Goal: Communication & Community: Answer question/provide support

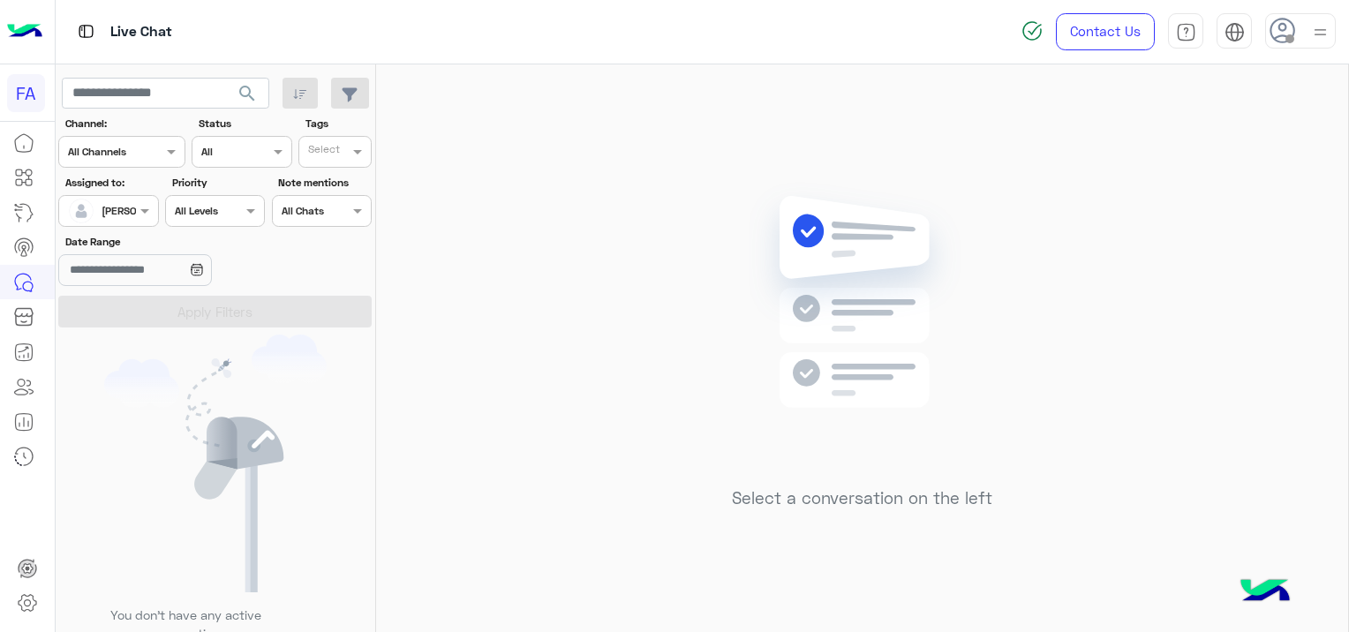
click at [121, 199] on div "[PERSON_NAME]" at bounding box center [101, 210] width 67 height 35
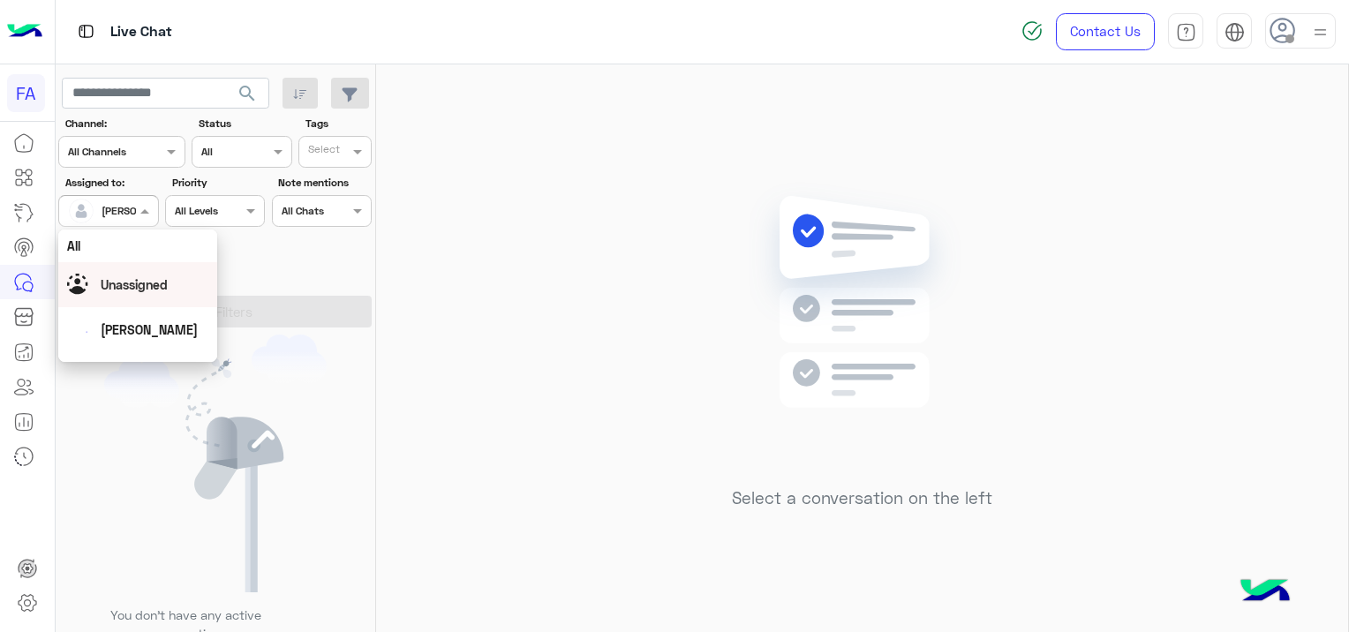
click at [150, 279] on span "Unassigned" at bounding box center [134, 284] width 67 height 15
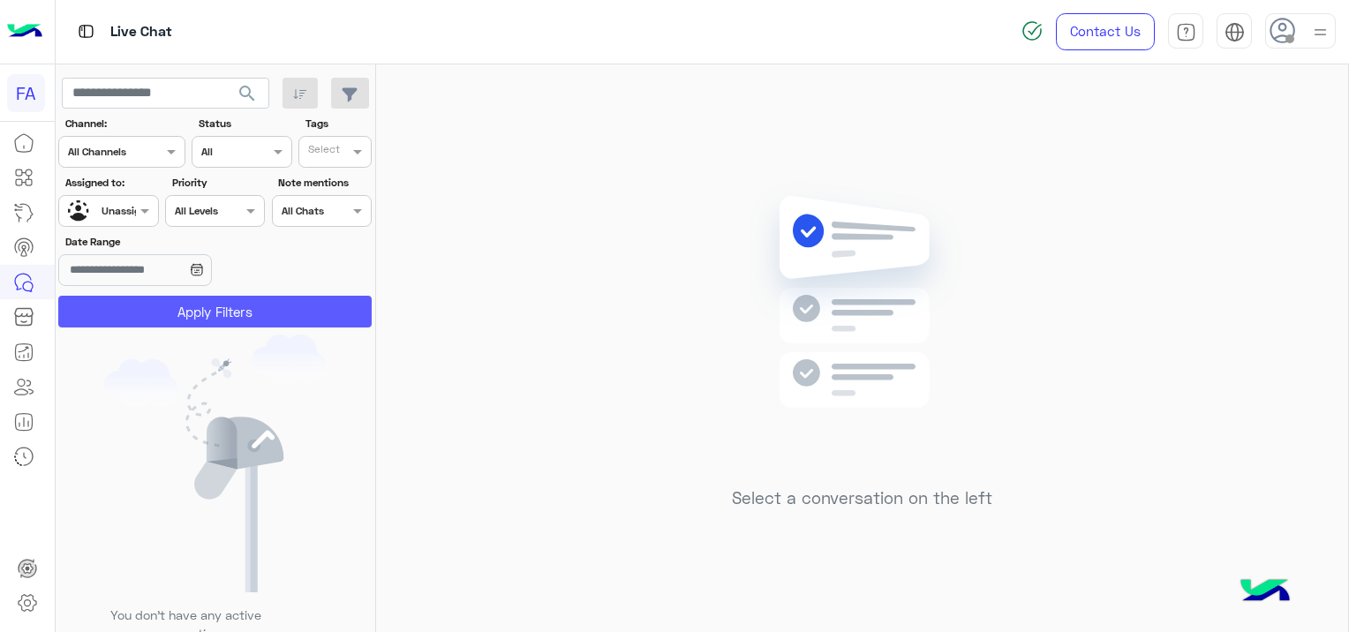
click at [260, 317] on button "Apply Filters" at bounding box center [215, 312] width 314 height 32
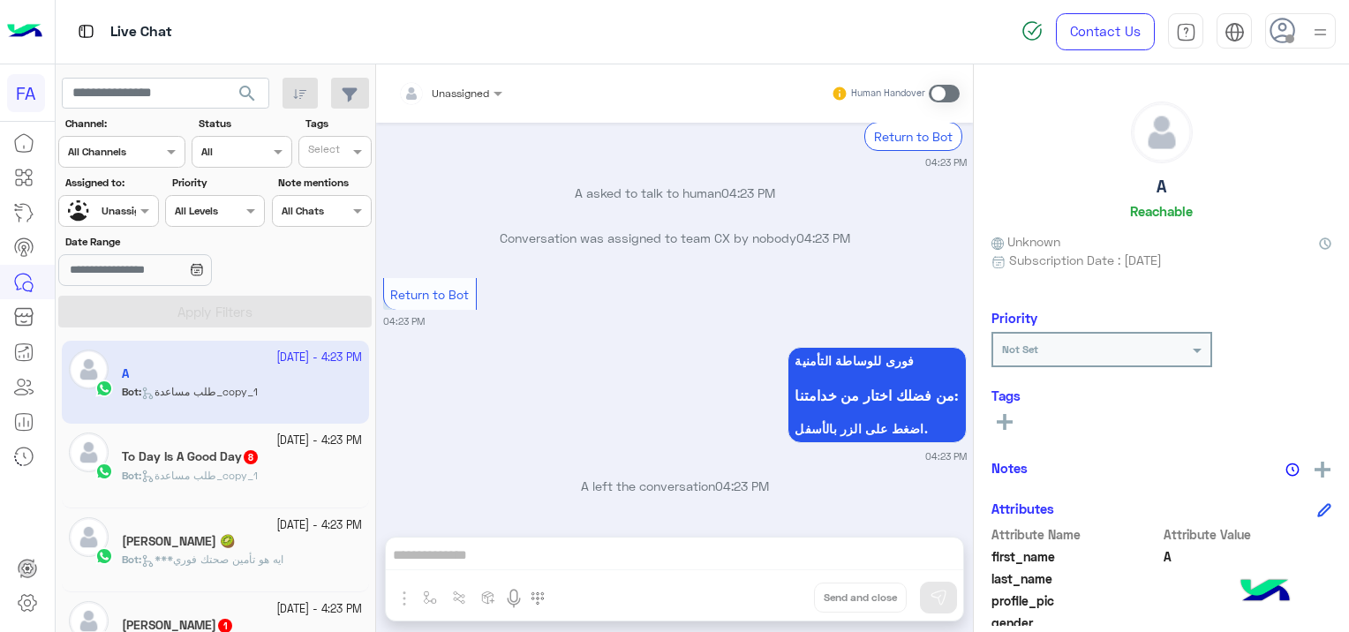
scroll to position [1584, 0]
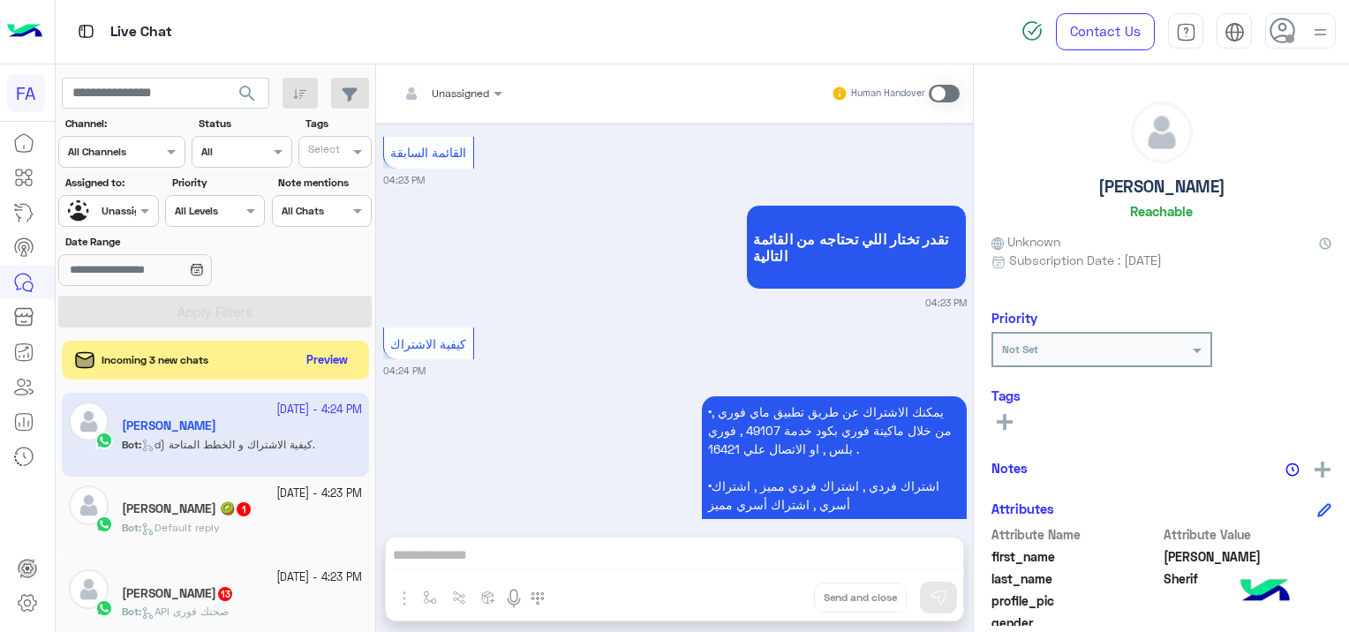
scroll to position [1646, 0]
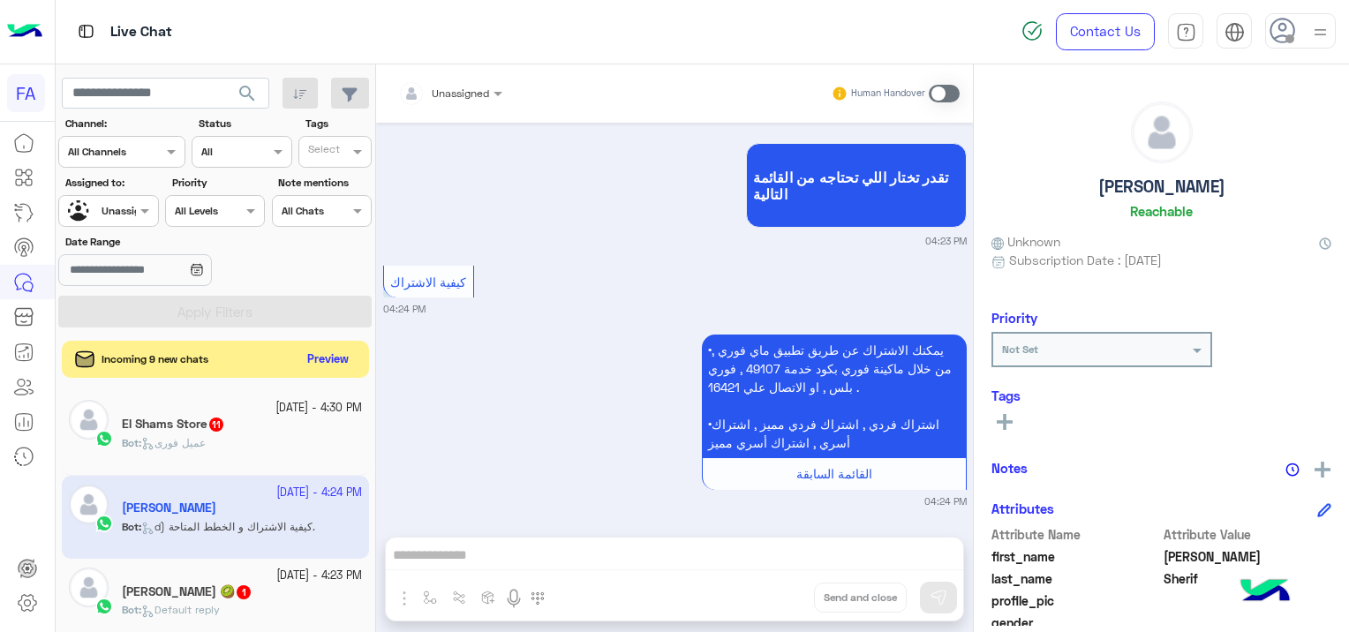
click at [331, 361] on button "Preview" at bounding box center [328, 360] width 55 height 24
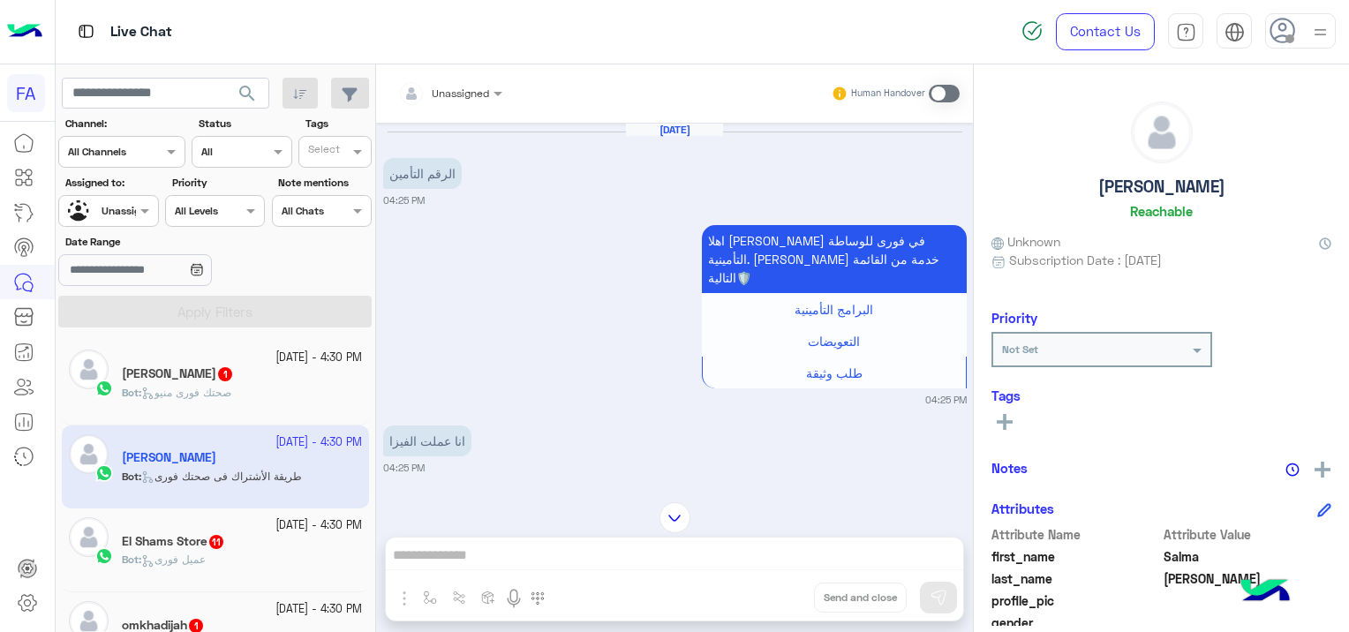
click at [231, 394] on span "صحتك فورى منيو" at bounding box center [186, 392] width 90 height 13
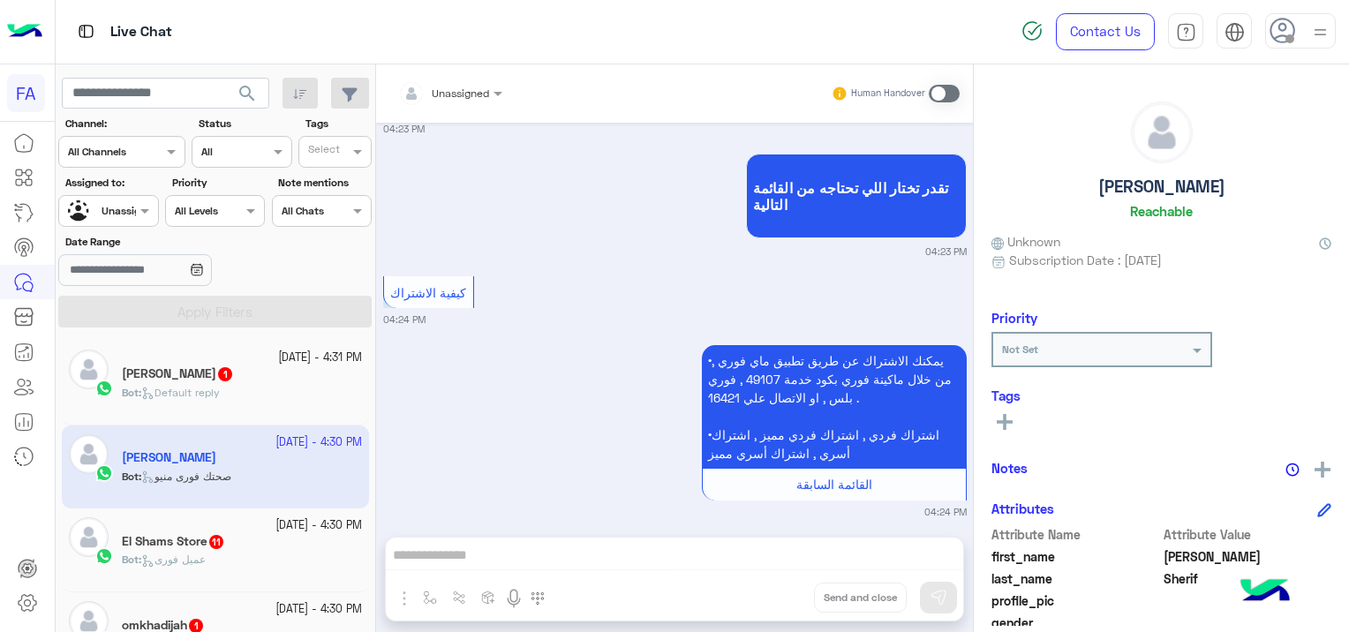
scroll to position [1838, 0]
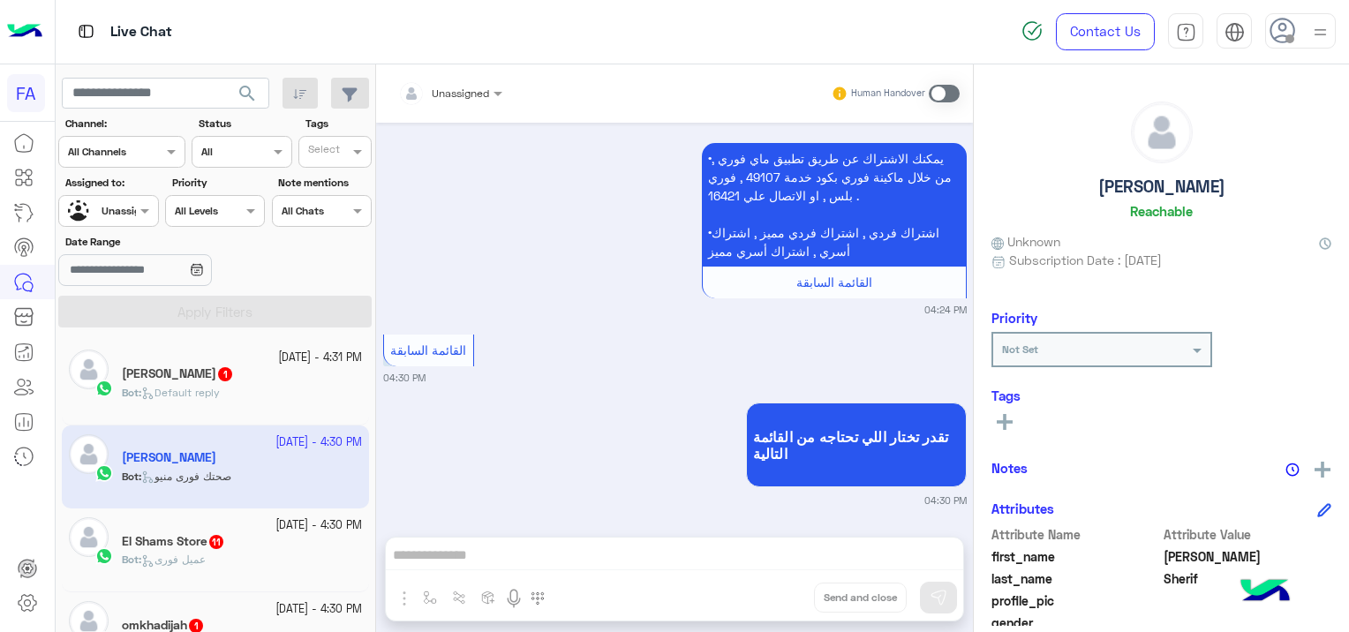
click at [231, 534] on div "El Shams Store 11" at bounding box center [242, 543] width 240 height 19
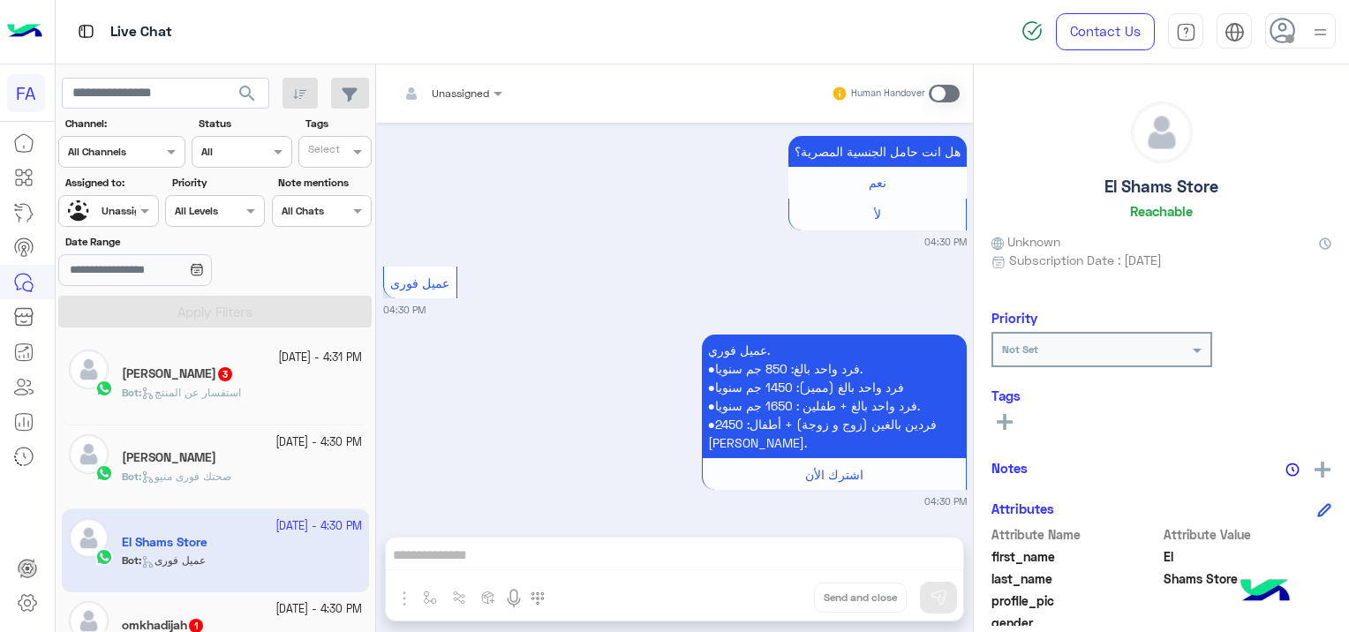
scroll to position [177, 0]
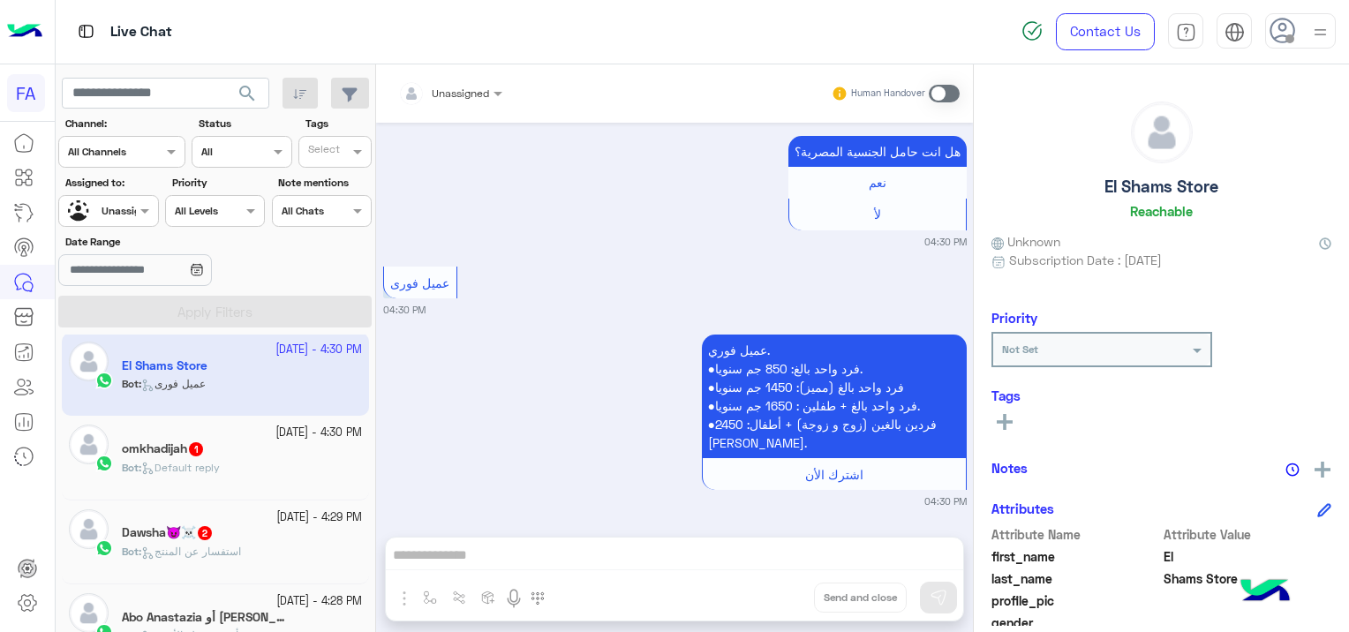
click at [219, 543] on div "Dawsha😈☠️ 2" at bounding box center [242, 534] width 240 height 19
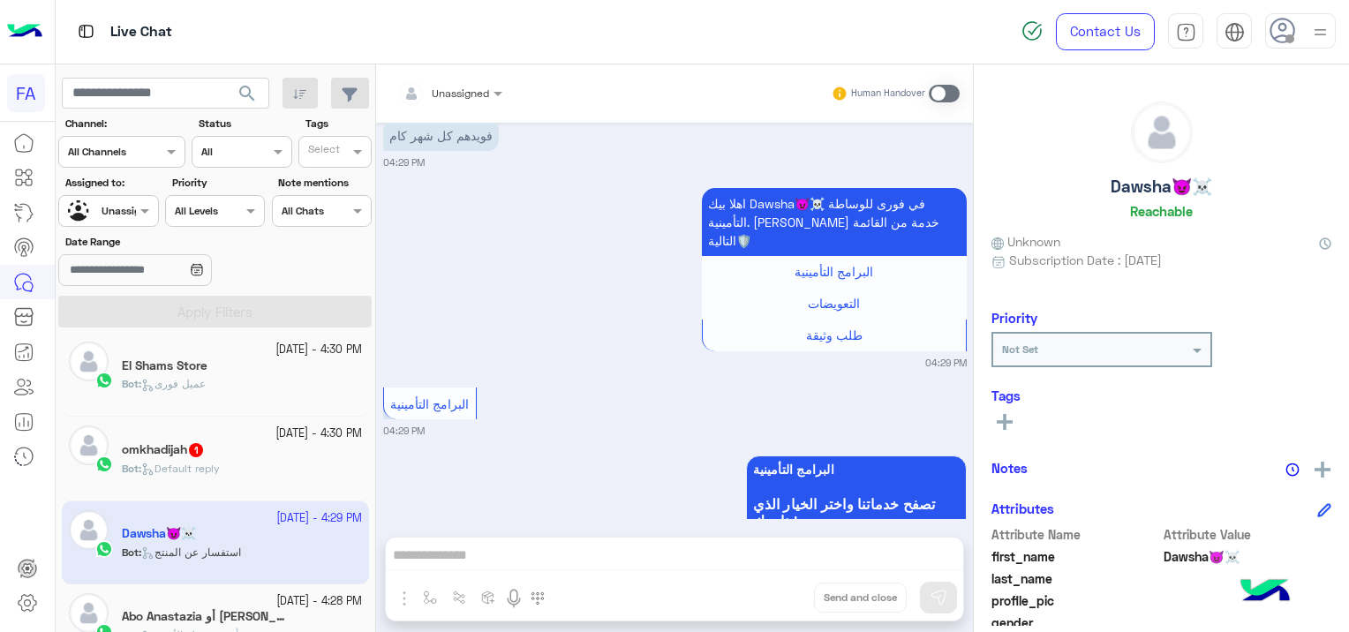
scroll to position [616, 0]
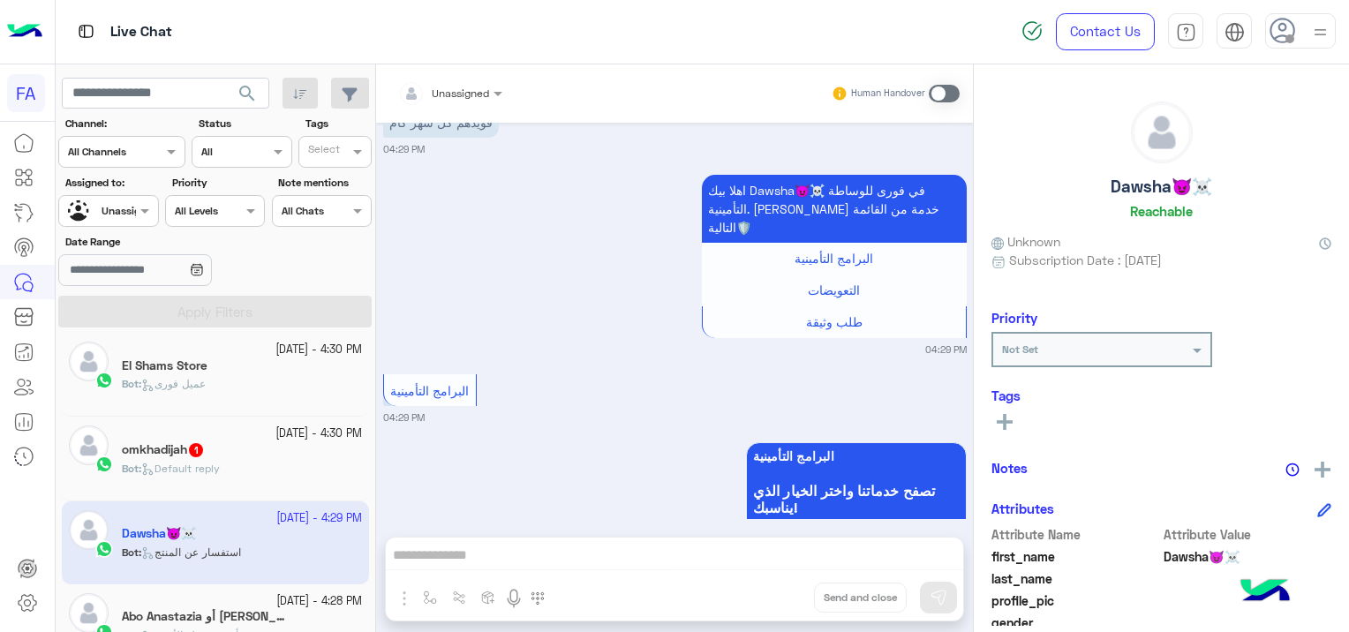
click at [936, 95] on span at bounding box center [944, 94] width 31 height 18
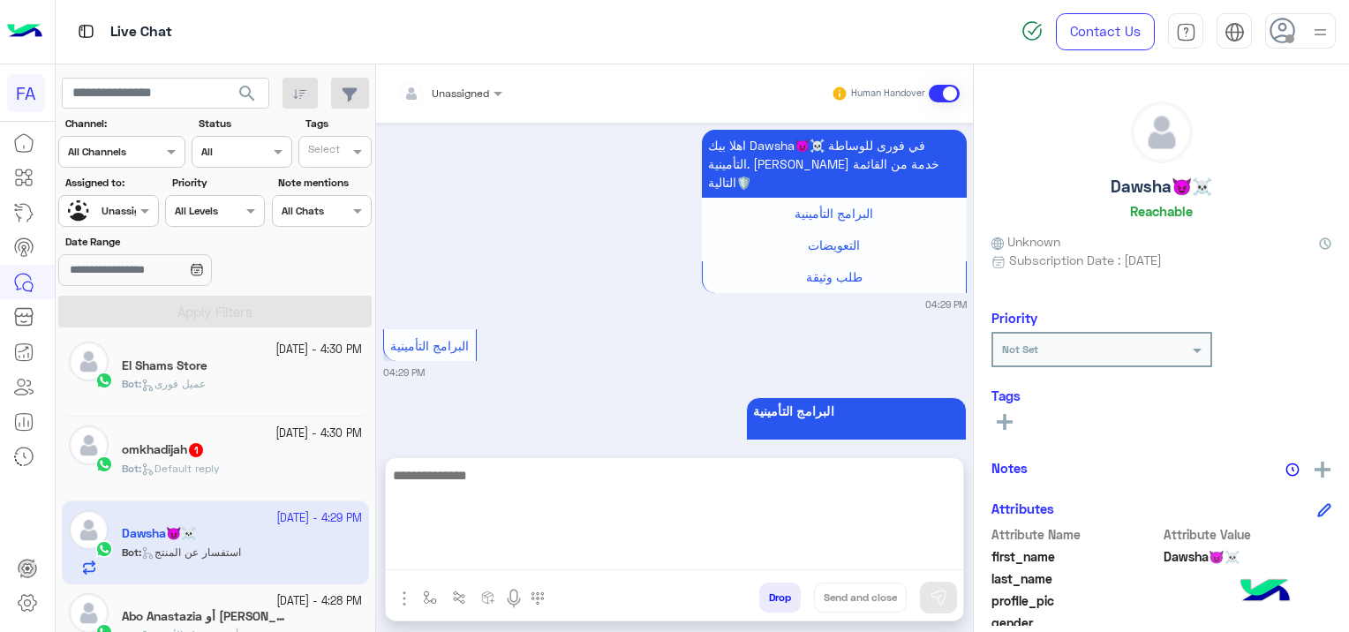
click at [618, 554] on textarea at bounding box center [675, 518] width 578 height 106
click at [464, 544] on textarea at bounding box center [675, 518] width 578 height 106
paste textarea "**********"
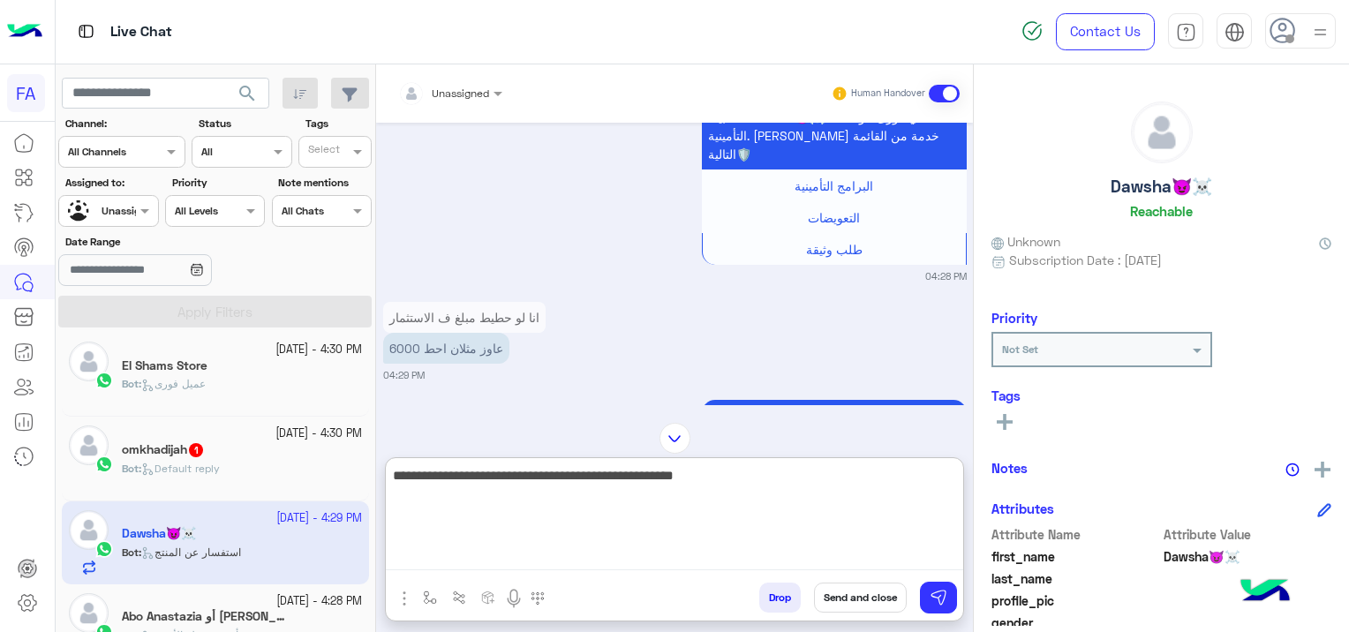
scroll to position [212, 0]
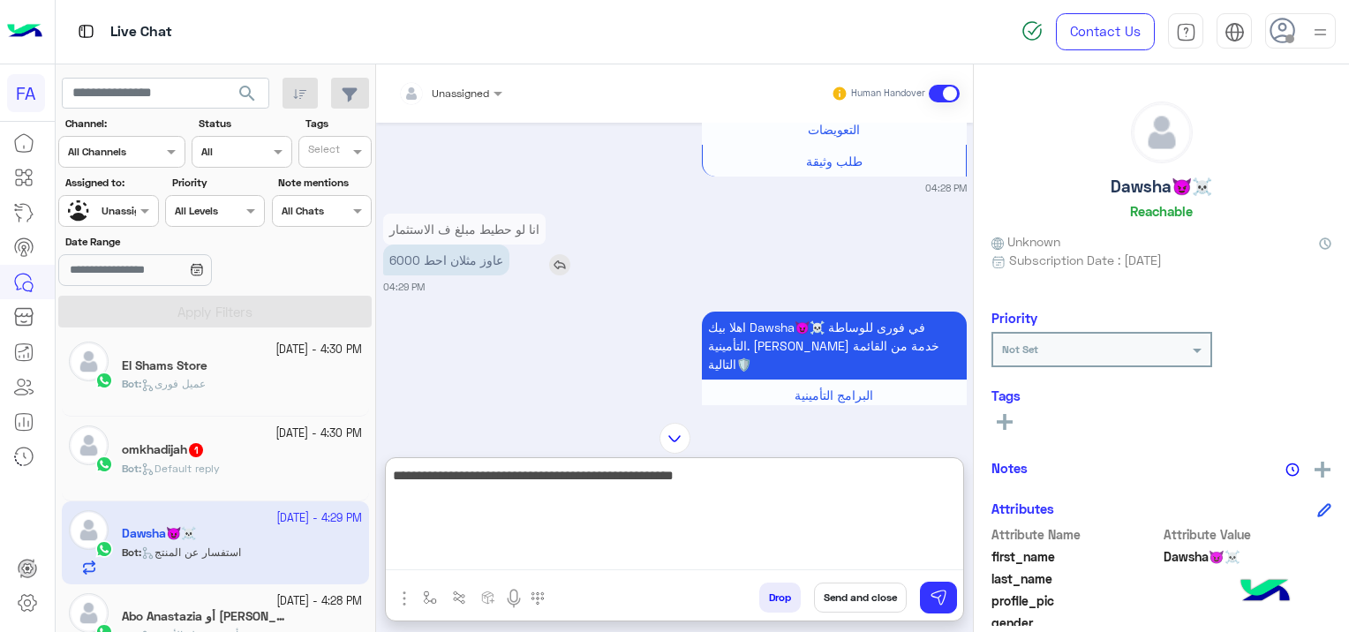
type textarea "**********"
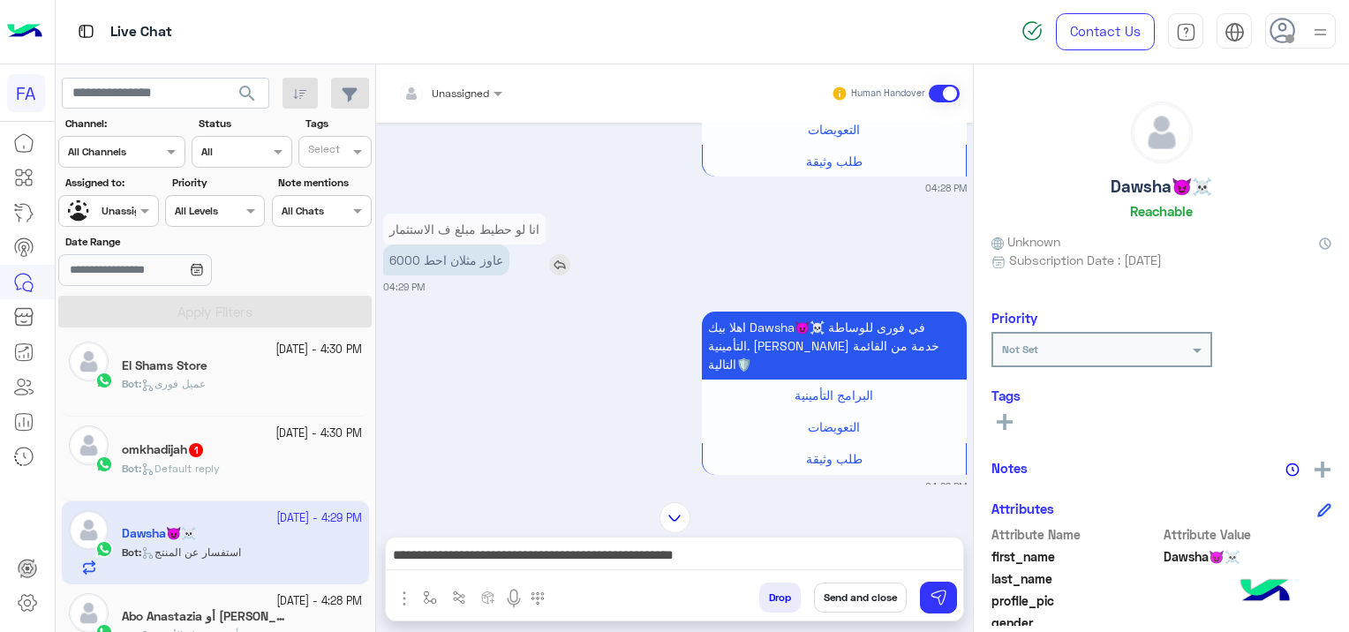
click at [558, 254] on img at bounding box center [559, 264] width 21 height 21
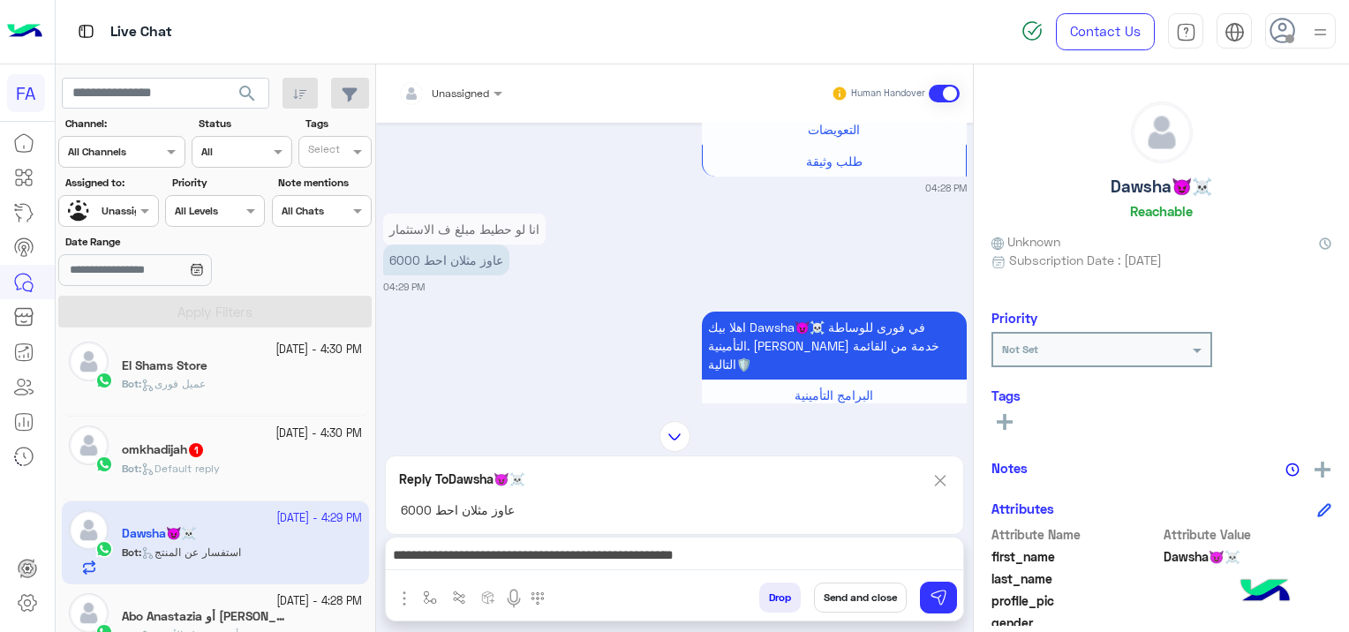
click at [851, 597] on button "Send and close" at bounding box center [860, 598] width 93 height 30
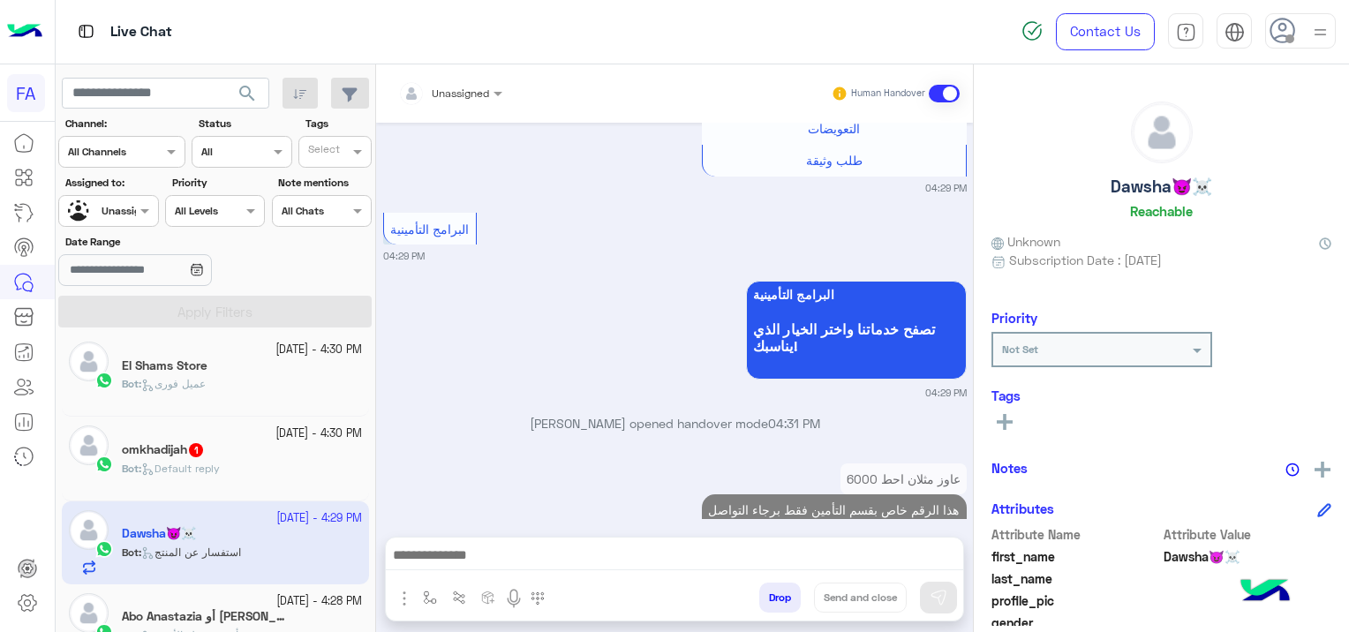
scroll to position [824, 0]
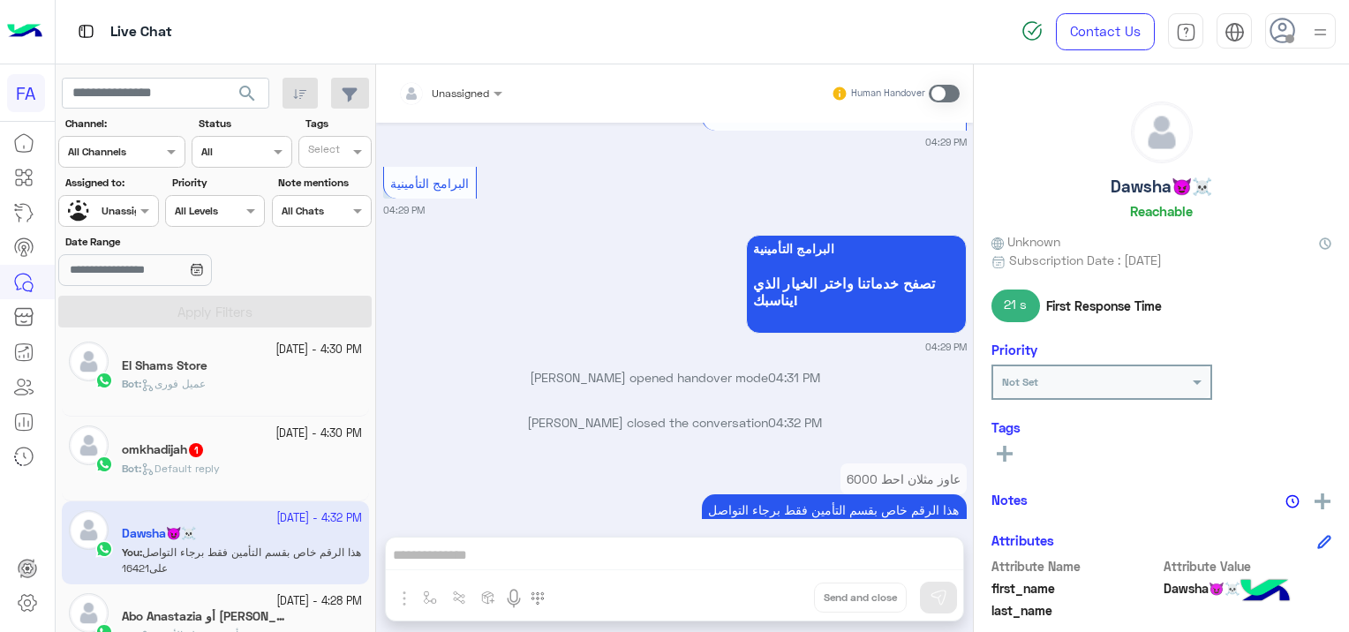
click at [221, 449] on div "omkhadijah 1" at bounding box center [242, 451] width 240 height 19
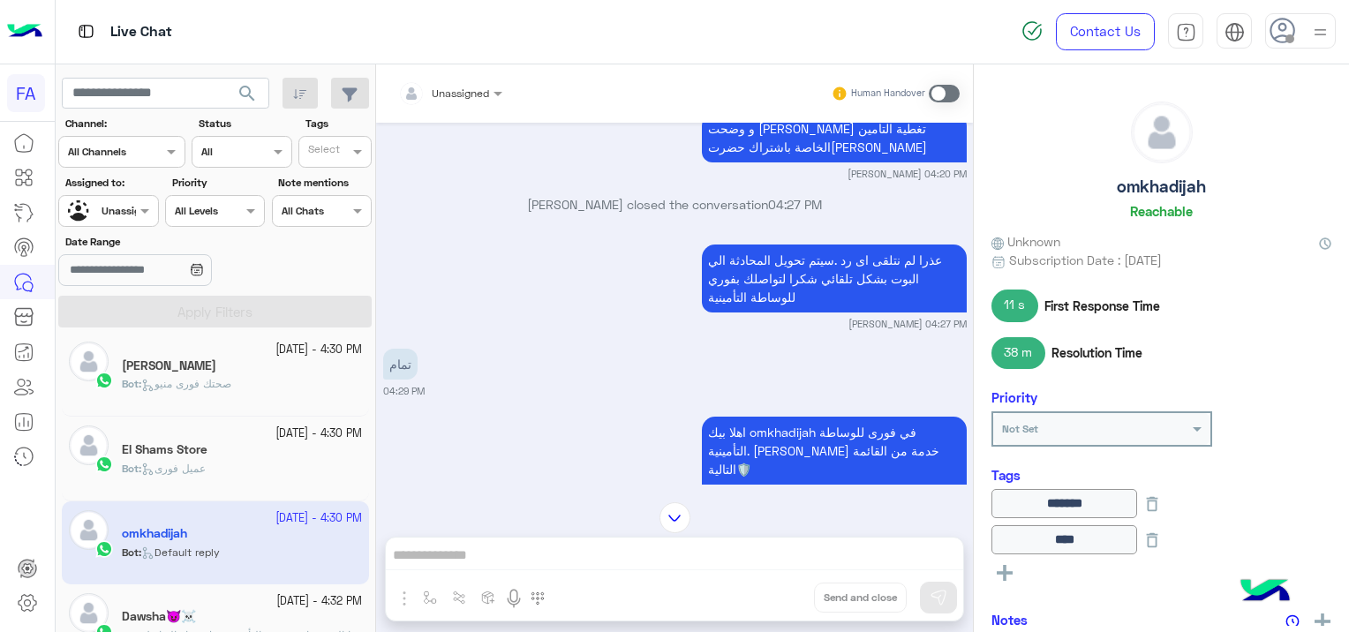
scroll to position [1501, 0]
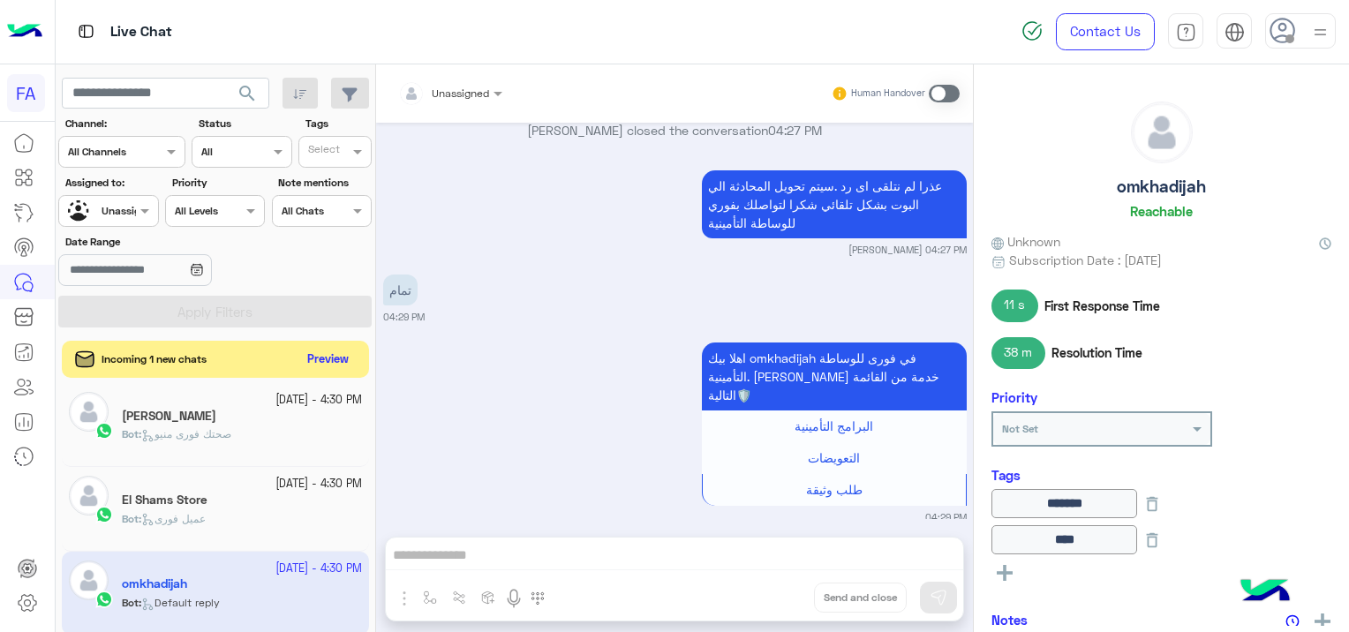
click at [334, 349] on button "Preview" at bounding box center [328, 360] width 55 height 24
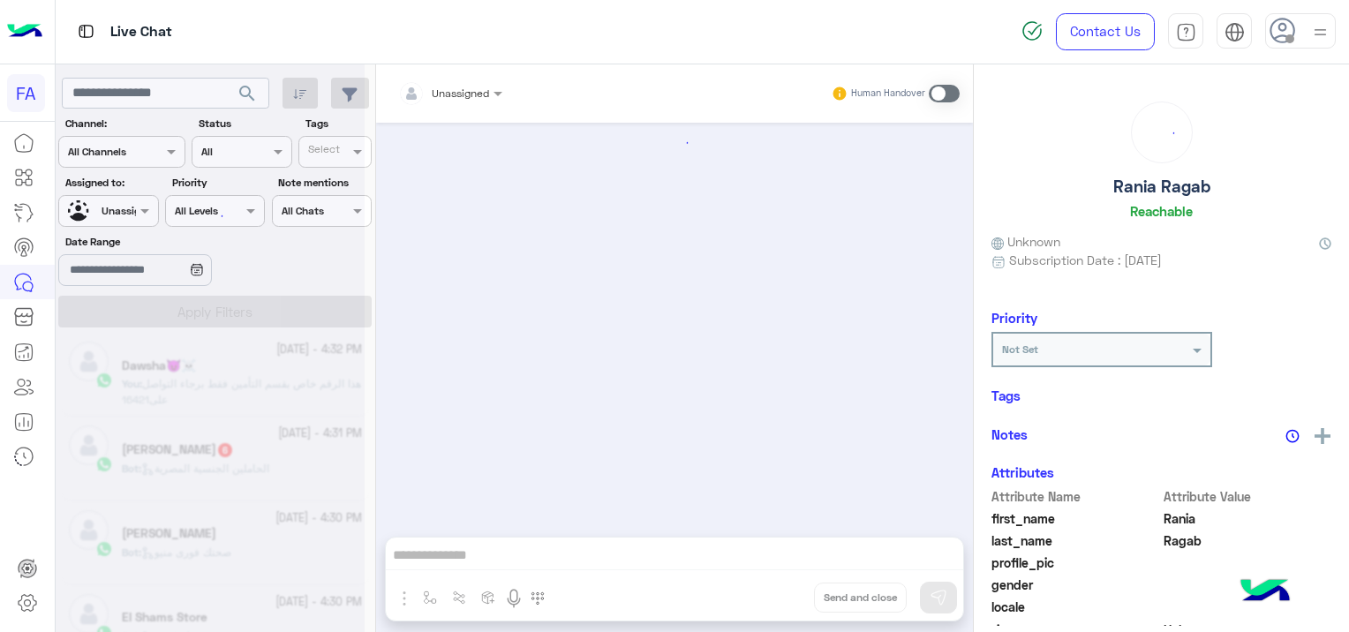
scroll to position [108, 0]
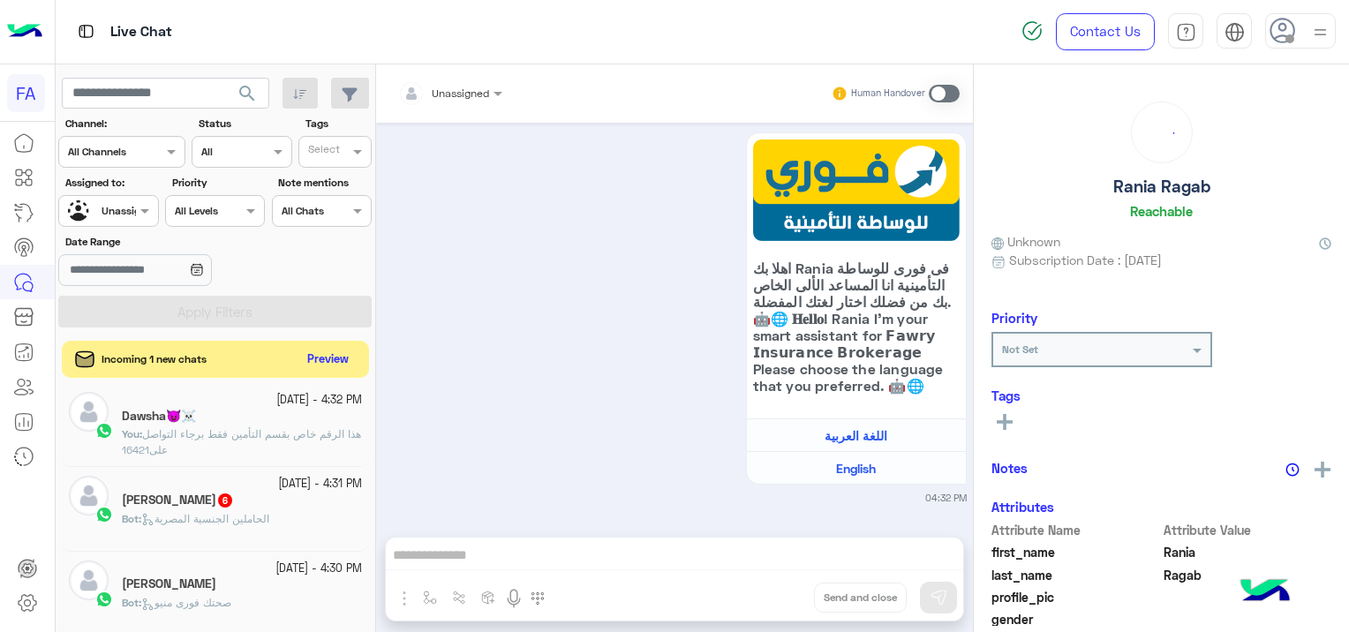
click at [335, 352] on button "Preview" at bounding box center [328, 360] width 55 height 24
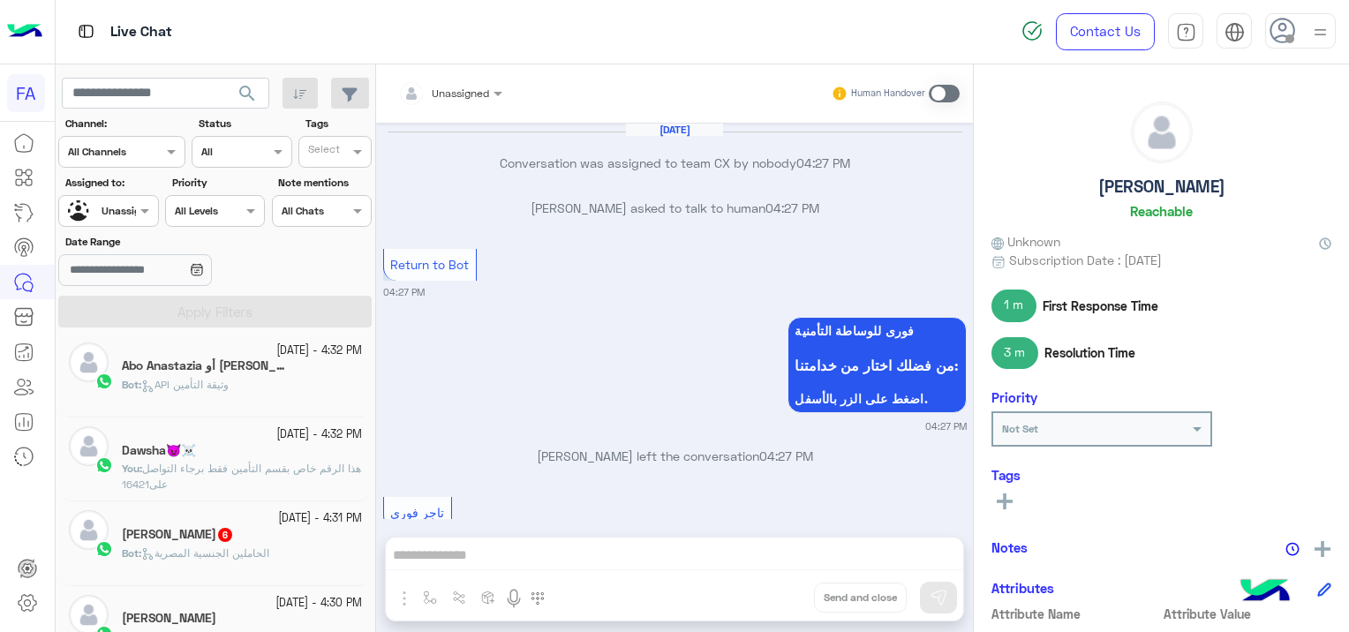
scroll to position [1247, 0]
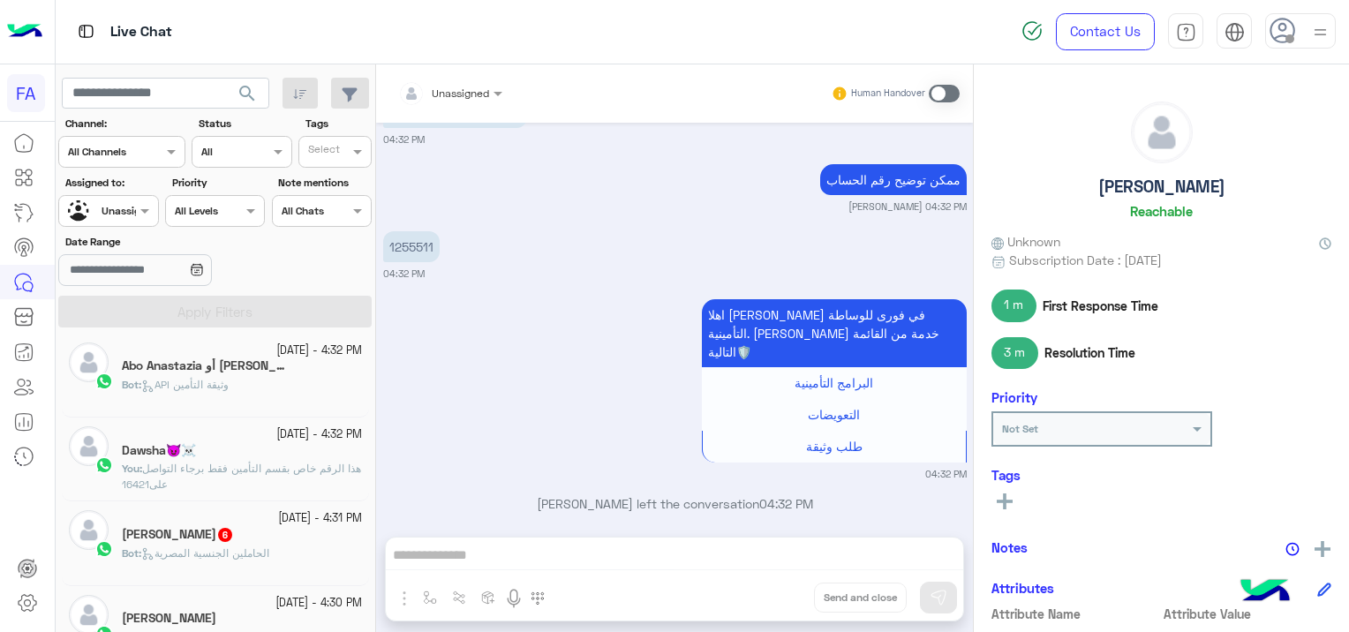
click at [193, 534] on h5 "Salma Mustafa 6" at bounding box center [178, 534] width 112 height 15
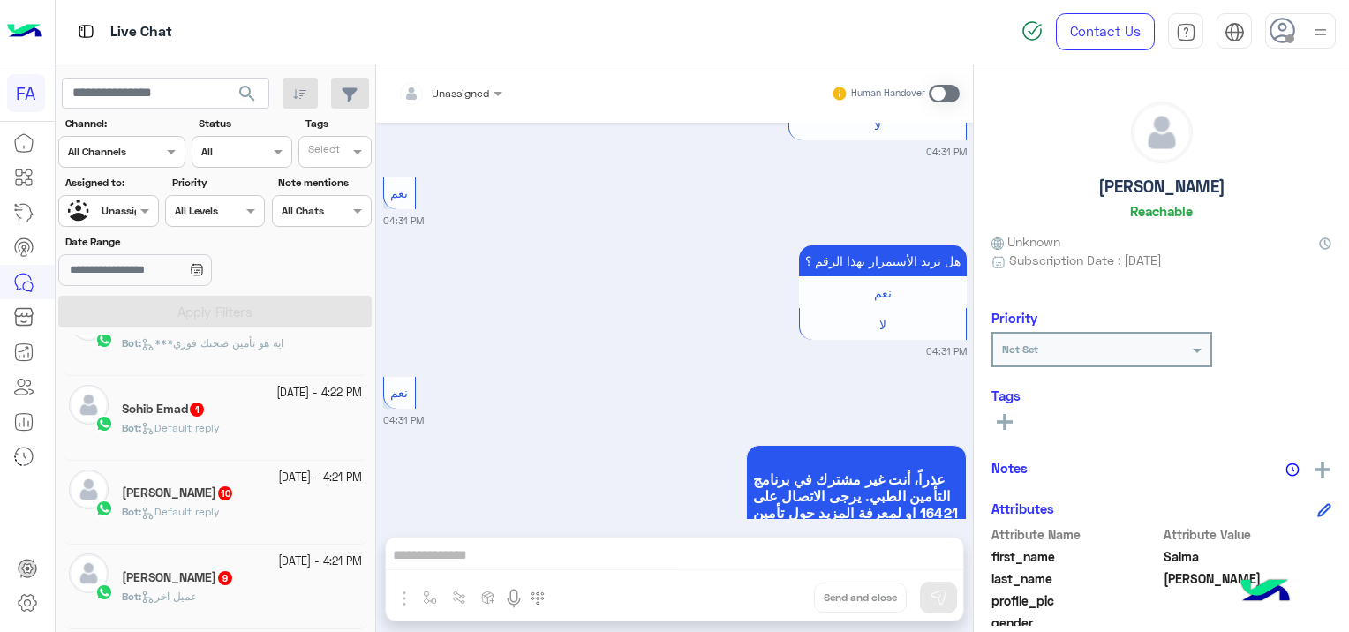
scroll to position [9, 0]
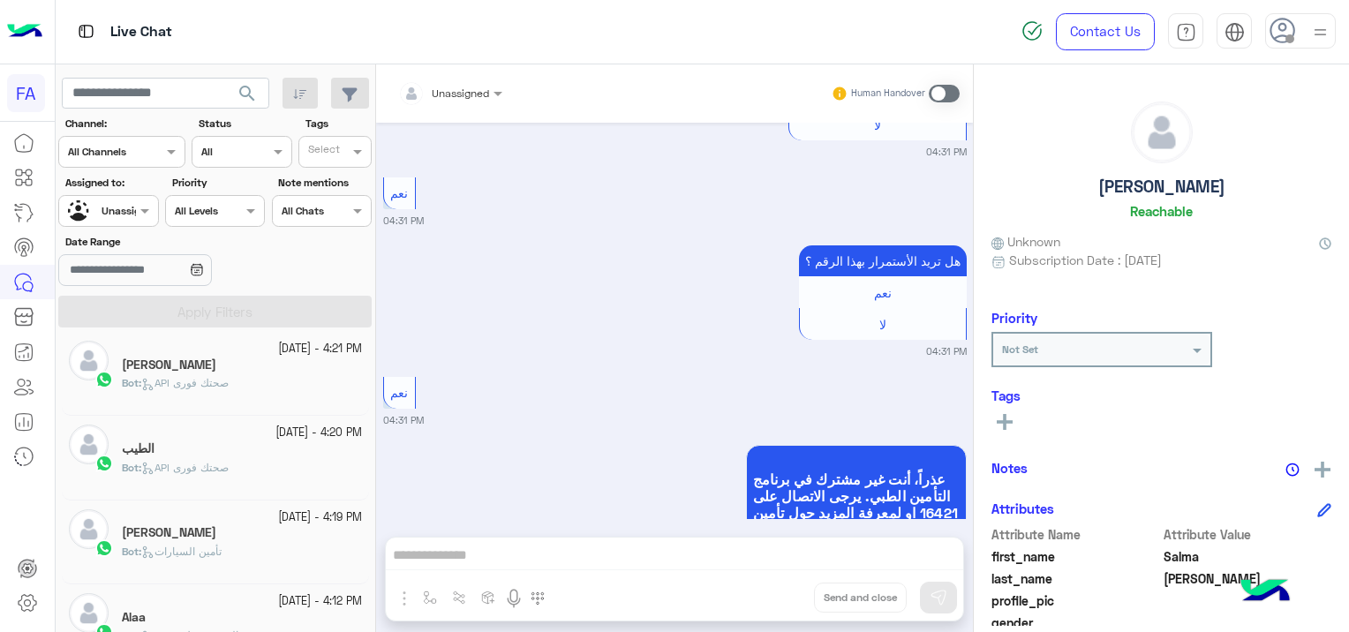
click at [252, 382] on div "Bot : API صحتك فورى" at bounding box center [242, 390] width 240 height 31
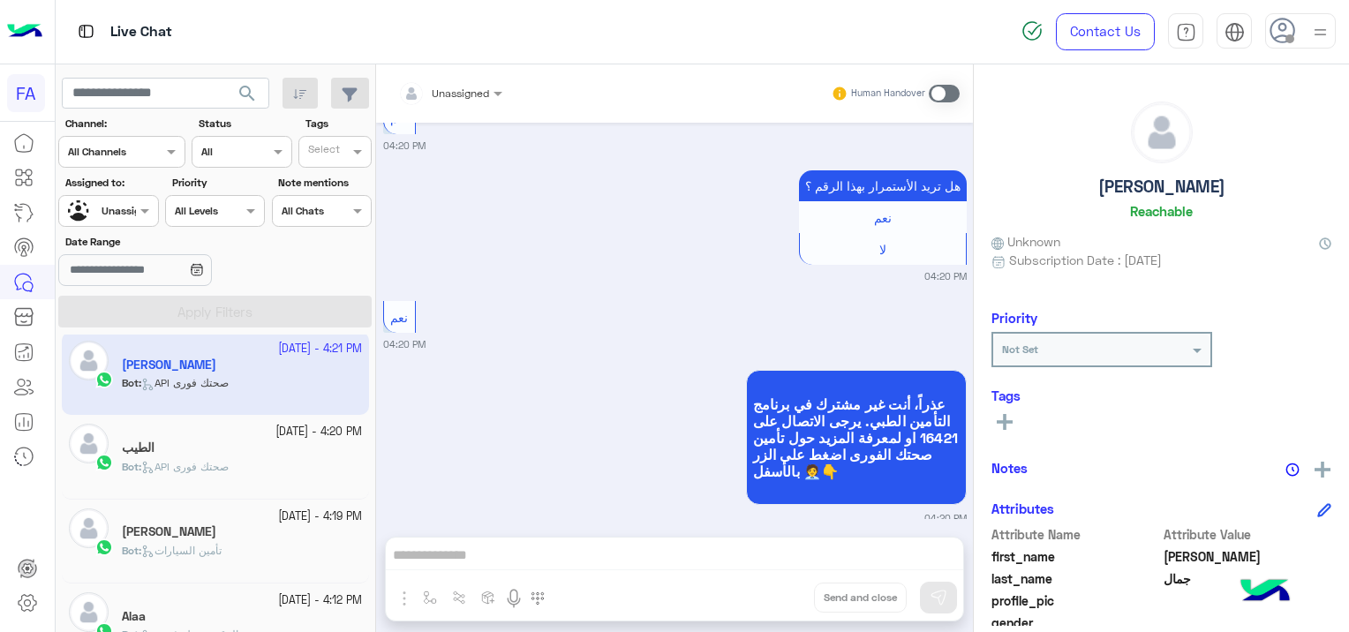
click at [240, 461] on div "Bot : API صحتك فورى" at bounding box center [242, 474] width 240 height 31
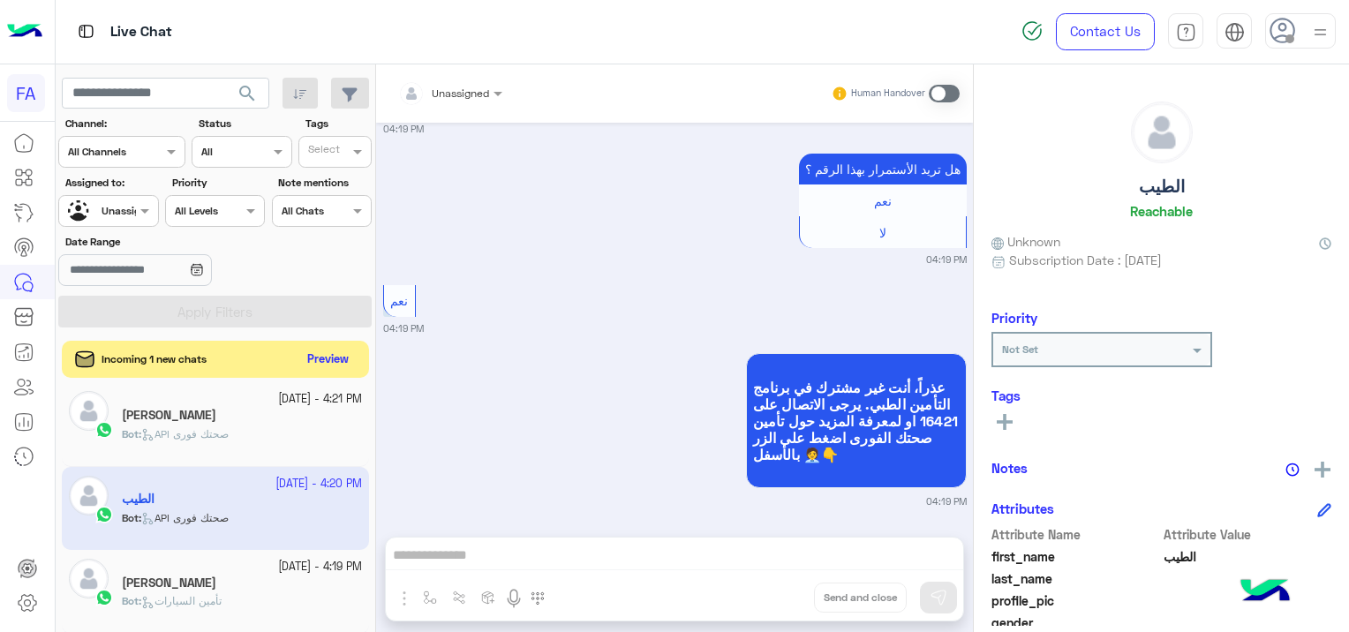
click at [336, 356] on button "Preview" at bounding box center [328, 360] width 55 height 24
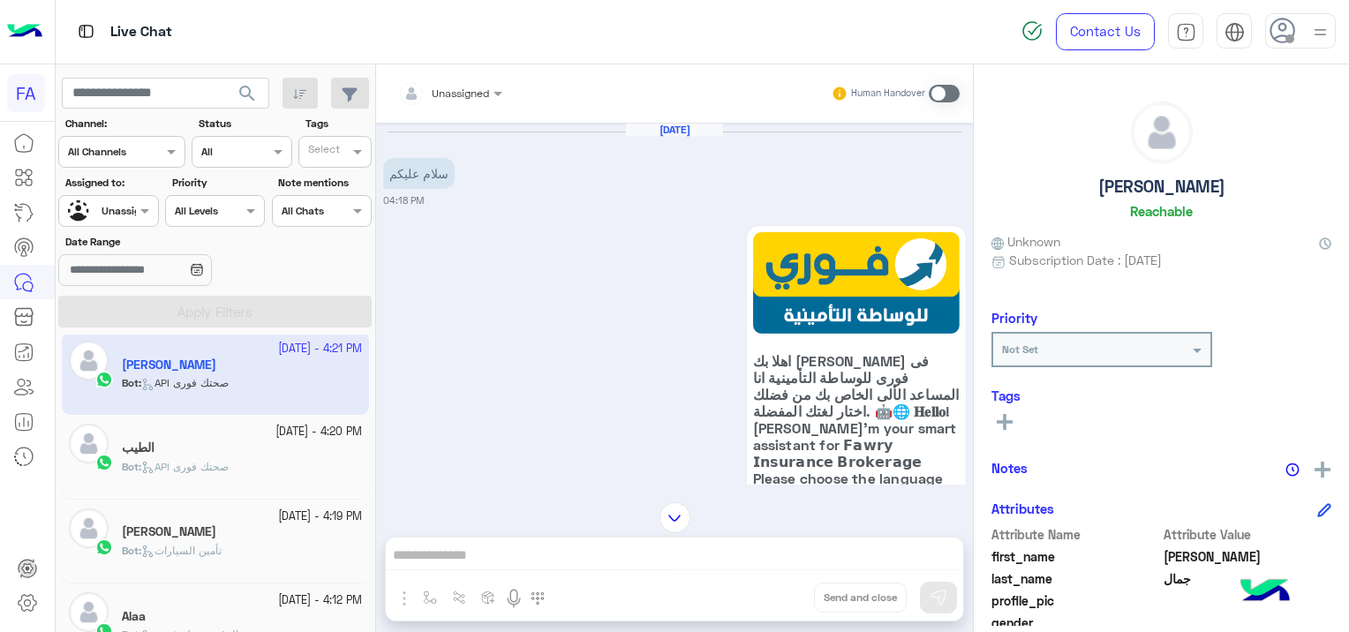
click at [258, 459] on div "Bot : API صحتك فورى" at bounding box center [242, 474] width 240 height 31
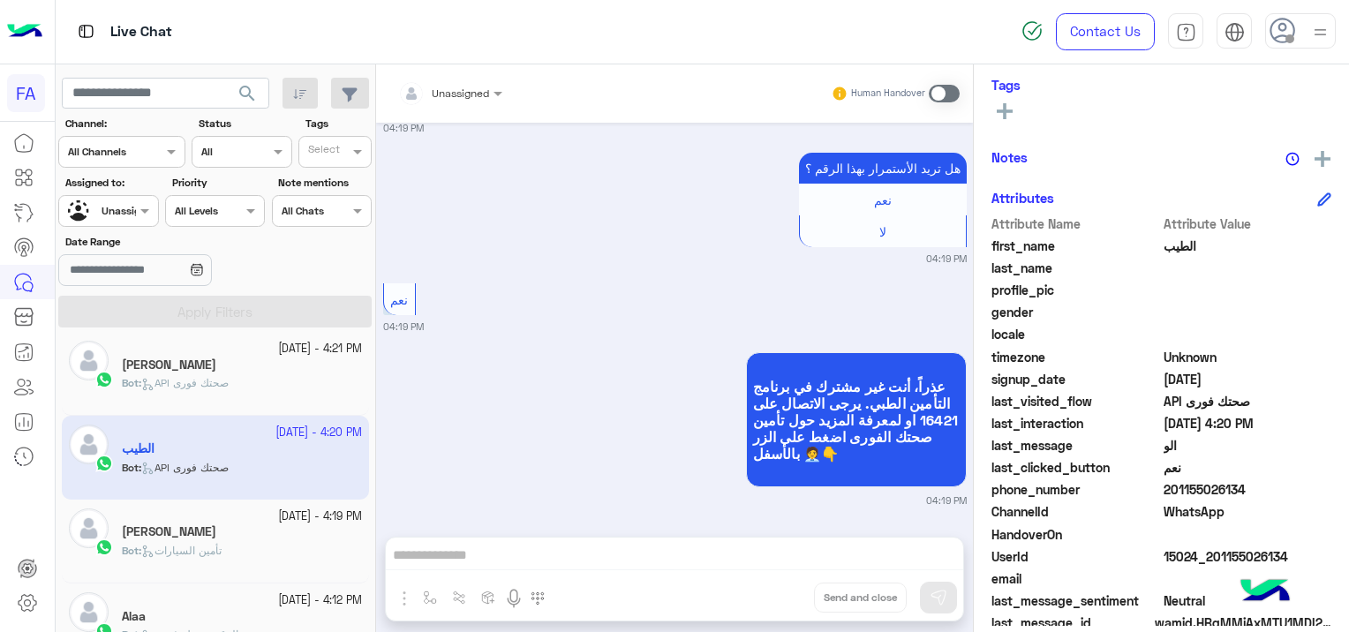
scroll to position [337, 0]
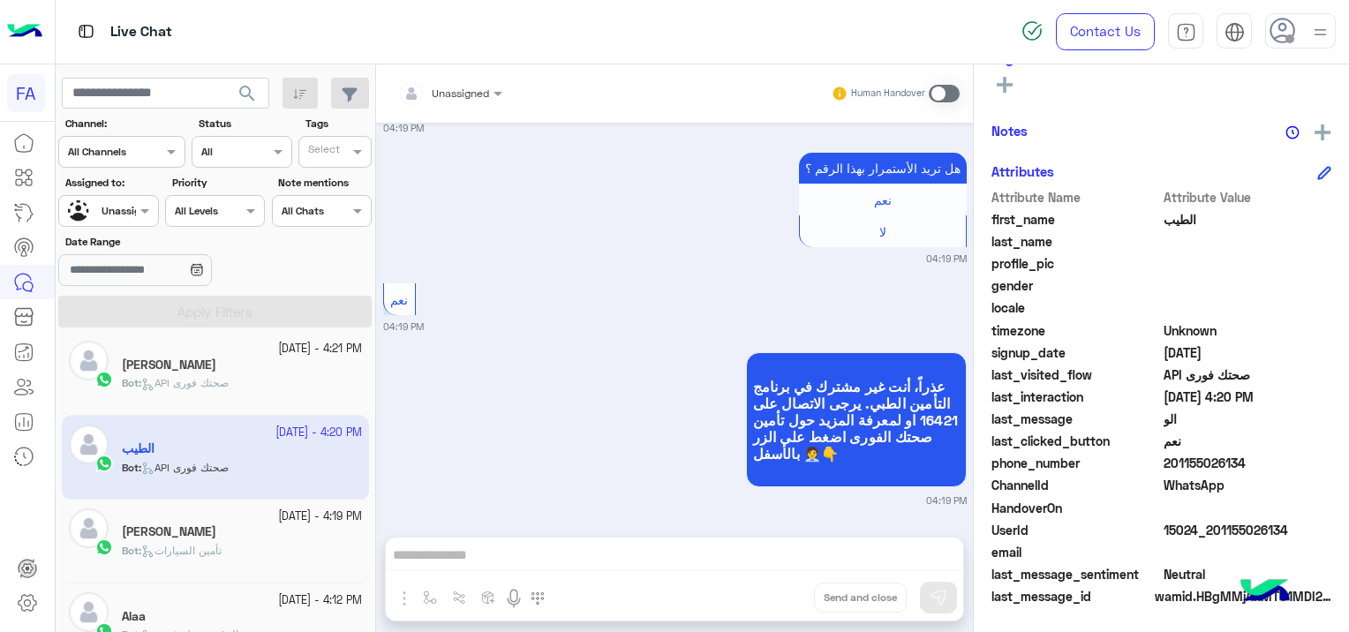
drag, startPoint x: 1294, startPoint y: 525, endPoint x: 1235, endPoint y: 547, distance: 62.8
click at [1236, 547] on div "Attribute Name Attribute Value first_name الطيب last_name profile_pic gender lo…" at bounding box center [1162, 398] width 340 height 421
click at [1235, 547] on span at bounding box center [1248, 552] width 169 height 19
click at [1235, 540] on div "Attribute Name Attribute Value first_name الطيب last_name profile_pic gender lo…" at bounding box center [1162, 398] width 340 height 421
click at [1235, 548] on span at bounding box center [1248, 552] width 169 height 19
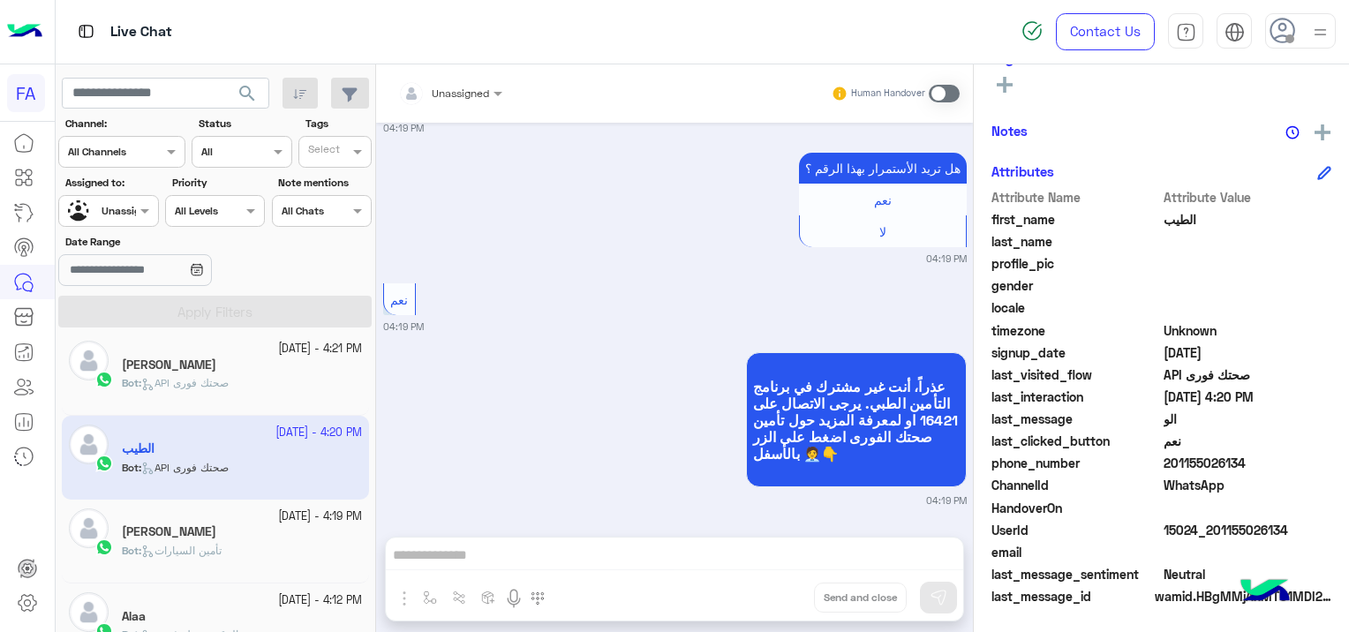
click at [246, 525] on div "Mohamed Abdallah" at bounding box center [242, 534] width 240 height 19
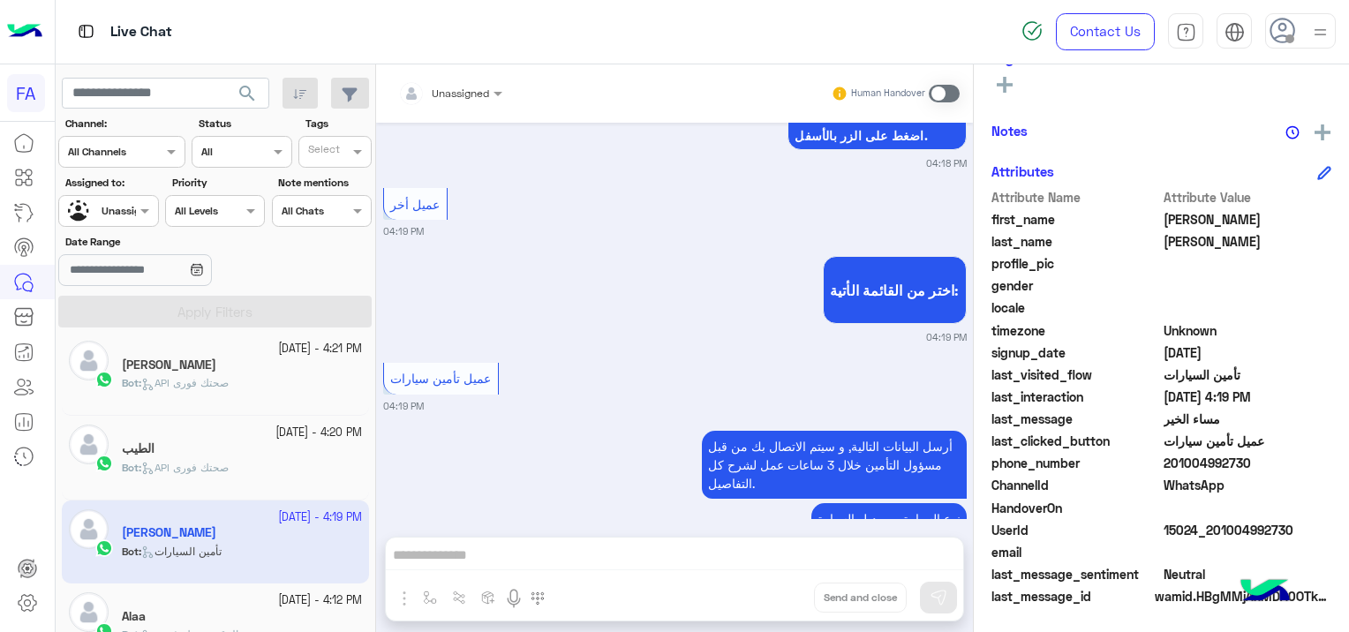
scroll to position [692, 0]
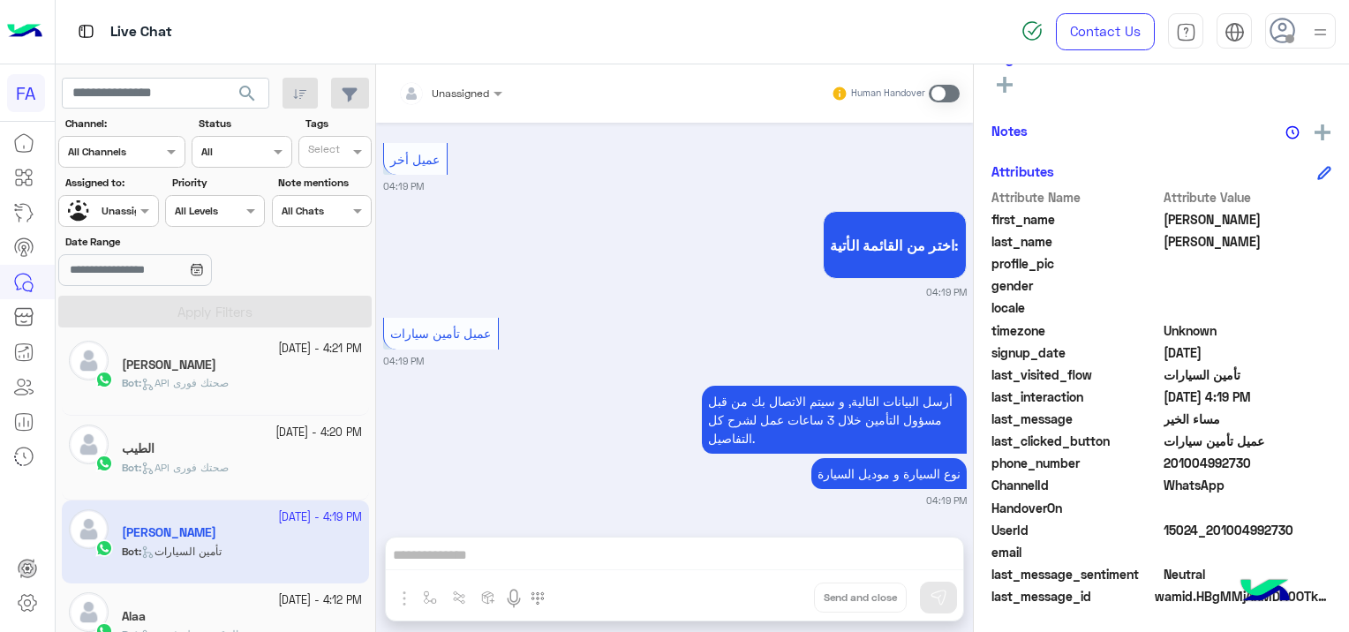
click at [246, 607] on div "13 October - 4:12 PM" at bounding box center [242, 601] width 240 height 17
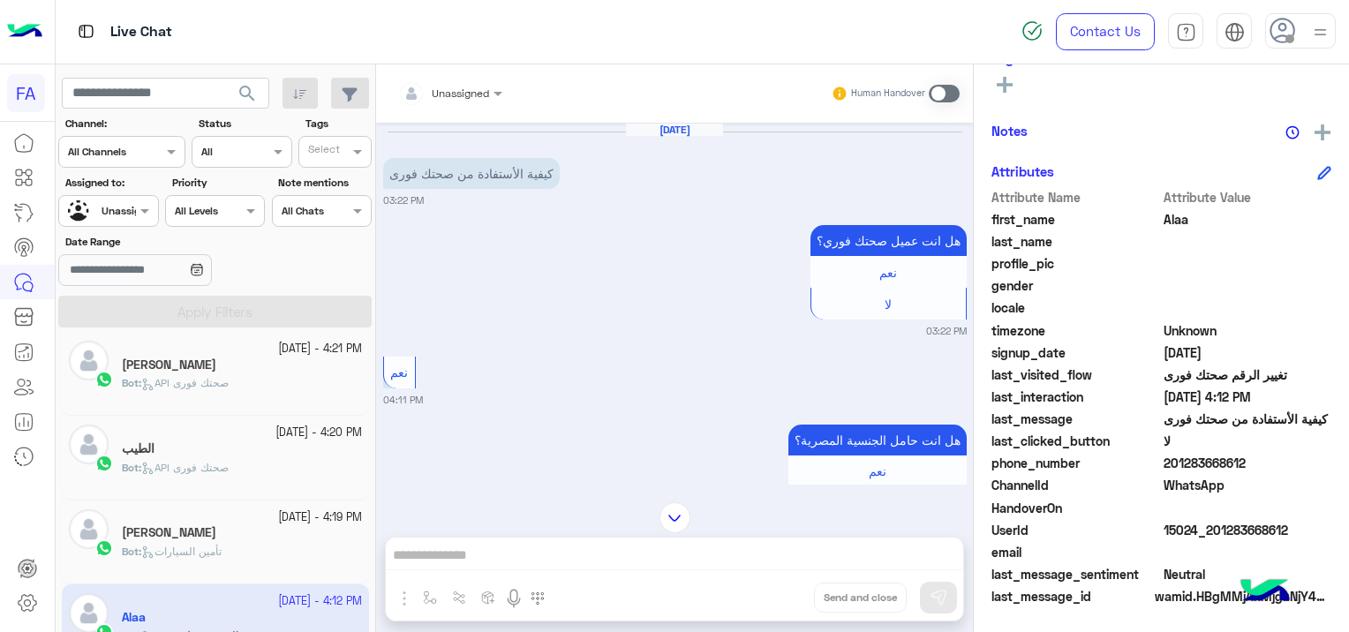
drag, startPoint x: 1288, startPoint y: 521, endPoint x: 1227, endPoint y: 547, distance: 66.9
click at [1226, 548] on div "Attribute Name Attribute Value first_name Alaa last_name profile_pic gender loc…" at bounding box center [1162, 398] width 340 height 421
drag, startPoint x: 1227, startPoint y: 547, endPoint x: 1281, endPoint y: 535, distance: 55.1
click at [1281, 535] on span "15024_201283668612" at bounding box center [1248, 530] width 169 height 19
drag, startPoint x: 1293, startPoint y: 524, endPoint x: 1210, endPoint y: 538, distance: 84.2
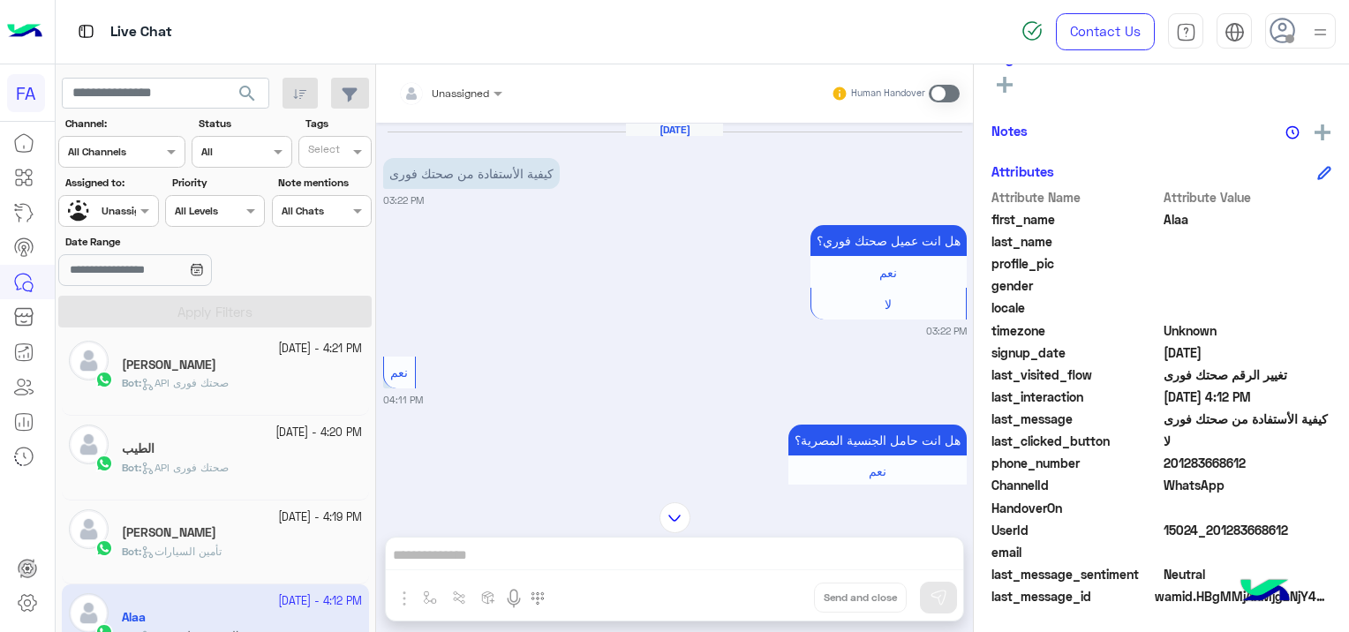
click at [1210, 538] on div "UserId 15024_201283668612" at bounding box center [1162, 532] width 340 height 22
copy span "01283668612"
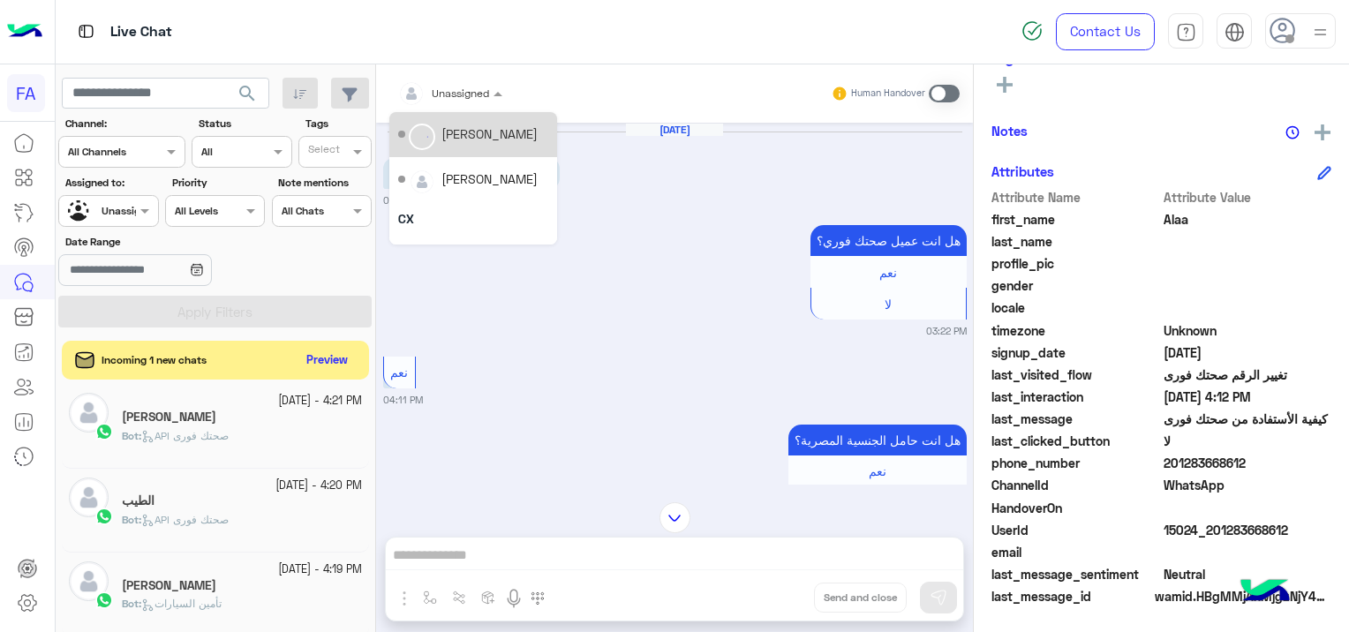
click at [468, 79] on div "Unassigned" at bounding box center [443, 93] width 91 height 35
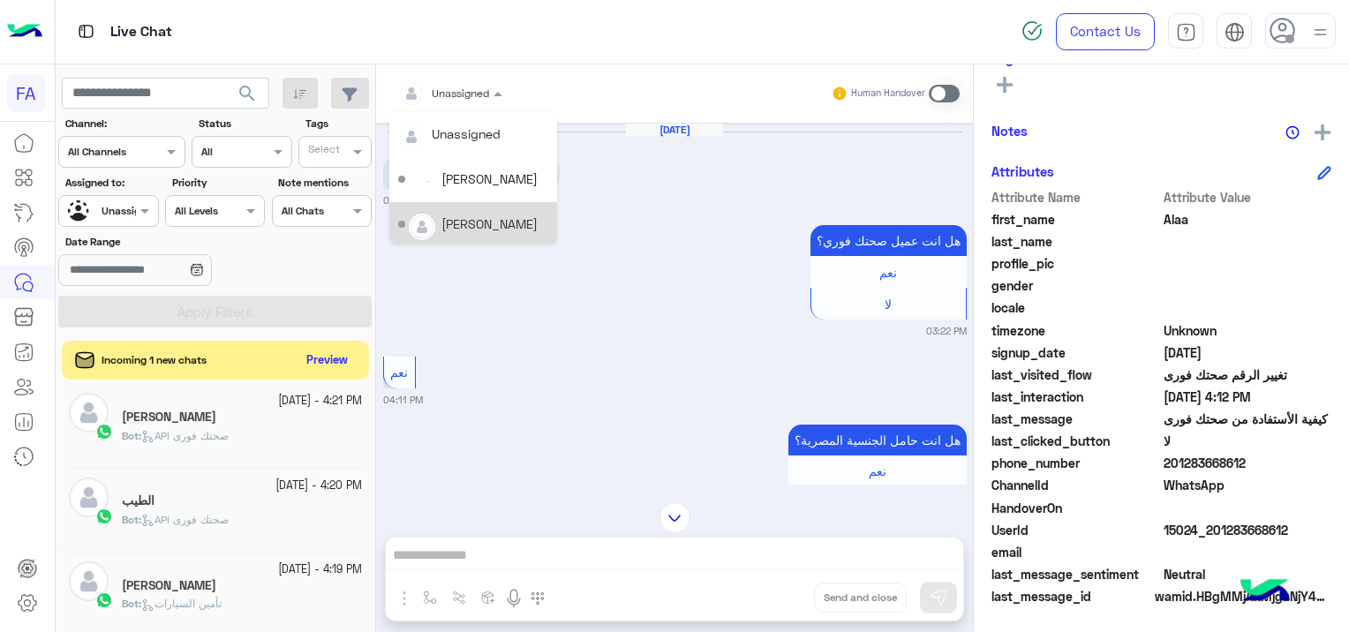
click at [494, 218] on div "[PERSON_NAME]" at bounding box center [490, 224] width 96 height 19
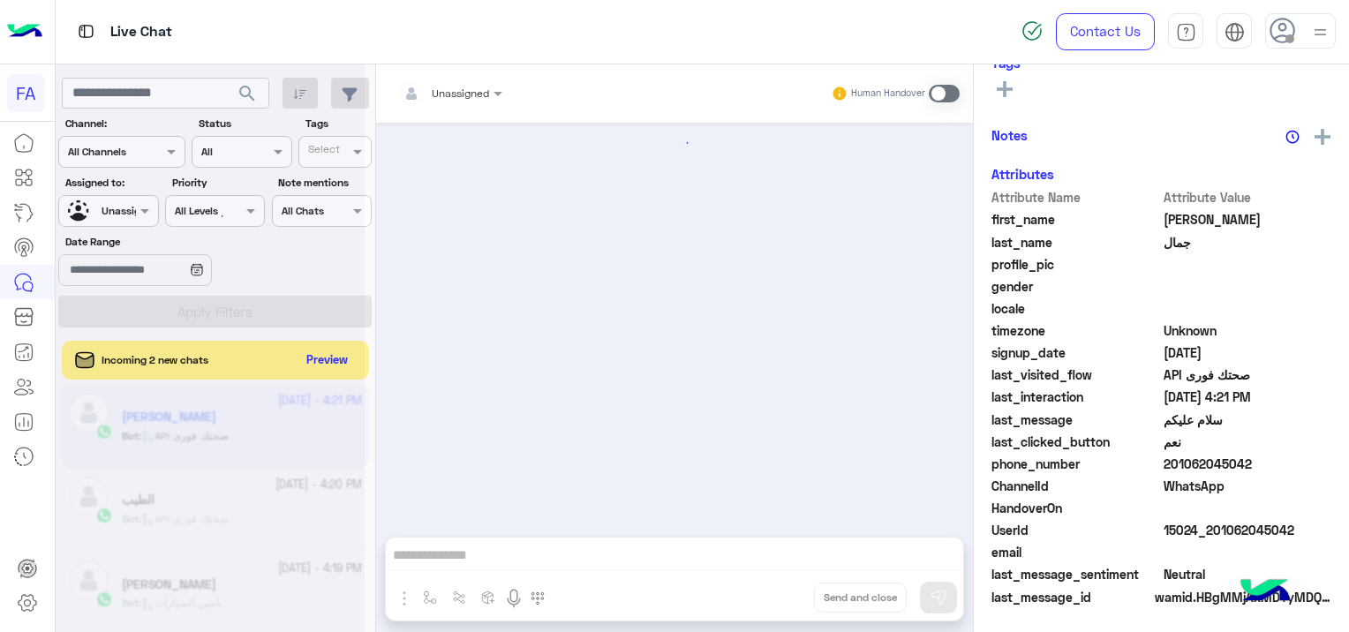
scroll to position [2209, 0]
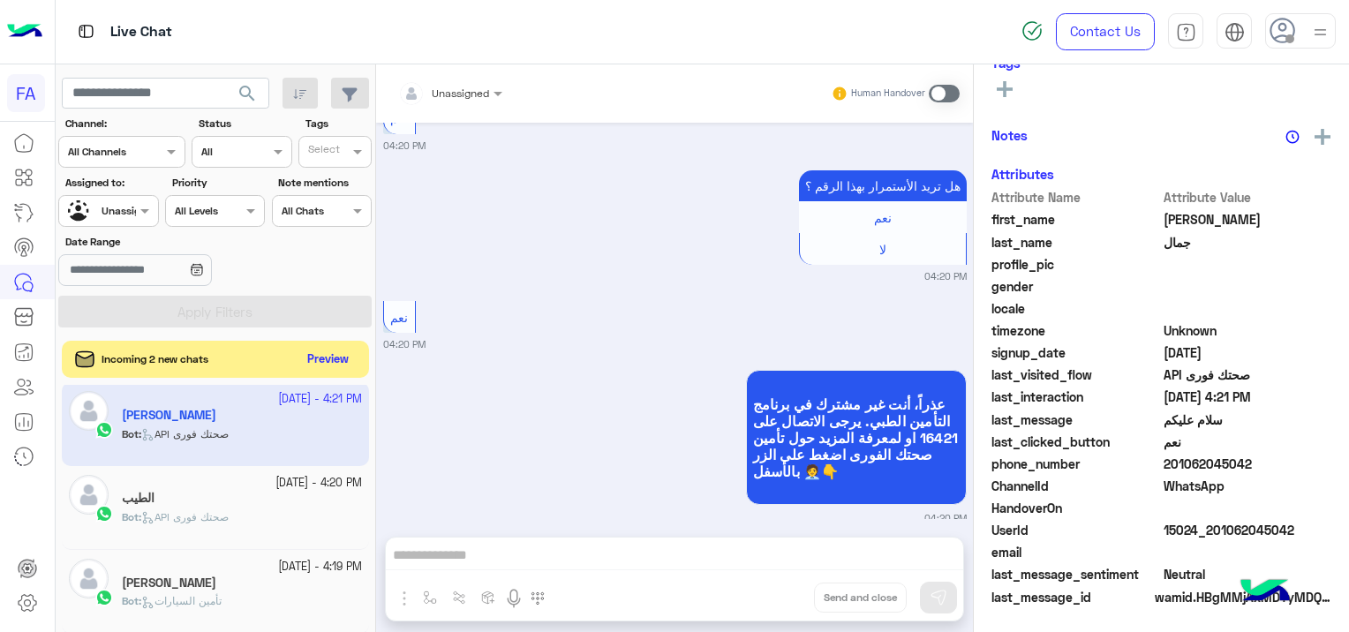
click at [340, 360] on button "Preview" at bounding box center [328, 360] width 55 height 24
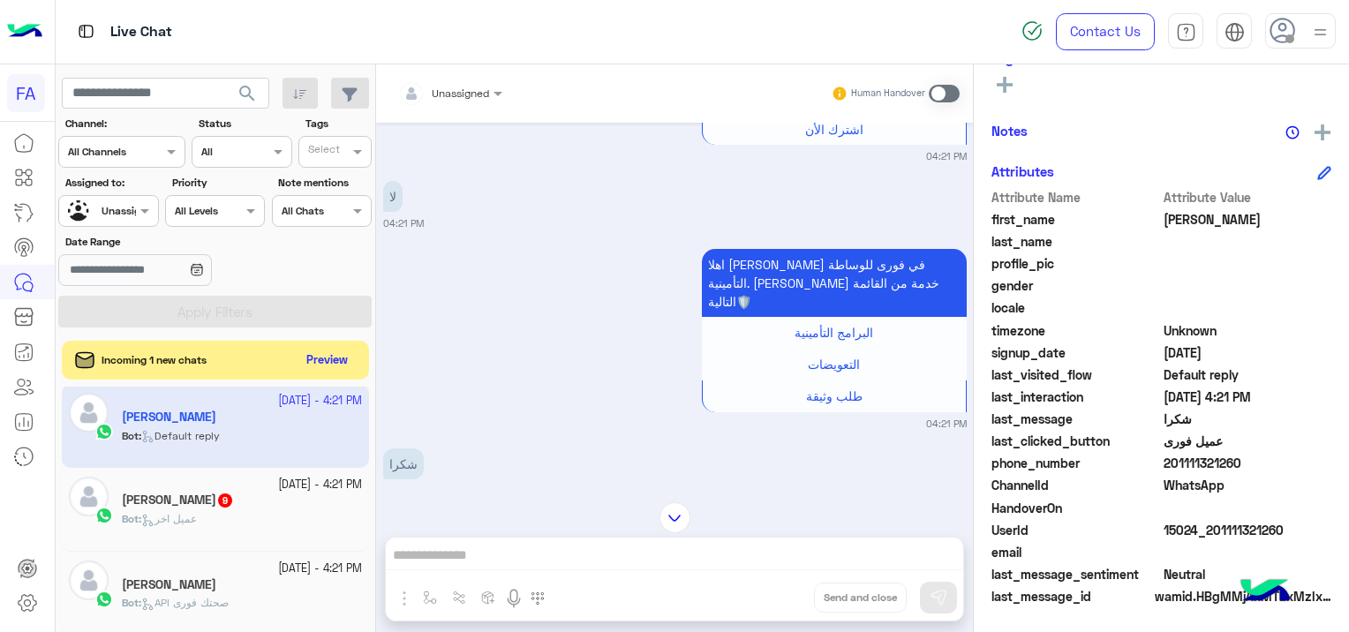
scroll to position [2137, 0]
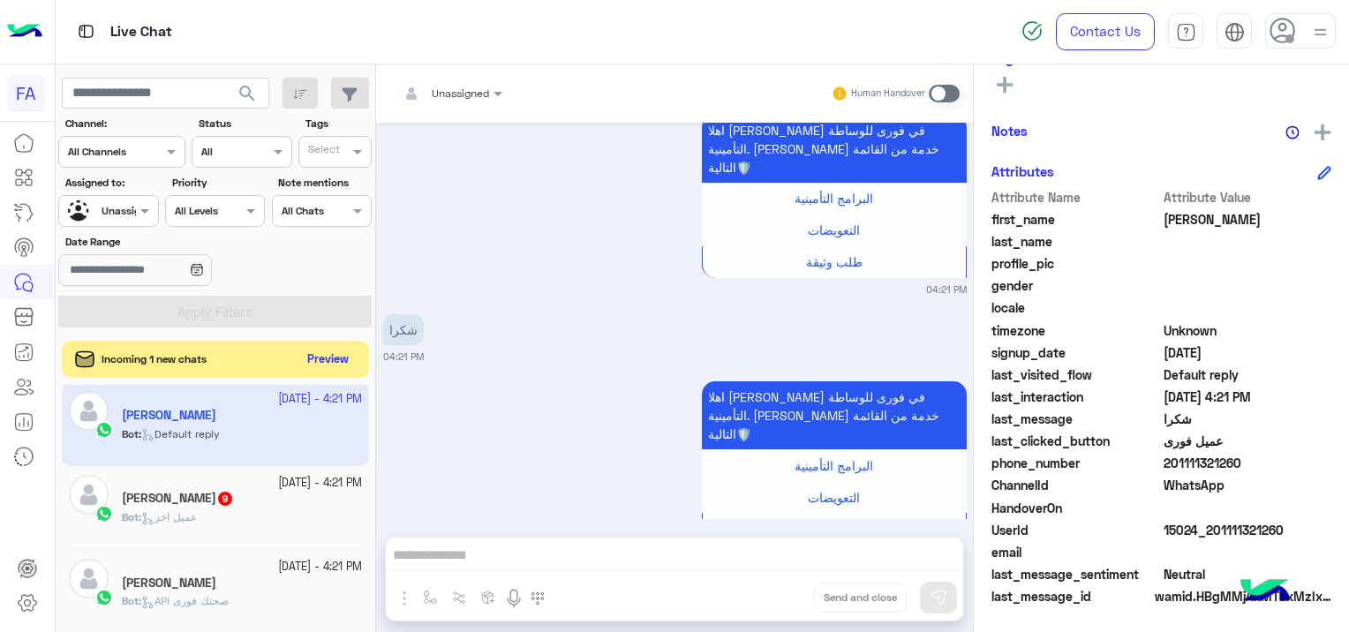
click at [334, 356] on button "Preview" at bounding box center [328, 360] width 55 height 24
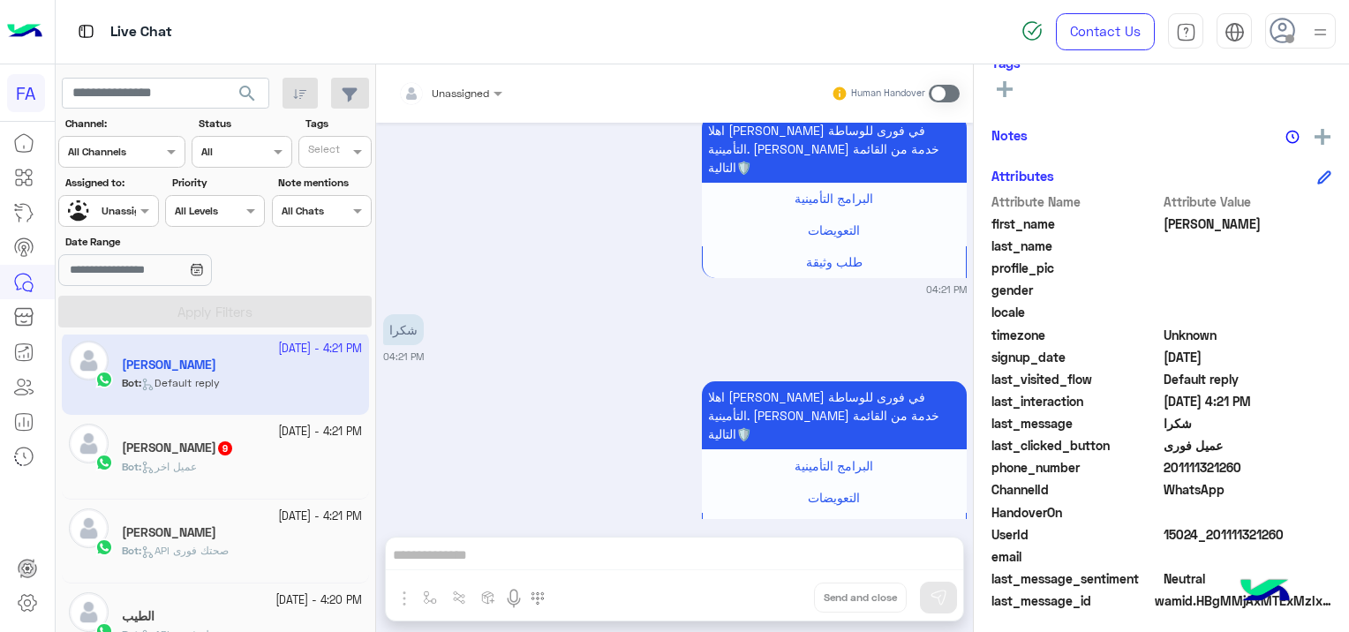
scroll to position [337, 0]
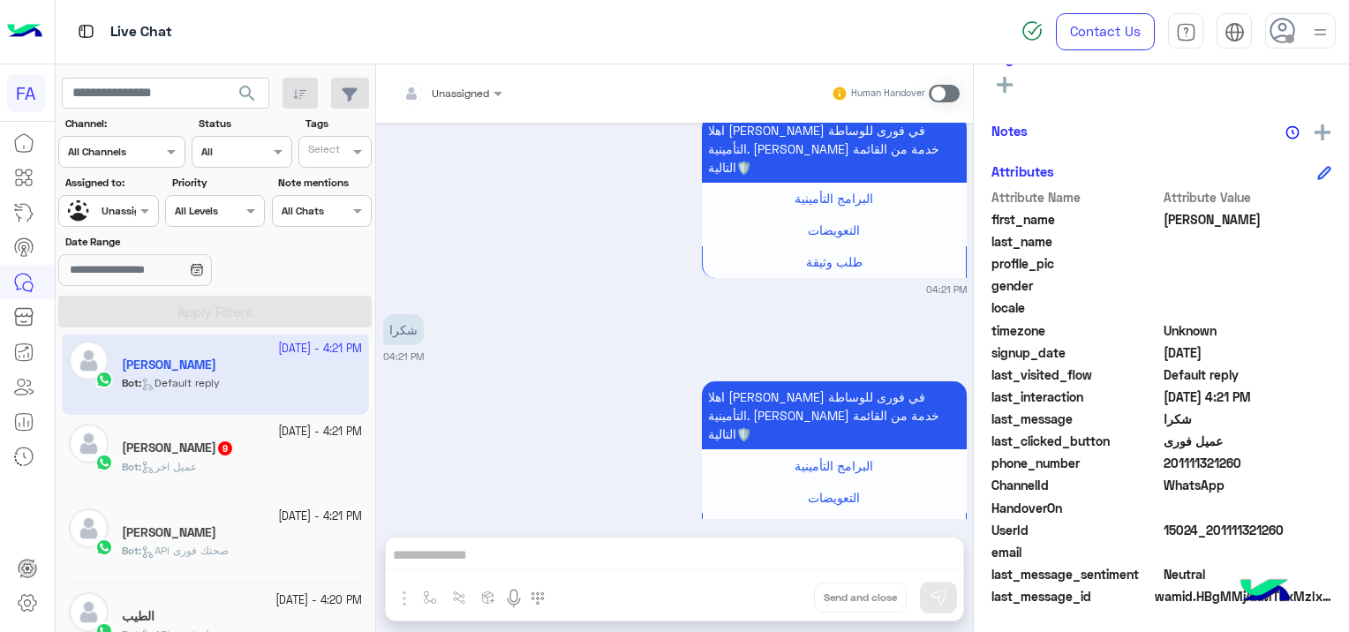
click at [119, 211] on div at bounding box center [108, 208] width 98 height 17
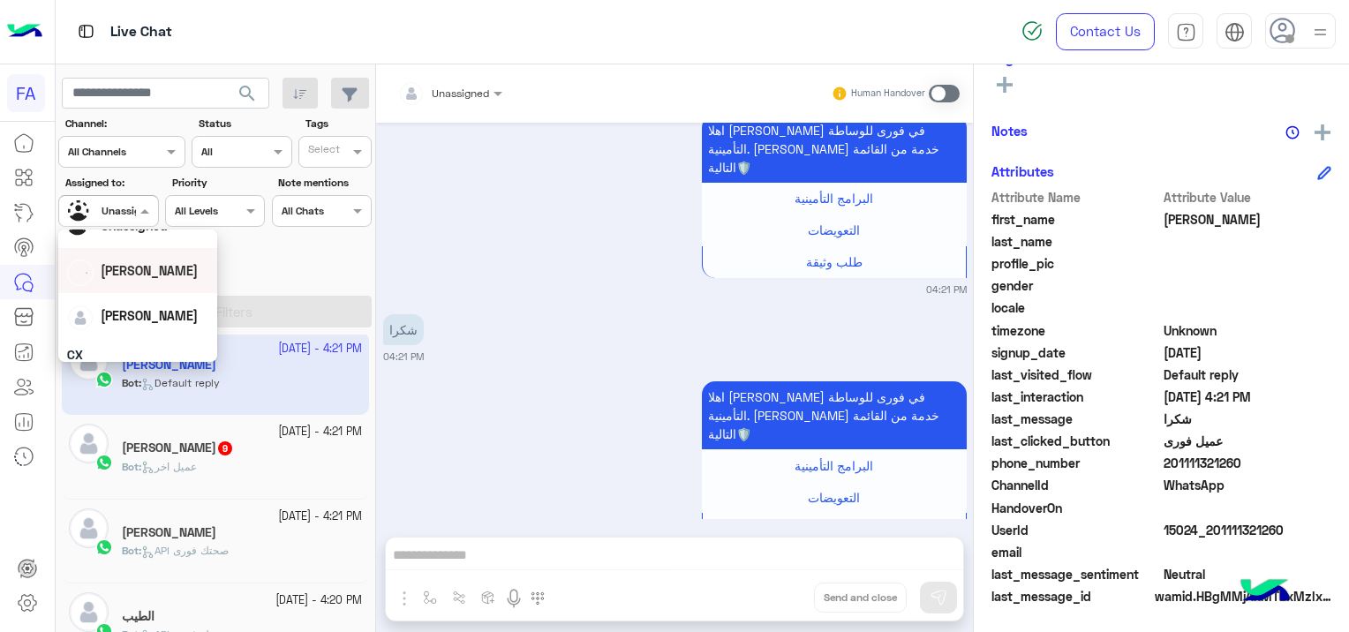
scroll to position [88, 0]
click at [166, 283] on div "[PERSON_NAME]" at bounding box center [137, 286] width 141 height 31
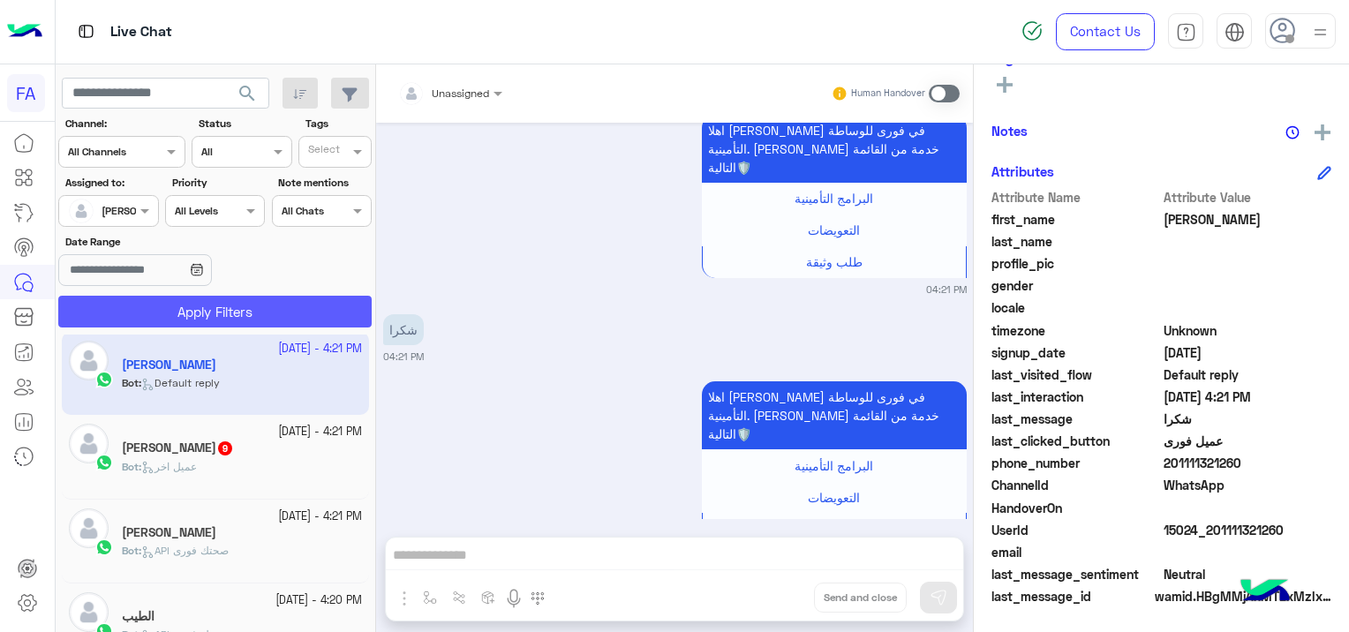
click at [258, 307] on button "Apply Filters" at bounding box center [215, 312] width 314 height 32
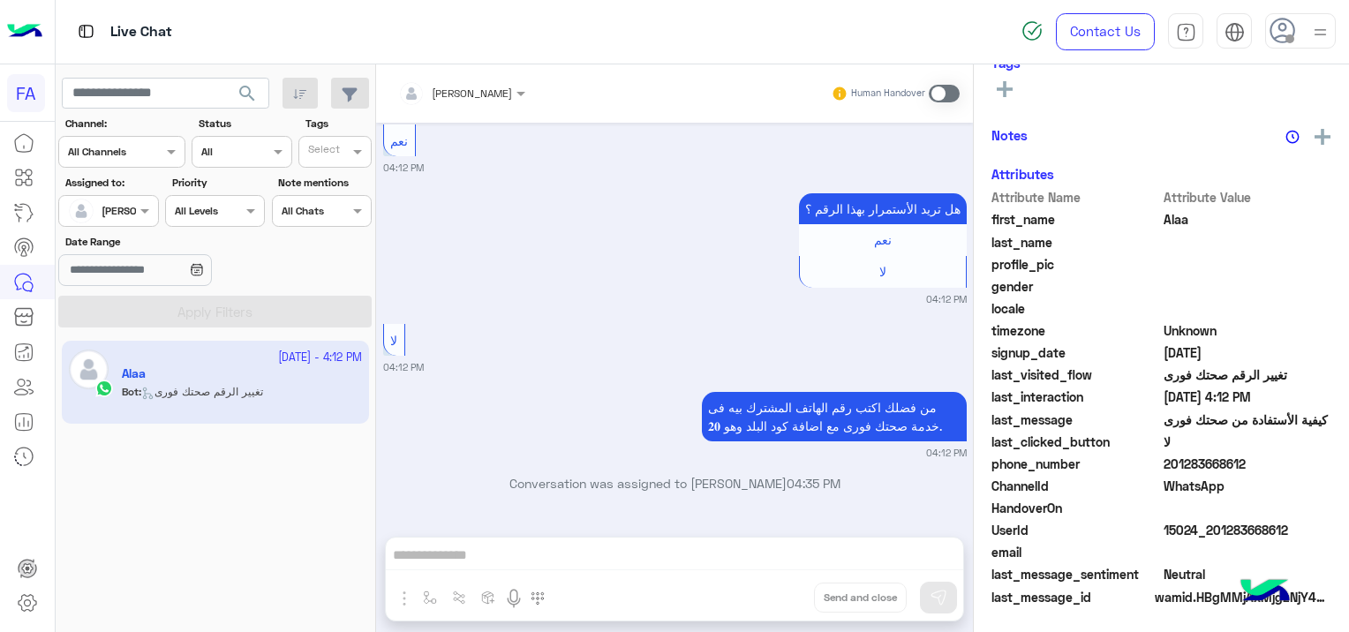
scroll to position [337, 0]
click at [936, 88] on span at bounding box center [944, 94] width 31 height 18
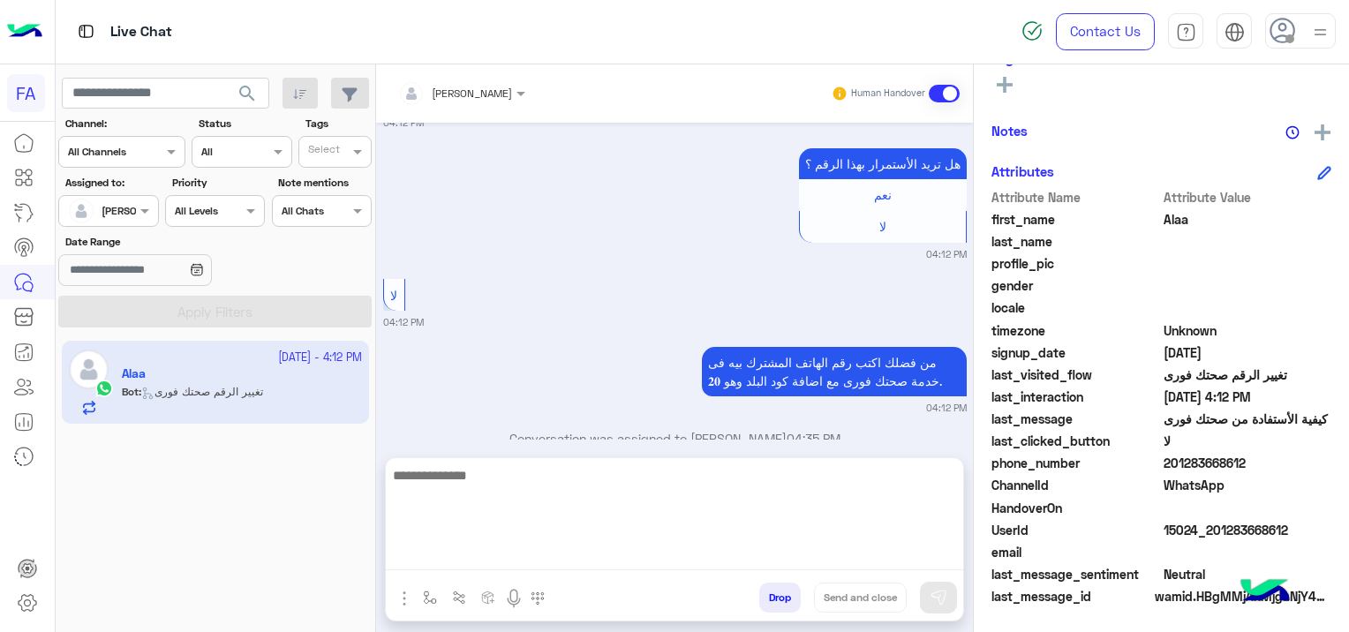
click at [597, 558] on textarea at bounding box center [675, 518] width 578 height 106
click at [469, 560] on textarea at bounding box center [675, 518] width 578 height 106
paste textarea "**********"
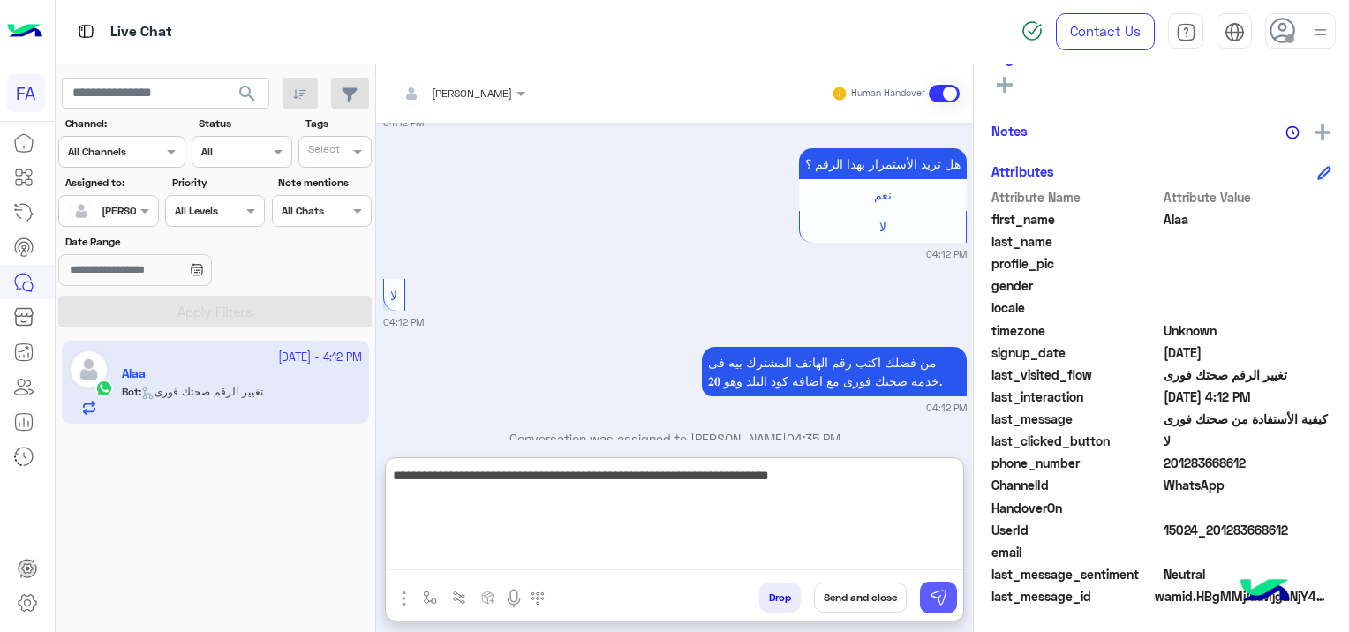
type textarea "**********"
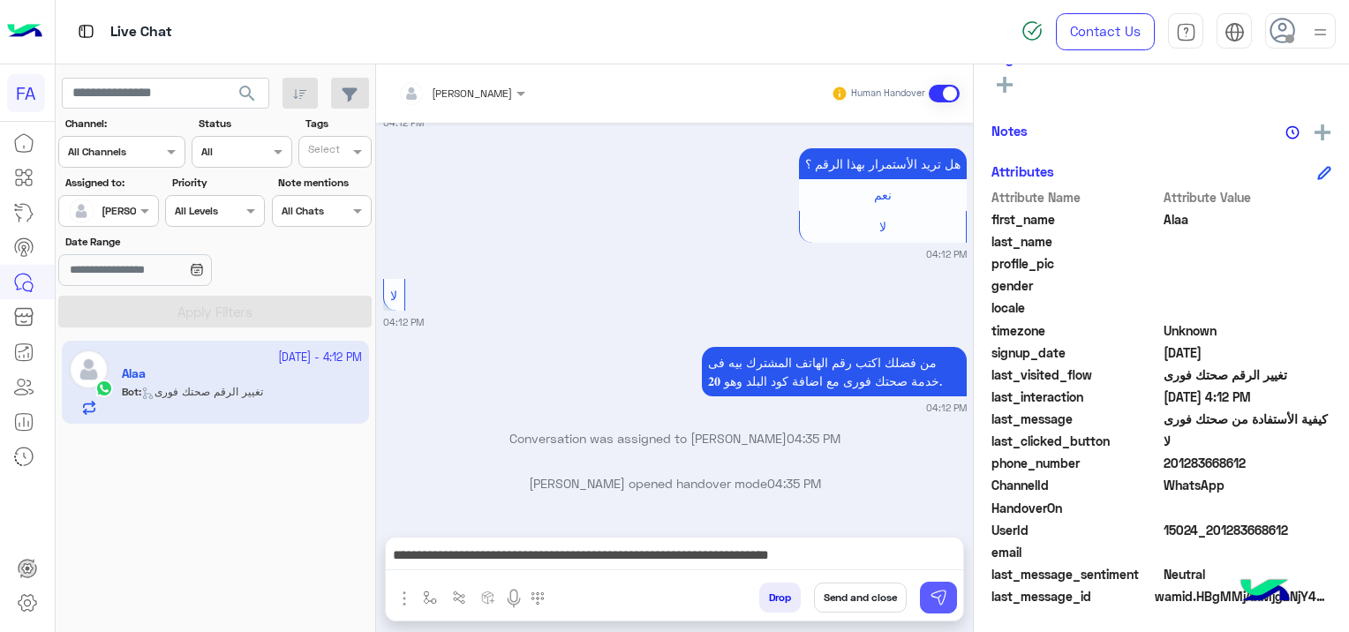
click at [933, 583] on button at bounding box center [938, 598] width 37 height 32
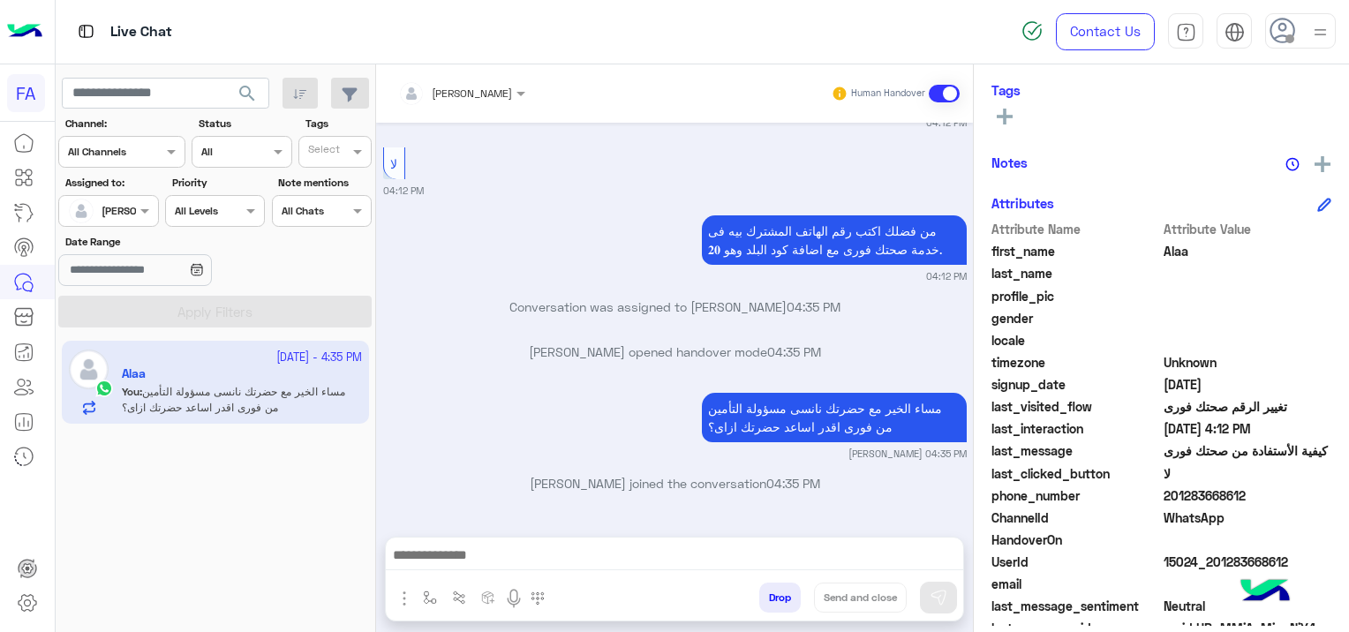
scroll to position [369, 0]
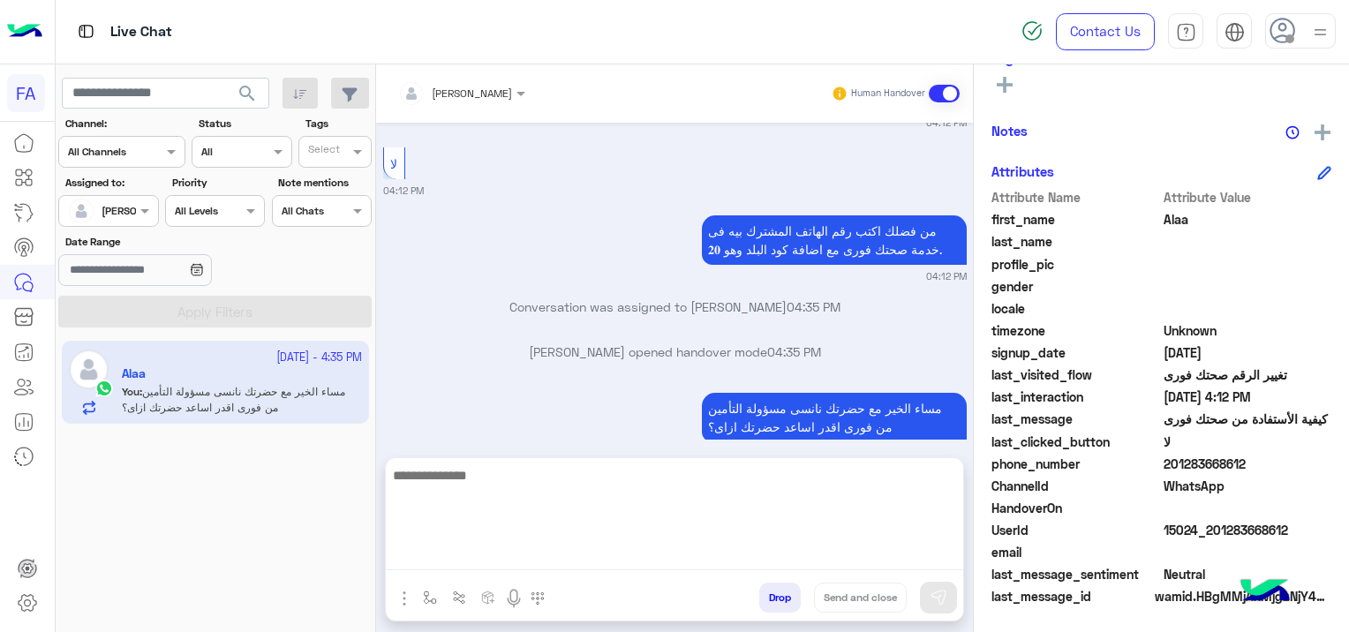
click at [484, 556] on textarea at bounding box center [675, 518] width 578 height 106
paste textarea "**********"
type textarea "**********"
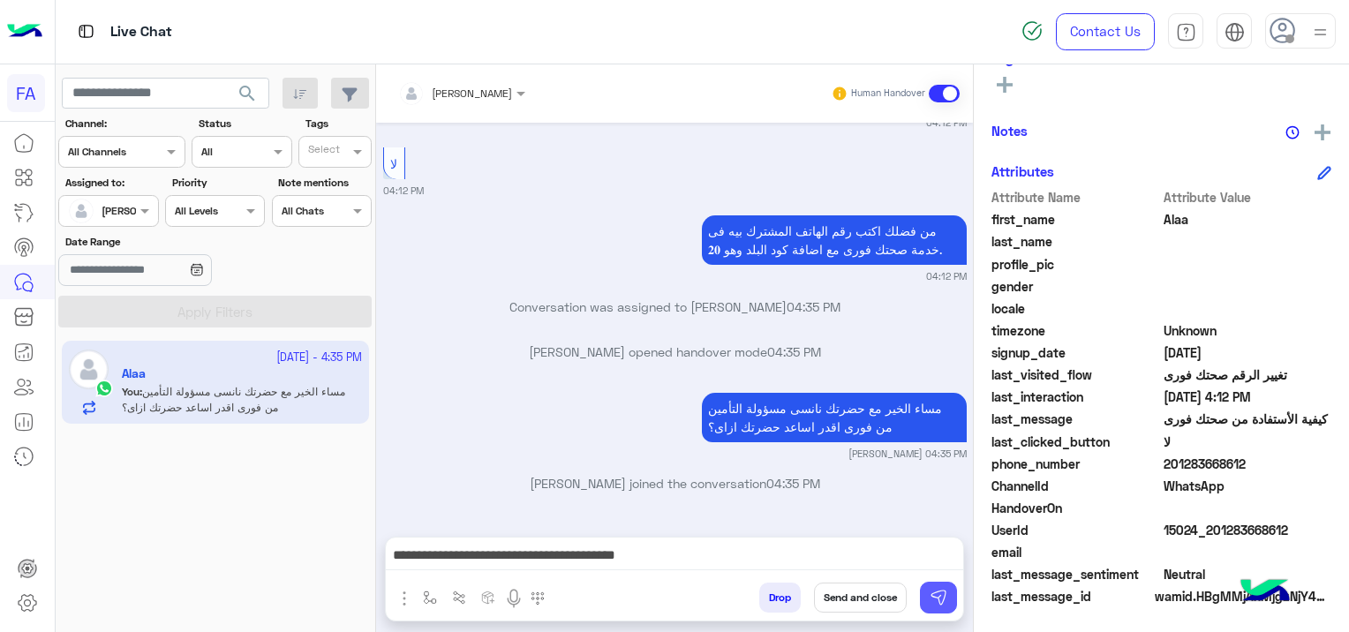
click at [938, 583] on button at bounding box center [938, 598] width 37 height 32
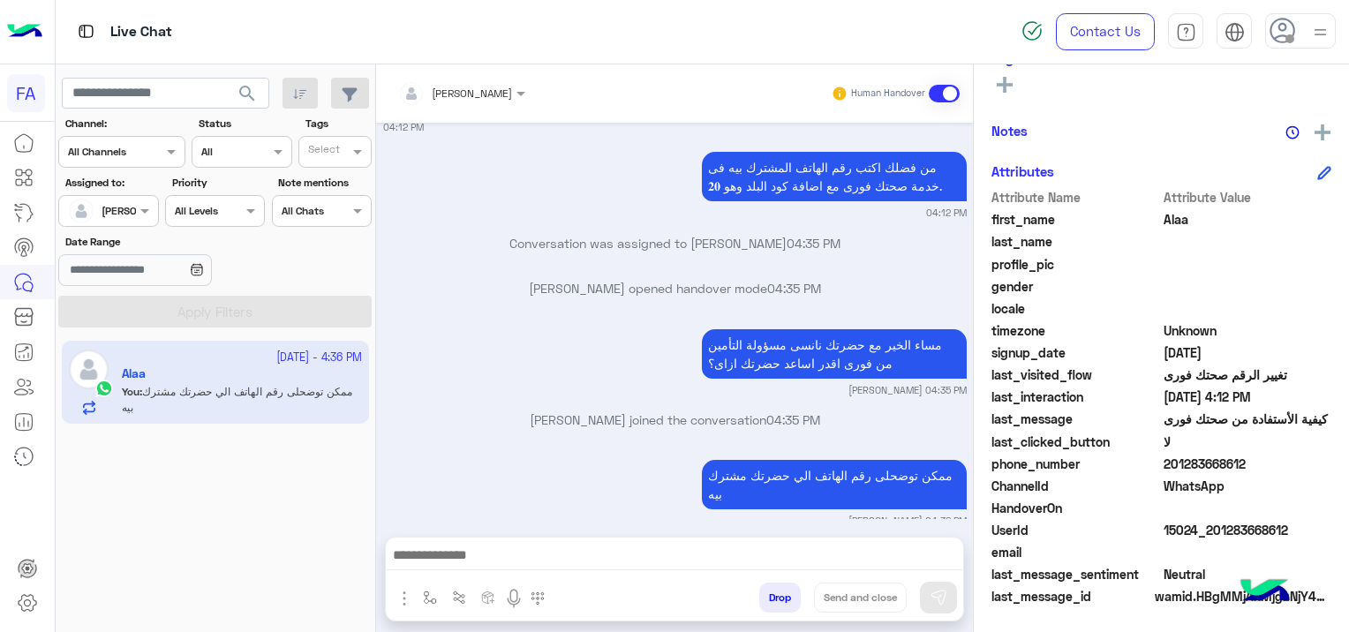
scroll to position [693, 0]
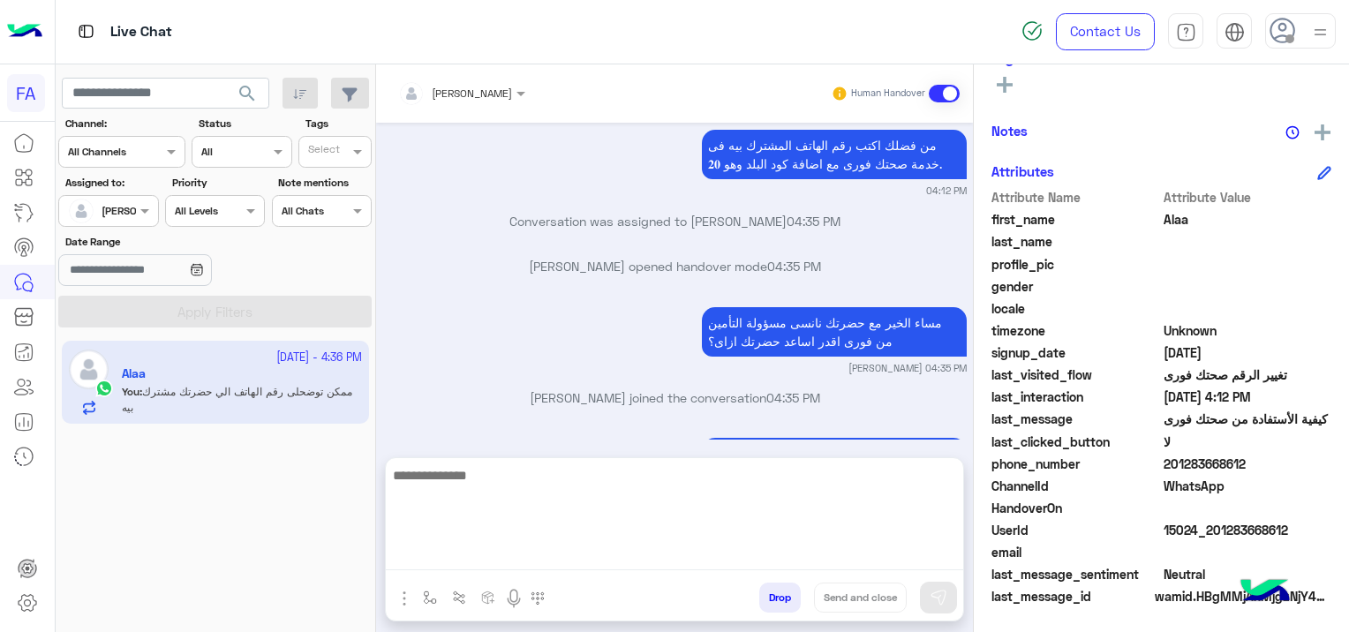
click at [523, 551] on textarea at bounding box center [675, 518] width 578 height 106
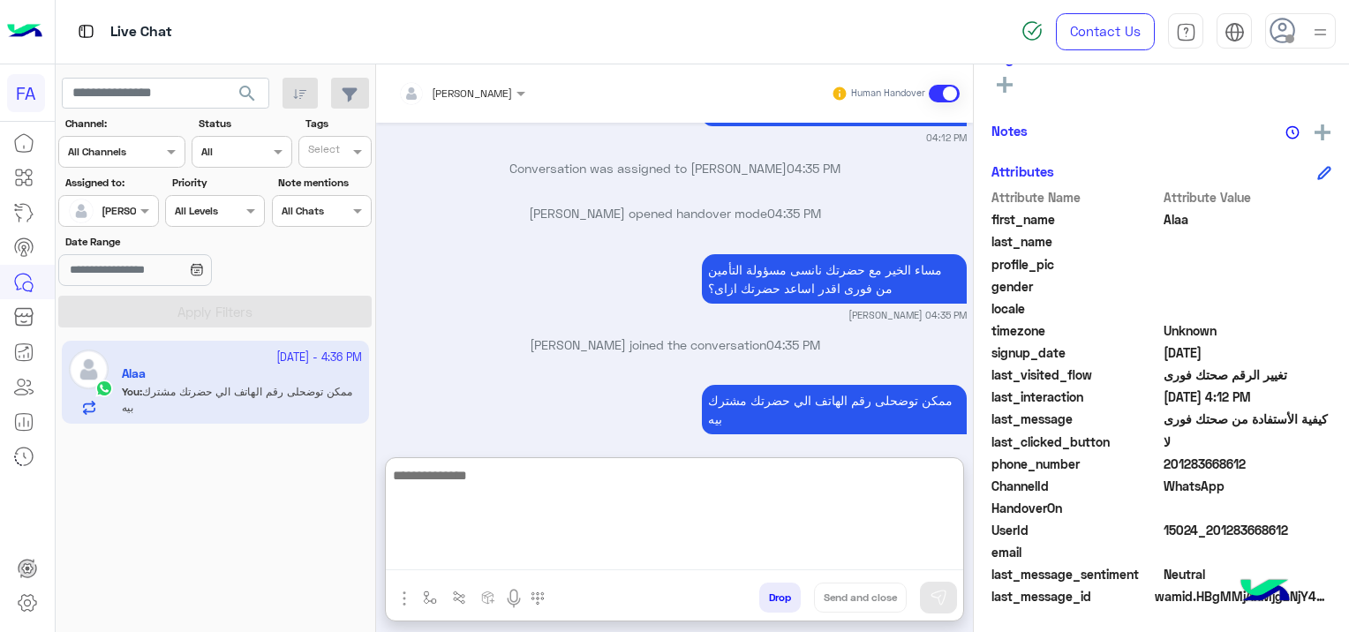
scroll to position [774, 0]
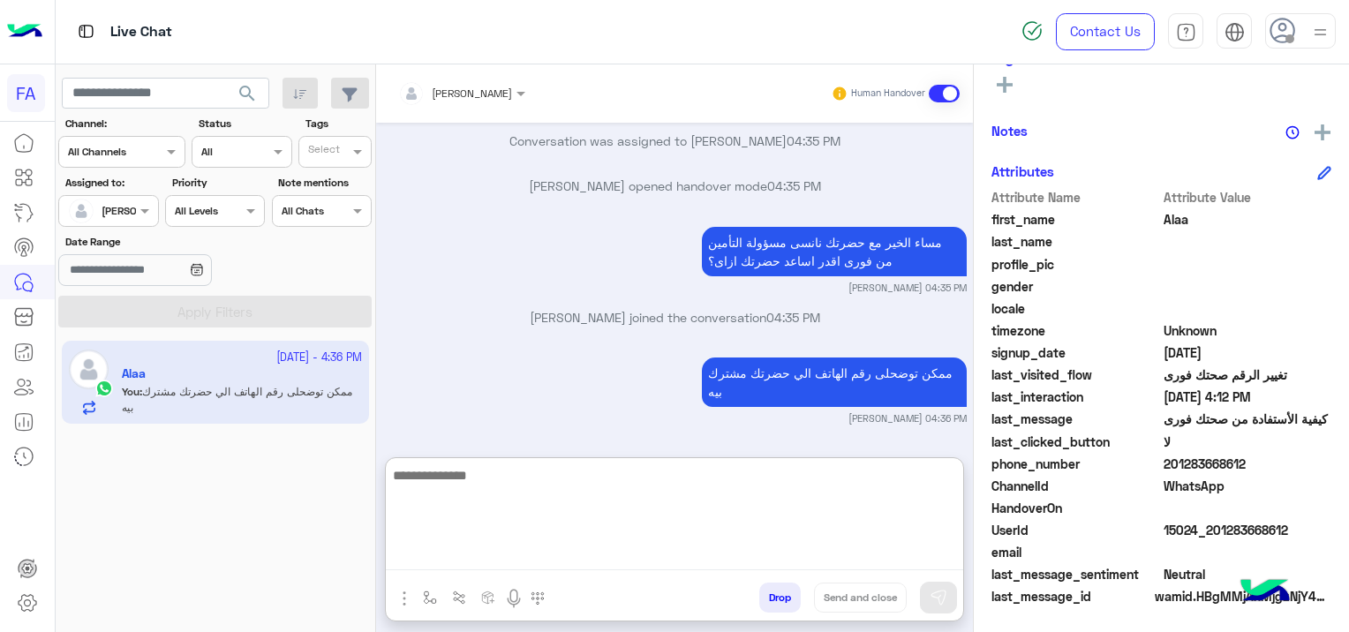
paste textarea "**********"
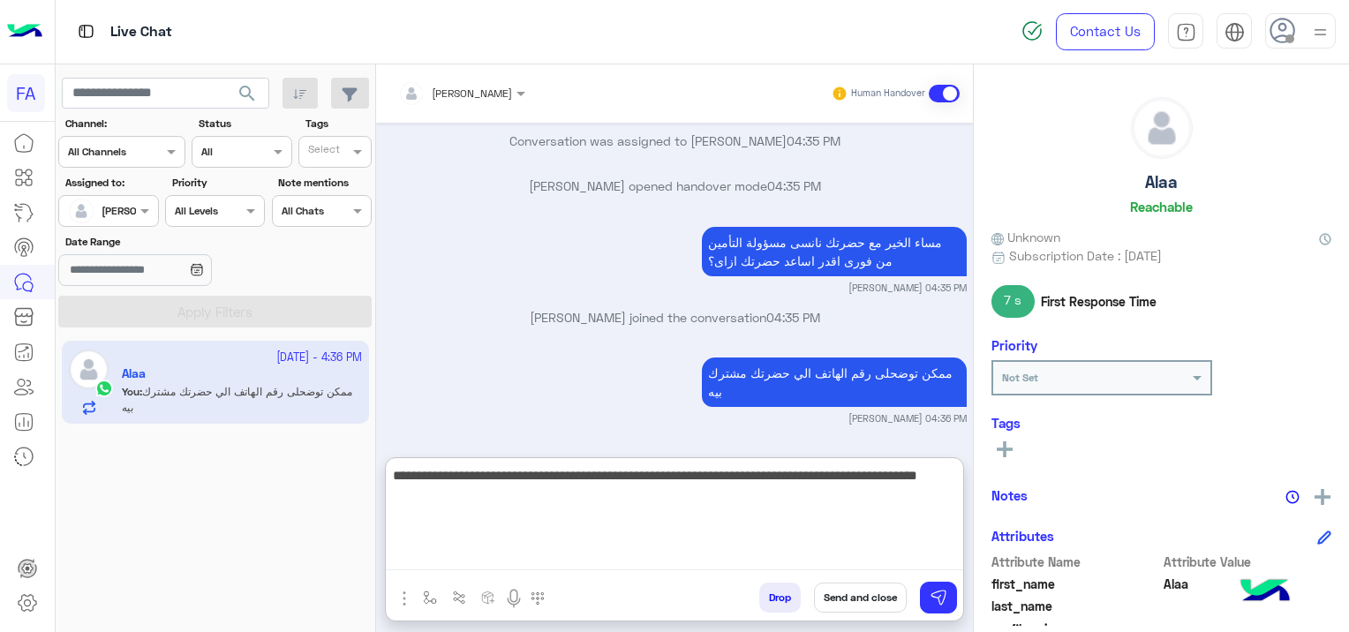
scroll to position [0, 0]
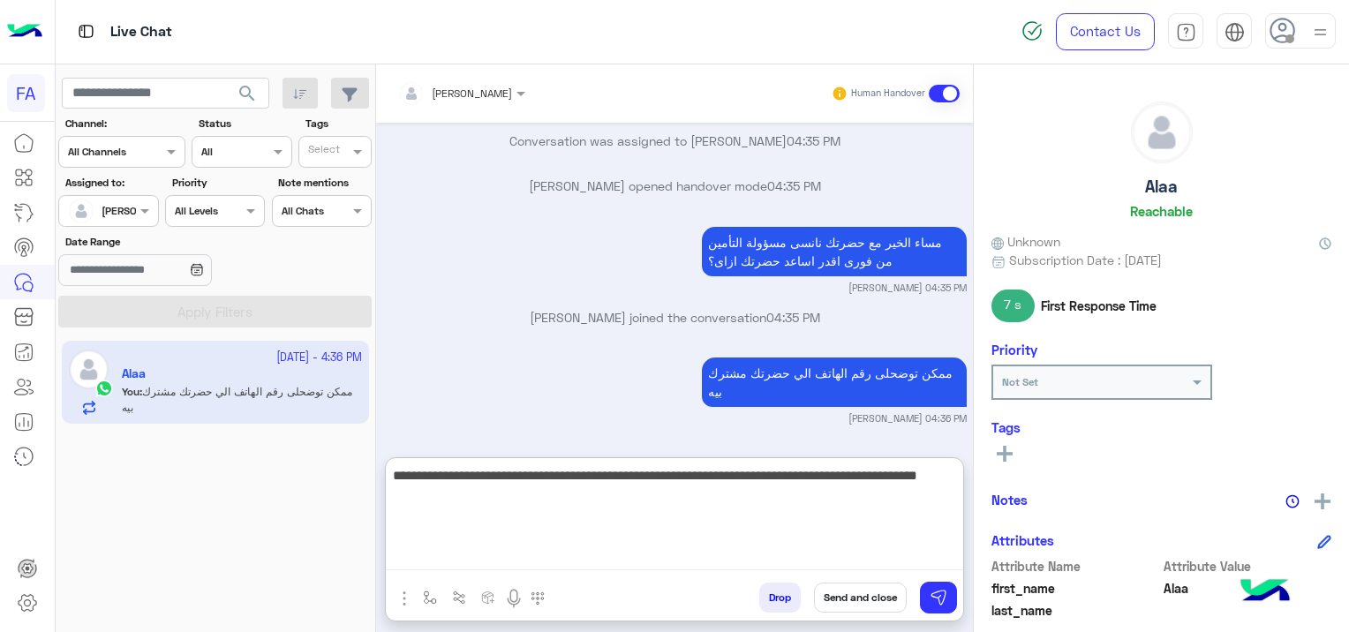
type textarea "**********"
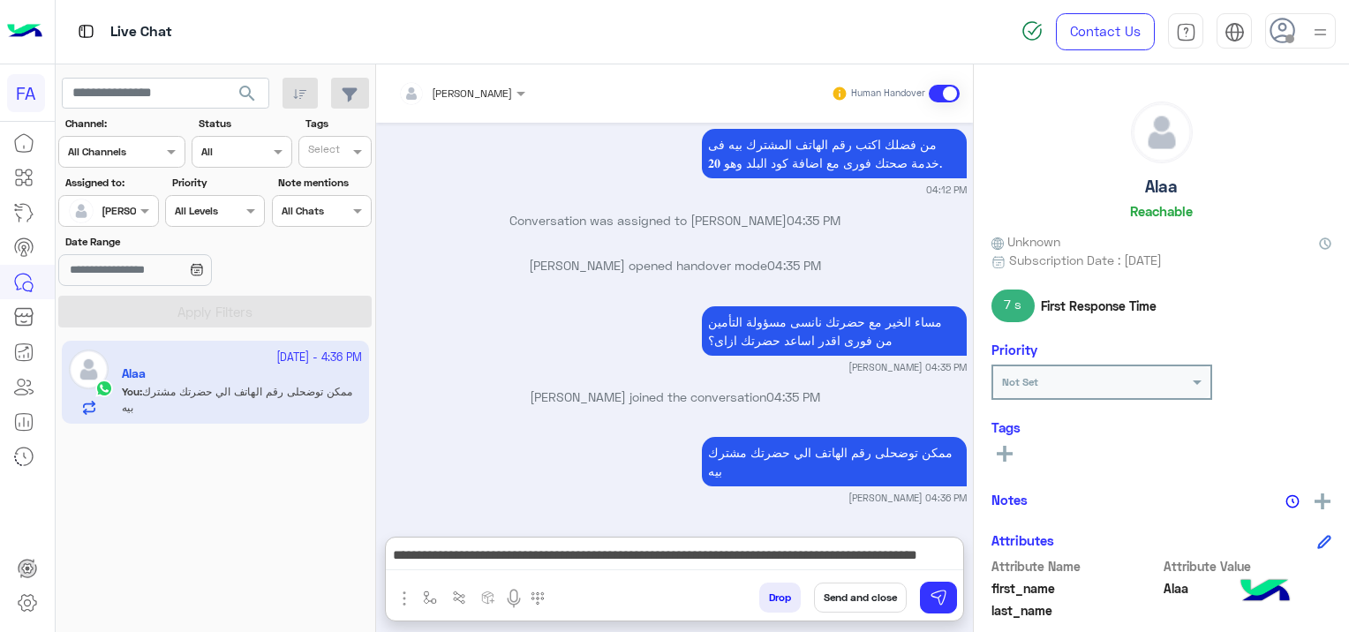
click at [1007, 456] on icon at bounding box center [1005, 454] width 16 height 16
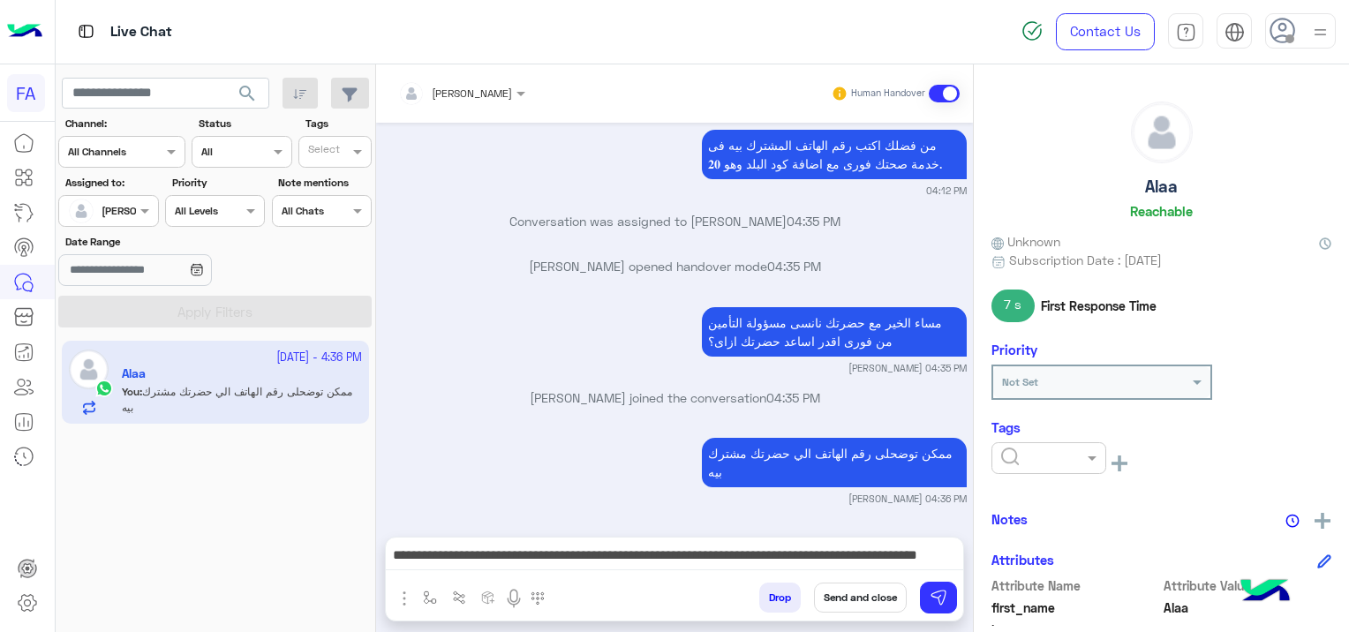
click at [1010, 449] on input "text" at bounding box center [1028, 457] width 54 height 16
click at [1026, 533] on span "Pending" at bounding box center [1024, 533] width 47 height 15
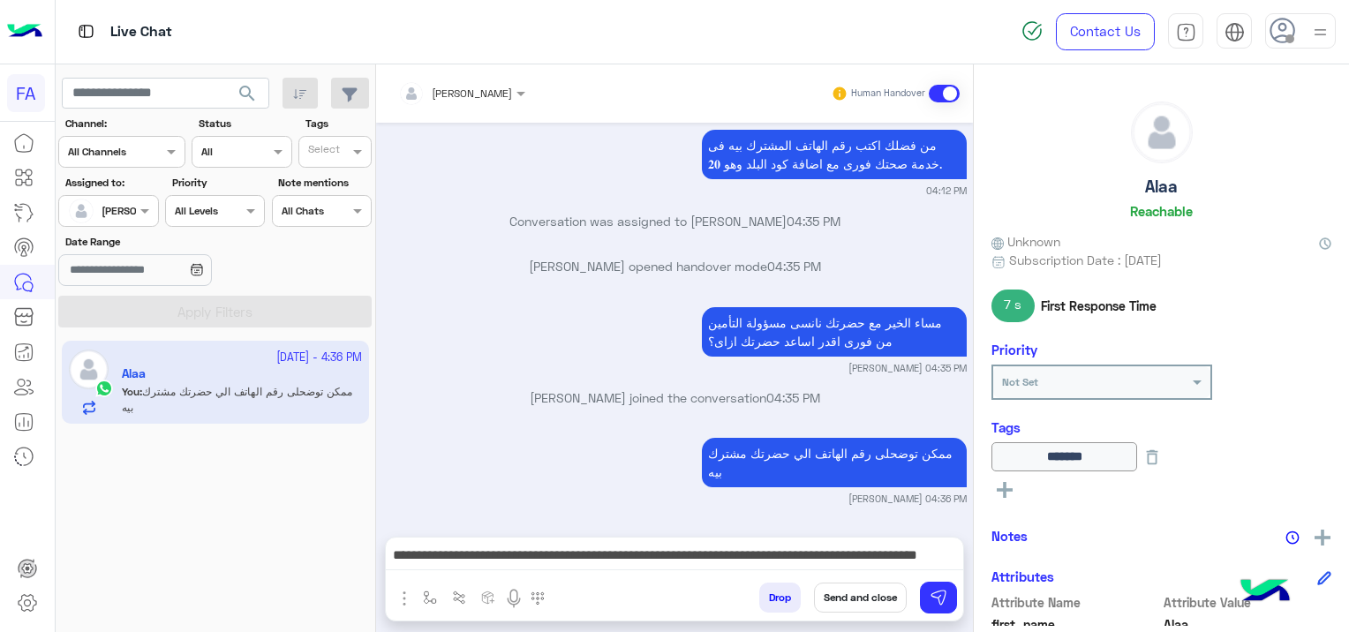
click at [880, 595] on button "Send and close" at bounding box center [860, 598] width 93 height 30
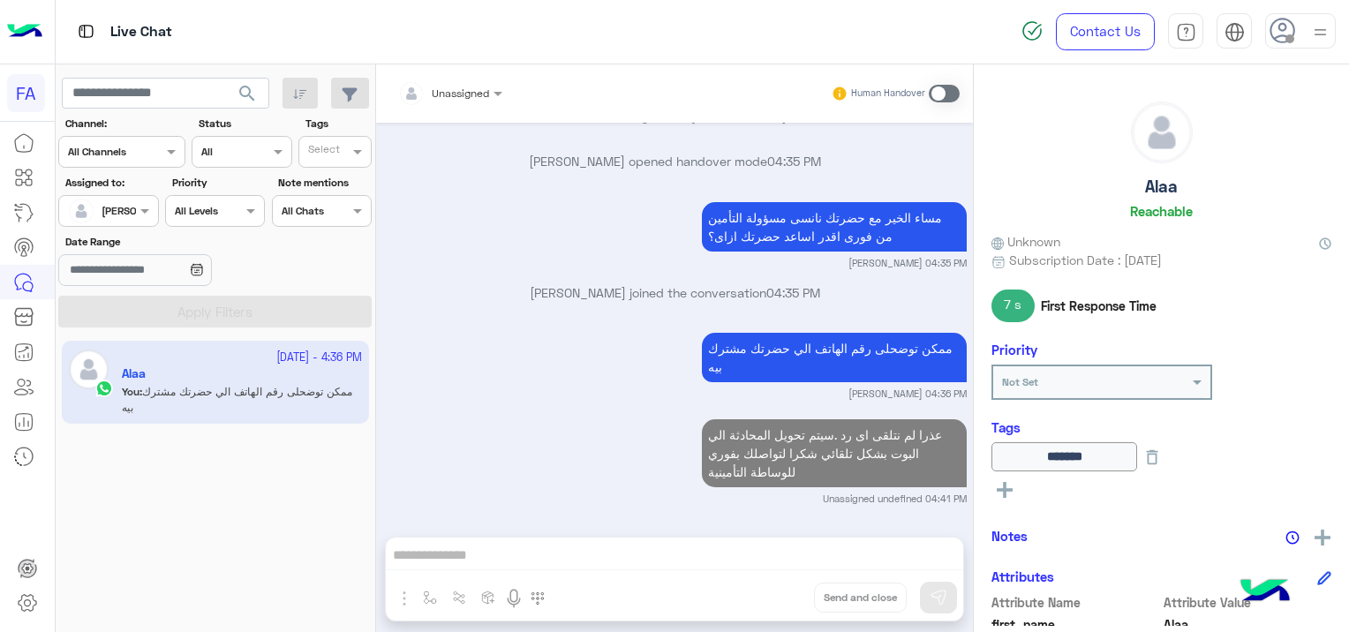
scroll to position [843, 0]
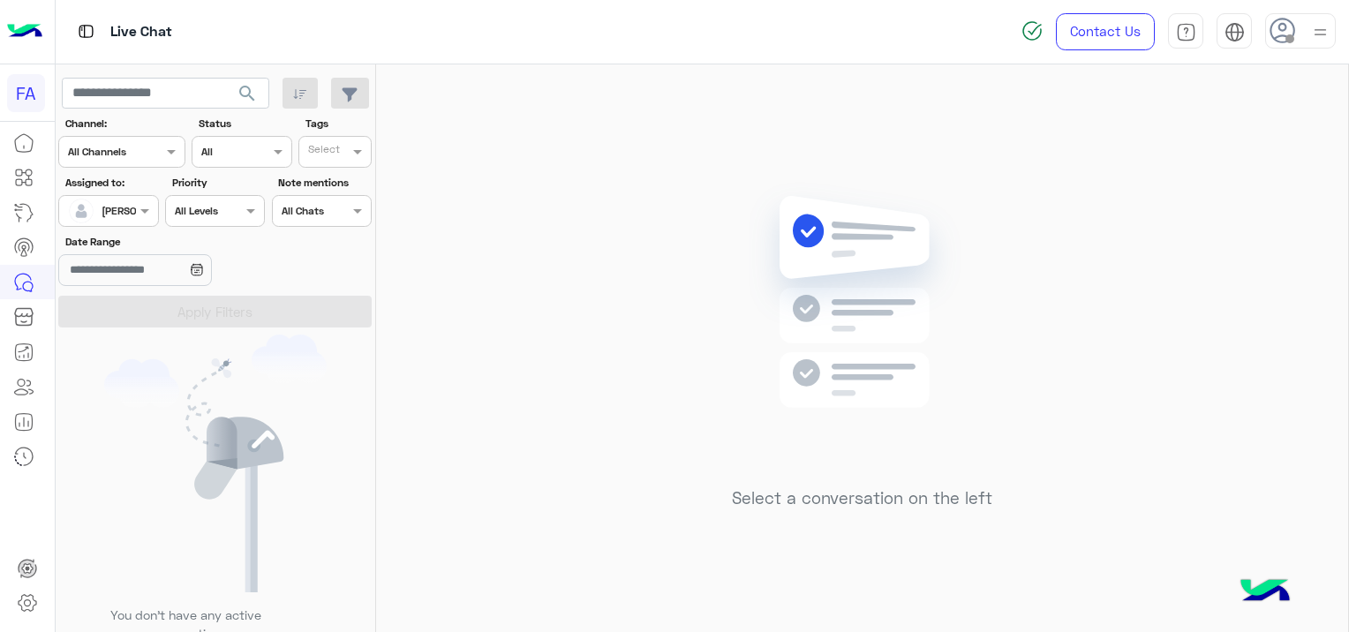
click at [91, 208] on input "text" at bounding box center [88, 209] width 41 height 16
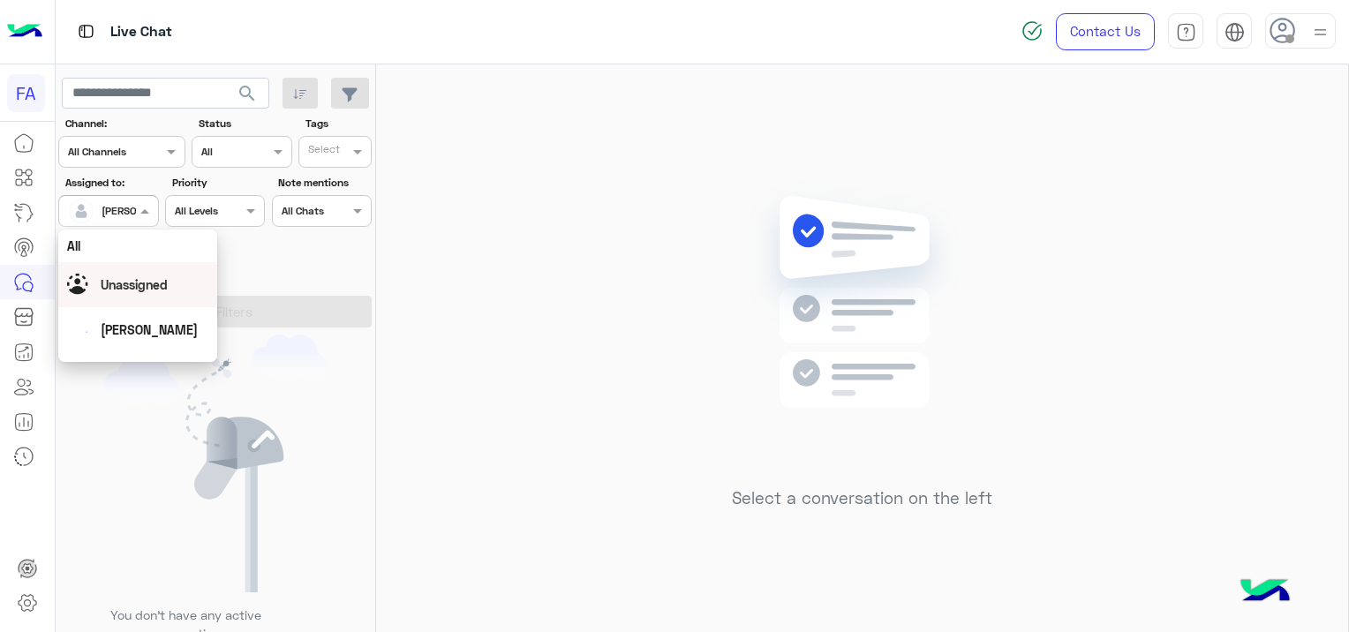
click at [141, 283] on span "Unassigned" at bounding box center [134, 284] width 67 height 15
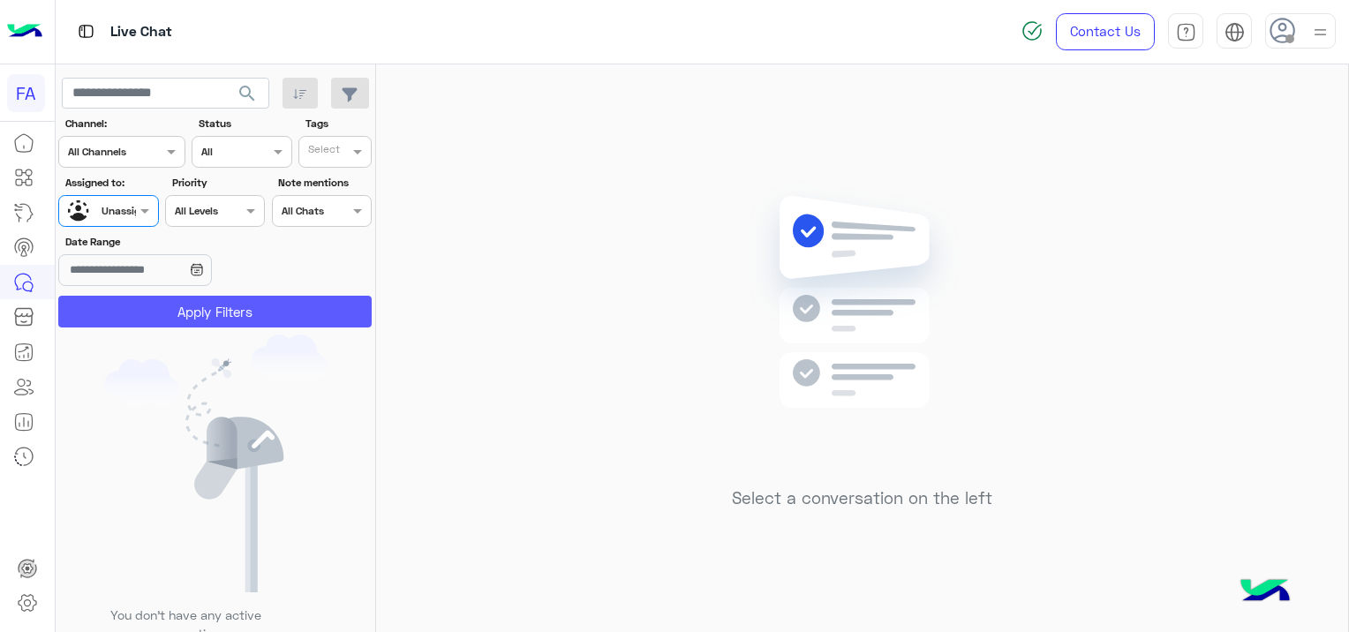
click at [233, 307] on button "Apply Filters" at bounding box center [215, 312] width 314 height 32
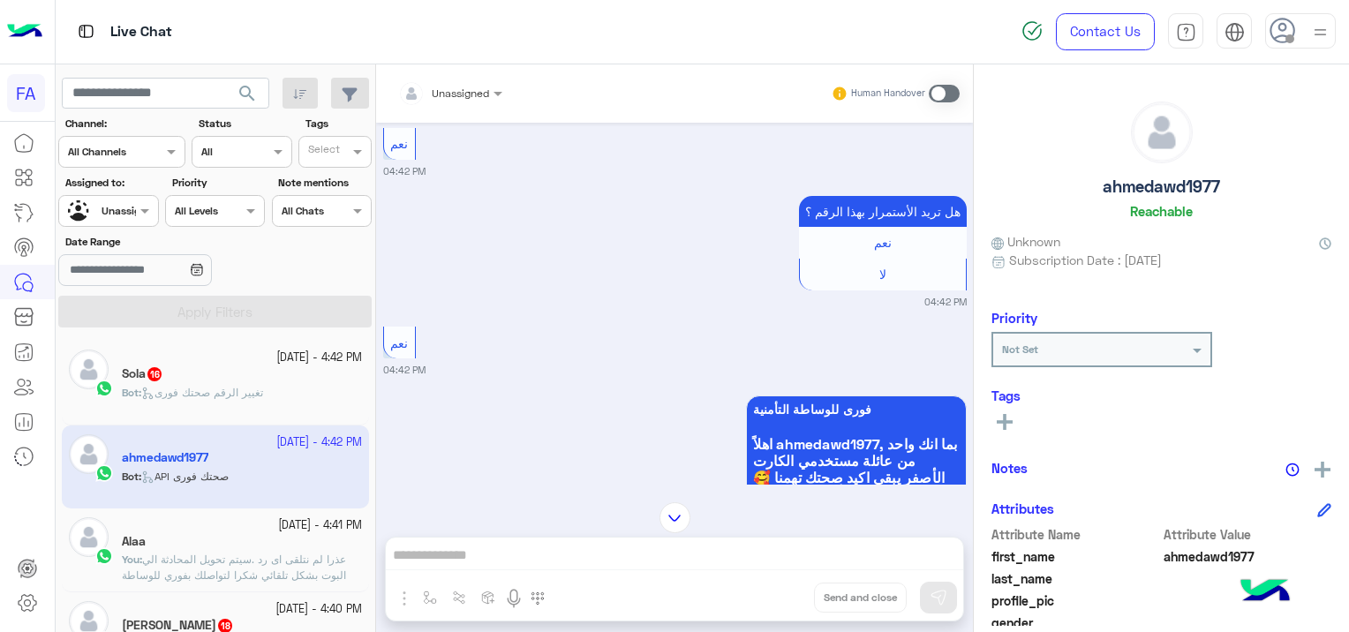
scroll to position [2706, 0]
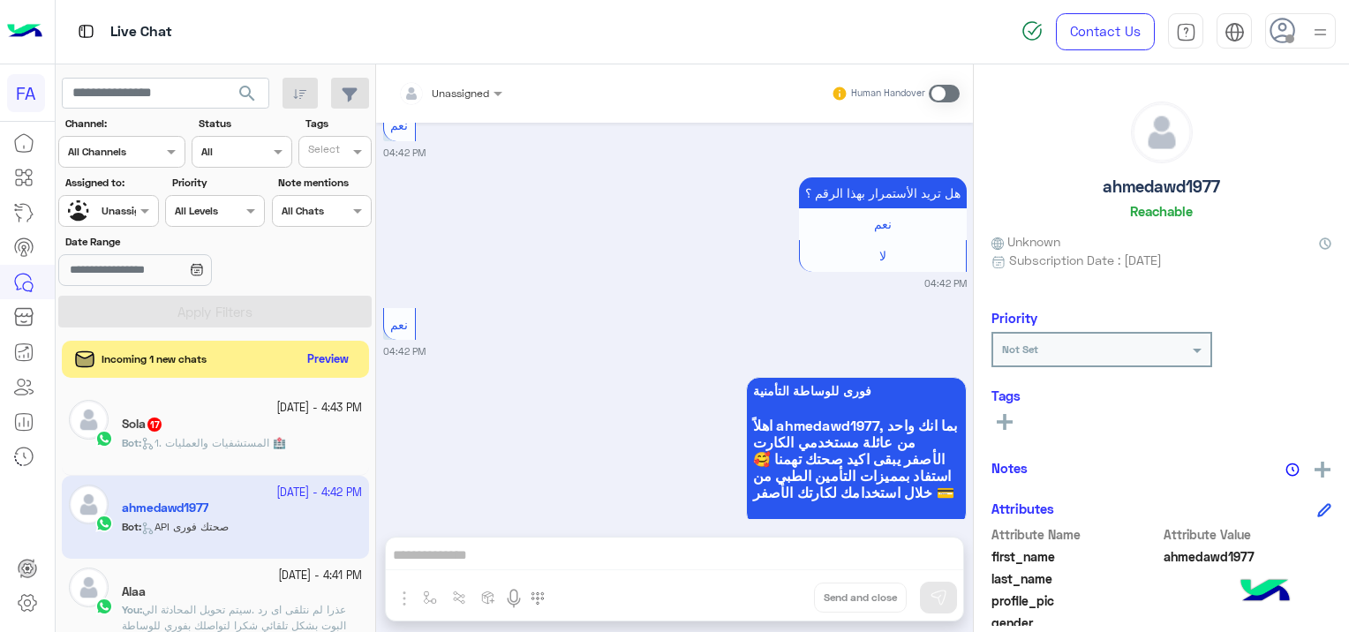
click at [338, 351] on button "Preview" at bounding box center [328, 360] width 55 height 24
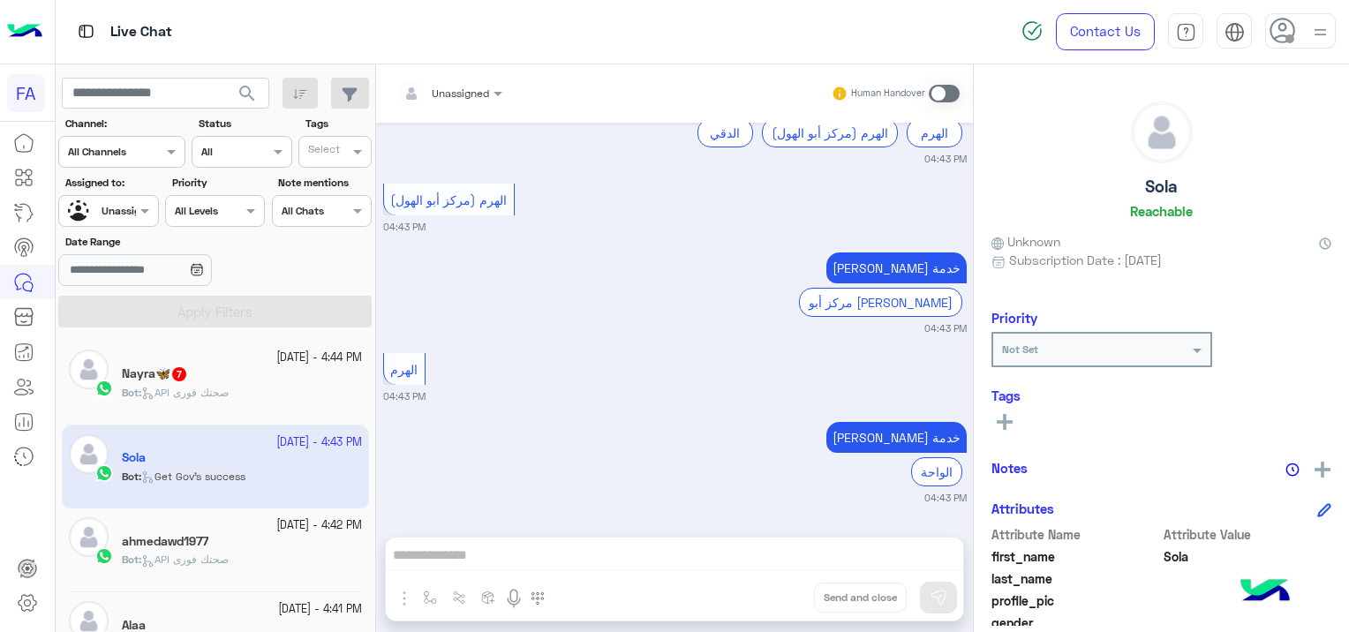
scroll to position [2720, 0]
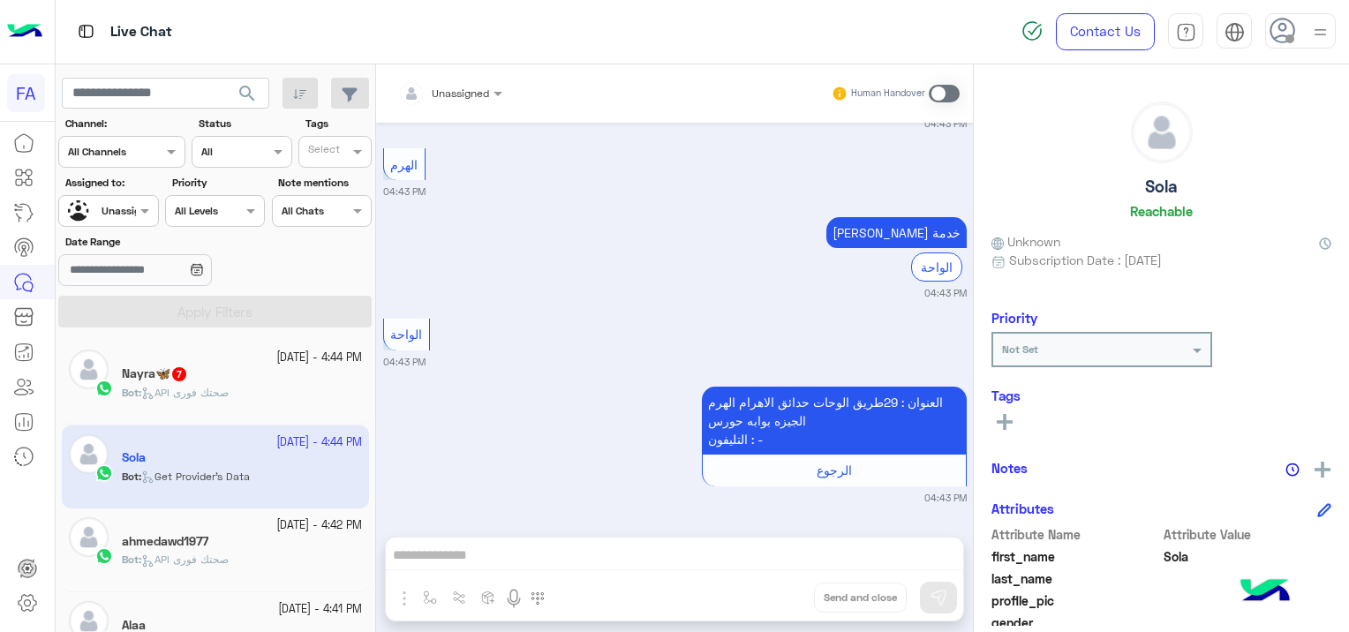
click at [245, 86] on span "search" at bounding box center [247, 93] width 21 height 21
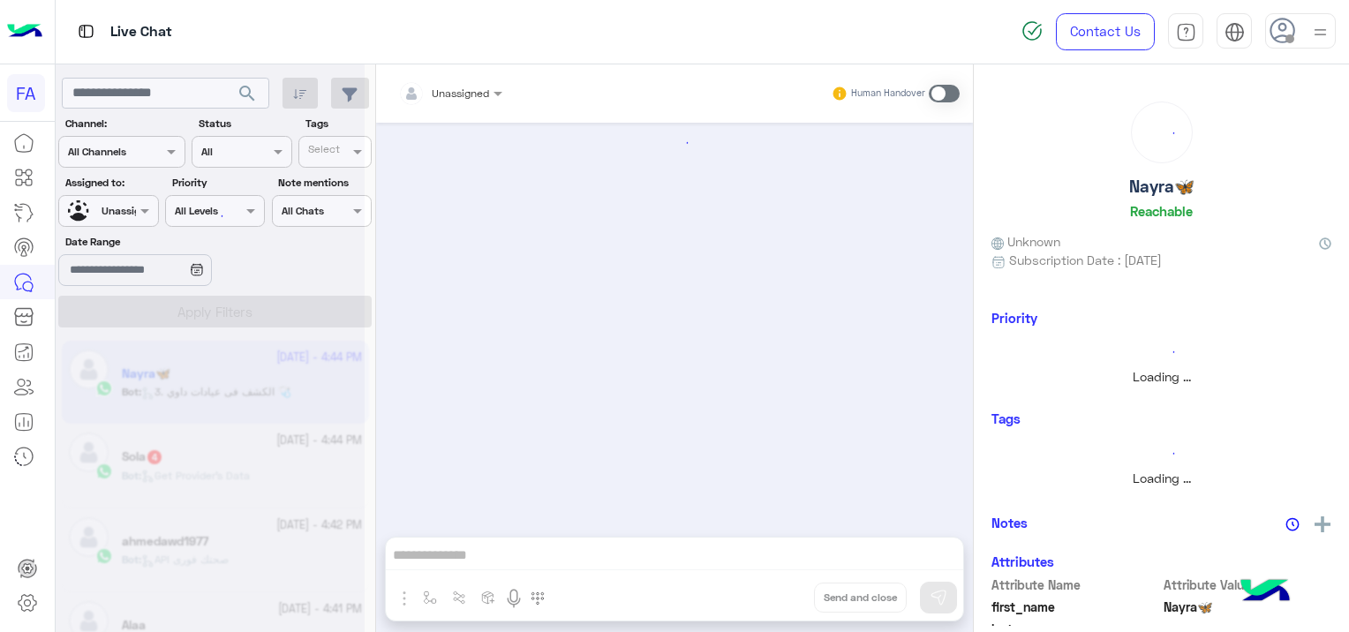
scroll to position [1392, 0]
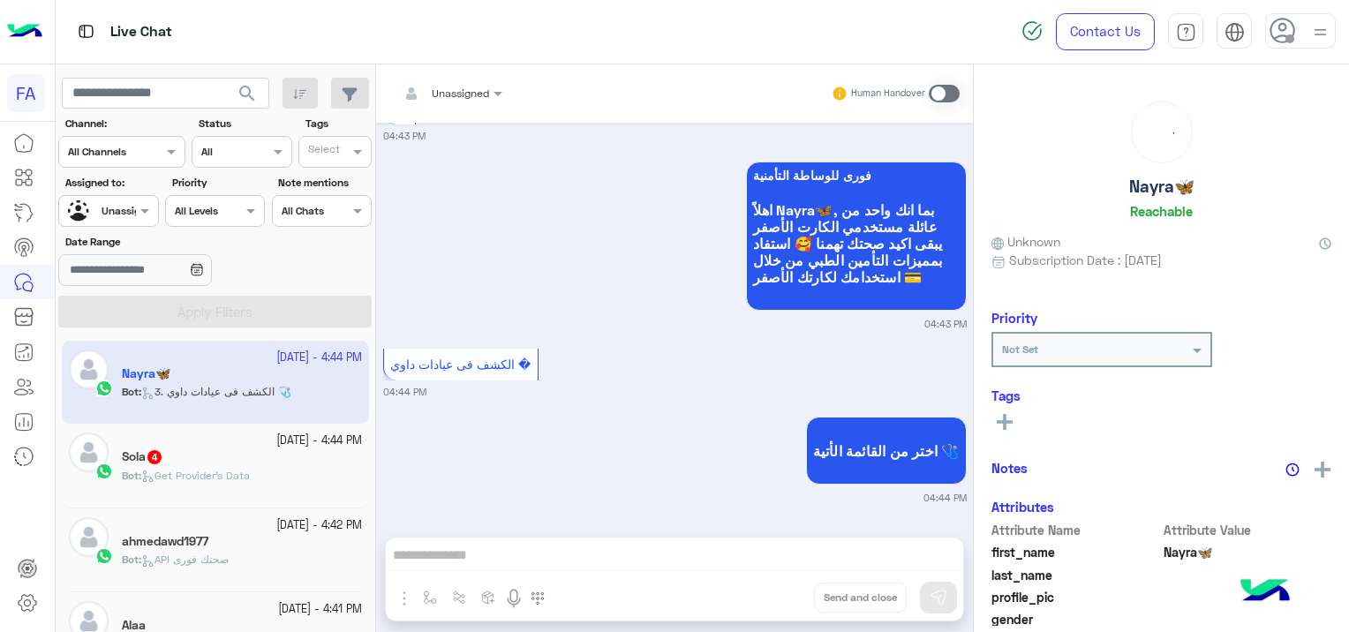
click at [242, 81] on button "search" at bounding box center [247, 97] width 43 height 38
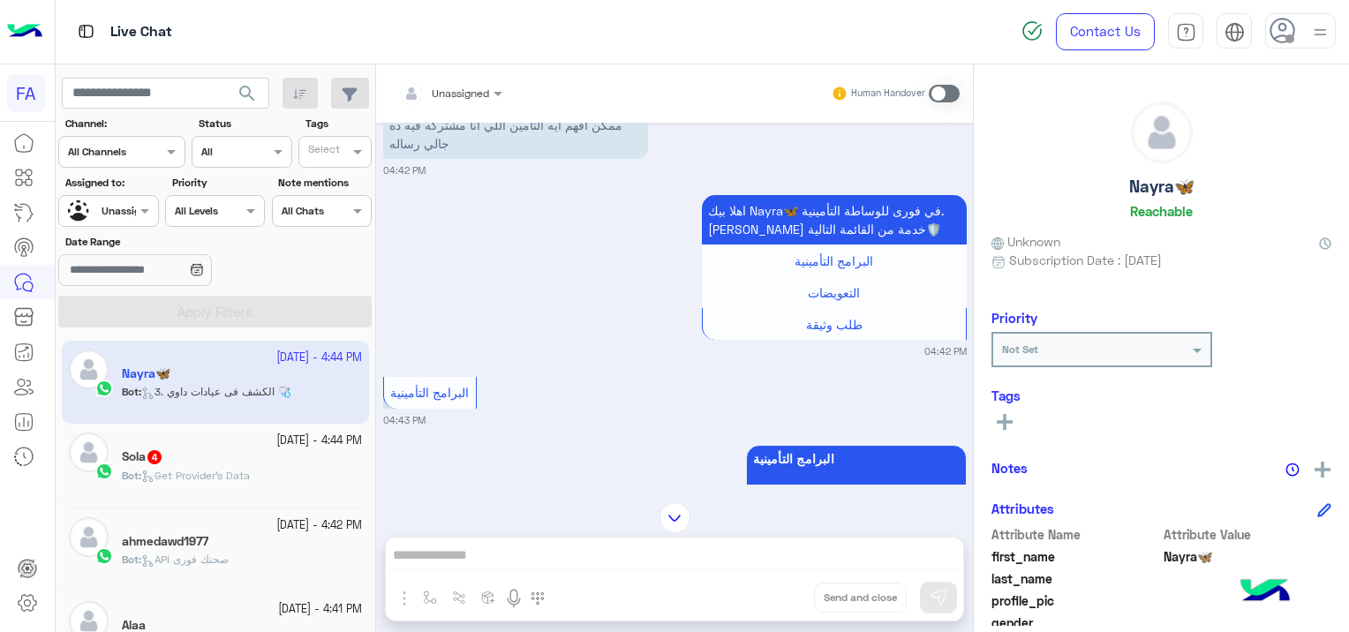
scroll to position [0, 0]
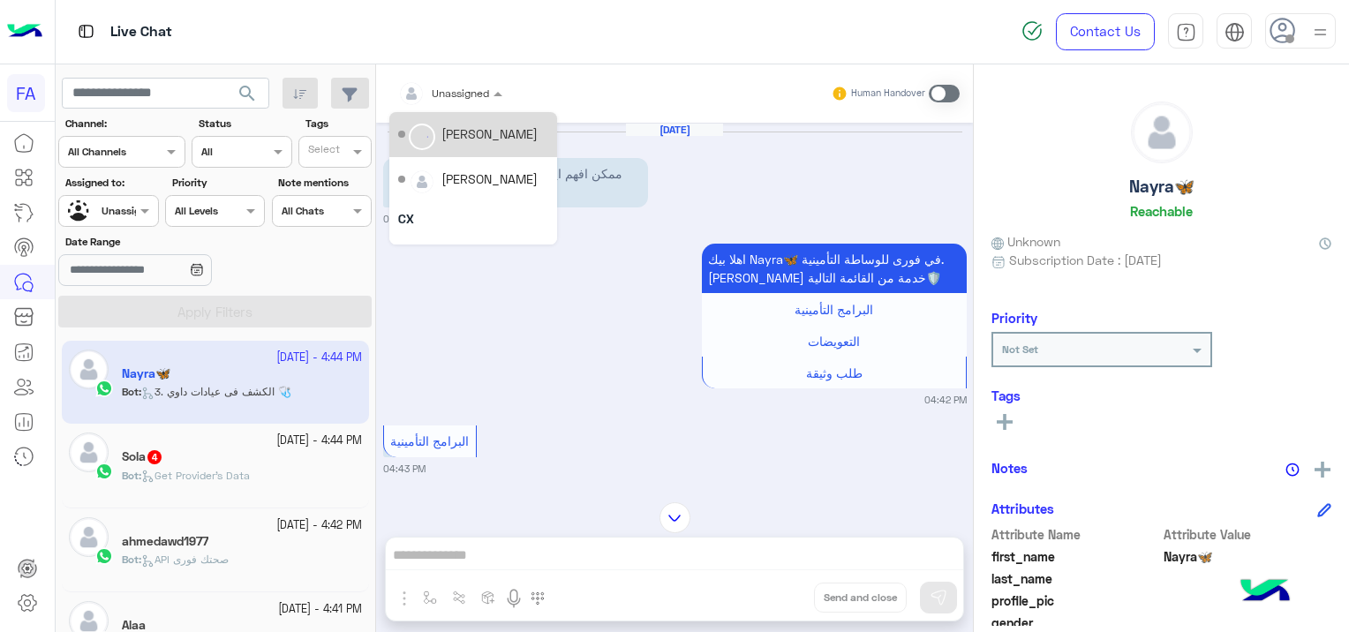
click at [477, 84] on div at bounding box center [450, 90] width 122 height 17
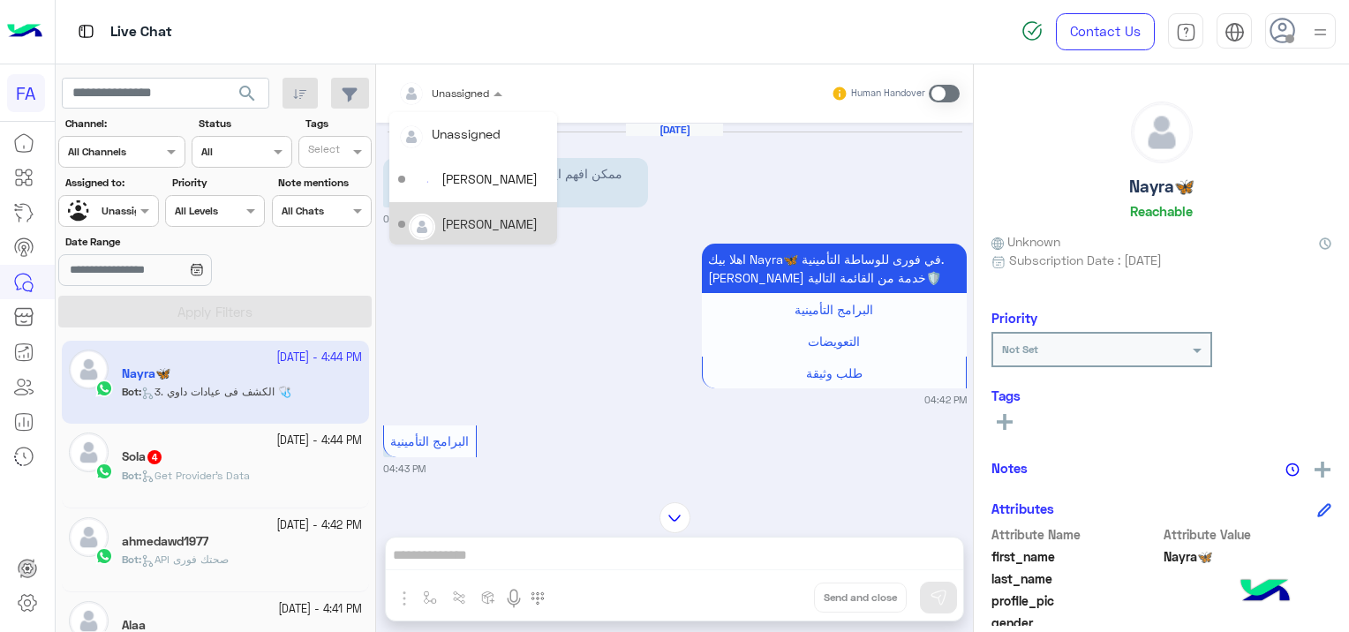
click at [477, 220] on div "[PERSON_NAME]" at bounding box center [490, 224] width 96 height 19
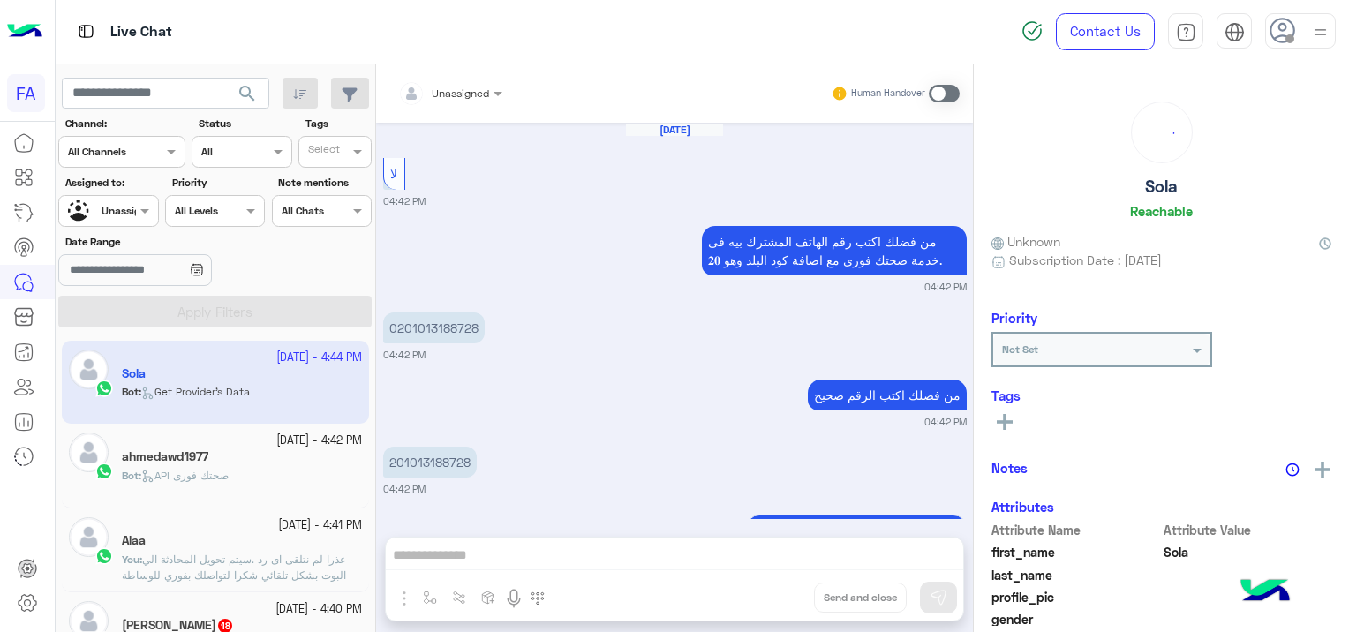
scroll to position [1409, 0]
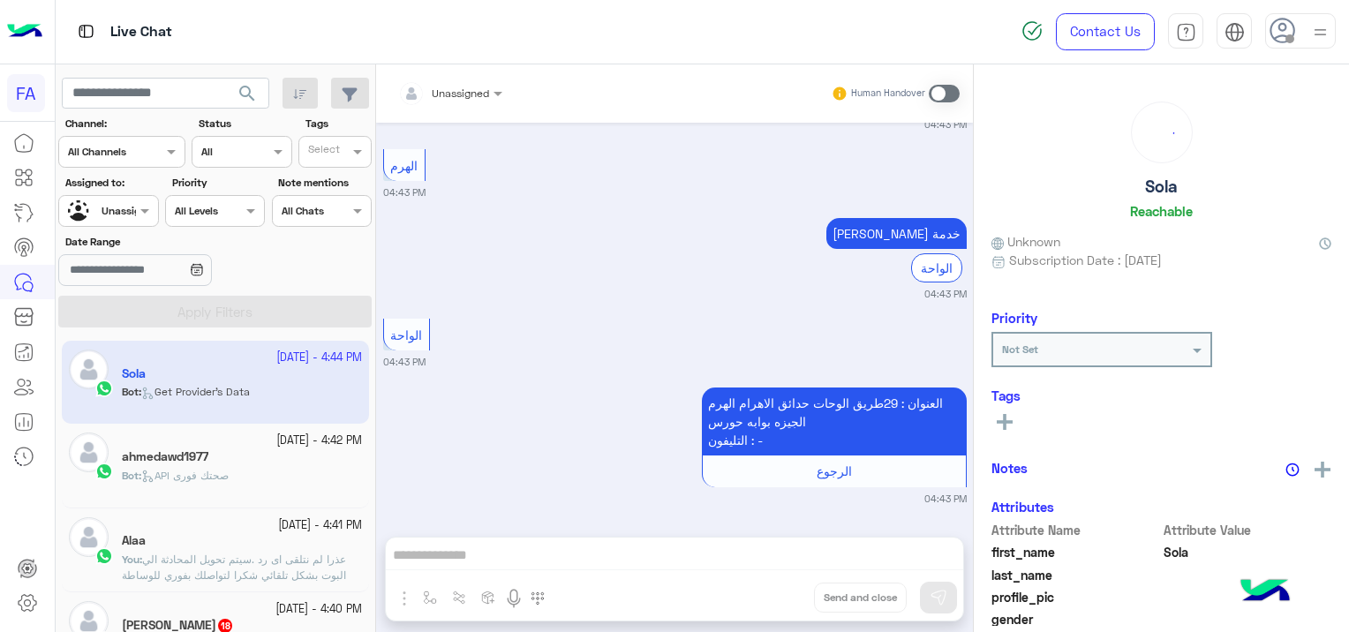
click at [122, 208] on div at bounding box center [108, 208] width 98 height 17
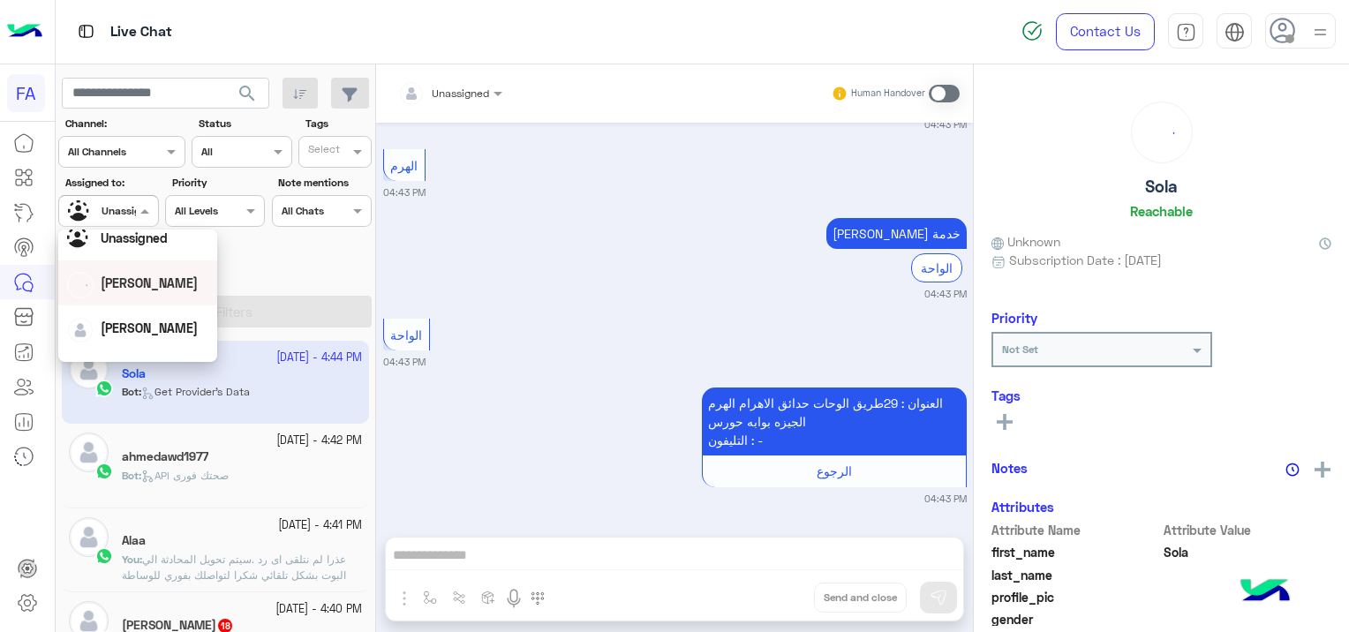
scroll to position [88, 0]
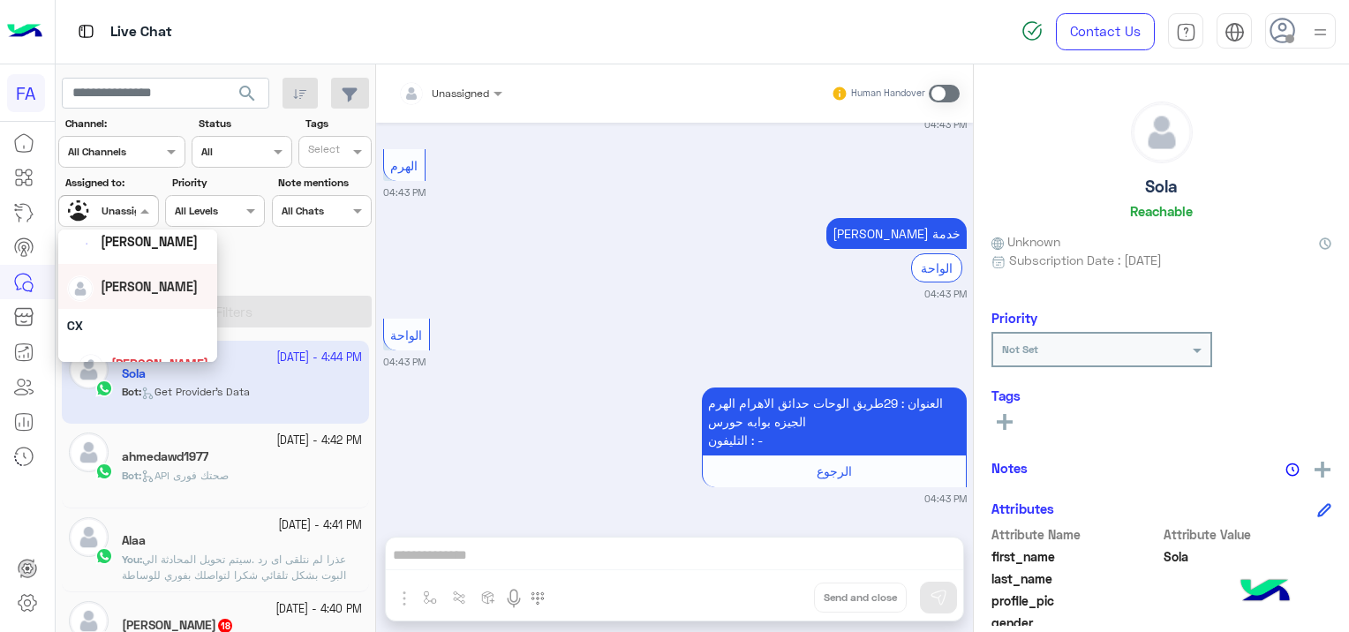
drag, startPoint x: 134, startPoint y: 294, endPoint x: 139, endPoint y: 306, distance: 12.3
click at [133, 294] on div "[PERSON_NAME]" at bounding box center [149, 286] width 97 height 19
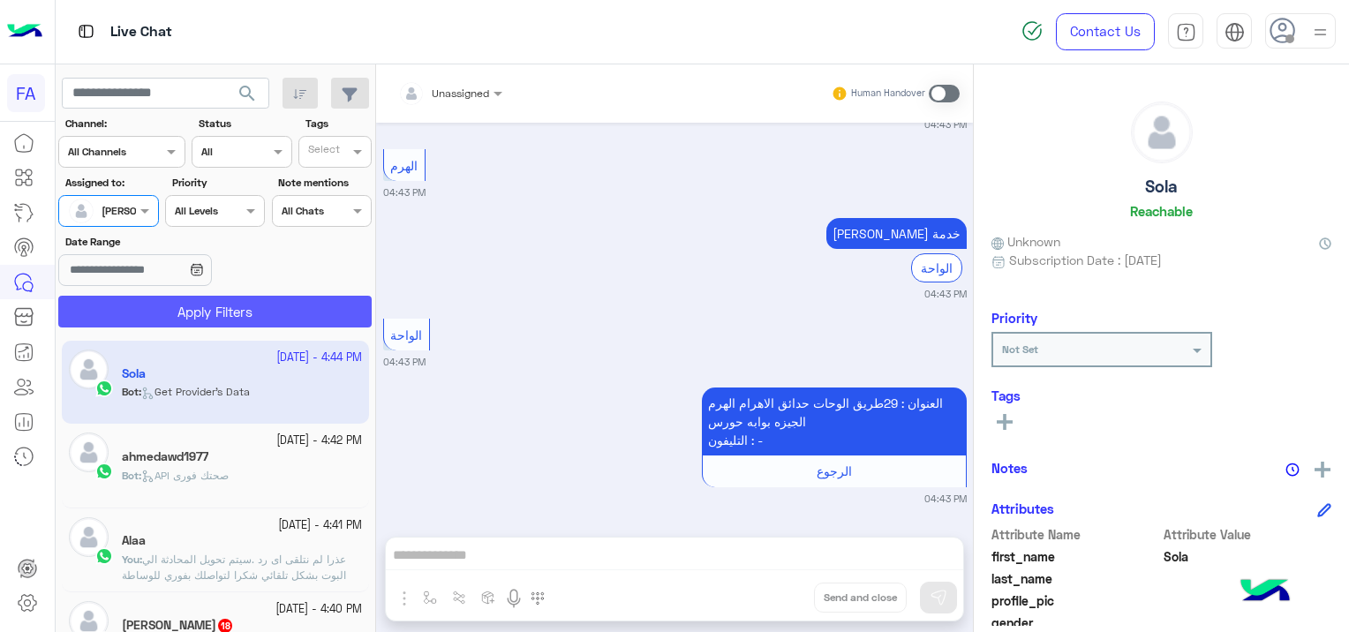
click at [223, 321] on button "Apply Filters" at bounding box center [215, 312] width 314 height 32
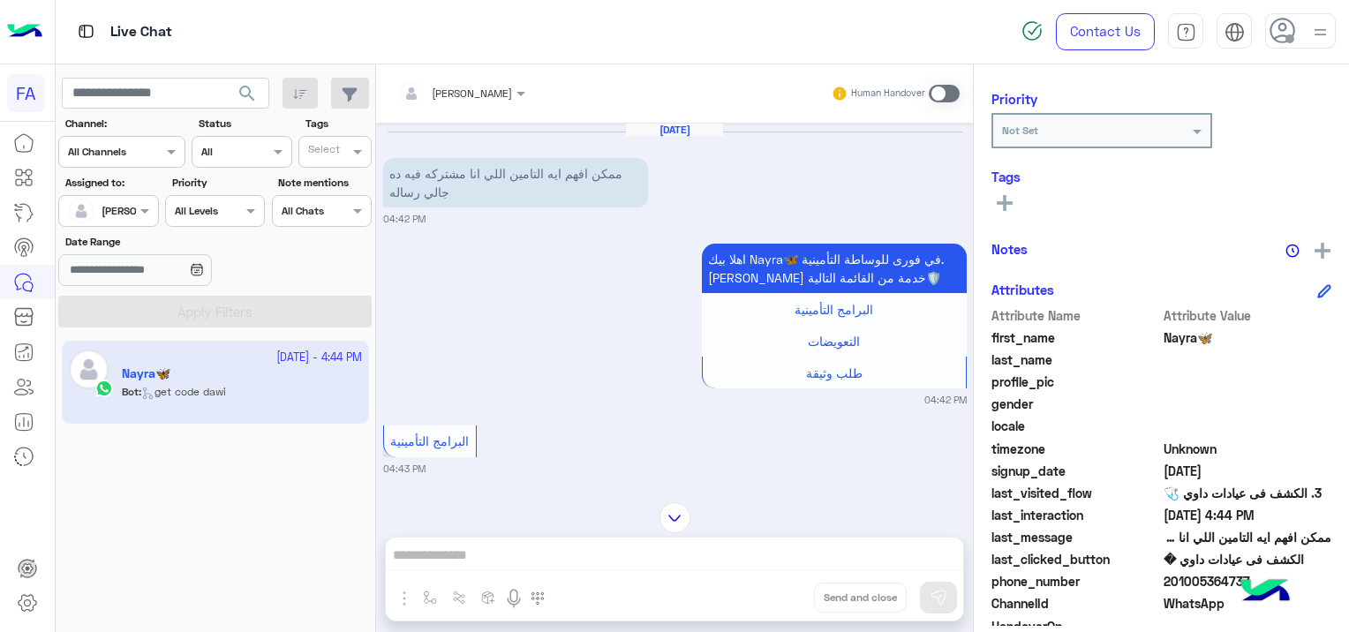
scroll to position [337, 0]
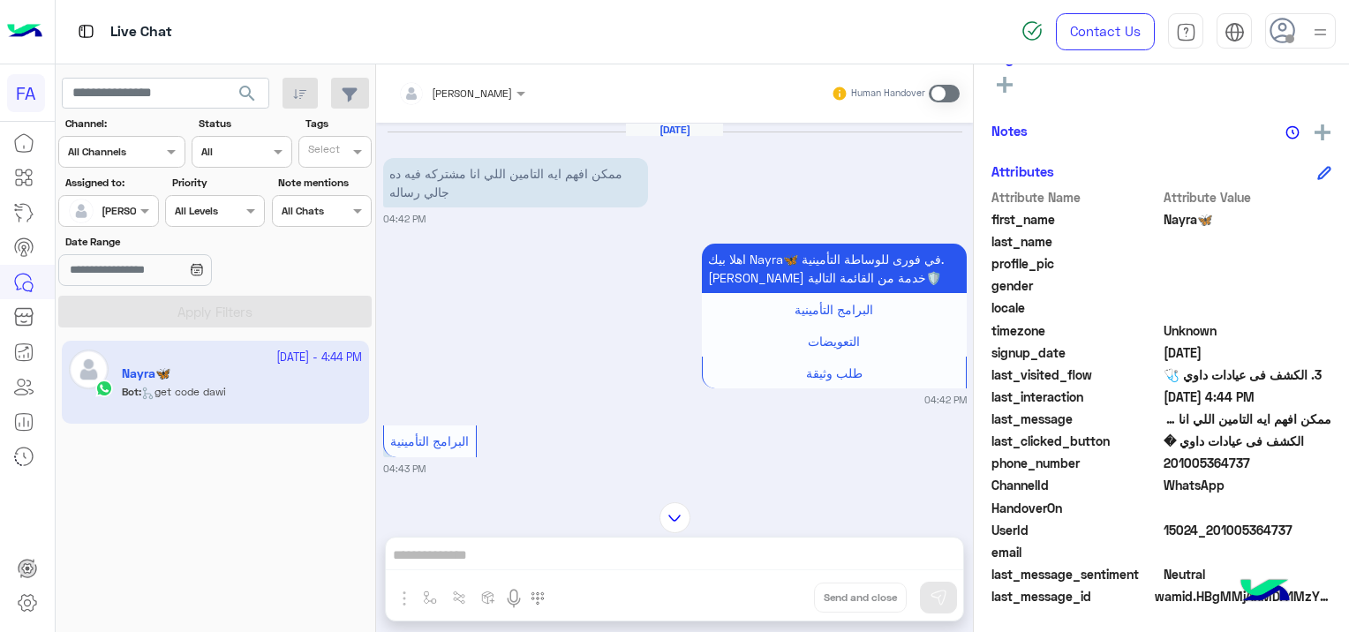
drag, startPoint x: 1303, startPoint y: 526, endPoint x: 1208, endPoint y: 524, distance: 95.4
click at [1208, 524] on span "15024_201005364737" at bounding box center [1248, 530] width 169 height 19
copy span "01005364737"
click at [936, 92] on span at bounding box center [944, 94] width 31 height 18
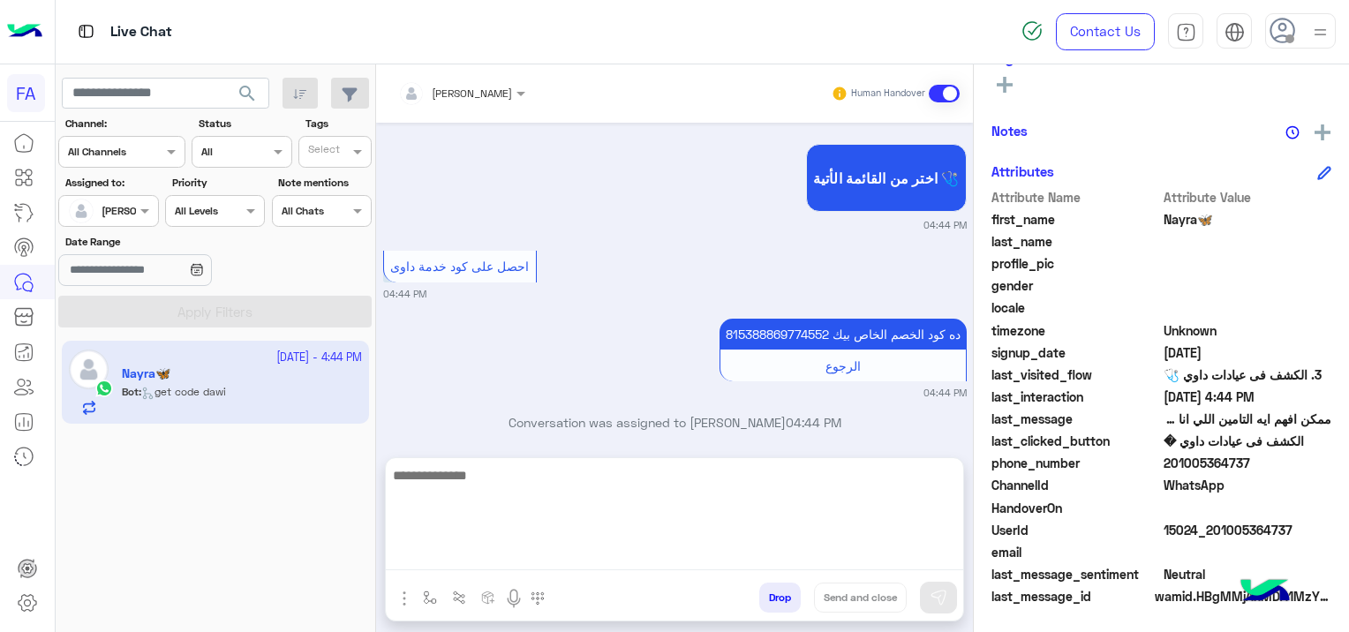
click at [577, 547] on textarea at bounding box center [675, 518] width 578 height 106
click at [491, 553] on textarea at bounding box center [675, 518] width 578 height 106
paste textarea "**********"
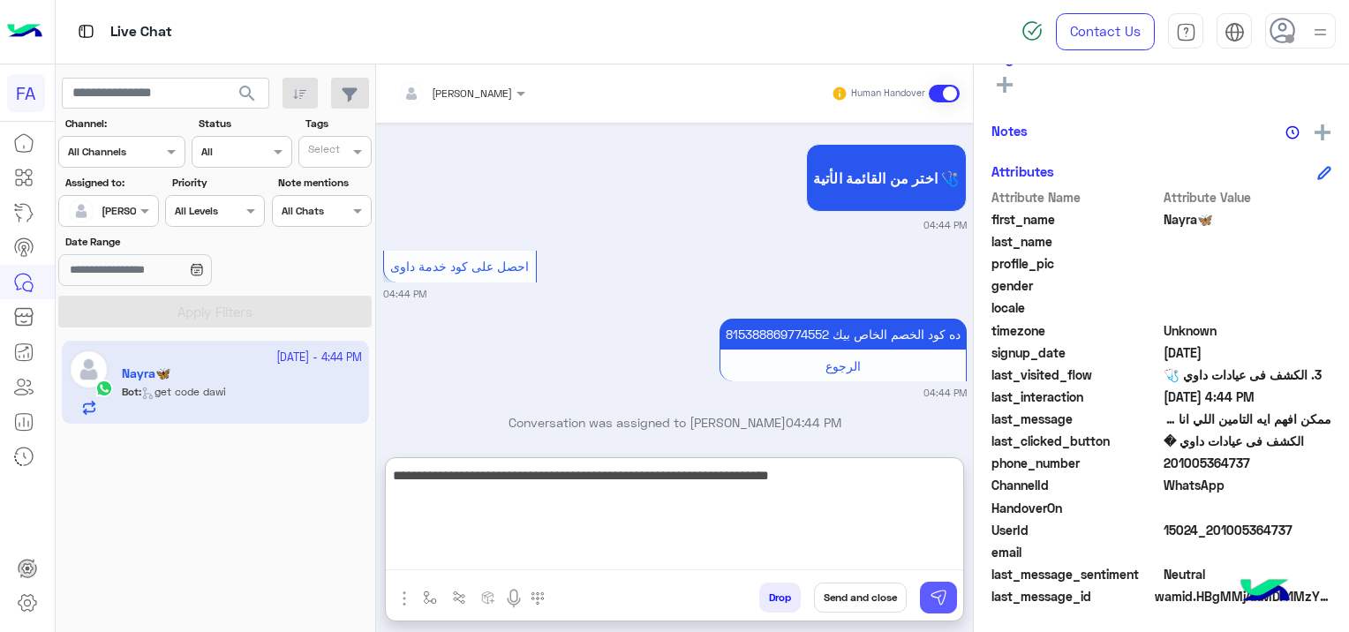
type textarea "**********"
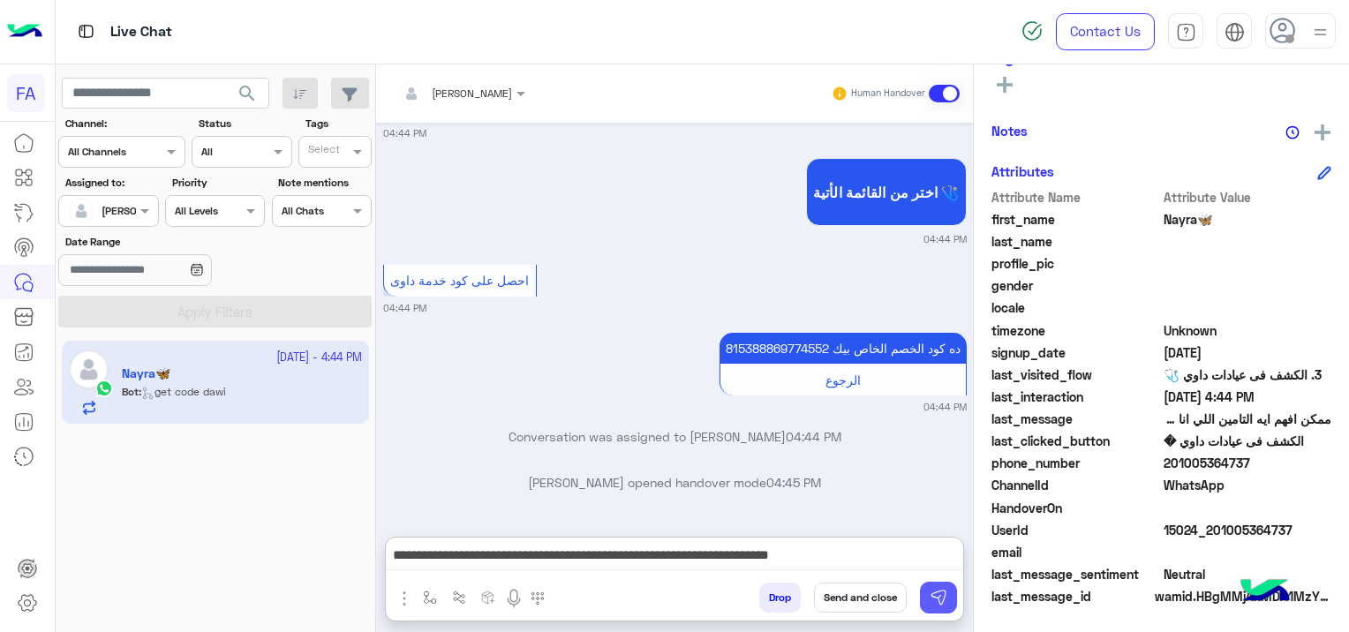
click at [943, 590] on img at bounding box center [939, 598] width 18 height 18
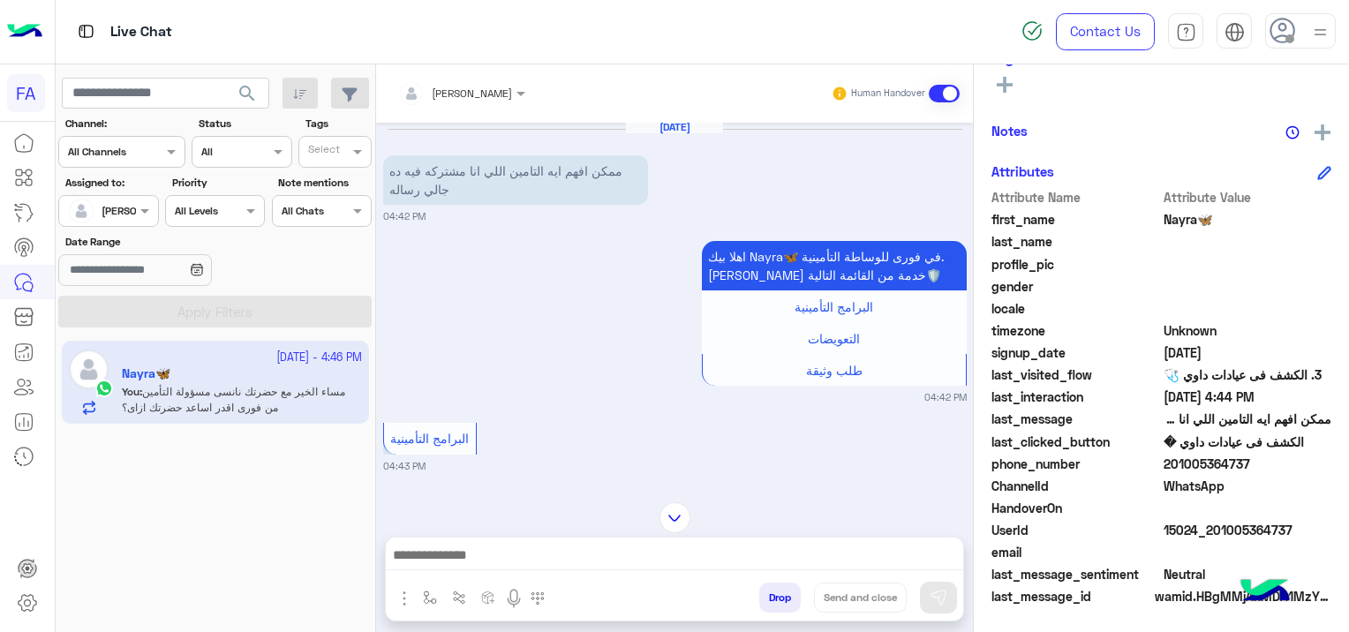
scroll to position [0, 0]
click at [675, 194] on div "ممكن افهم ايه التامين اللي انا مشتركه فيه ده جالي رساله" at bounding box center [566, 182] width 366 height 49
click at [695, 198] on img at bounding box center [698, 196] width 21 height 21
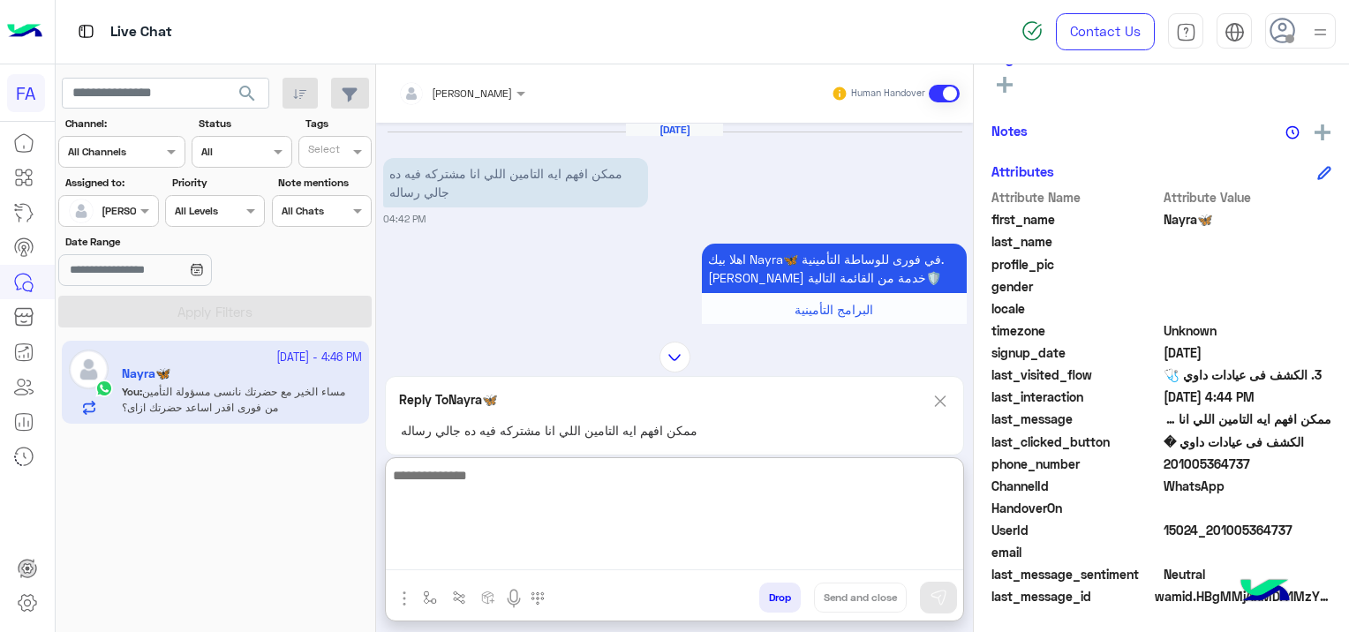
click at [487, 555] on textarea at bounding box center [675, 518] width 578 height 106
type textarea "*"
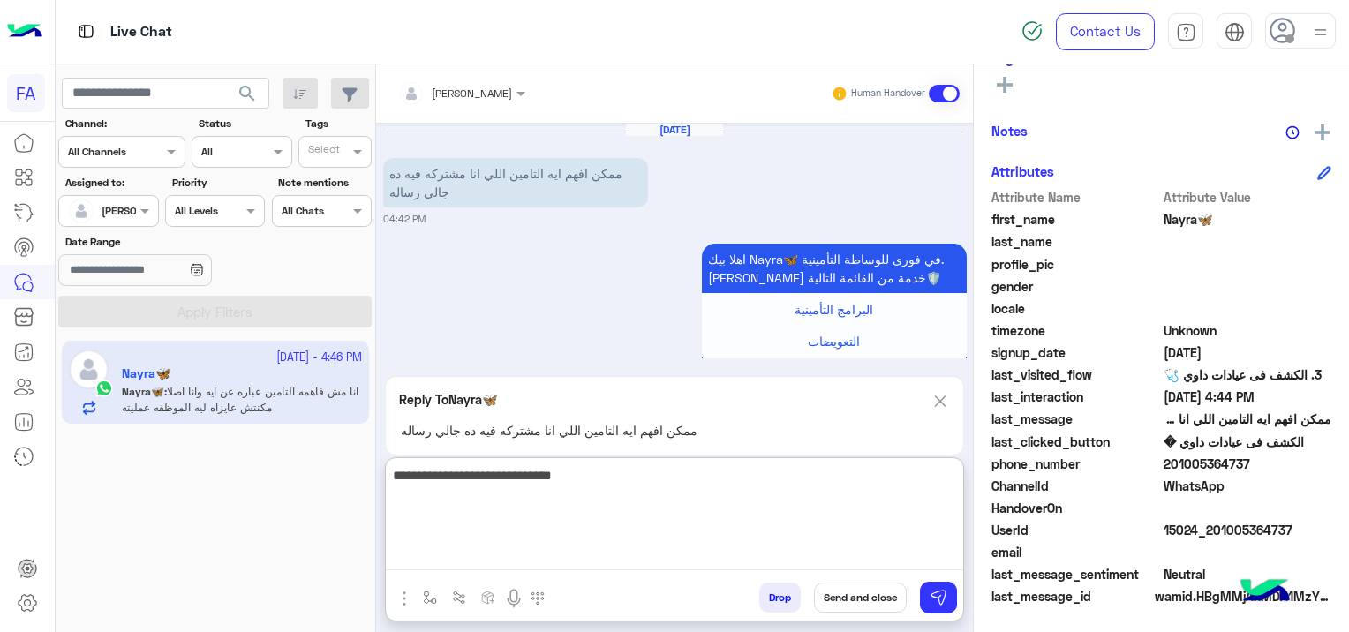
scroll to position [2028, 0]
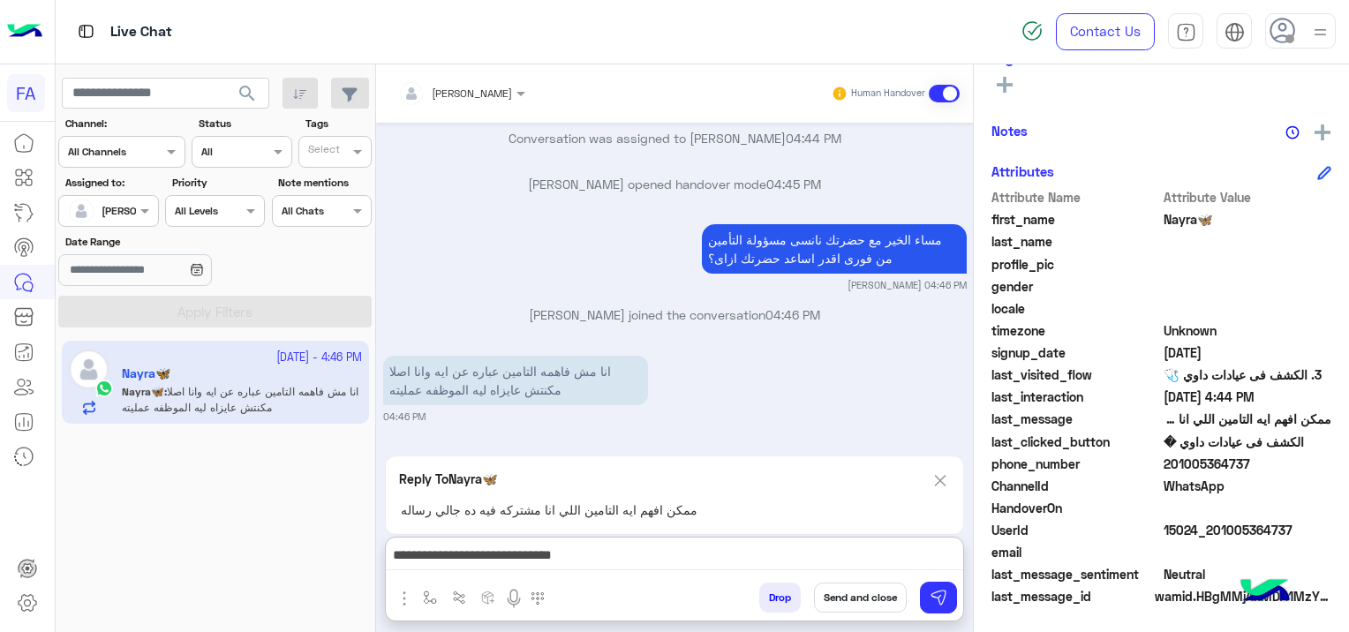
click at [939, 470] on img at bounding box center [940, 481] width 19 height 22
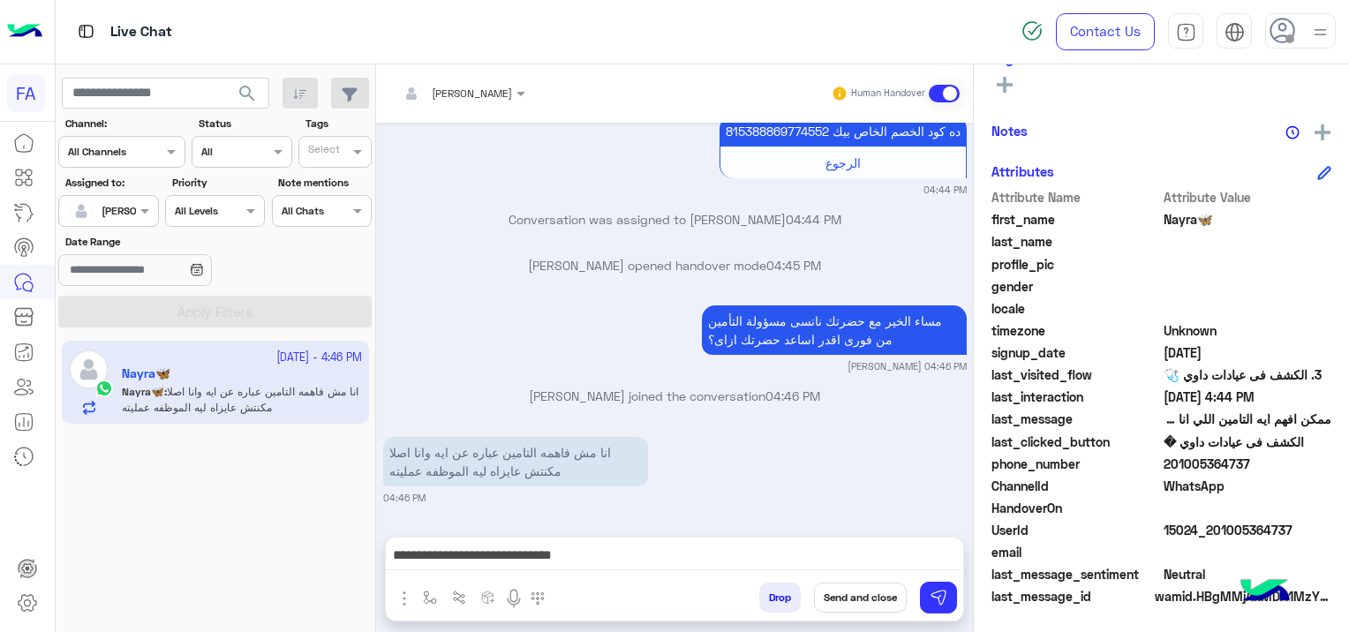
scroll to position [1868, 0]
click at [702, 480] on img at bounding box center [698, 475] width 21 height 21
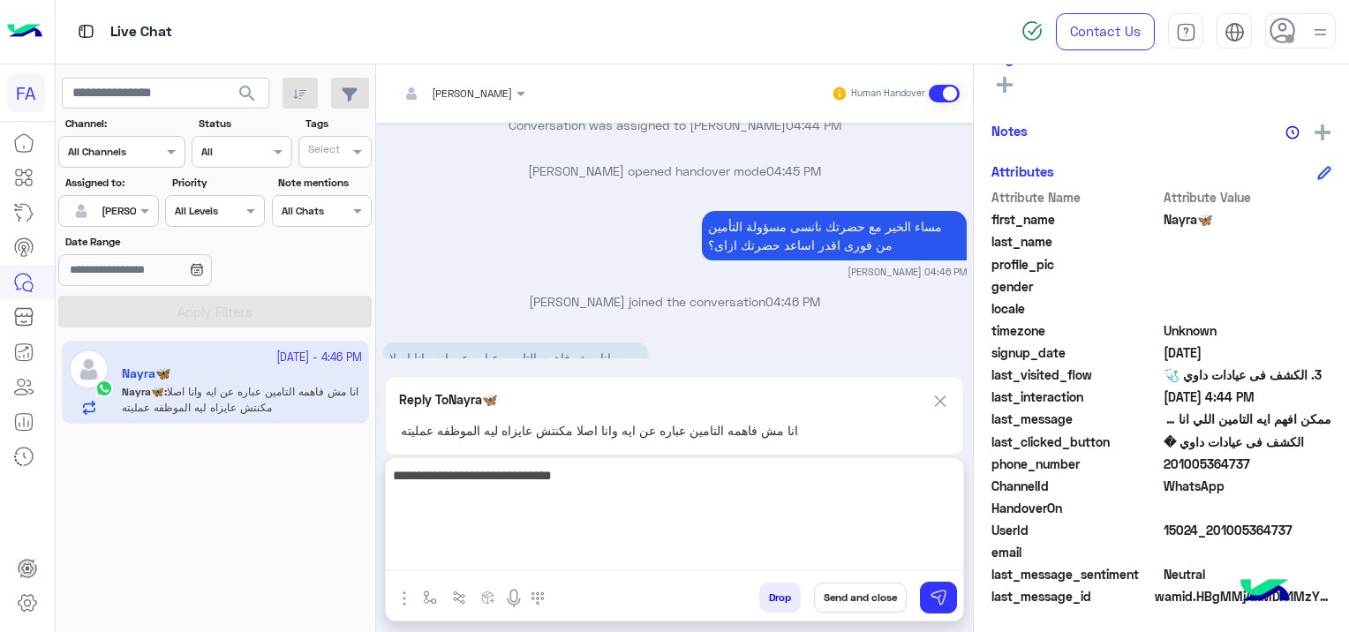
click at [750, 556] on textarea "**********" at bounding box center [675, 518] width 578 height 106
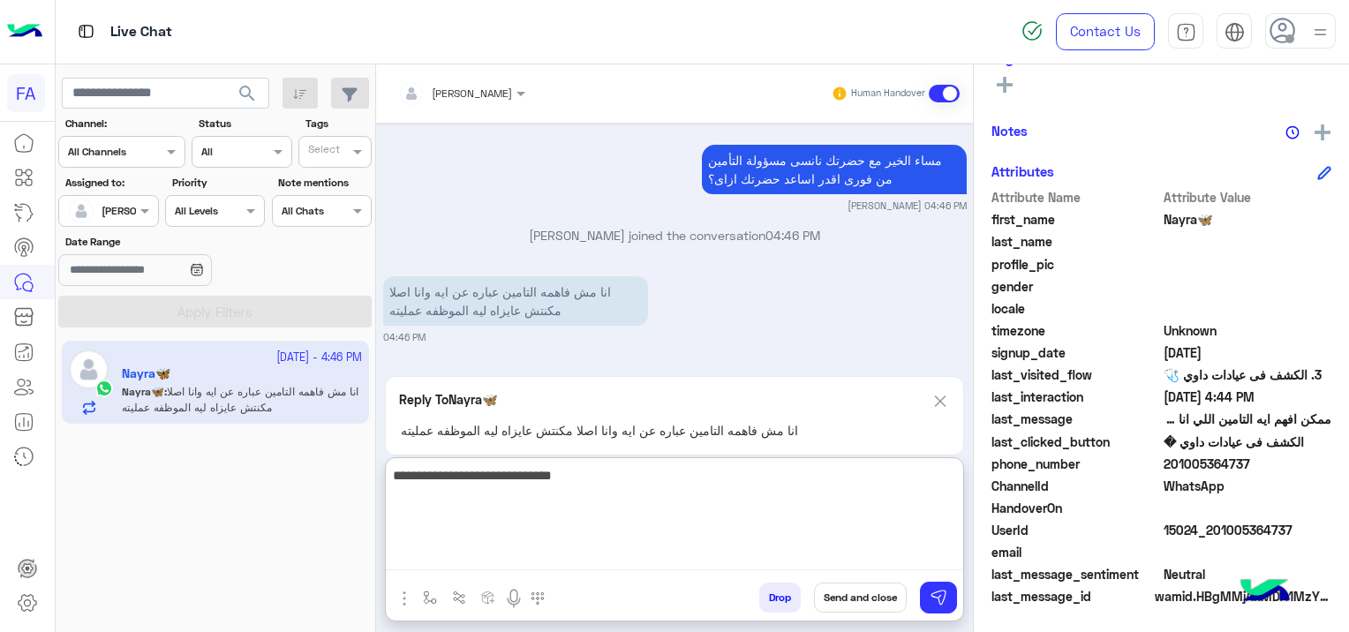
scroll to position [2028, 0]
type textarea "*"
type textarea "**********"
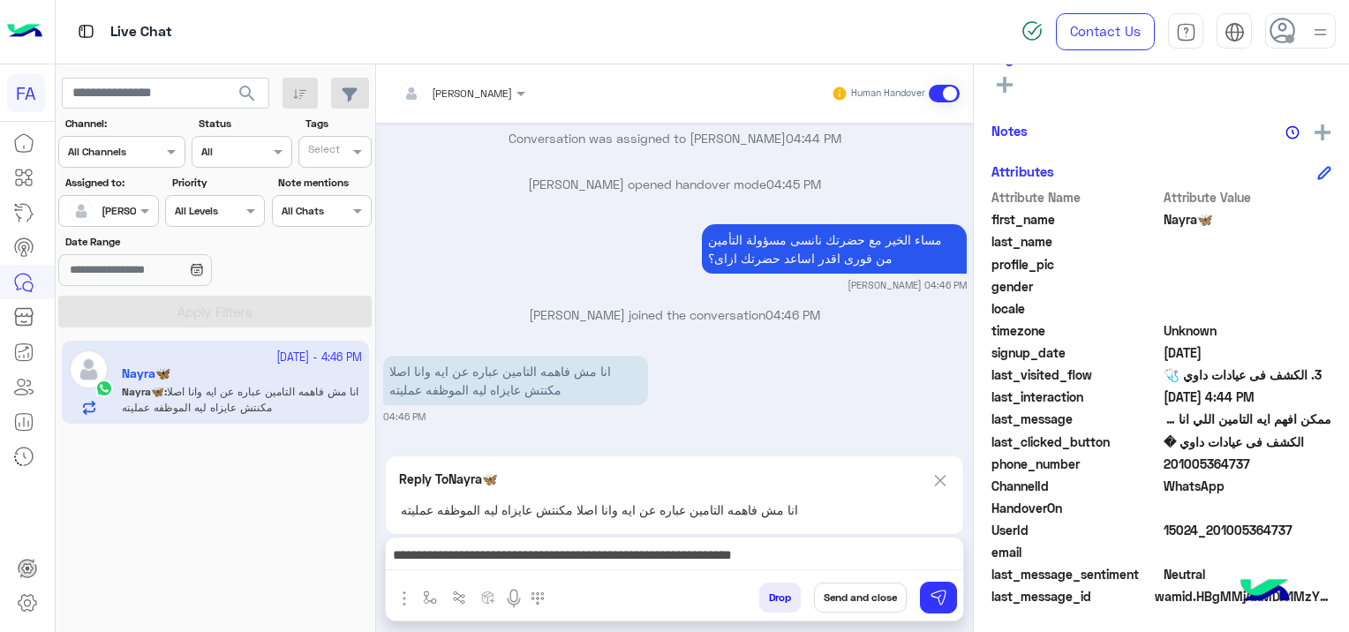
scroll to position [1948, 0]
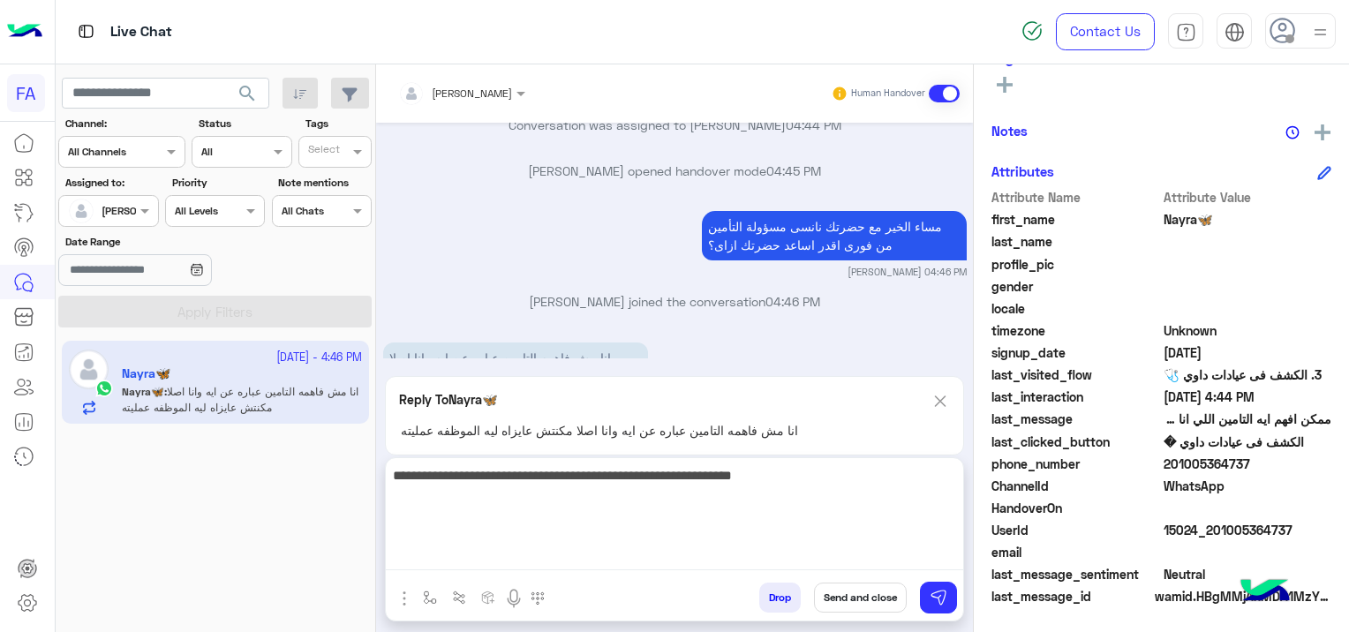
click at [465, 548] on textarea "**********" at bounding box center [675, 518] width 578 height 106
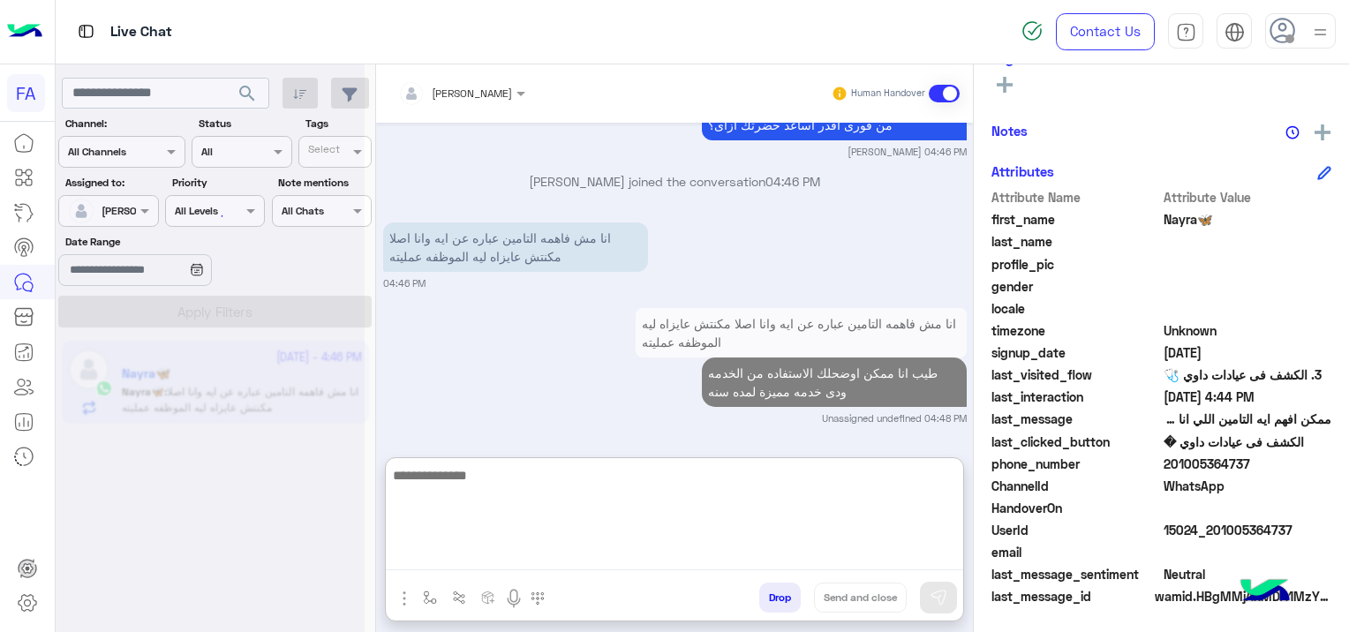
scroll to position [2260, 0]
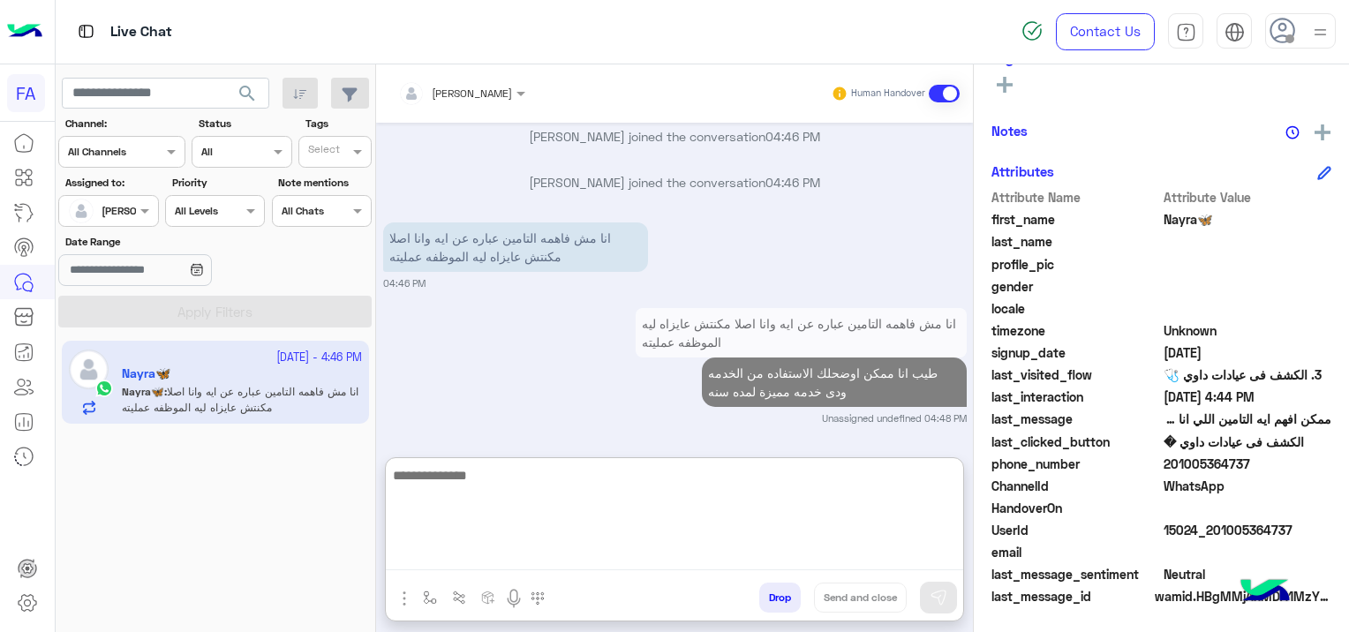
paste textarea "**********"
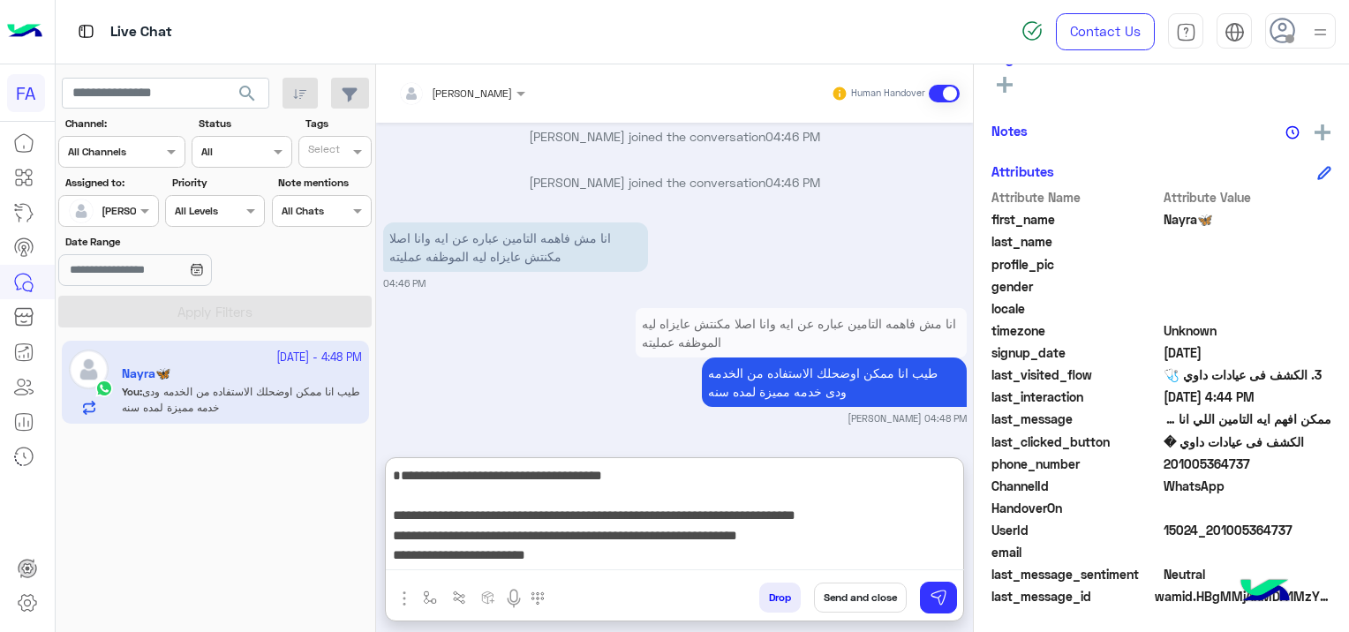
scroll to position [0, 0]
type textarea "**********"
click at [936, 599] on img at bounding box center [939, 598] width 18 height 18
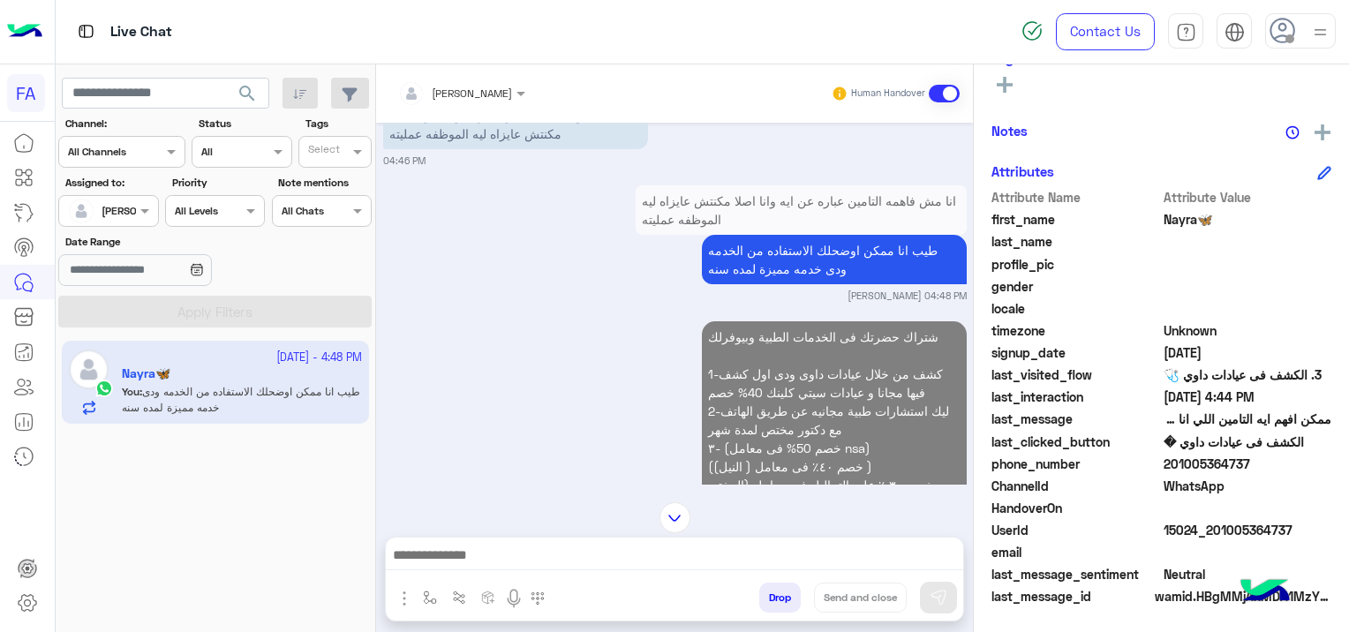
scroll to position [2544, 0]
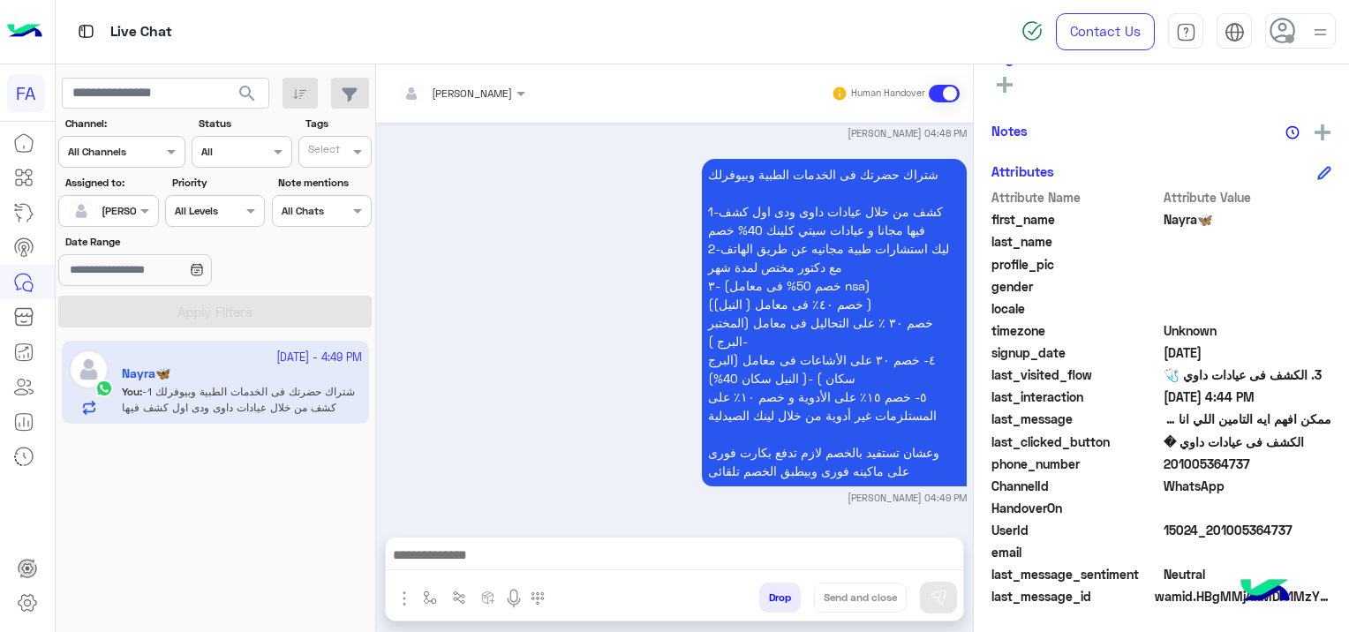
drag, startPoint x: 1295, startPoint y: 519, endPoint x: 1208, endPoint y: 537, distance: 88.3
click at [1208, 537] on span "15024_201005364737" at bounding box center [1248, 530] width 169 height 19
copy span "01005364737"
click at [1274, 321] on span "Unknown" at bounding box center [1248, 330] width 169 height 19
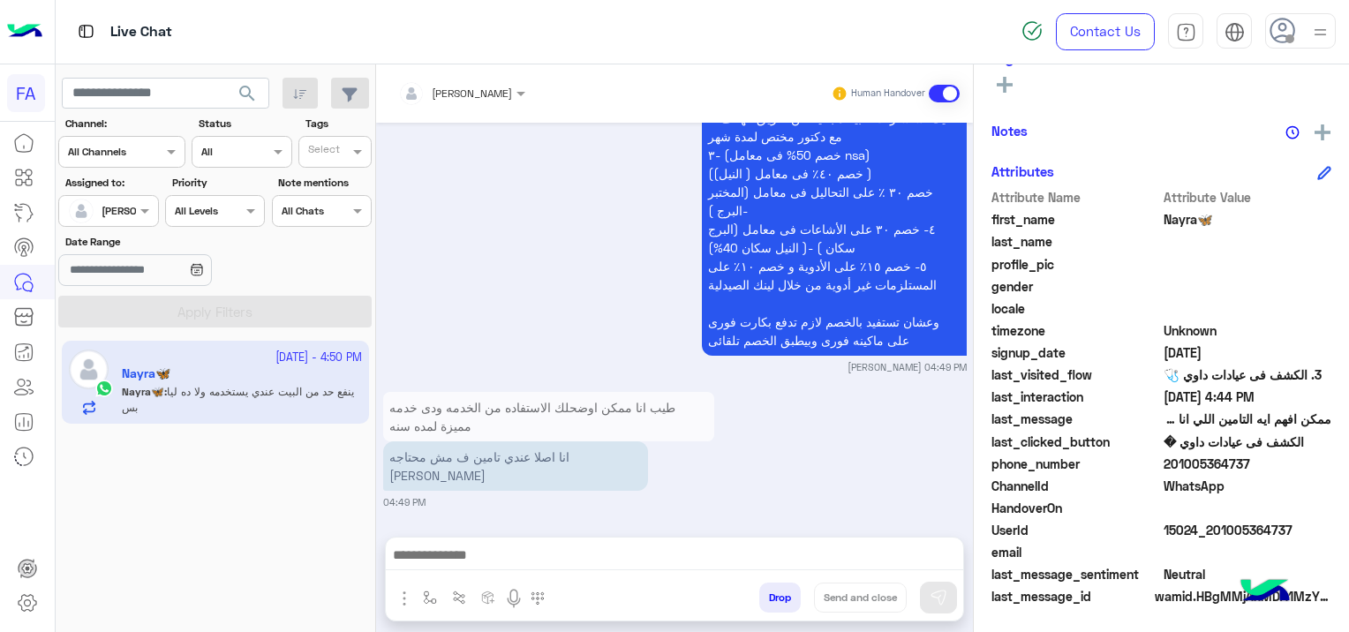
scroll to position [2728, 0]
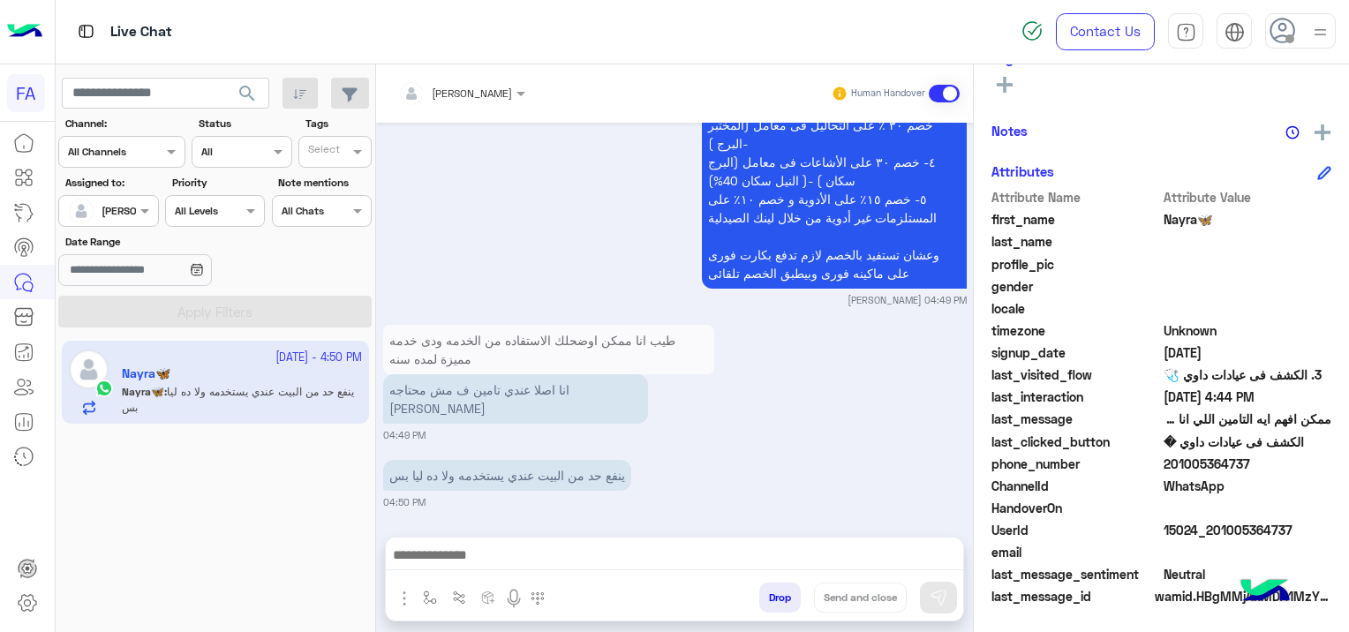
click at [663, 559] on textarea at bounding box center [675, 557] width 578 height 26
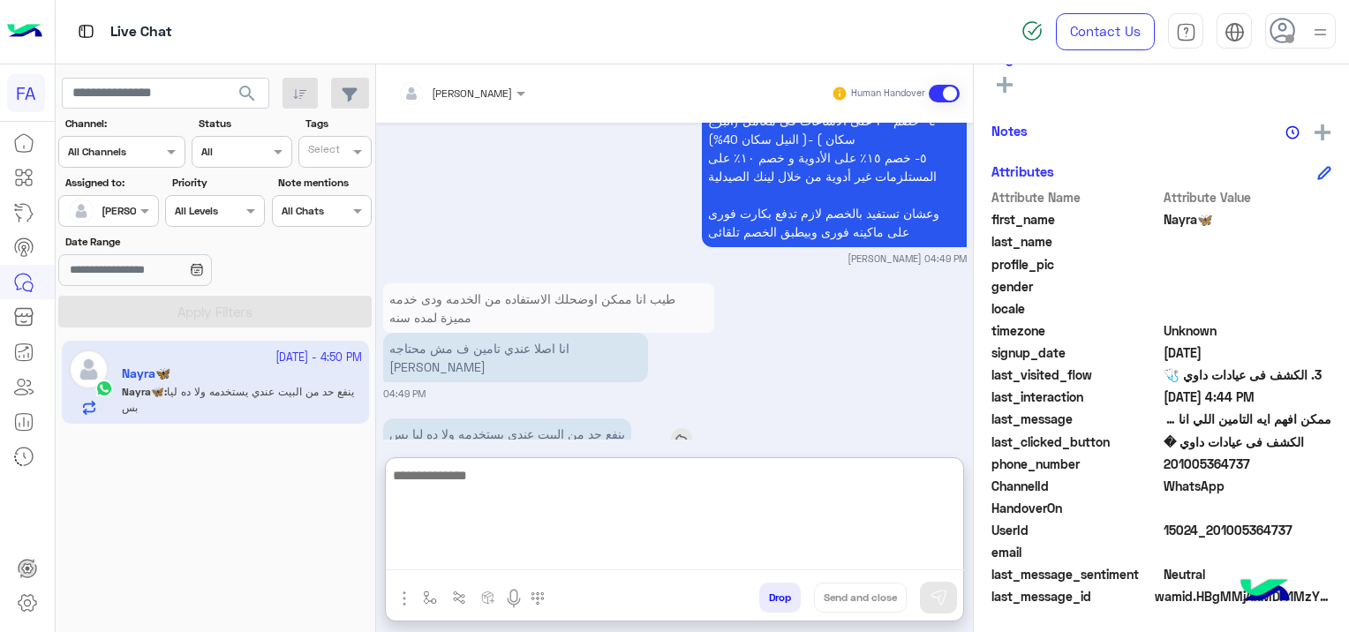
scroll to position [2808, 0]
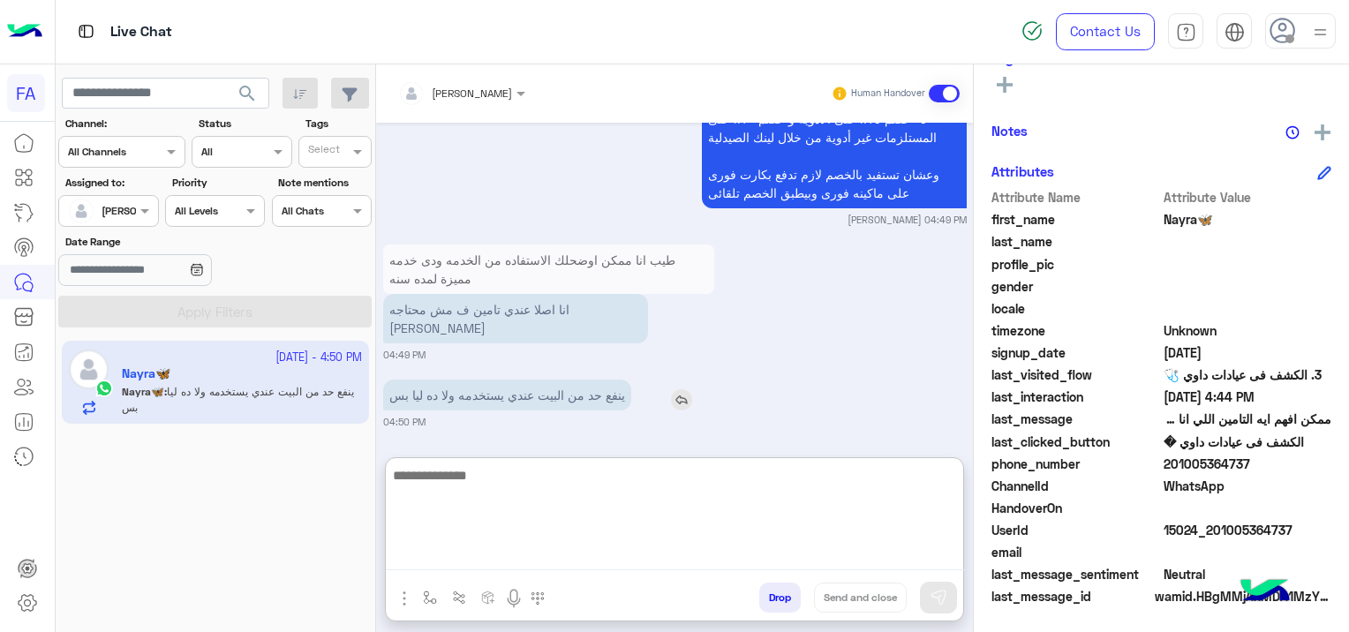
click at [685, 396] on div "ينفع حد من البيت عندي يستخدمه ولا ده ليا بس" at bounding box center [557, 395] width 349 height 31
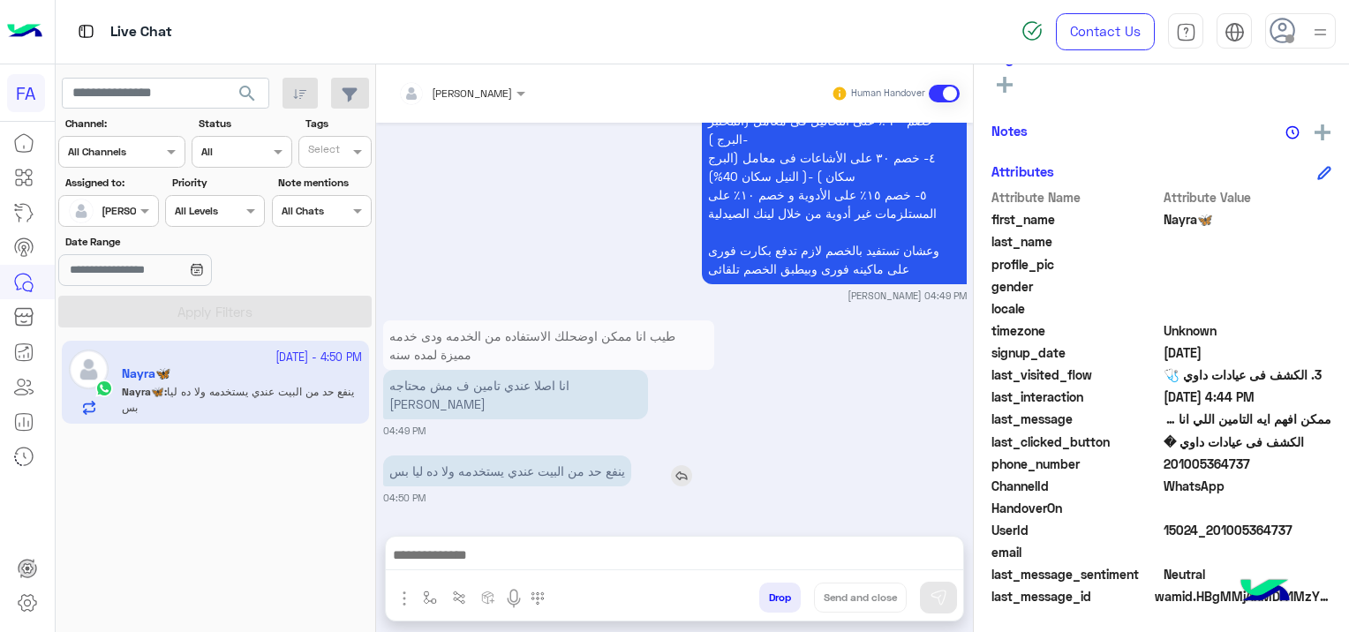
scroll to position [2728, 0]
click at [686, 477] on img at bounding box center [681, 480] width 21 height 21
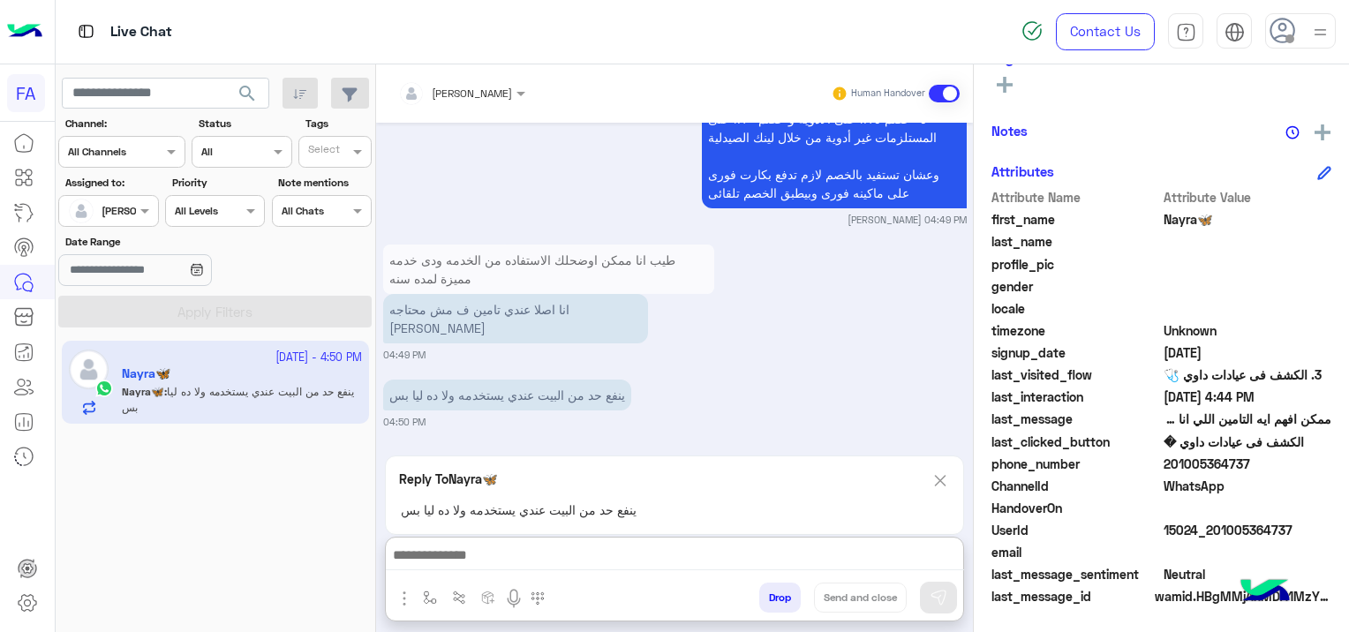
click at [653, 563] on textarea at bounding box center [675, 557] width 578 height 26
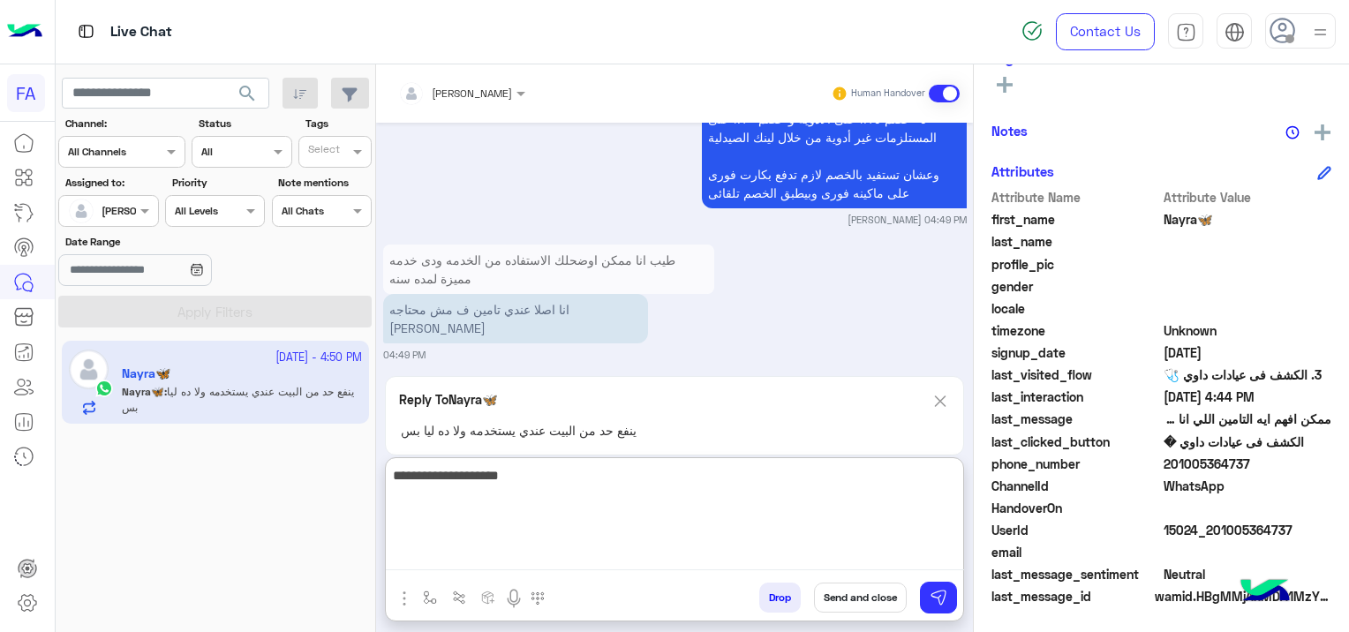
type textarea "**********"
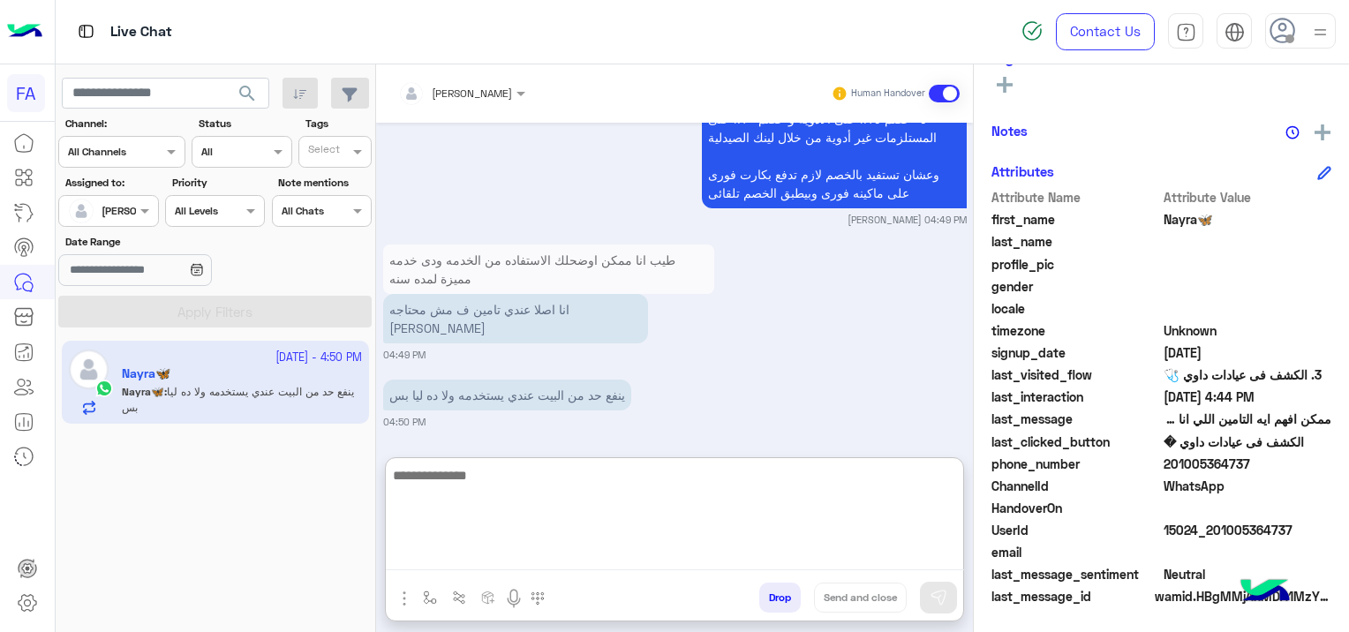
scroll to position [2907, 0]
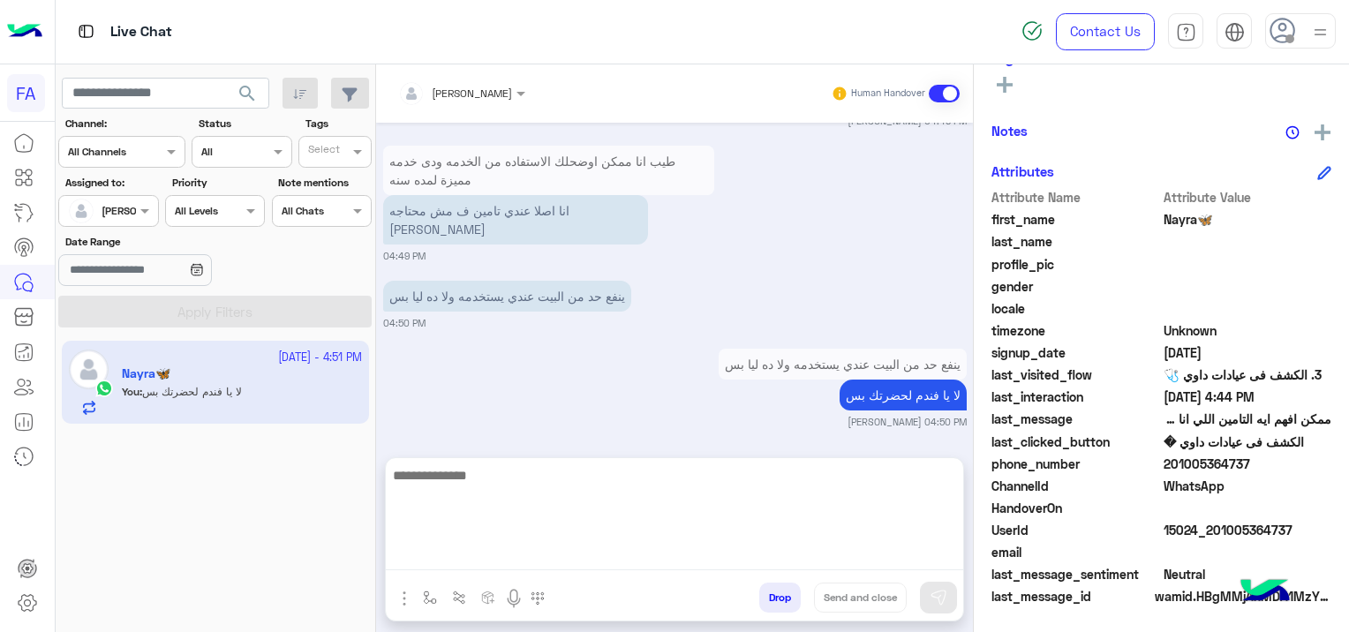
click at [585, 393] on div "ينفع حد من البيت عندي يستخدمه ولا ده ليا بس لا يا فندم لحضرتك بس Sara Taha 04:5…" at bounding box center [675, 386] width 584 height 85
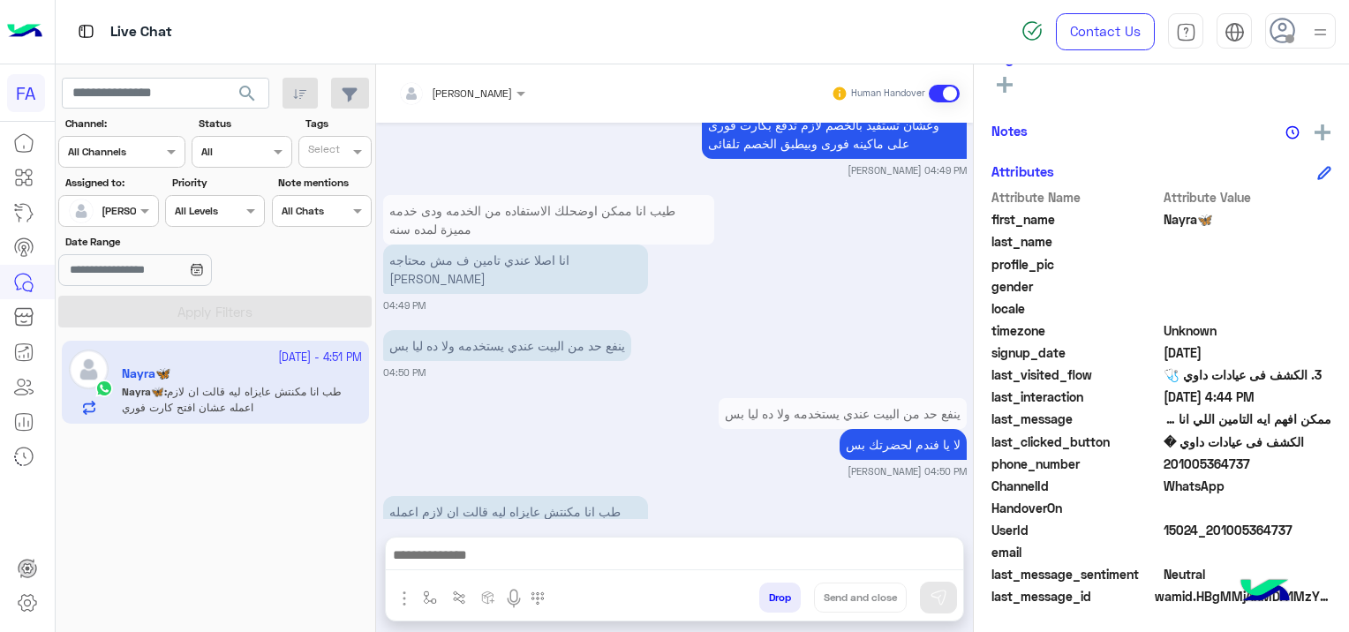
scroll to position [2912, 0]
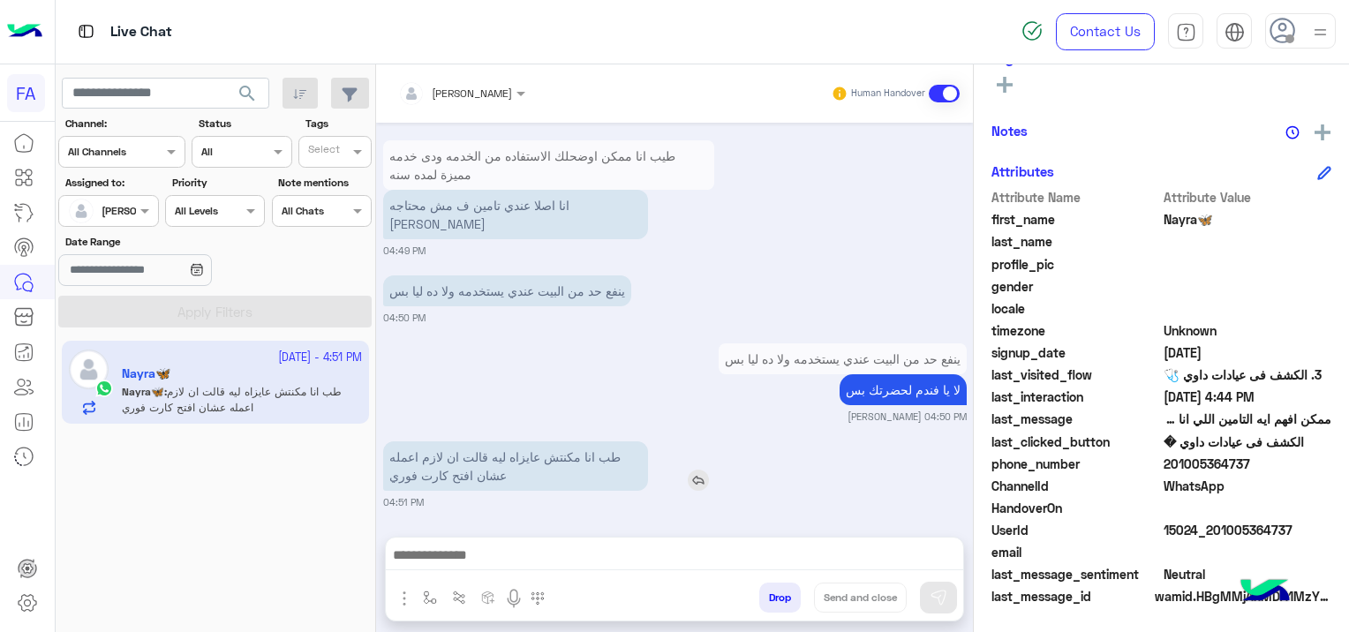
click at [699, 472] on img at bounding box center [698, 480] width 21 height 21
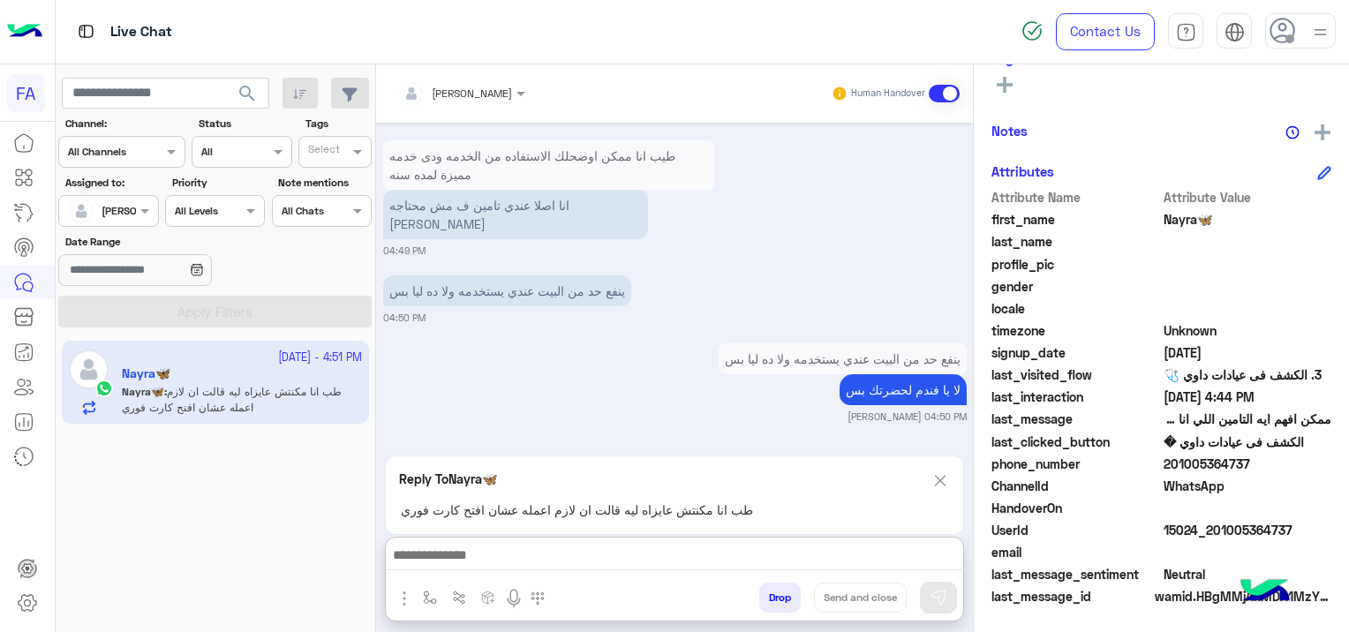
click at [612, 556] on textarea at bounding box center [675, 557] width 578 height 26
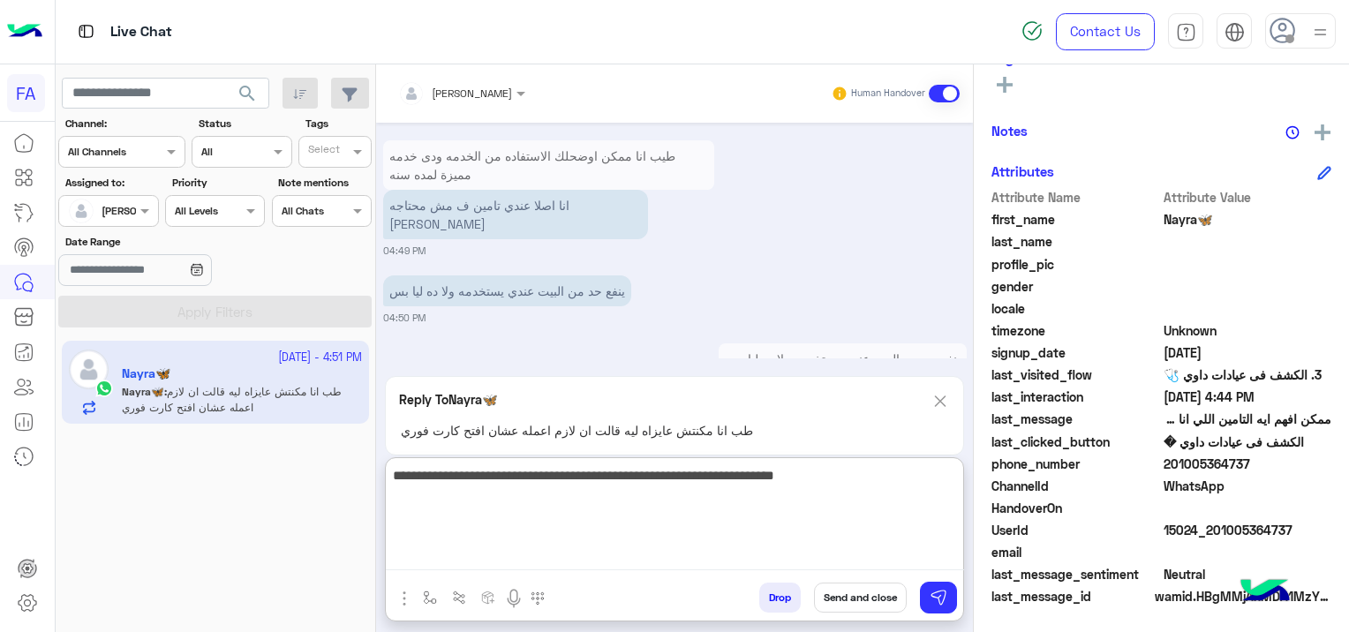
type textarea "**********"
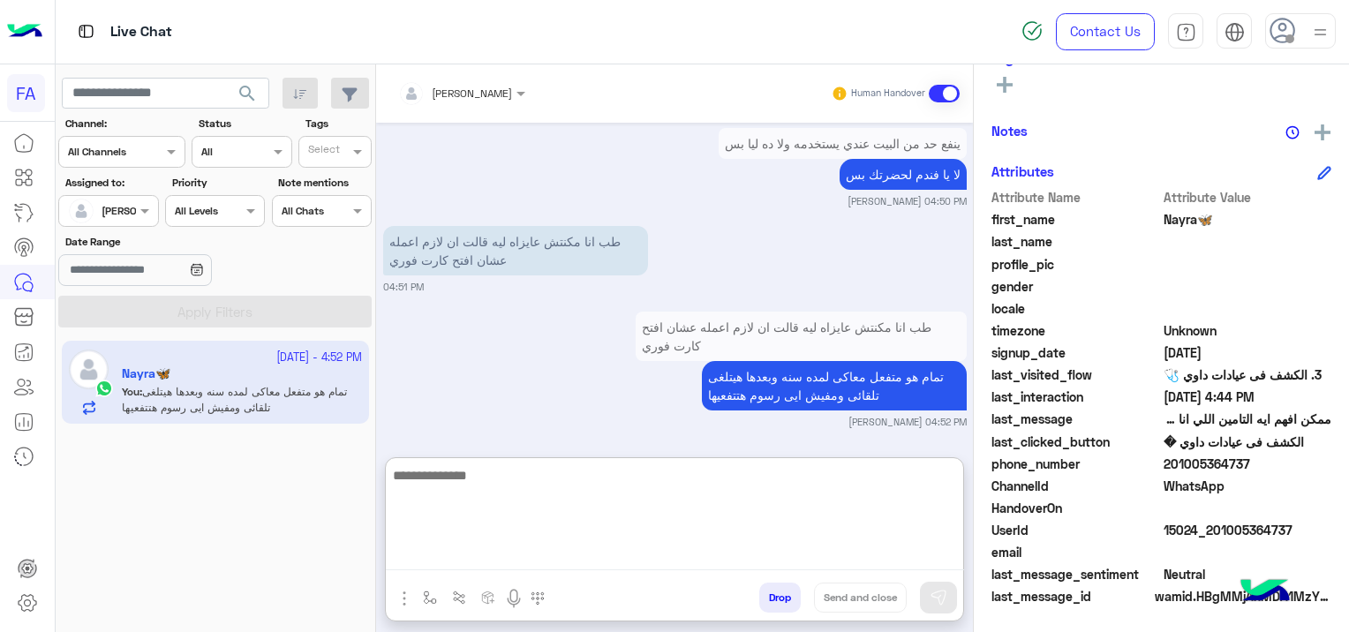
click at [565, 414] on div "طب انا مكنتش عايزاه ليه قالت ان لازم اعمله عشان افتح كارت فوري تمام هو متفعل مع…" at bounding box center [675, 368] width 584 height 122
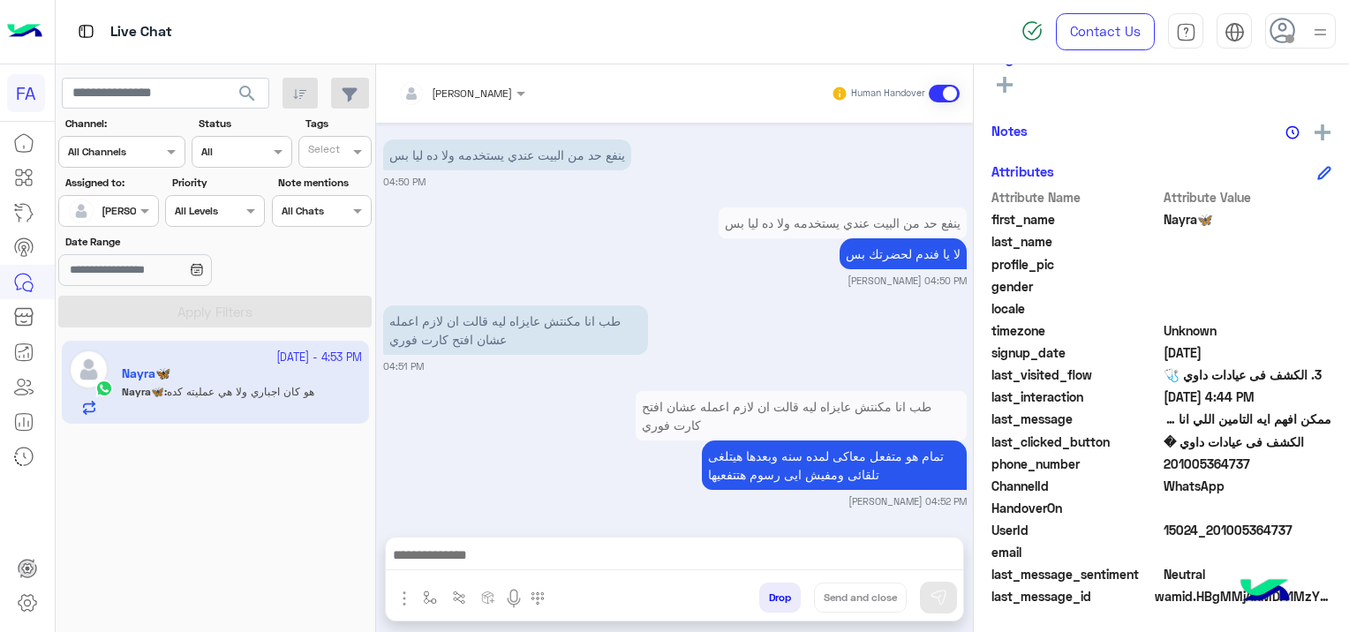
scroll to position [3116, 0]
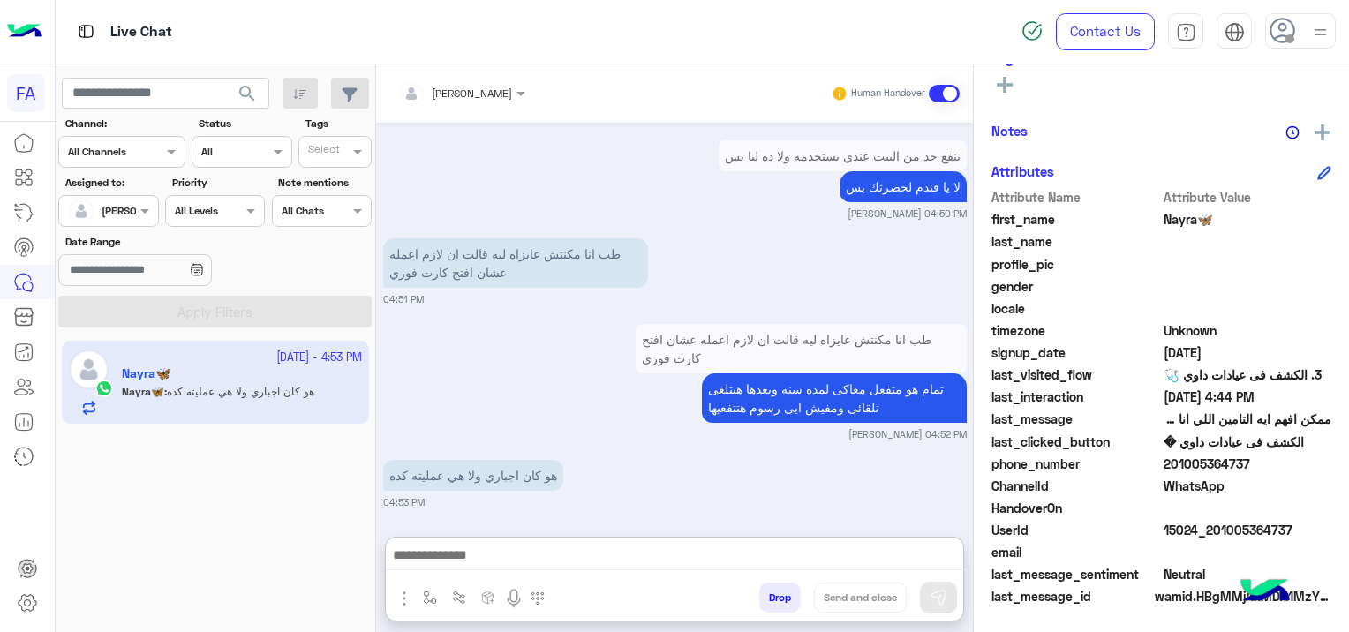
click at [608, 560] on textarea at bounding box center [675, 557] width 578 height 26
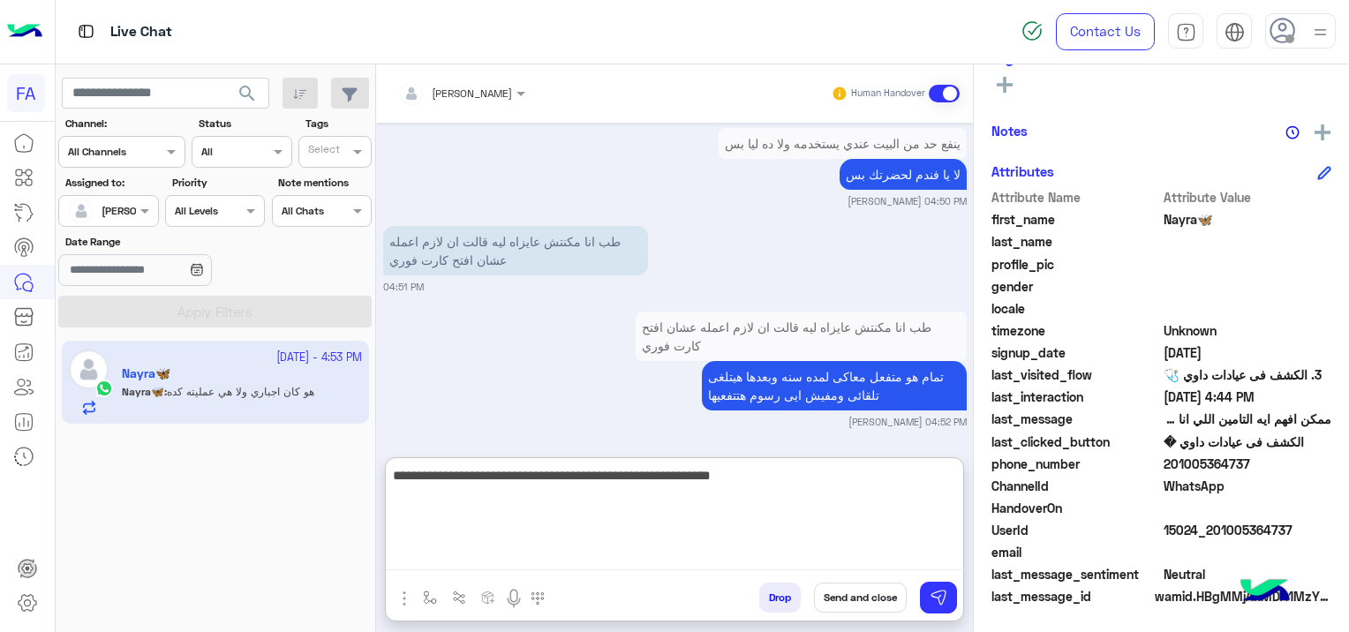
type textarea "**********"
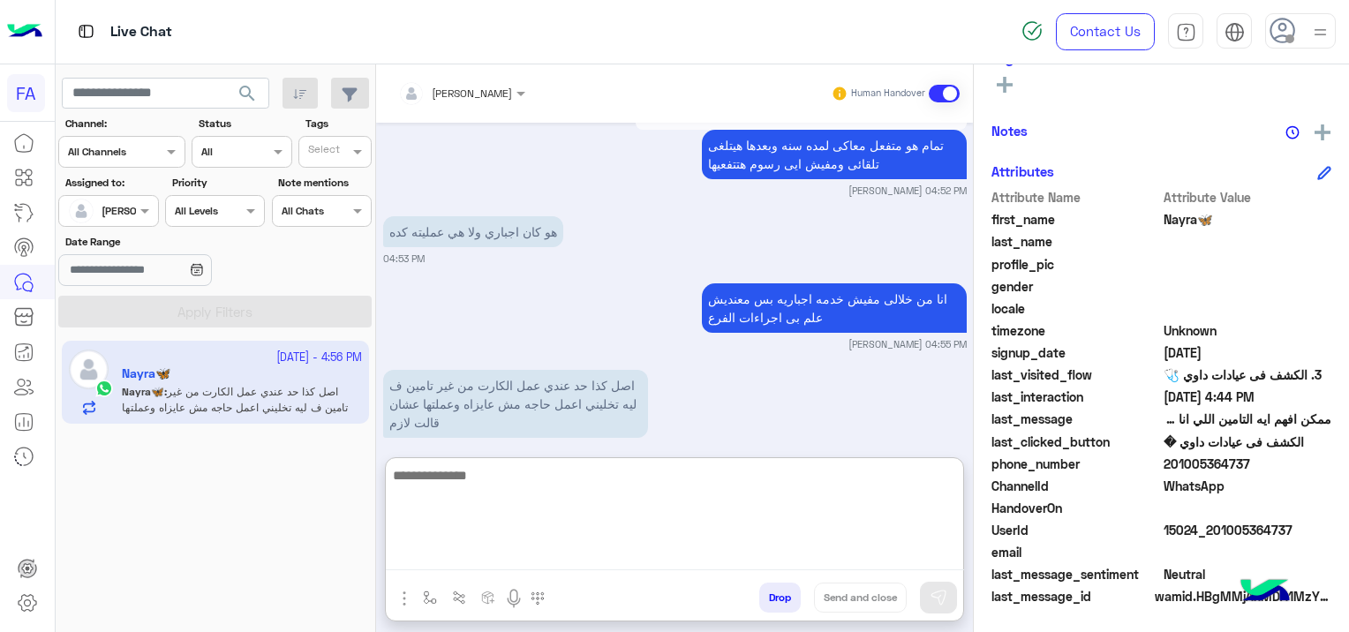
scroll to position [3386, 0]
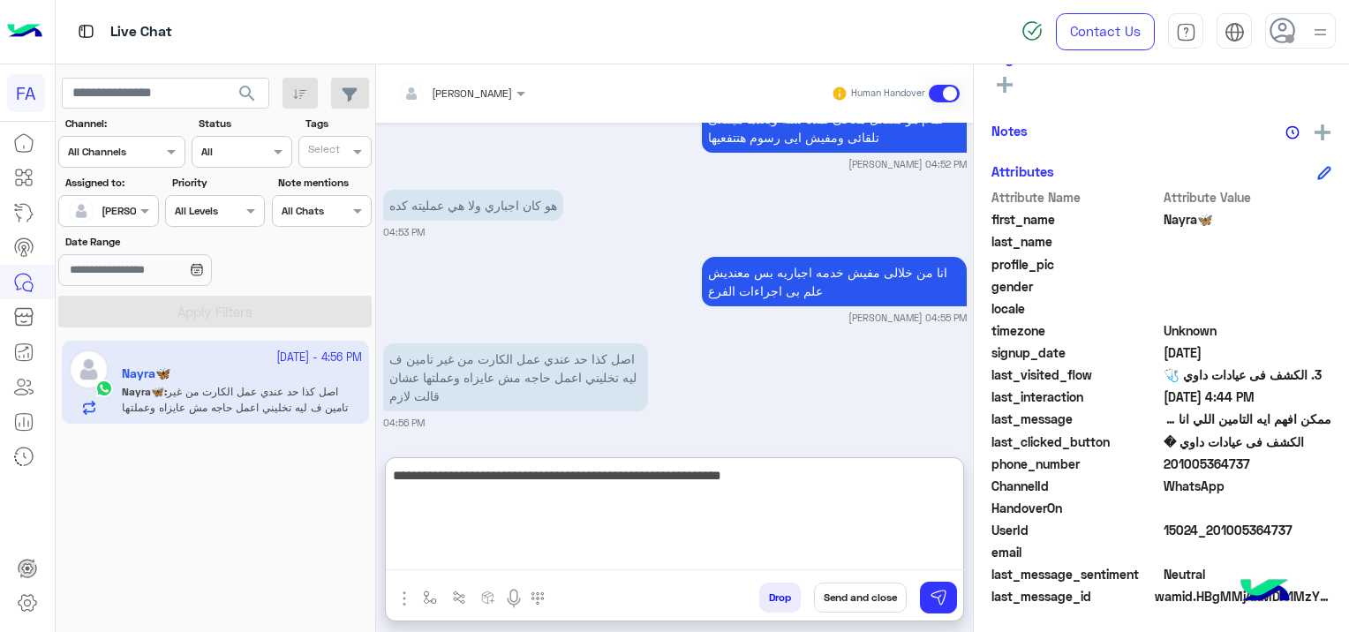
drag, startPoint x: 567, startPoint y: 477, endPoint x: 963, endPoint y: 478, distance: 396.5
click at [963, 478] on div "**********" at bounding box center [674, 539] width 579 height 164
click at [559, 482] on textarea "**********" at bounding box center [675, 518] width 578 height 106
type textarea "*"
type textarea "**********"
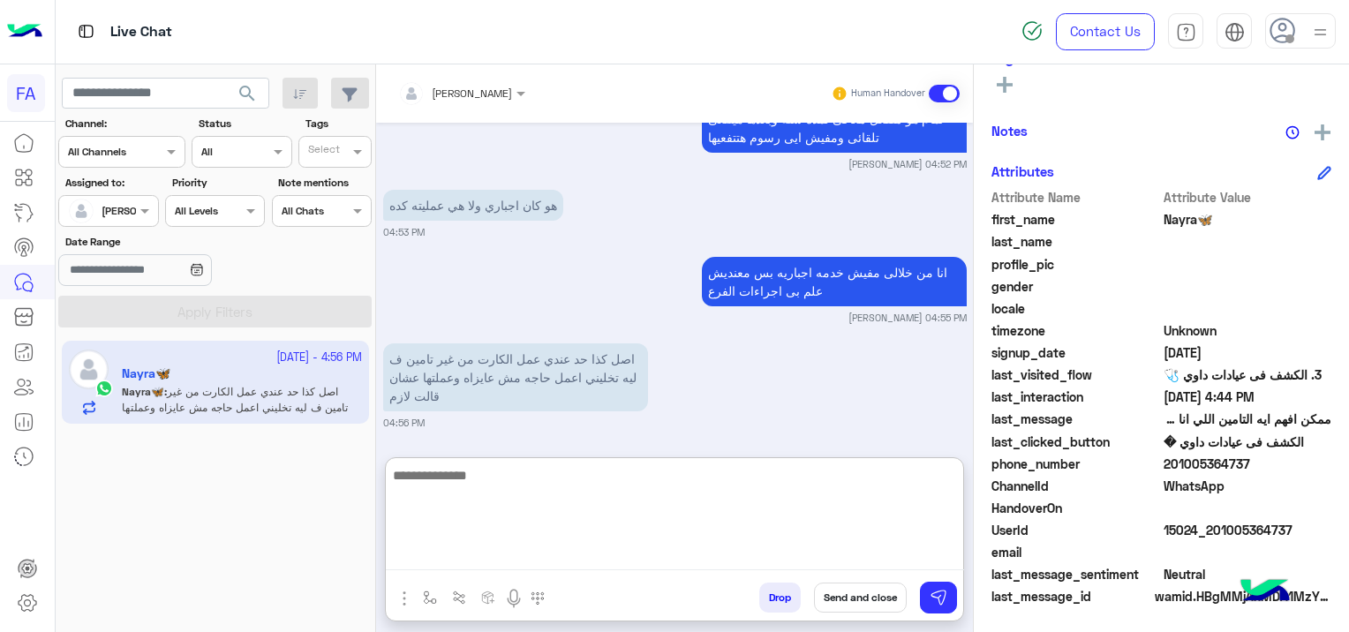
scroll to position [3472, 0]
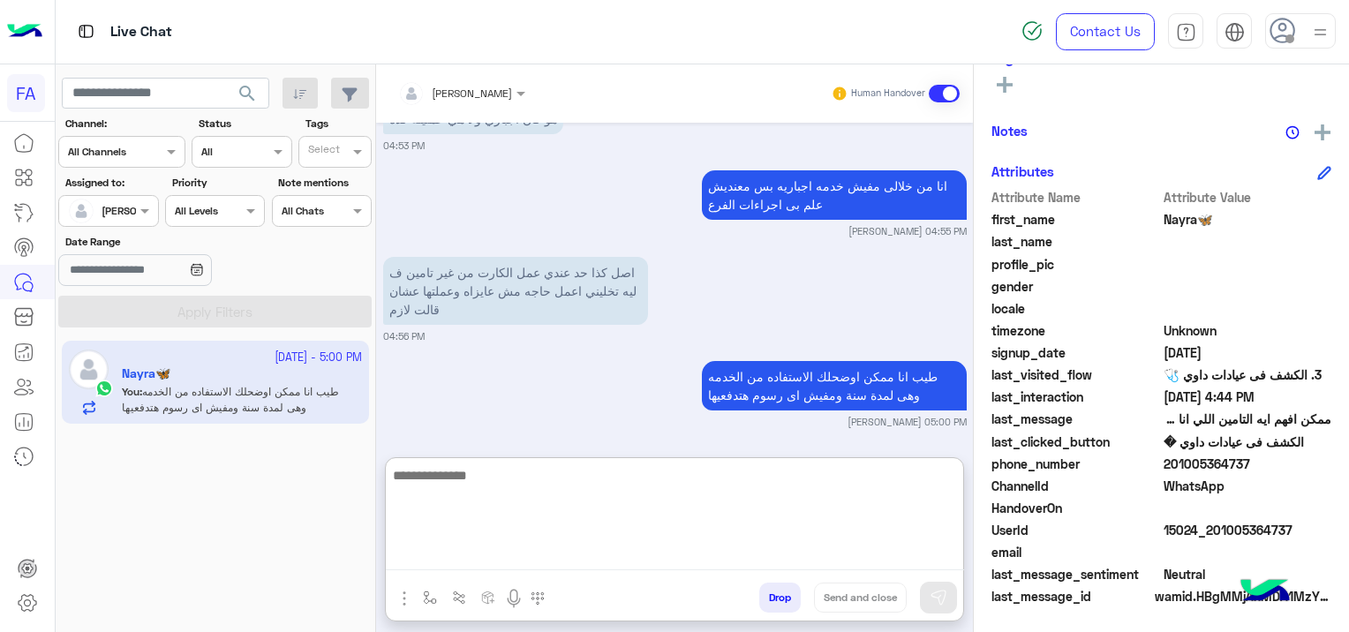
click at [708, 507] on textarea at bounding box center [675, 518] width 578 height 106
type textarea "**********"
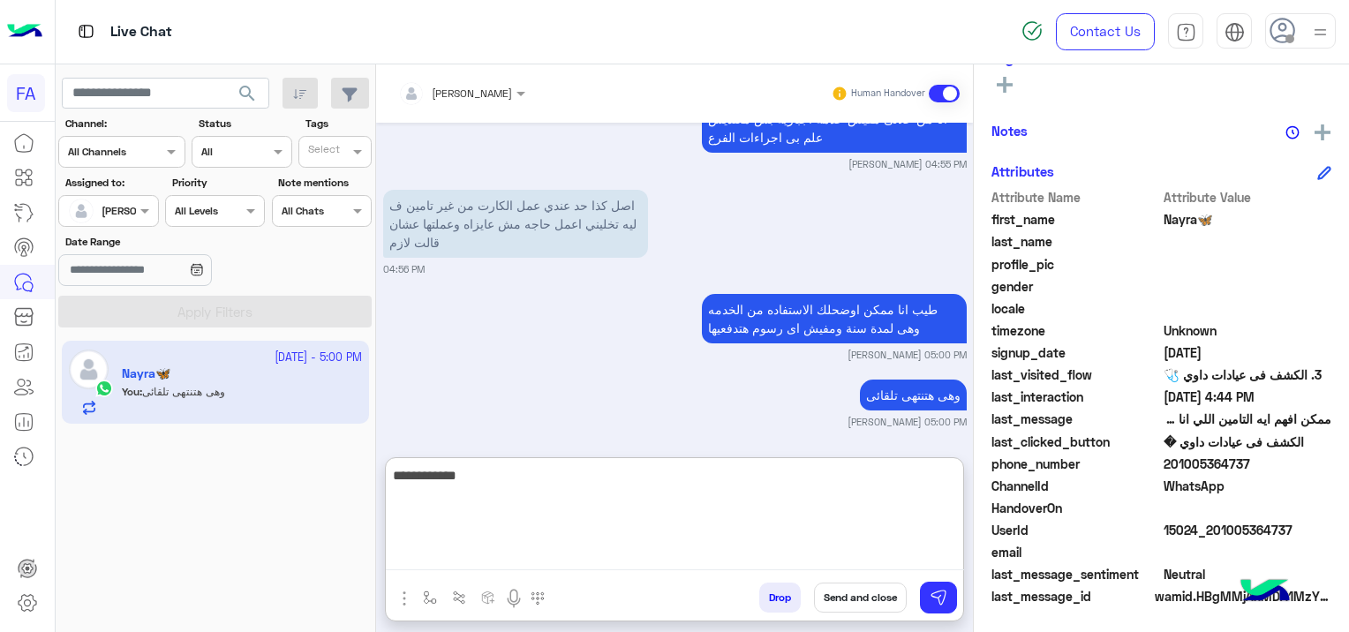
type textarea "**********"
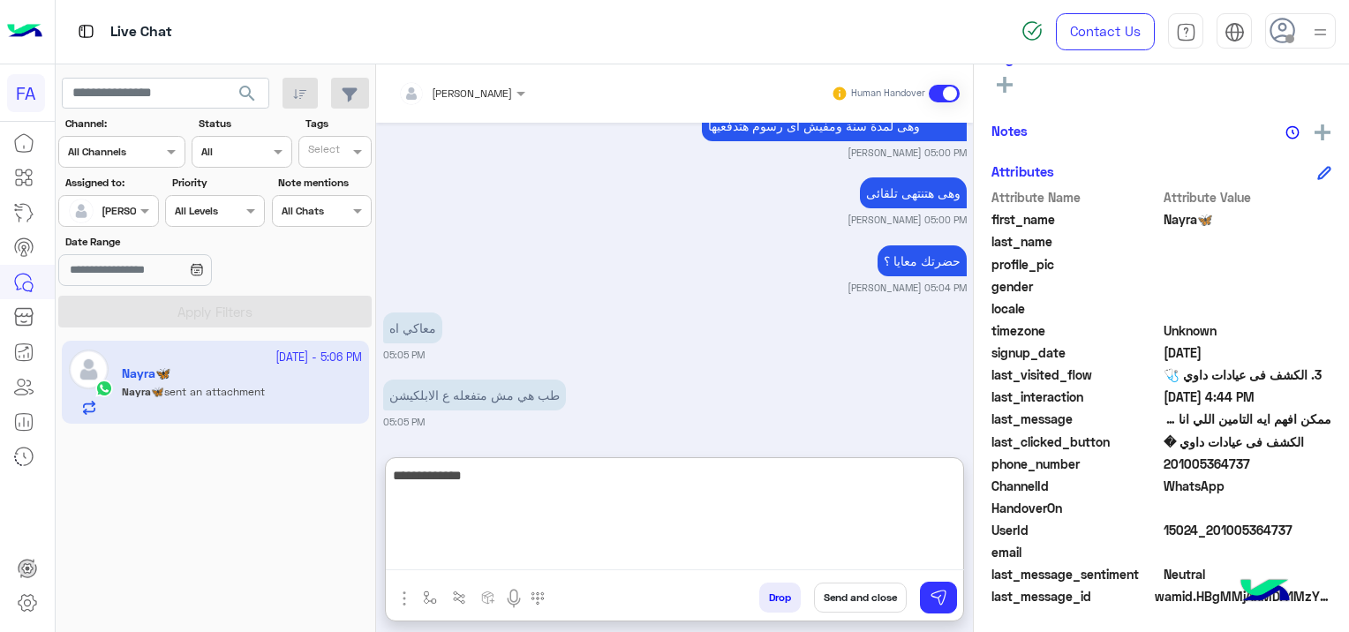
scroll to position [4002, 0]
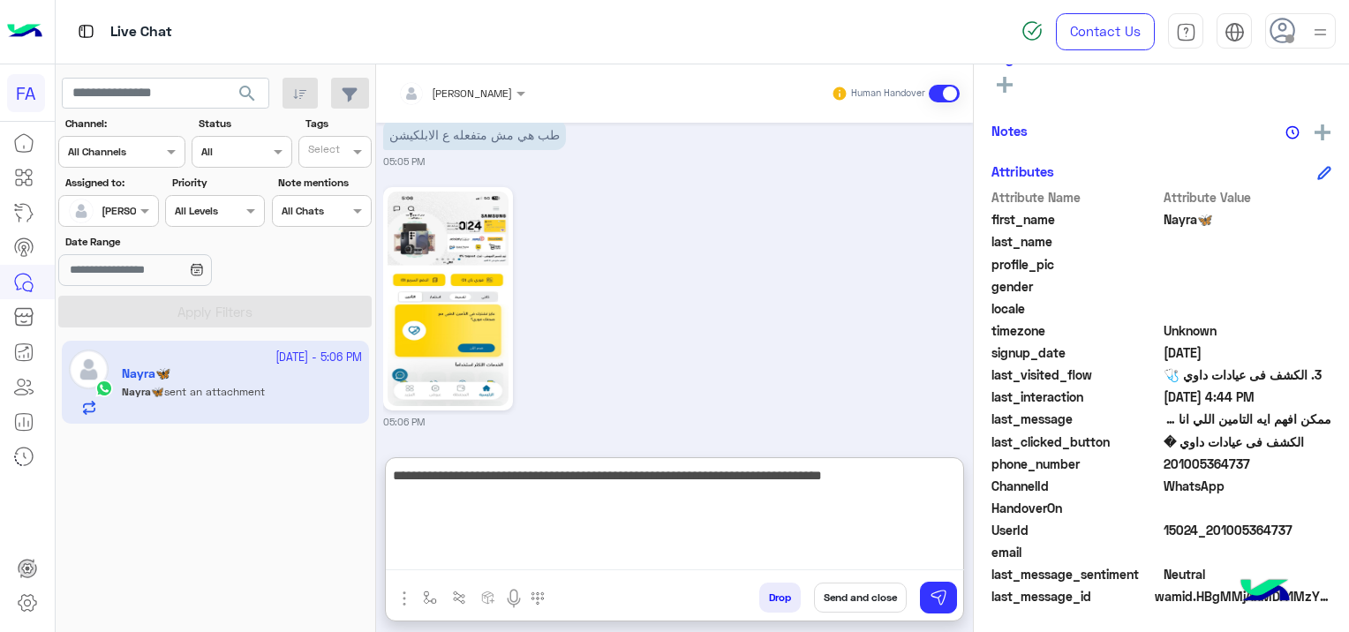
type textarea "**********"
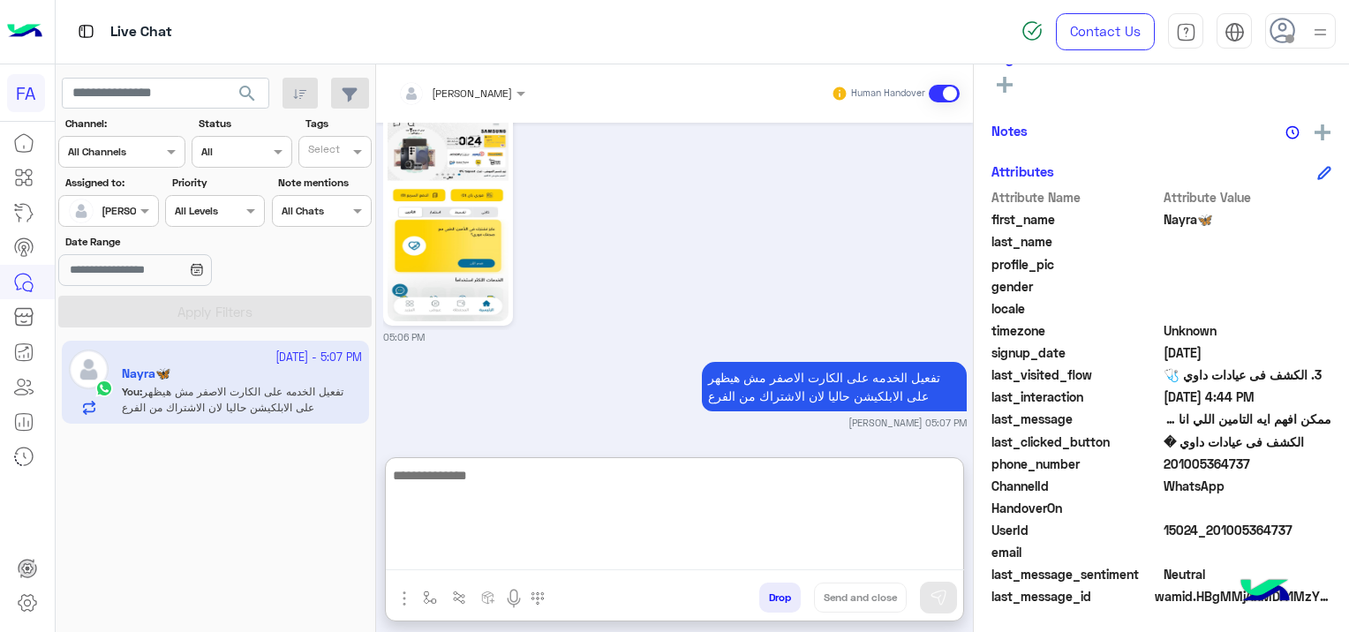
scroll to position [4155, 0]
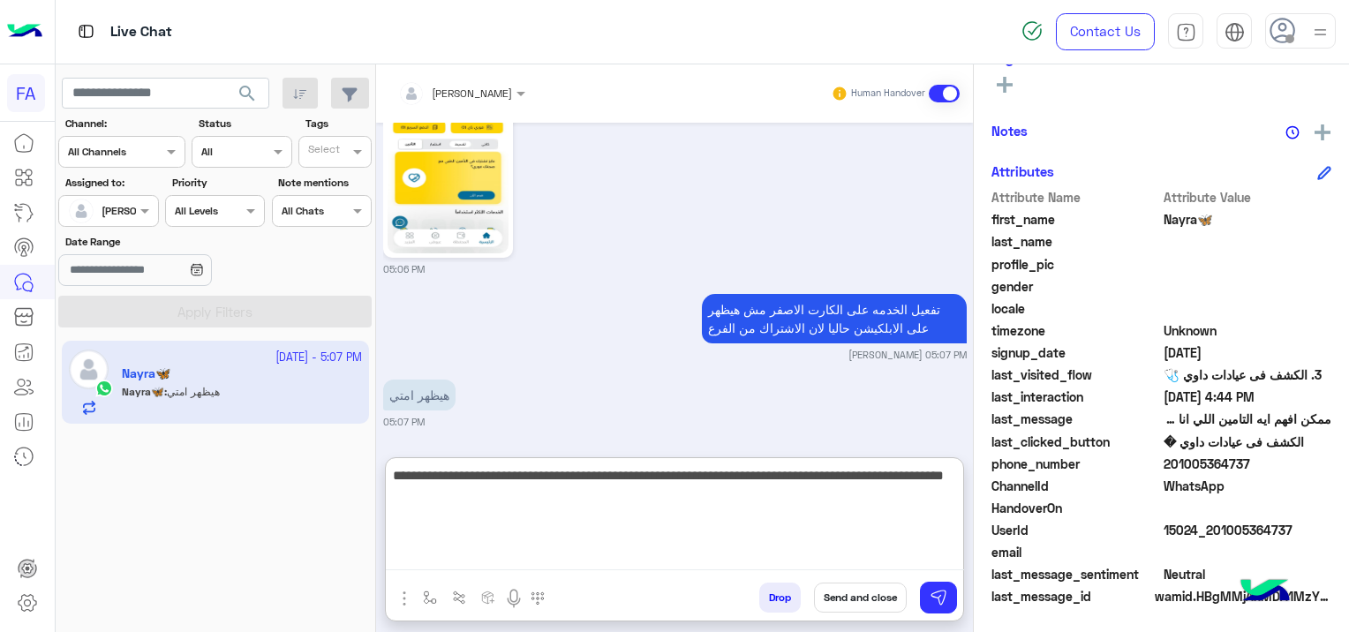
type textarea "**********"
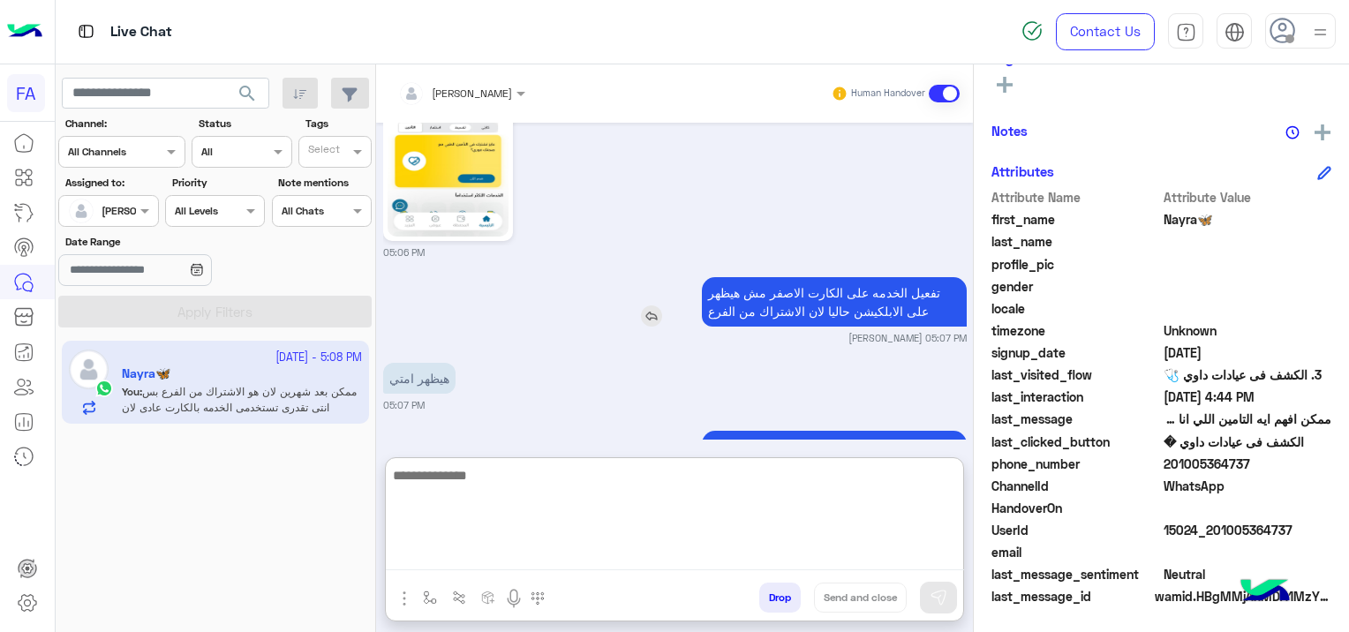
scroll to position [4260, 0]
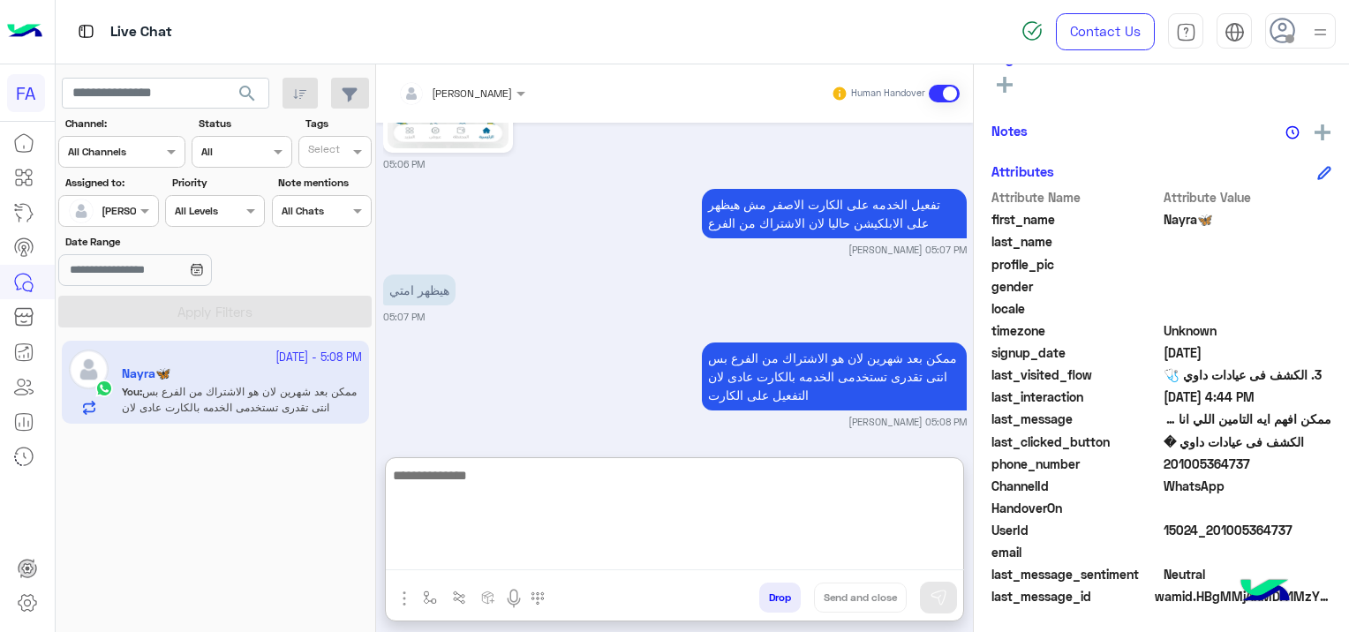
click at [559, 313] on div "هيظهر امتي 05:07 PM" at bounding box center [675, 297] width 584 height 54
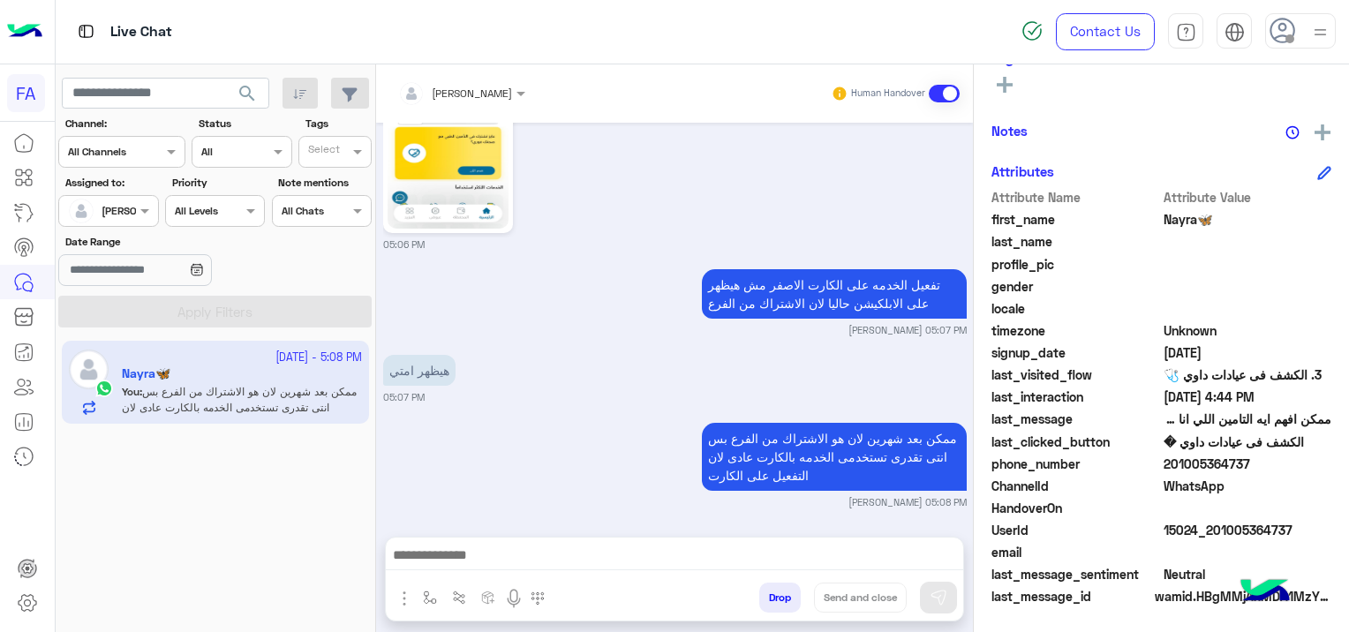
scroll to position [4247, 0]
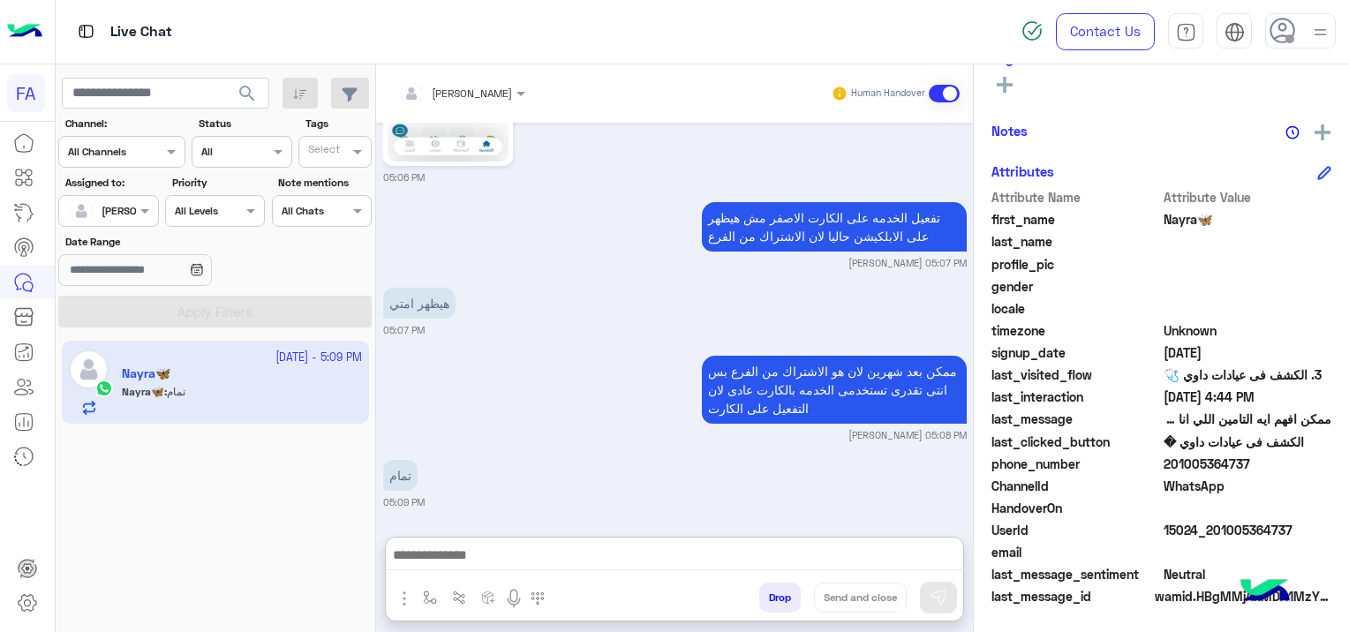
click at [631, 553] on textarea at bounding box center [675, 557] width 578 height 26
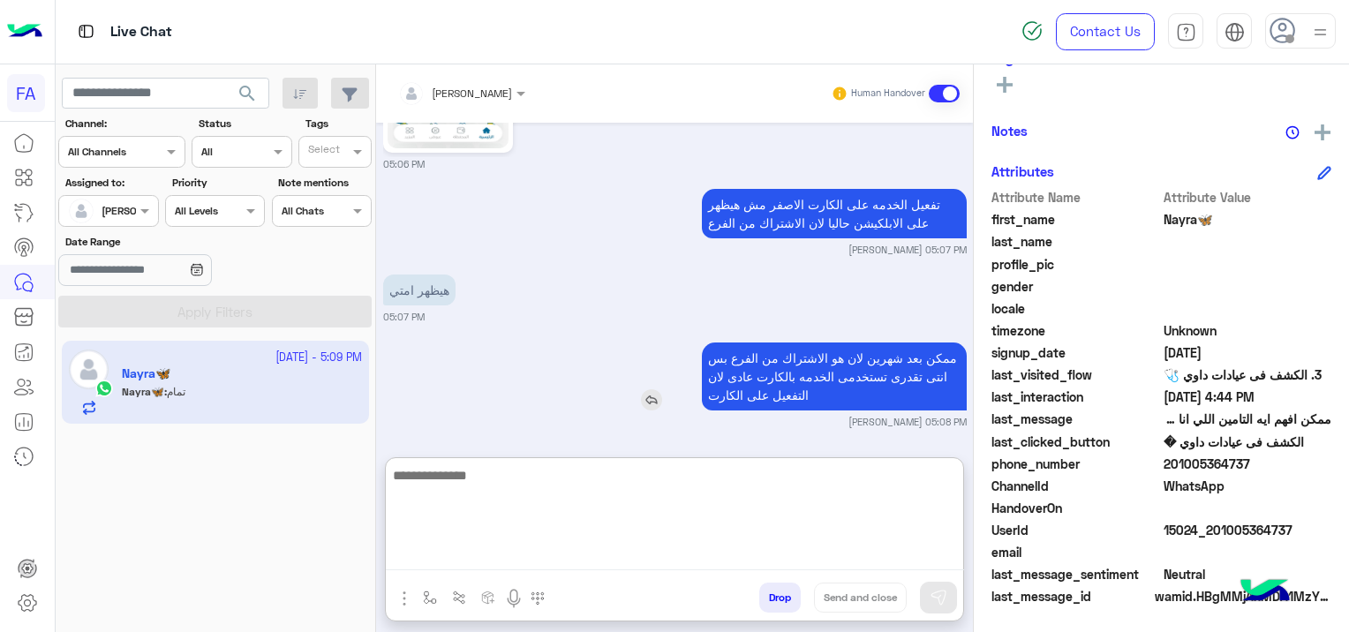
scroll to position [4327, 0]
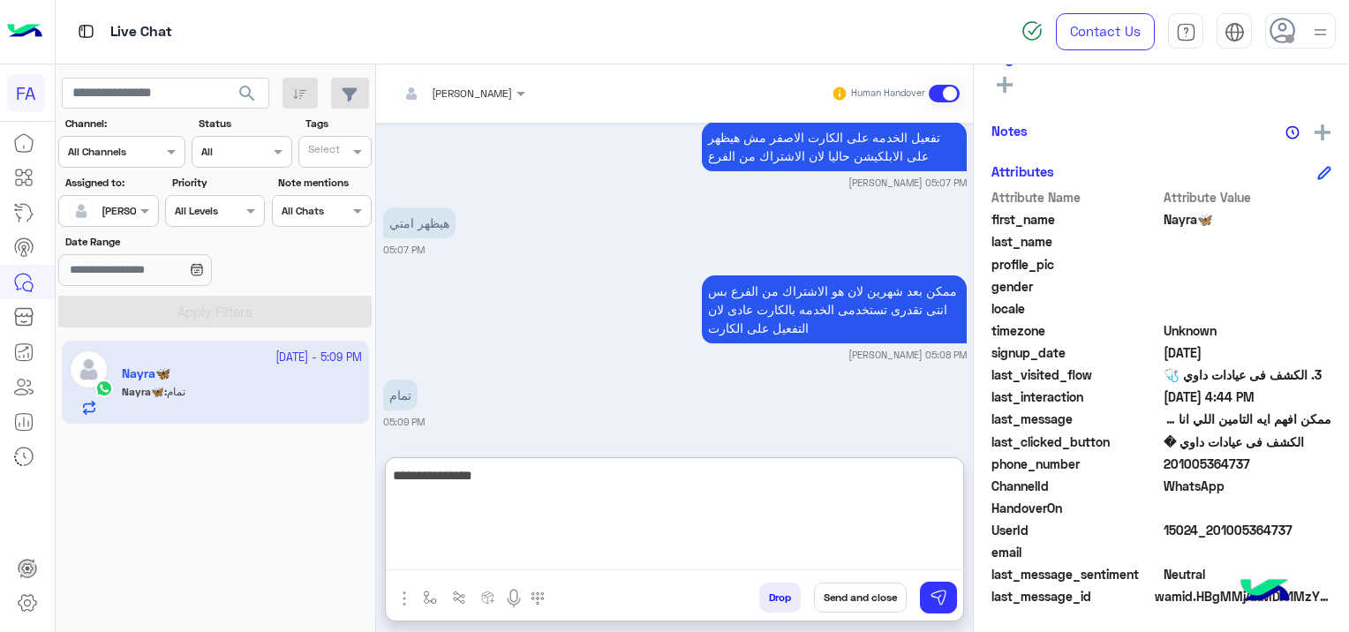
type textarea "**********"
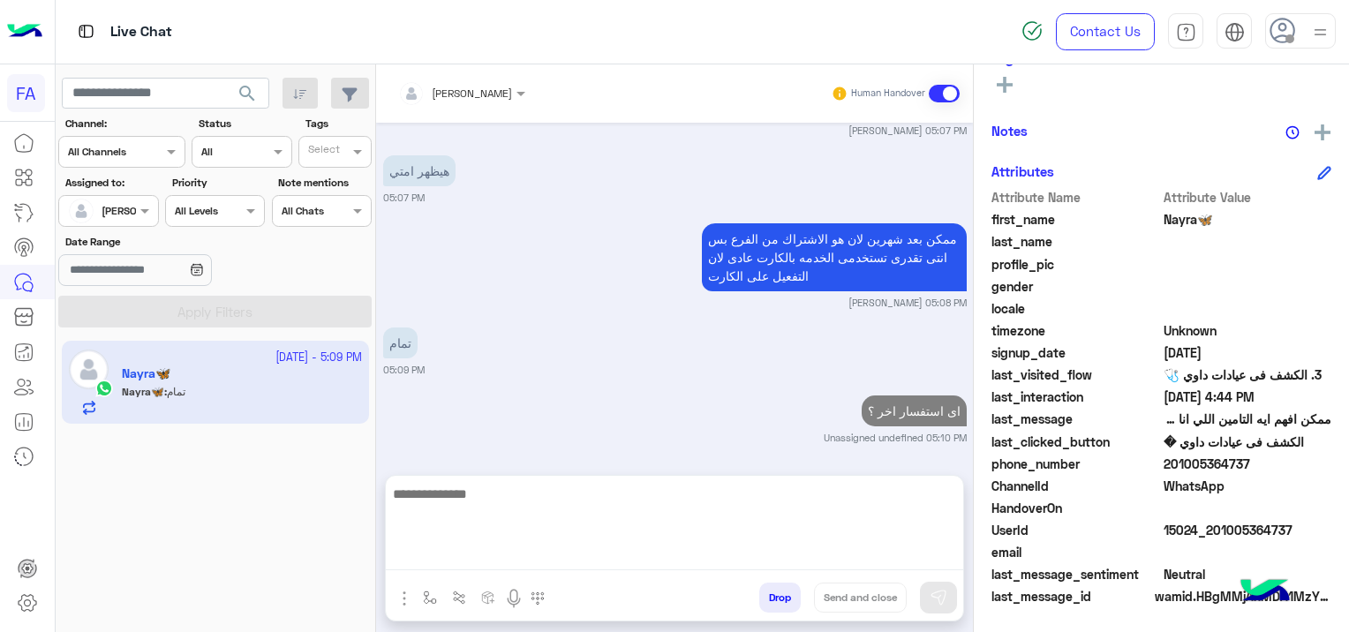
scroll to position [4315, 0]
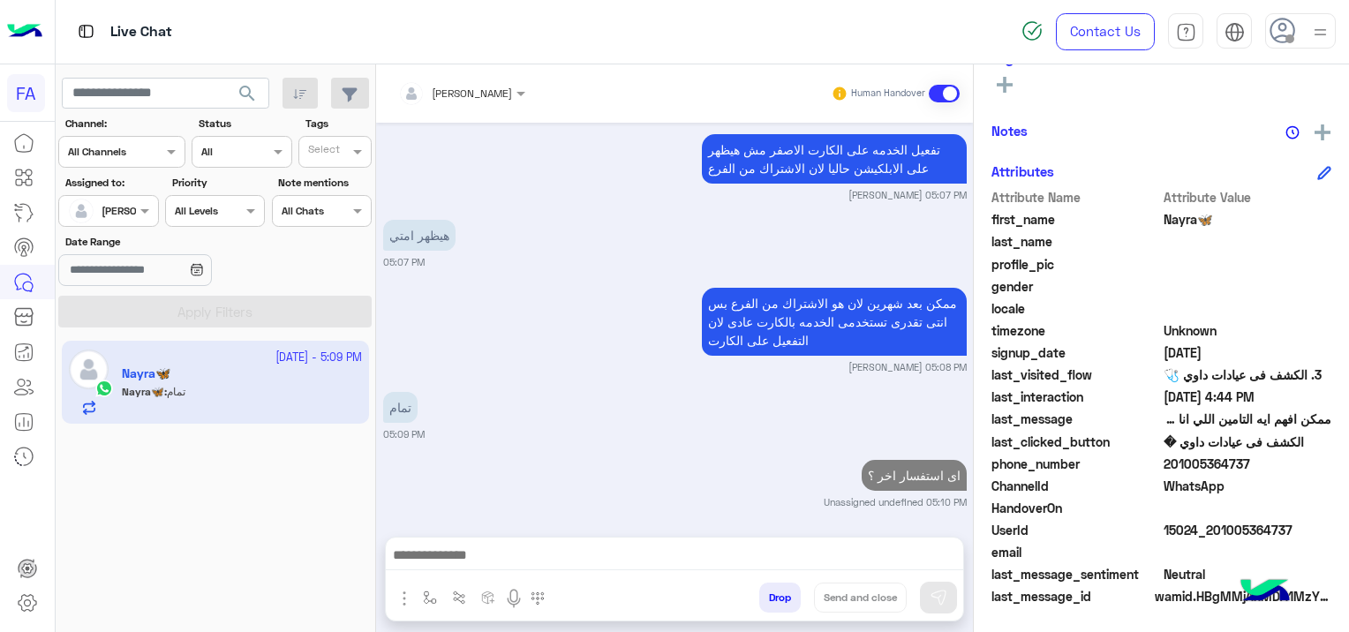
click at [897, 442] on div "Oct 13, 2025 ممكن افهم ايه التامين اللي انا مشتركه فيه ده جالي رساله 04:42 PM ا…" at bounding box center [674, 321] width 597 height 397
click at [894, 450] on div "Oct 13, 2025 ممكن افهم ايه التامين اللي انا مشتركه فيه ده جالي رساله 04:42 PM ا…" at bounding box center [674, 321] width 597 height 397
click at [686, 470] on div "اى استفسار اخر ؟ Unassigned undefined 05:10 PM" at bounding box center [675, 483] width 584 height 54
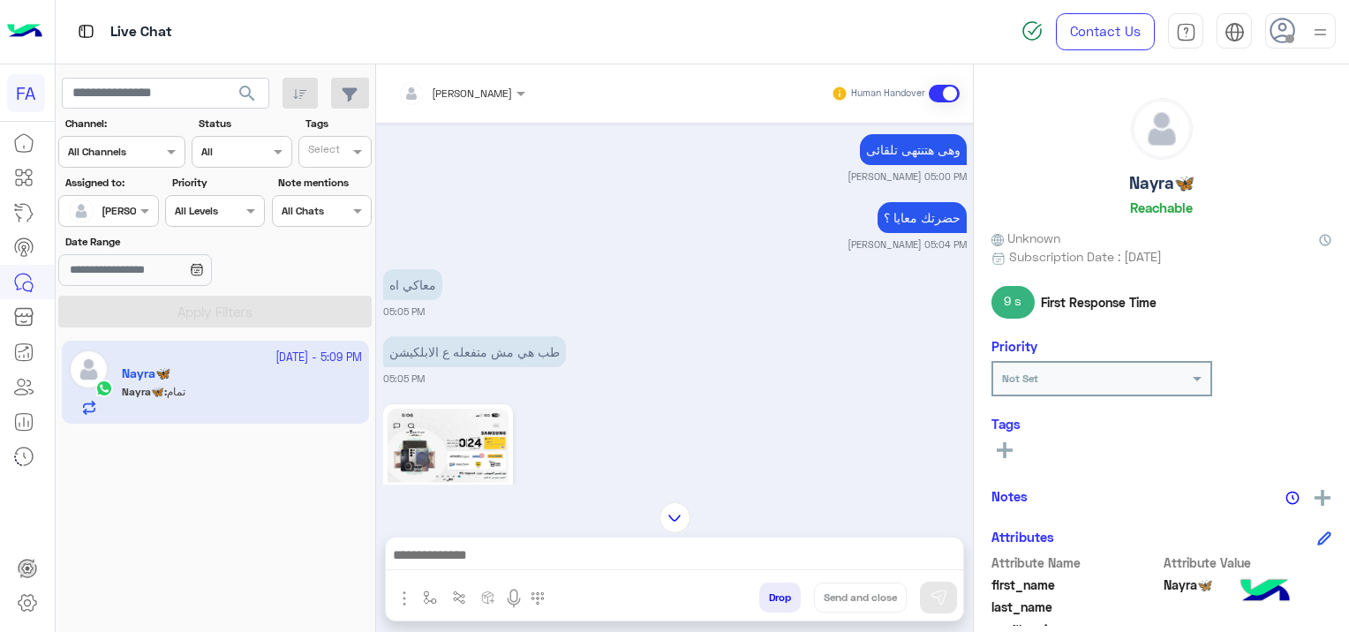
scroll to position [0, 0]
click at [1003, 456] on icon at bounding box center [1005, 454] width 16 height 16
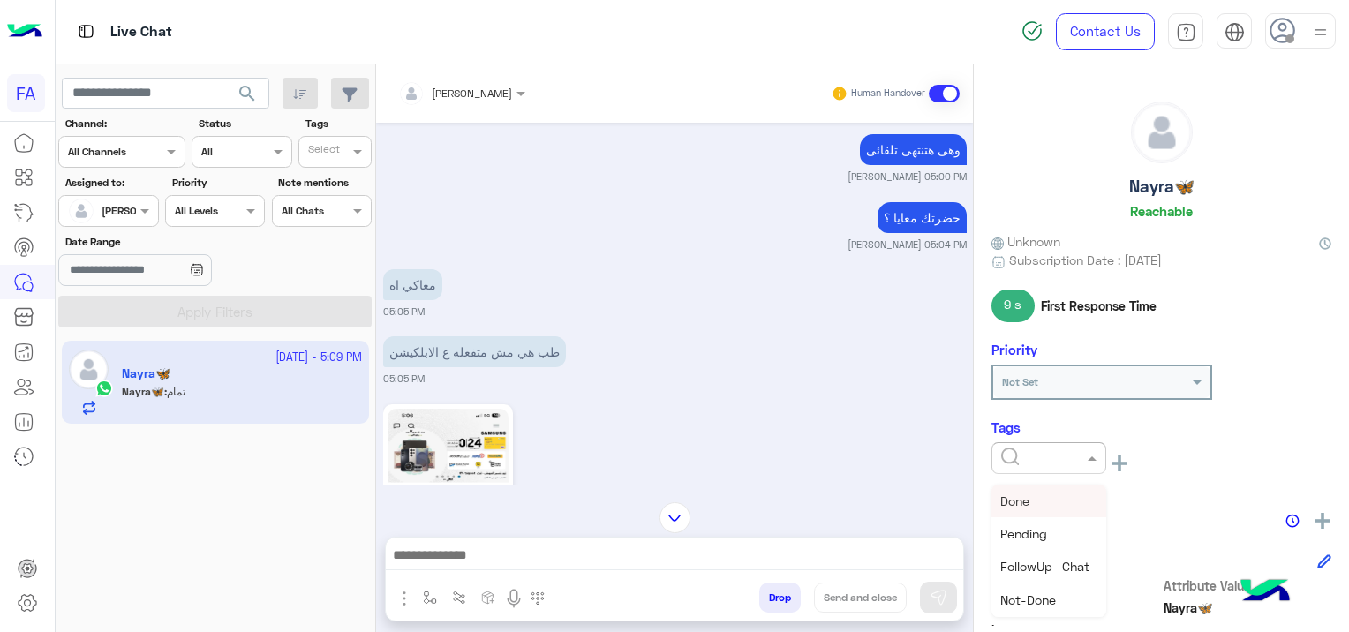
click at [1009, 459] on input "text" at bounding box center [1028, 457] width 54 height 16
click at [1040, 551] on span "Medical" at bounding box center [1023, 555] width 45 height 15
click at [919, 372] on small "05:05 PM" at bounding box center [675, 379] width 584 height 14
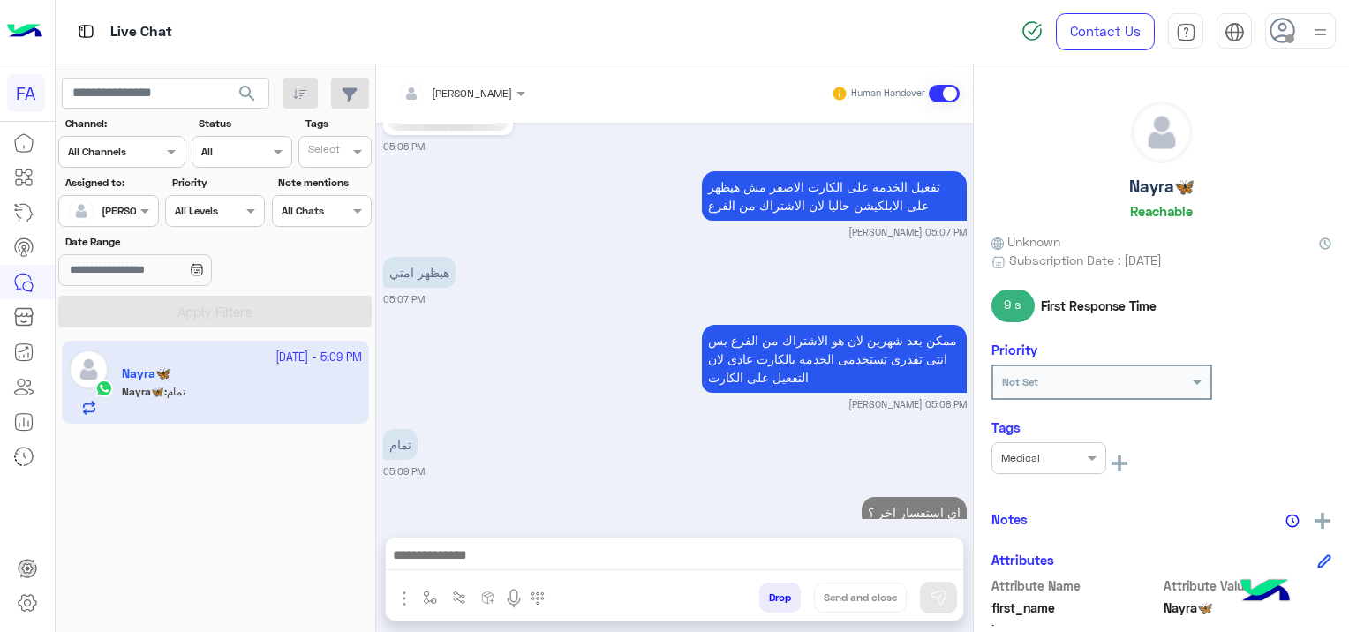
scroll to position [4315, 0]
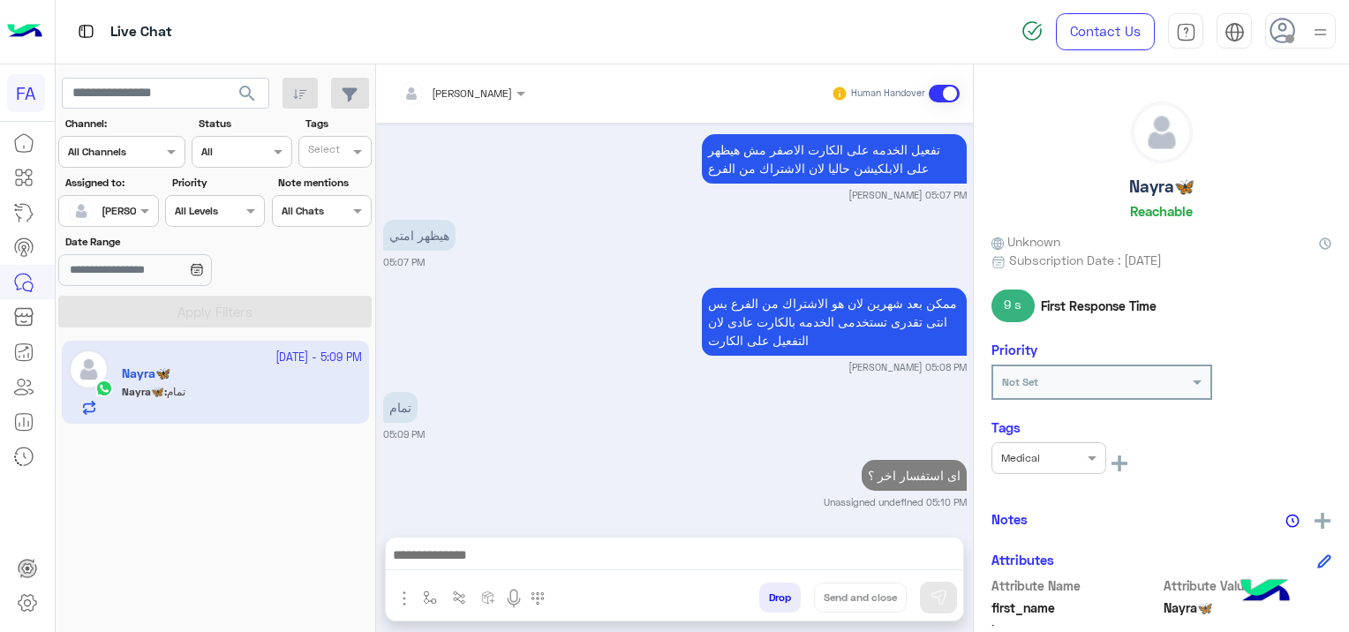
click at [816, 389] on div "تمام 05:09 PM" at bounding box center [675, 415] width 584 height 54
click at [822, 449] on div "Oct 13, 2025 ممكن افهم ايه التامين اللي انا مشتركه فيه ده جالي رساله 04:42 PM ا…" at bounding box center [674, 321] width 597 height 397
click at [824, 447] on div "Oct 13, 2025 ممكن افهم ايه التامين اللي انا مشتركه فيه ده جالي رساله 04:42 PM ا…" at bounding box center [674, 321] width 597 height 397
click at [249, 85] on span "search" at bounding box center [247, 93] width 21 height 21
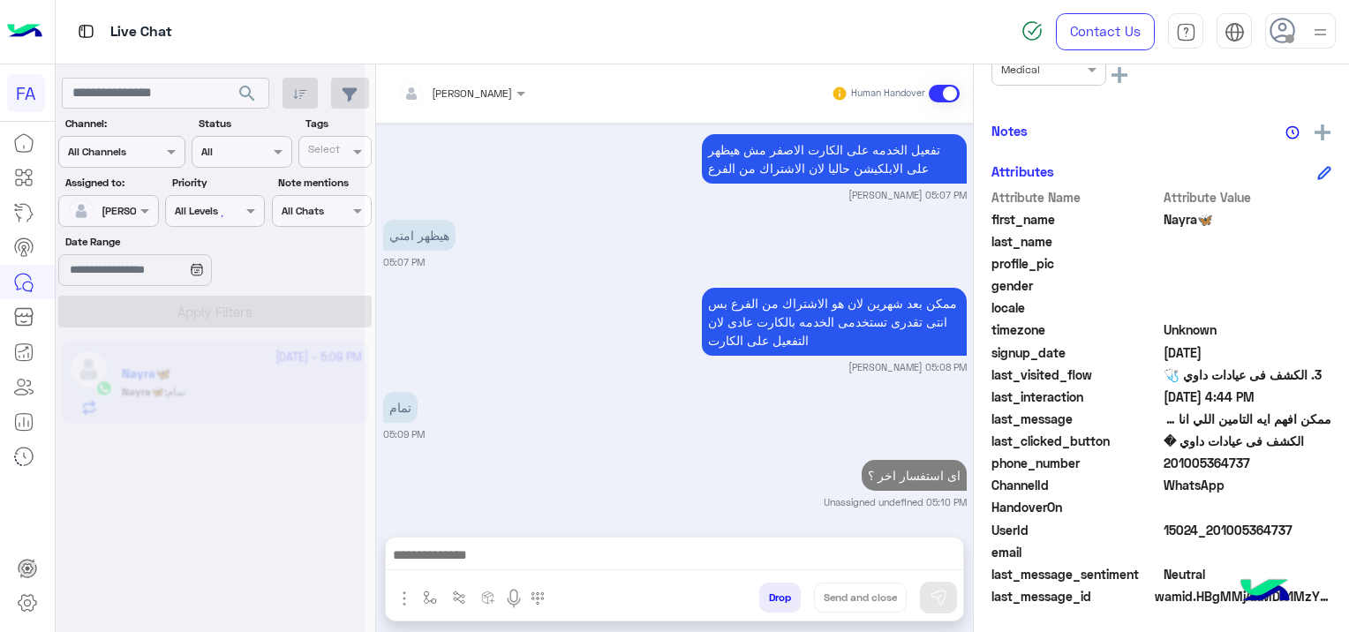
click at [692, 446] on div "Oct 13, 2025 ممكن افهم ايه التامين اللي انا مشتركه فيه ده جالي رساله 04:42 PM ا…" at bounding box center [674, 321] width 597 height 397
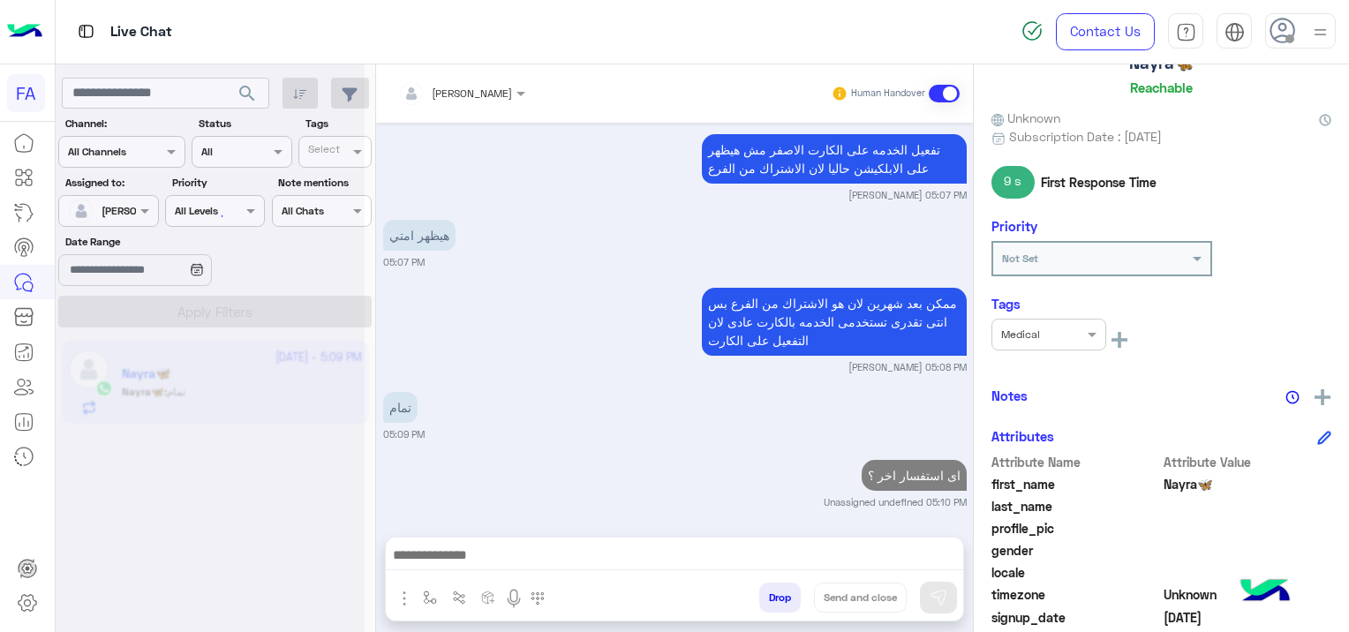
scroll to position [0, 0]
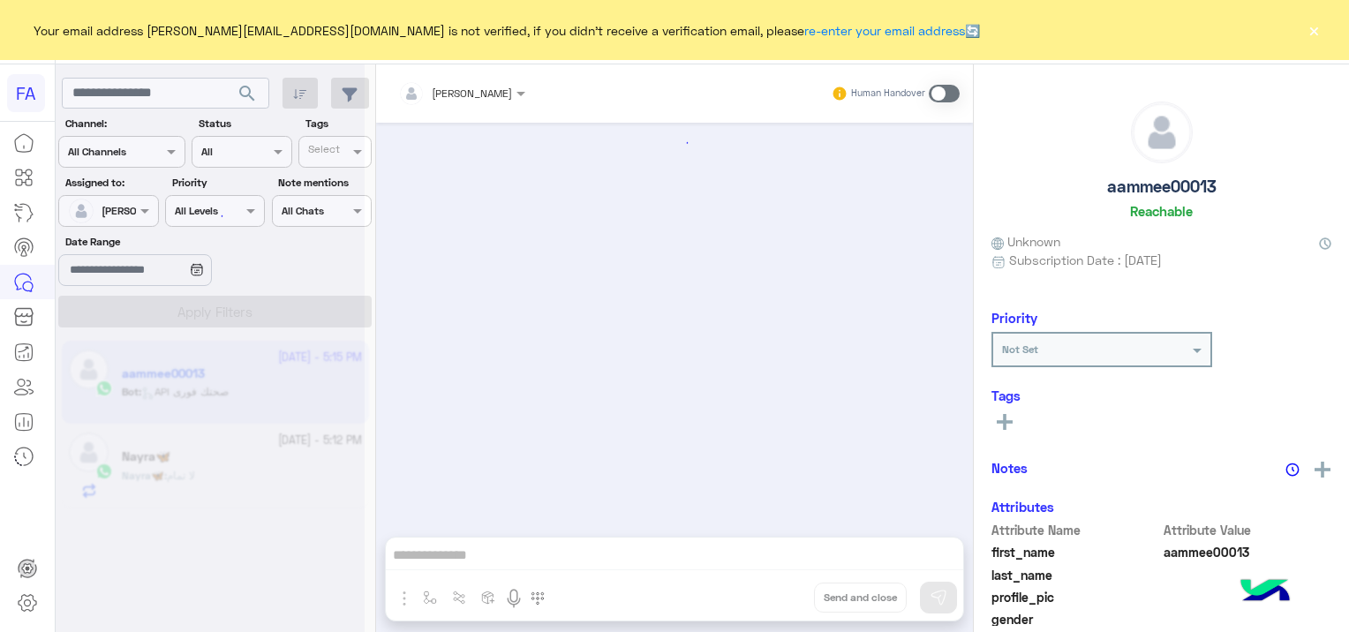
click at [1305, 26] on button "×" at bounding box center [1314, 30] width 18 height 18
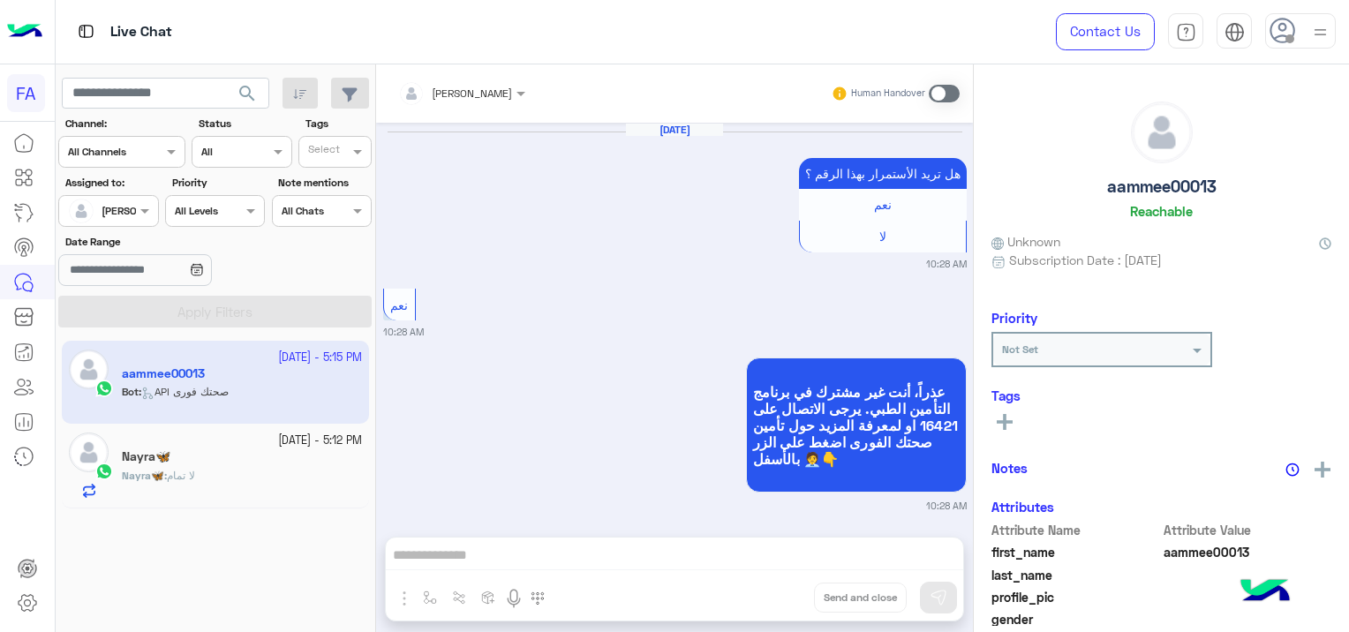
scroll to position [3511, 0]
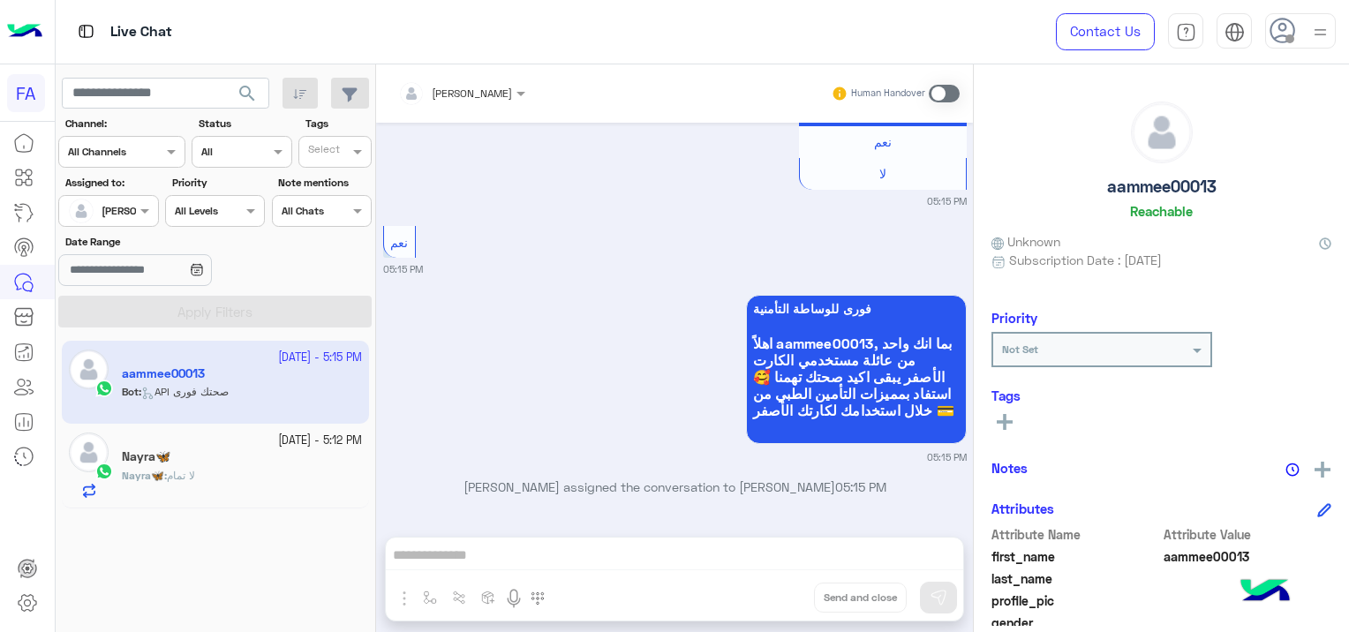
click at [184, 477] on span "لا تمام" at bounding box center [181, 475] width 28 height 13
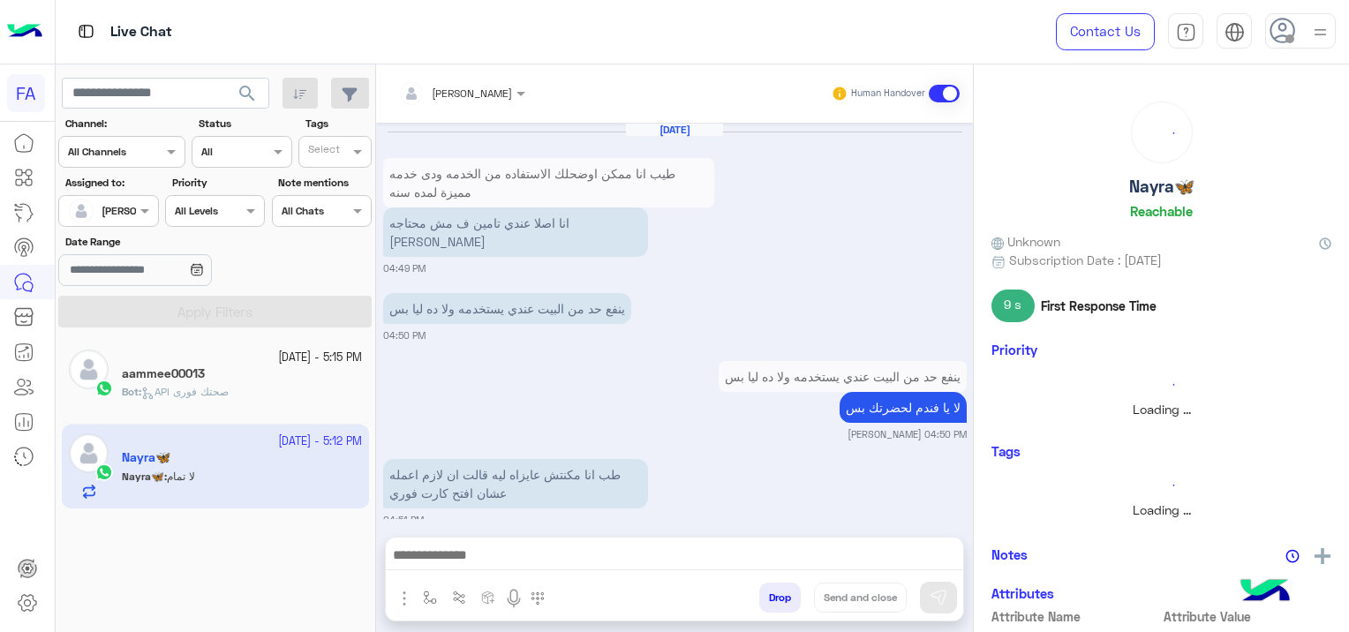
scroll to position [1472, 0]
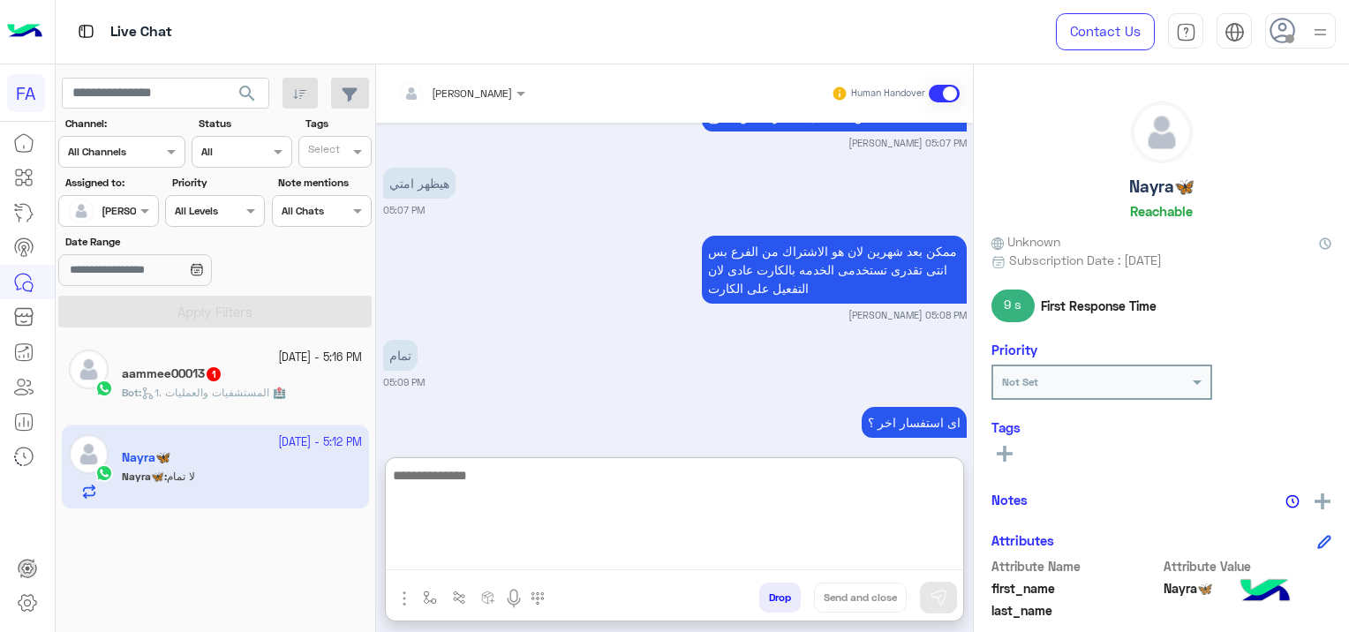
click at [427, 556] on textarea at bounding box center [675, 518] width 578 height 106
paste textarea "**********"
type textarea "**********"
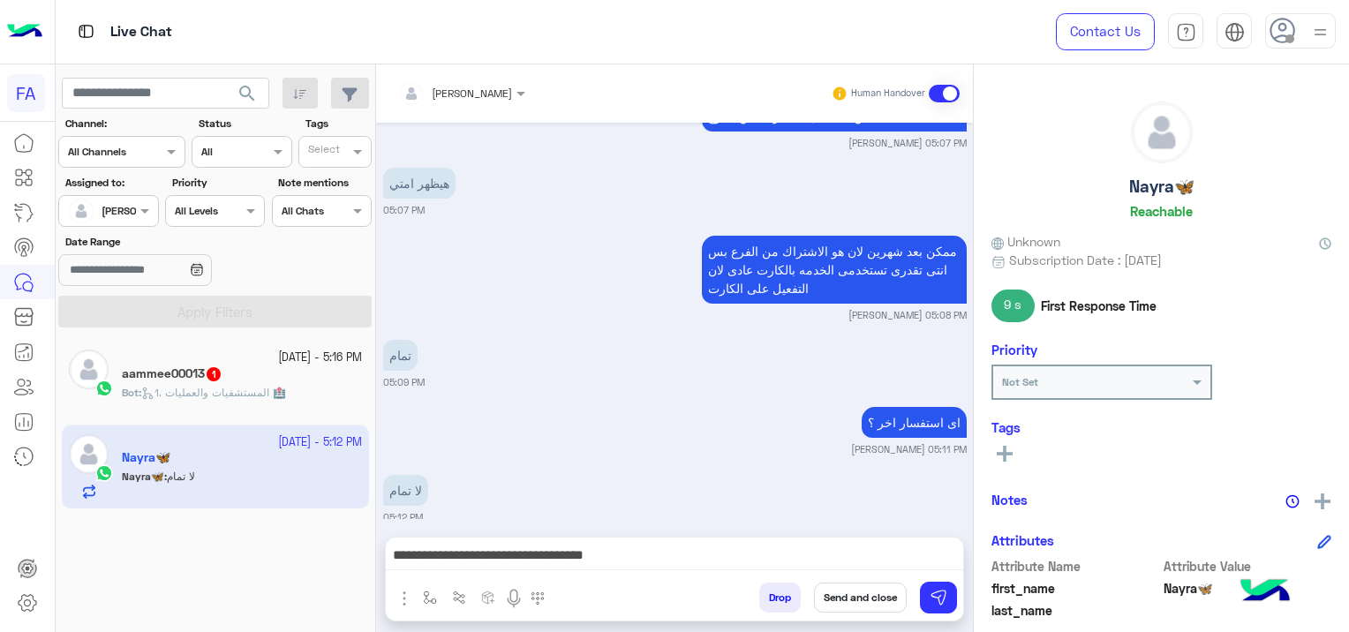
click at [1004, 449] on rect at bounding box center [1005, 454] width 4 height 16
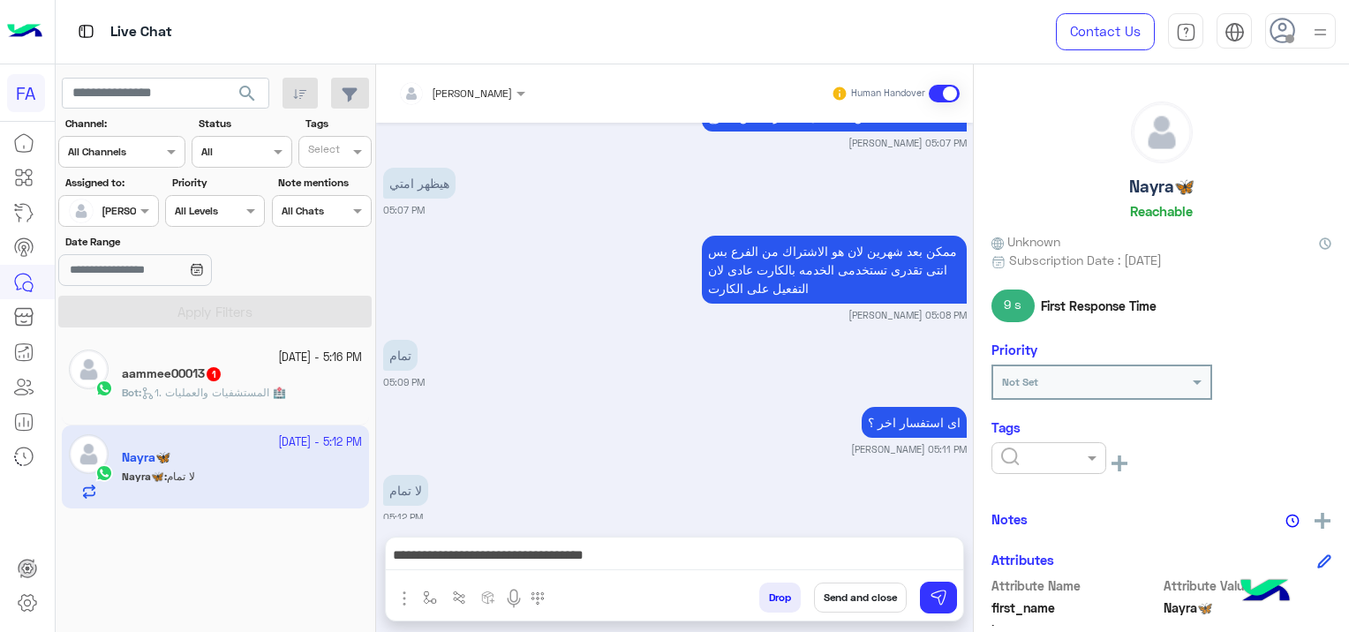
click at [1005, 457] on input "text" at bounding box center [1028, 457] width 54 height 16
click at [1046, 558] on div "Medical" at bounding box center [1049, 555] width 115 height 33
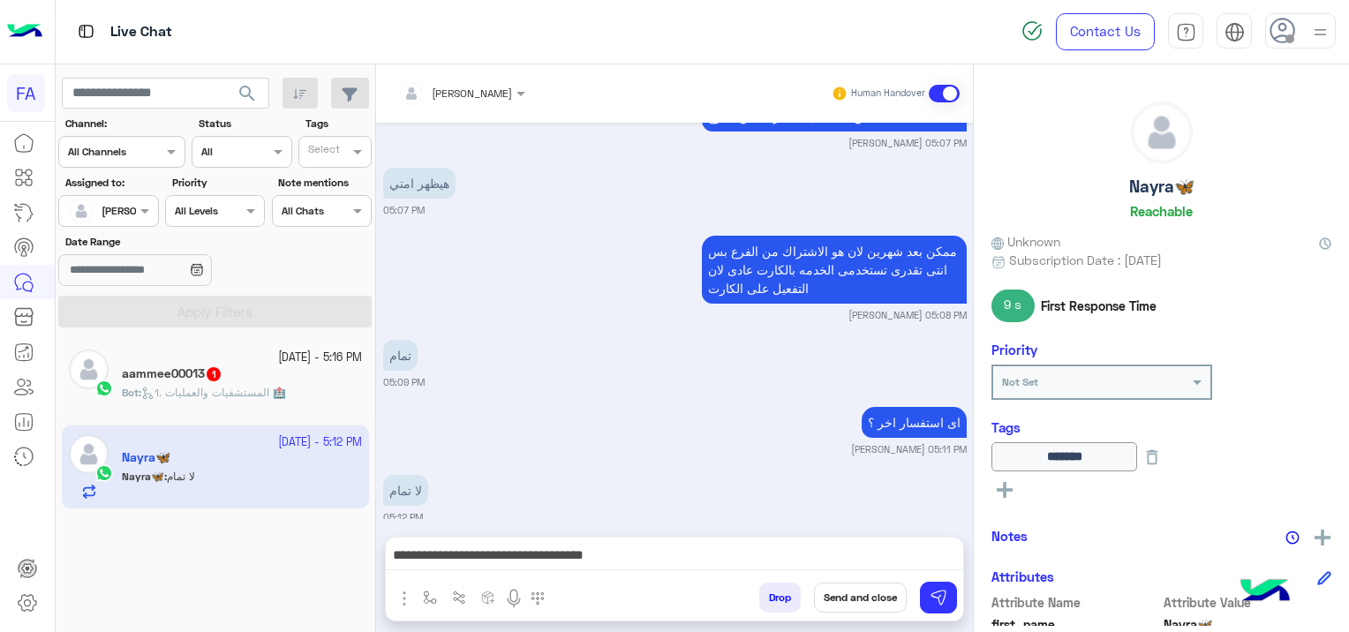
click at [997, 479] on button at bounding box center [1005, 489] width 26 height 21
click at [1010, 489] on input "text" at bounding box center [1028, 493] width 54 height 16
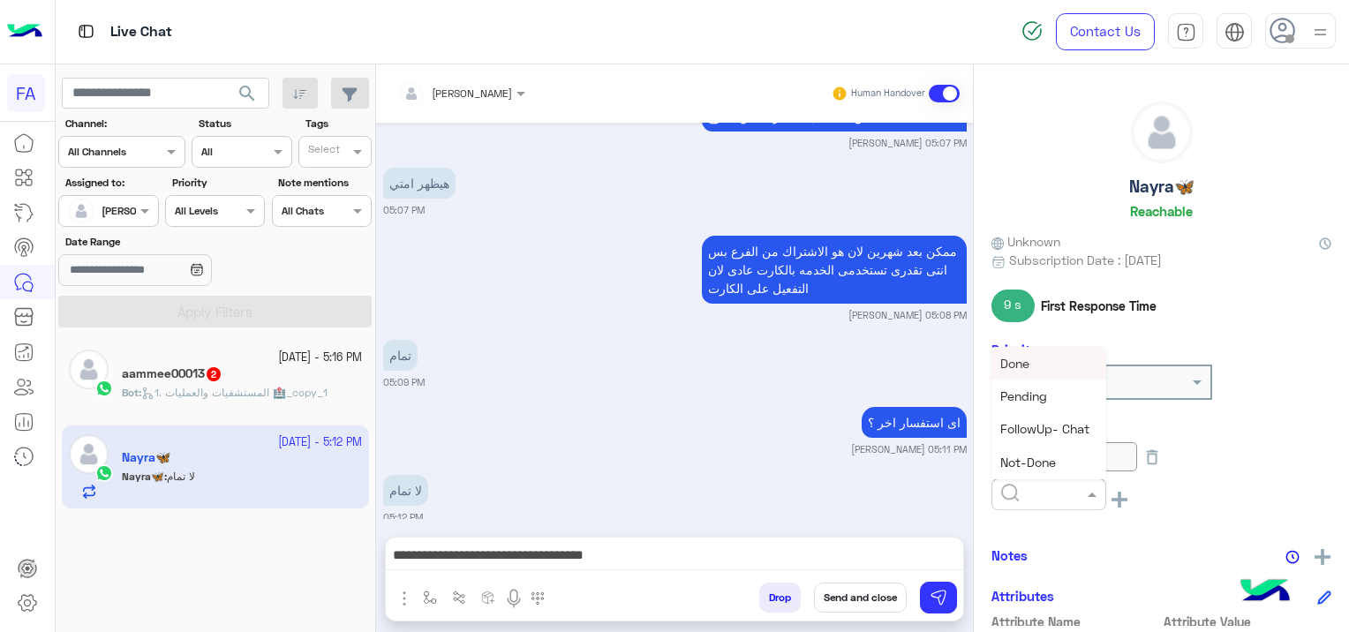
click at [1017, 362] on span "Done" at bounding box center [1015, 363] width 29 height 15
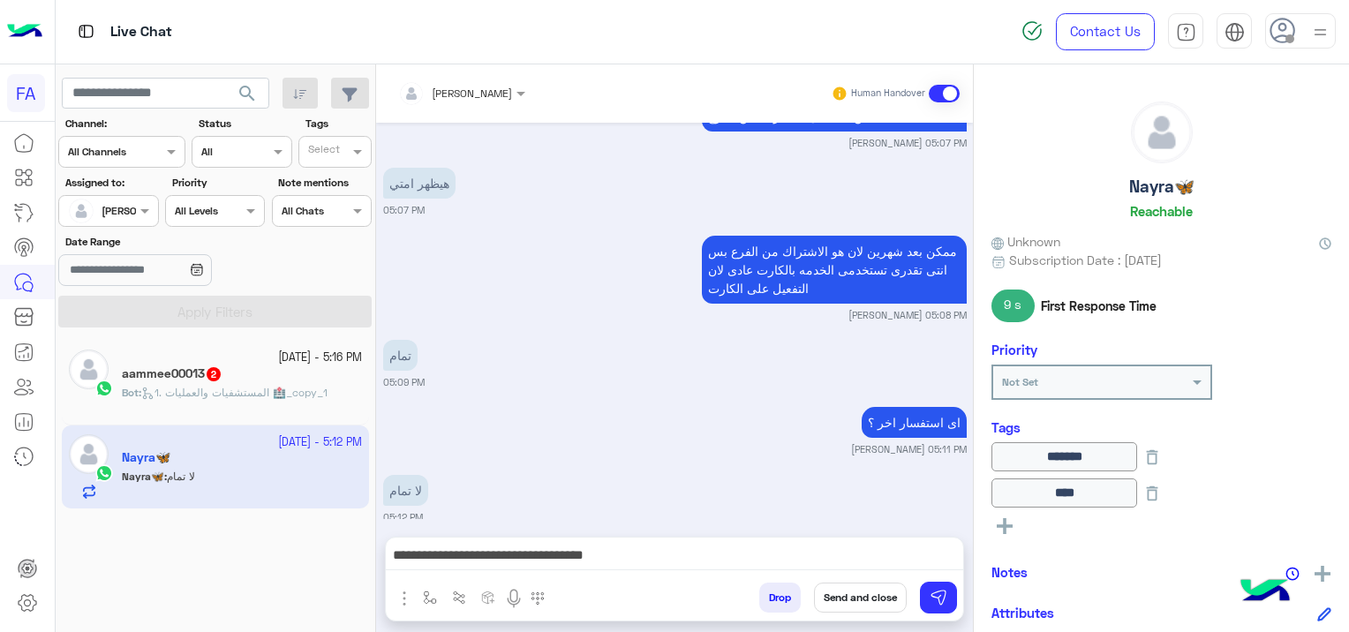
click at [855, 596] on button "Send and close" at bounding box center [860, 598] width 93 height 30
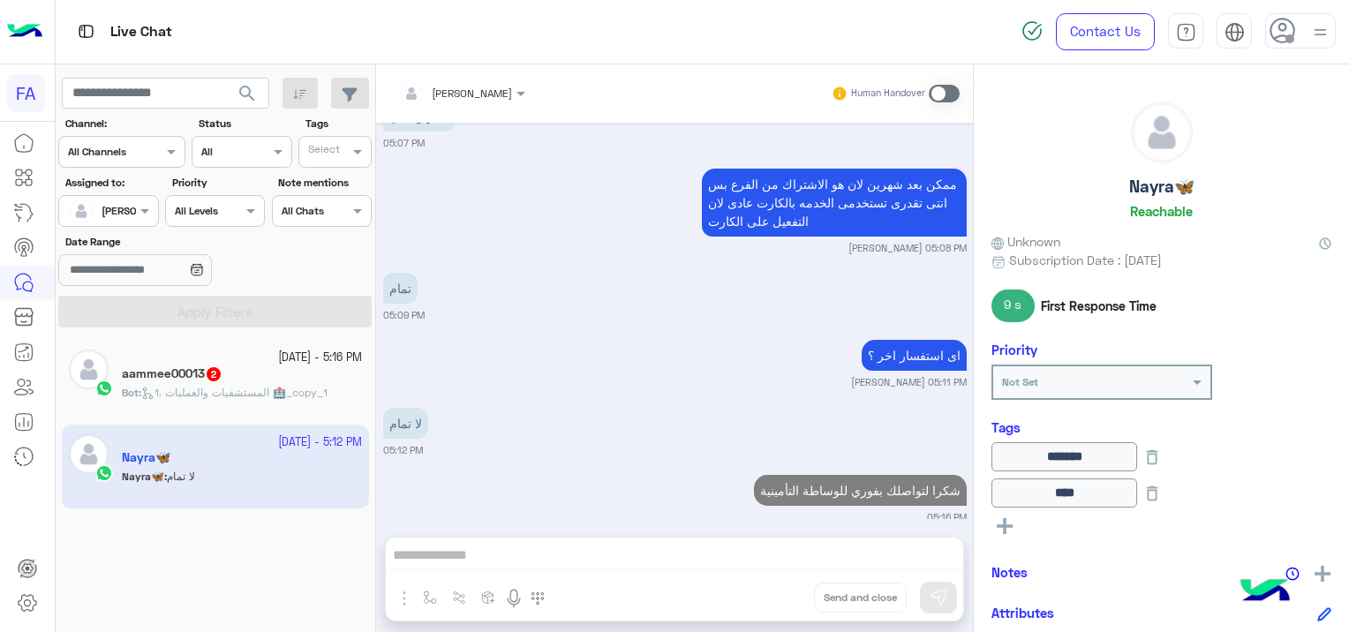
scroll to position [1584, 0]
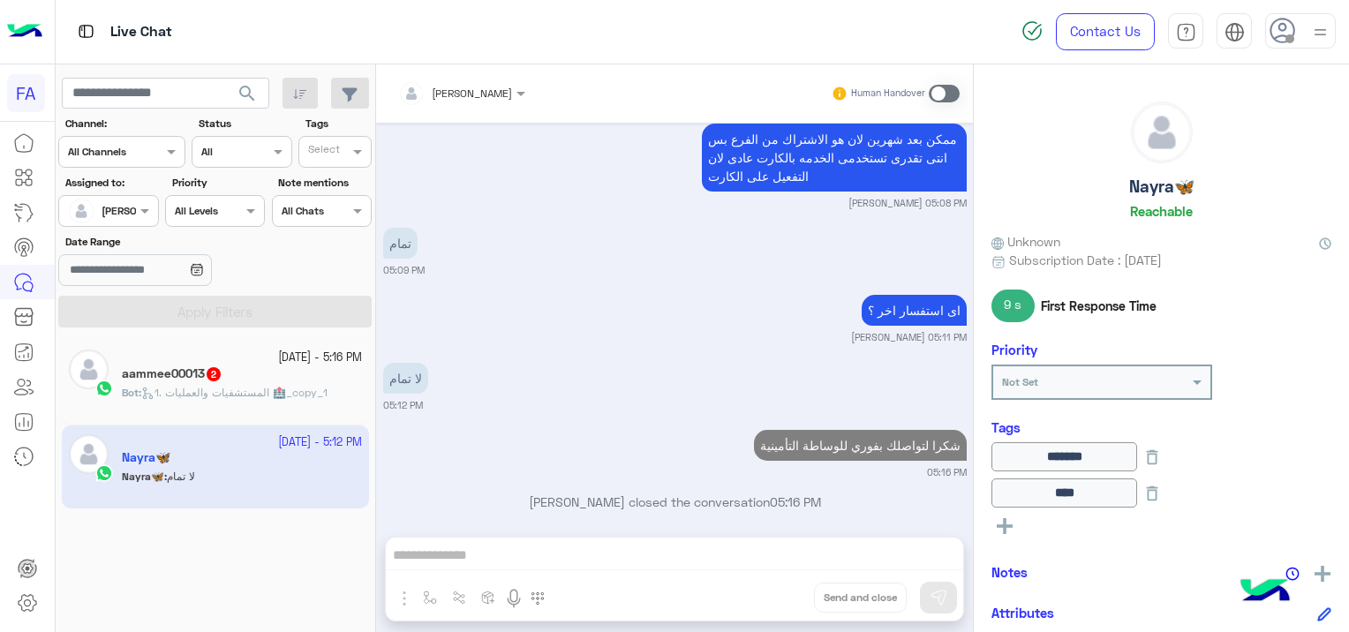
click at [221, 382] on div "aammee00013 2" at bounding box center [242, 375] width 240 height 19
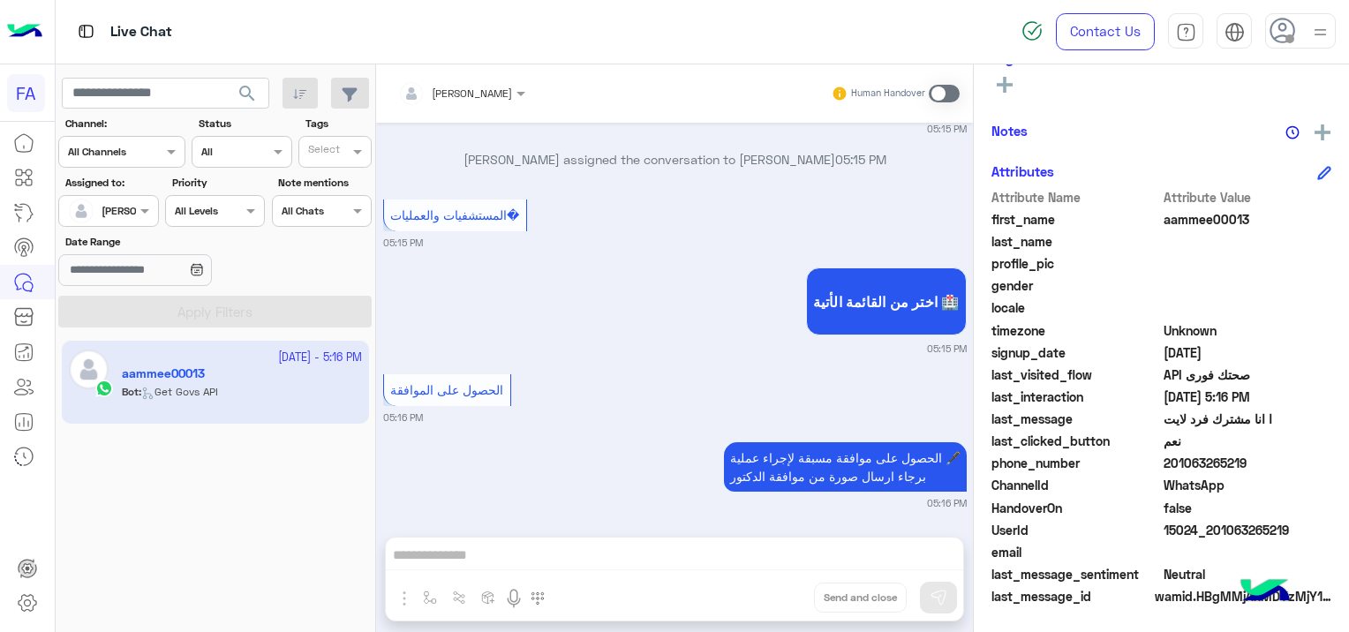
scroll to position [3931, 0]
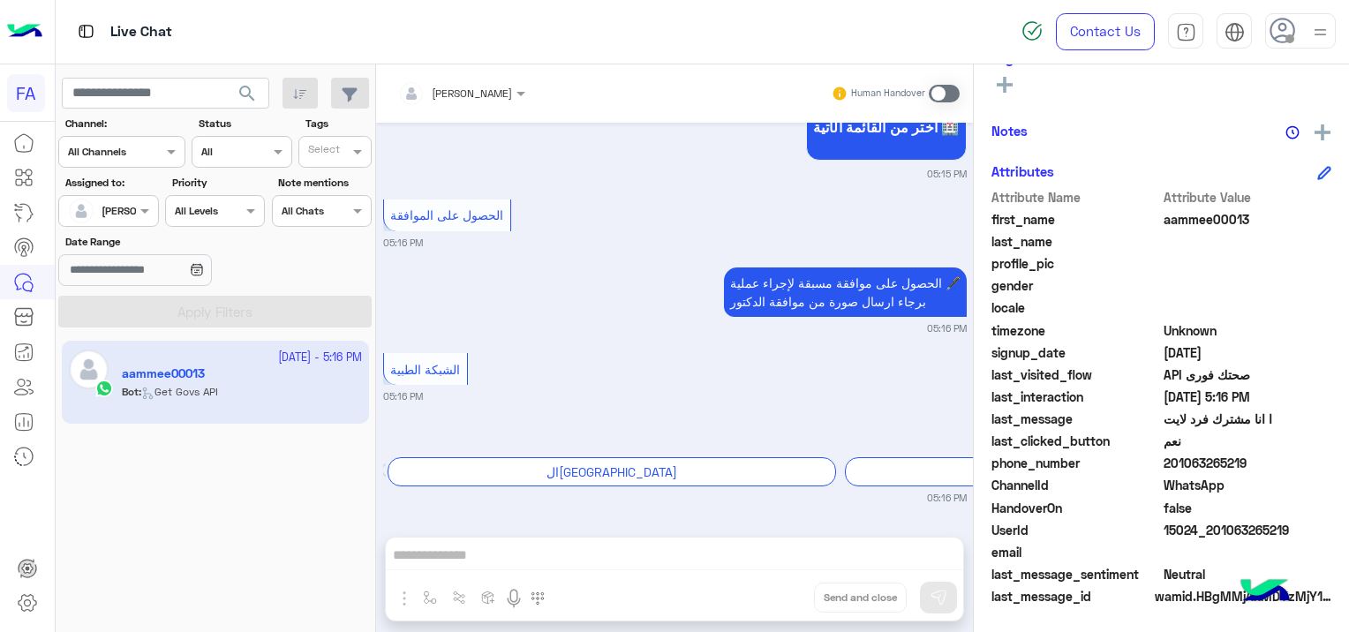
drag, startPoint x: 1296, startPoint y: 523, endPoint x: 1212, endPoint y: 530, distance: 85.1
click at [1212, 530] on span "15024_201063265219" at bounding box center [1248, 530] width 169 height 19
copy span "01063265219"
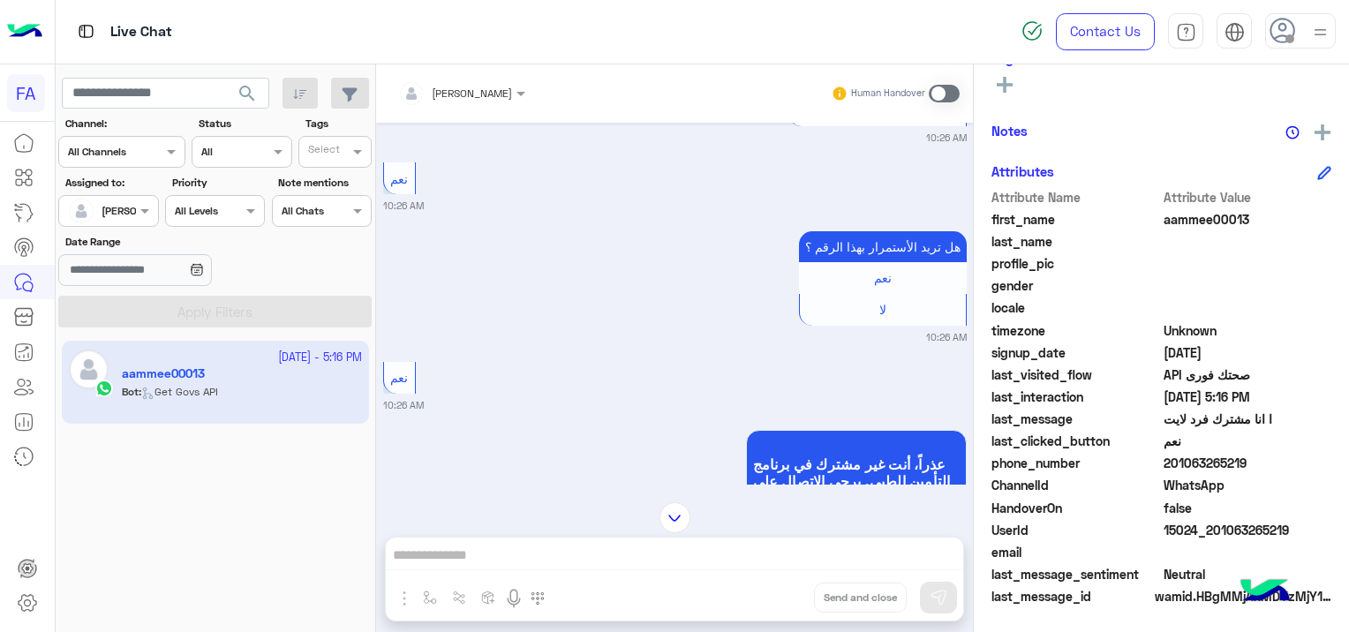
scroll to position [0, 0]
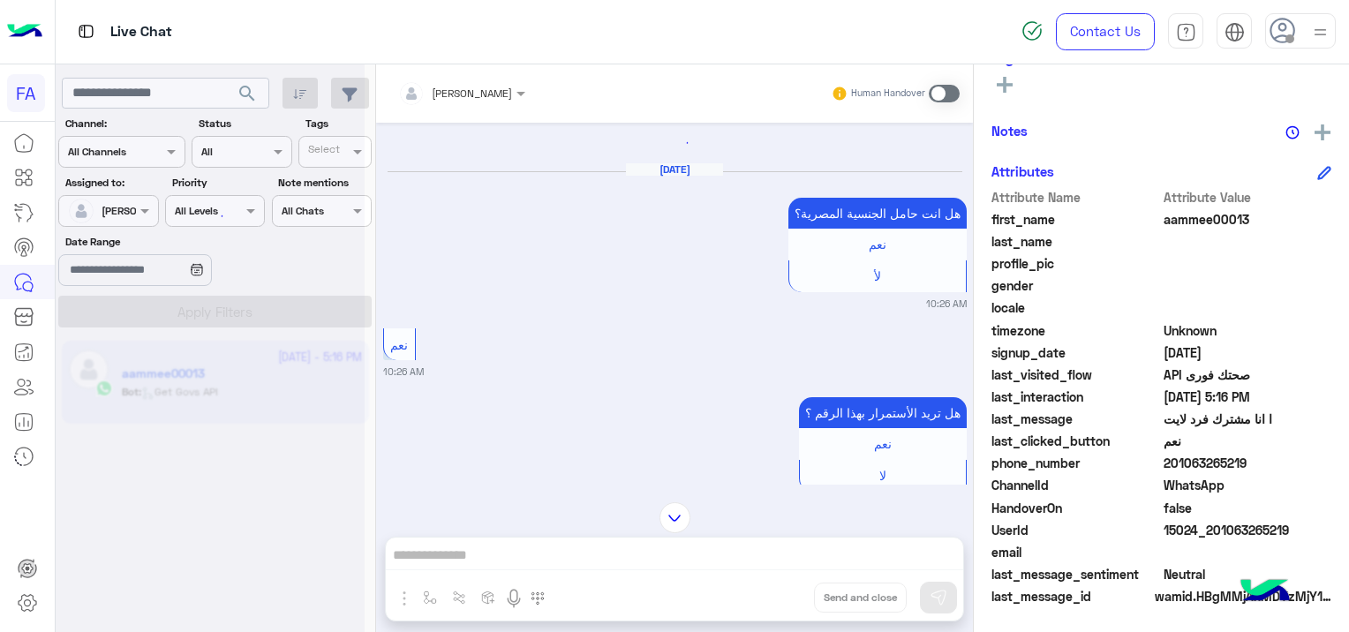
click at [466, 92] on div at bounding box center [461, 90] width 145 height 17
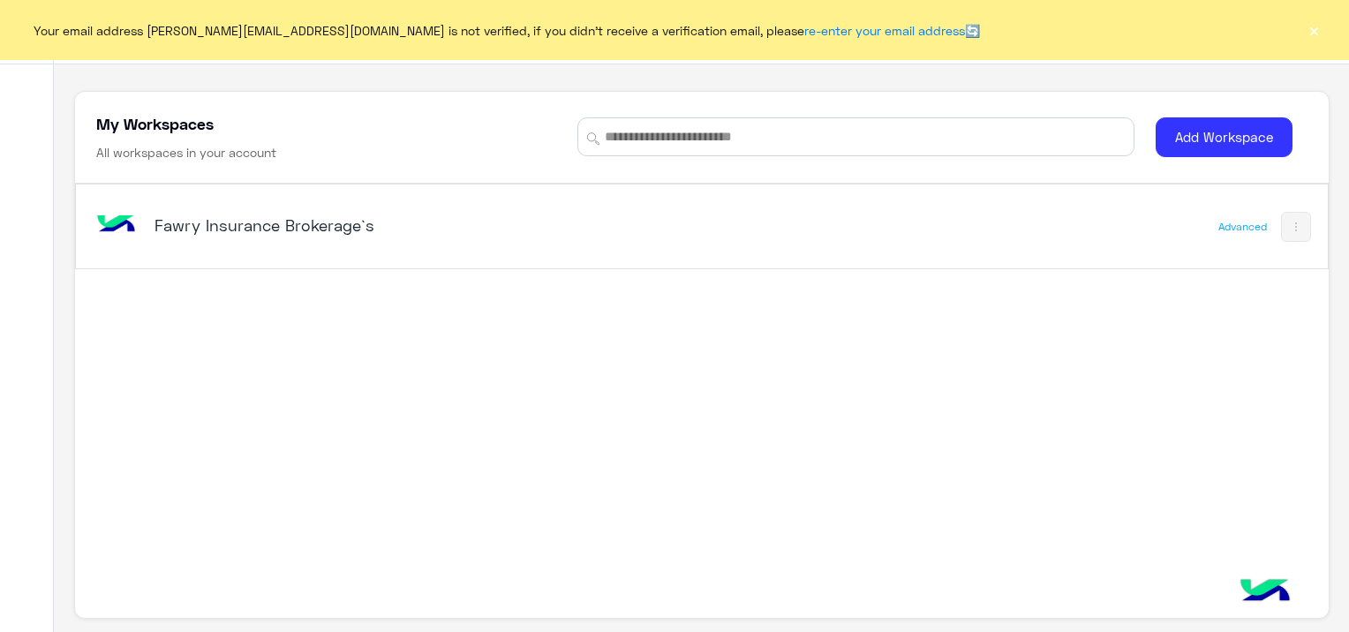
click at [1314, 26] on button "×" at bounding box center [1314, 30] width 18 height 18
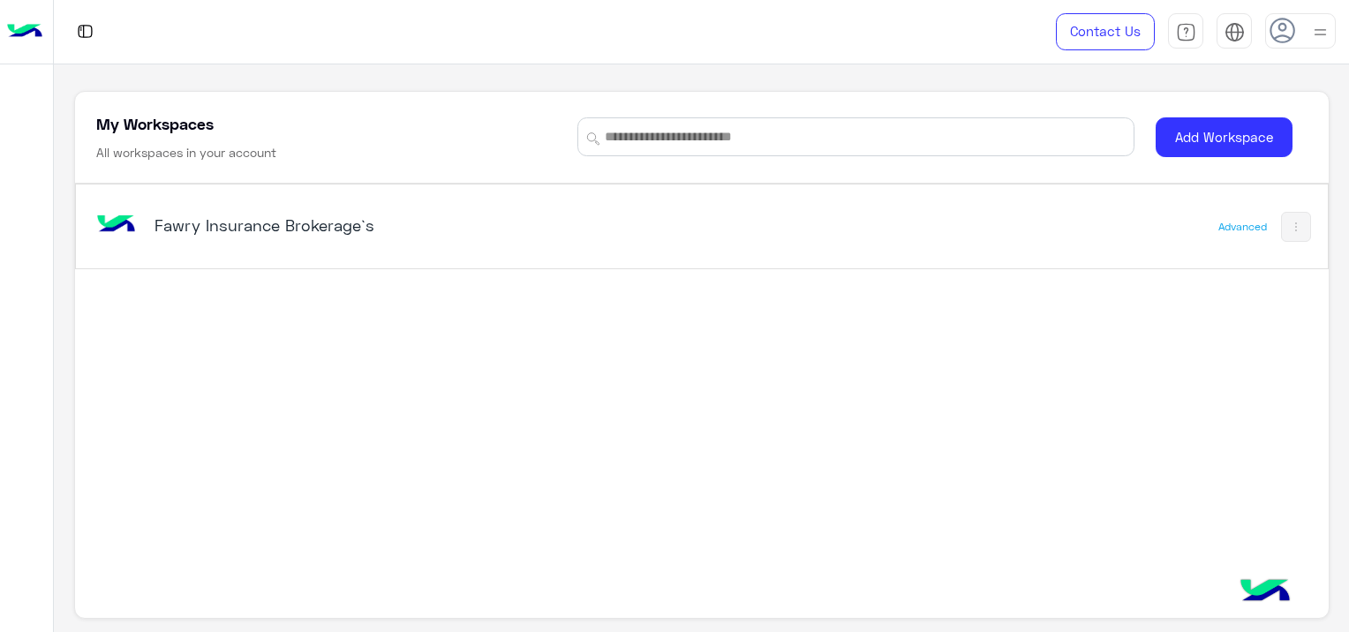
click at [320, 236] on div "Fawry Insurance Brokerage`s" at bounding box center [374, 227] width 439 height 25
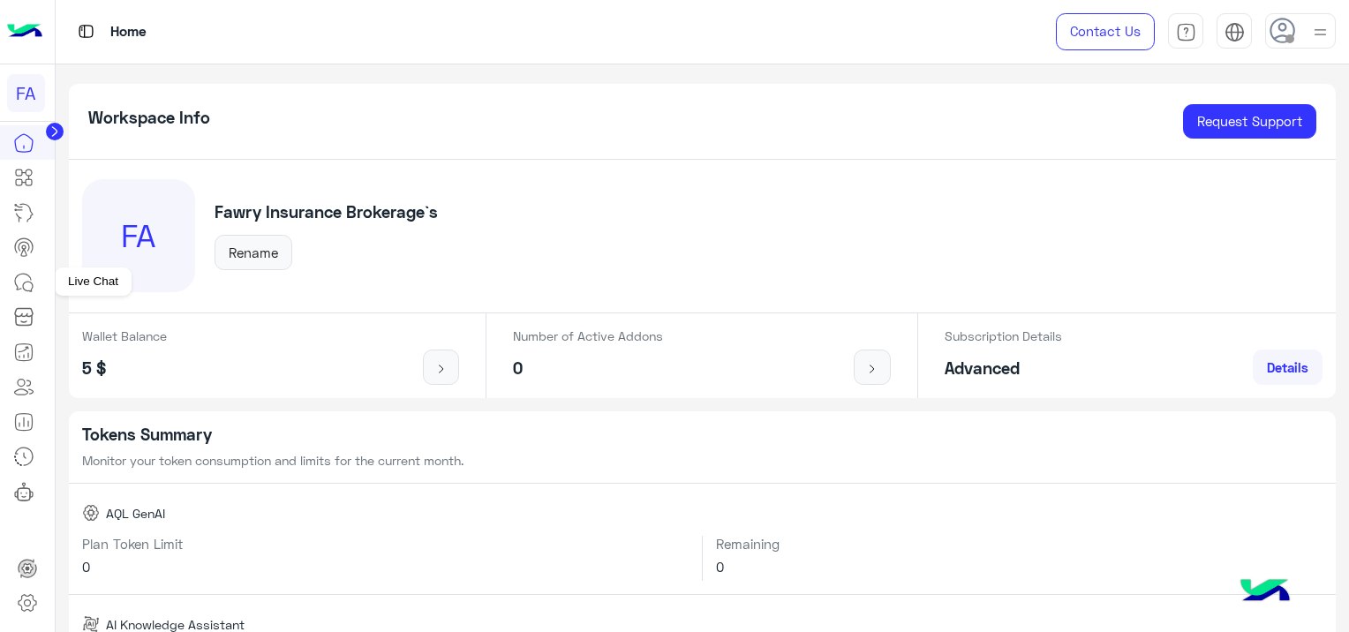
click at [26, 288] on icon at bounding box center [23, 282] width 21 height 21
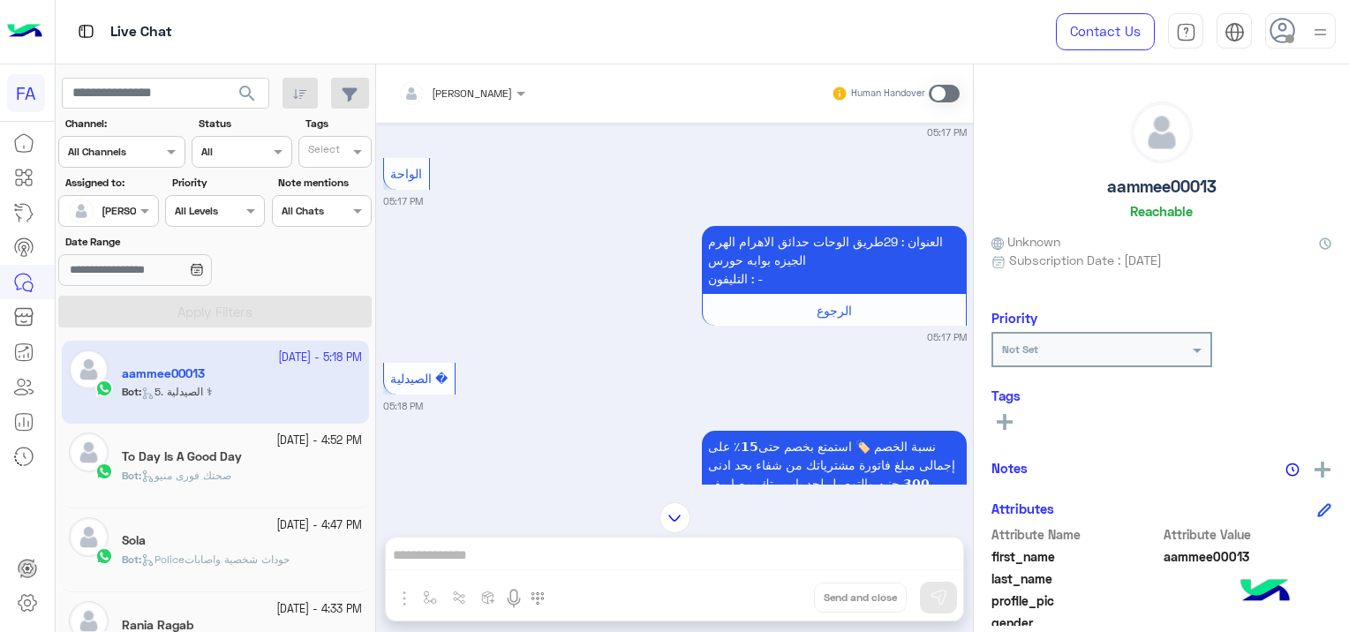
scroll to position [1646, 0]
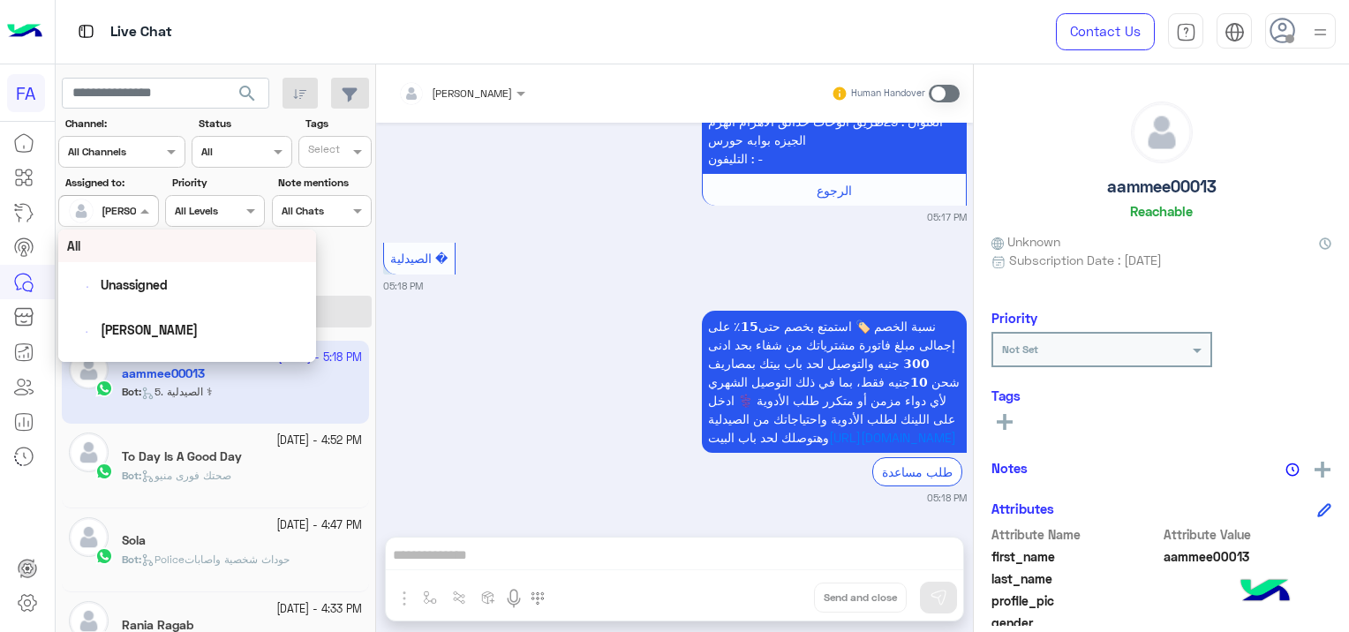
click at [137, 204] on span at bounding box center [147, 210] width 22 height 19
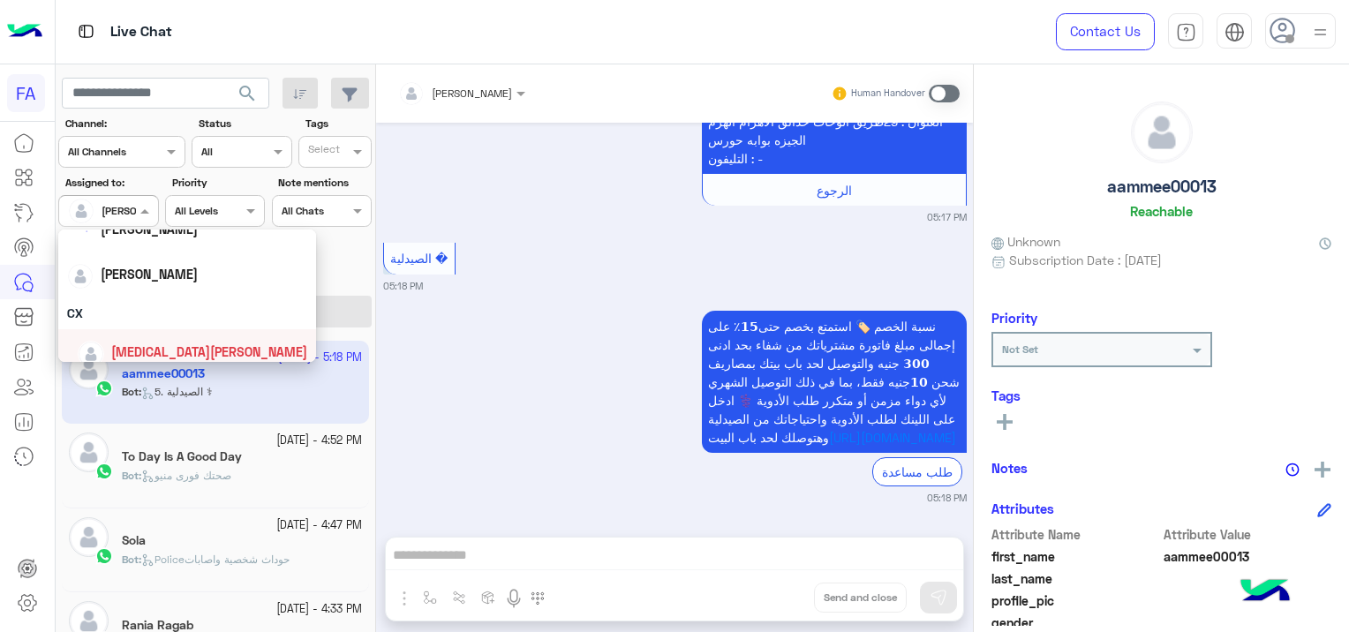
scroll to position [70, 0]
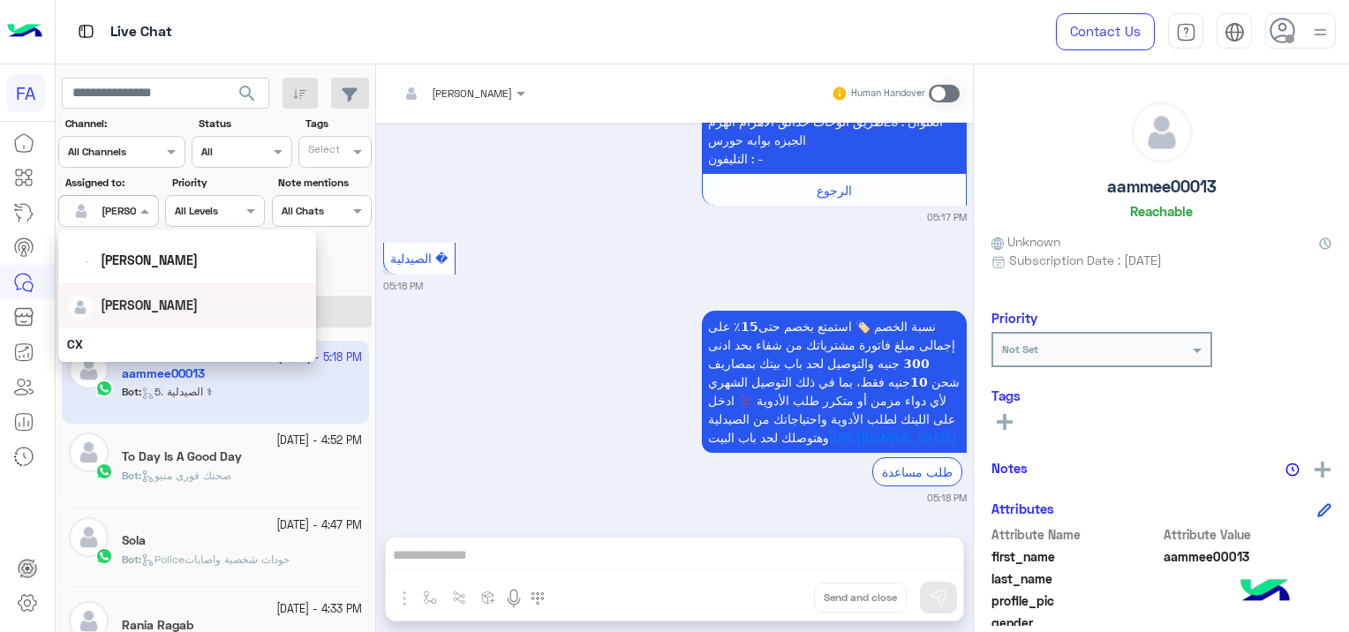
click at [162, 296] on div "[PERSON_NAME]" at bounding box center [187, 305] width 240 height 31
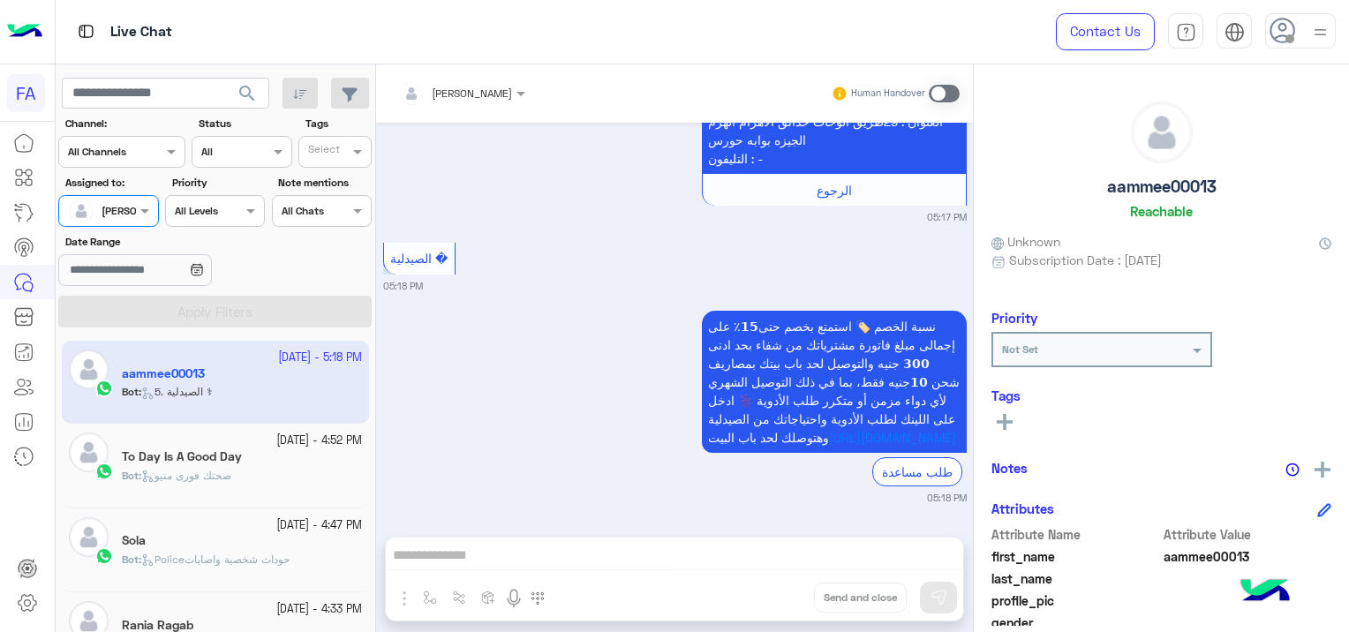
scroll to position [0, 0]
click at [247, 87] on span "search" at bounding box center [247, 93] width 21 height 21
click at [203, 477] on span "صحتك فورى منيو" at bounding box center [186, 475] width 90 height 13
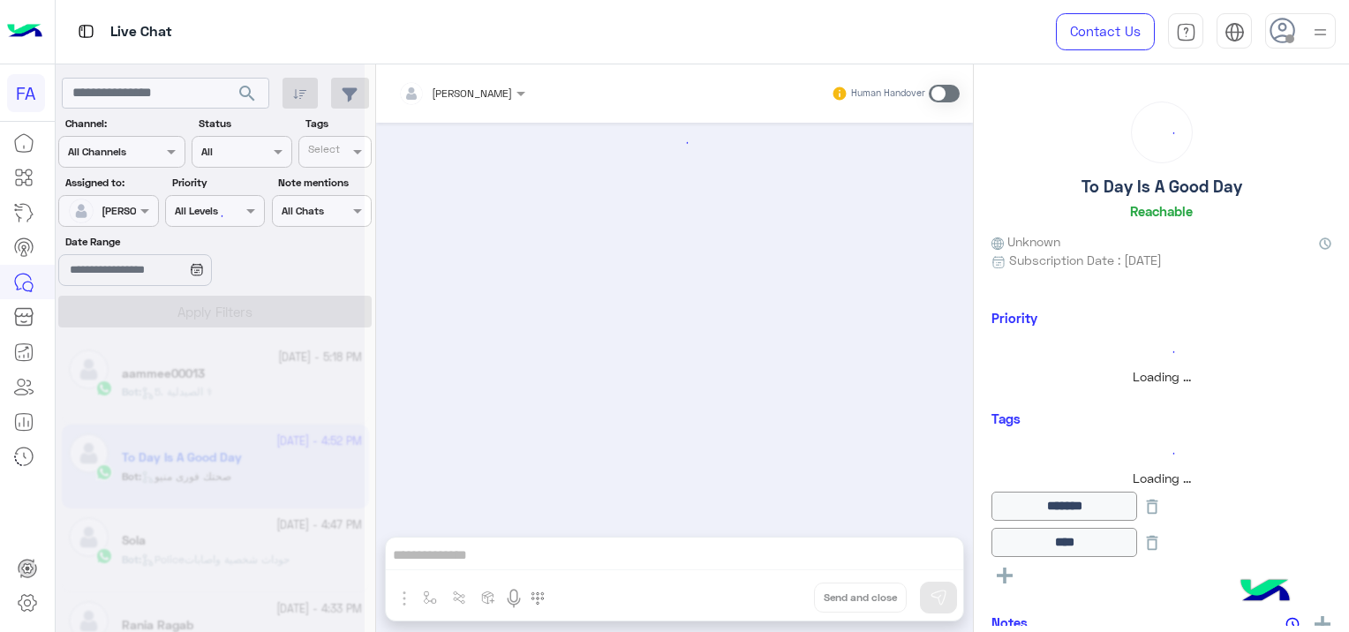
scroll to position [2262, 0]
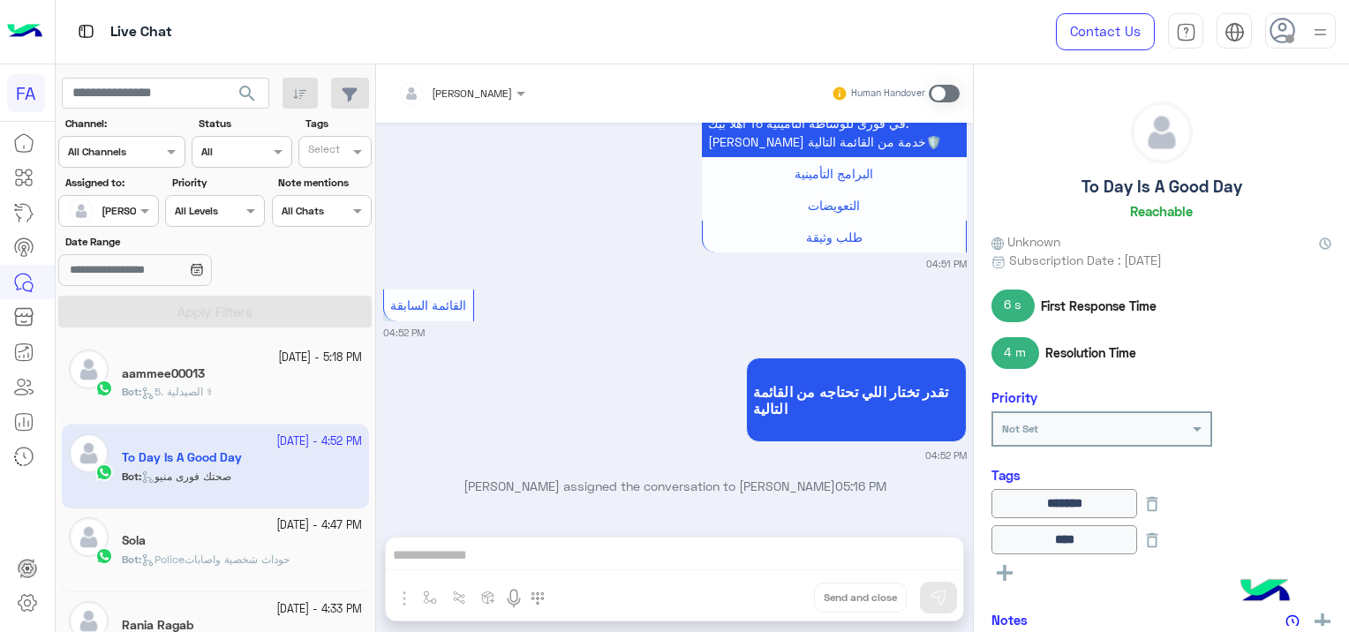
click at [118, 201] on div at bounding box center [108, 208] width 98 height 17
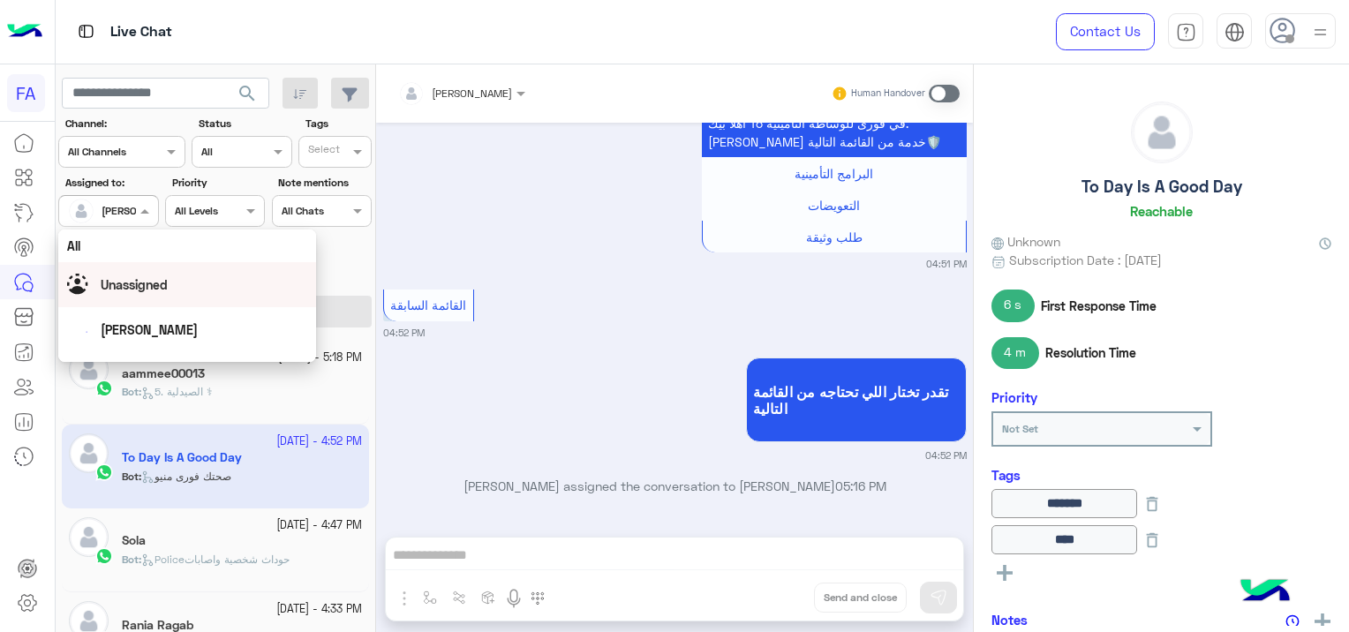
click at [159, 279] on span "Unassigned" at bounding box center [134, 284] width 67 height 15
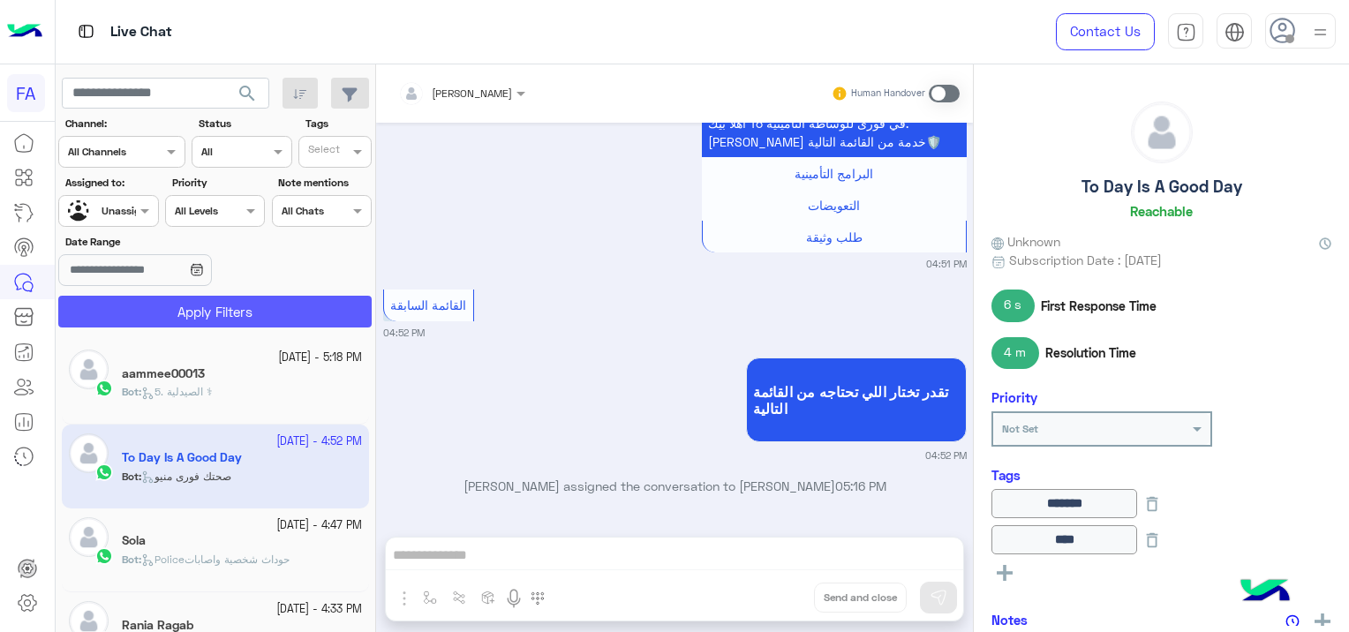
click at [225, 307] on button "Apply Filters" at bounding box center [215, 312] width 314 height 32
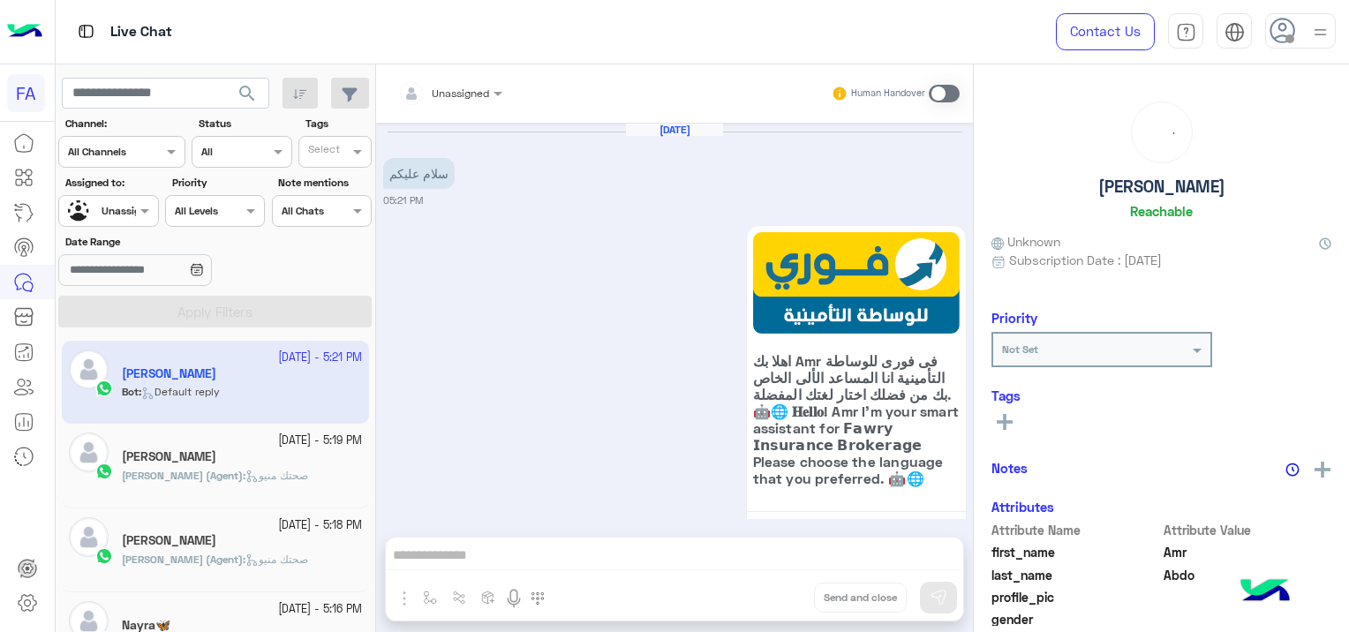
scroll to position [533, 0]
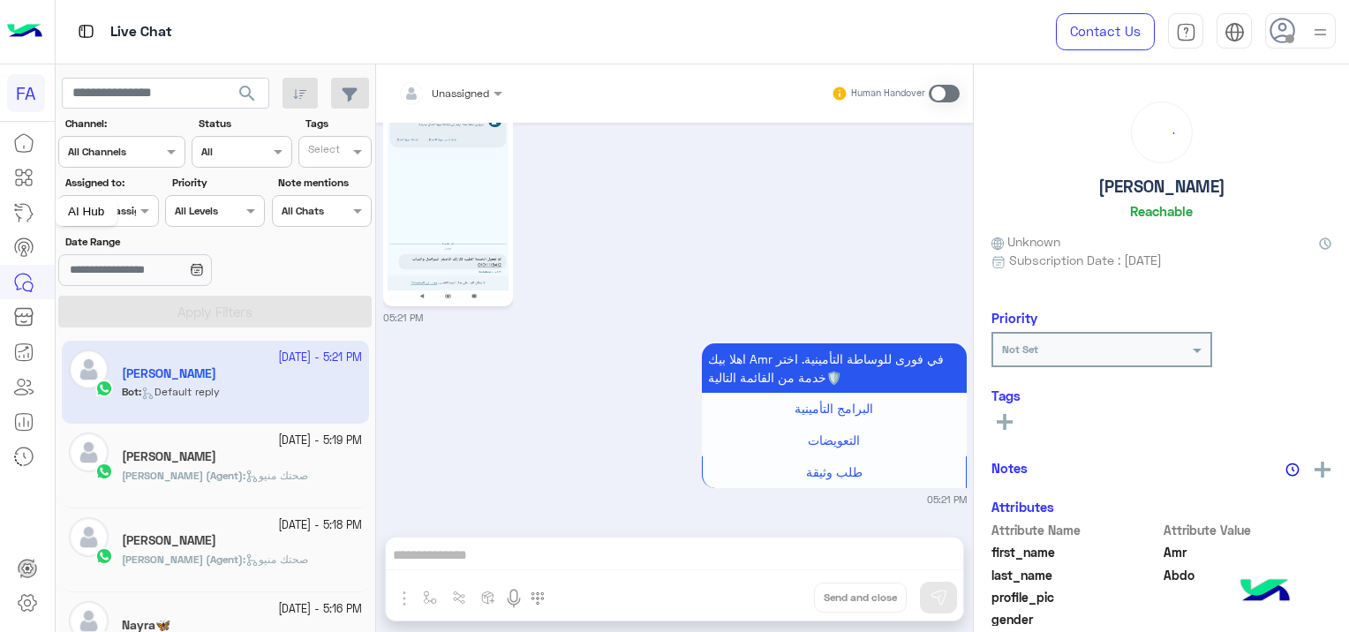
click at [98, 208] on div "AI Hub" at bounding box center [86, 212] width 63 height 28
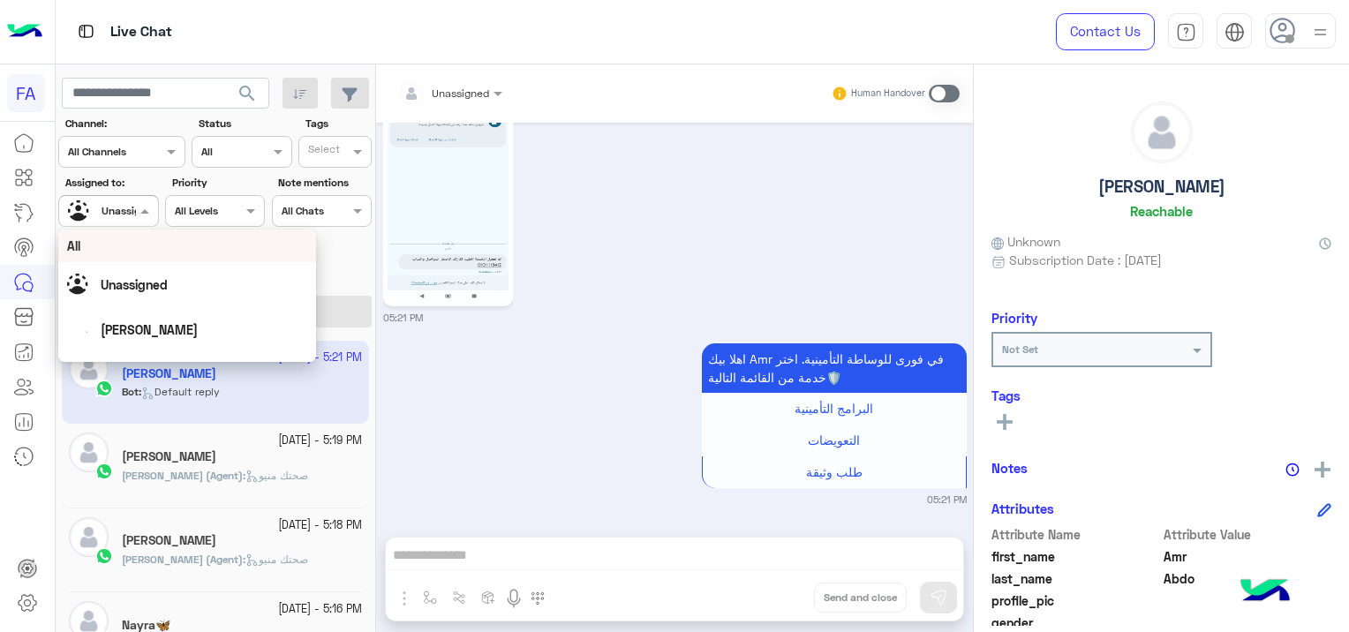
click at [136, 212] on span at bounding box center [147, 210] width 22 height 19
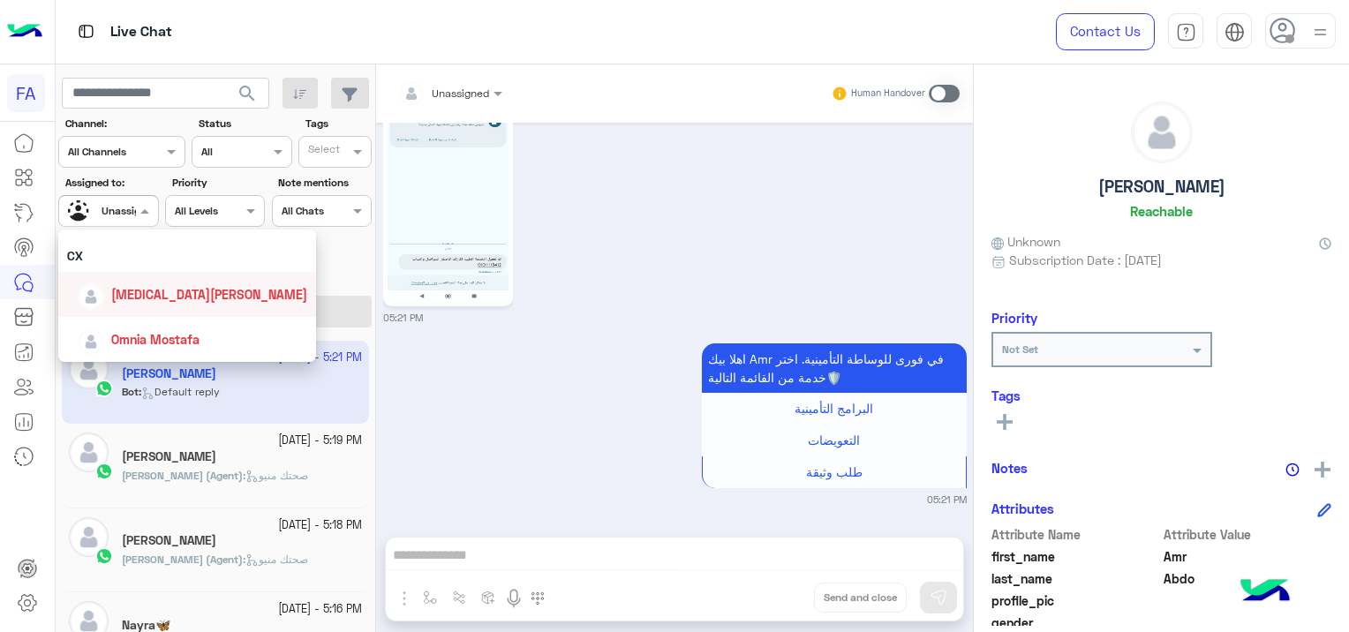
scroll to position [70, 0]
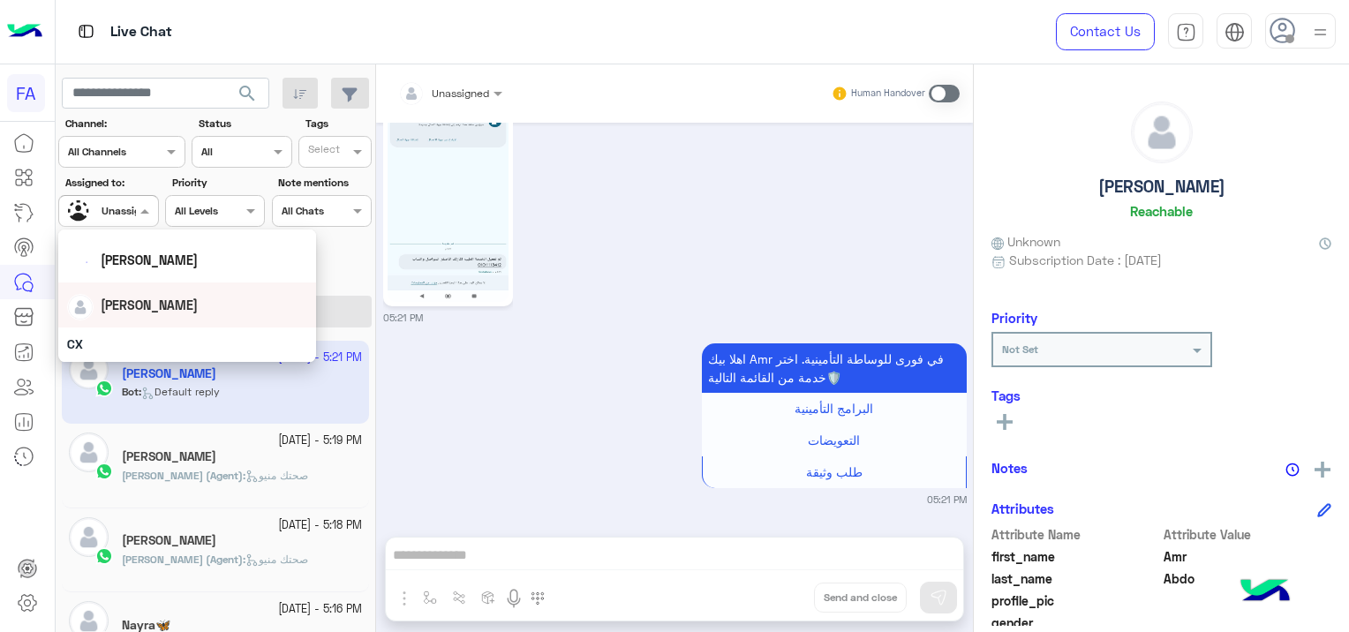
click at [189, 311] on div "[PERSON_NAME]" at bounding box center [187, 305] width 240 height 31
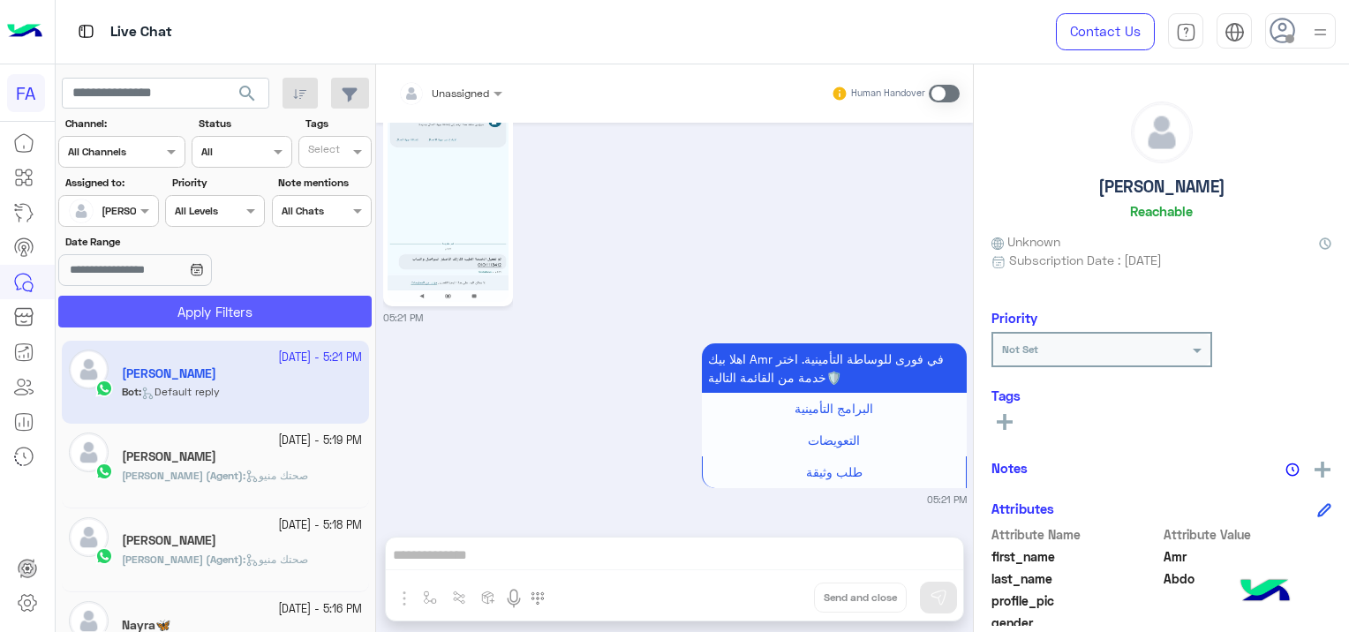
click at [254, 313] on button "Apply Filters" at bounding box center [215, 312] width 314 height 32
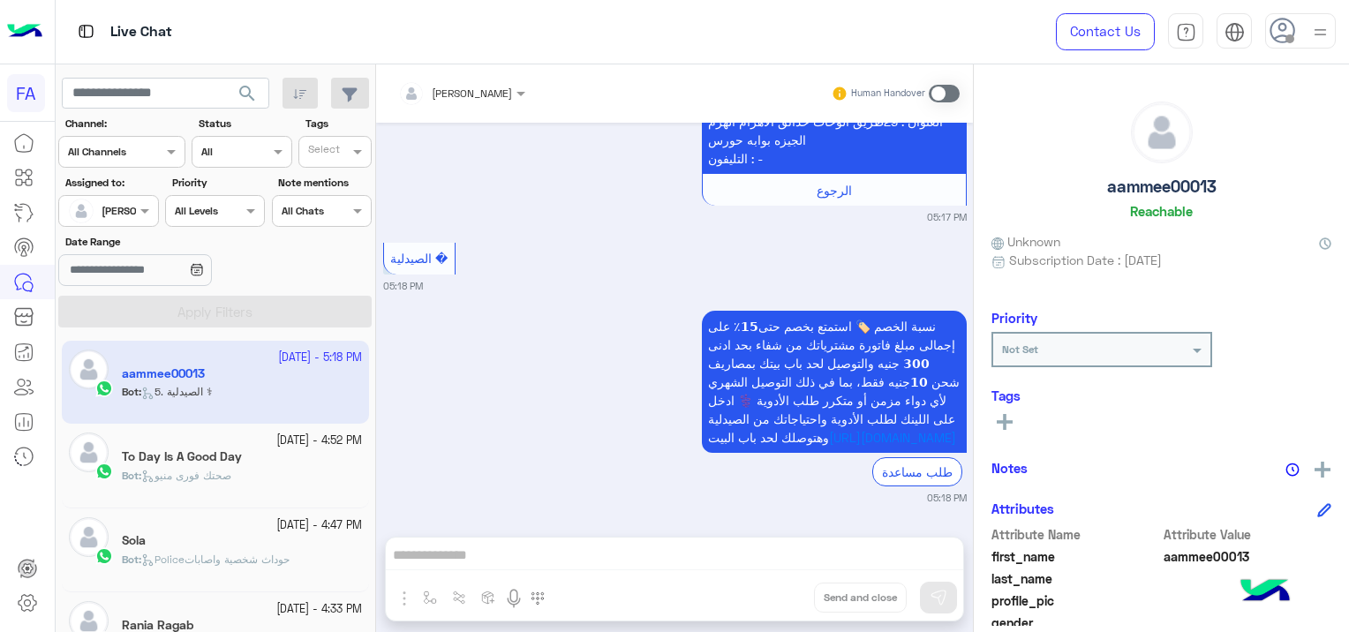
click at [254, 406] on app-inbox-user "[DATE] - 5:18 PM aammee00013 Bot : 5. الصيدلية ⚕" at bounding box center [215, 382] width 307 height 83
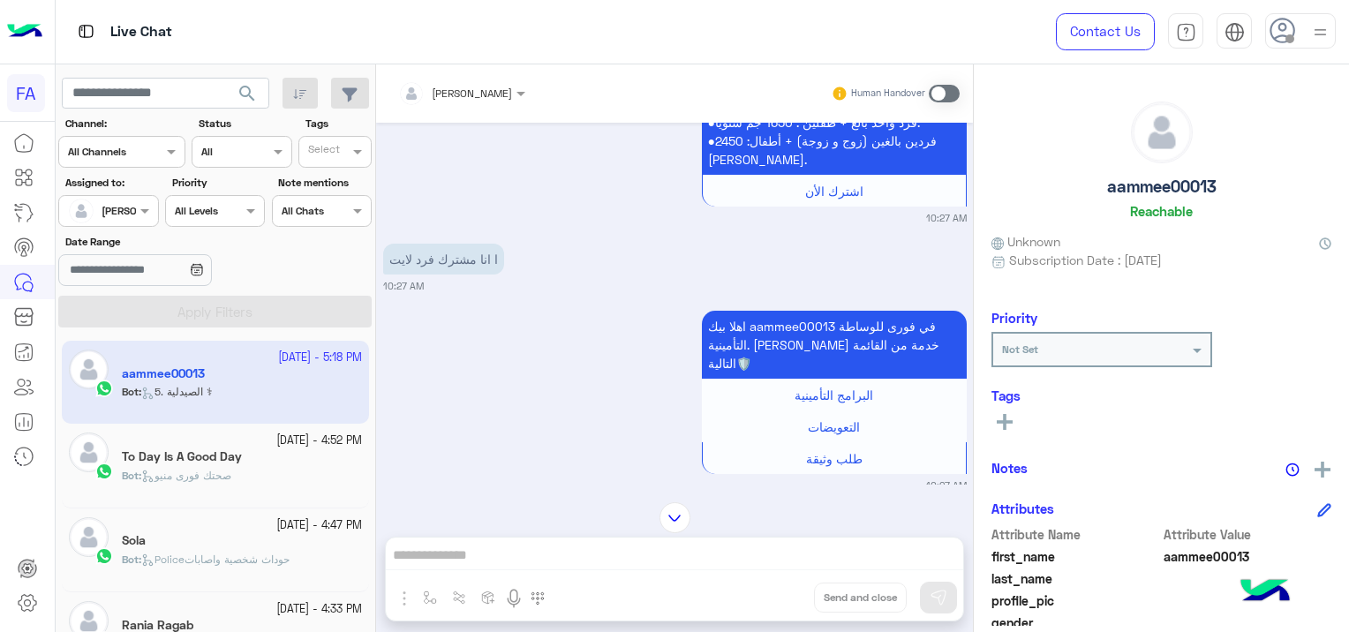
scroll to position [1998, 0]
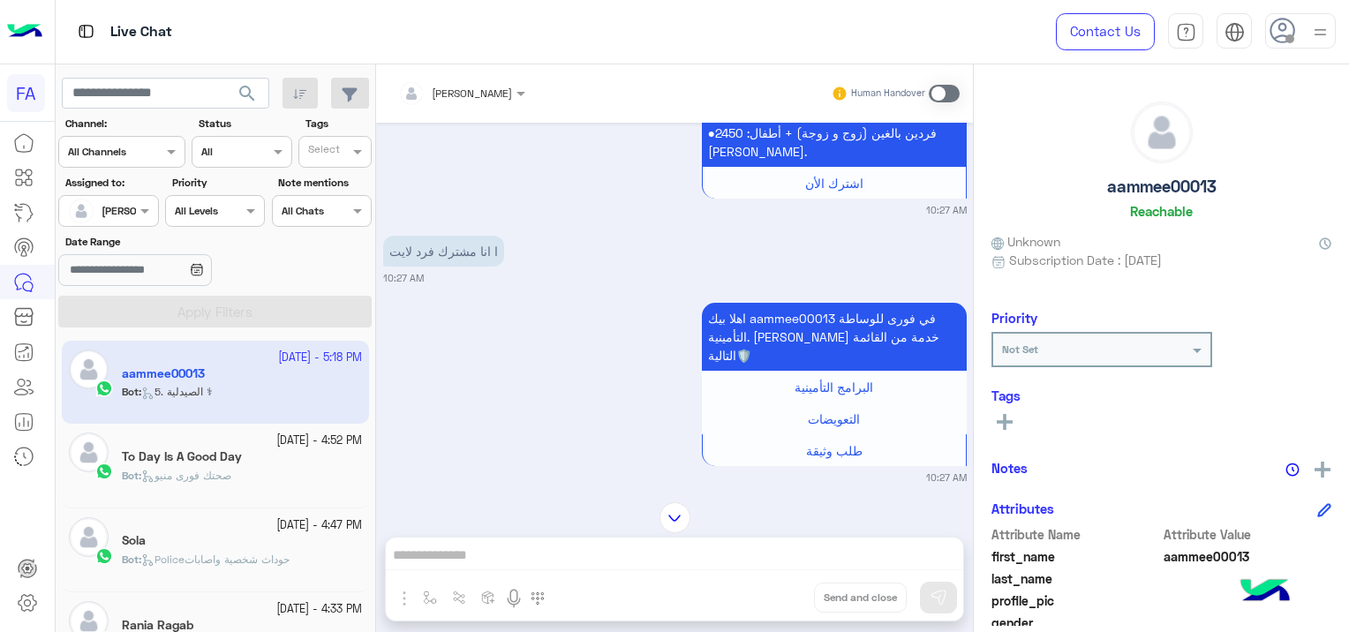
click at [457, 86] on div at bounding box center [461, 90] width 145 height 17
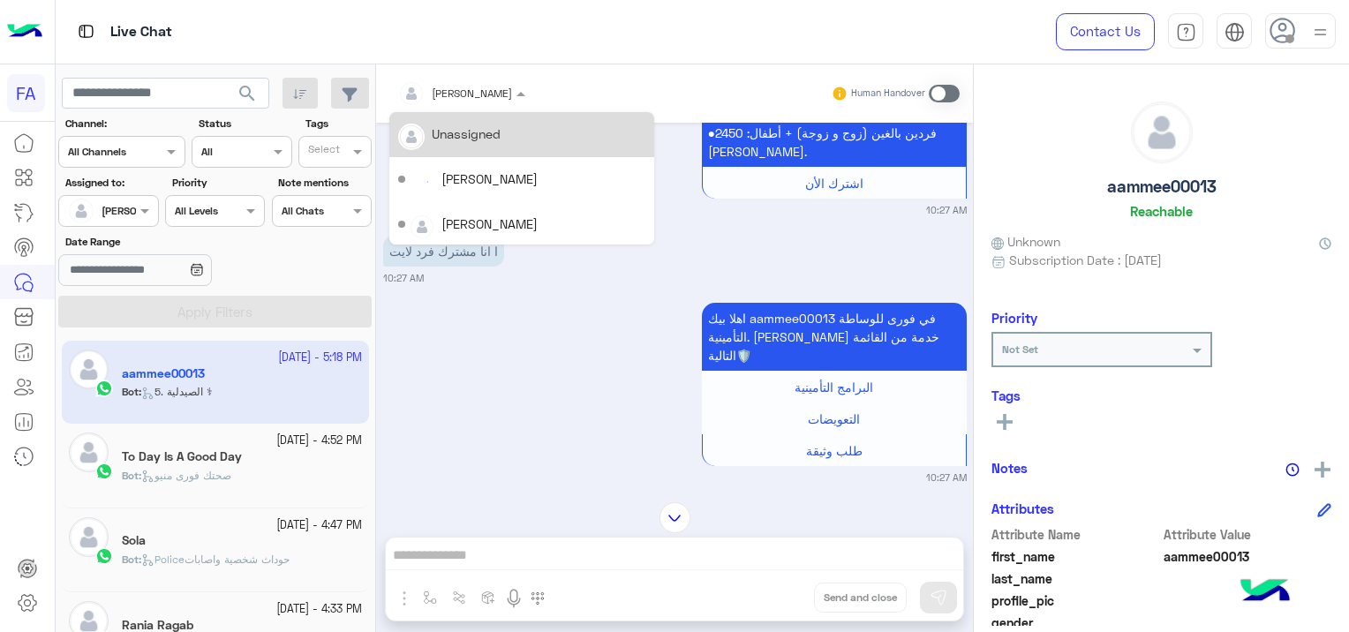
click at [471, 129] on div "Unassigned" at bounding box center [466, 134] width 69 height 19
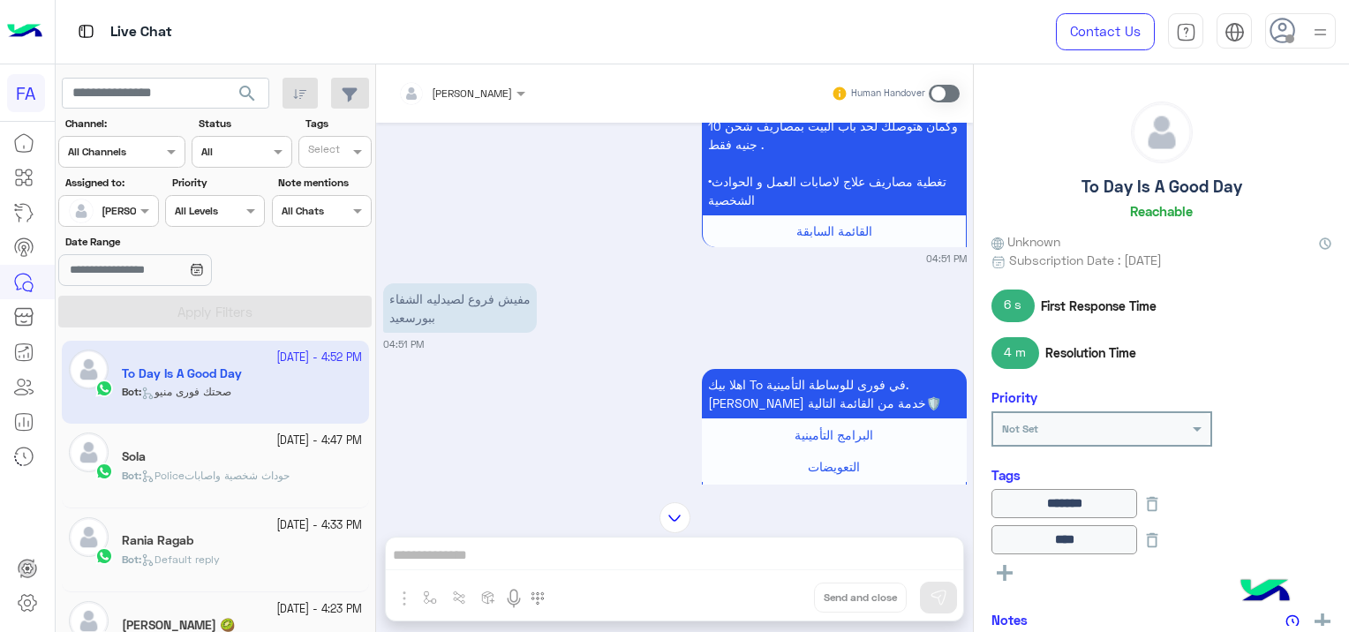
scroll to position [1997, 0]
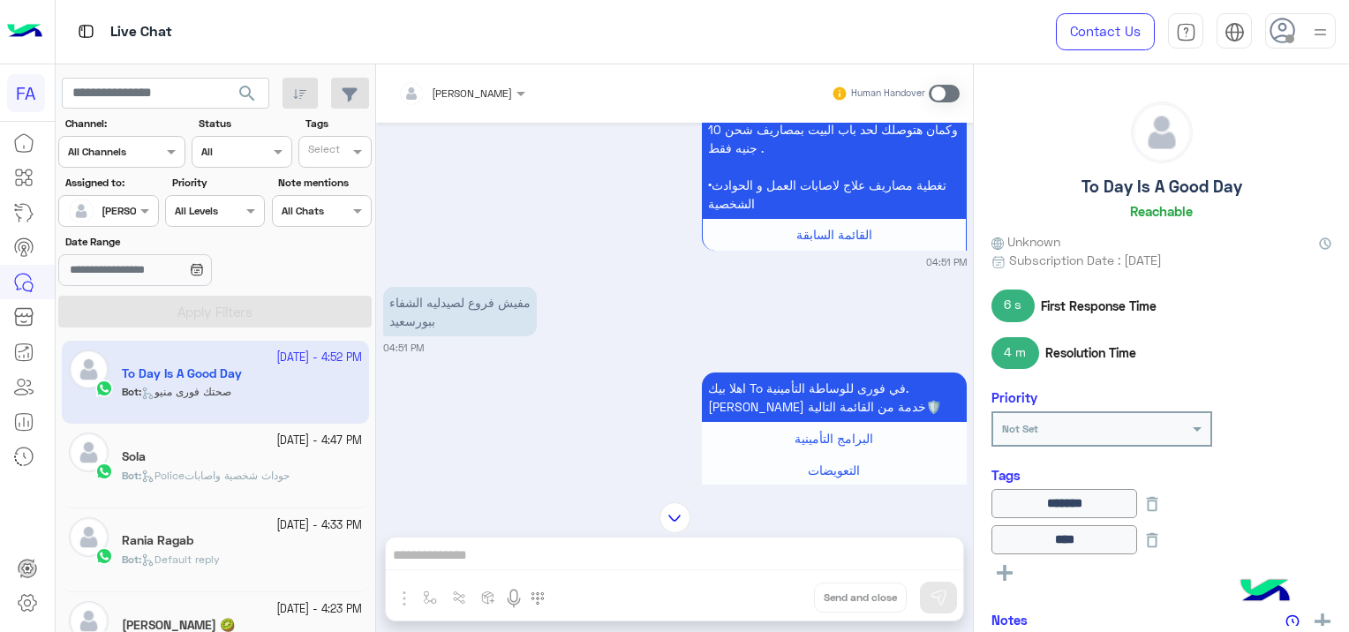
click at [938, 92] on span at bounding box center [944, 94] width 31 height 18
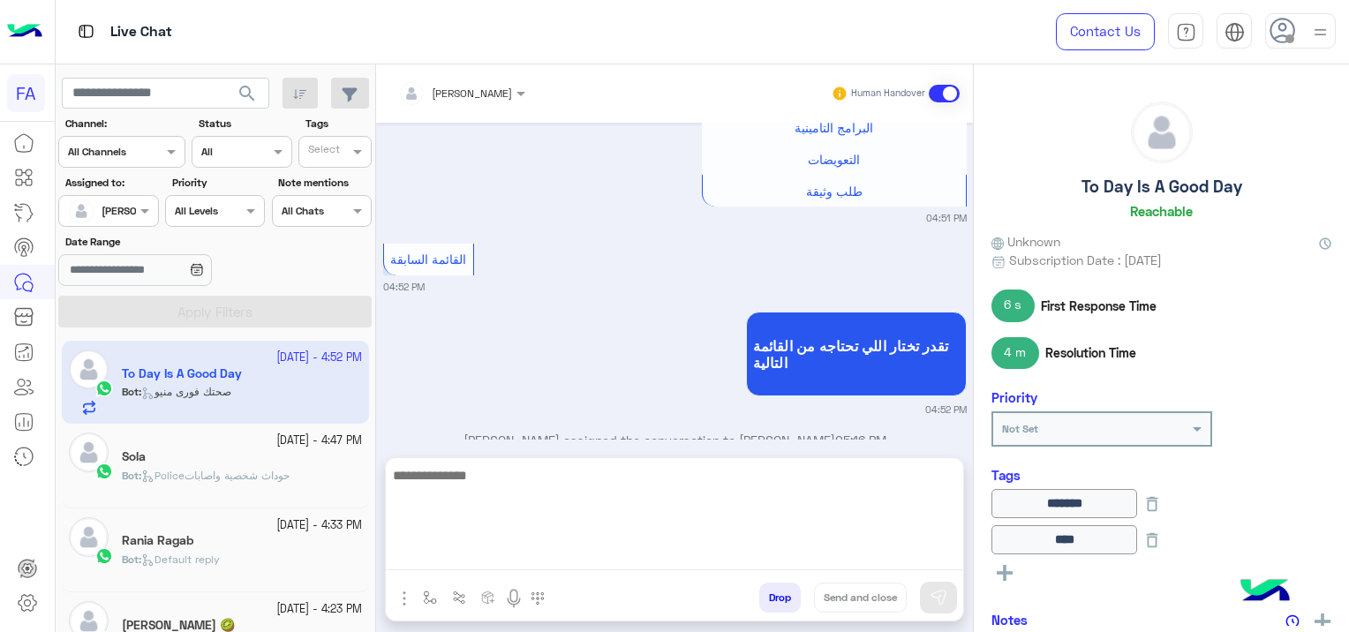
click at [653, 555] on textarea at bounding box center [675, 518] width 578 height 106
click at [423, 555] on textarea at bounding box center [675, 518] width 578 height 106
paste textarea "**********"
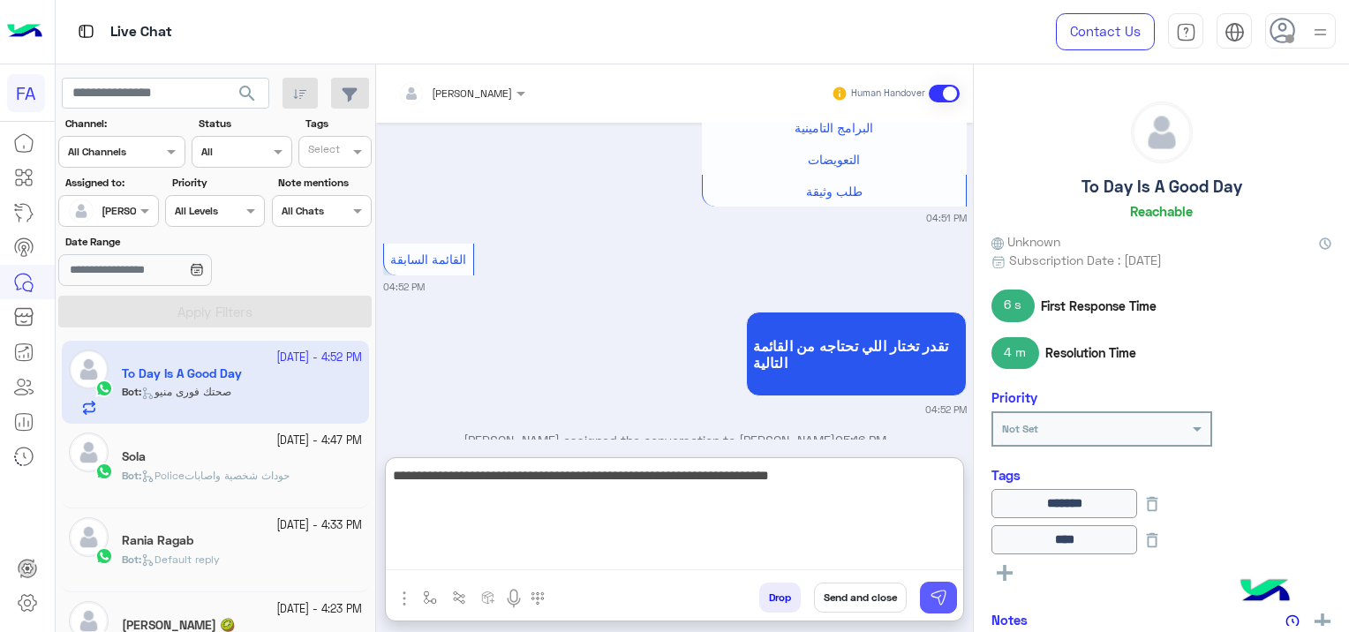
type textarea "**********"
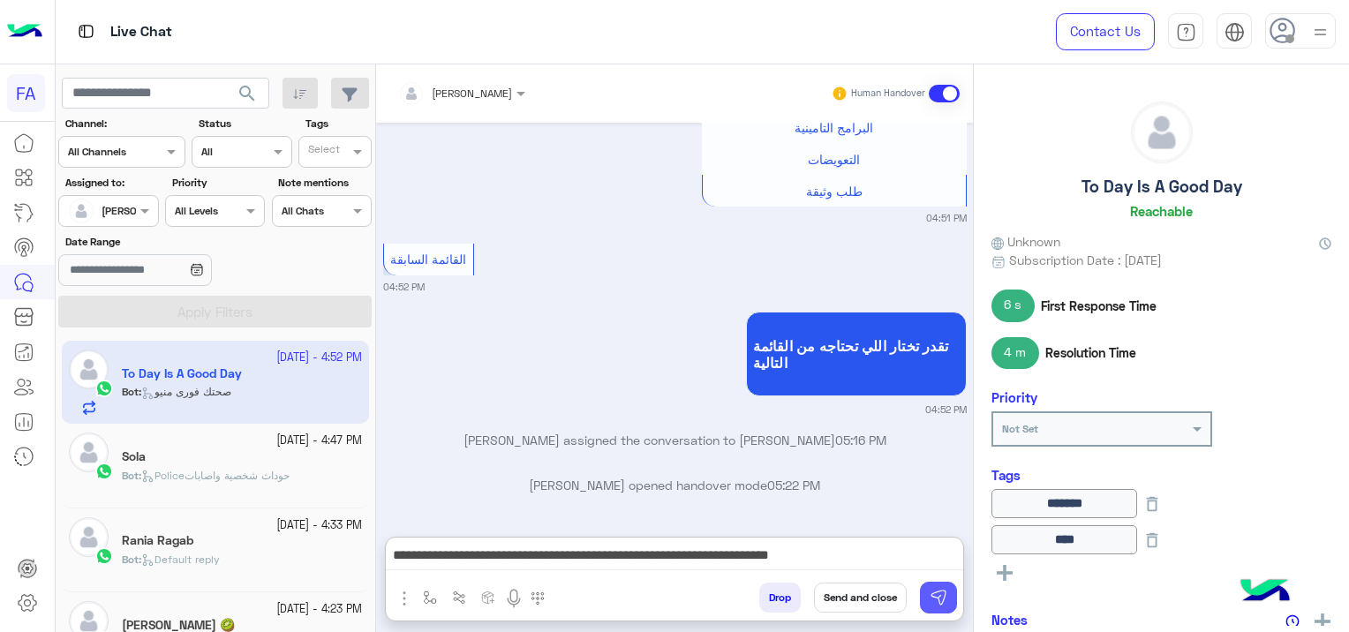
click at [943, 603] on img at bounding box center [939, 598] width 18 height 18
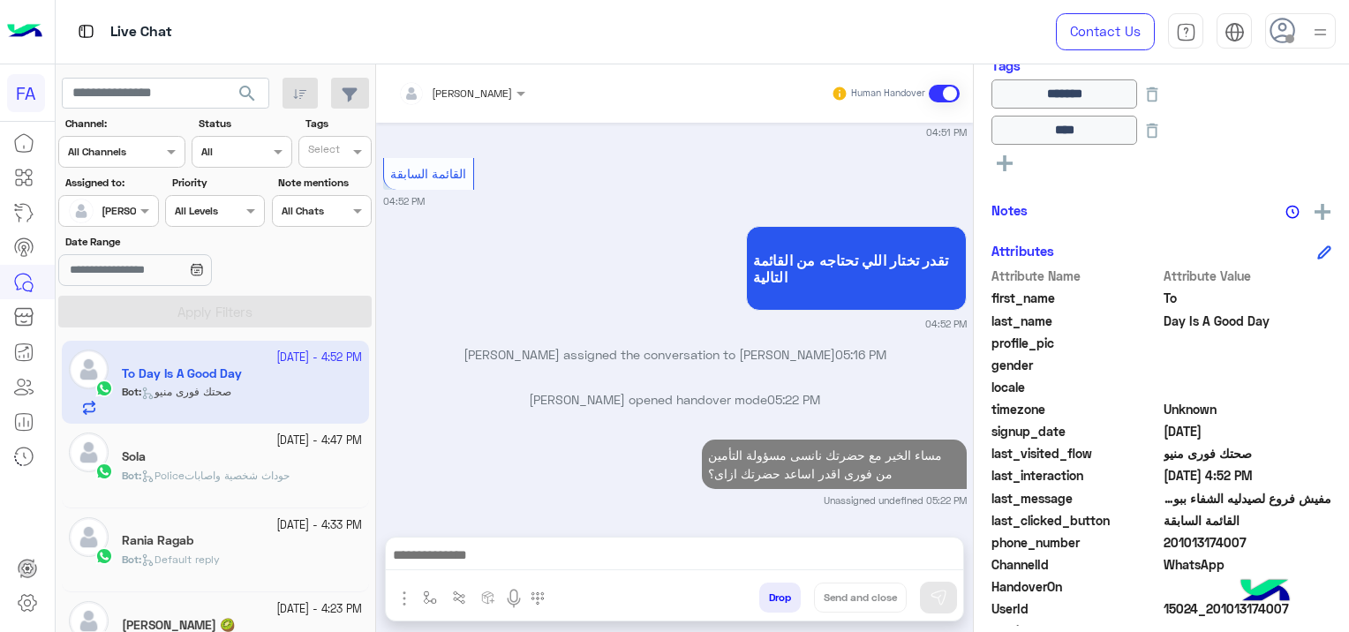
scroll to position [487, 0]
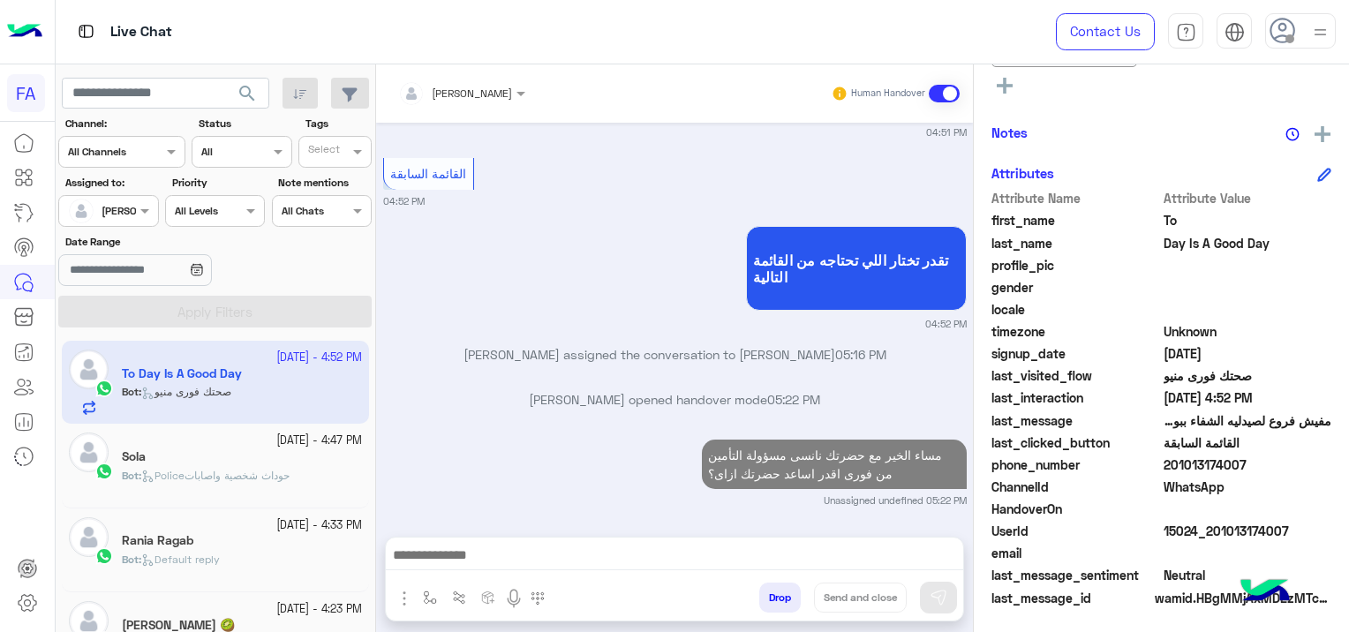
drag, startPoint x: 1293, startPoint y: 525, endPoint x: 1212, endPoint y: 527, distance: 81.3
click at [1212, 527] on span "15024_201013174007" at bounding box center [1248, 531] width 169 height 19
copy span "01013174007"
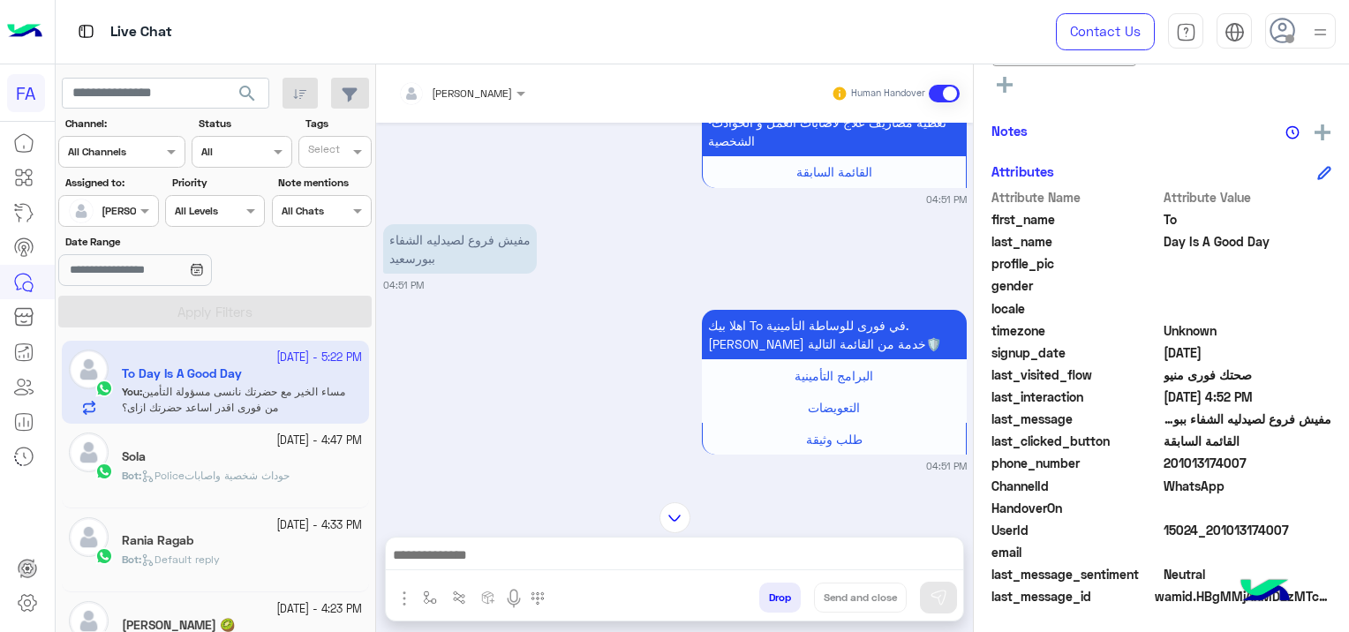
scroll to position [1908, 0]
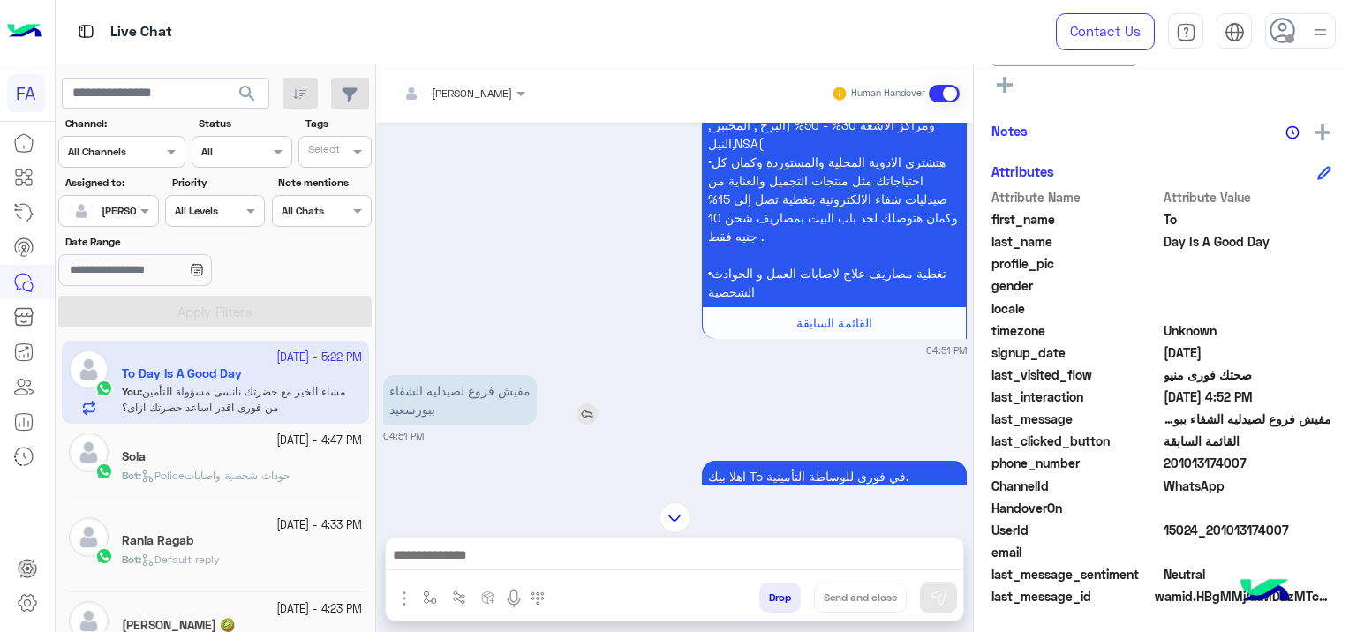
click at [586, 413] on img at bounding box center [587, 414] width 21 height 21
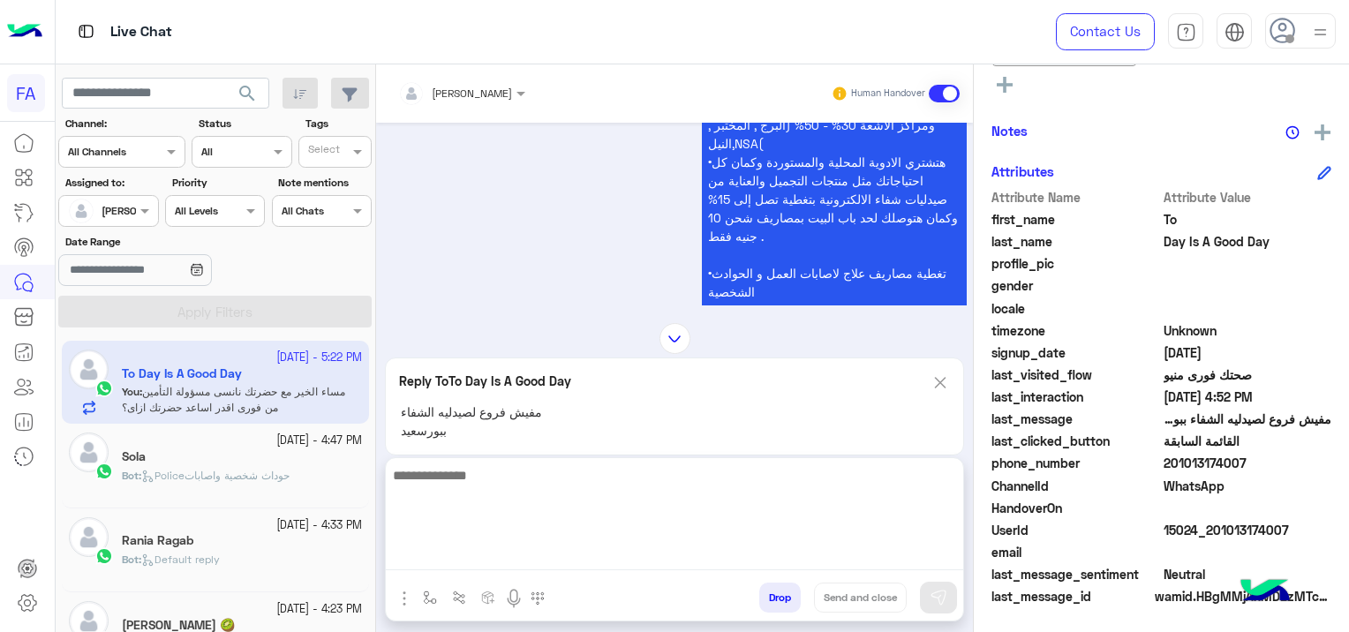
click at [530, 555] on textarea at bounding box center [675, 518] width 578 height 106
click at [943, 480] on textarea "**********" at bounding box center [675, 518] width 578 height 106
click at [741, 474] on textarea "**********" at bounding box center [675, 518] width 578 height 106
drag, startPoint x: 934, startPoint y: 480, endPoint x: 971, endPoint y: 473, distance: 37.8
click at [971, 473] on div "[PERSON_NAME] Human Handover [DATE] اشتراك حضرتك فى الخدمات الطبية ودى بتكون خد…" at bounding box center [674, 351] width 597 height 575
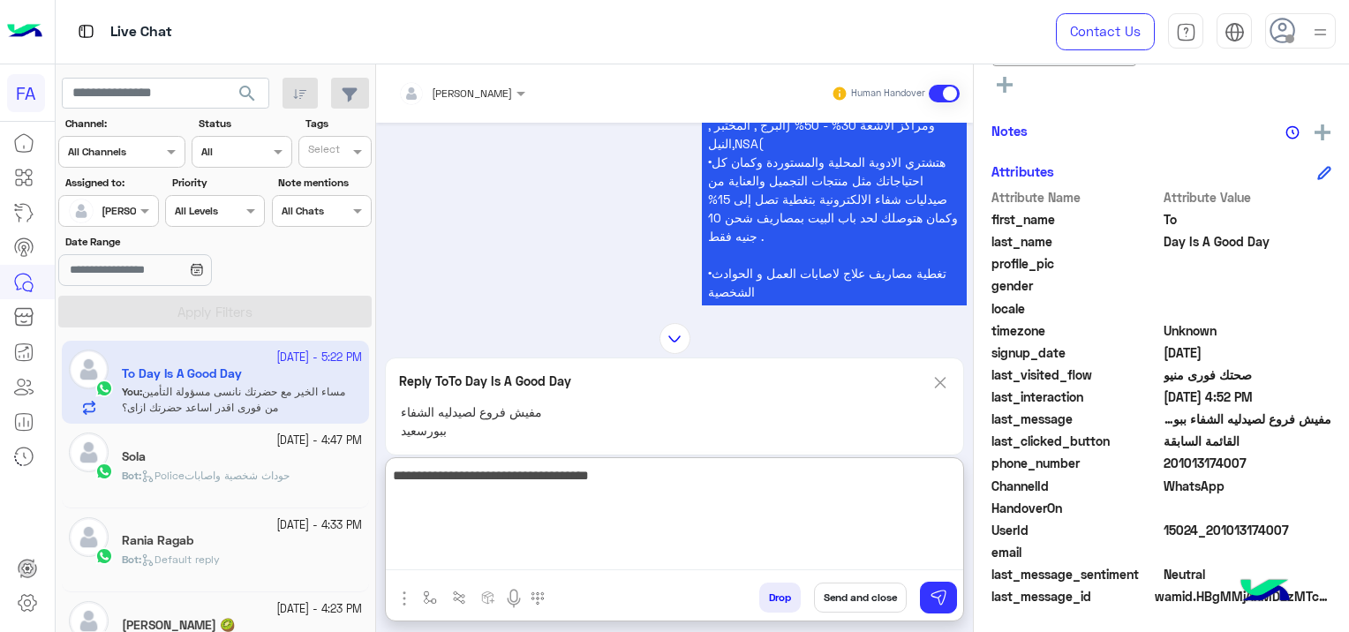
drag, startPoint x: 870, startPoint y: 478, endPoint x: 892, endPoint y: 470, distance: 23.5
click at [892, 470] on textarea "**********" at bounding box center [675, 518] width 578 height 106
click at [738, 476] on textarea "**********" at bounding box center [675, 518] width 578 height 106
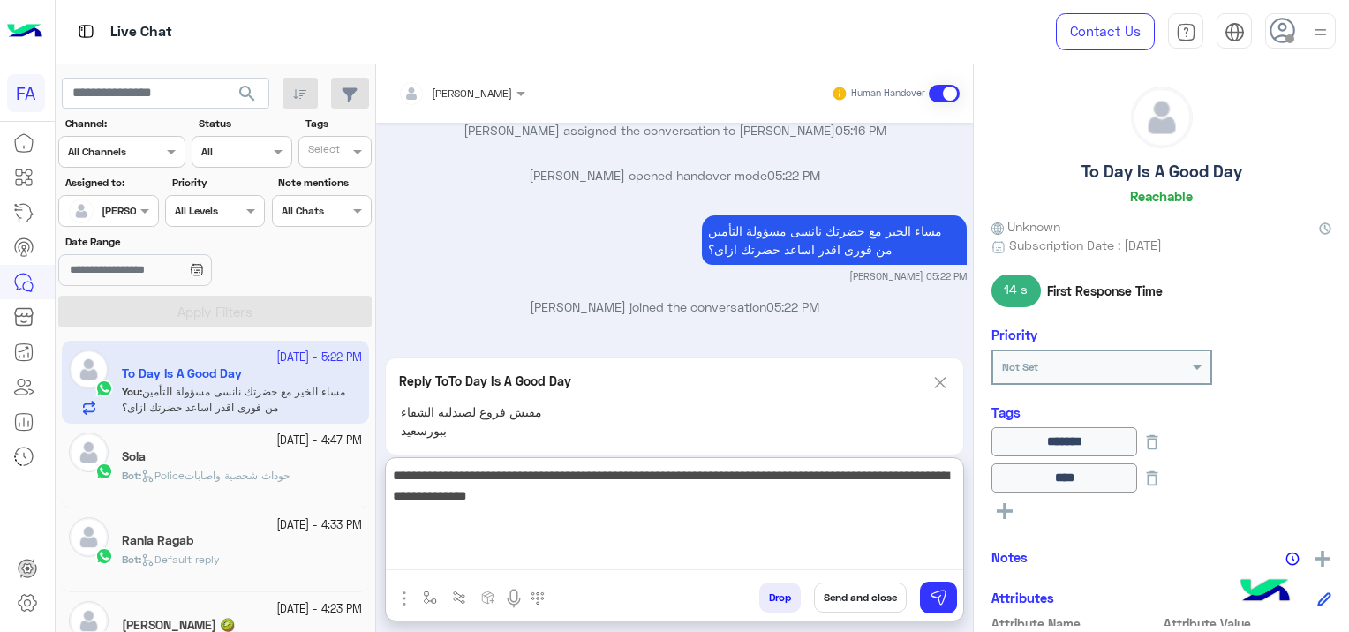
scroll to position [0, 0]
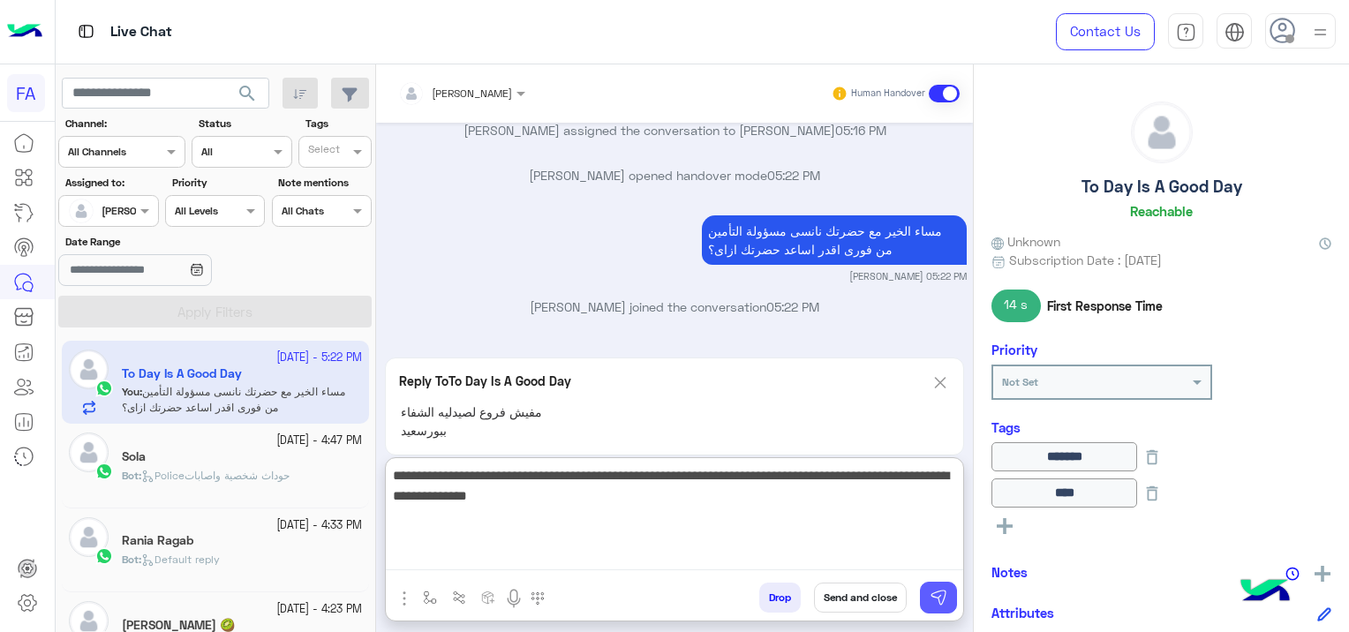
type textarea "**********"
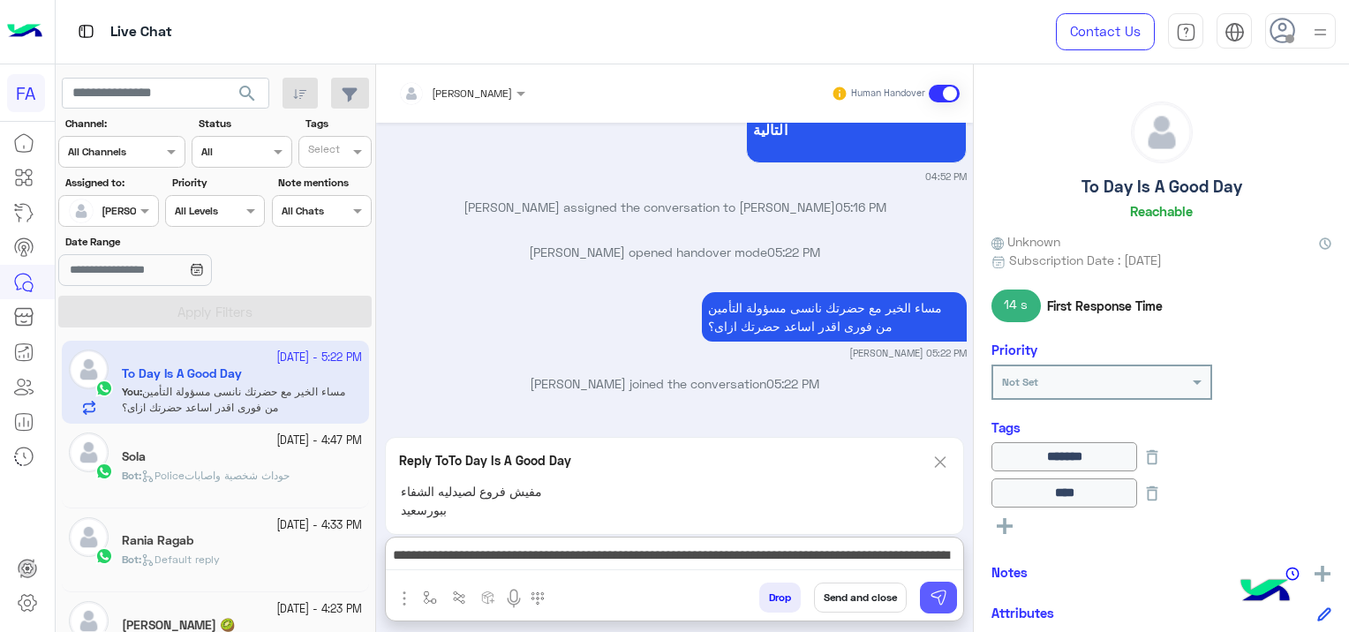
click at [938, 597] on img at bounding box center [939, 598] width 18 height 18
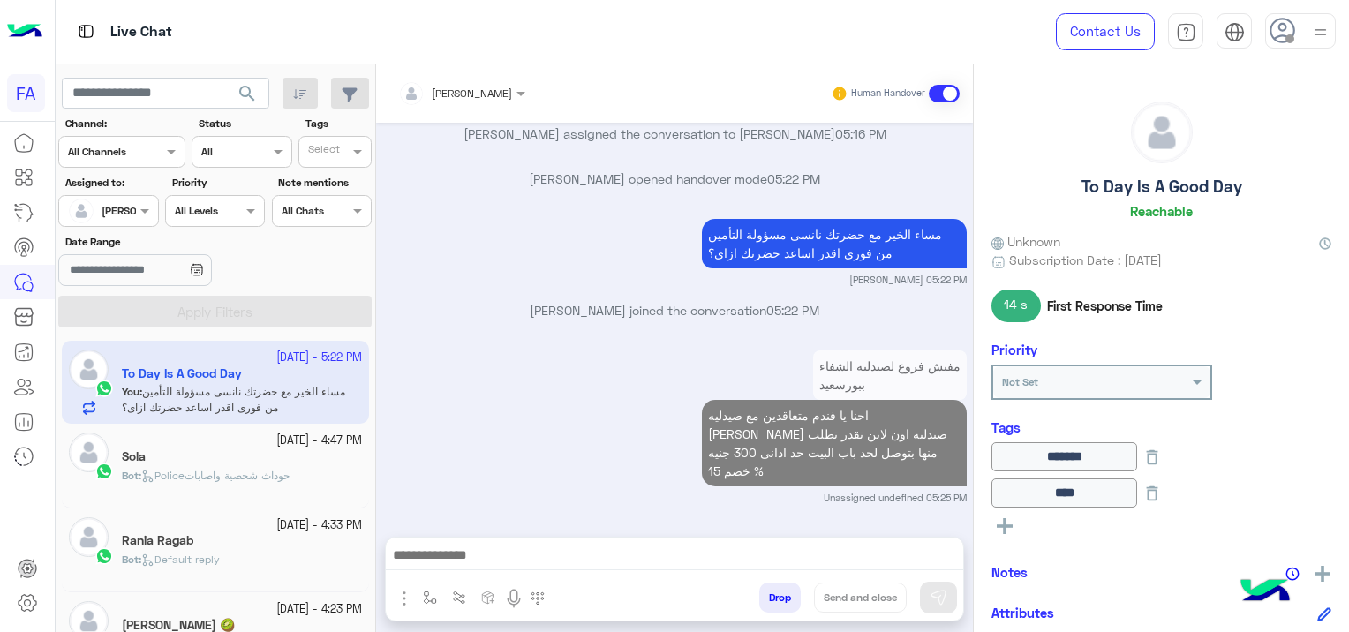
scroll to position [2593, 0]
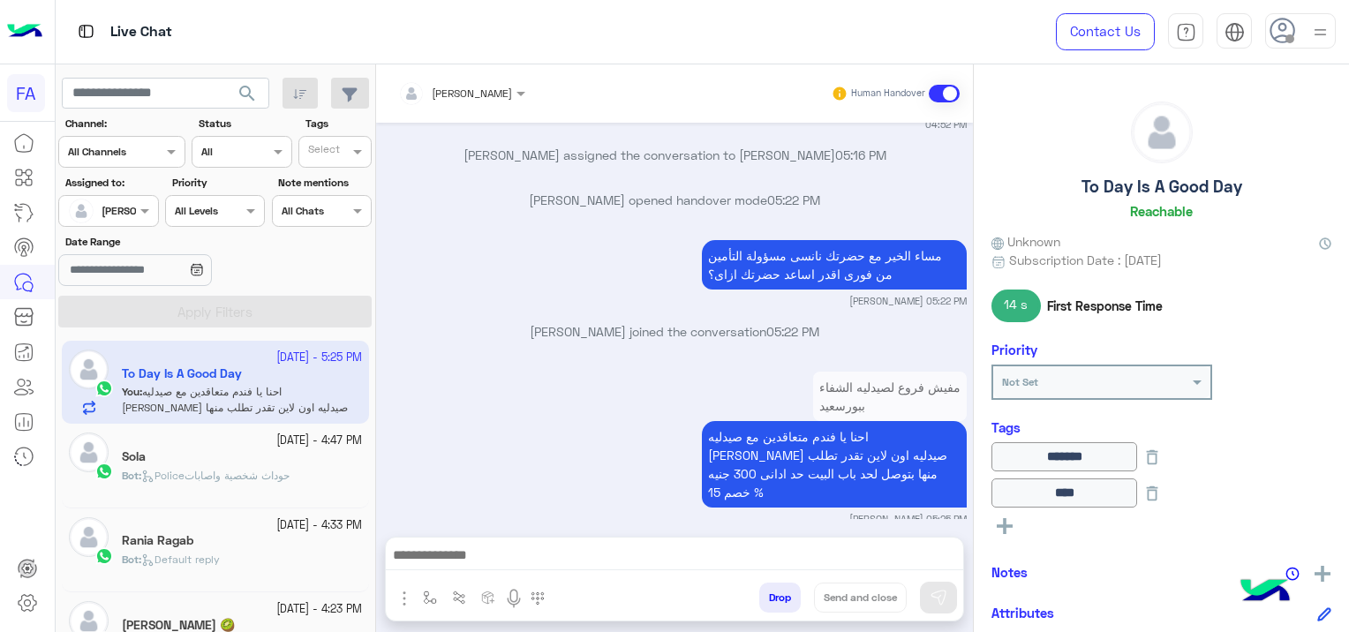
click at [246, 463] on div "Sola" at bounding box center [242, 459] width 240 height 19
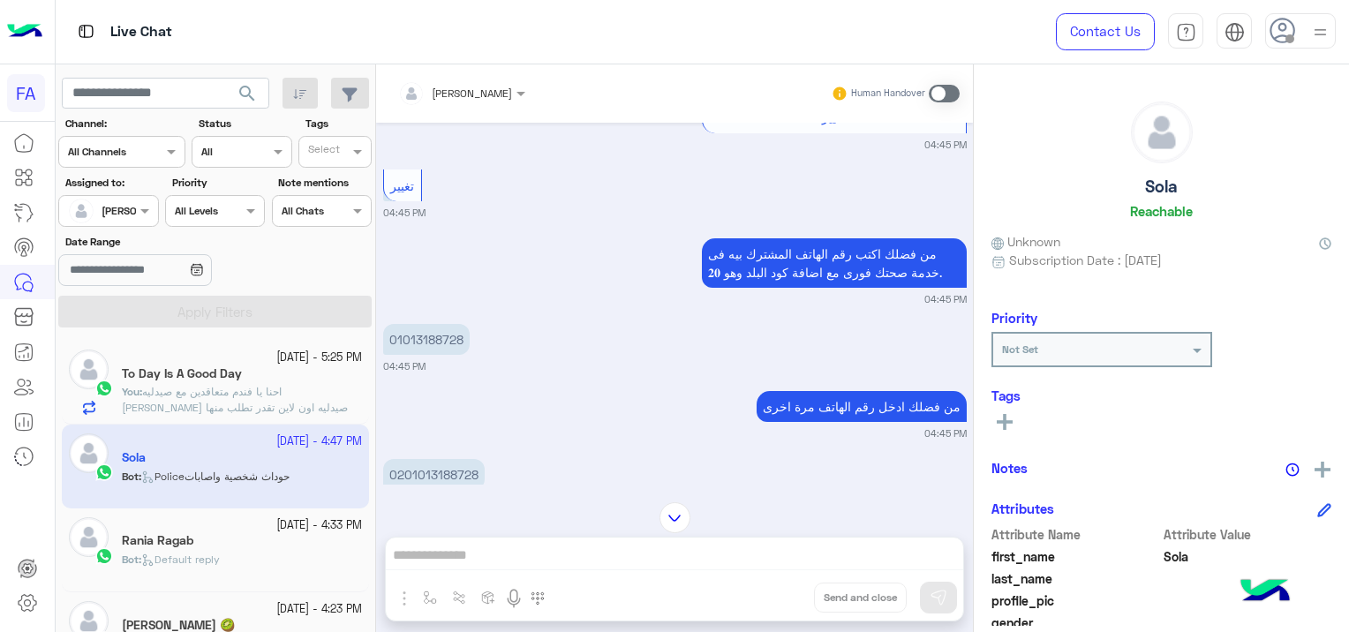
scroll to position [1596, 0]
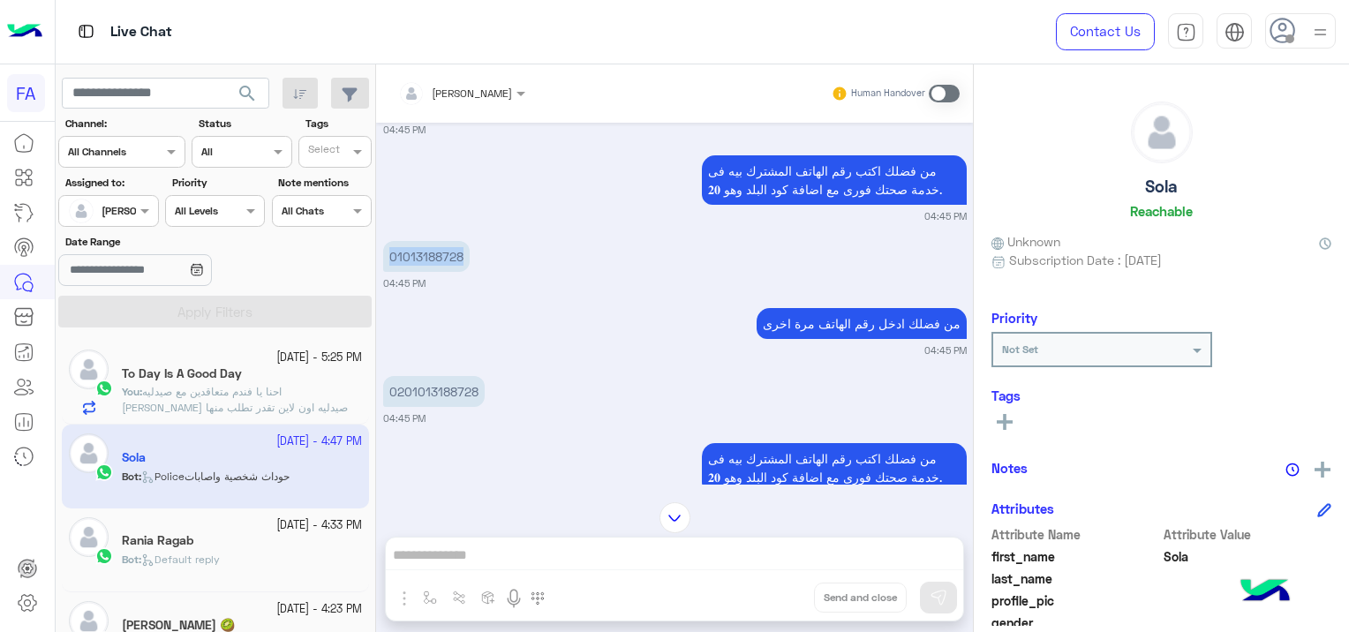
drag, startPoint x: 463, startPoint y: 251, endPoint x: 381, endPoint y: 261, distance: 82.8
click at [381, 261] on div "[DATE] الجيزة 04:43 PM اختر المنطقة الدقي الهرم (مركز [GEOGRAPHIC_DATA]) الهرم …" at bounding box center [674, 304] width 597 height 362
copy p "01013188728"
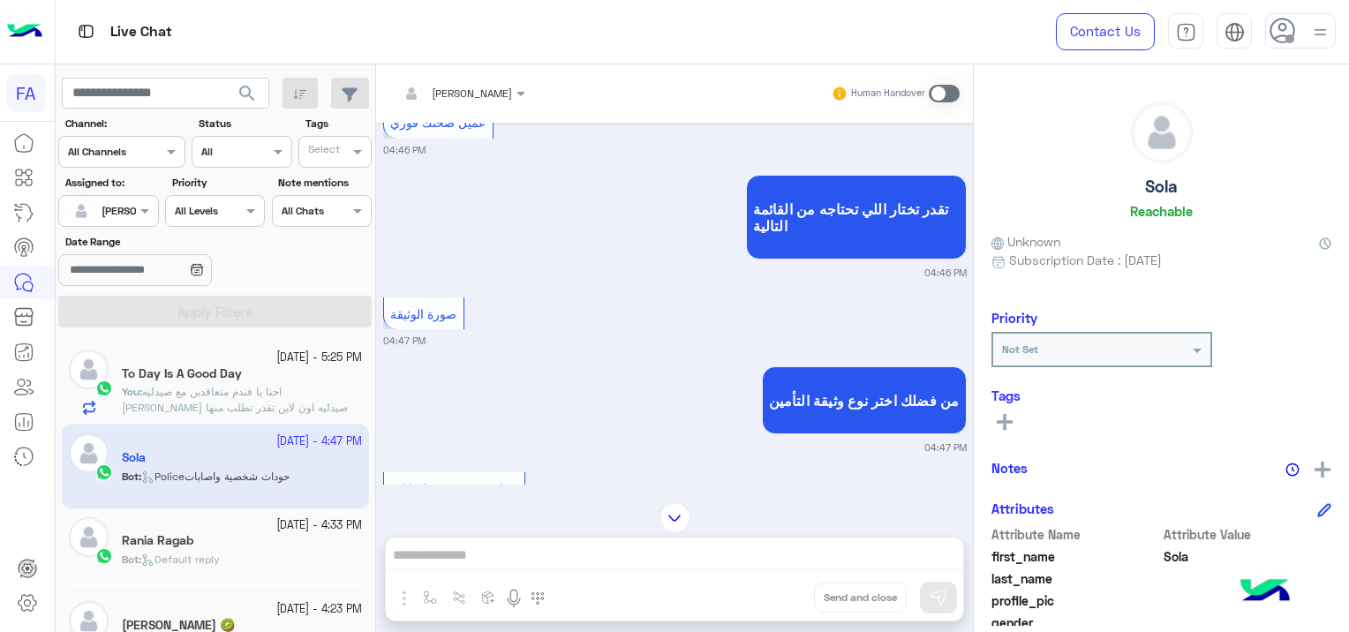
scroll to position [3129, 0]
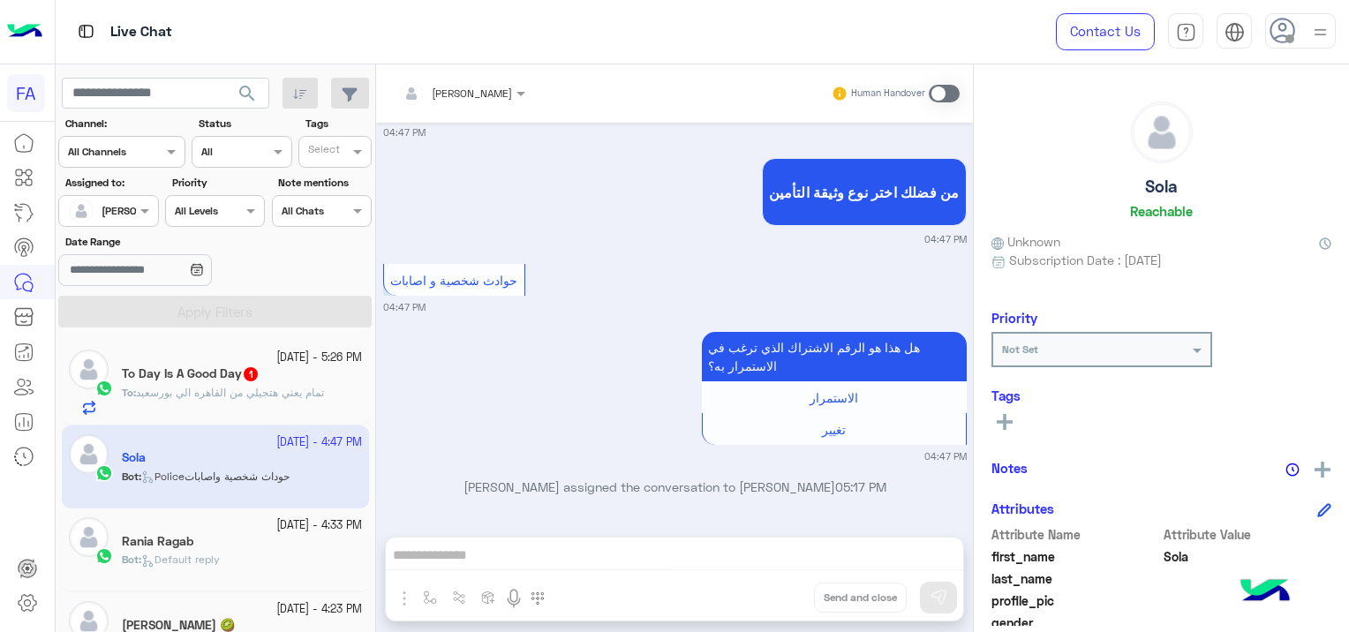
click at [279, 373] on div "To Day Is A Good Day 1" at bounding box center [242, 375] width 240 height 19
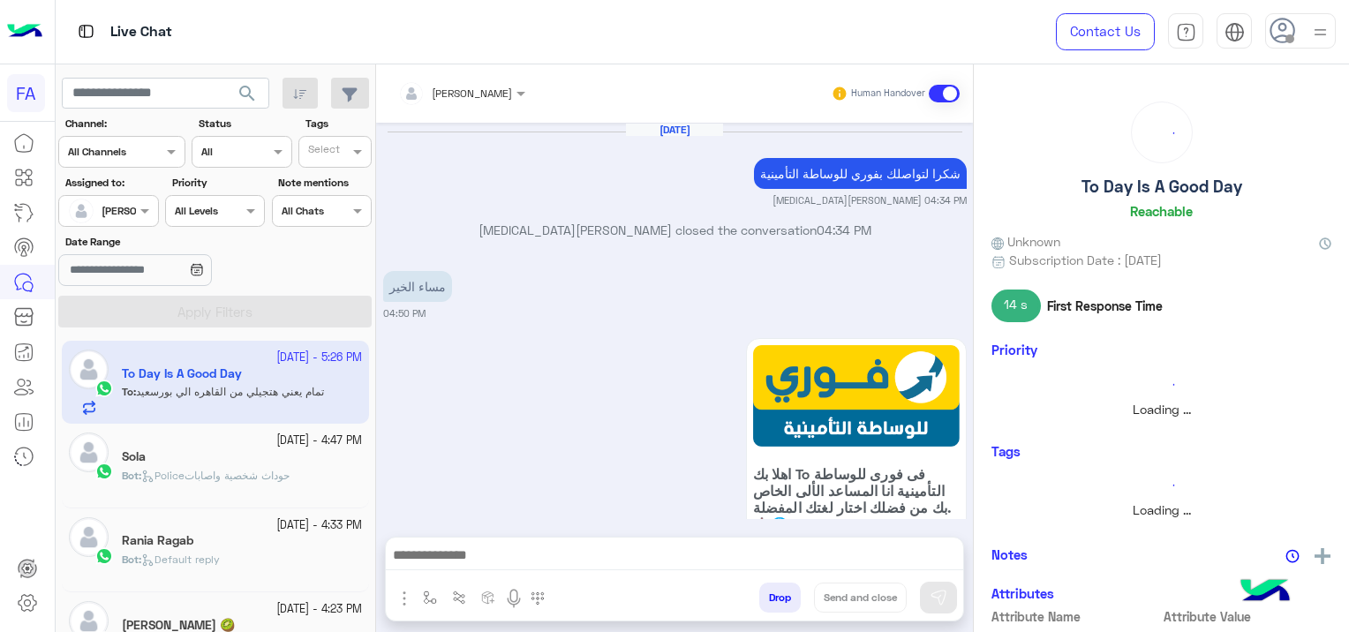
scroll to position [2211, 0]
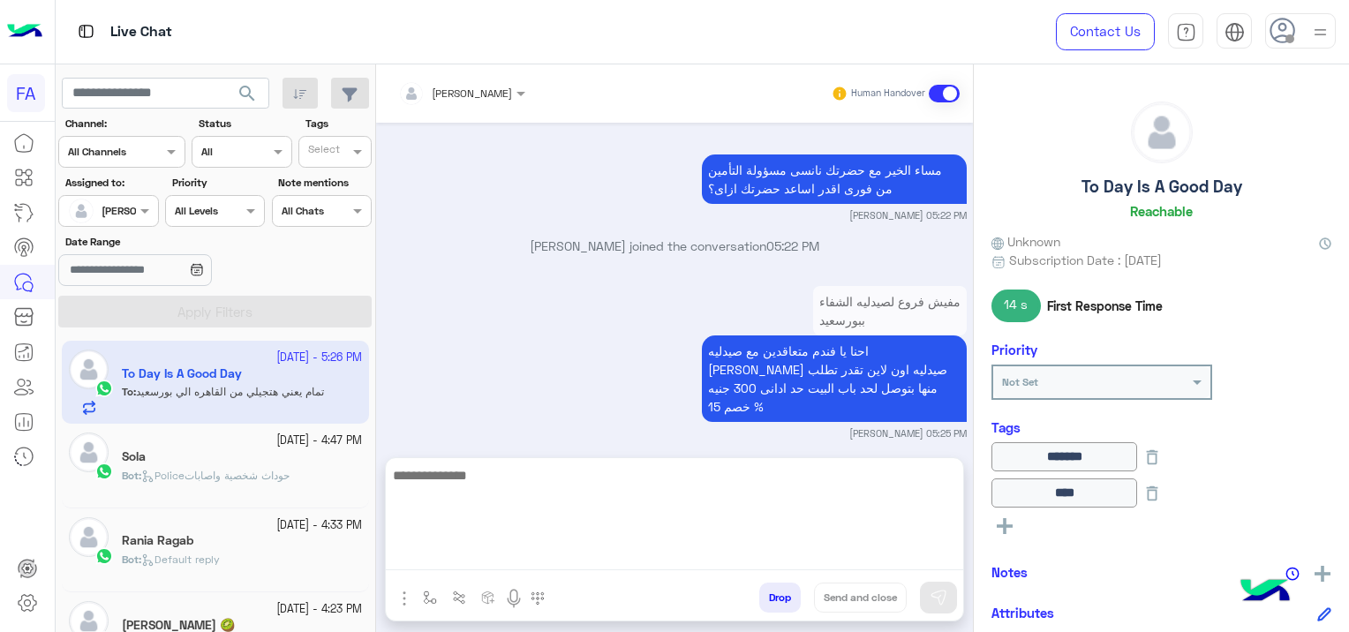
click at [665, 548] on textarea at bounding box center [675, 518] width 578 height 106
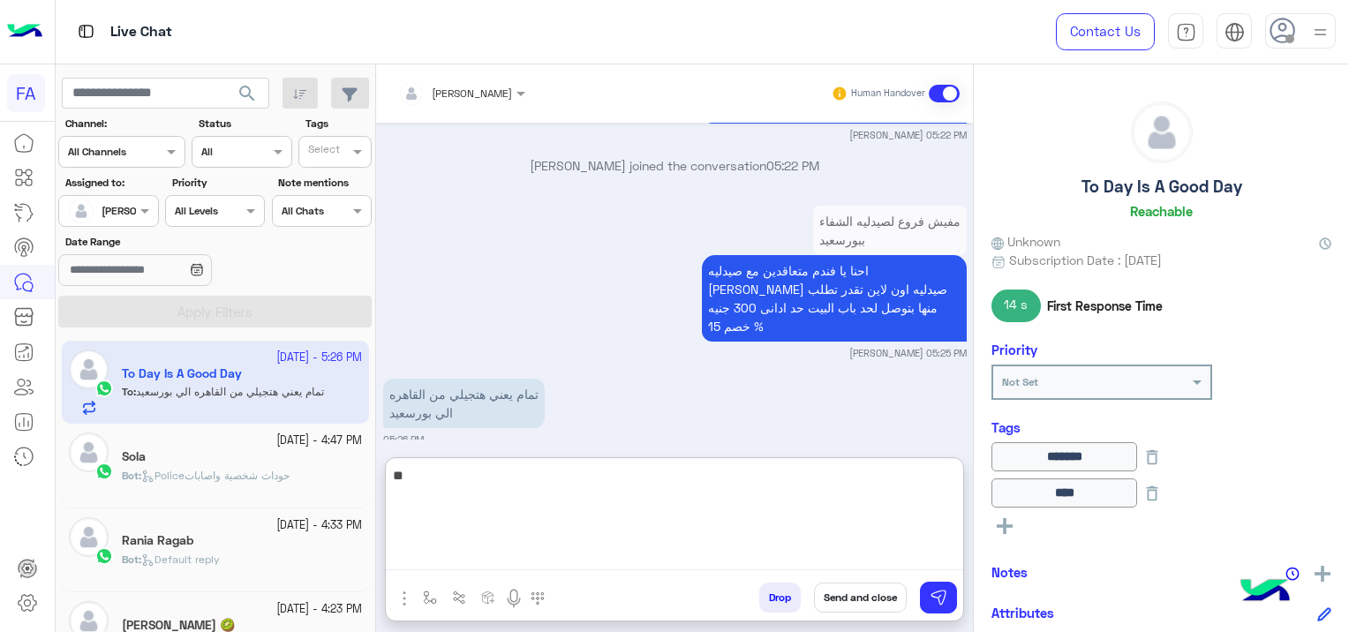
type textarea "*"
type textarea "**********"
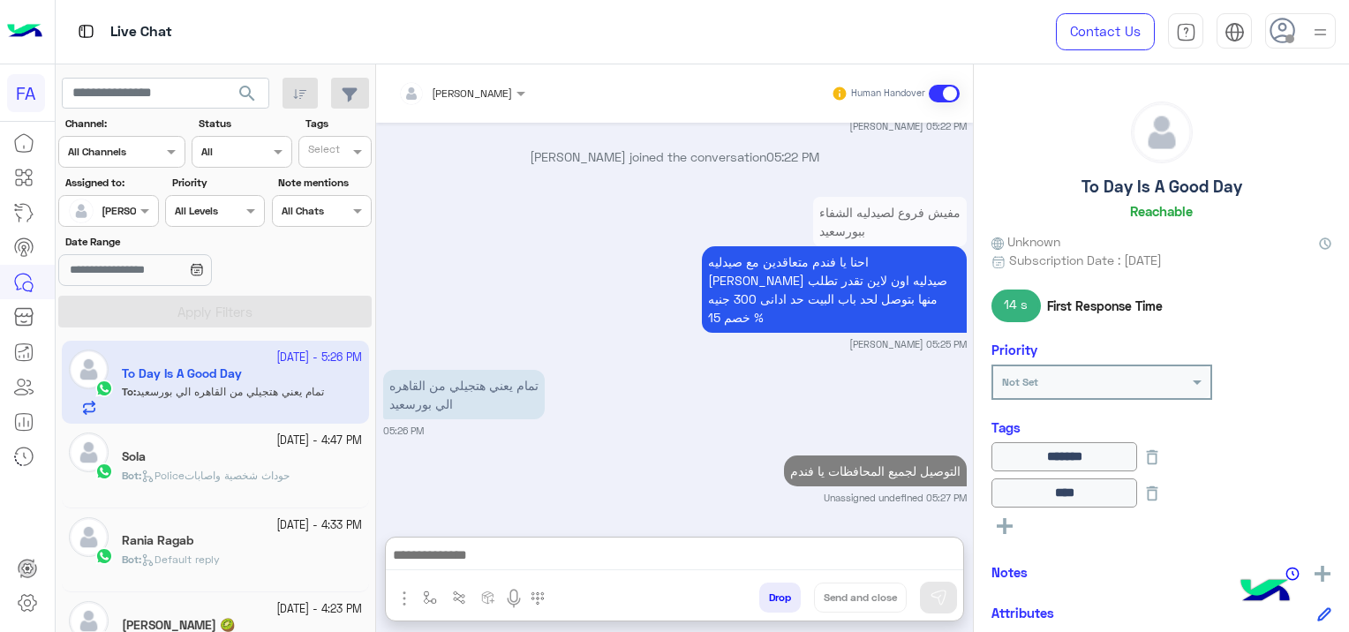
click at [173, 464] on div "Sola" at bounding box center [242, 459] width 240 height 19
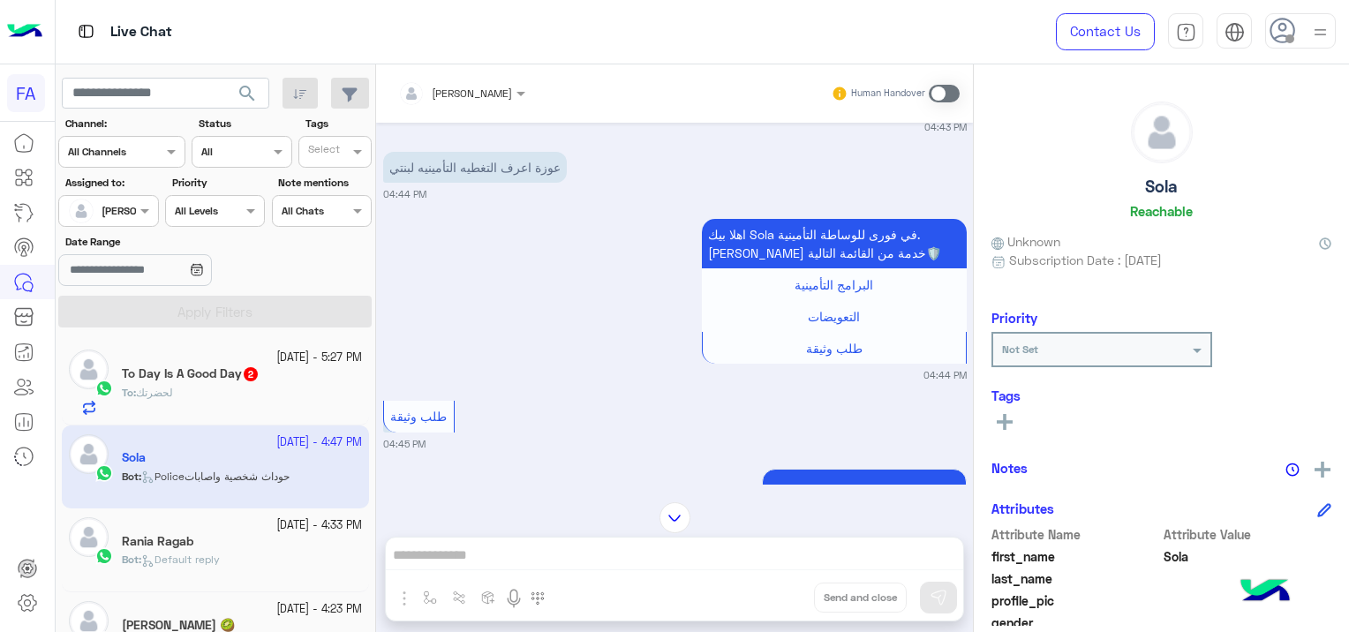
scroll to position [713, 0]
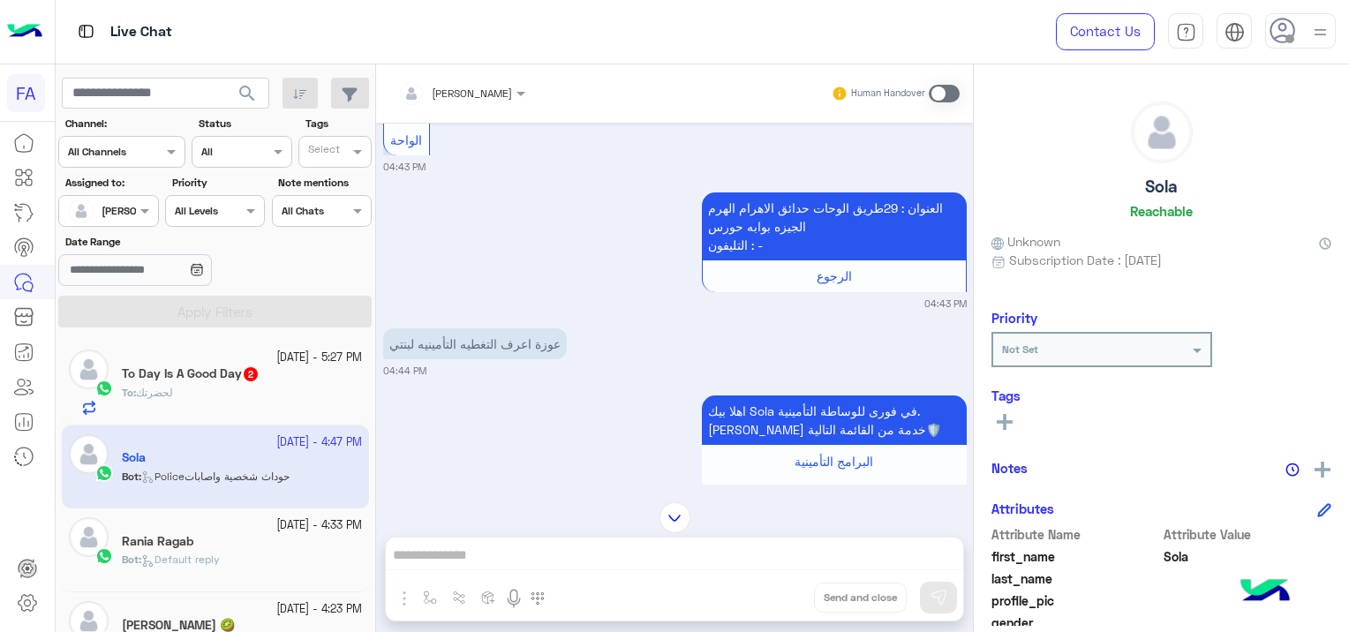
click at [939, 92] on span at bounding box center [944, 94] width 31 height 18
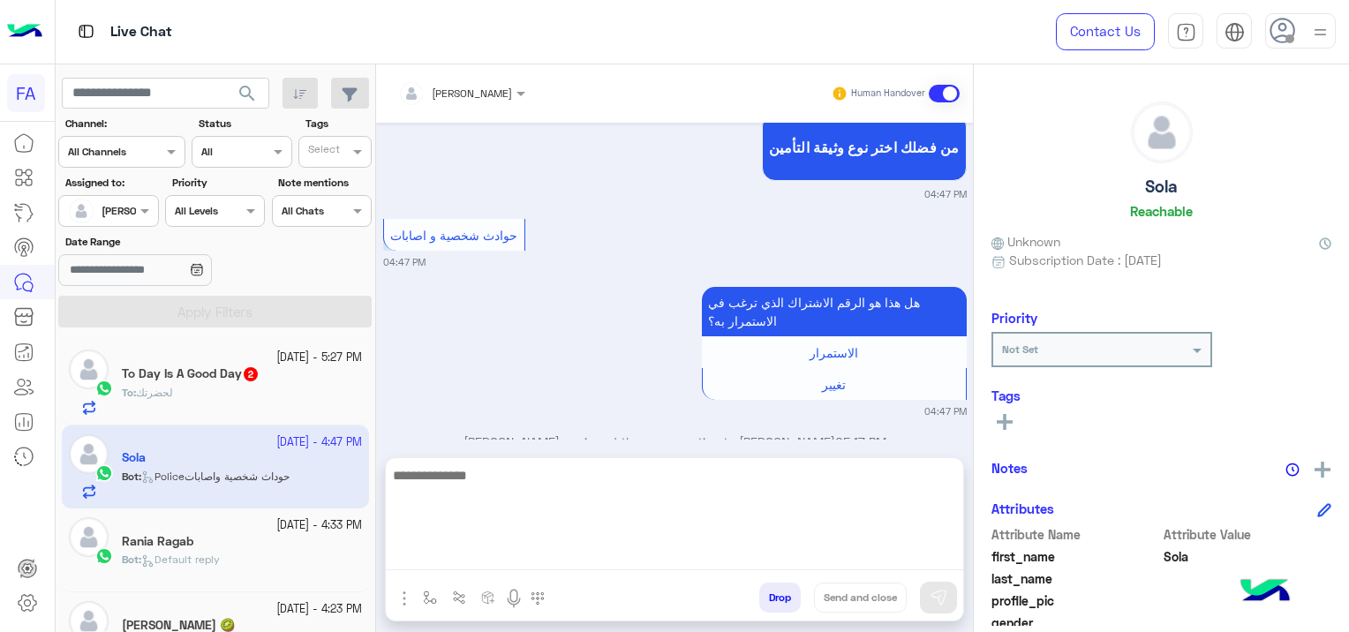
click at [555, 555] on textarea at bounding box center [675, 518] width 578 height 106
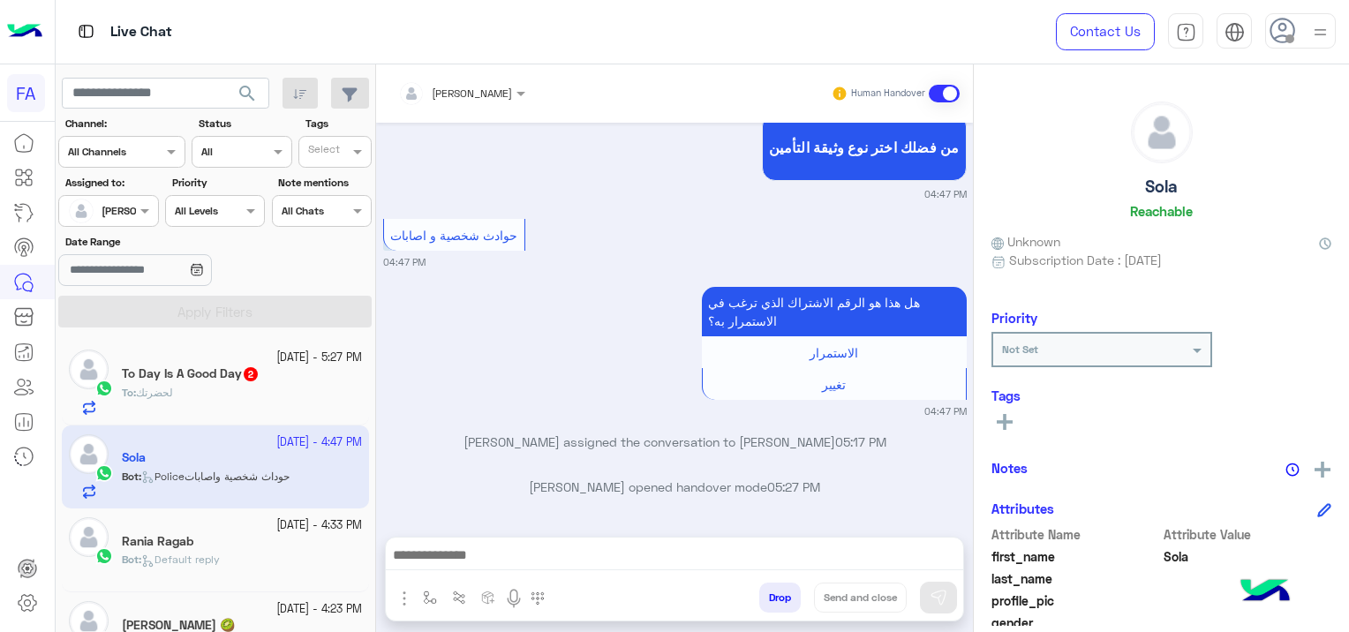
click at [457, 541] on div at bounding box center [675, 560] width 578 height 44
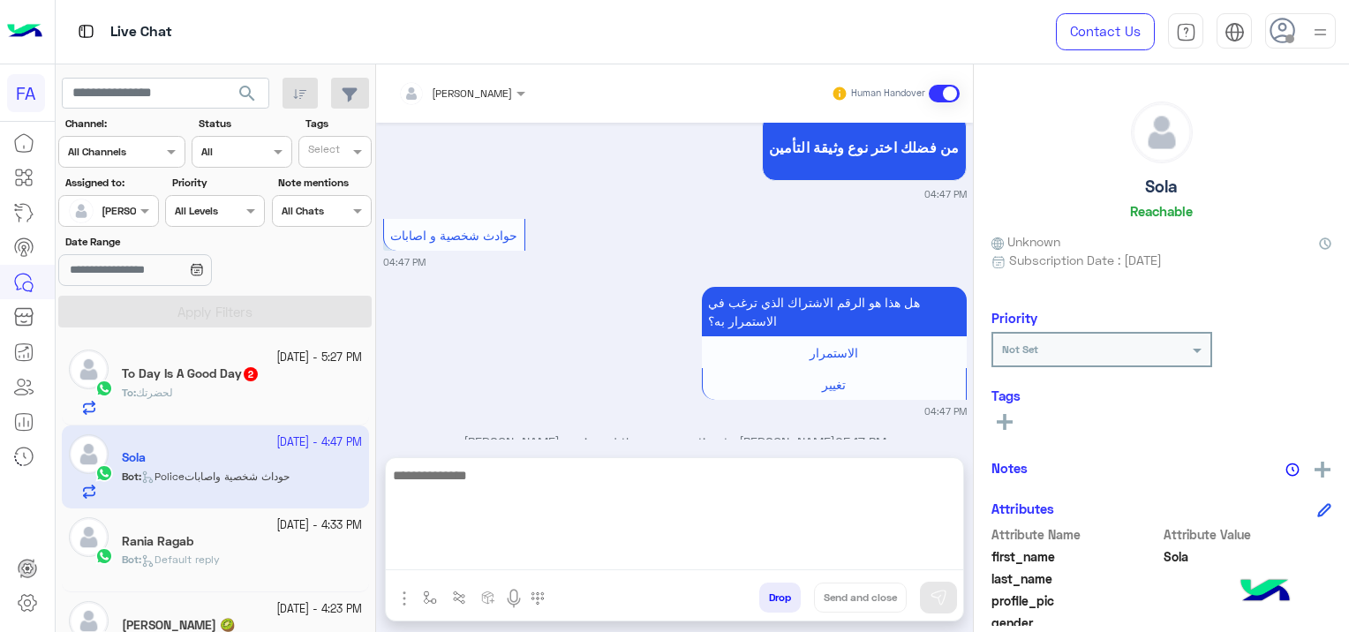
click at [457, 559] on textarea at bounding box center [675, 518] width 578 height 106
paste textarea "**********"
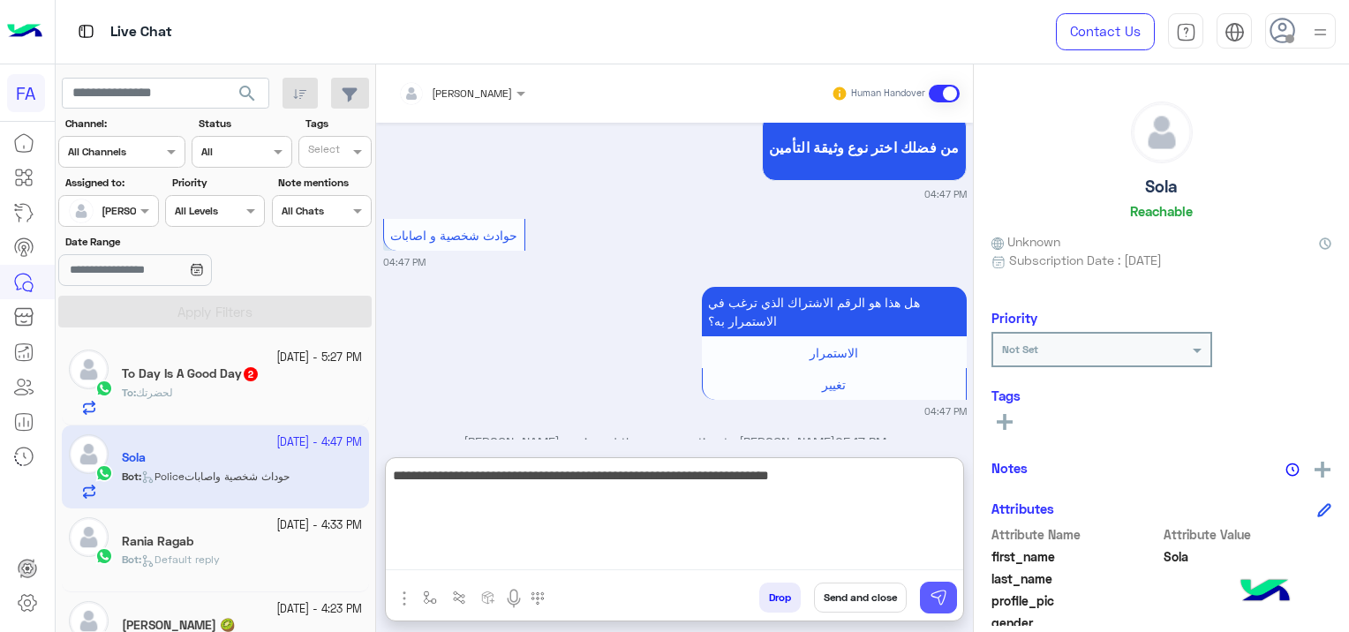
type textarea "**********"
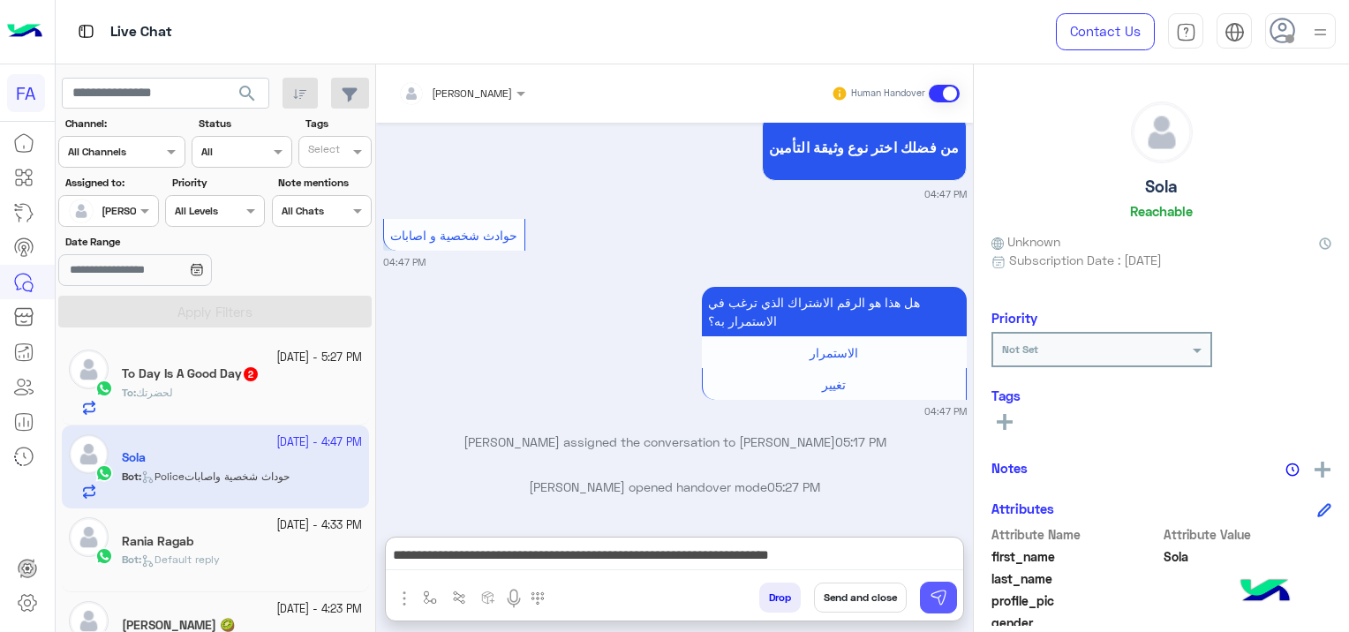
click at [941, 598] on img at bounding box center [939, 598] width 18 height 18
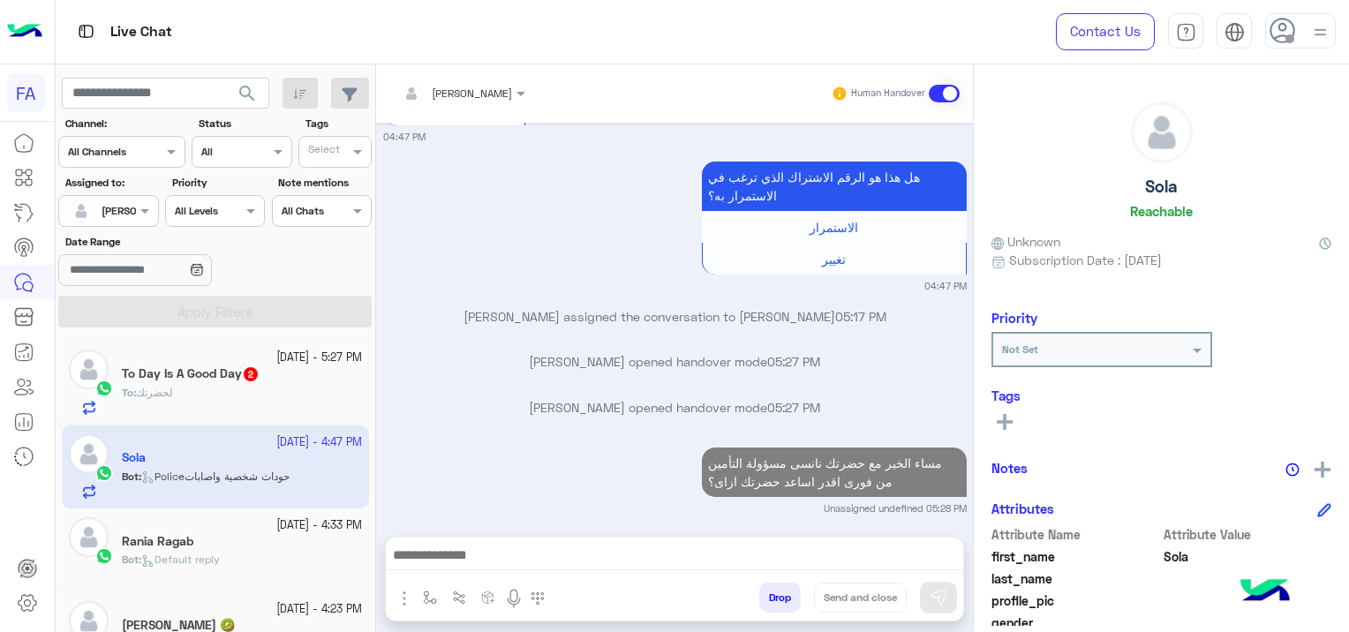
scroll to position [3305, 0]
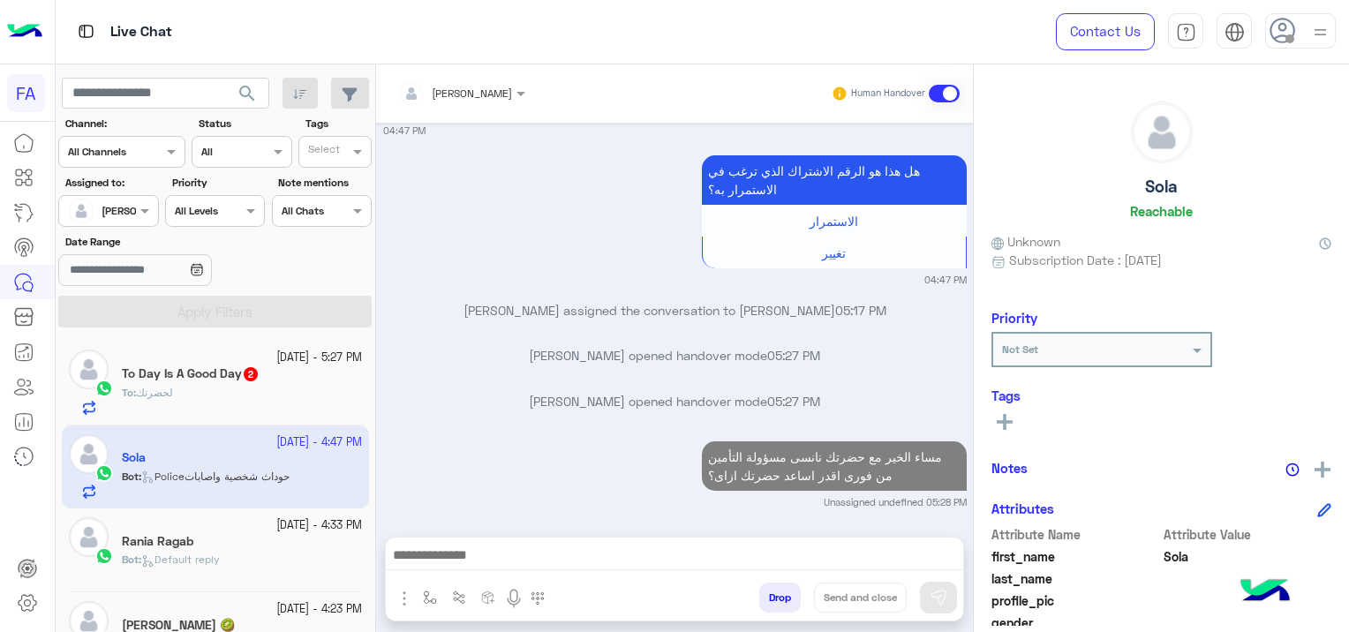
click at [232, 383] on div "To Day Is A Good Day 2" at bounding box center [242, 375] width 240 height 19
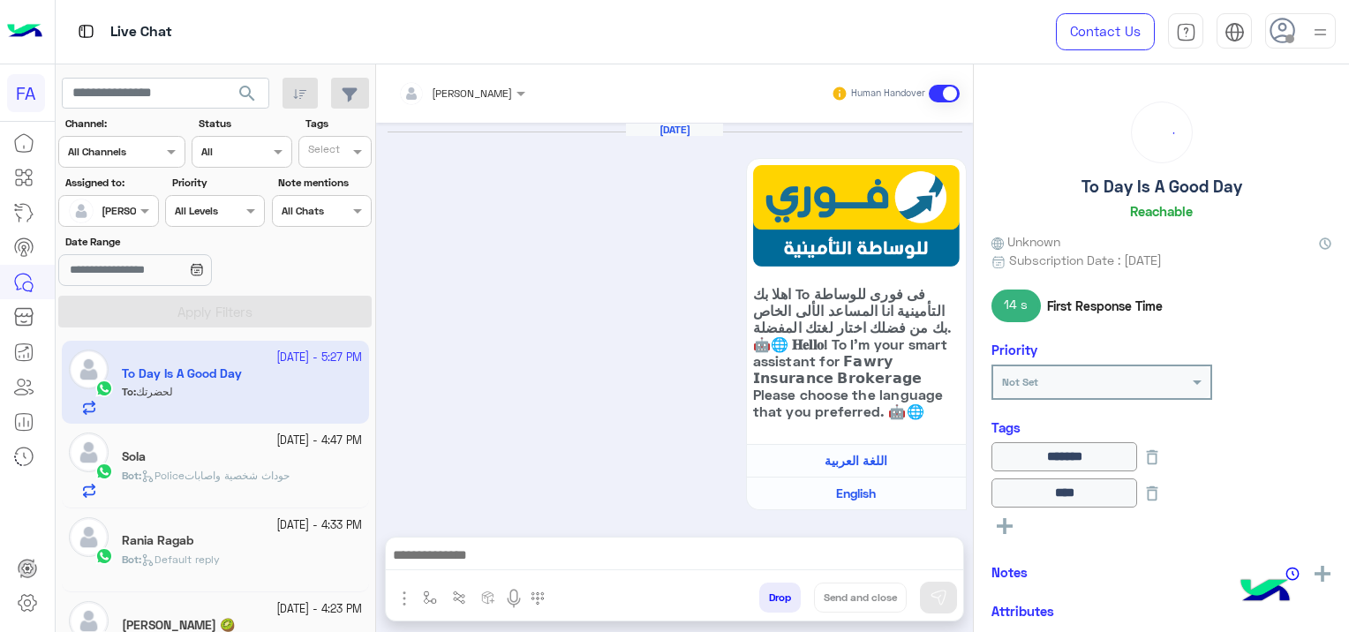
scroll to position [2233, 0]
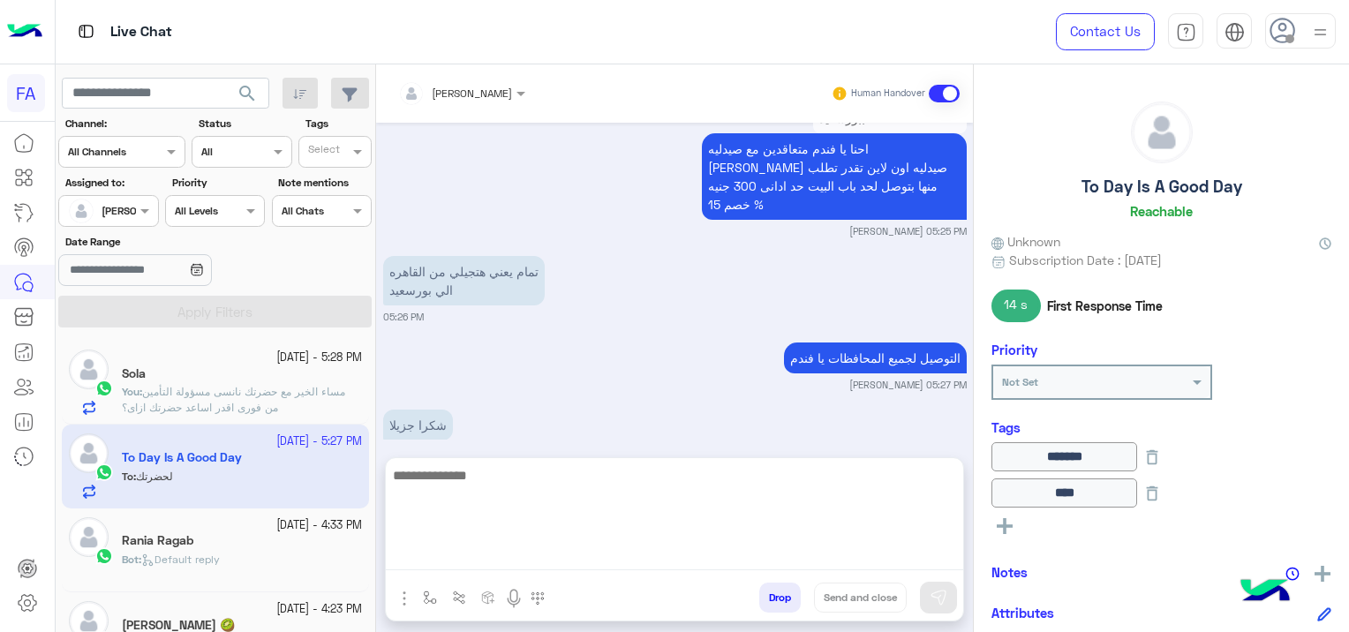
click at [497, 557] on textarea at bounding box center [675, 518] width 578 height 106
paste textarea "**********"
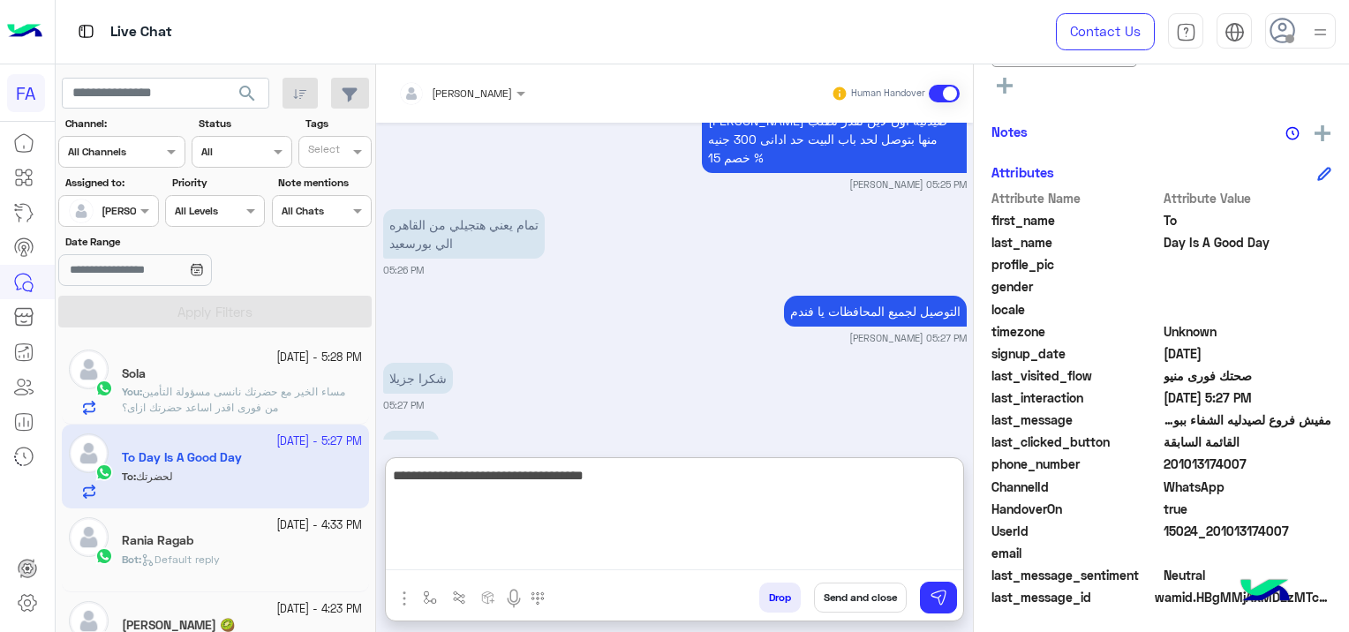
scroll to position [2314, 0]
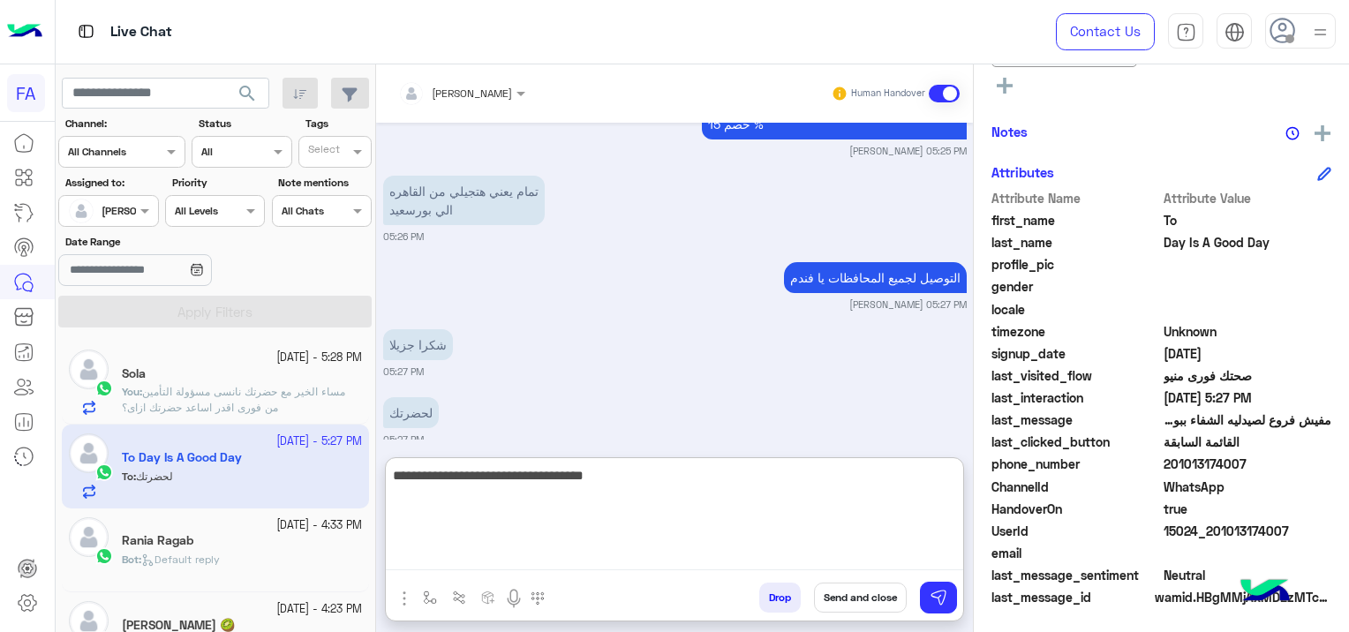
click at [956, 480] on textarea "**********" at bounding box center [675, 518] width 578 height 106
type textarea "**********"
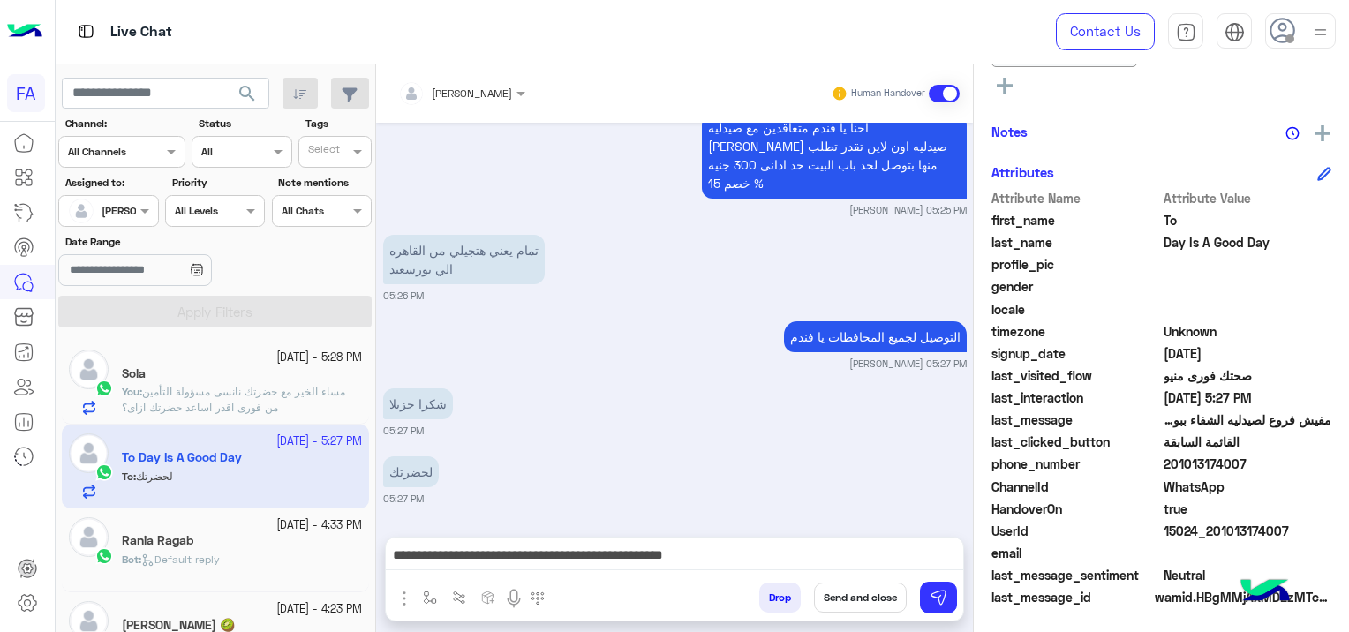
scroll to position [2233, 0]
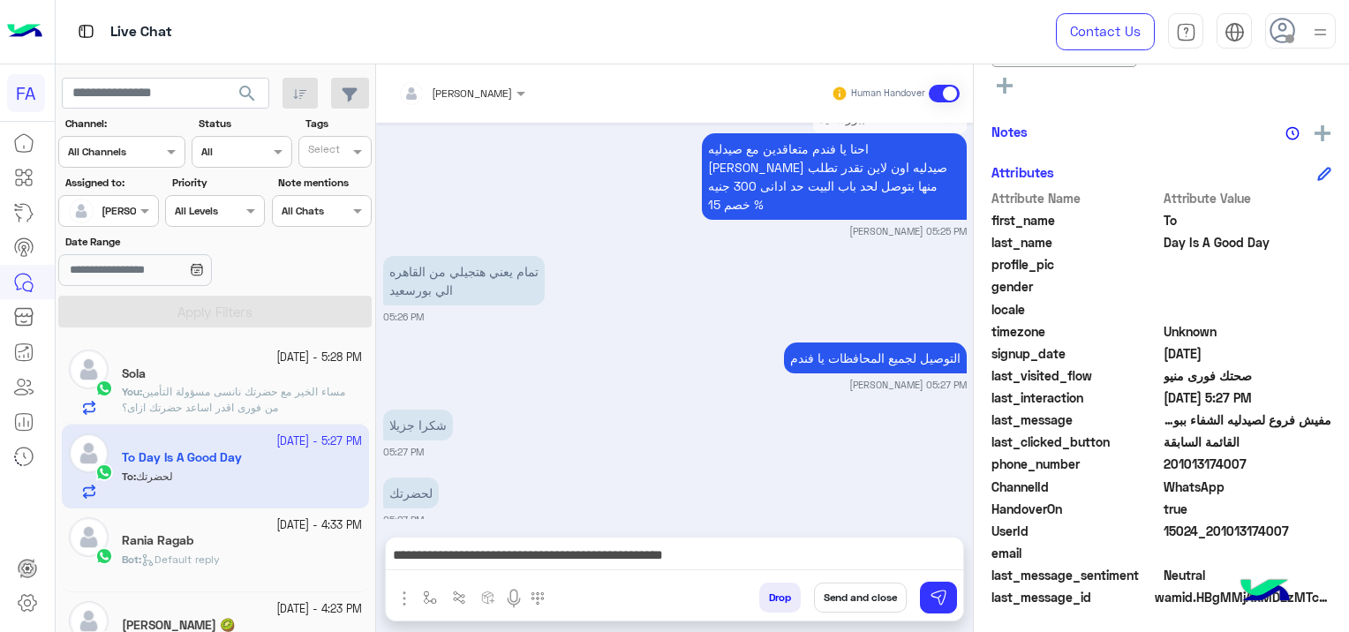
drag, startPoint x: 1297, startPoint y: 527, endPoint x: 1259, endPoint y: 530, distance: 38.1
click at [1268, 532] on span "15024_201013174007" at bounding box center [1248, 531] width 169 height 19
drag, startPoint x: 1259, startPoint y: 530, endPoint x: 1243, endPoint y: 529, distance: 16.8
click at [1244, 529] on span "15024_201013174007" at bounding box center [1248, 531] width 169 height 19
drag, startPoint x: 1243, startPoint y: 529, endPoint x: 1218, endPoint y: 526, distance: 24.9
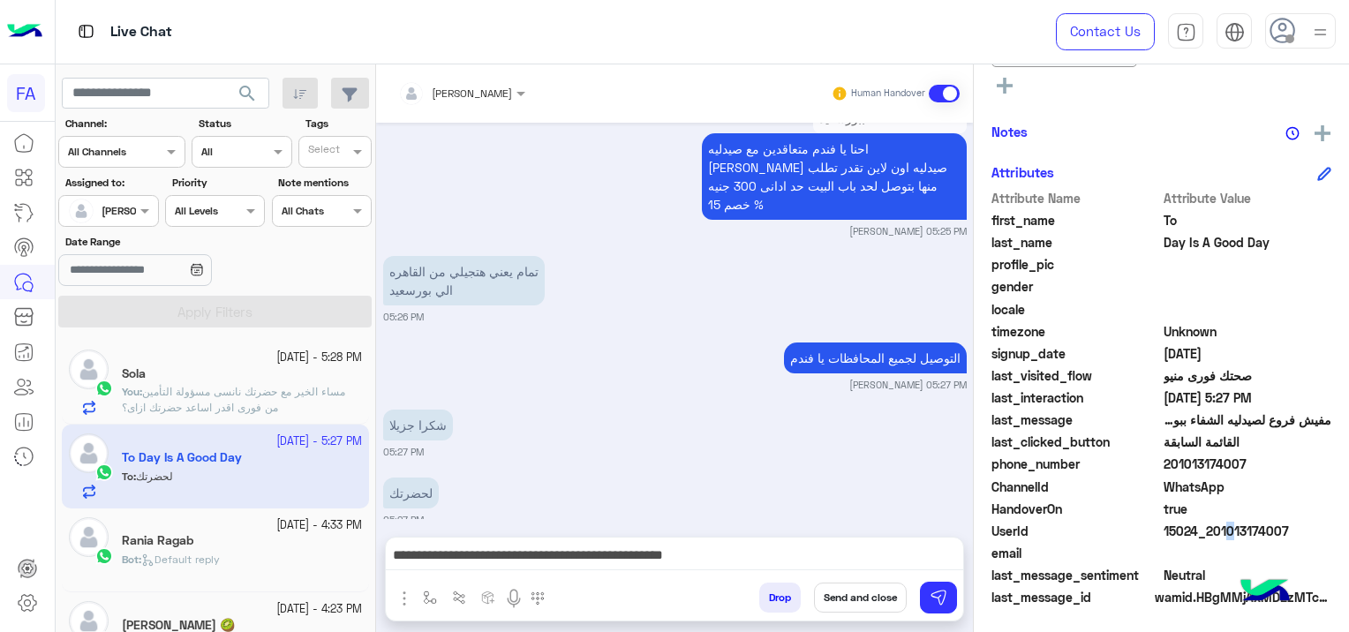
click at [1218, 526] on span "15024_201013174007" at bounding box center [1248, 531] width 169 height 19
drag, startPoint x: 1218, startPoint y: 526, endPoint x: 1236, endPoint y: 548, distance: 28.2
click at [1235, 541] on div "Attribute Name Attribute Value first_name To last_name Day Is A Good Day profil…" at bounding box center [1162, 399] width 340 height 421
click at [1319, 478] on span "WhatsApp" at bounding box center [1248, 487] width 169 height 19
drag, startPoint x: 1297, startPoint y: 519, endPoint x: 1213, endPoint y: 533, distance: 85.8
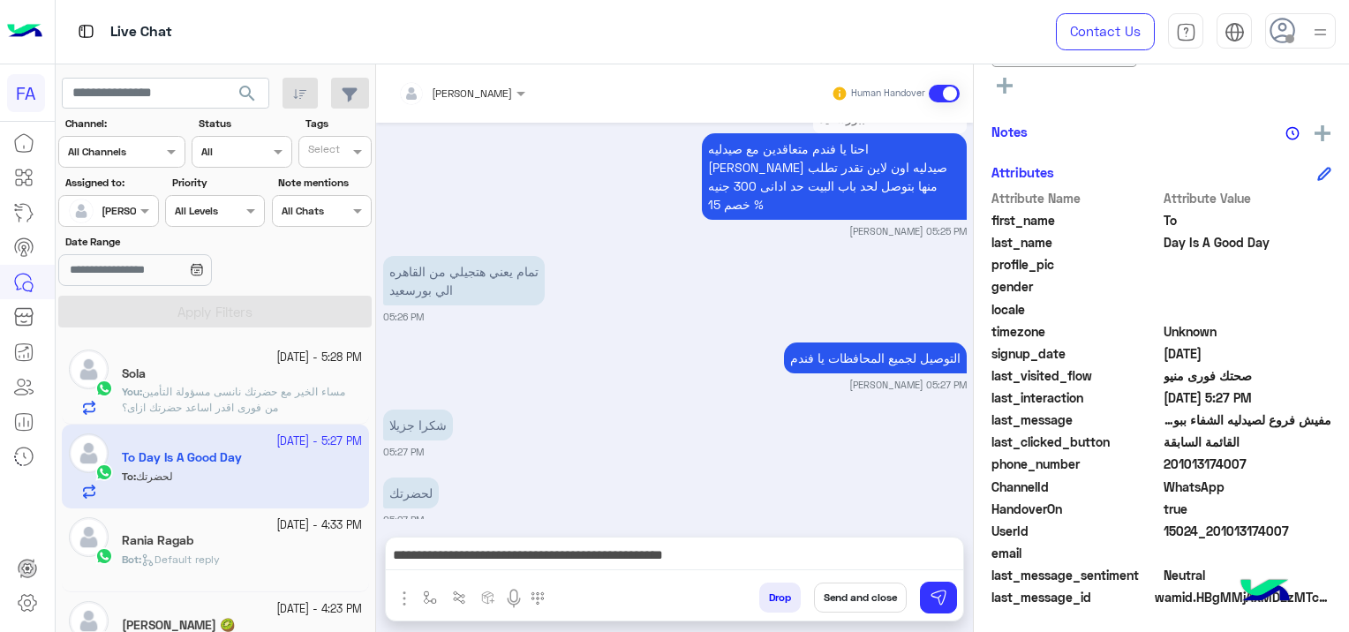
click at [1213, 533] on span "15024_201013174007" at bounding box center [1248, 531] width 169 height 19
copy span "01013174007"
click at [864, 591] on button "Send and close" at bounding box center [860, 598] width 93 height 30
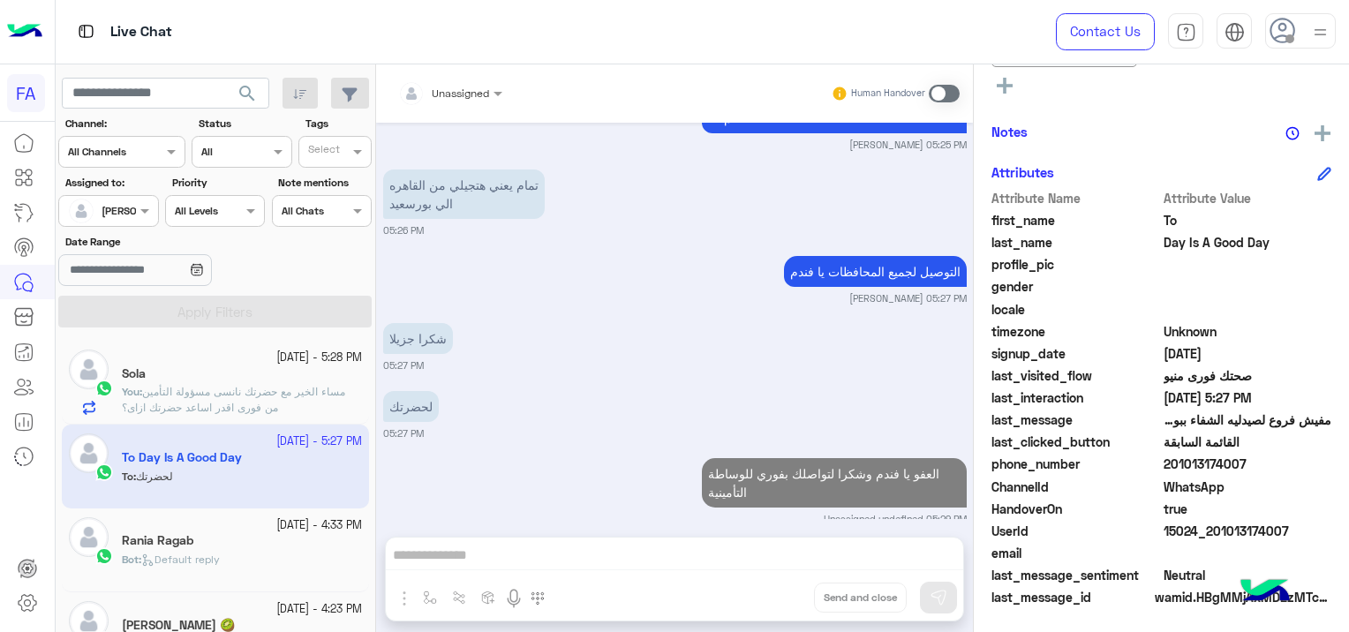
scroll to position [2365, 0]
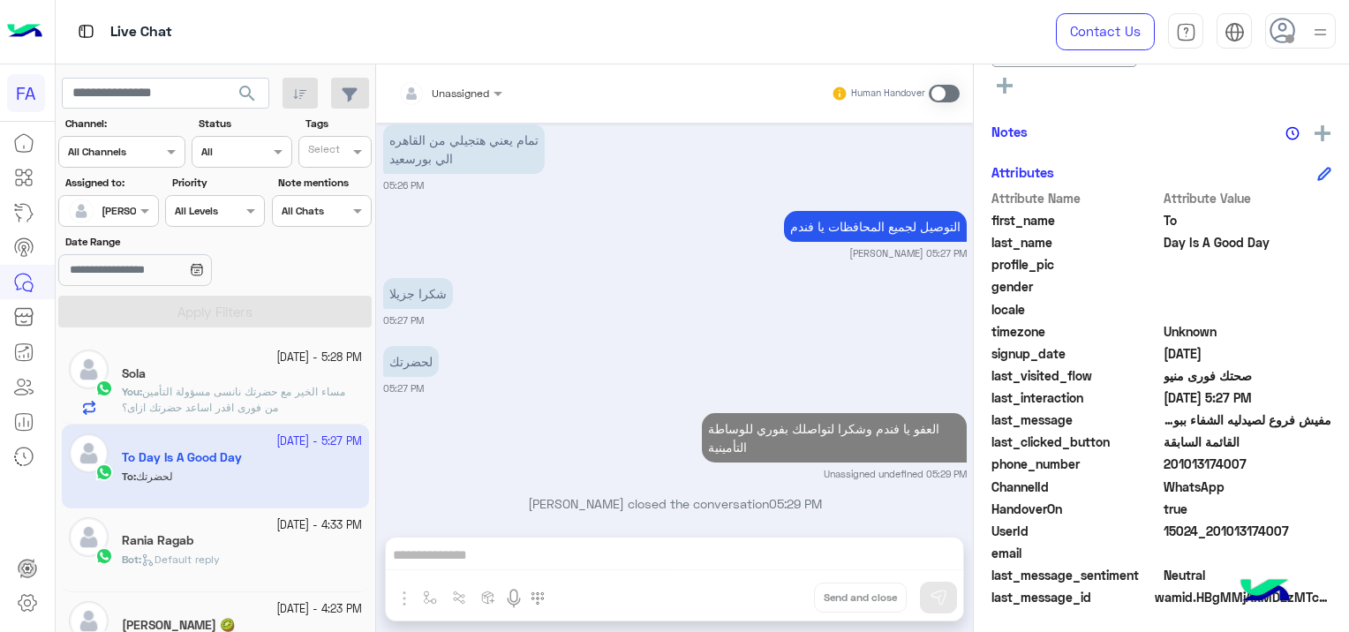
click at [276, 396] on span "مساء الخير مع حضرتك نانسى مسؤولة التأمين من فورى اقدر اساعد حضرتك ازاى؟" at bounding box center [233, 399] width 223 height 29
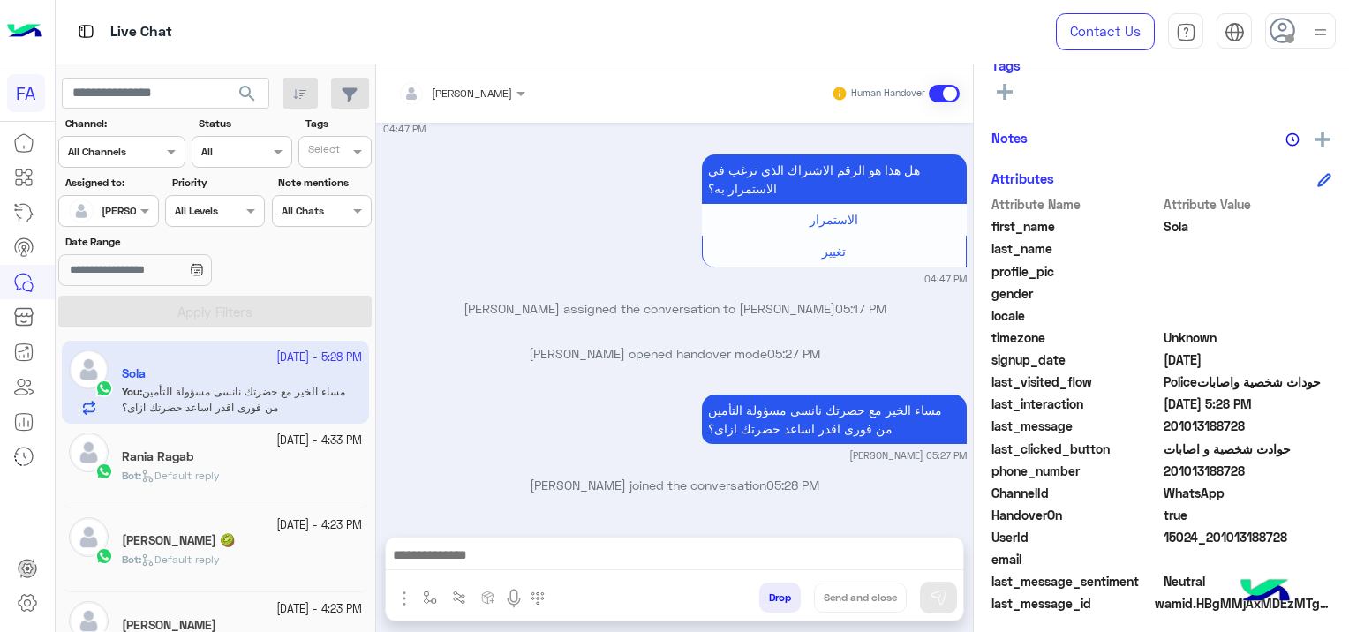
scroll to position [369, 0]
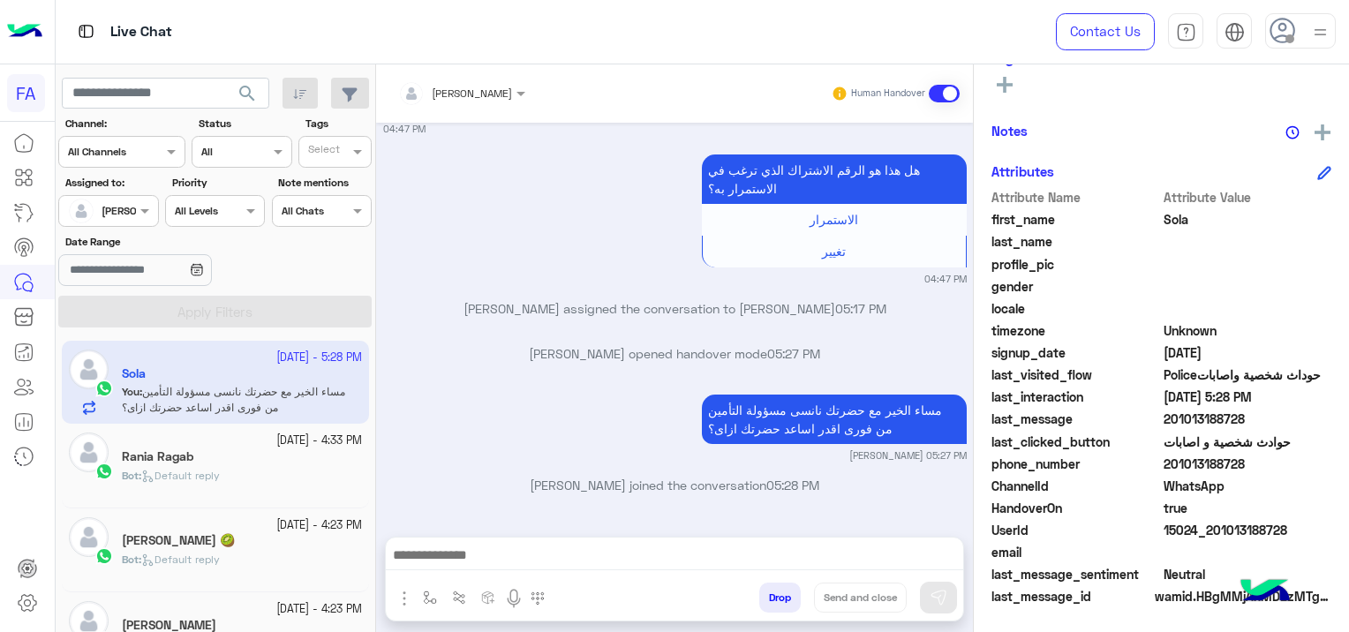
drag, startPoint x: 1283, startPoint y: 525, endPoint x: 1208, endPoint y: 526, distance: 75.1
click at [1208, 526] on span "15024_201013188728" at bounding box center [1248, 530] width 169 height 19
copy span "01013188728"
click at [244, 477] on div "Bot : Default reply" at bounding box center [242, 483] width 240 height 31
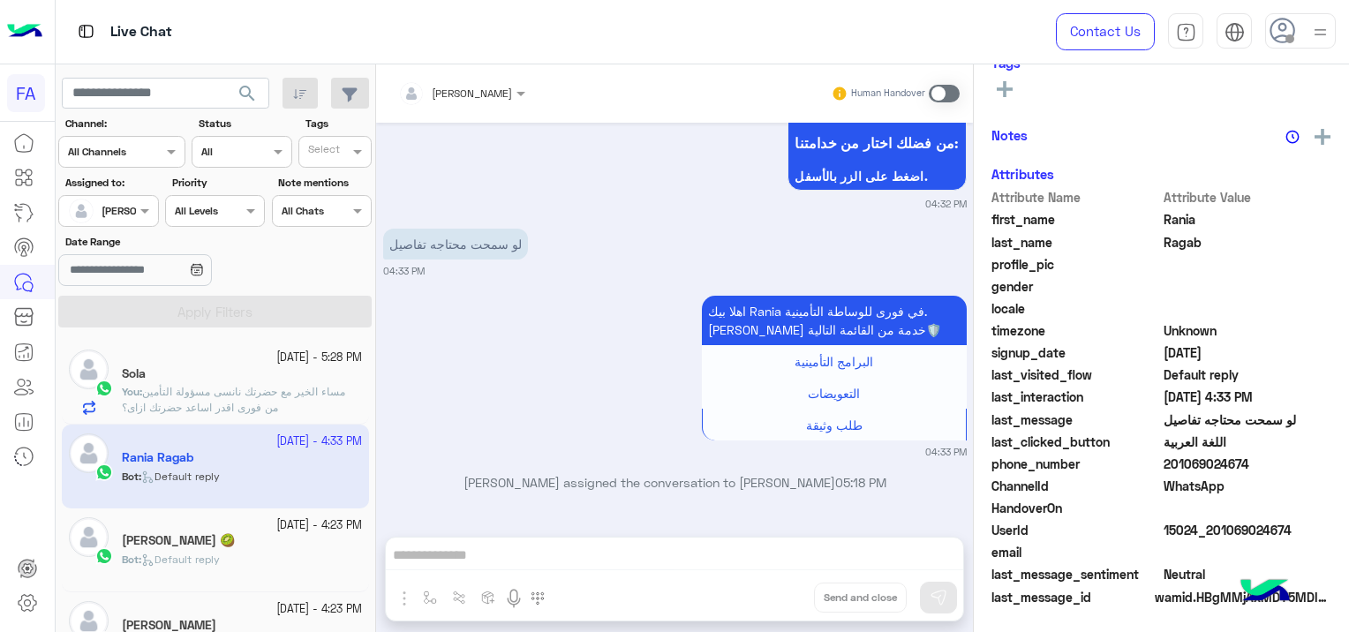
scroll to position [337, 0]
click at [938, 93] on span at bounding box center [944, 94] width 31 height 18
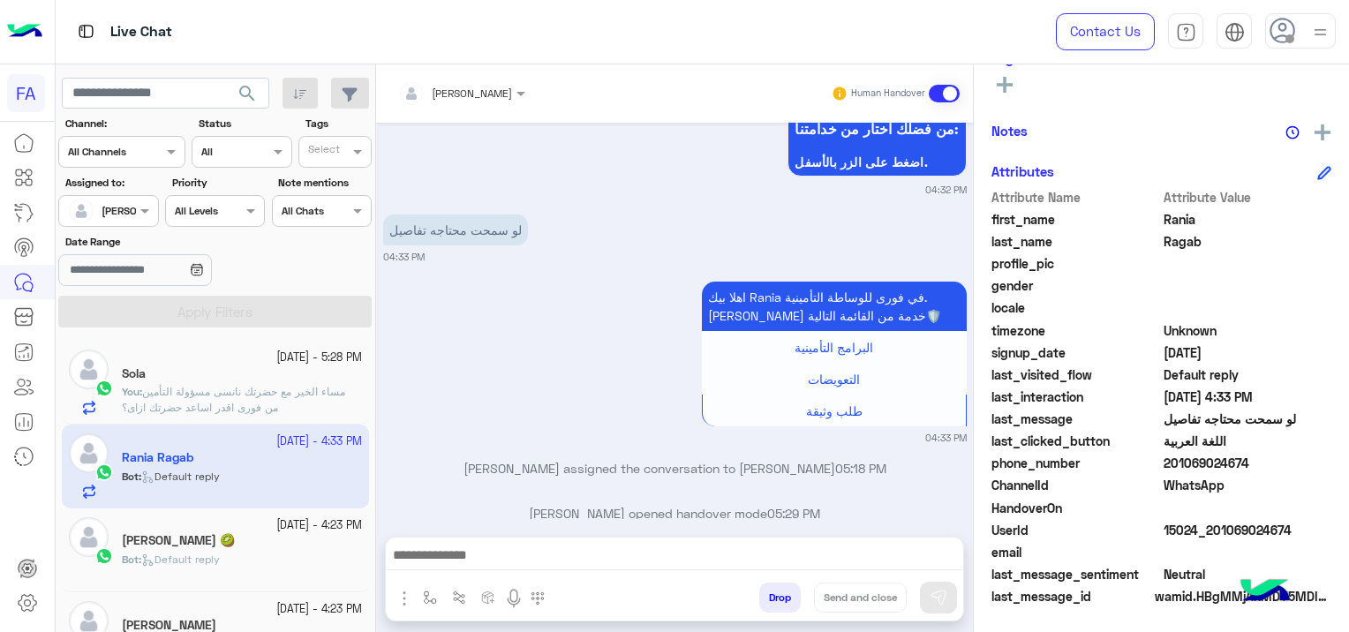
scroll to position [650, 0]
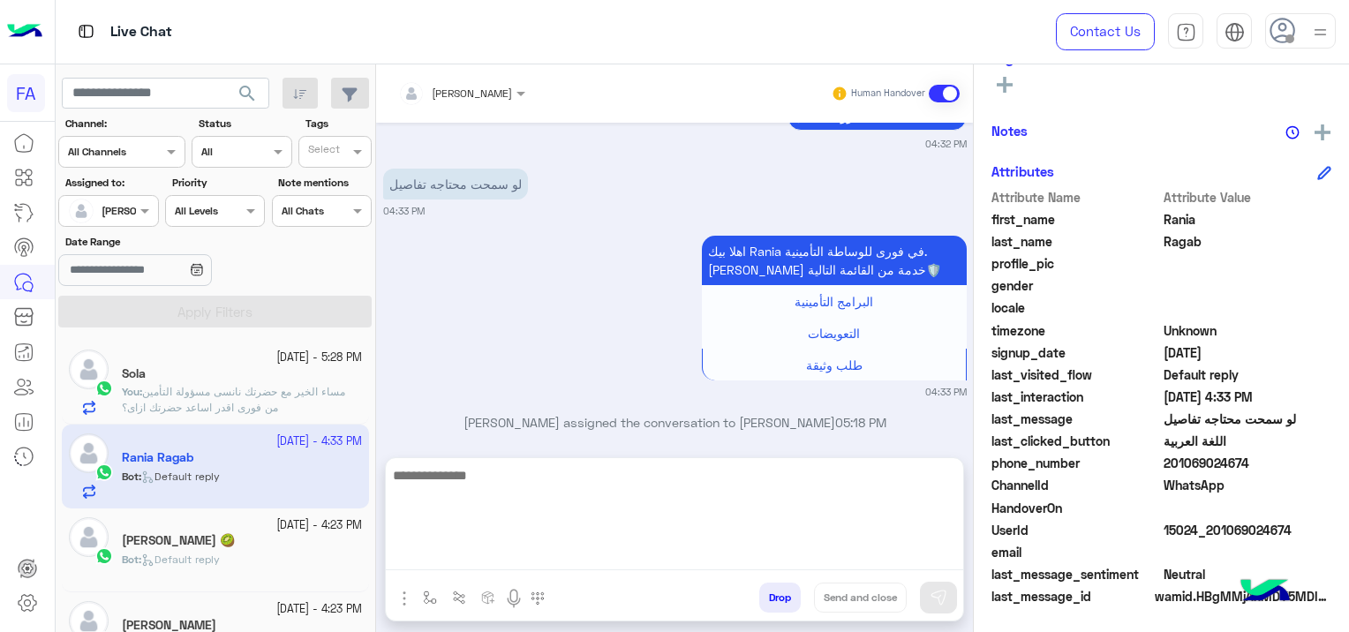
click at [581, 562] on textarea at bounding box center [675, 518] width 578 height 106
click at [443, 562] on textarea at bounding box center [675, 518] width 578 height 106
paste textarea "**********"
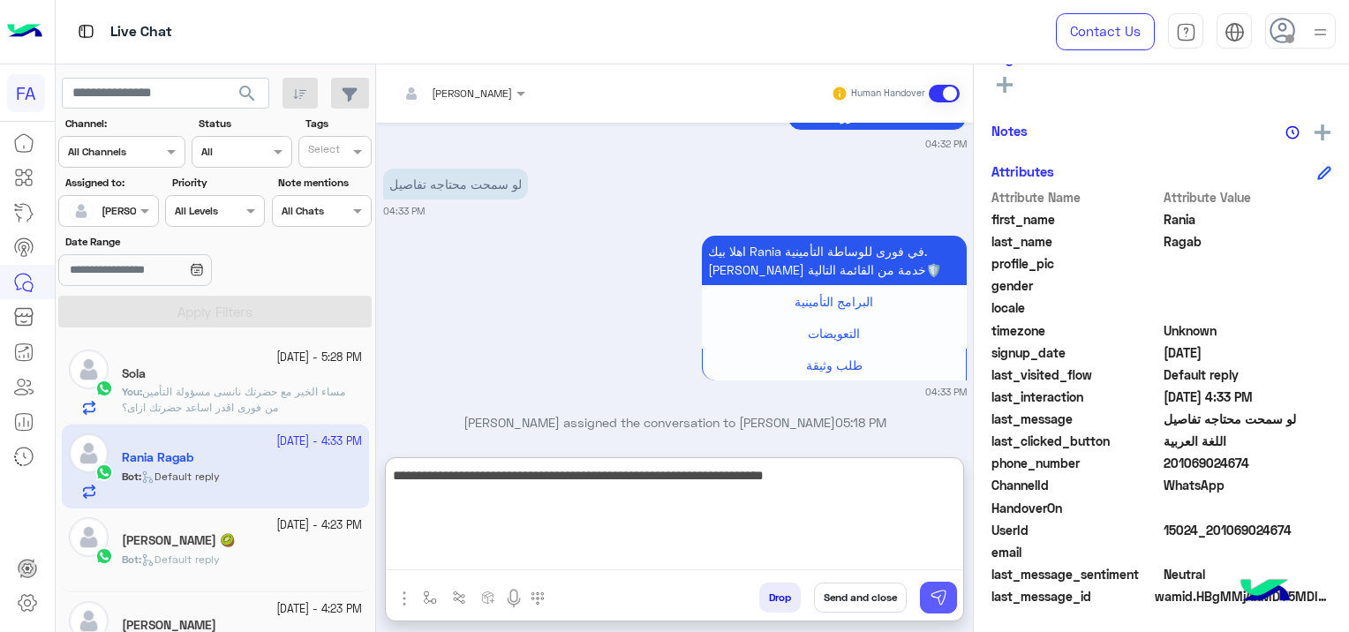
type textarea "**********"
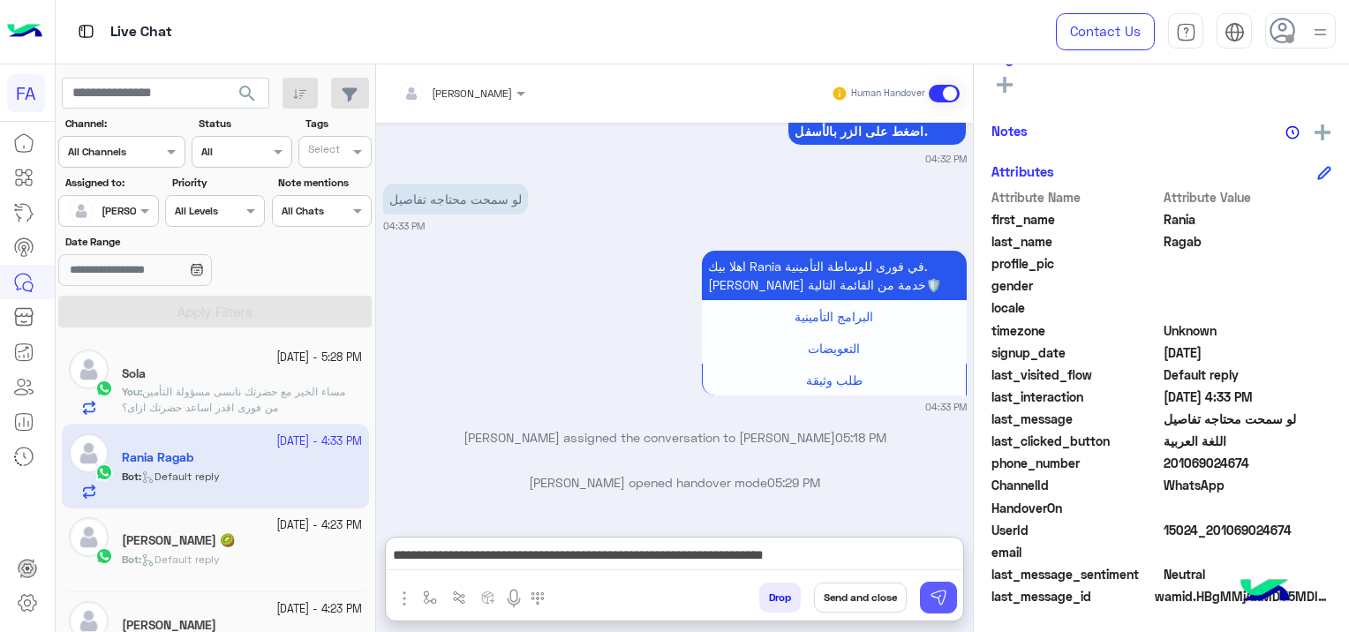
click at [944, 605] on img at bounding box center [939, 598] width 18 height 18
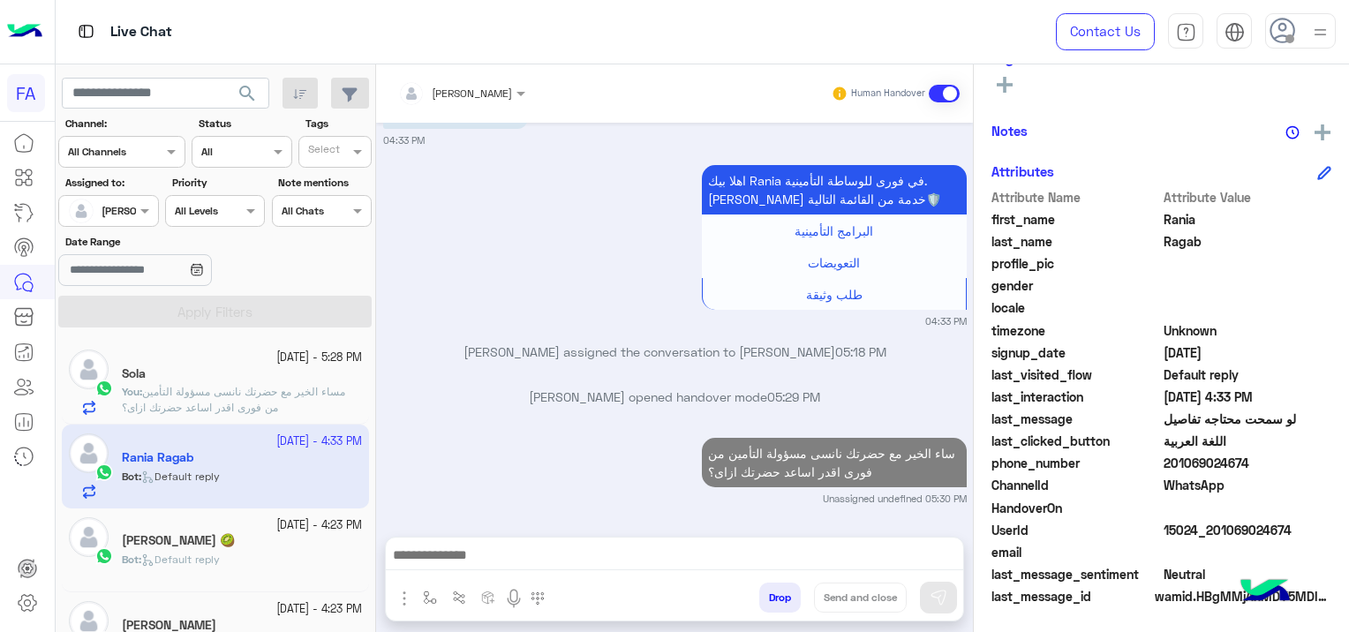
scroll to position [736, 0]
drag, startPoint x: 1296, startPoint y: 526, endPoint x: 1209, endPoint y: 526, distance: 87.4
click at [1209, 526] on span "15024_201069024674" at bounding box center [1248, 530] width 169 height 19
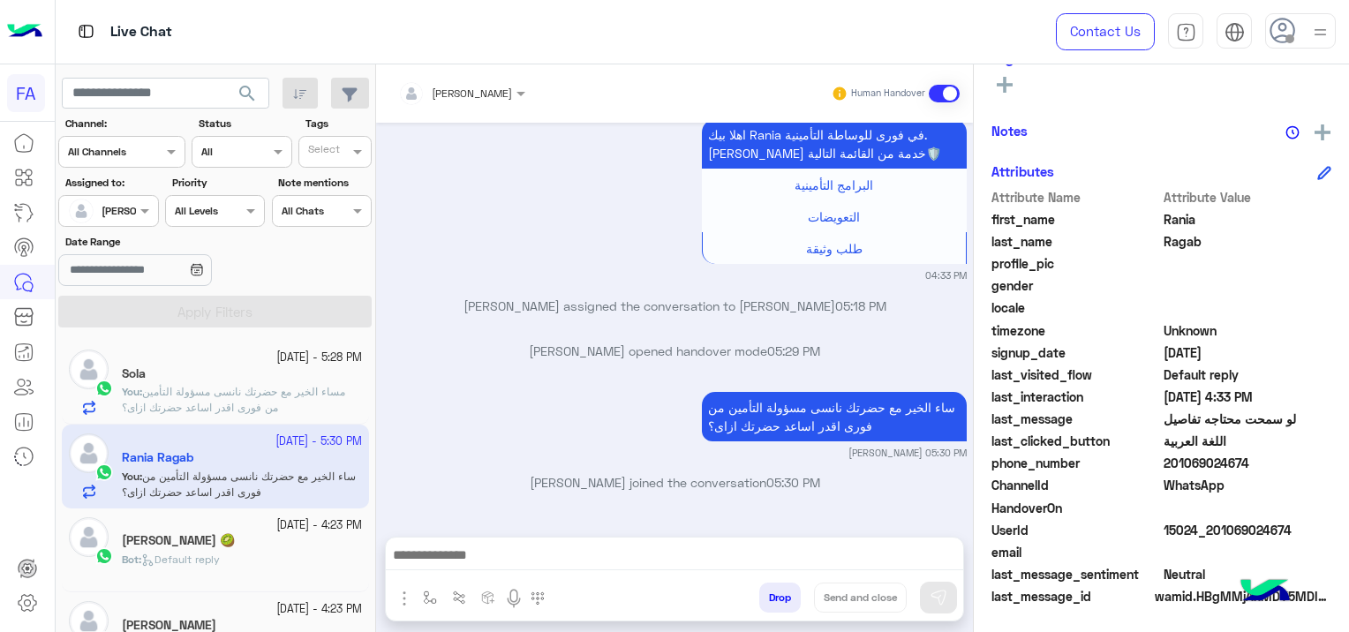
scroll to position [369, 0]
copy span "01069024674"
click at [212, 389] on span "مساء الخير مع حضرتك نانسى مسؤولة التأمين من فورى اقدر اساعد حضرتك ازاى؟" at bounding box center [233, 399] width 223 height 29
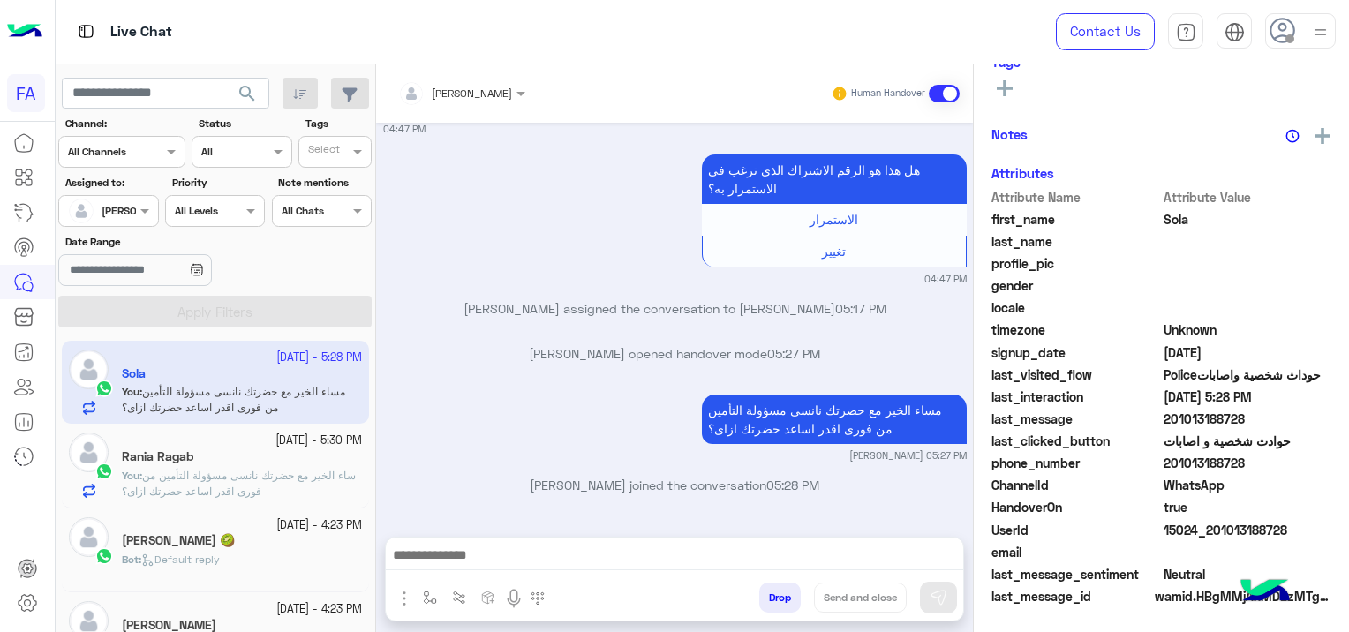
scroll to position [369, 0]
click at [258, 480] on span "ساء الخير مع حضرتك نانسى مسؤولة التأمين من فورى اقدر اساعد حضرتك ازاى؟" at bounding box center [239, 483] width 234 height 29
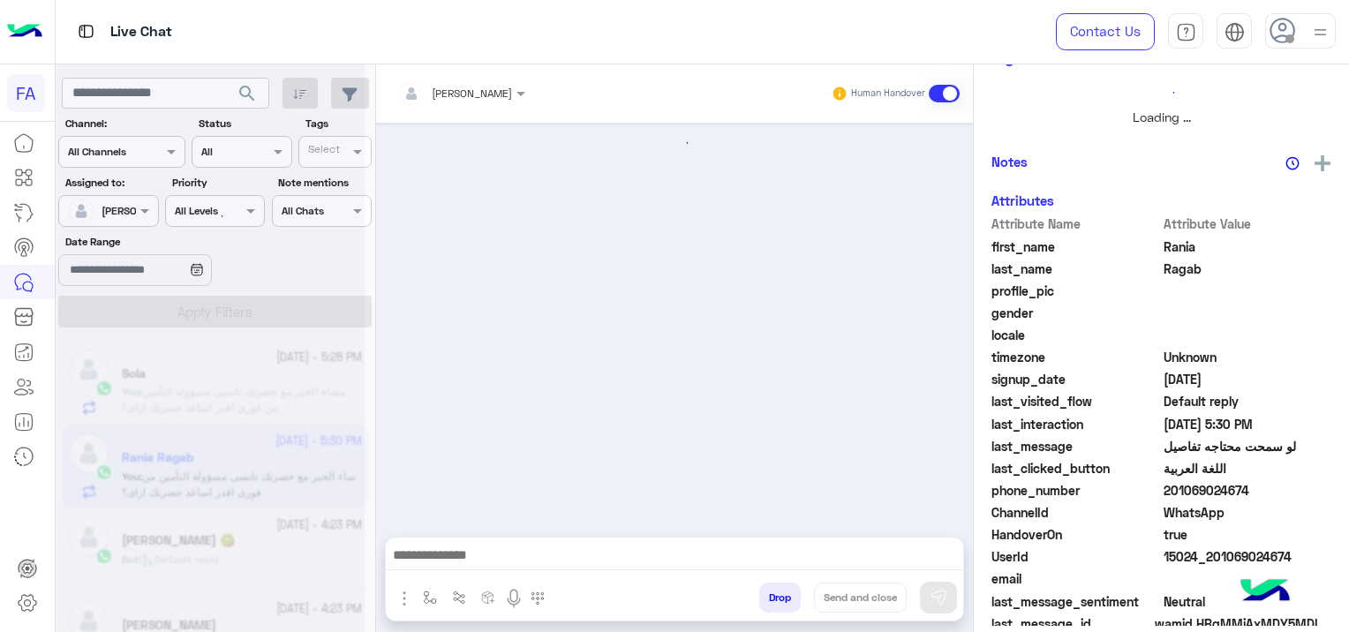
scroll to position [366, 0]
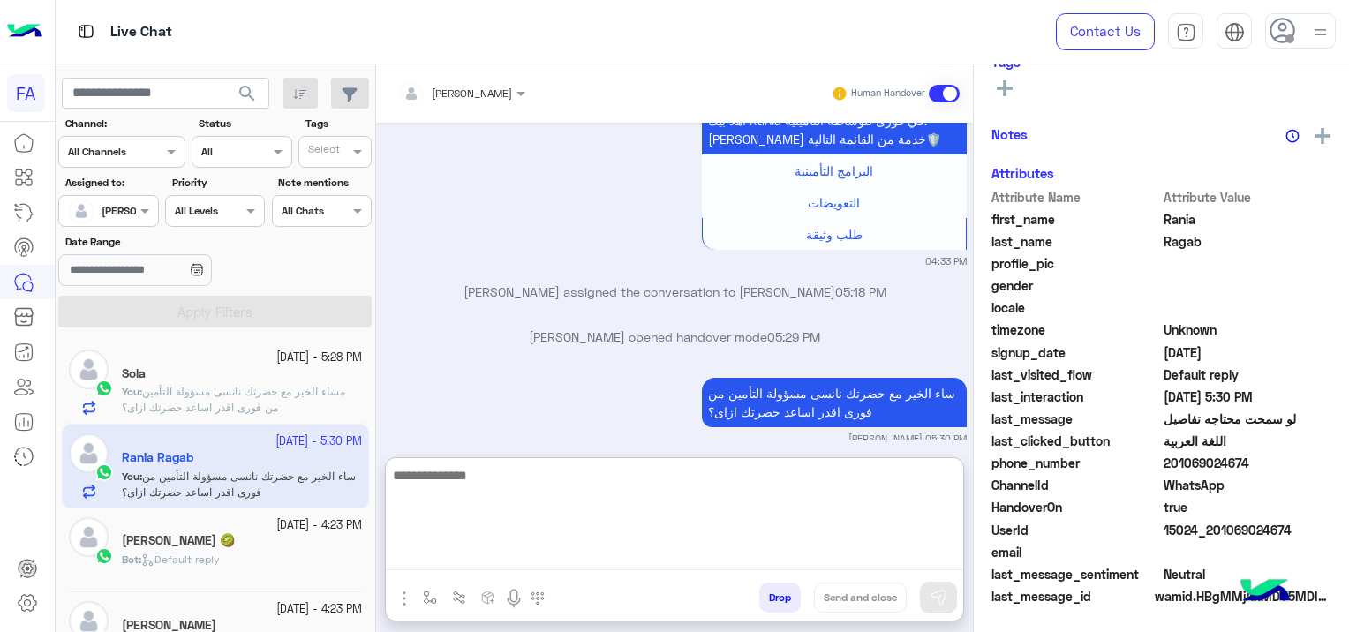
click at [745, 548] on textarea at bounding box center [675, 518] width 578 height 106
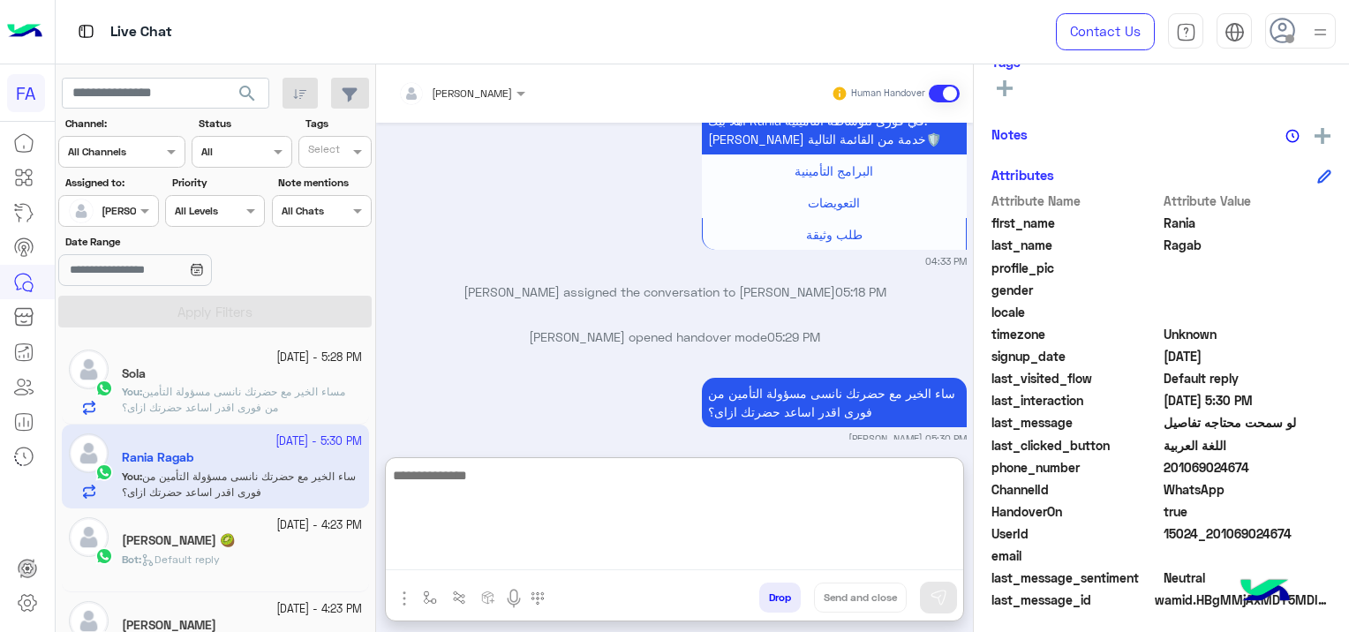
scroll to position [369, 0]
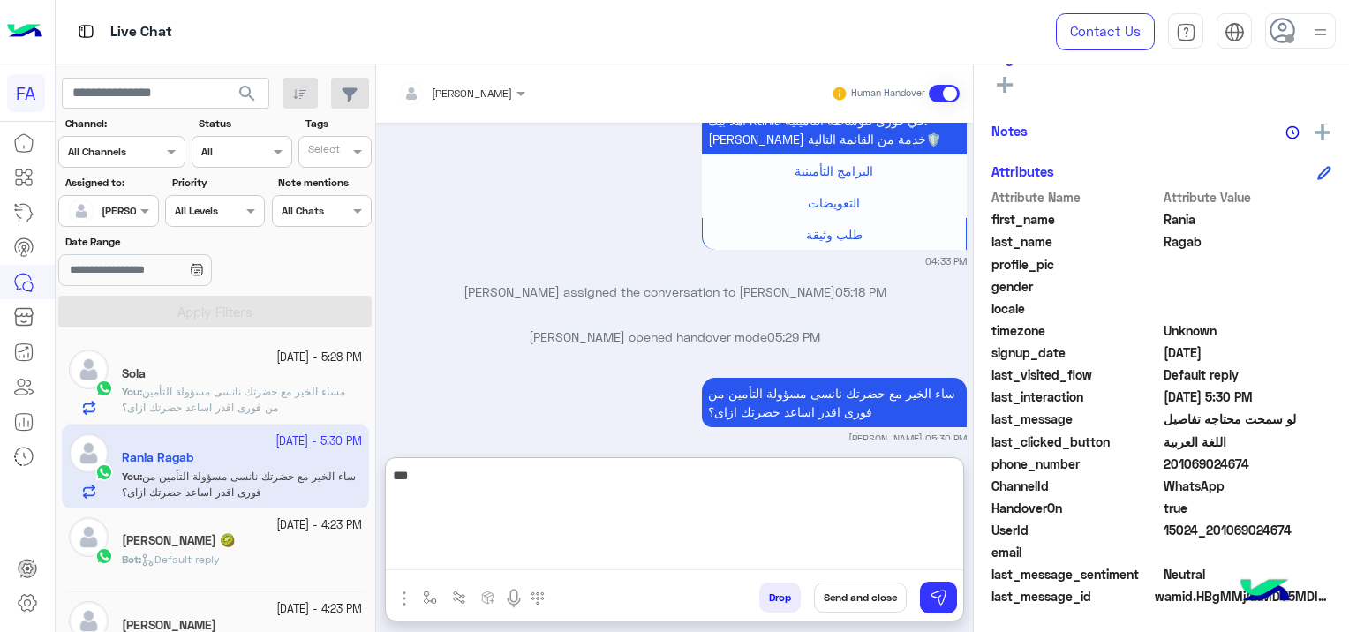
type textarea "****"
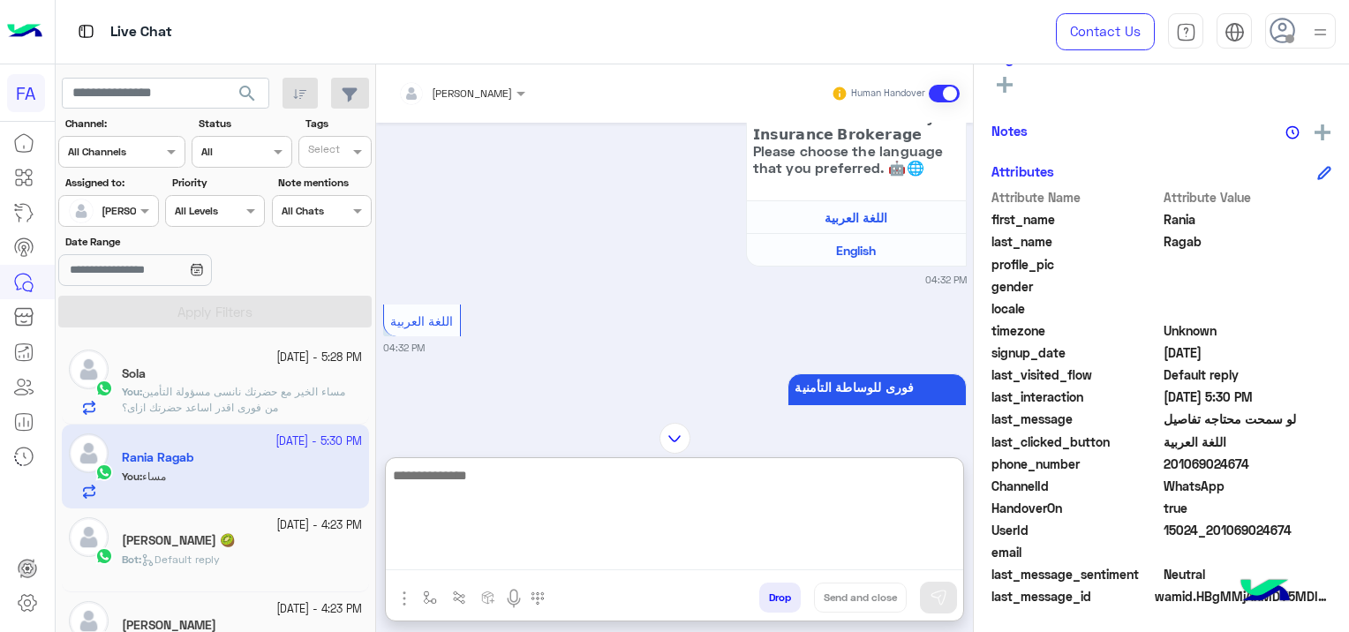
scroll to position [576, 0]
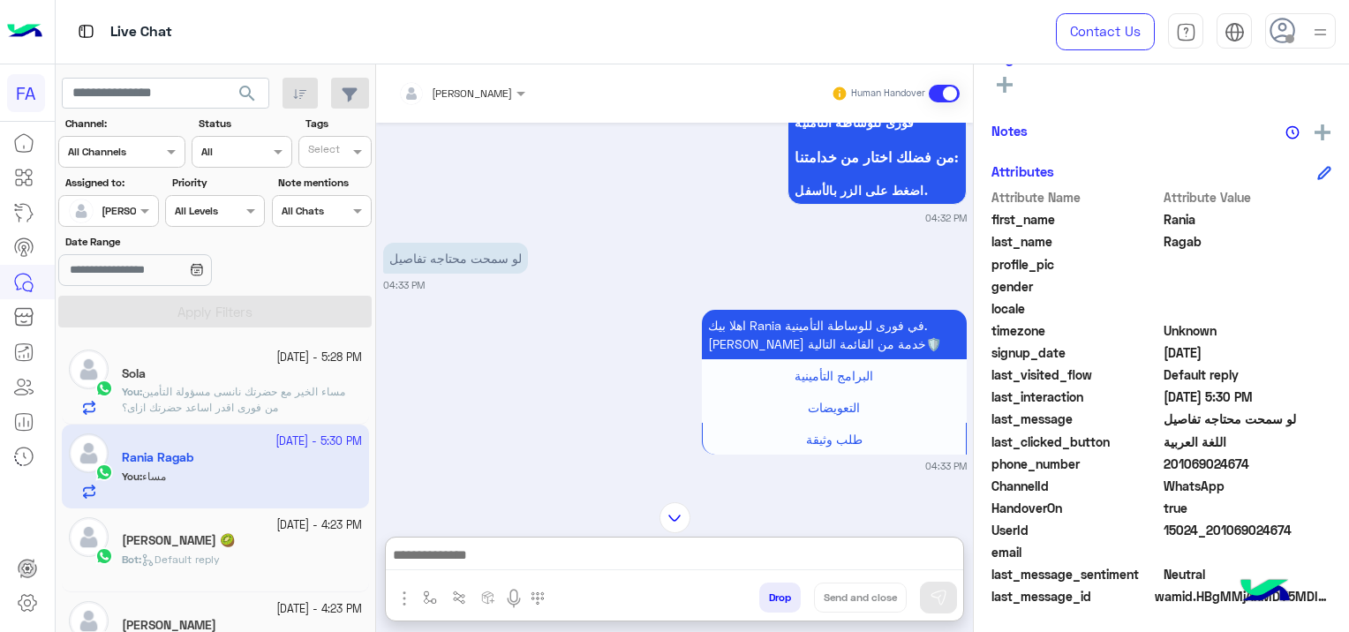
click at [562, 321] on div "[DATE] سلام عليكم 04:32 PM اهلا بك Rania فى فورى للوساطة التأمينية انا المساعد …" at bounding box center [674, 304] width 597 height 362
click at [576, 274] on img at bounding box center [578, 263] width 21 height 21
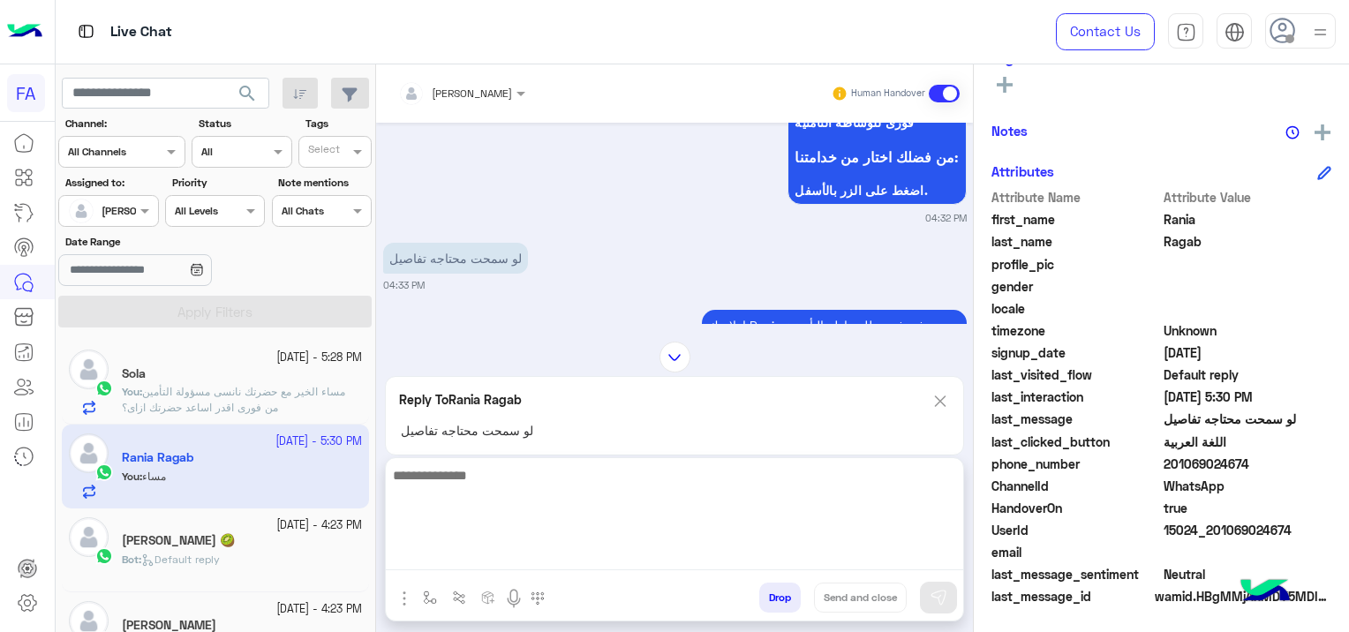
click at [536, 548] on textarea at bounding box center [675, 518] width 578 height 106
type textarea "*"
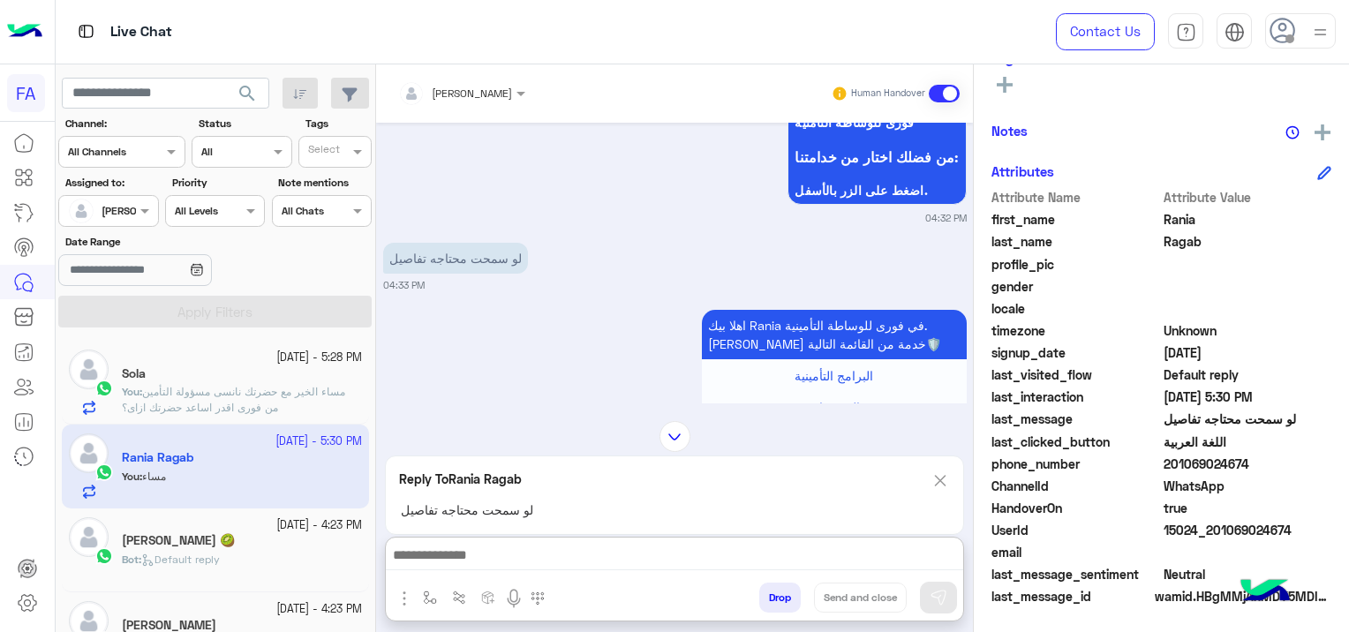
click at [930, 456] on div "Reply To Rania Ragab لو سمحت محتاجه تفاصيل" at bounding box center [674, 495] width 579 height 79
click at [945, 486] on img at bounding box center [940, 481] width 19 height 22
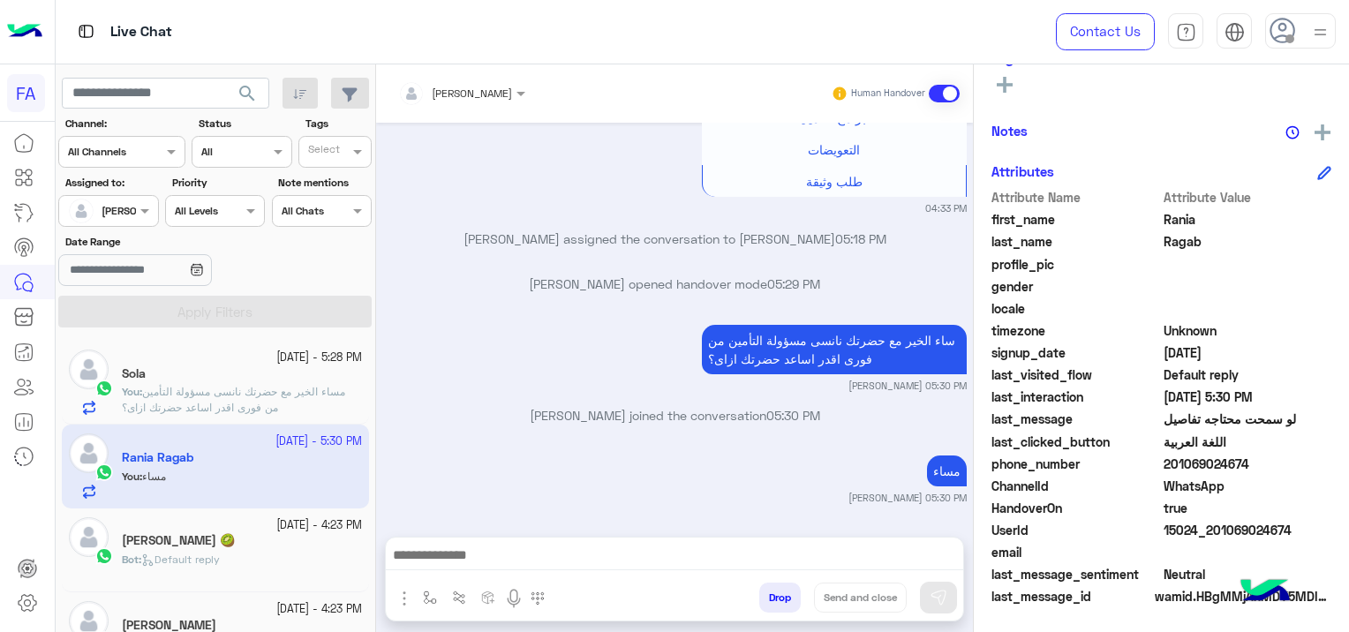
scroll to position [1109, 0]
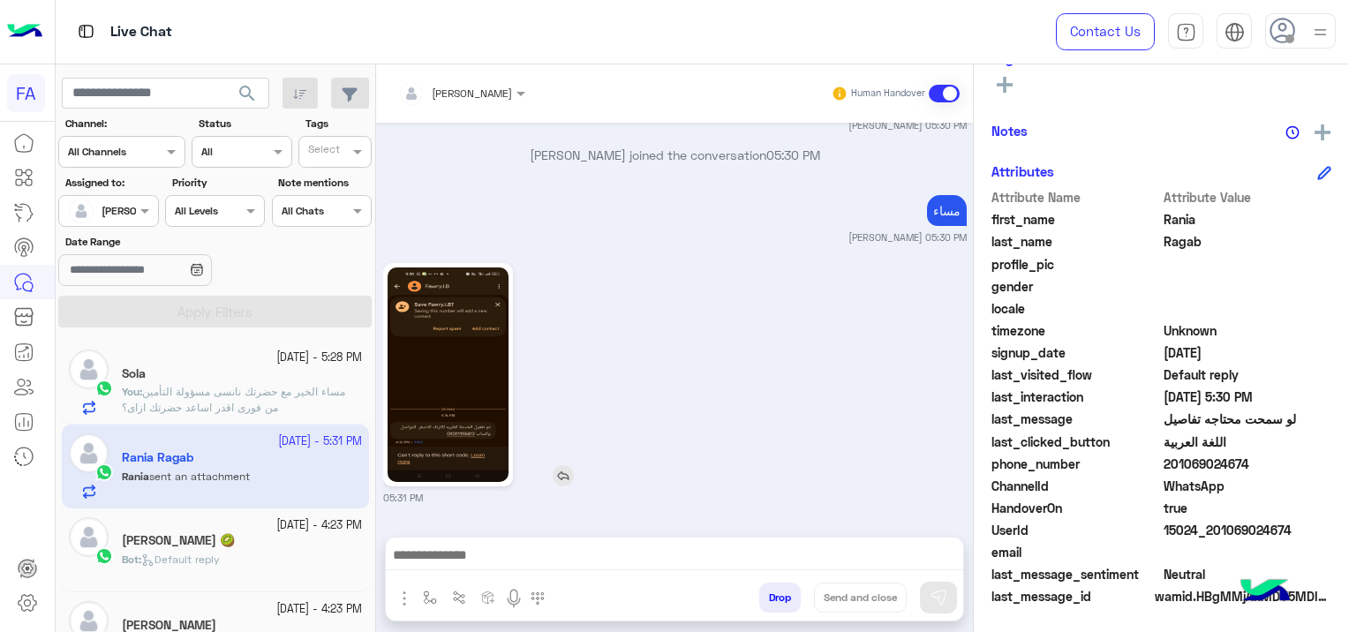
click at [462, 376] on img at bounding box center [448, 375] width 121 height 215
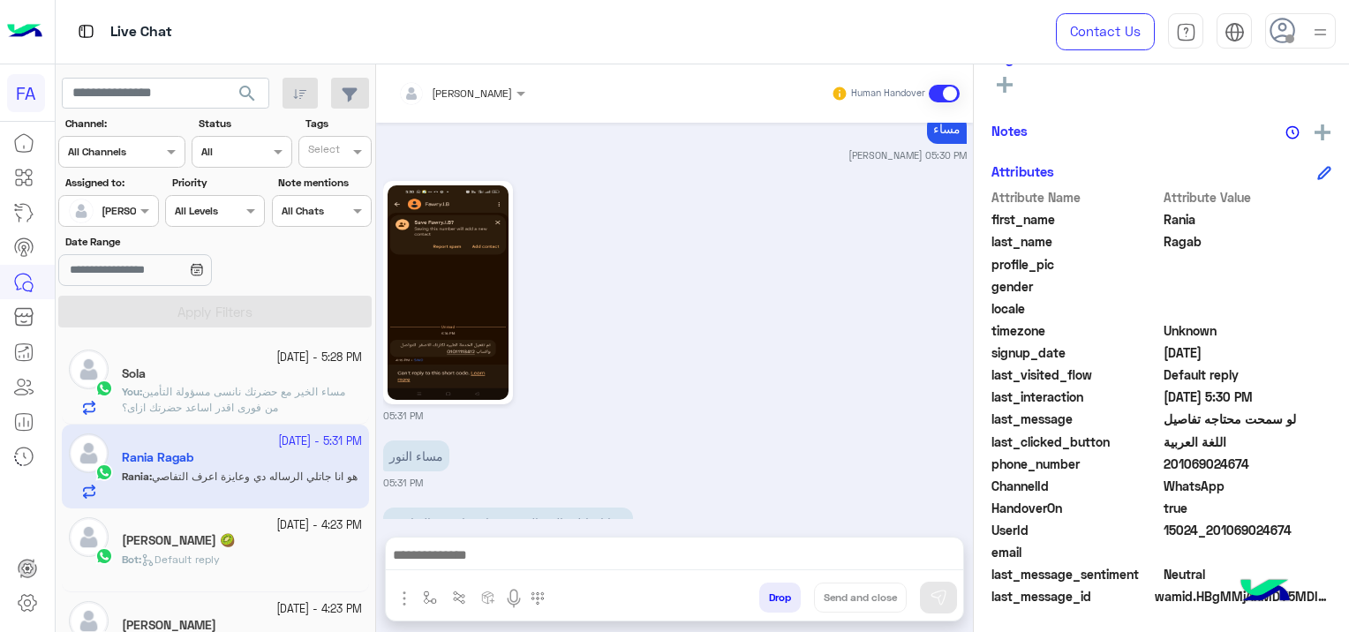
scroll to position [1243, 0]
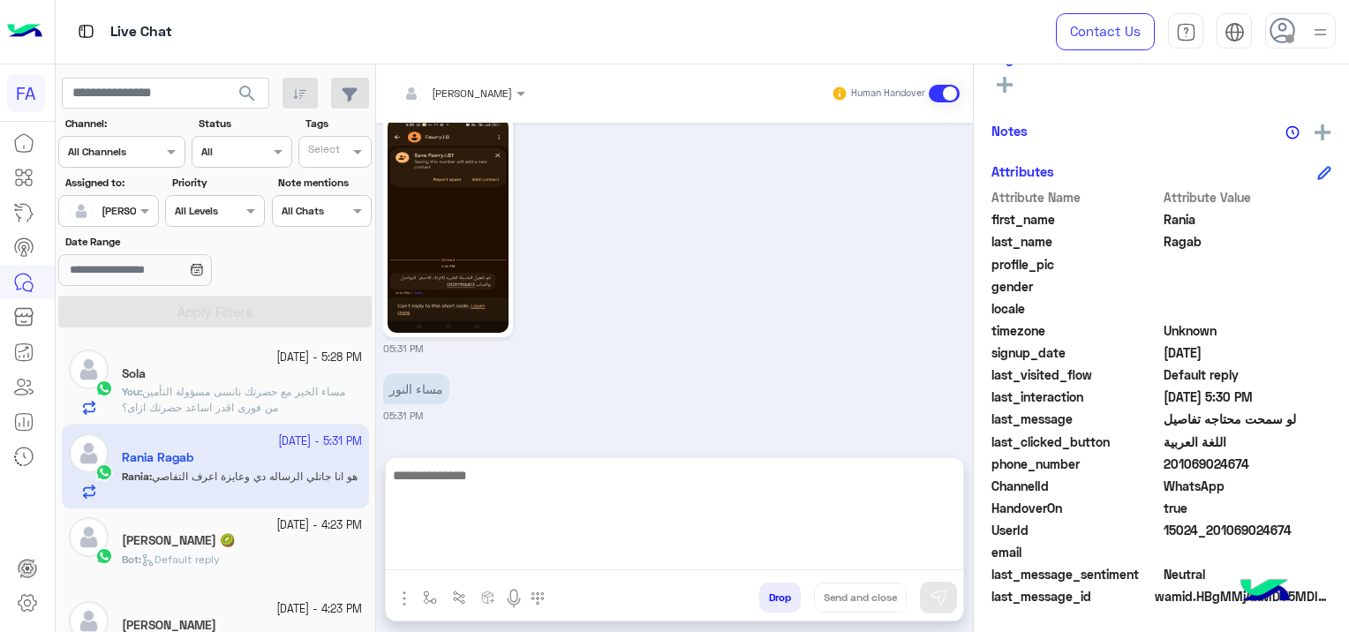
click at [474, 557] on textarea at bounding box center [675, 518] width 578 height 106
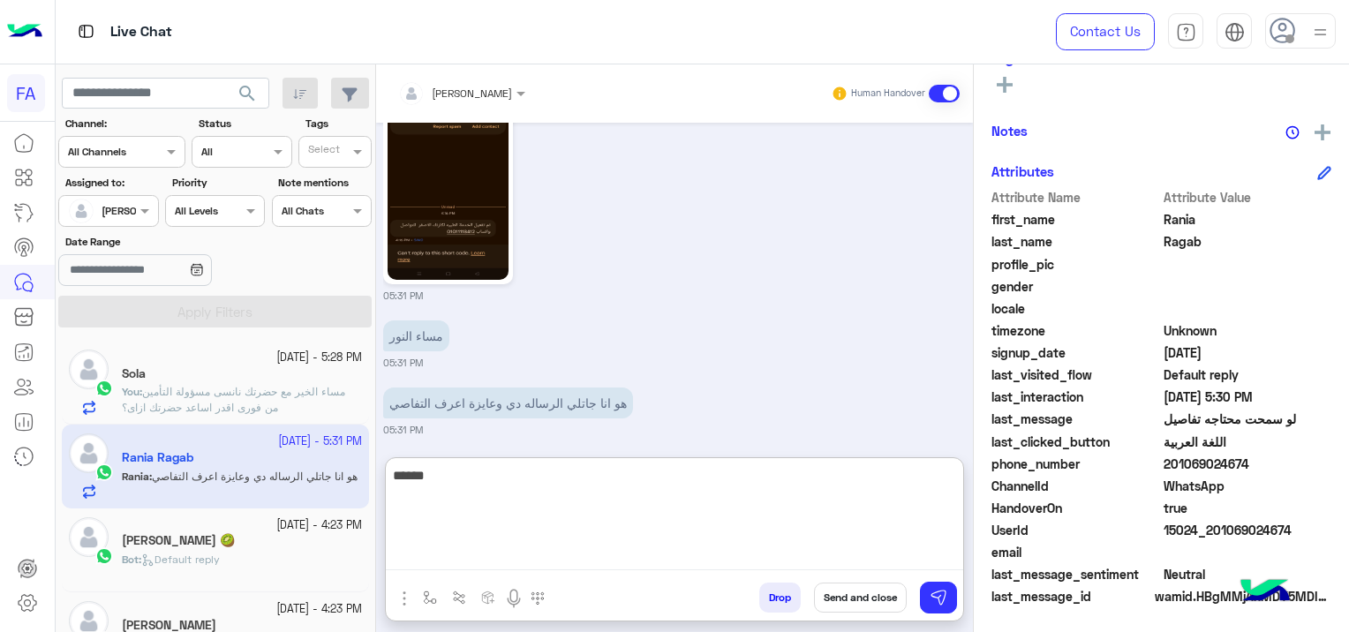
scroll to position [1324, 0]
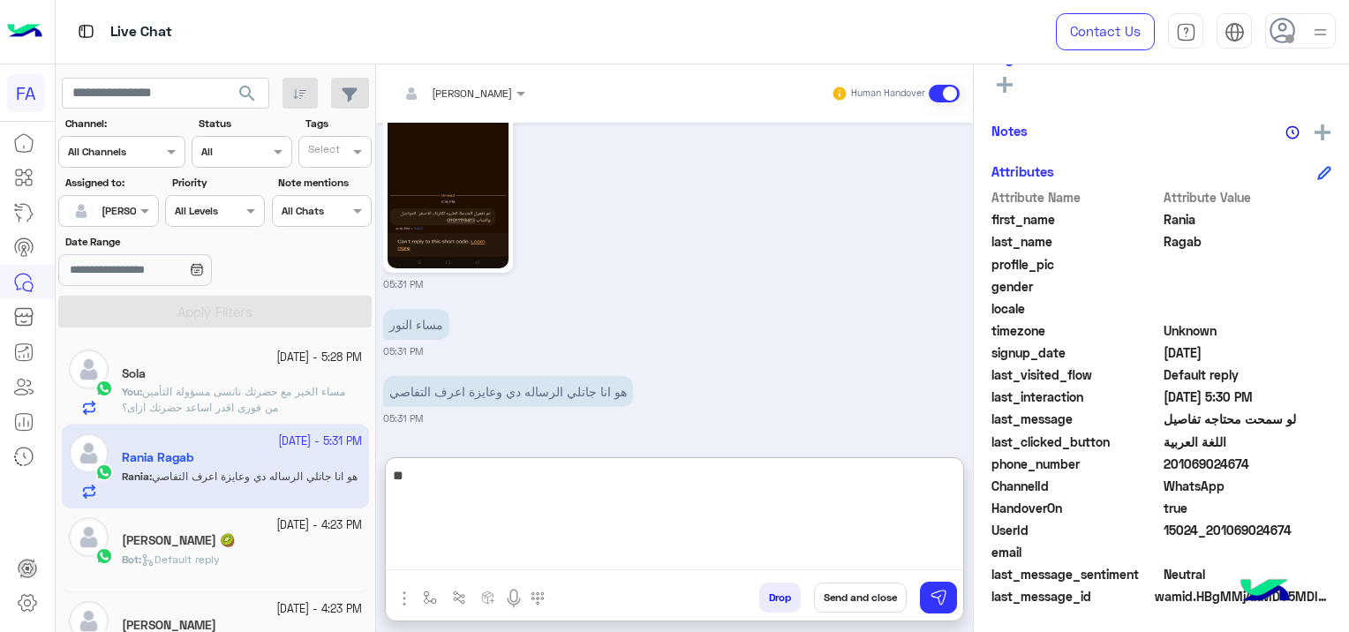
type textarea "*"
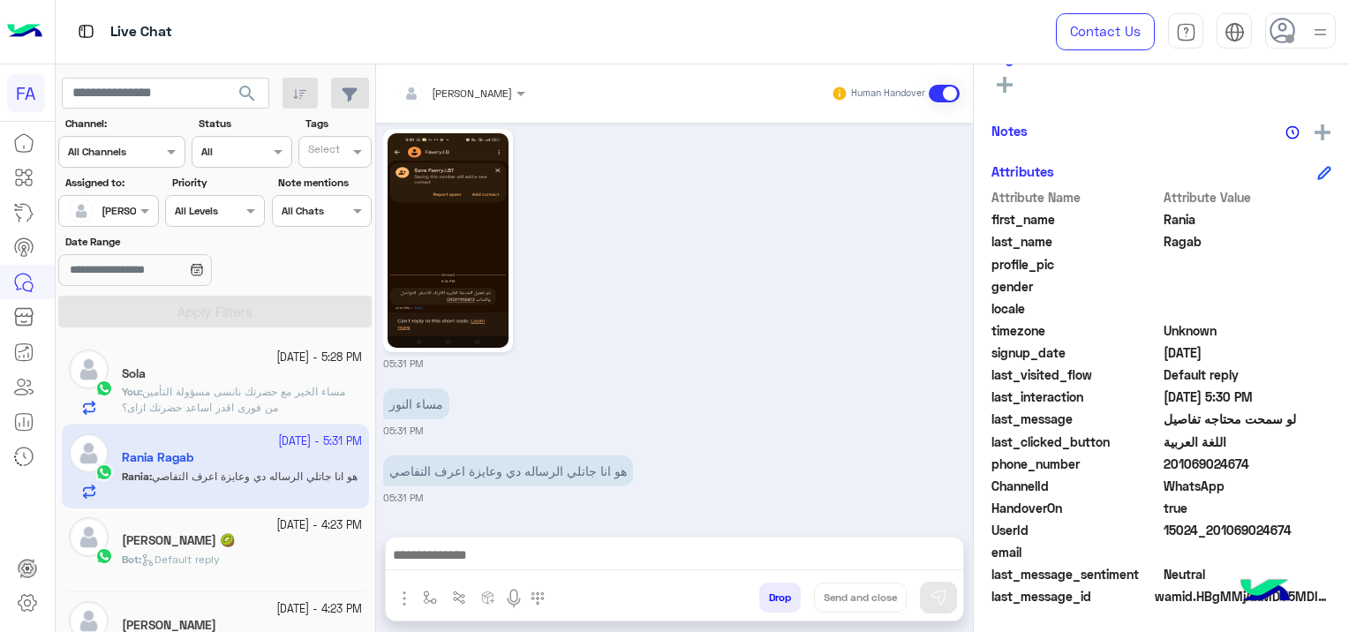
scroll to position [1243, 0]
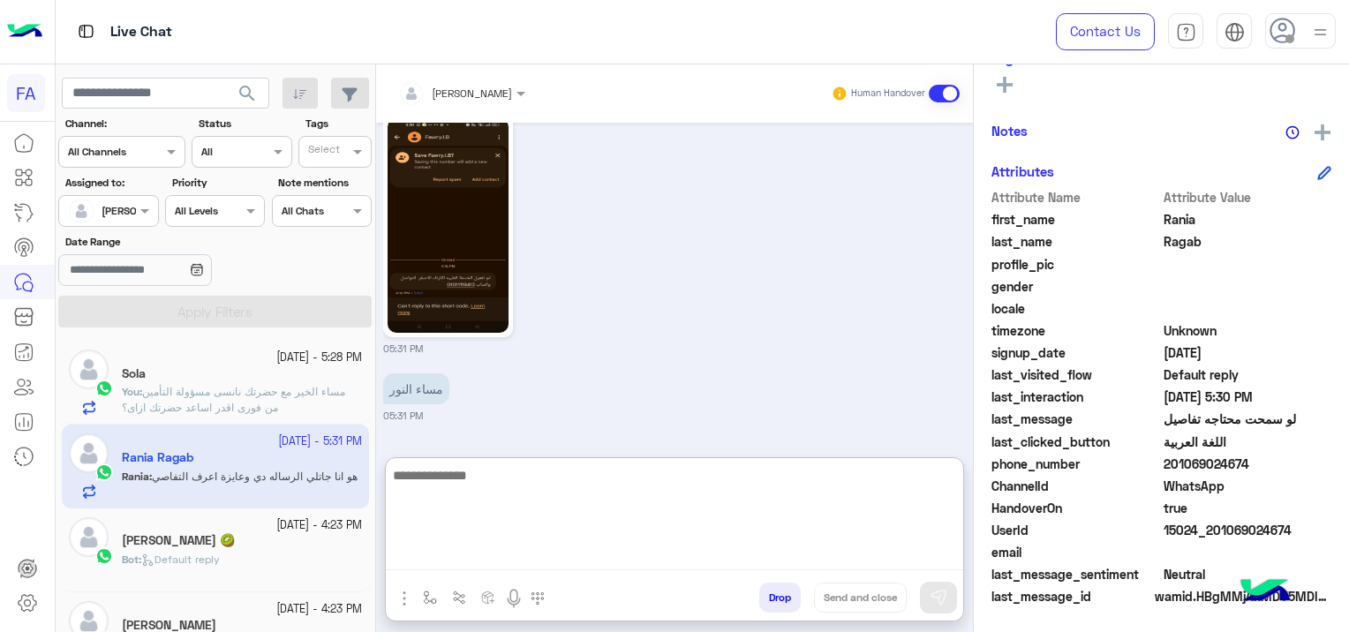
click at [483, 548] on textarea at bounding box center [675, 518] width 578 height 106
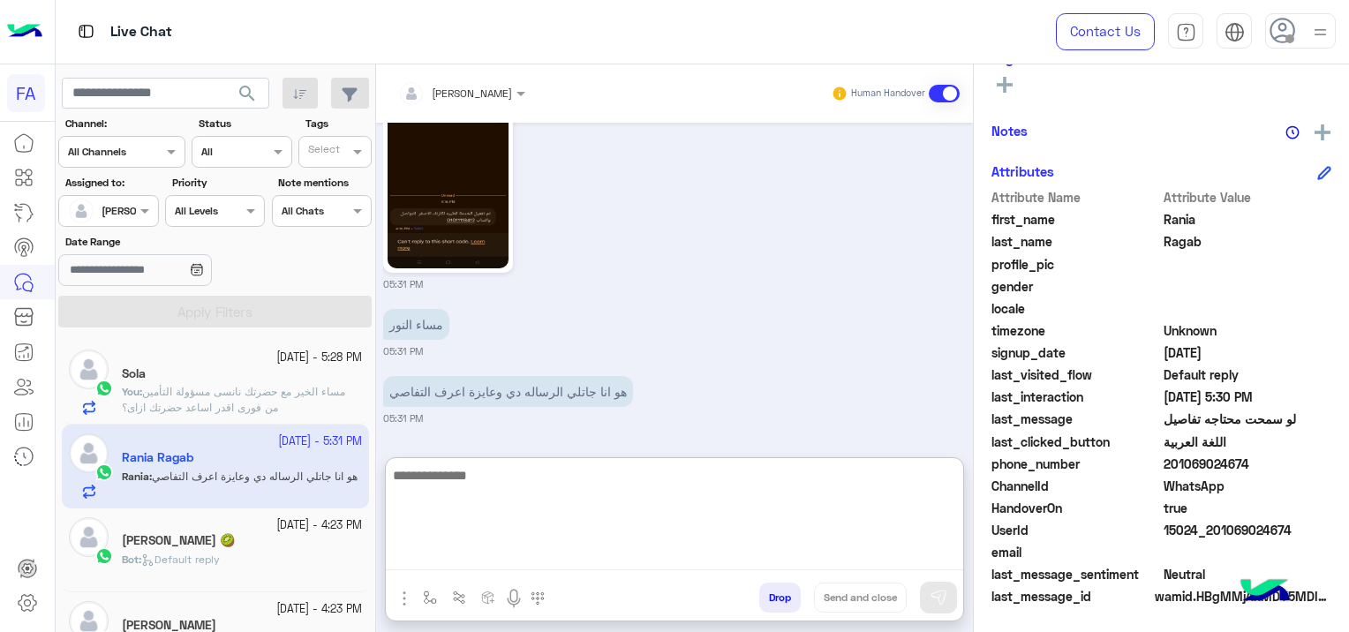
scroll to position [1324, 0]
paste textarea "**********"
type textarea "**********"
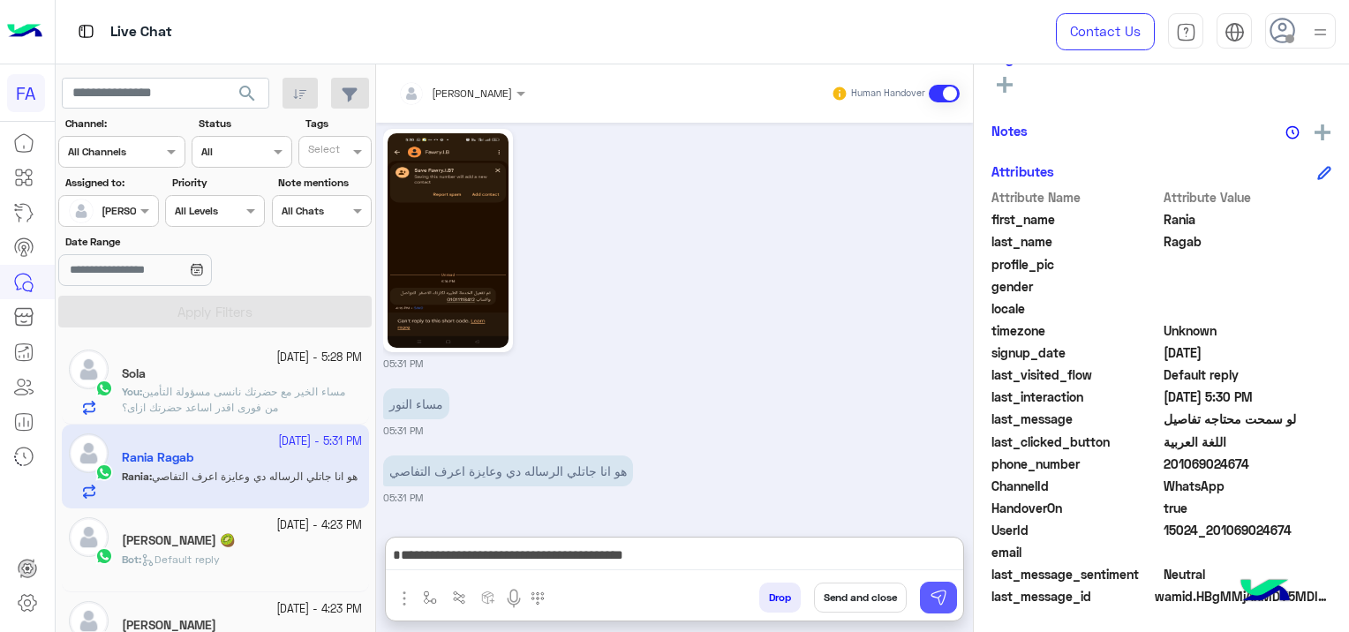
click at [938, 596] on img at bounding box center [939, 598] width 18 height 18
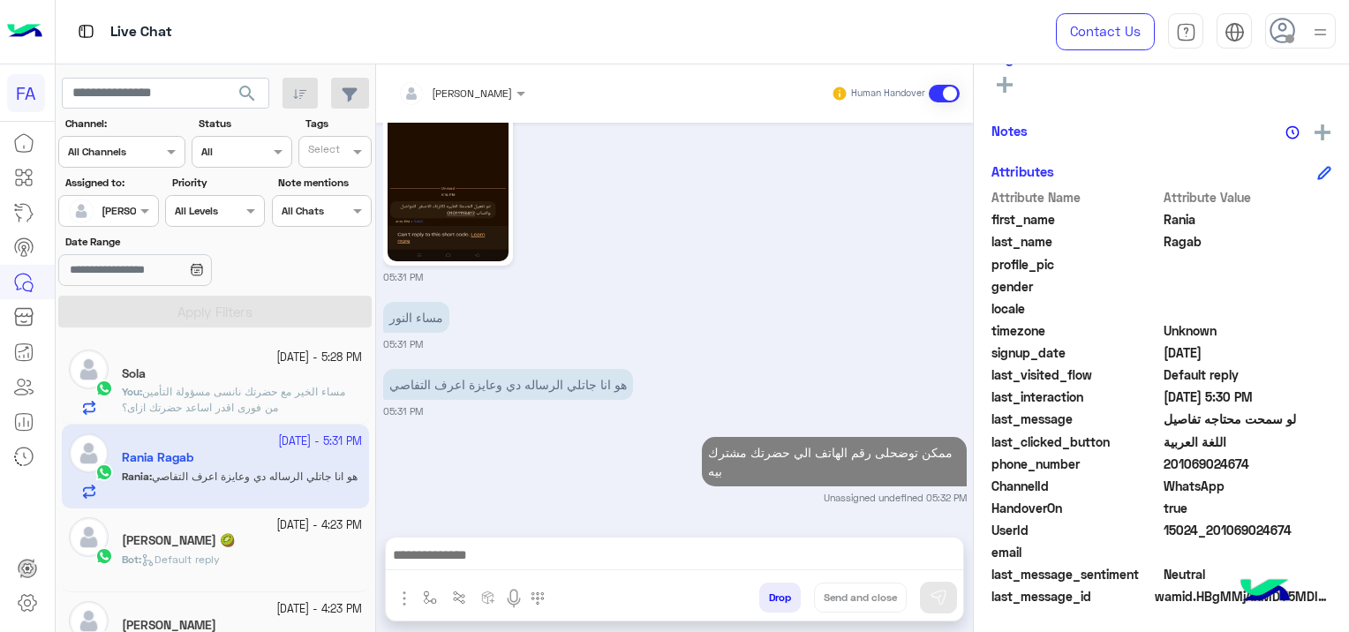
scroll to position [1329, 0]
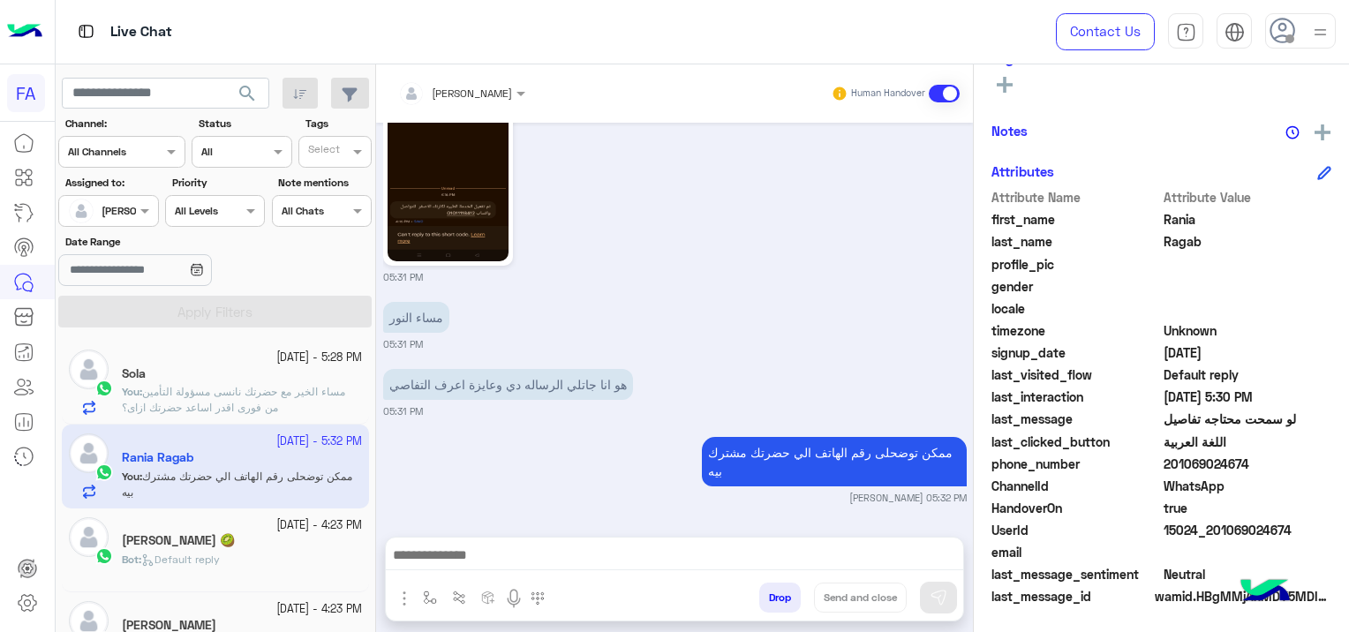
click at [258, 394] on span "مساء الخير مع حضرتك نانسى مسؤولة التأمين من فورى اقدر اساعد حضرتك ازاى؟" at bounding box center [233, 399] width 223 height 29
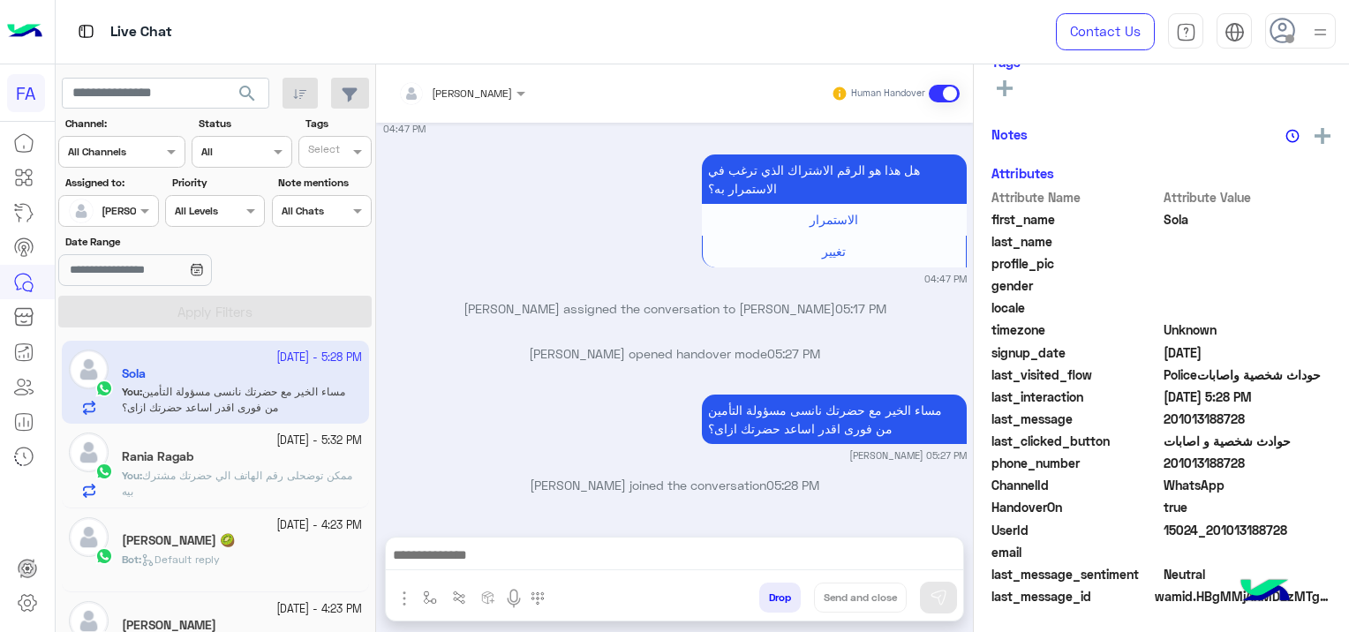
scroll to position [369, 0]
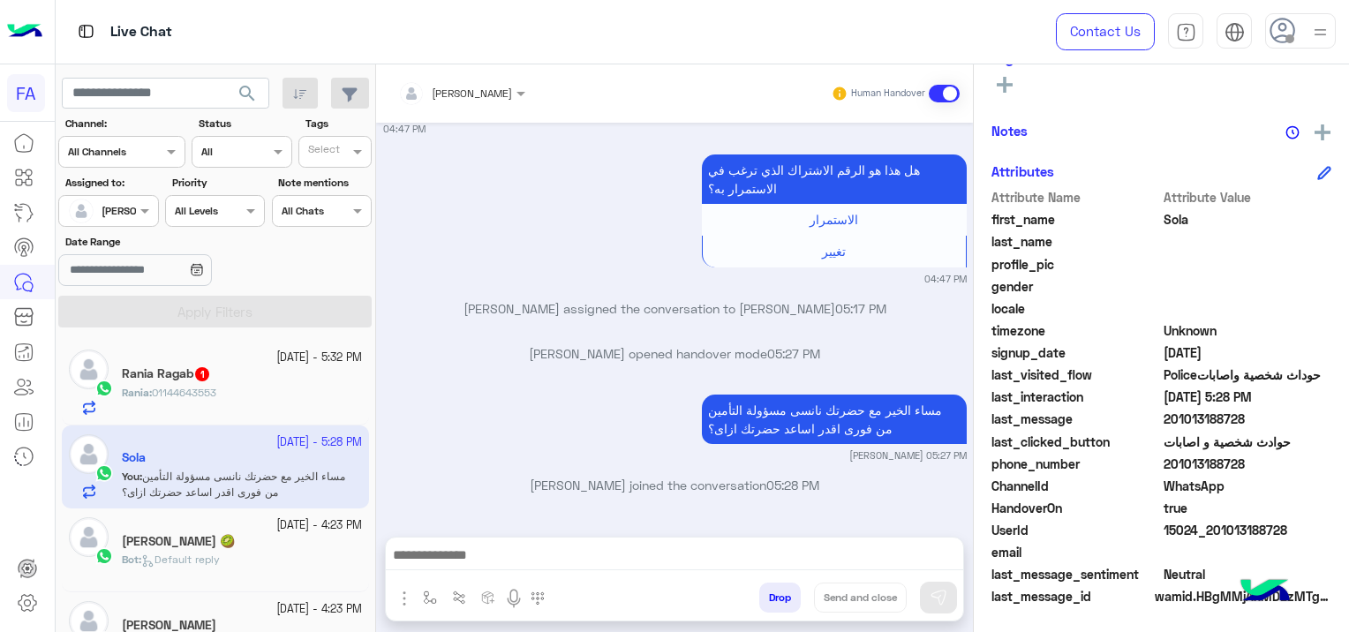
click at [713, 570] on div at bounding box center [675, 560] width 578 height 44
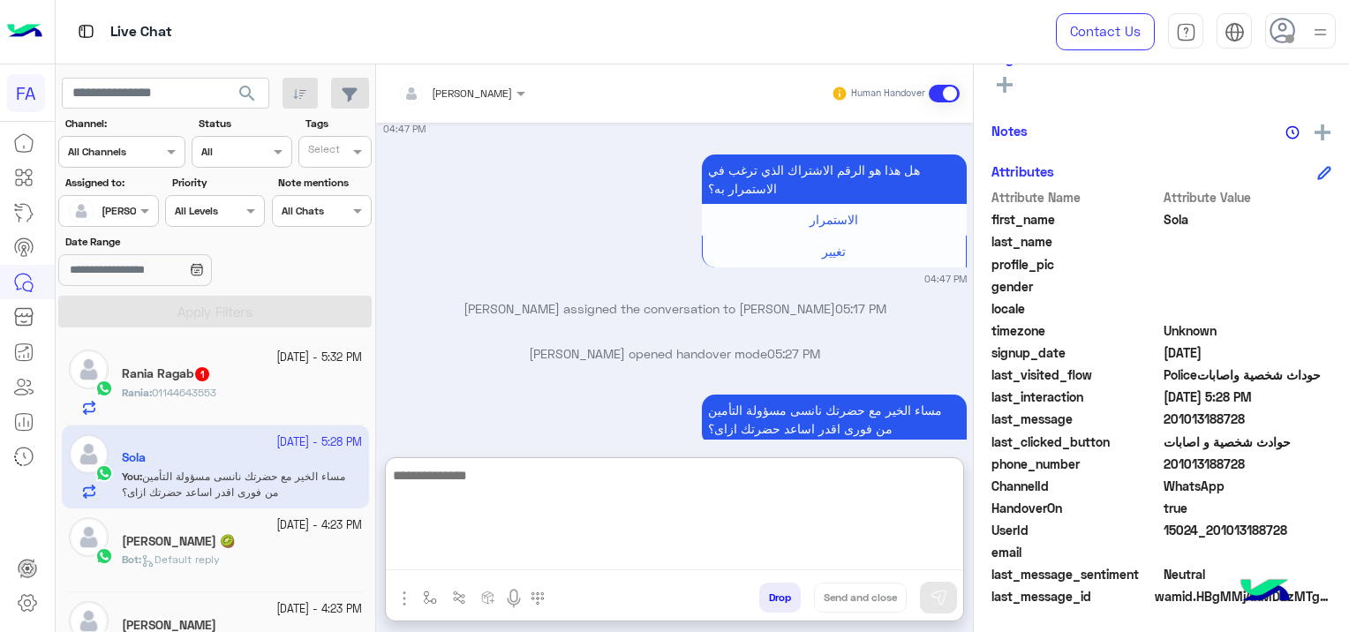
click at [654, 553] on textarea at bounding box center [675, 518] width 578 height 106
click at [460, 555] on textarea at bounding box center [675, 518] width 578 height 106
paste textarea "**********"
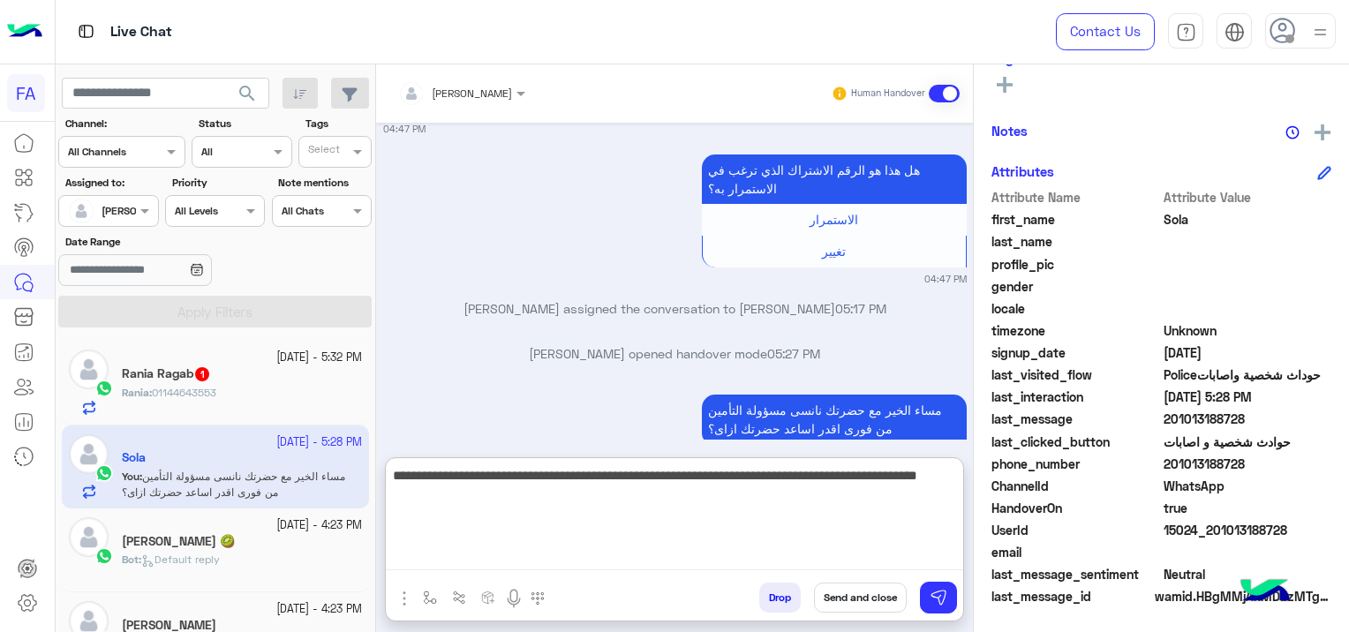
type textarea "**********"
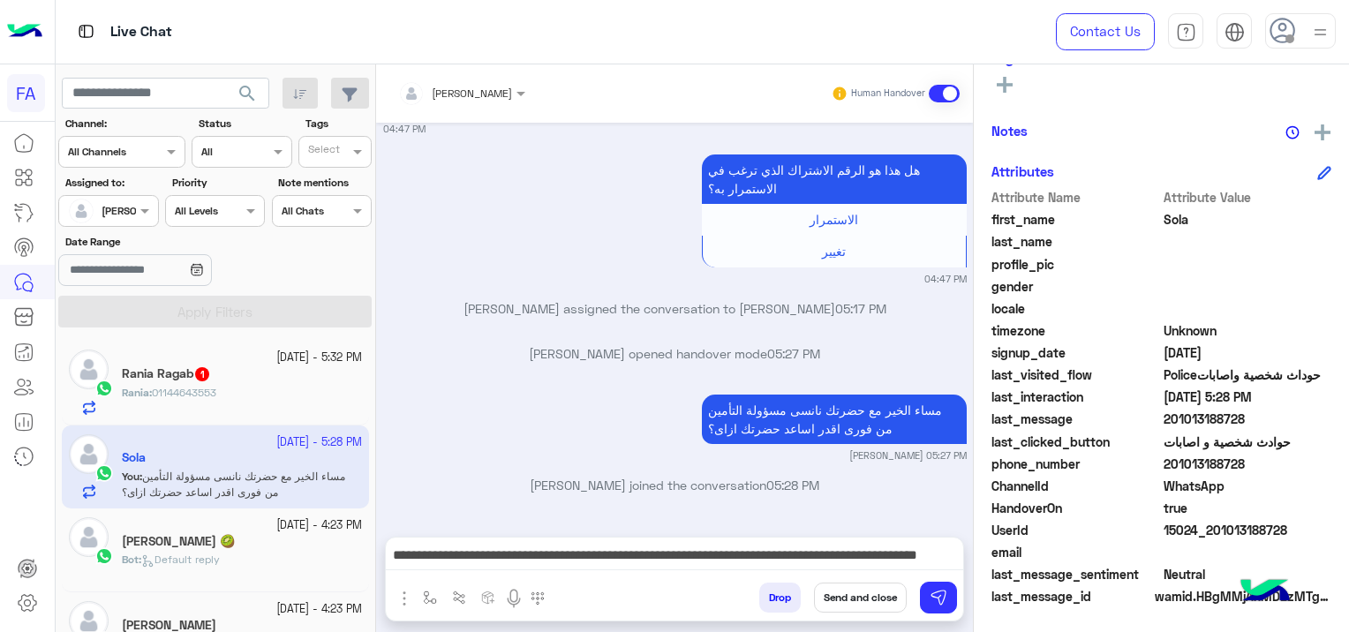
click at [855, 597] on button "Send and close" at bounding box center [860, 598] width 93 height 30
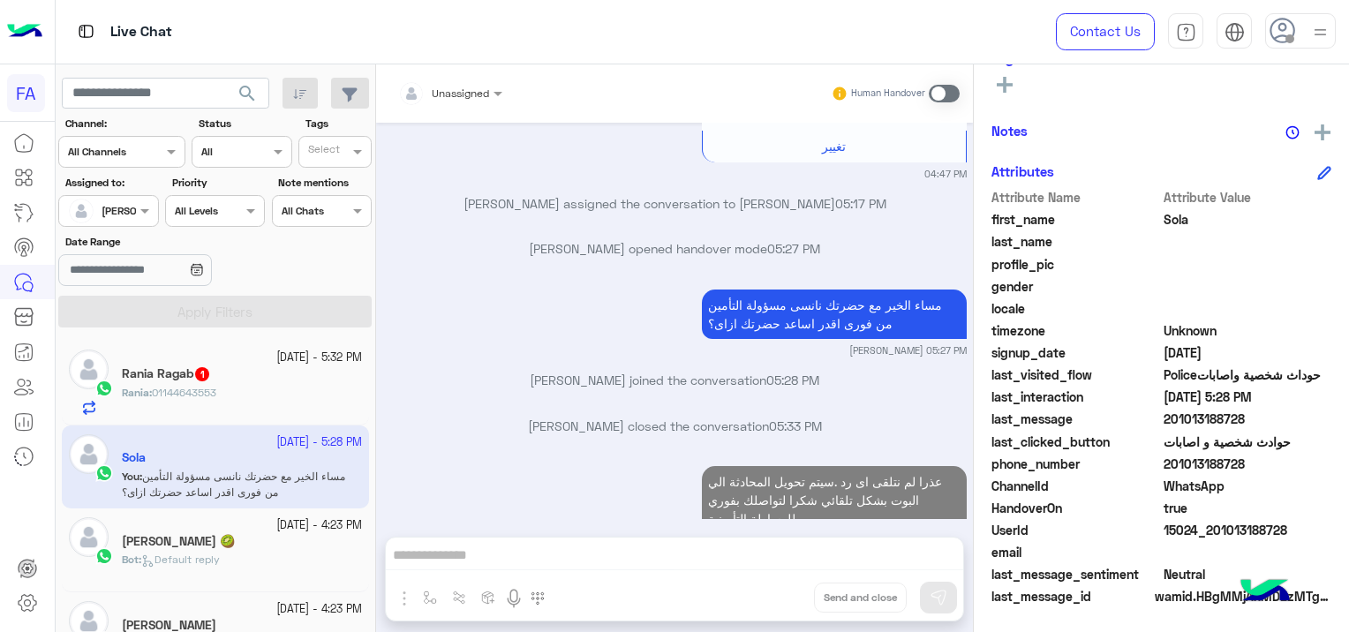
scroll to position [1423, 0]
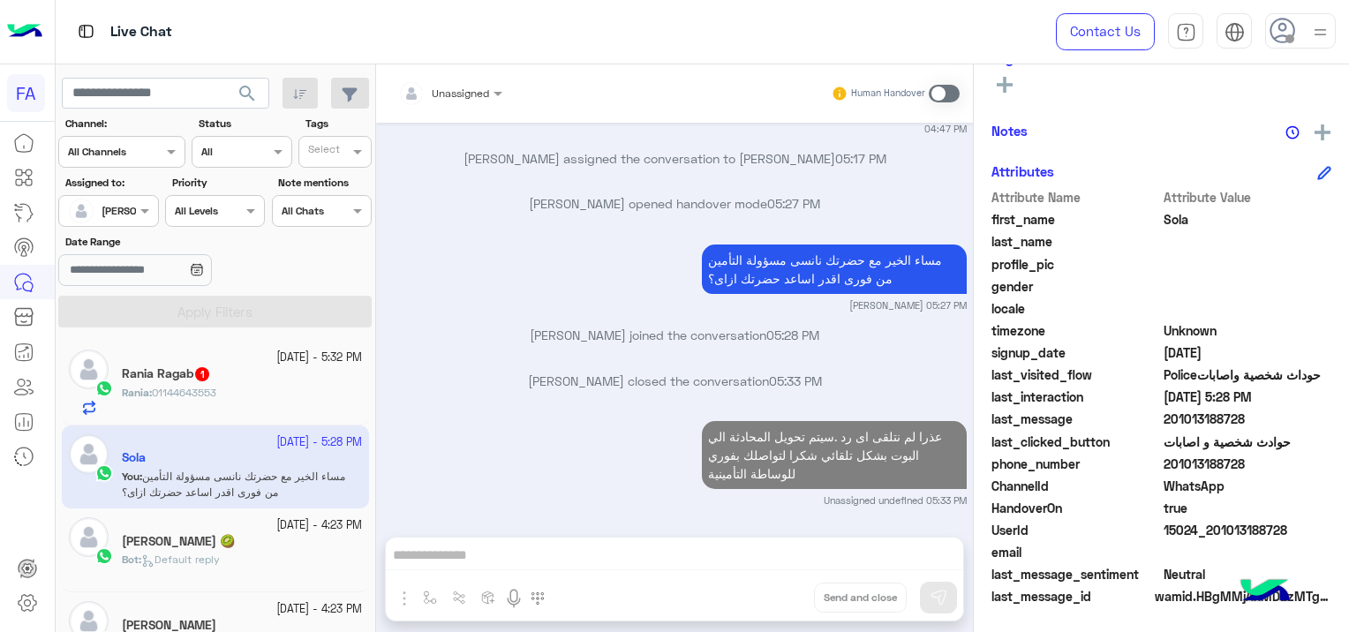
click at [269, 399] on div "Rania : 01144643553" at bounding box center [242, 400] width 240 height 31
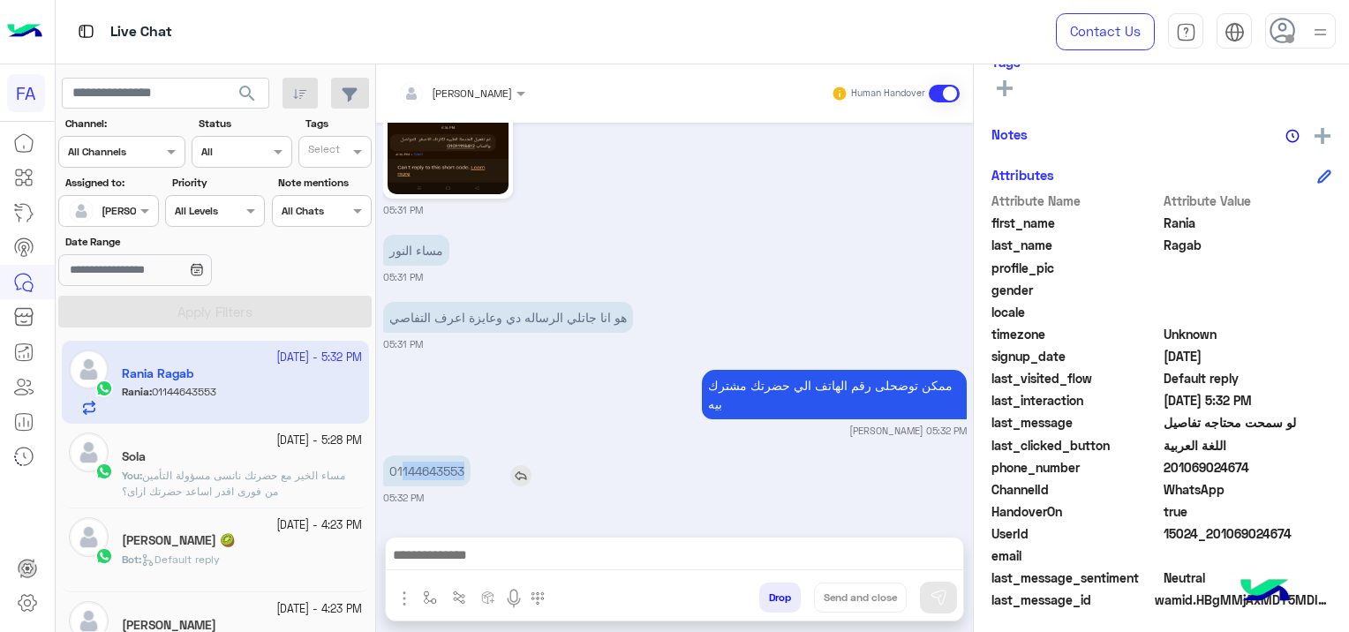
scroll to position [369, 0]
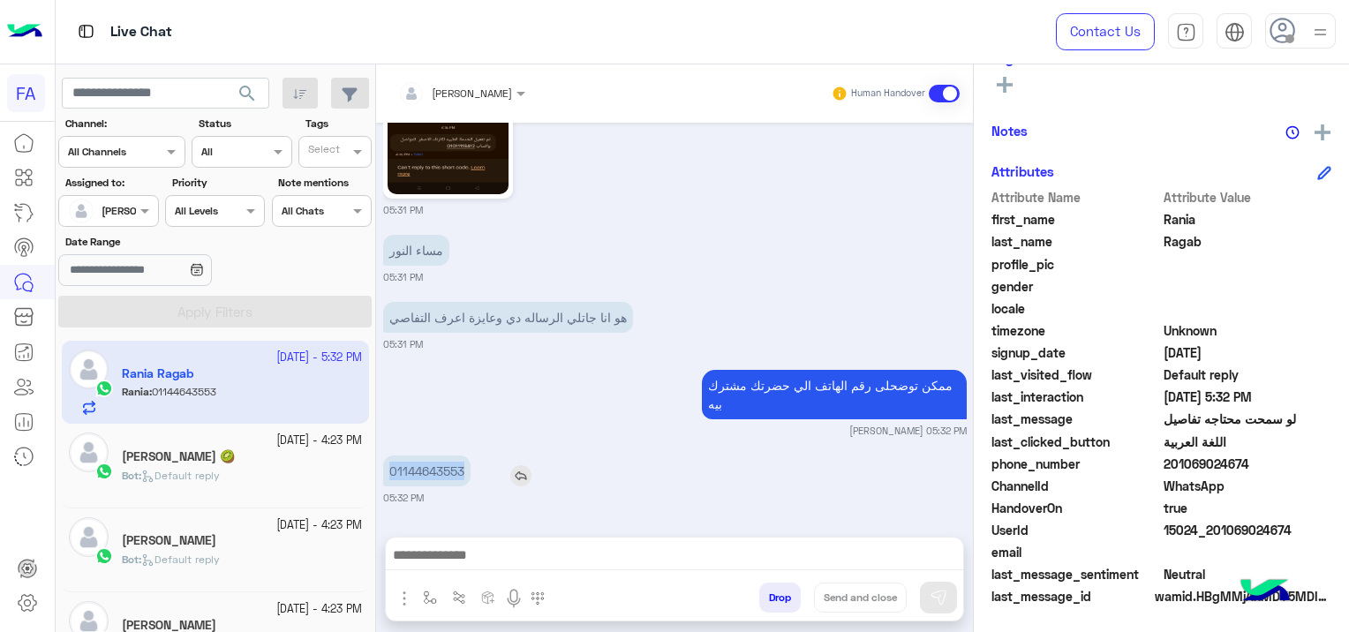
drag, startPoint x: 480, startPoint y: 465, endPoint x: 382, endPoint y: 482, distance: 100.3
click at [383, 482] on div "01144643553" at bounding box center [477, 471] width 188 height 31
copy p "01144643553"
click at [555, 495] on small "05:32 PM" at bounding box center [675, 498] width 584 height 14
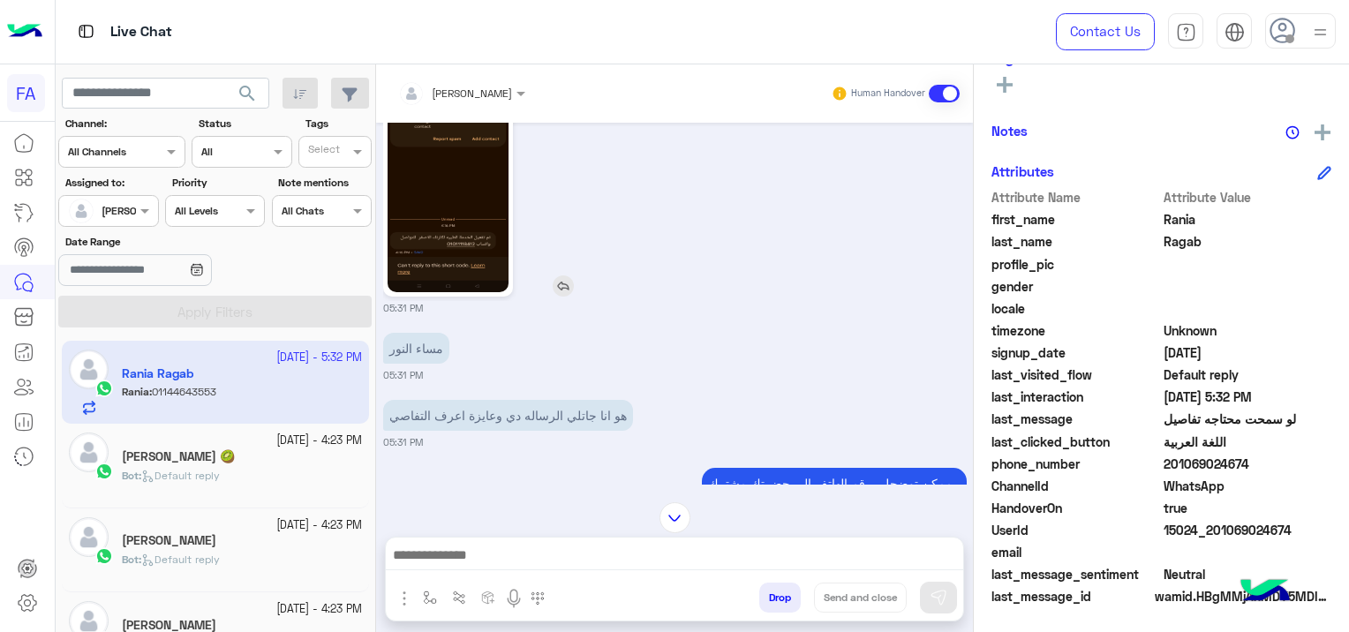
scroll to position [1220, 0]
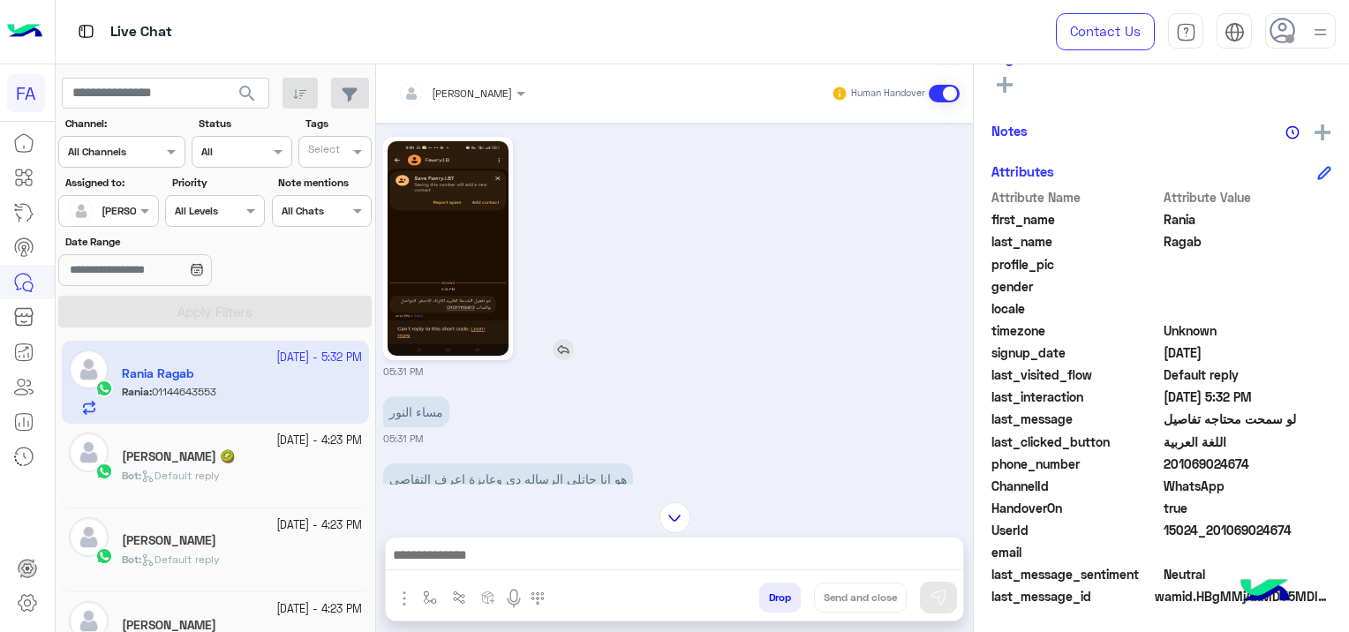
click at [560, 360] on img at bounding box center [563, 349] width 21 height 21
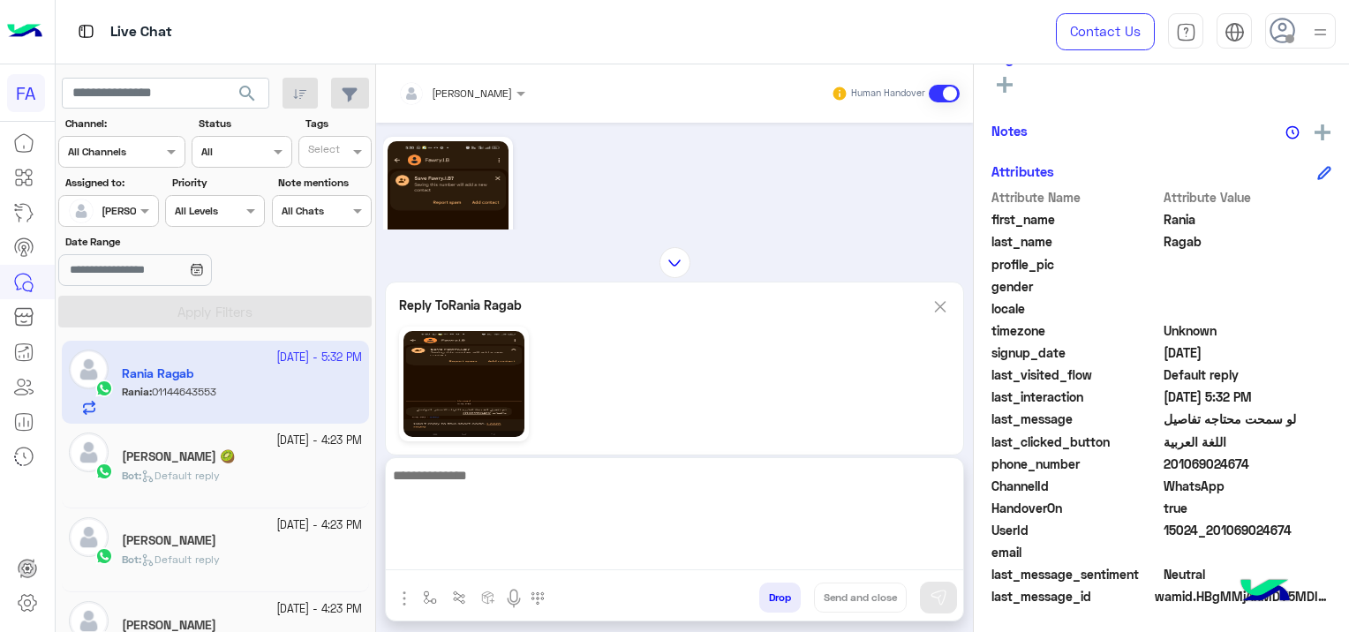
drag, startPoint x: 547, startPoint y: 562, endPoint x: 650, endPoint y: 537, distance: 106.2
click at [545, 562] on textarea at bounding box center [675, 518] width 578 height 106
type textarea "**********"
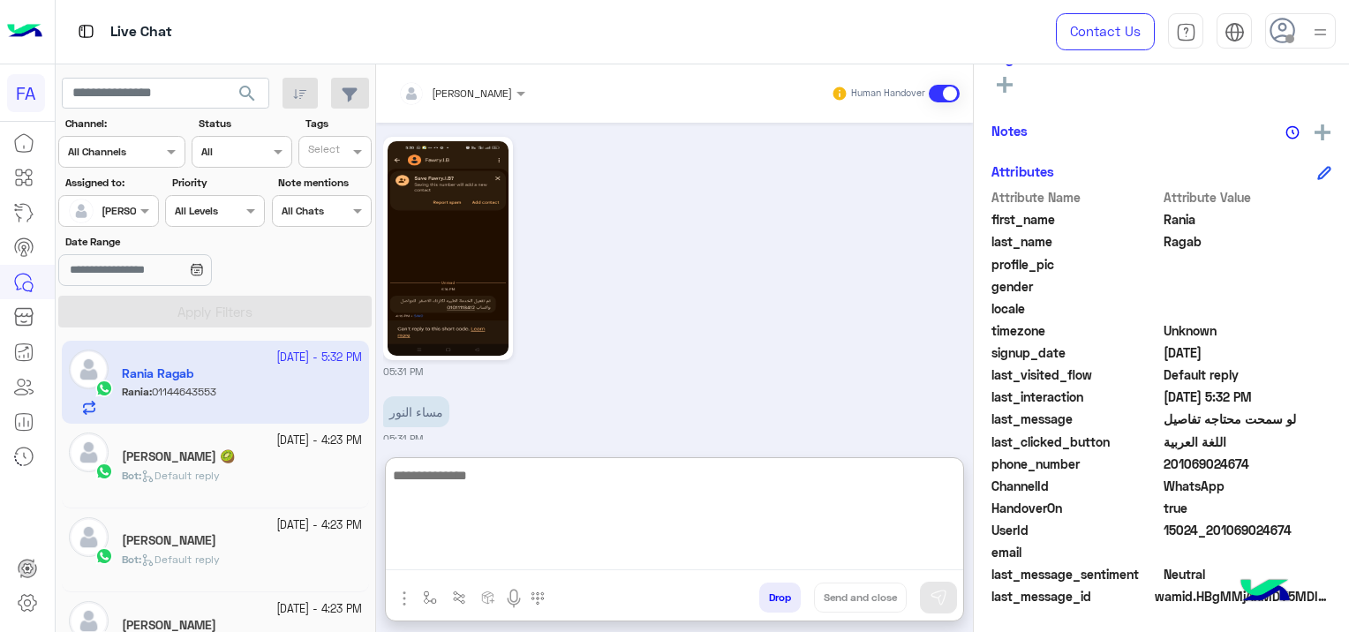
scroll to position [1777, 0]
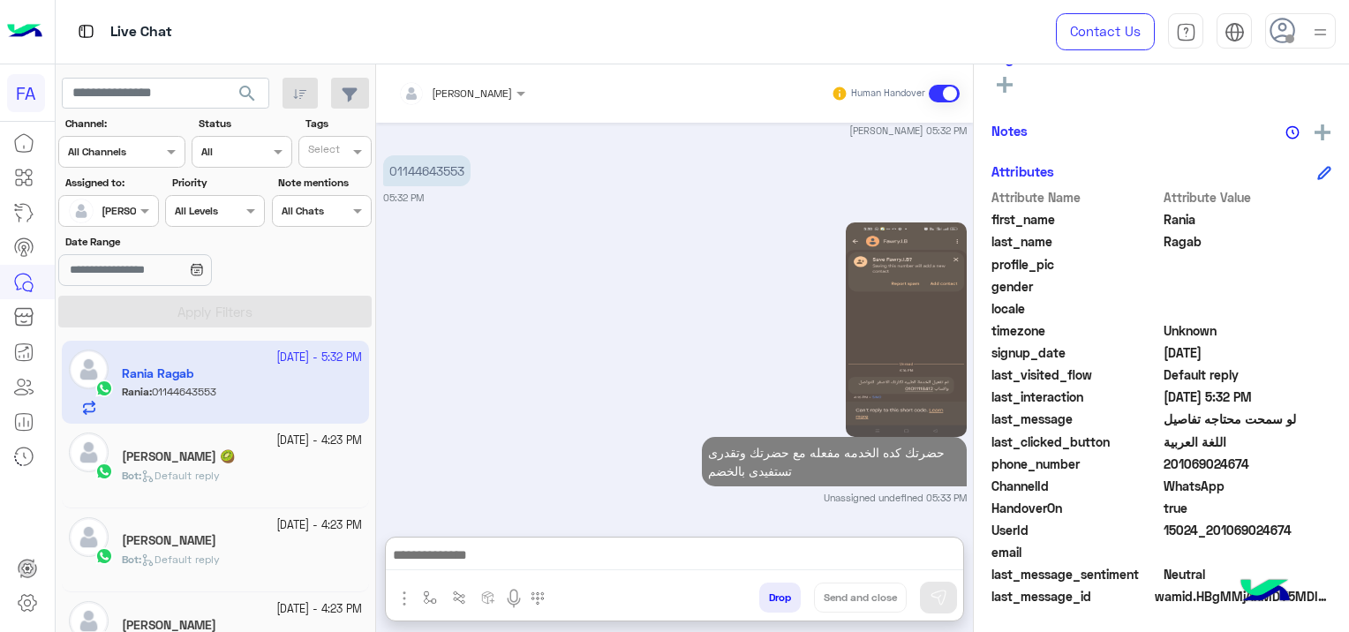
click at [611, 407] on div "حضرتك كده الخدمه مفعله مع حضرتك وتقدرى تستفيدى بالخضم" at bounding box center [784, 354] width 366 height 273
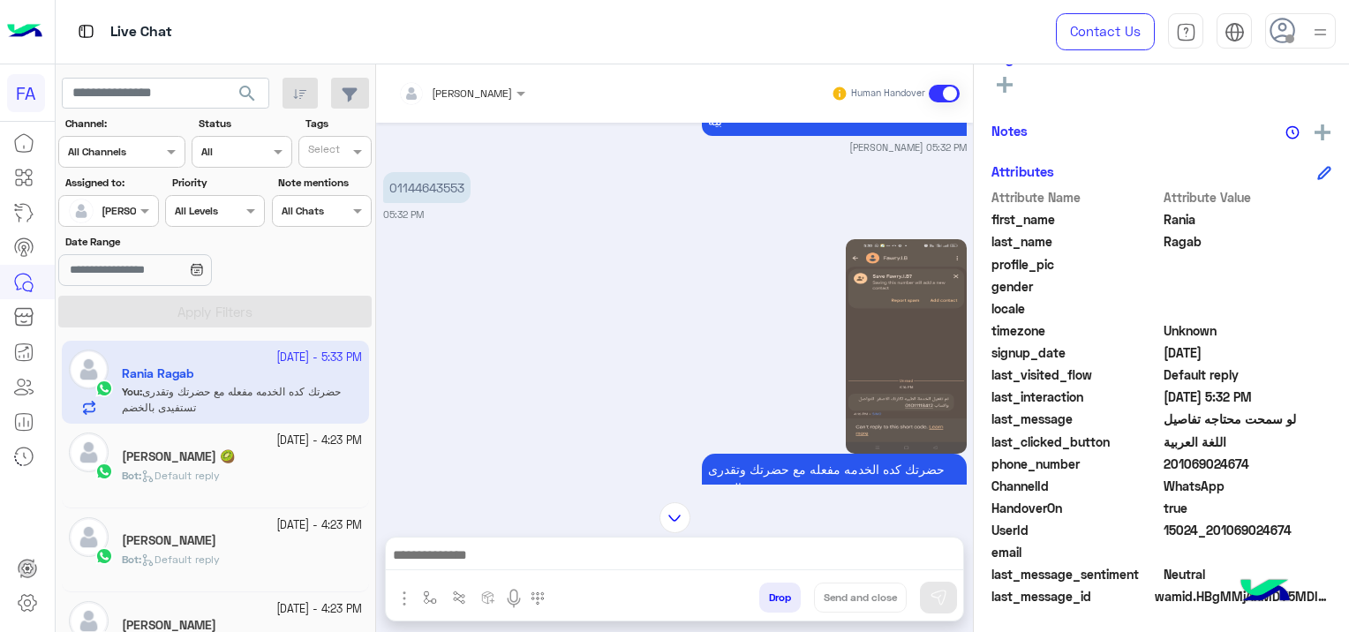
scroll to position [1697, 0]
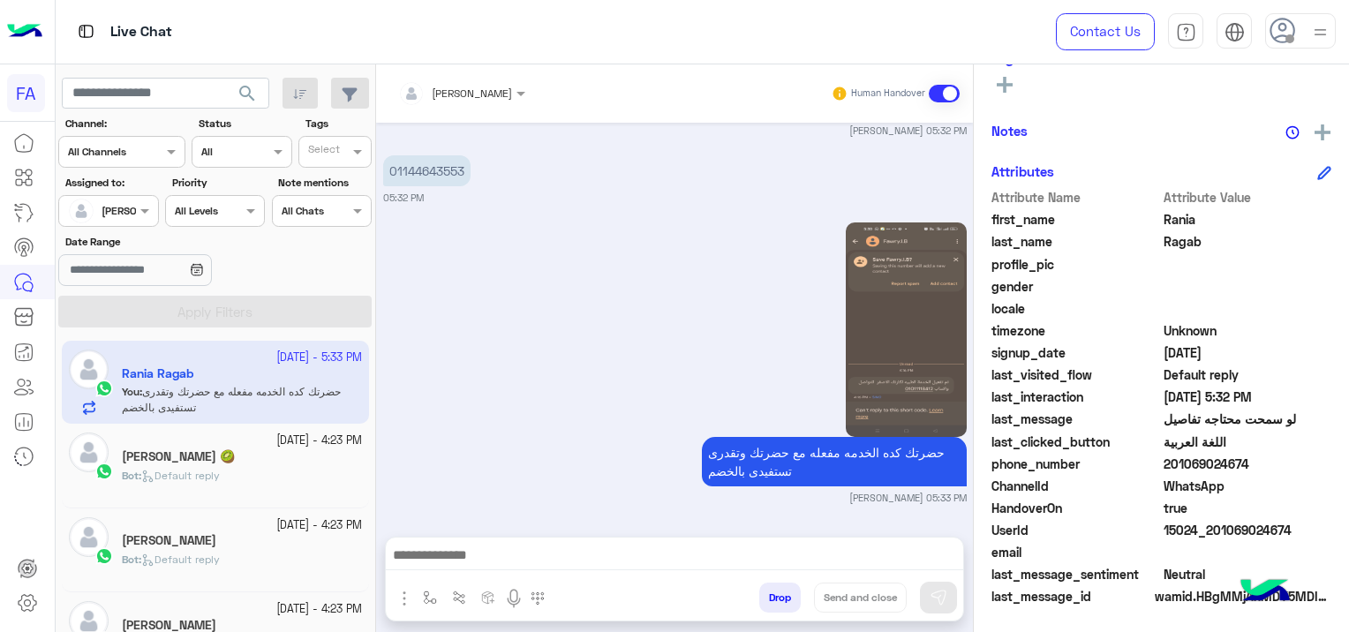
drag, startPoint x: 1290, startPoint y: 519, endPoint x: 1207, endPoint y: 528, distance: 83.5
click at [1207, 528] on span "15024_201069024674" at bounding box center [1248, 530] width 169 height 19
copy span "2"
click at [1265, 487] on span "WhatsApp" at bounding box center [1248, 486] width 169 height 19
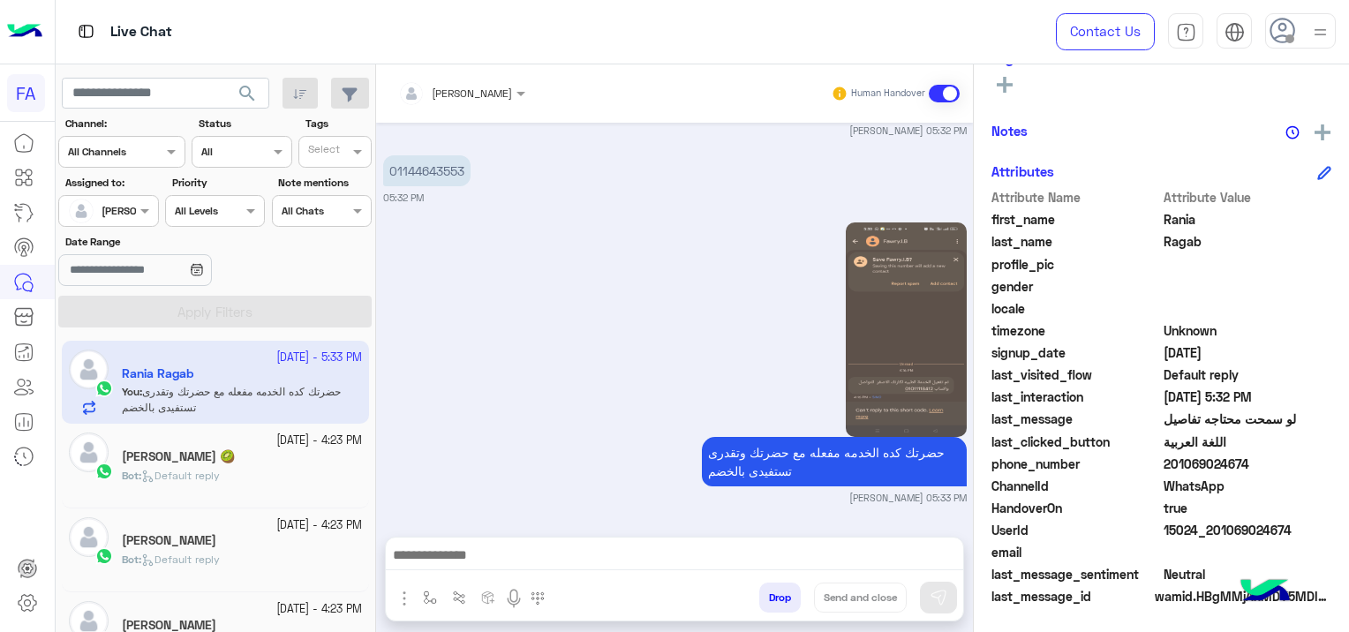
drag, startPoint x: 1293, startPoint y: 526, endPoint x: 1222, endPoint y: 541, distance: 72.2
click at [1222, 541] on div "Attribute Name Attribute Value first_name [PERSON_NAME] last_name Ragab profile…" at bounding box center [1162, 398] width 340 height 421
drag, startPoint x: 1222, startPoint y: 541, endPoint x: 1235, endPoint y: 562, distance: 24.2
click at [1233, 562] on div "email" at bounding box center [1162, 554] width 340 height 22
click at [1249, 547] on span at bounding box center [1248, 552] width 169 height 19
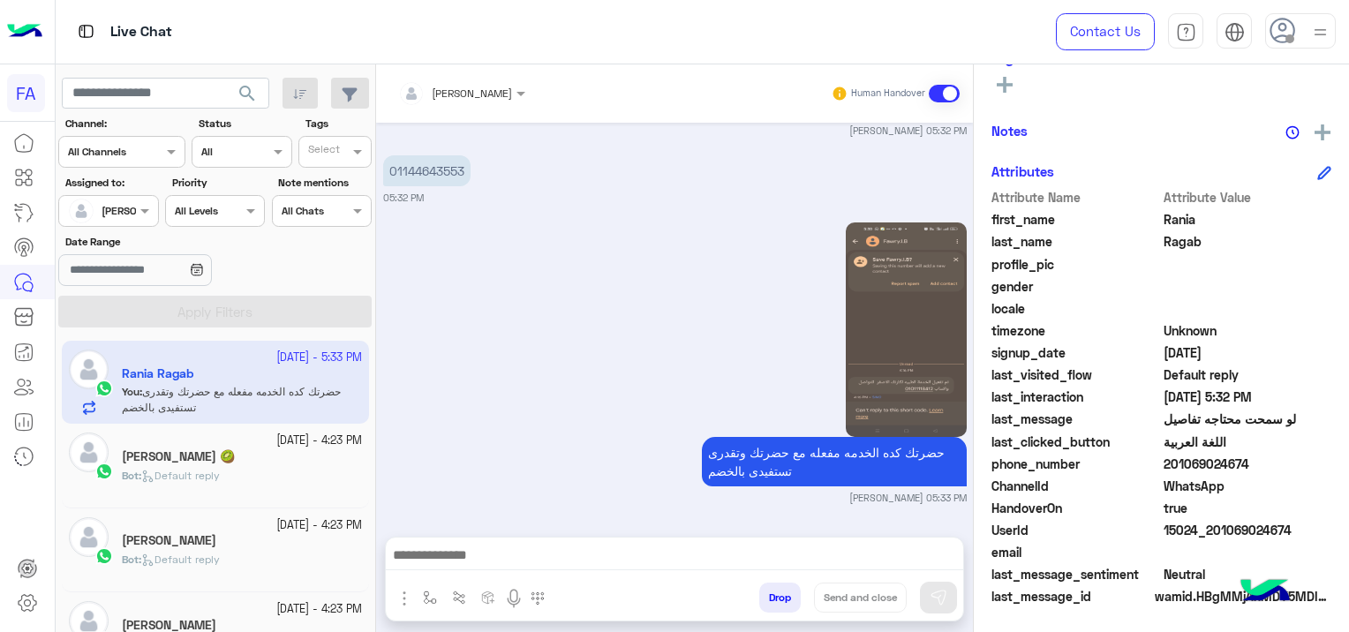
scroll to position [1765, 0]
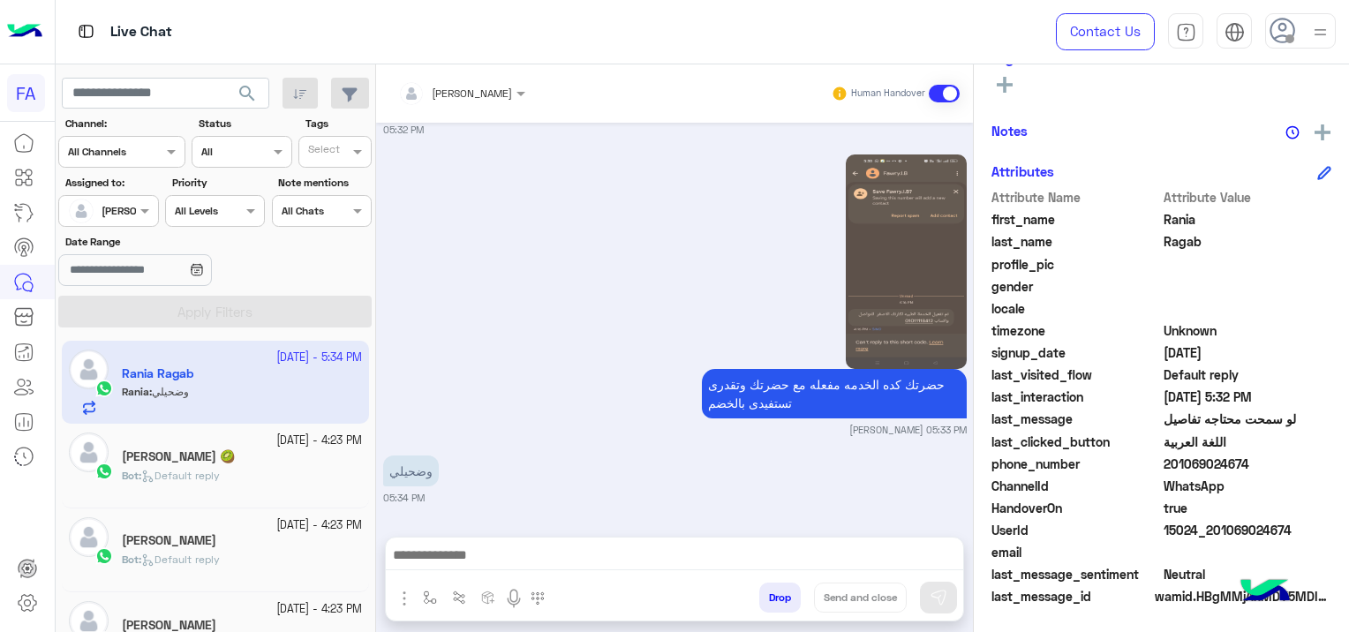
drag, startPoint x: 1296, startPoint y: 524, endPoint x: 1213, endPoint y: 532, distance: 84.3
click at [1213, 532] on span "15024_201069024674" at bounding box center [1248, 530] width 169 height 19
copy span "01069024674"
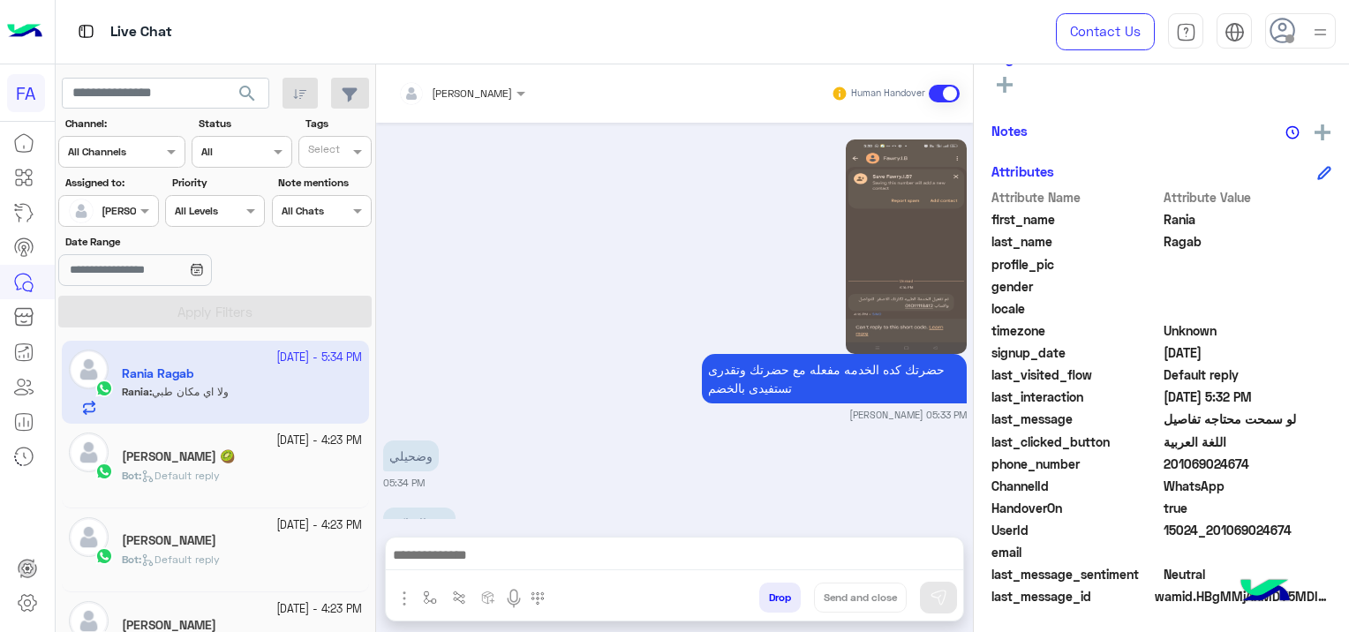
scroll to position [1900, 0]
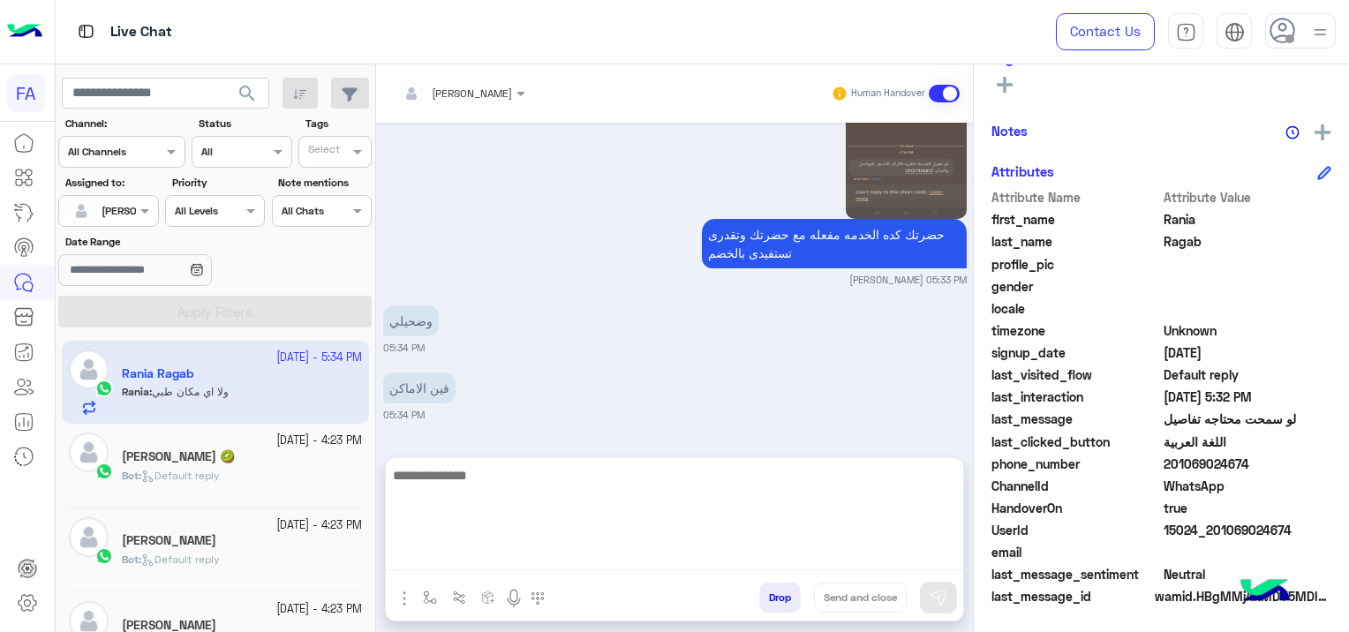
click at [444, 555] on textarea at bounding box center [675, 518] width 578 height 106
paste textarea "**********"
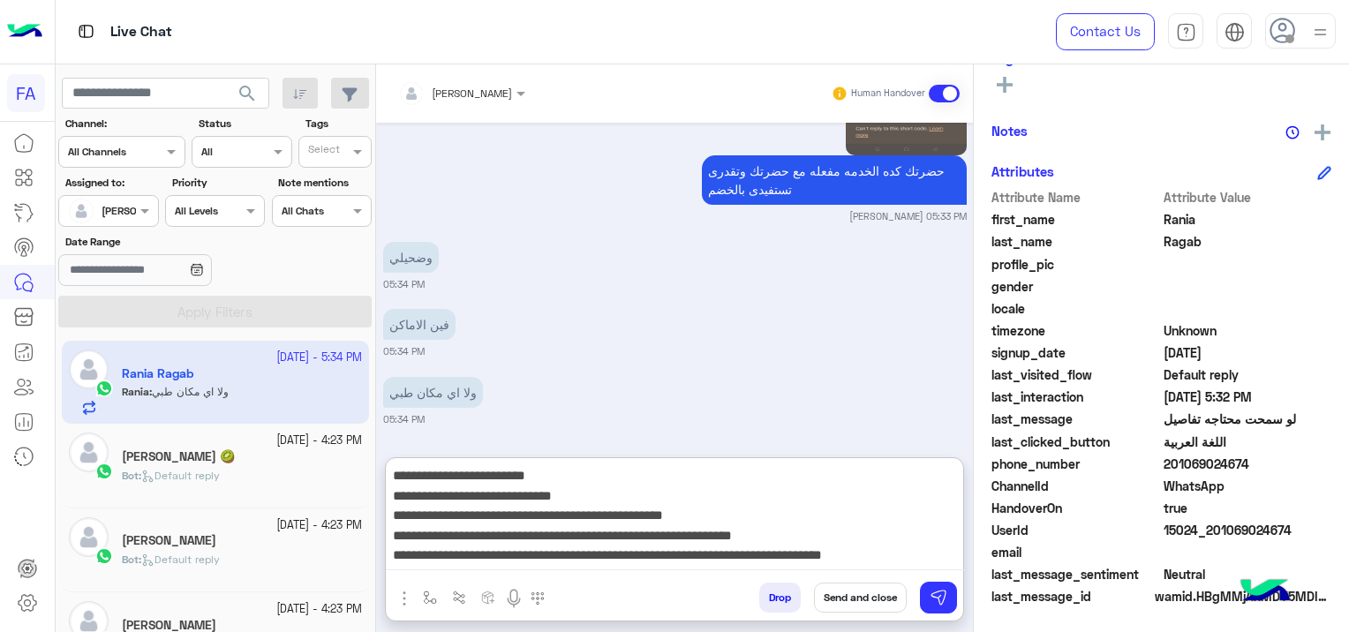
scroll to position [0, 0]
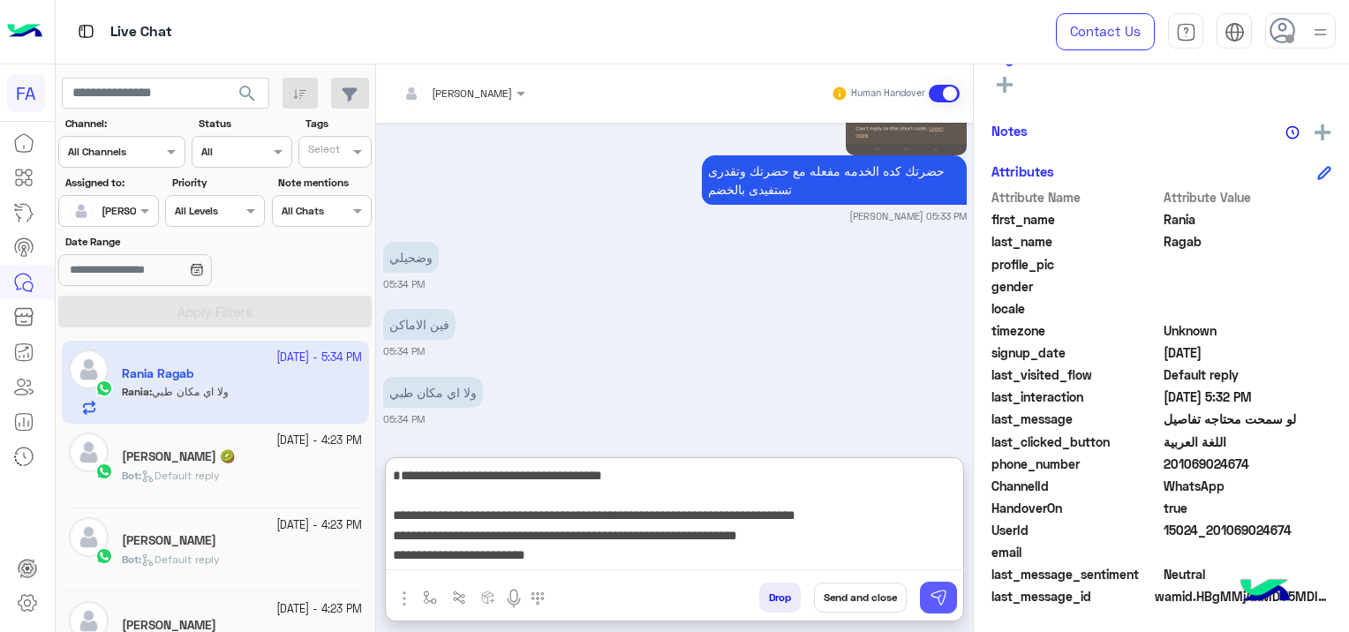
type textarea "**********"
click at [941, 593] on img at bounding box center [939, 598] width 18 height 18
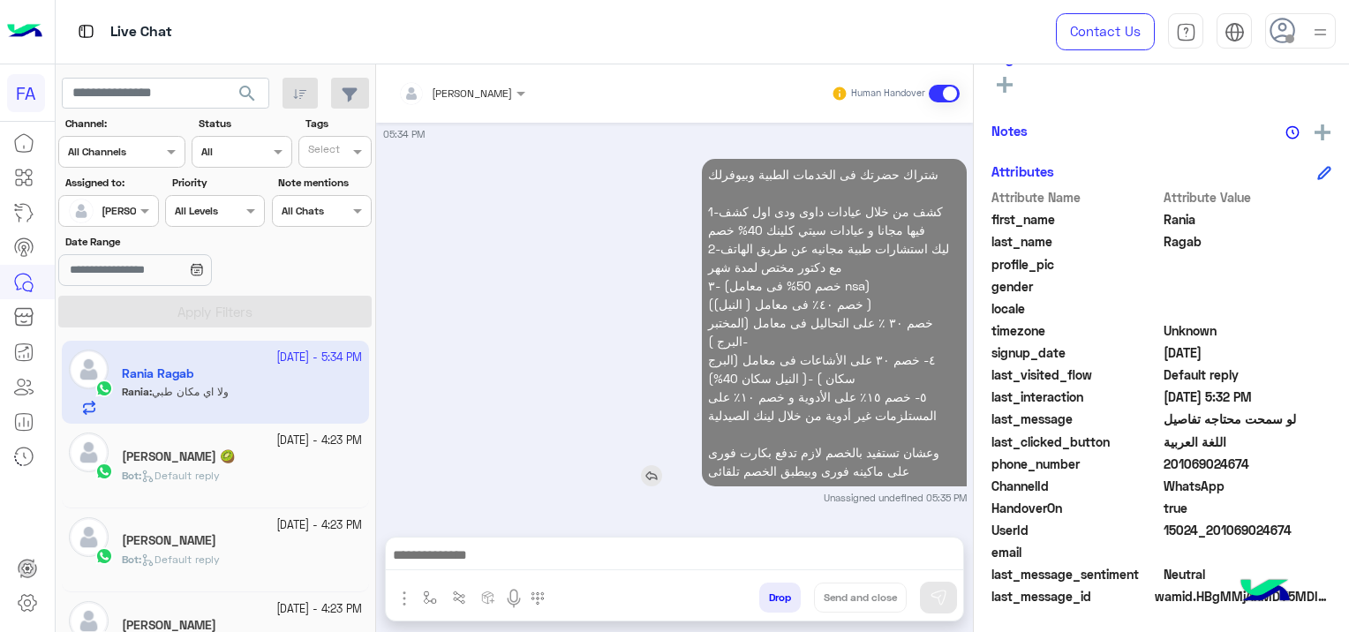
scroll to position [2088, 0]
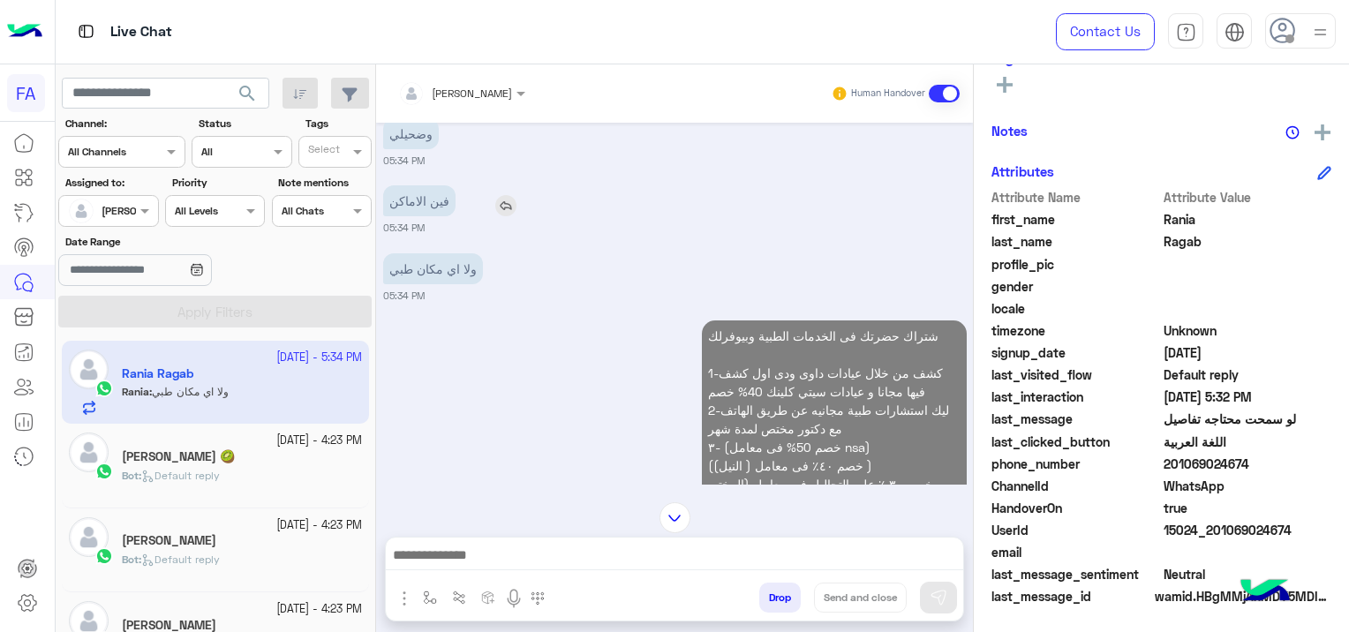
click at [516, 216] on img at bounding box center [505, 205] width 21 height 21
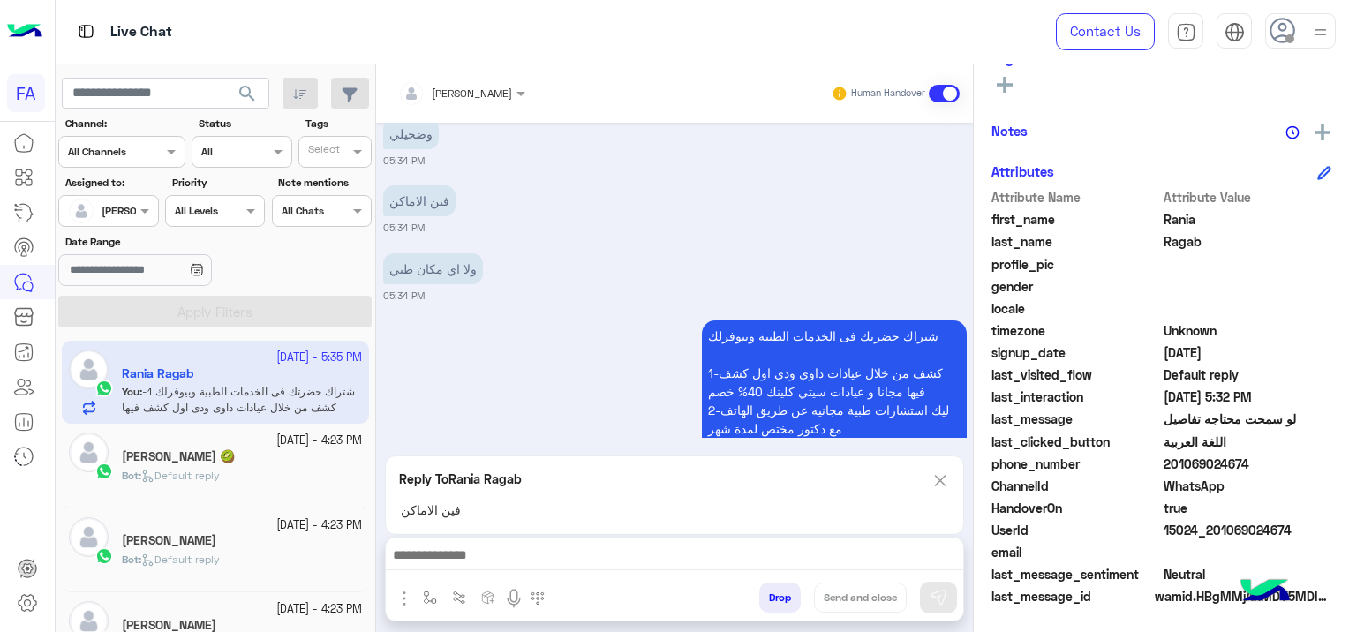
scroll to position [2345, 0]
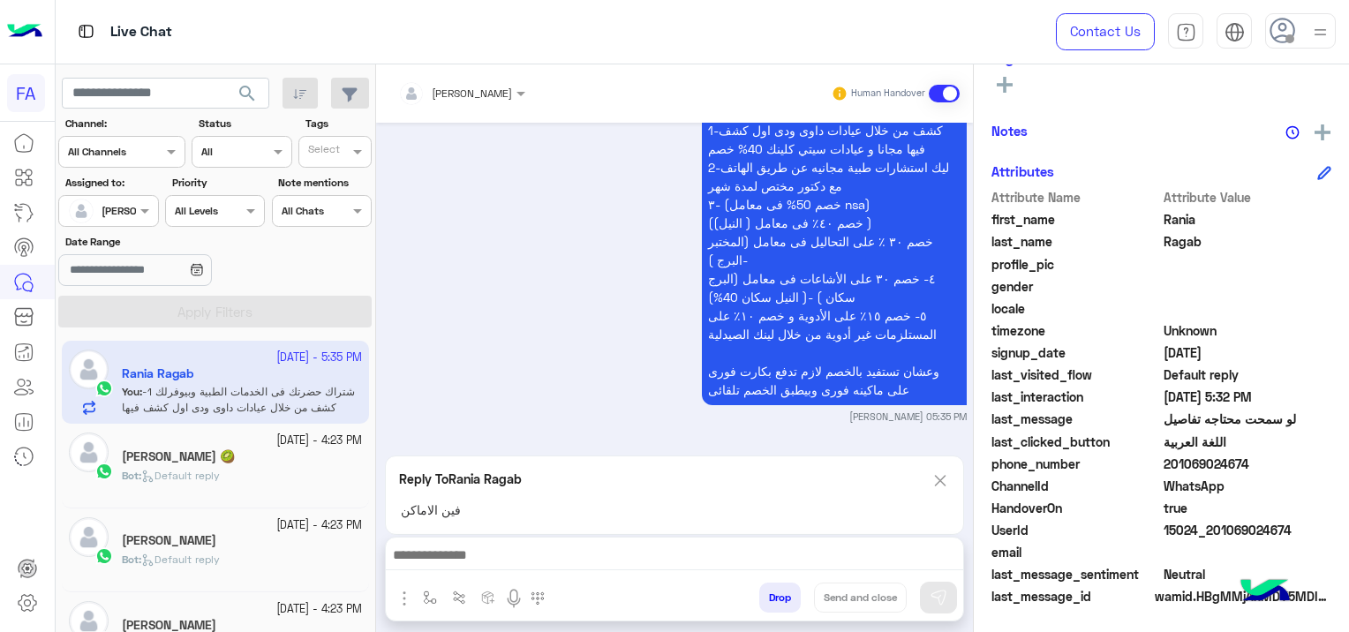
click at [480, 555] on textarea at bounding box center [675, 557] width 578 height 26
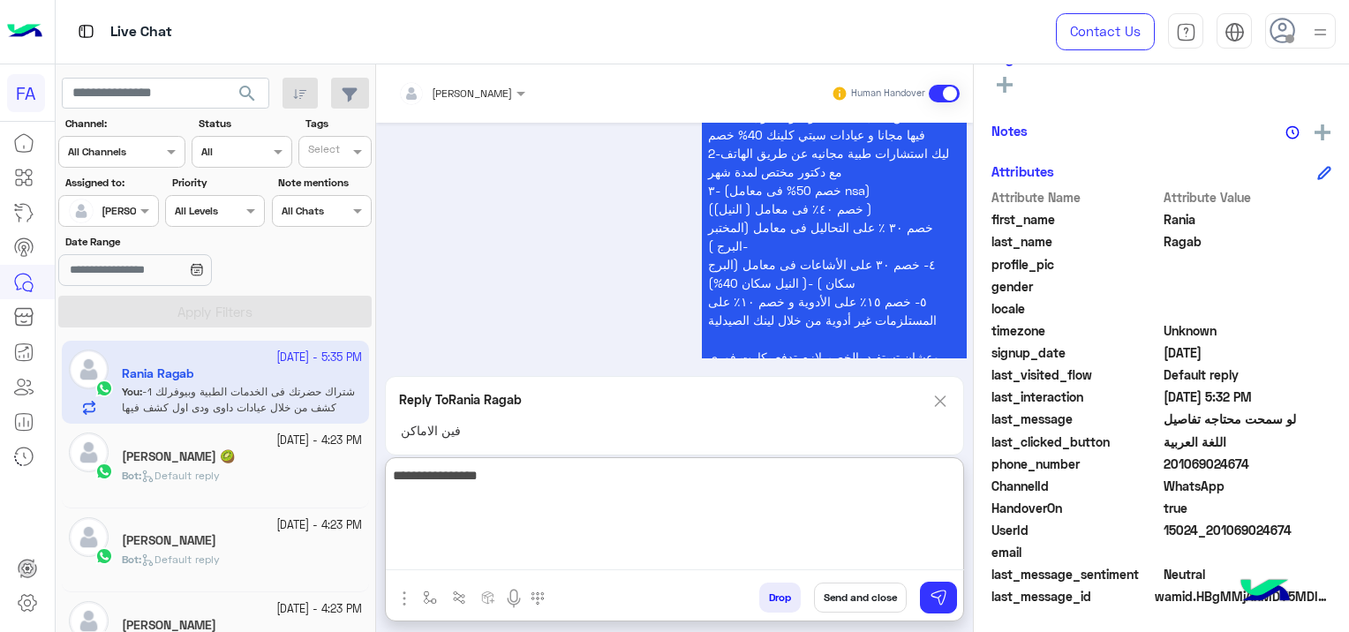
type textarea "**********"
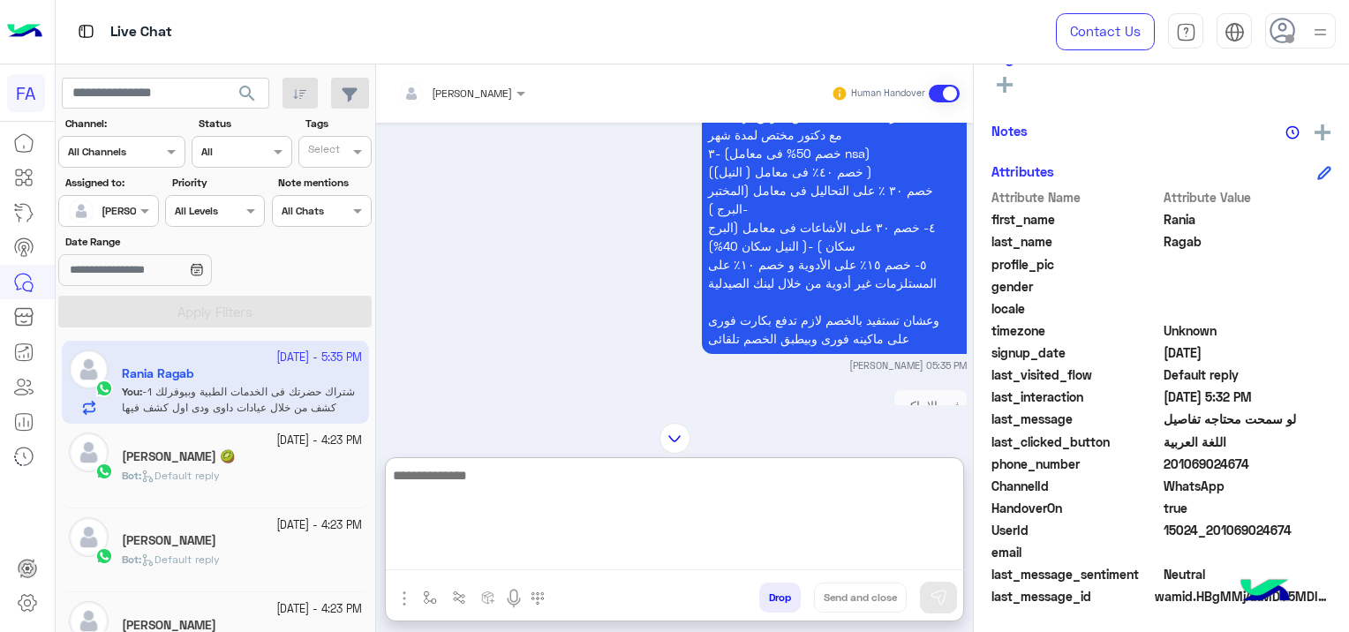
scroll to position [2353, 0]
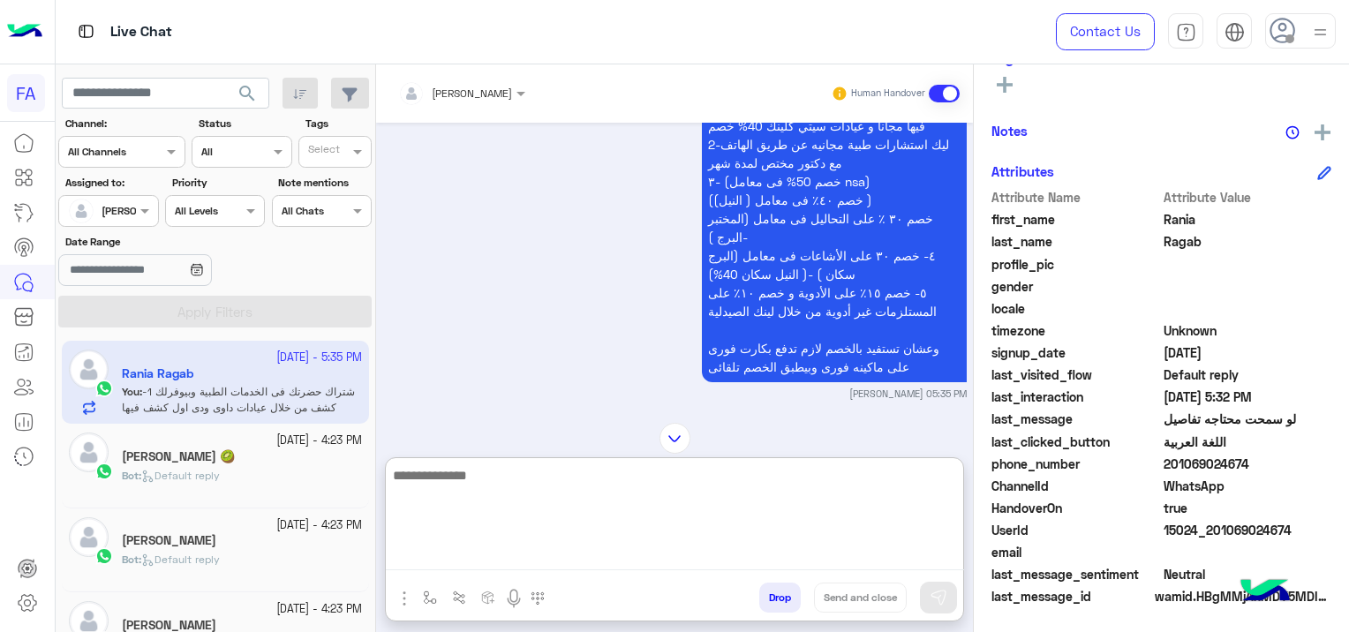
click at [566, 373] on div "شتراك حضرتك فى الخدمات الطبية وبيوفرلك 1-كشف من خلال عيادات داوى ودى اول كشف في…" at bounding box center [675, 225] width 584 height 351
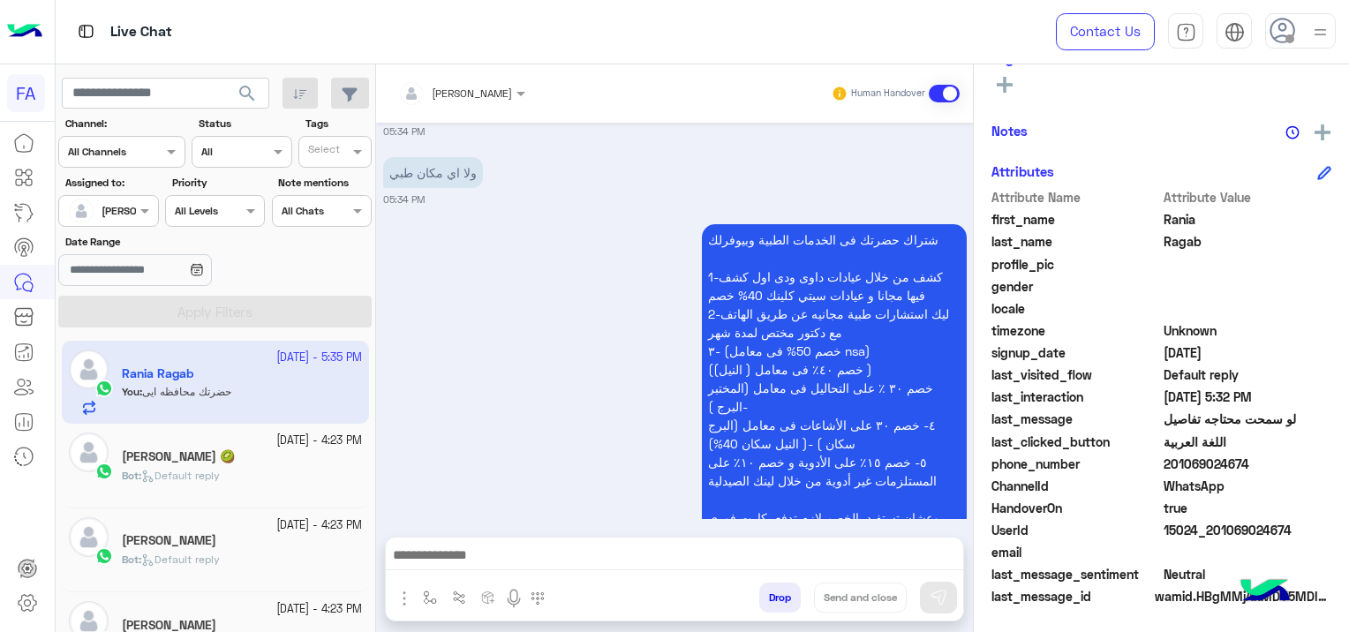
scroll to position [2362, 0]
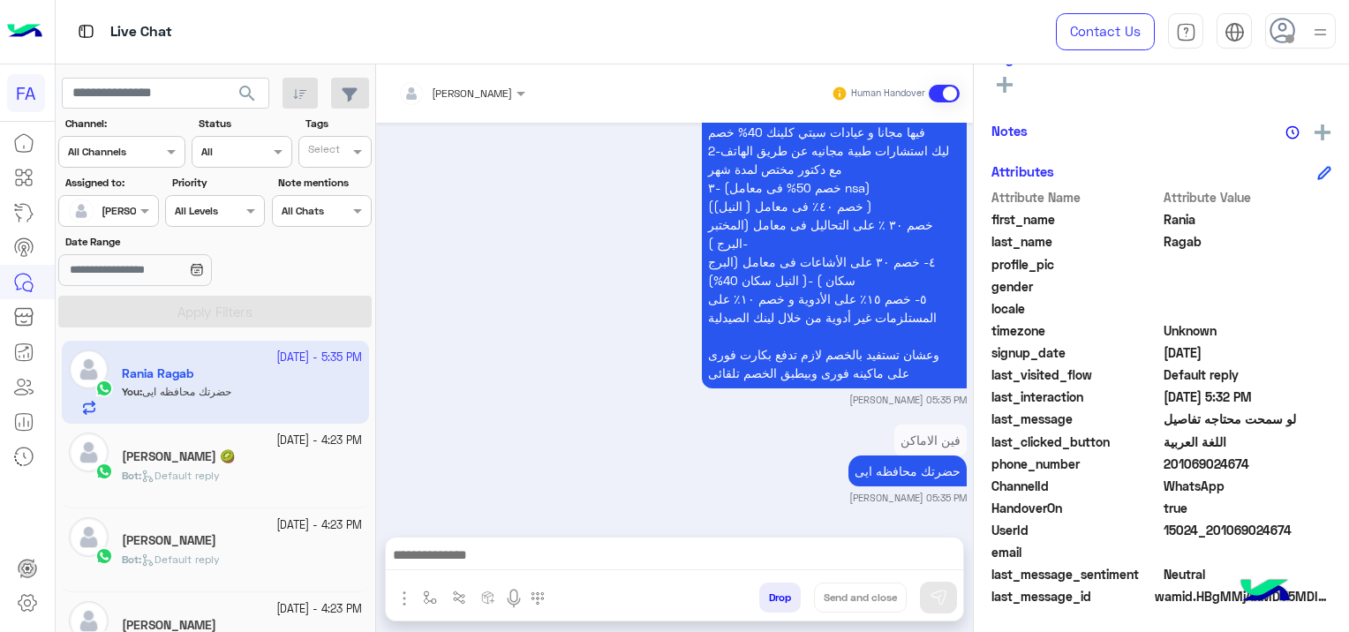
click at [201, 457] on h5 "[PERSON_NAME] 🥝" at bounding box center [178, 457] width 113 height 15
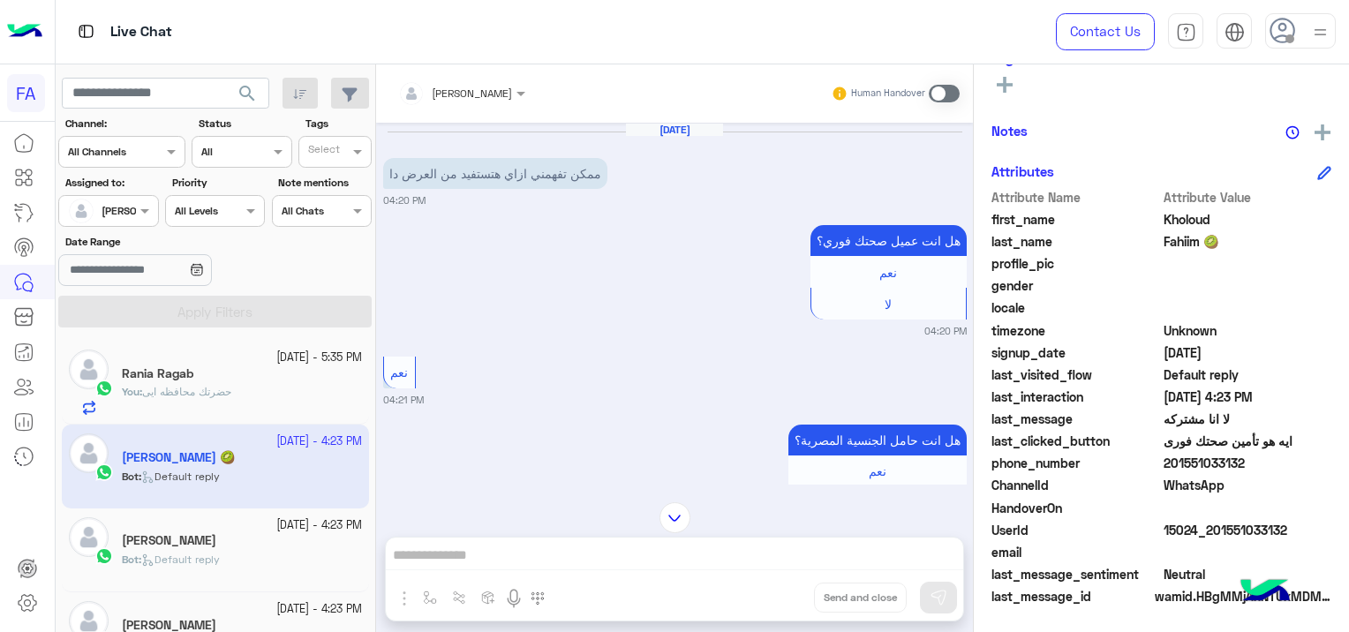
drag, startPoint x: 1292, startPoint y: 522, endPoint x: 1210, endPoint y: 530, distance: 82.5
click at [1210, 530] on span "15024_201551033132" at bounding box center [1248, 530] width 169 height 19
copy span "01551033132"
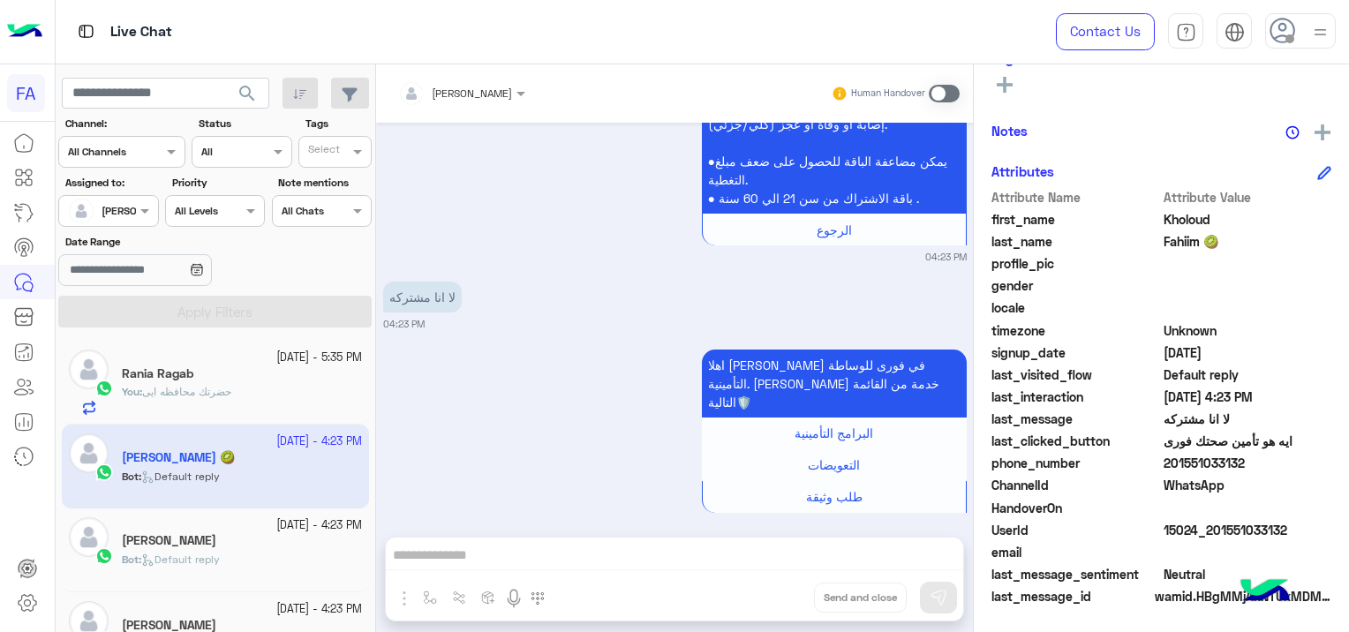
scroll to position [1230, 0]
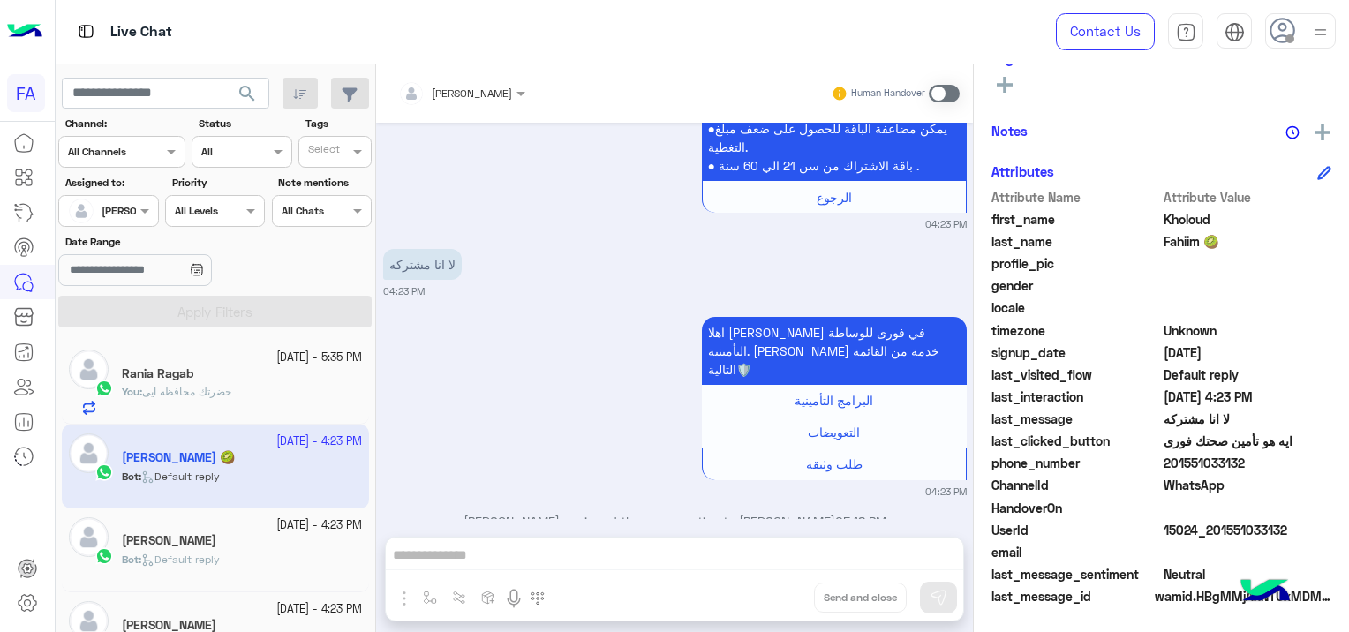
click at [940, 88] on span at bounding box center [944, 94] width 31 height 18
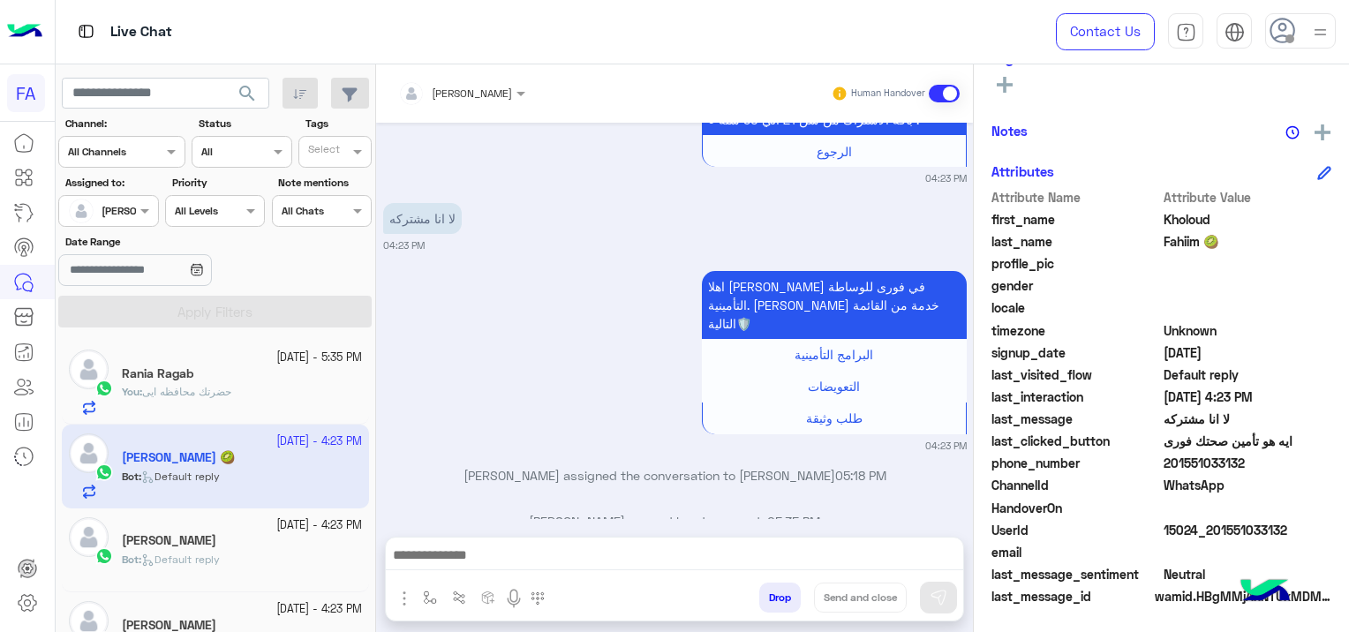
click at [556, 551] on textarea at bounding box center [675, 557] width 578 height 26
click at [456, 548] on textarea at bounding box center [675, 557] width 578 height 26
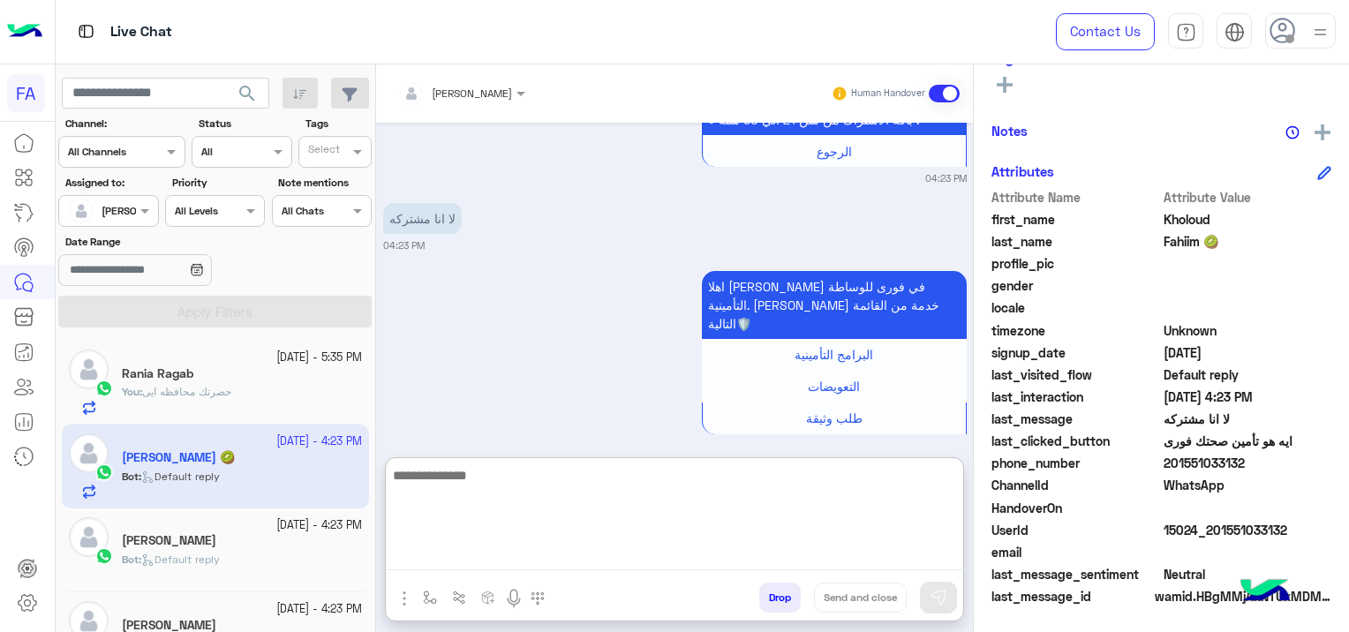
paste textarea "**********"
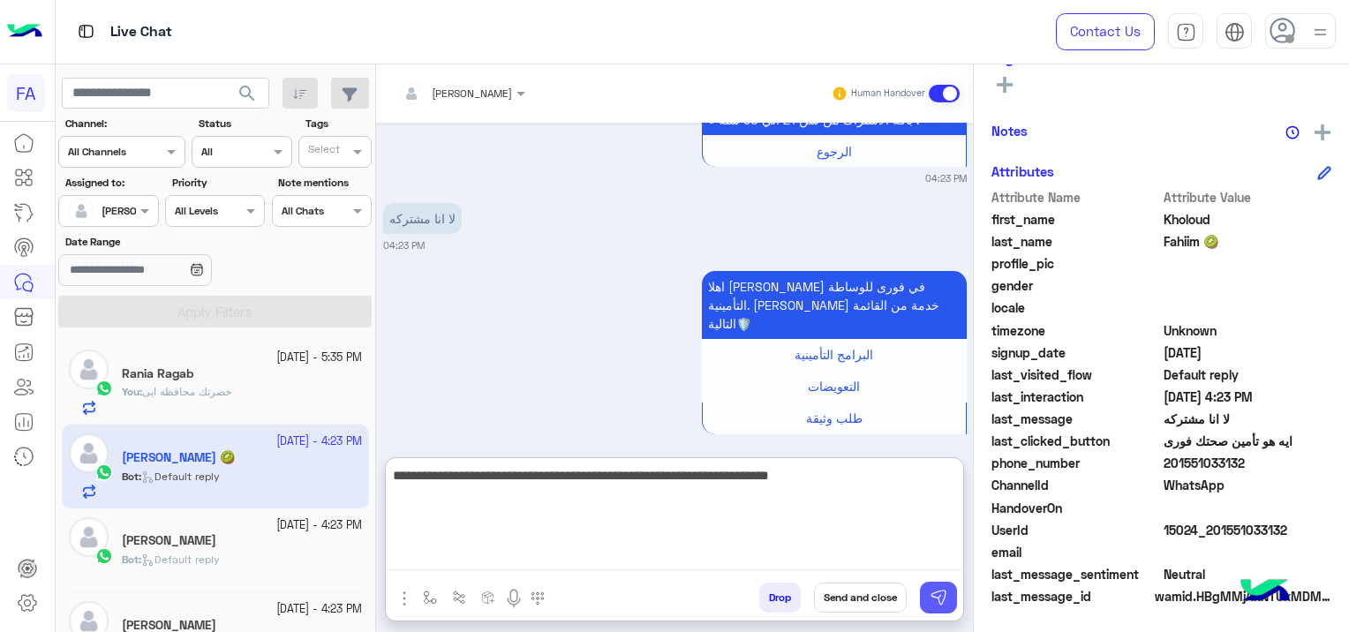
type textarea "**********"
click at [936, 601] on img at bounding box center [939, 598] width 18 height 18
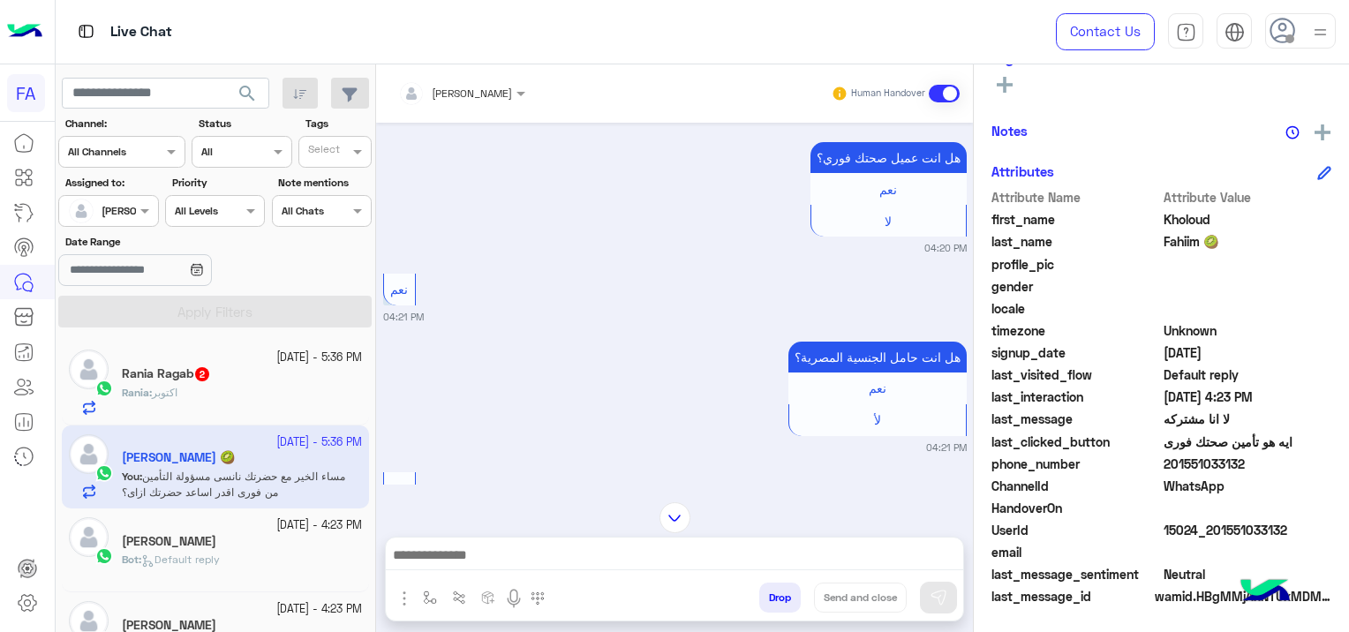
scroll to position [0, 0]
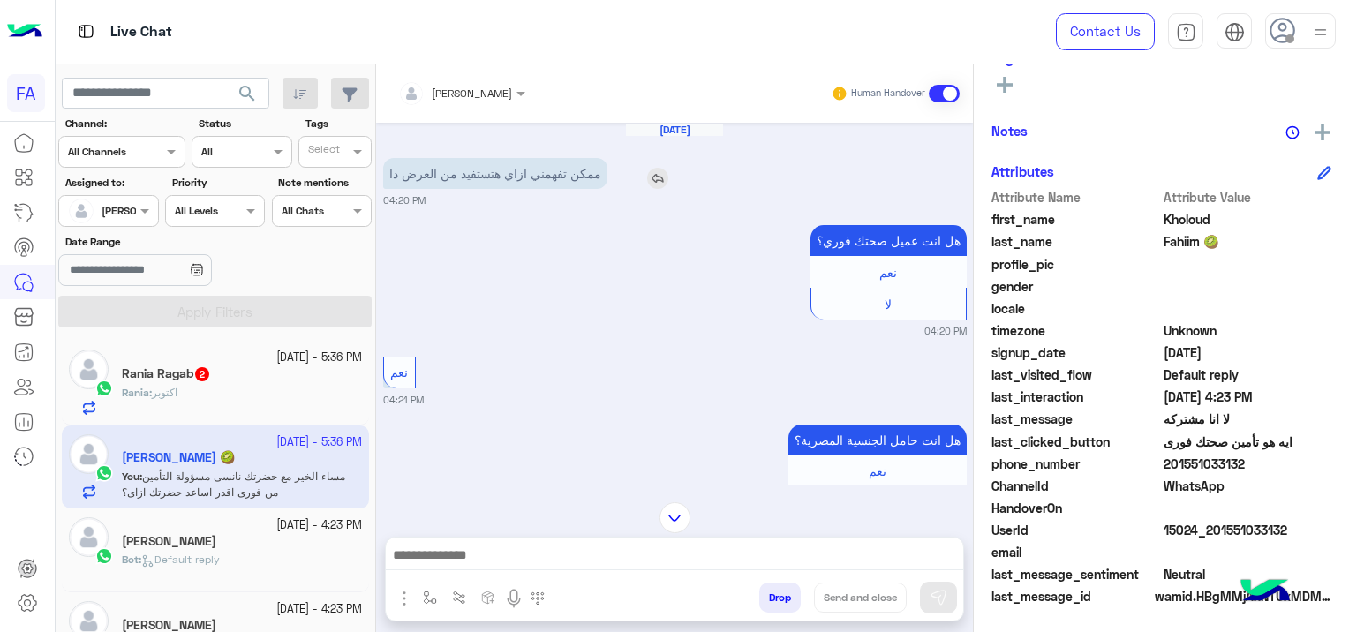
click at [669, 170] on img at bounding box center [657, 178] width 21 height 21
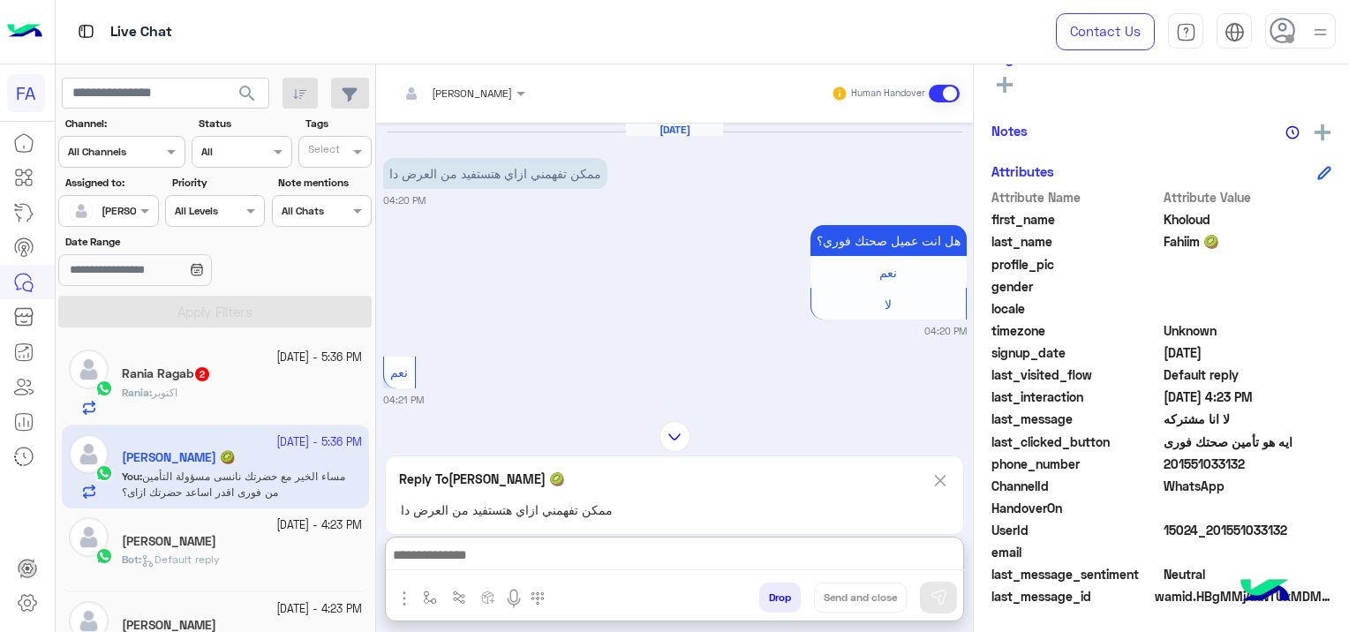
click at [522, 566] on textarea at bounding box center [675, 557] width 578 height 26
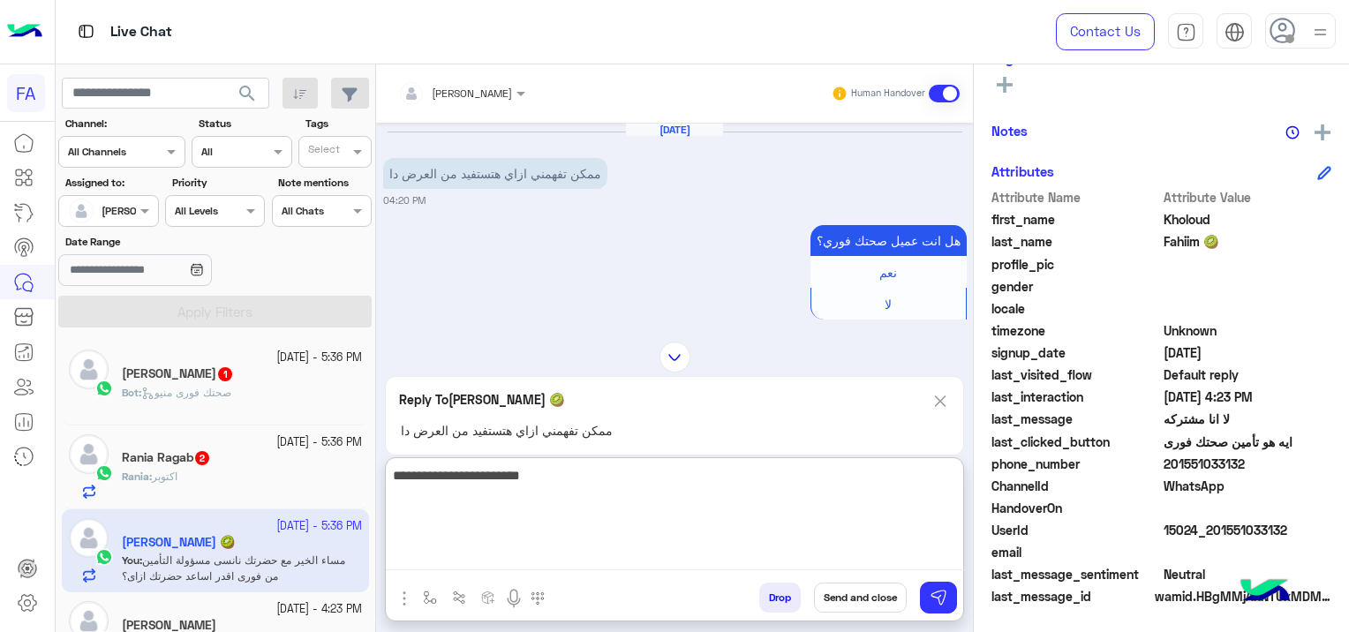
type textarea "**********"
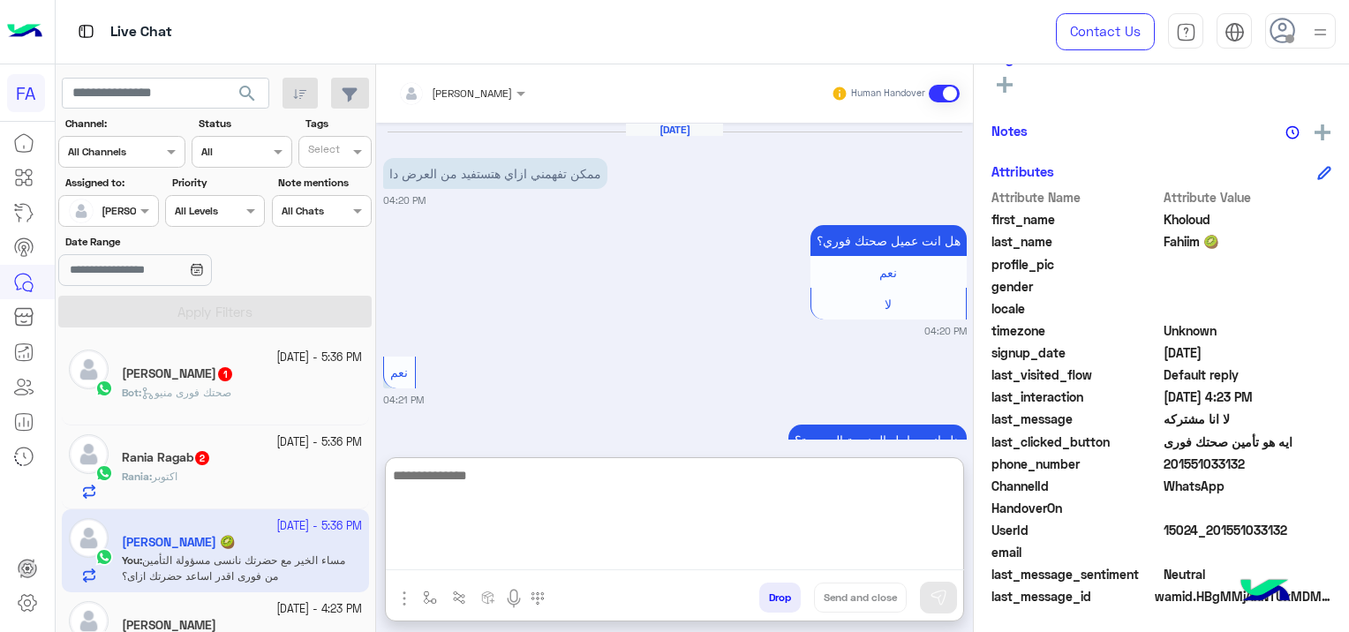
scroll to position [1586, 0]
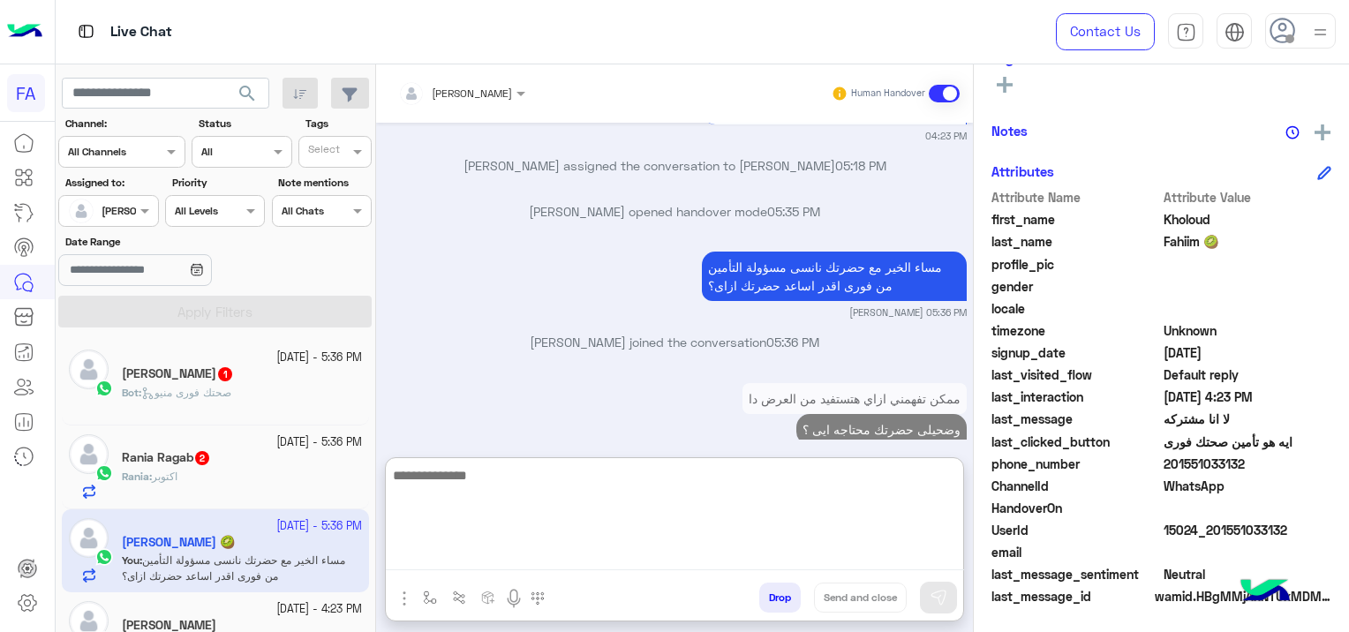
click at [254, 462] on div "Rania Ragab 2" at bounding box center [242, 459] width 240 height 19
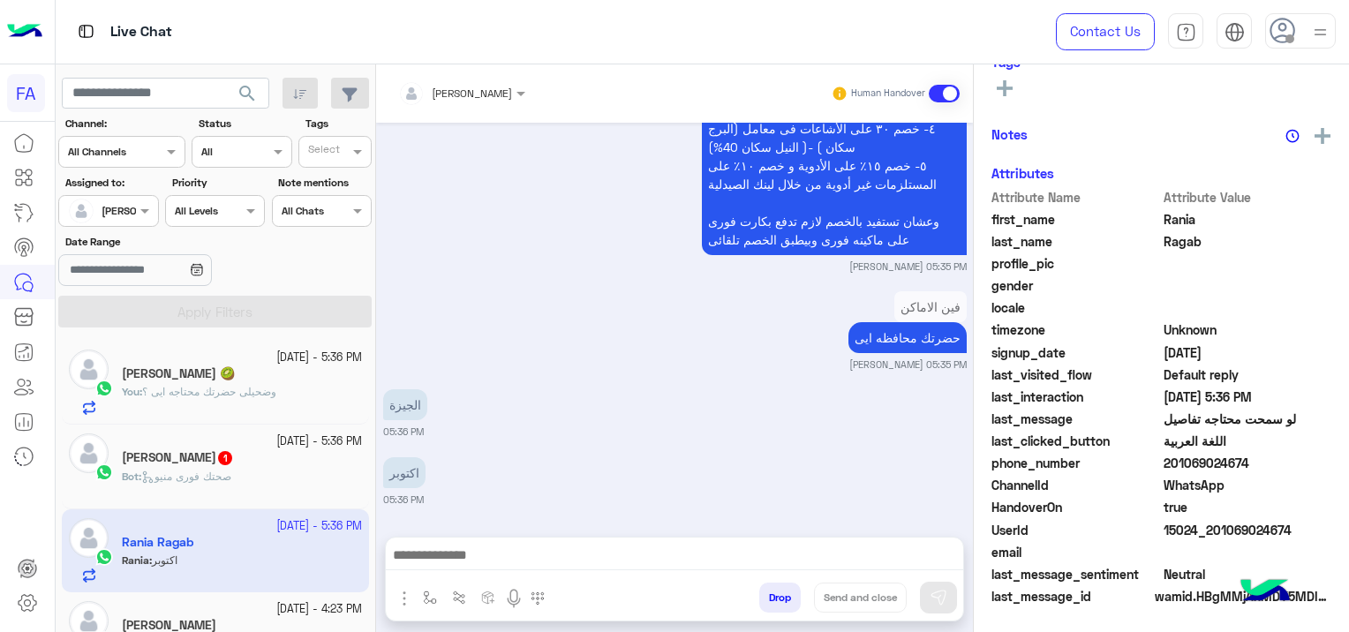
scroll to position [369, 0]
click at [469, 567] on textarea at bounding box center [675, 557] width 578 height 26
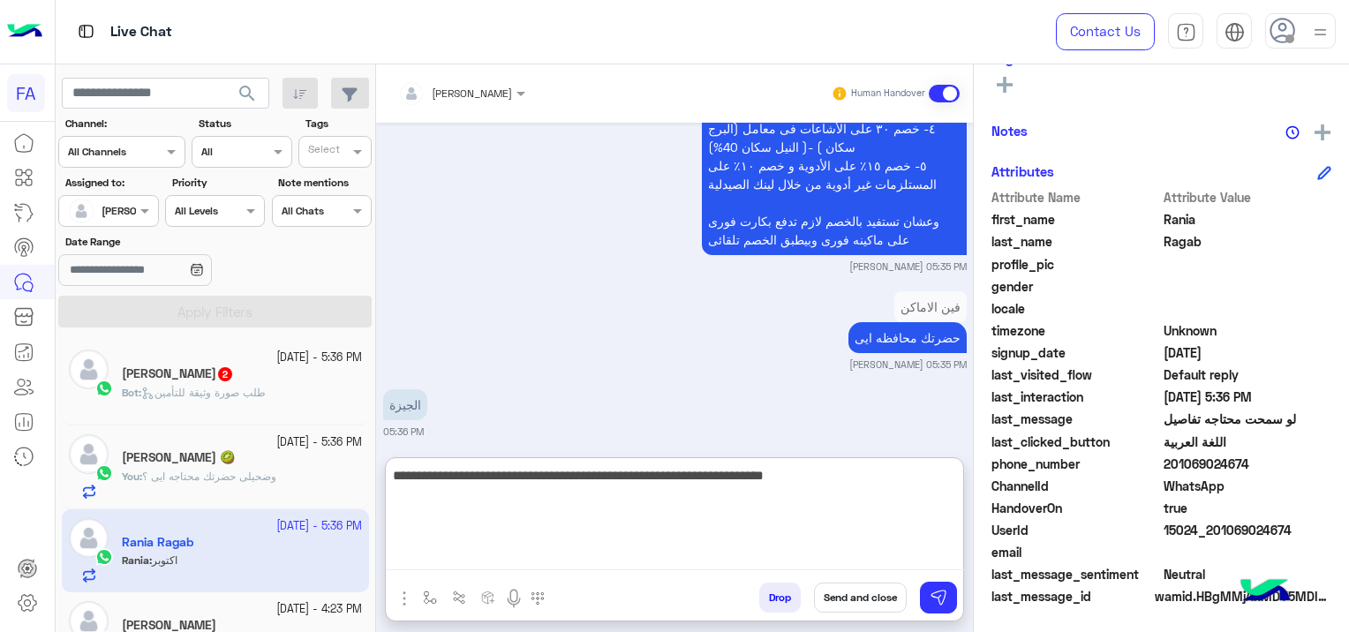
type textarea "**********"
click at [457, 435] on small "05:36 PM" at bounding box center [675, 432] width 584 height 14
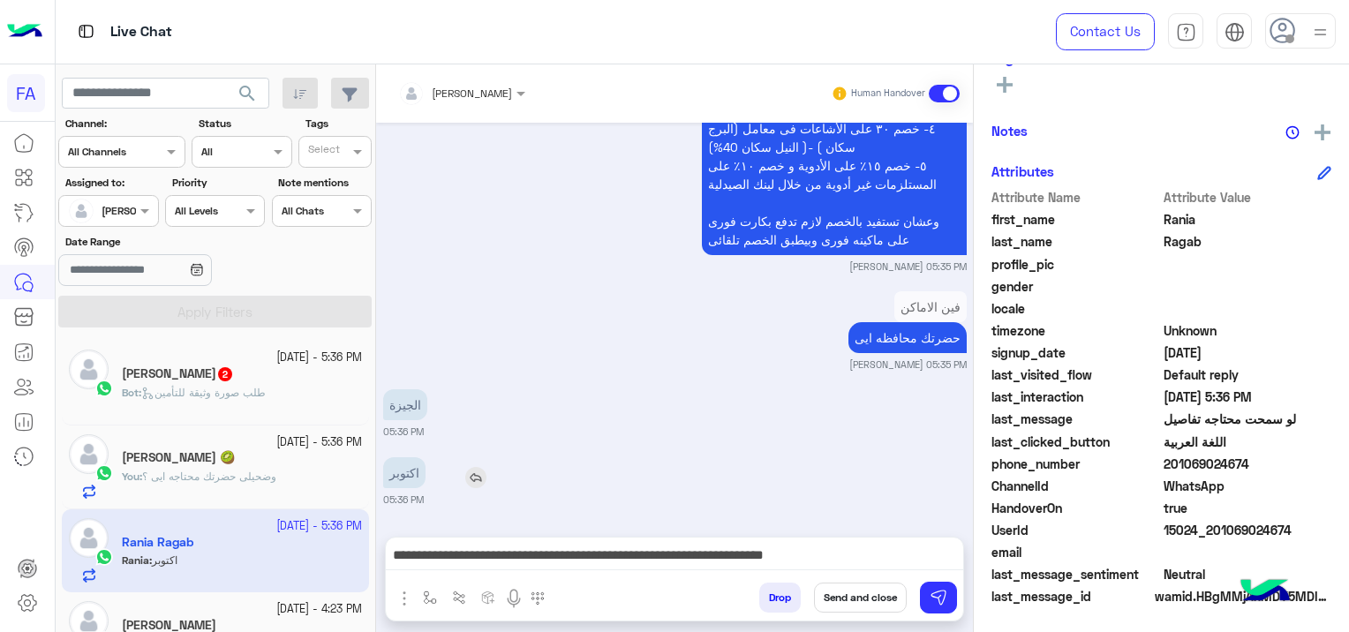
click at [474, 474] on img at bounding box center [475, 477] width 21 height 21
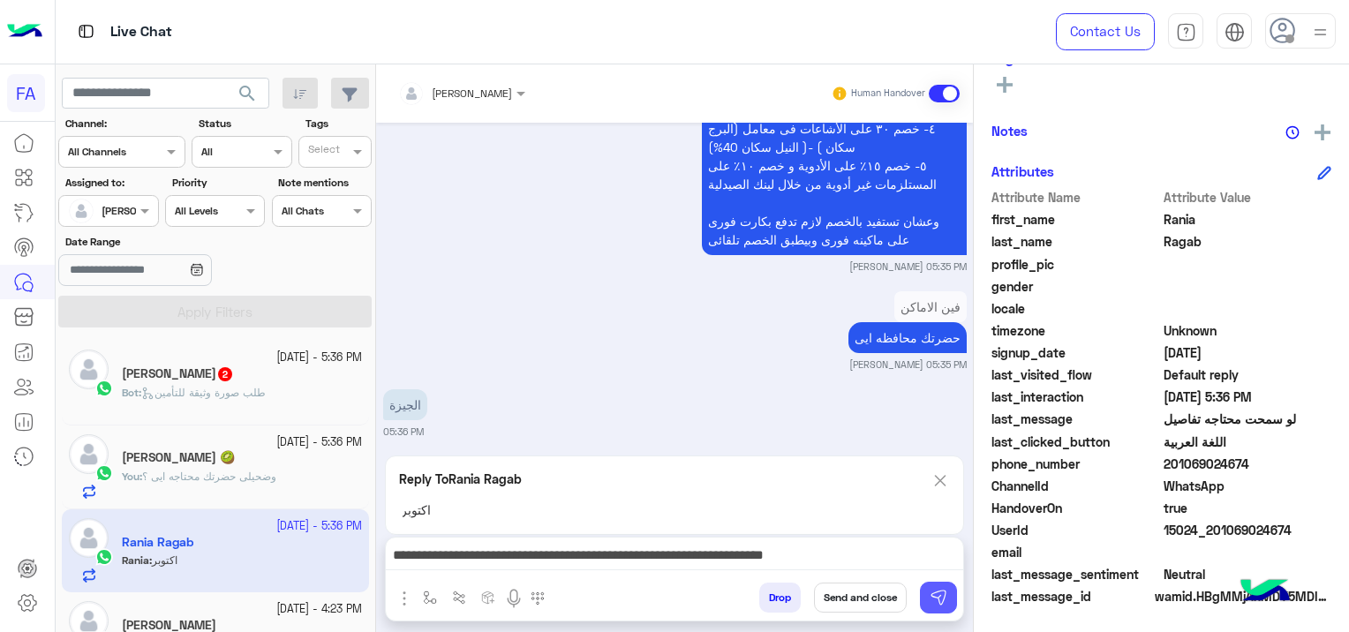
click at [944, 598] on img at bounding box center [939, 598] width 18 height 18
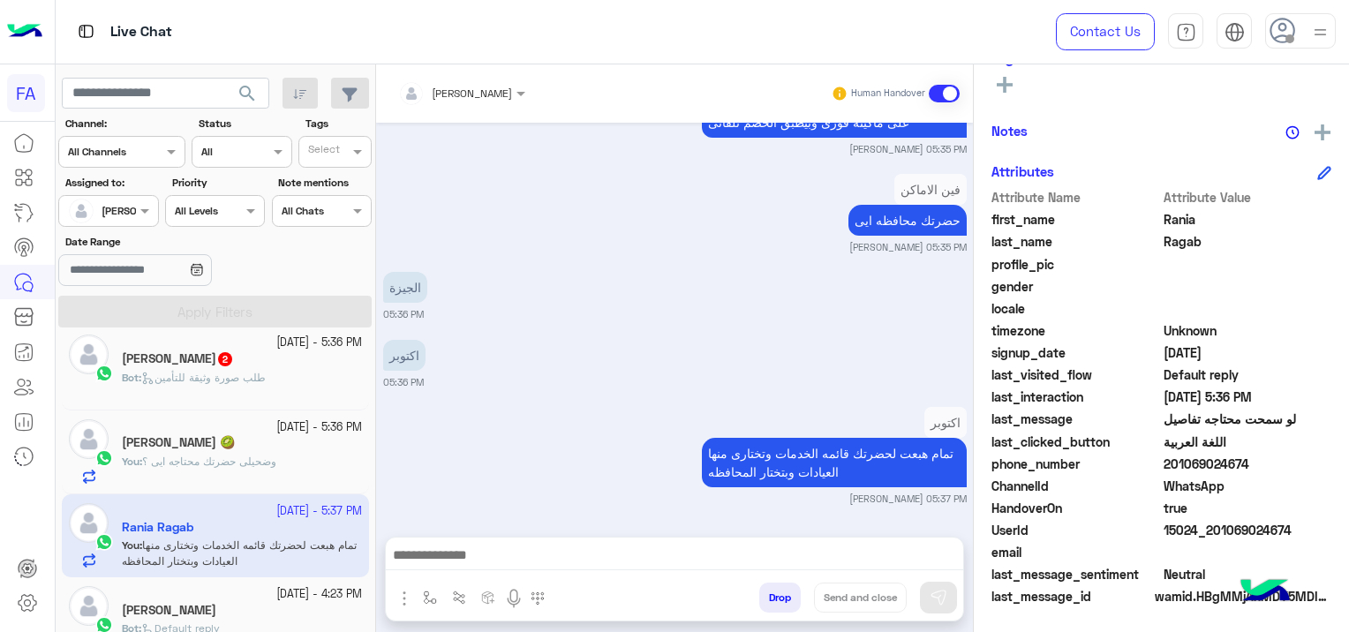
scroll to position [0, 0]
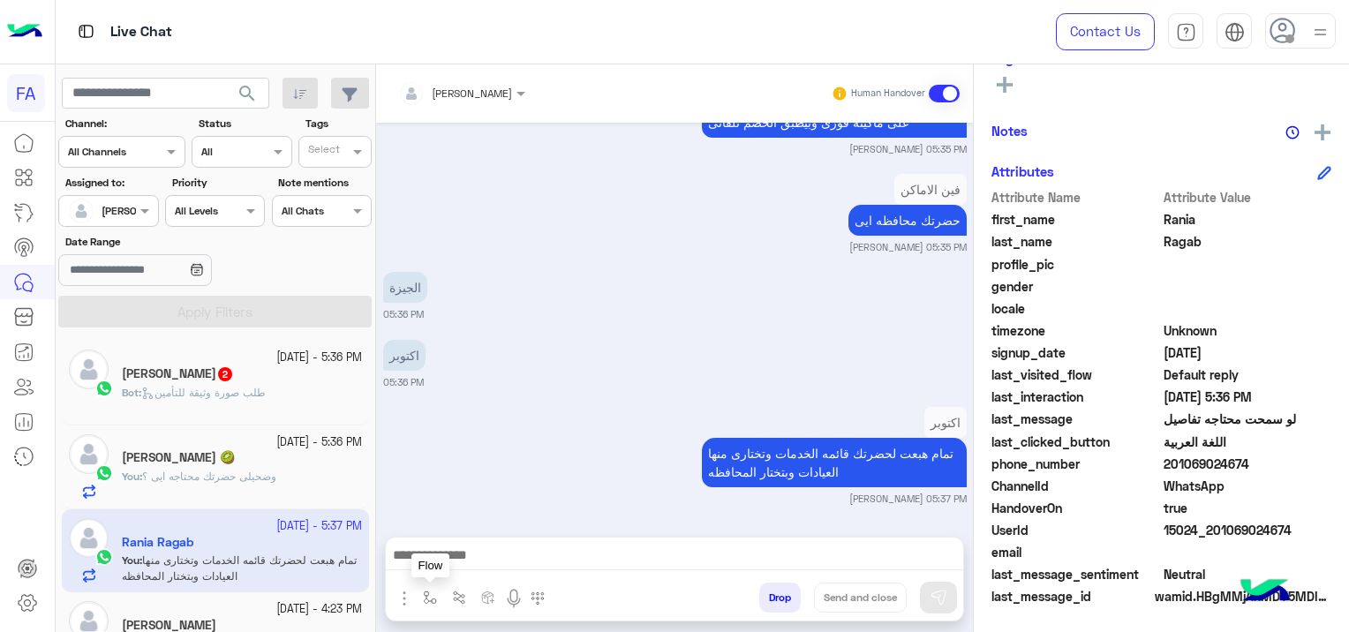
click at [425, 596] on img "button" at bounding box center [430, 598] width 14 height 14
click at [459, 563] on input "text" at bounding box center [461, 556] width 70 height 16
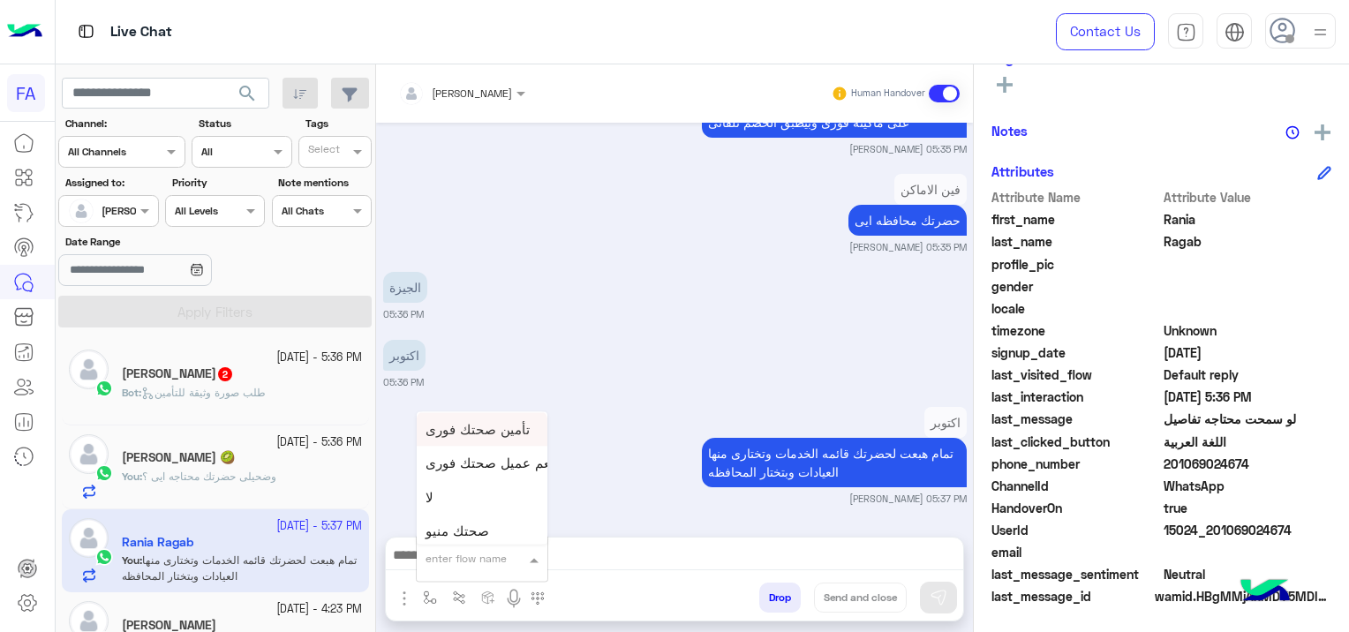
scroll to position [971, 0]
click at [466, 506] on span "صحتك منيو" at bounding box center [458, 511] width 64 height 16
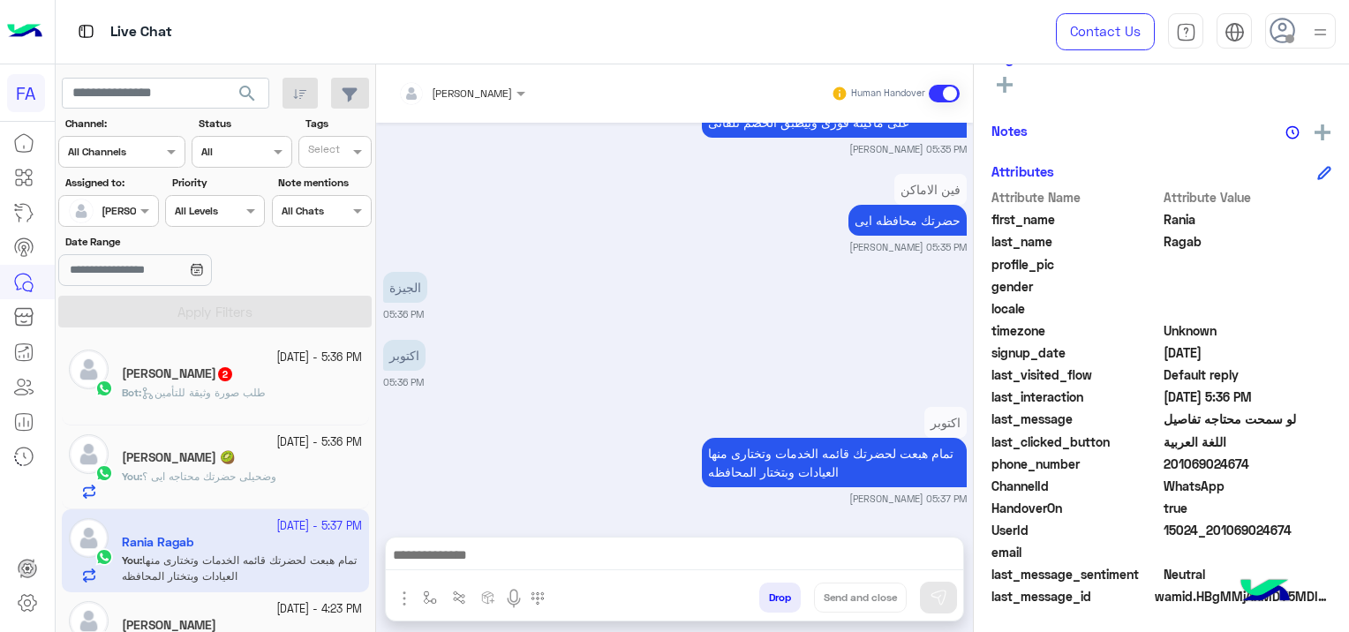
type textarea "*********"
click at [950, 591] on button at bounding box center [938, 598] width 37 height 32
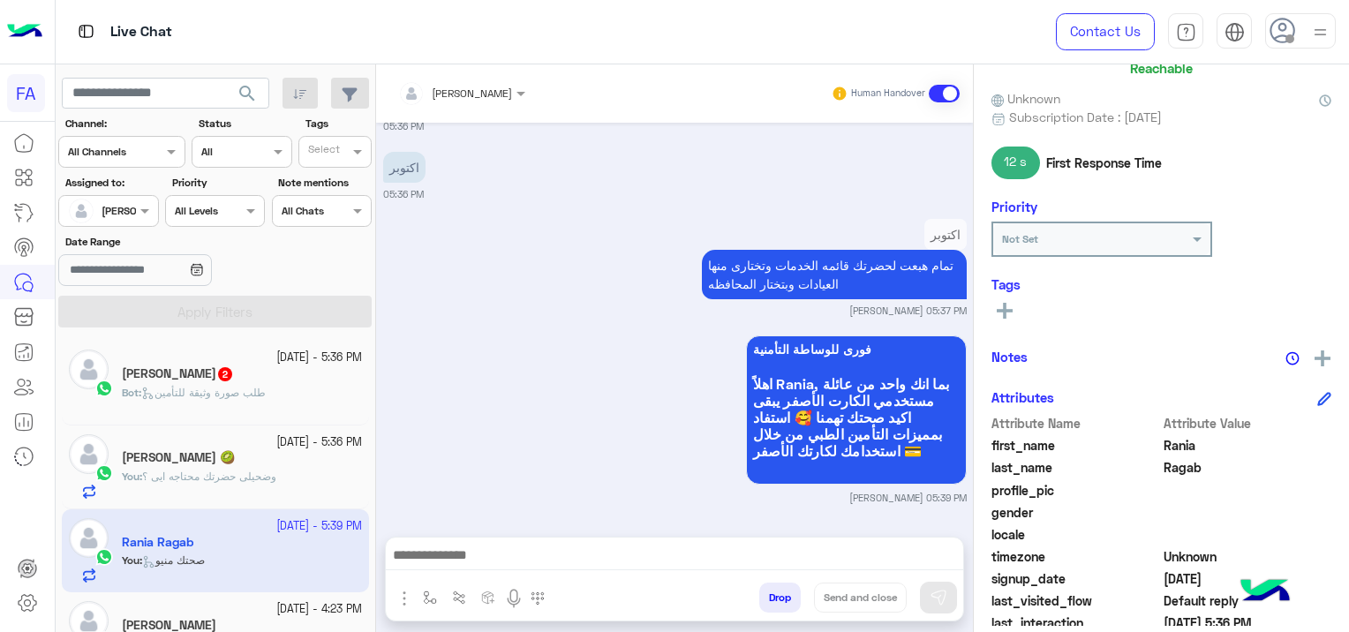
scroll to position [104, 0]
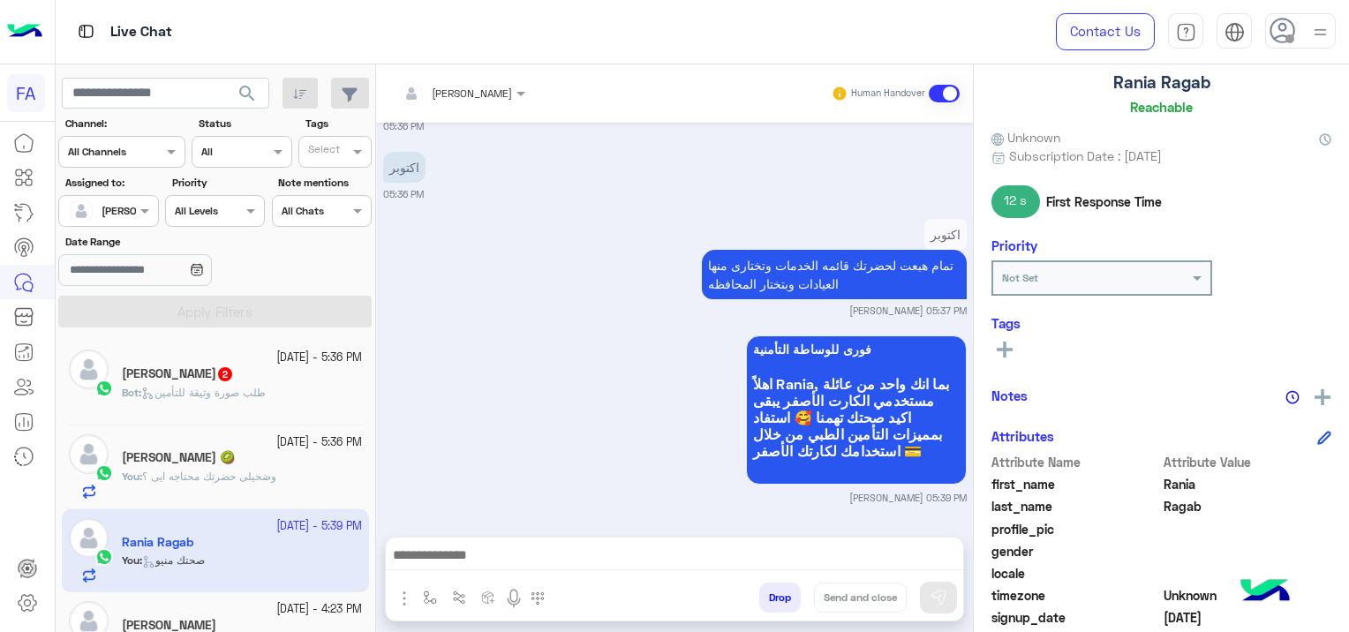
click at [1009, 346] on icon at bounding box center [1005, 350] width 16 height 16
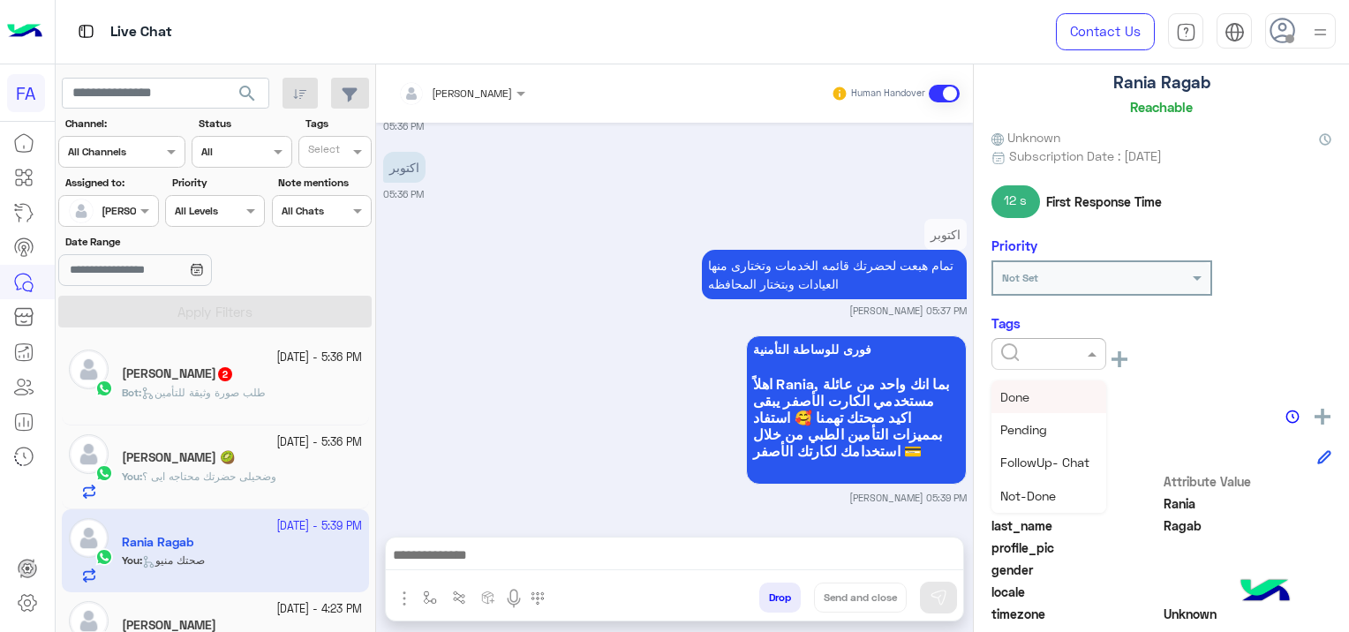
click at [992, 360] on div at bounding box center [1049, 354] width 115 height 32
click at [1043, 445] on span "Medical" at bounding box center [1023, 450] width 45 height 15
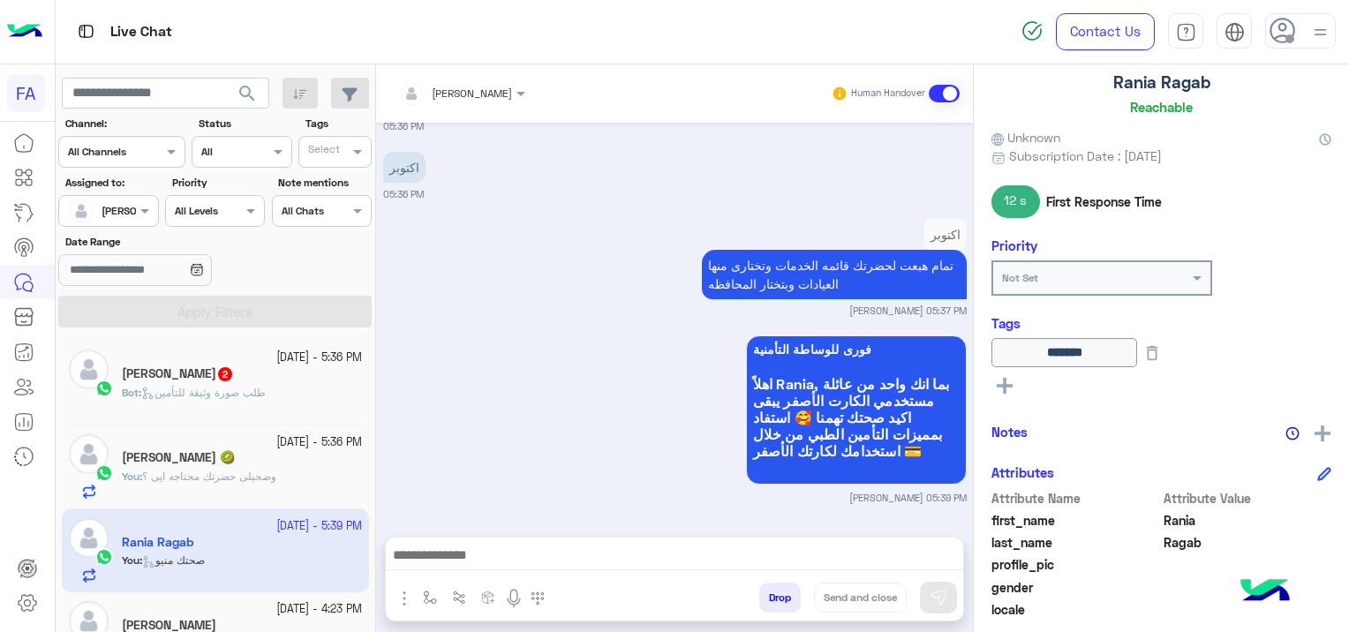
click at [1001, 378] on icon at bounding box center [1005, 386] width 16 height 16
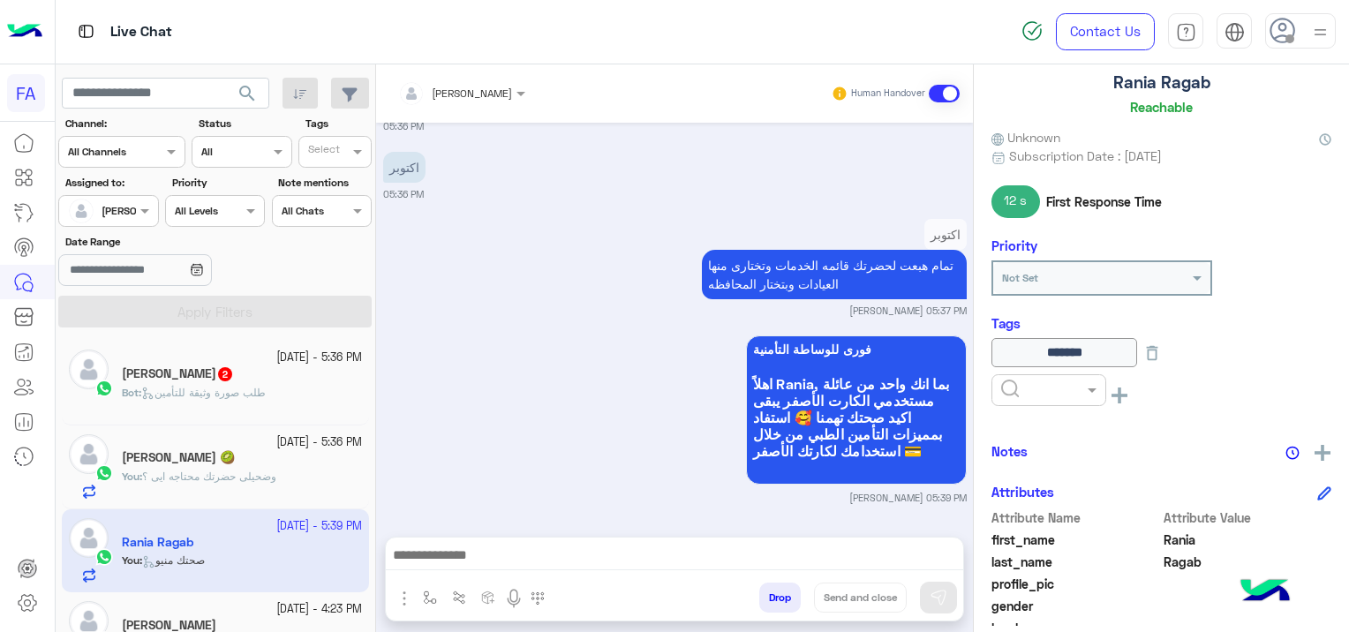
click at [1016, 385] on input "text" at bounding box center [1028, 389] width 54 height 16
click at [1041, 417] on div "Done" at bounding box center [1049, 433] width 115 height 33
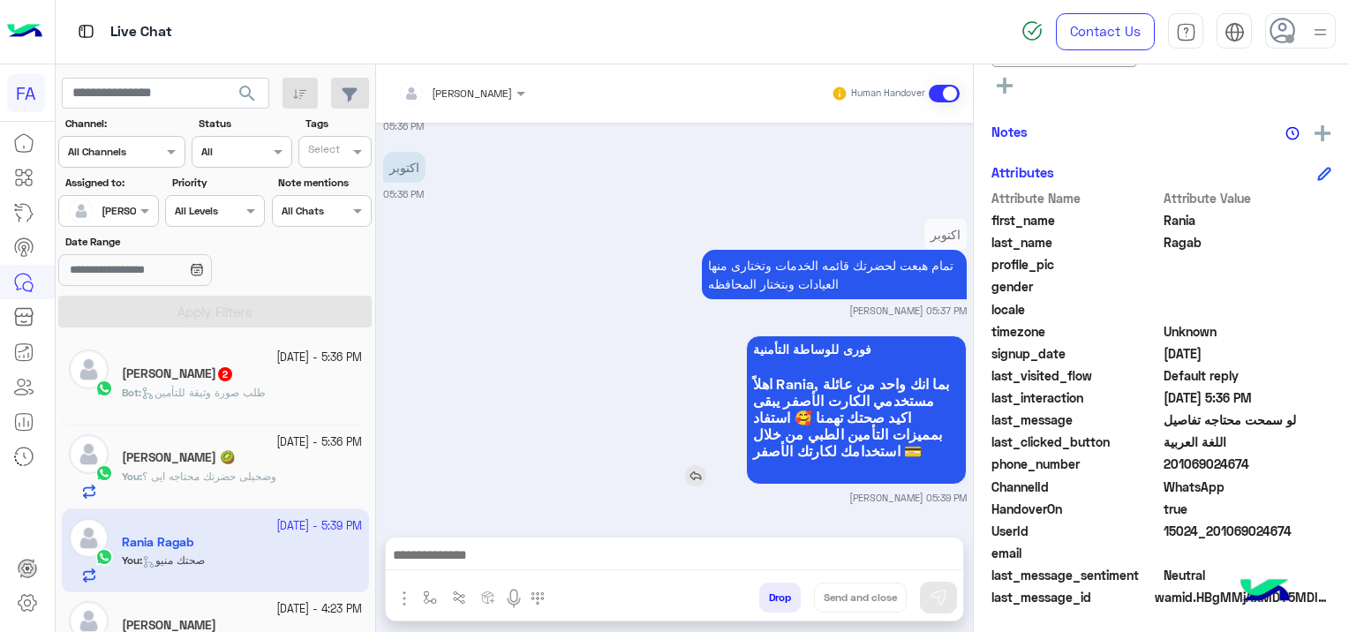
scroll to position [2210, 0]
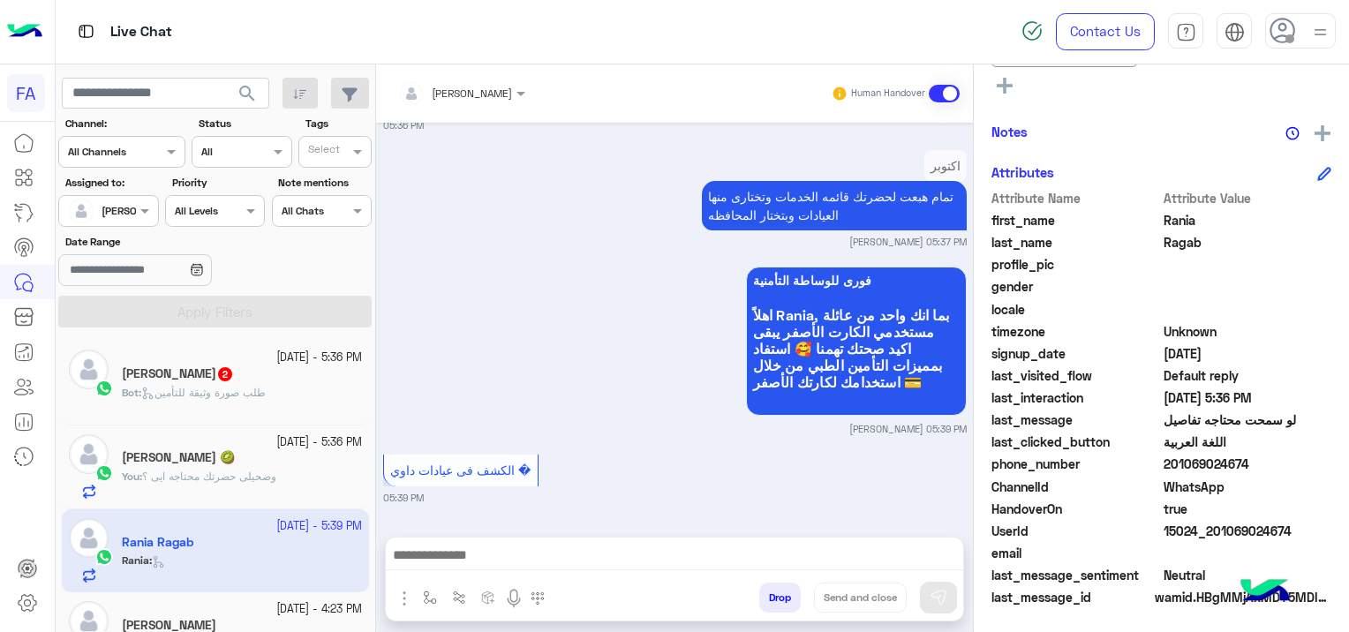
click at [648, 554] on textarea at bounding box center [675, 557] width 578 height 26
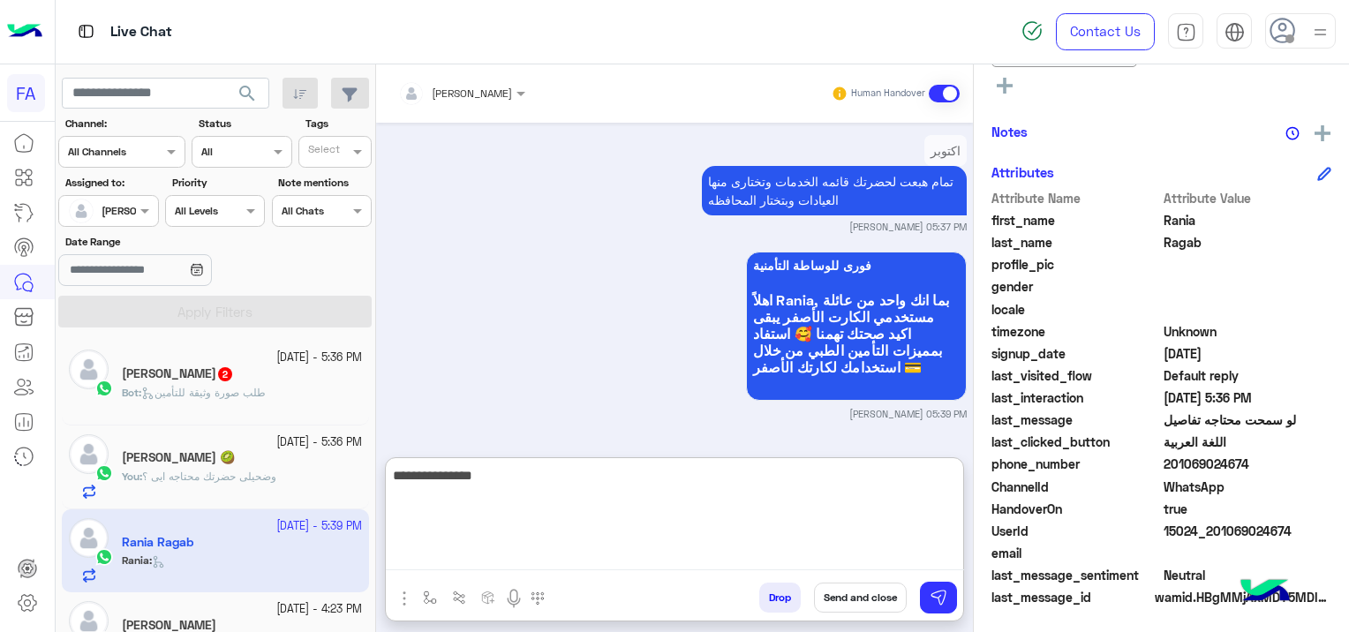
type textarea "**********"
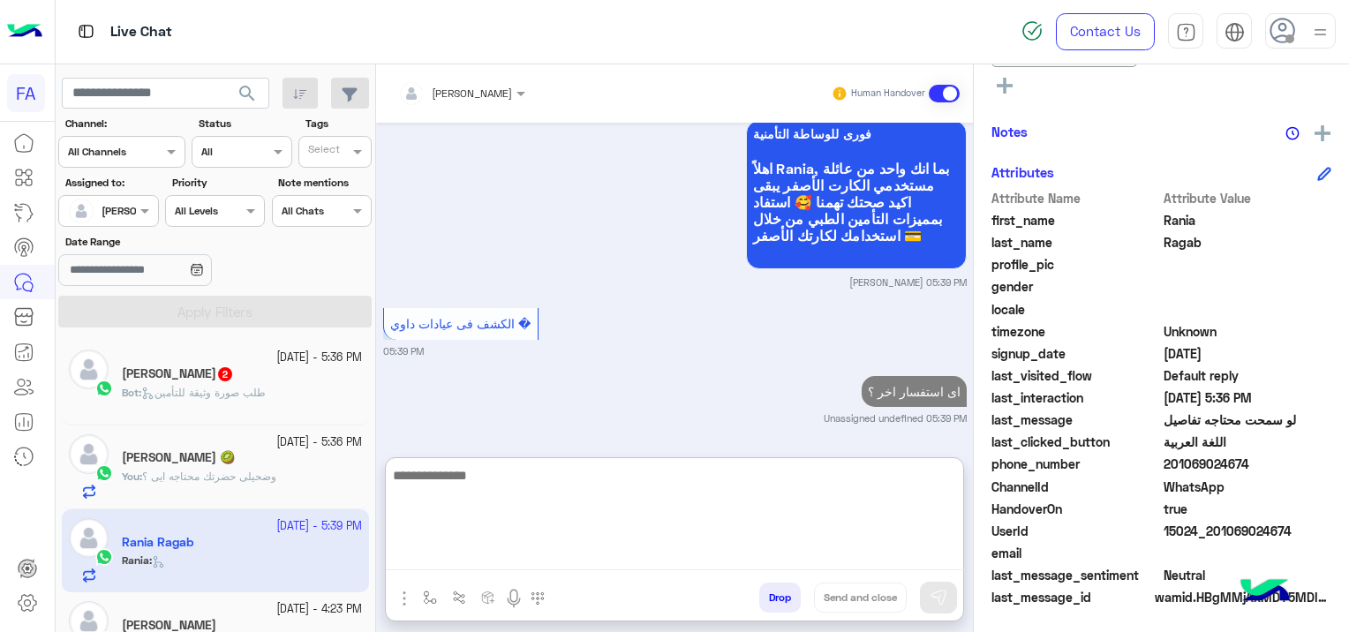
click at [714, 407] on div "اى استفسار اخر ؟ Unassigned undefined 05:39 PM" at bounding box center [675, 399] width 584 height 54
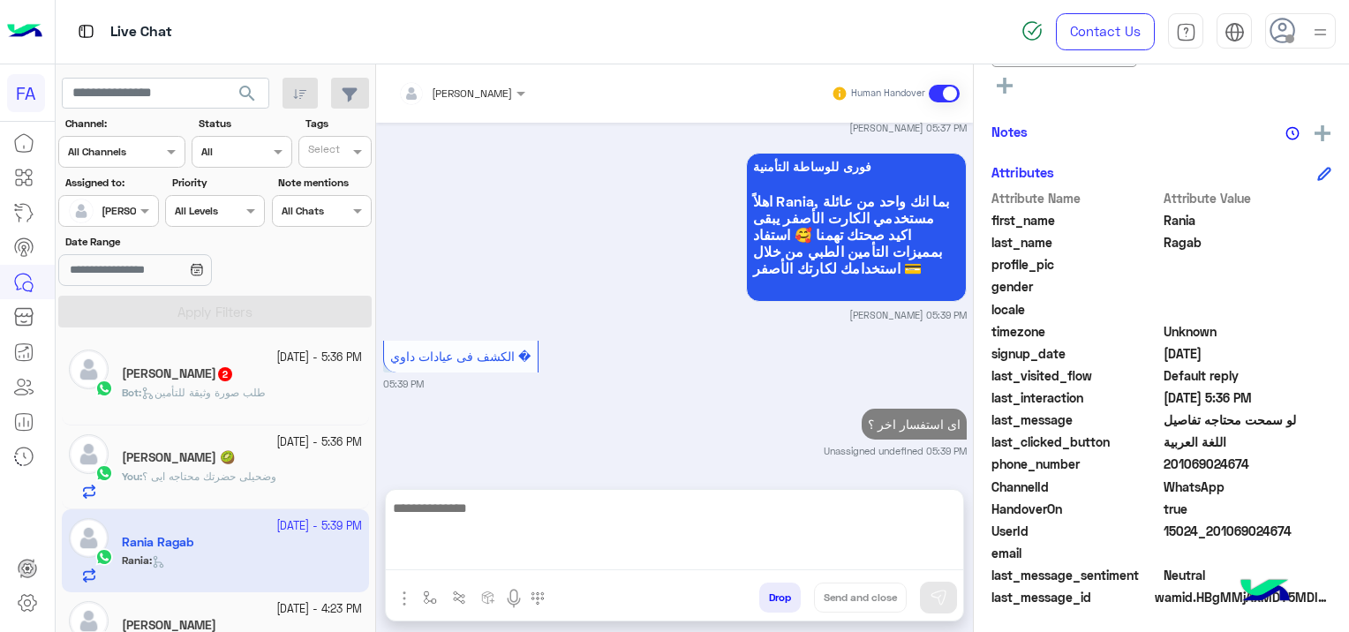
scroll to position [2278, 0]
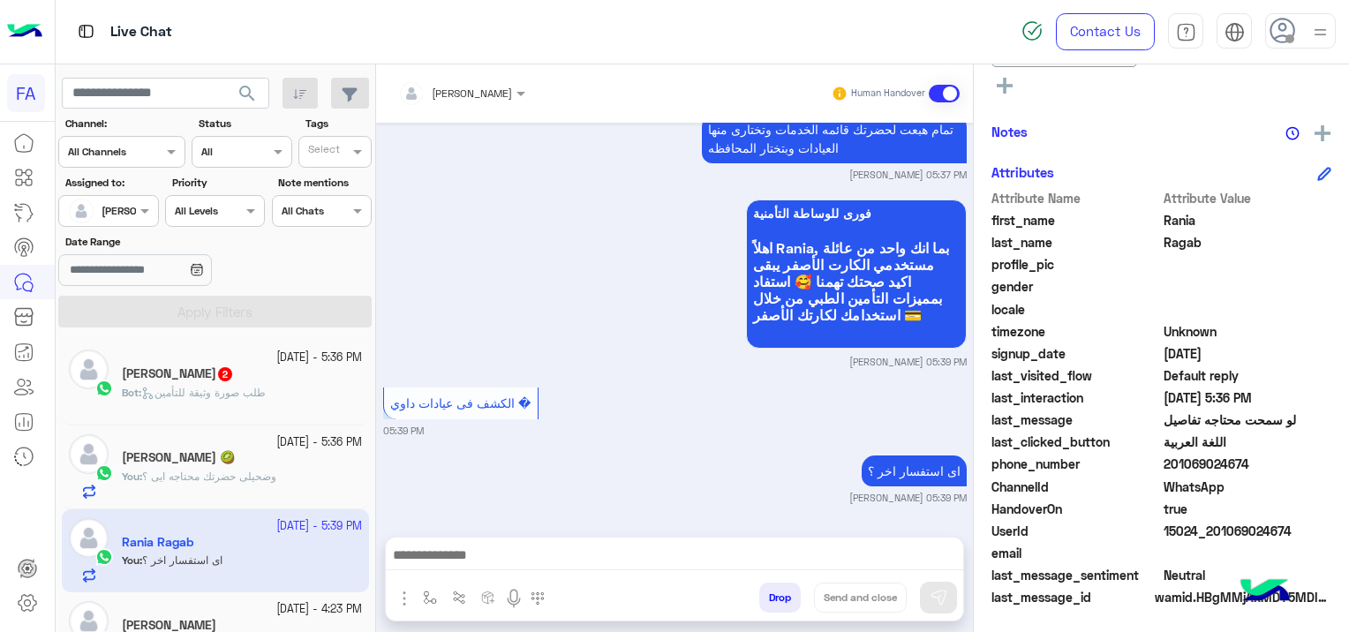
click at [265, 464] on div "[PERSON_NAME] 🥝" at bounding box center [242, 459] width 240 height 19
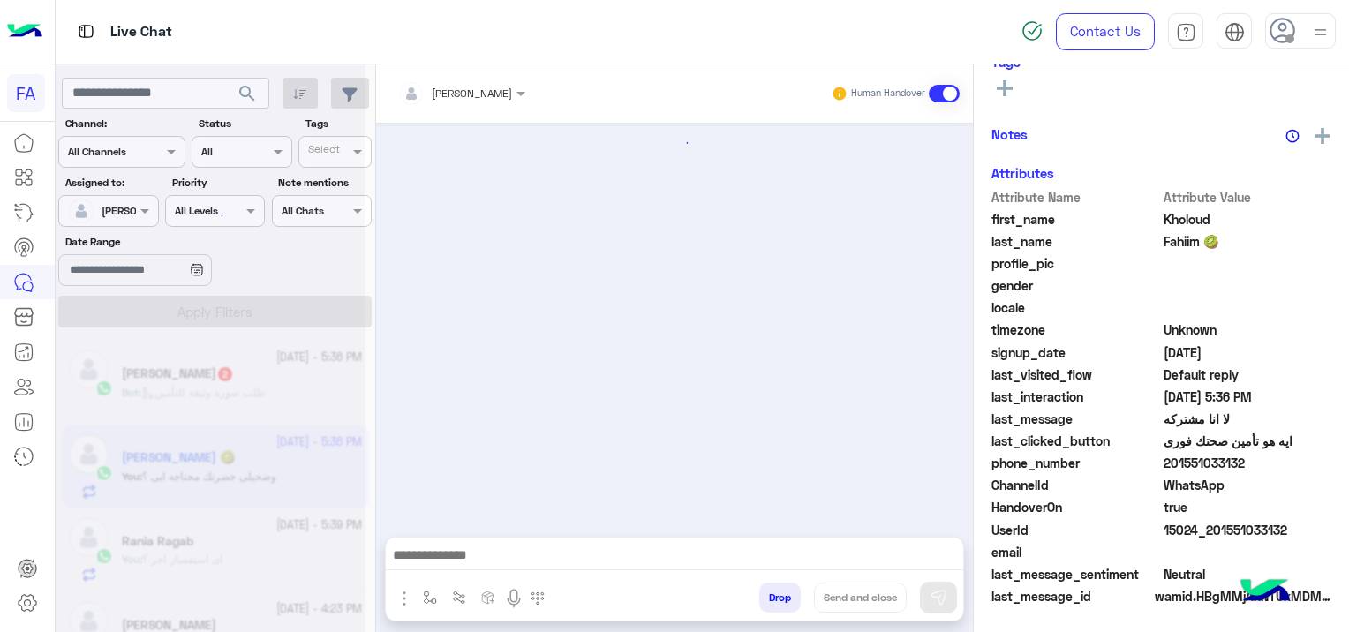
scroll to position [1506, 0]
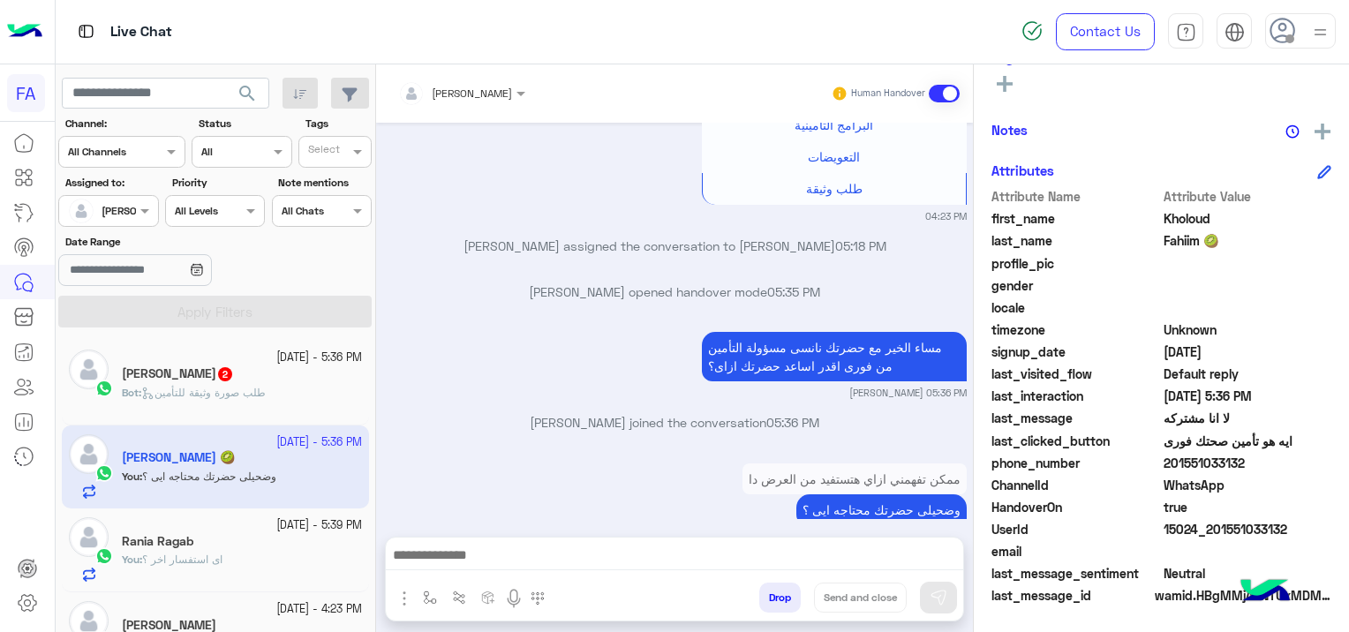
click at [227, 532] on div "[DATE] - 5:39 PM" at bounding box center [242, 526] width 240 height 17
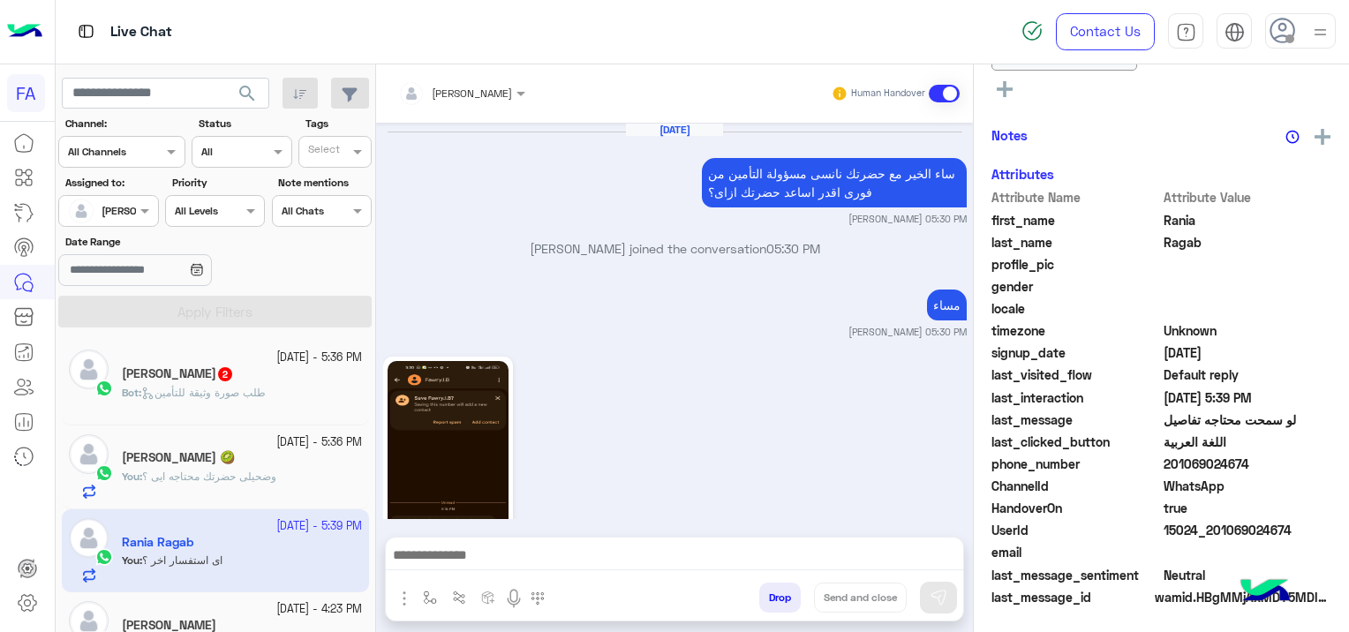
scroll to position [1938, 0]
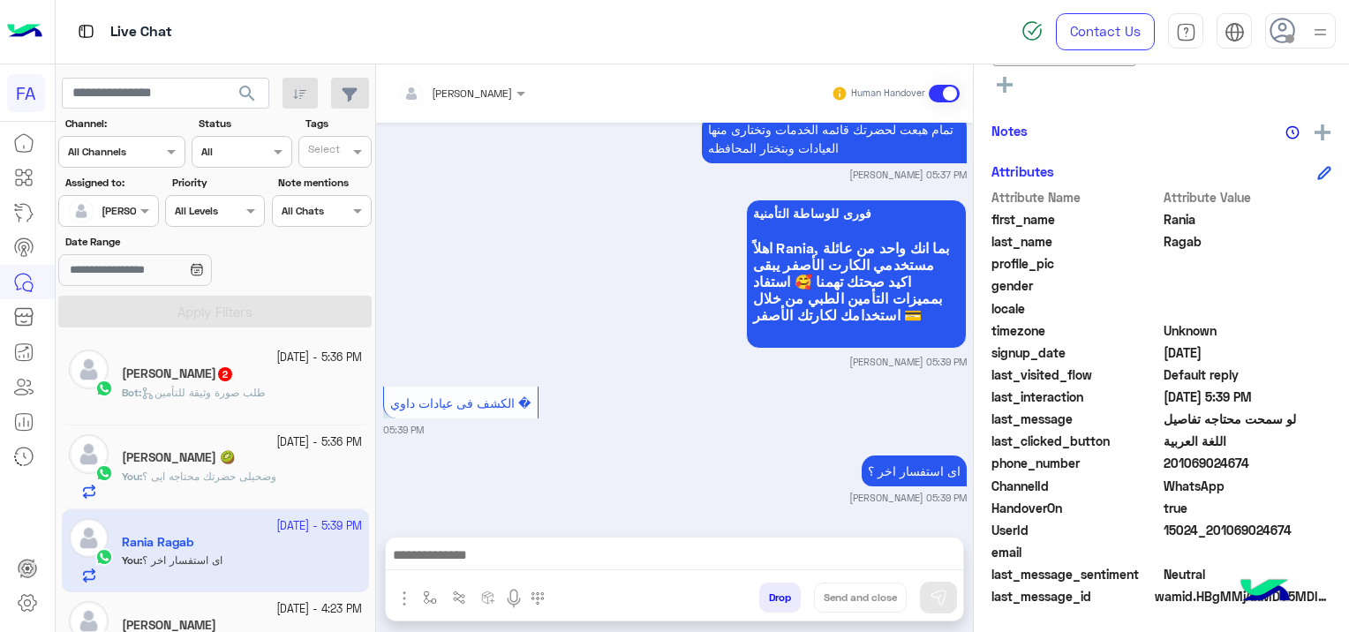
click at [307, 471] on div "You : وضحيلى حضرتك محتاجه ايى ؟" at bounding box center [242, 484] width 240 height 31
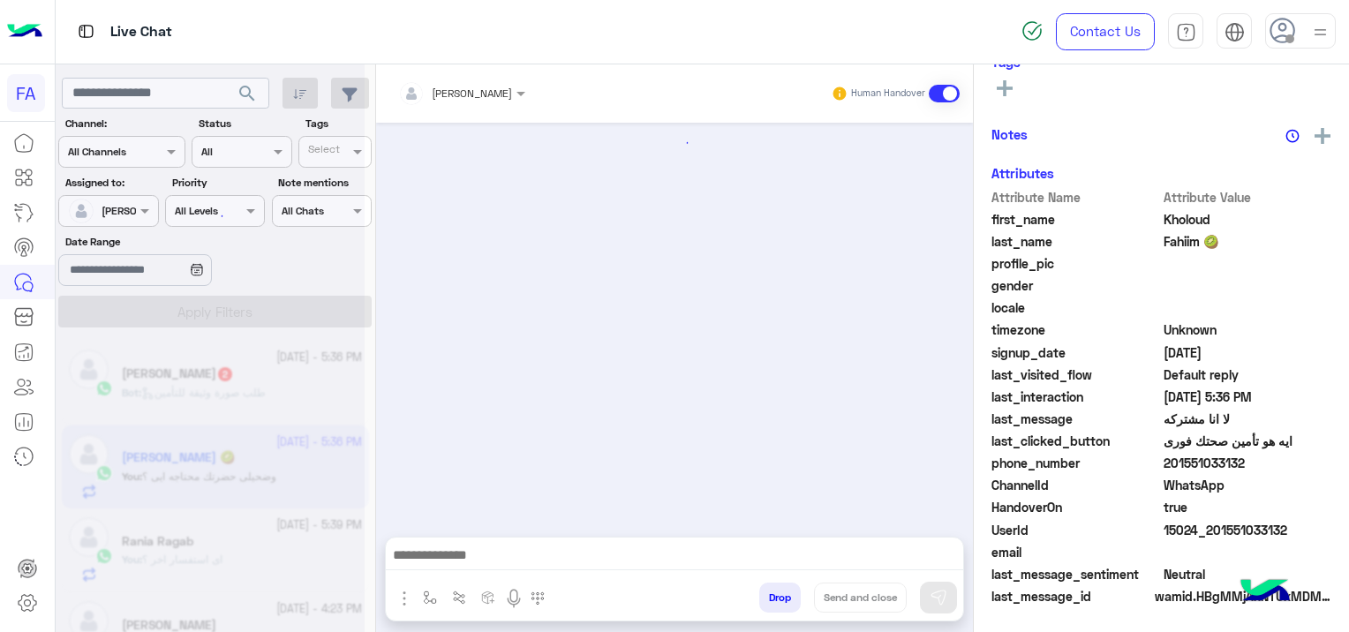
scroll to position [1506, 0]
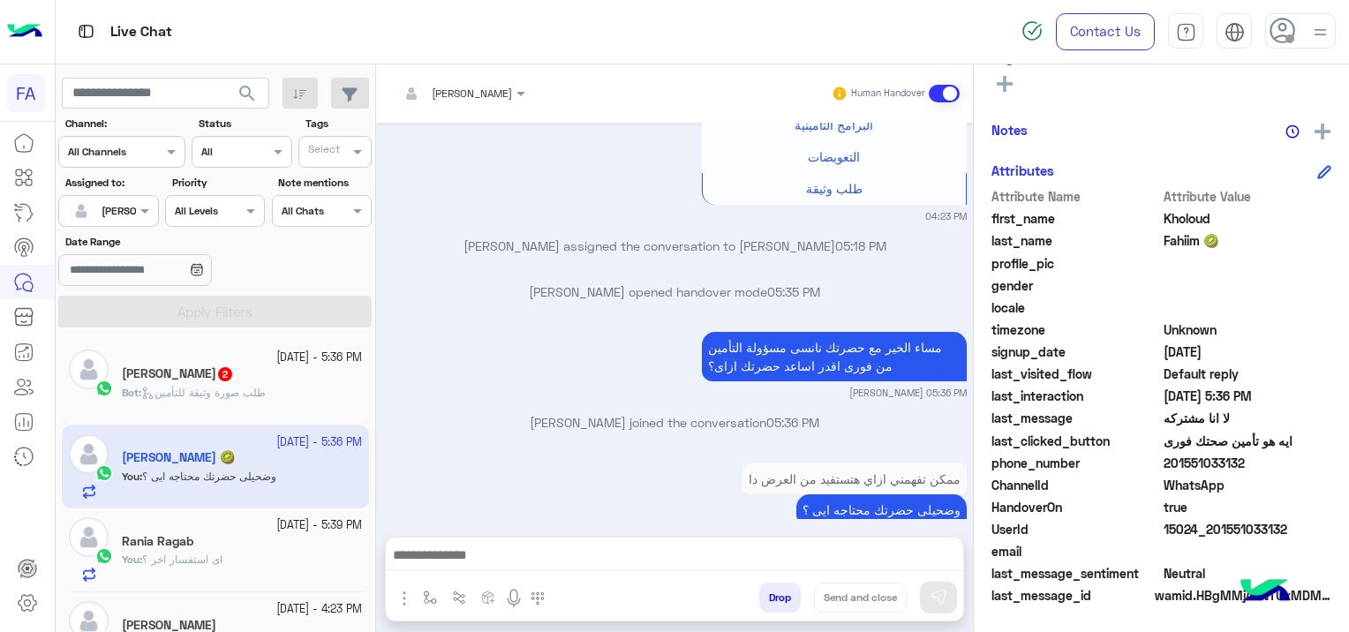
click at [276, 526] on small "[DATE] - 5:39 PM" at bounding box center [319, 526] width 86 height 17
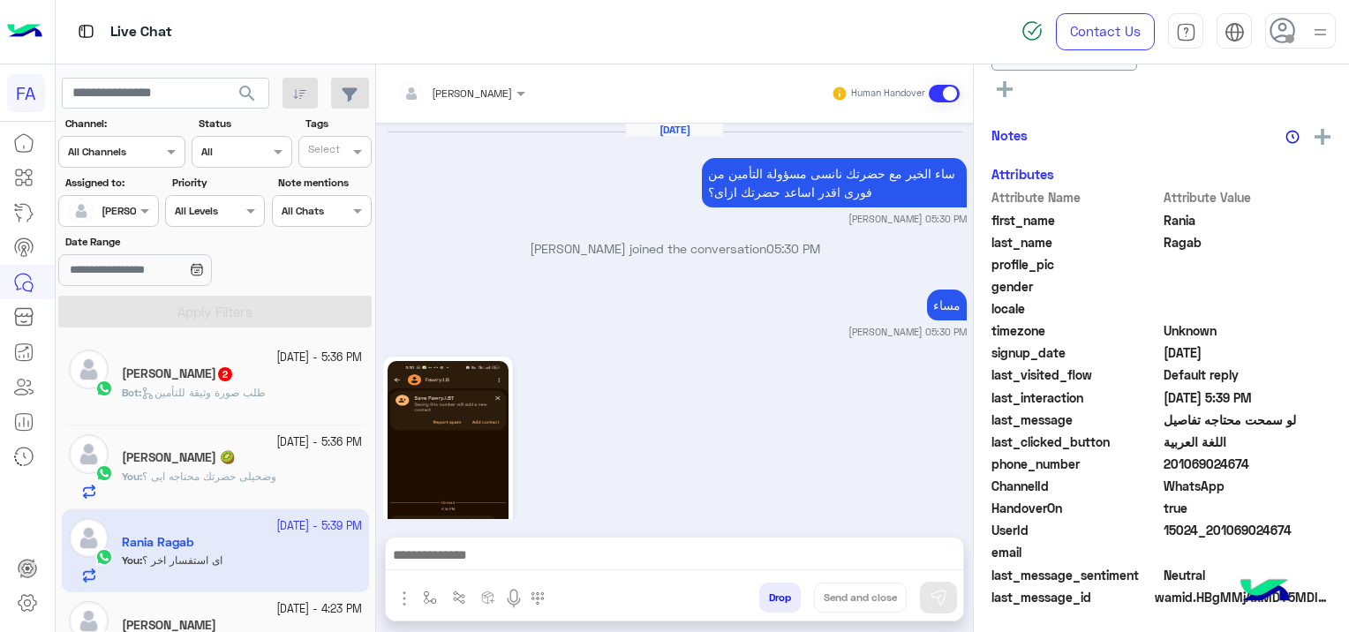
scroll to position [1938, 0]
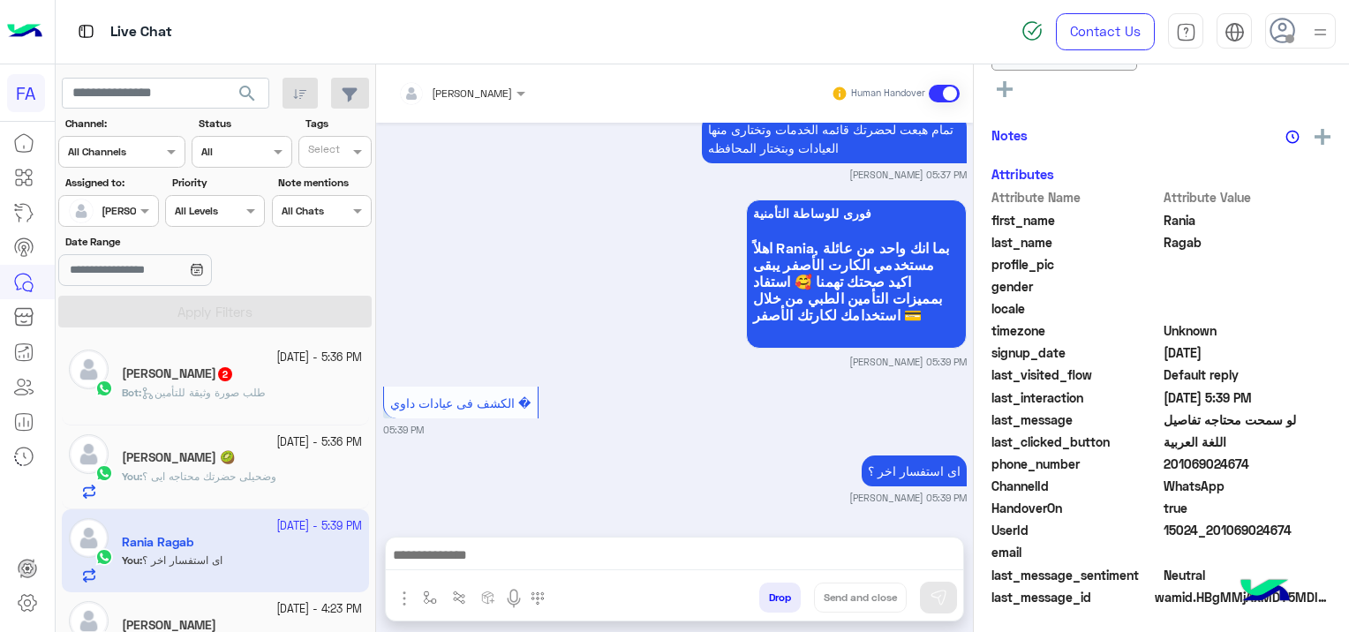
click at [301, 457] on div "[PERSON_NAME] 🥝" at bounding box center [242, 459] width 240 height 19
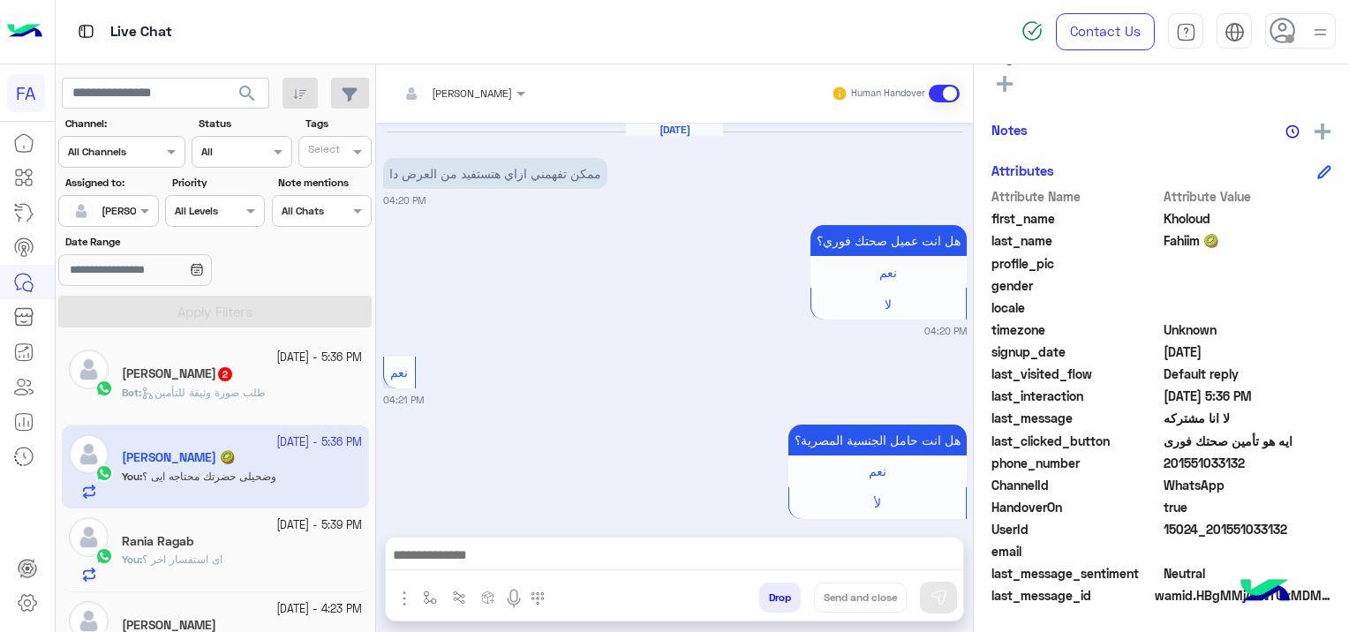
scroll to position [1506, 0]
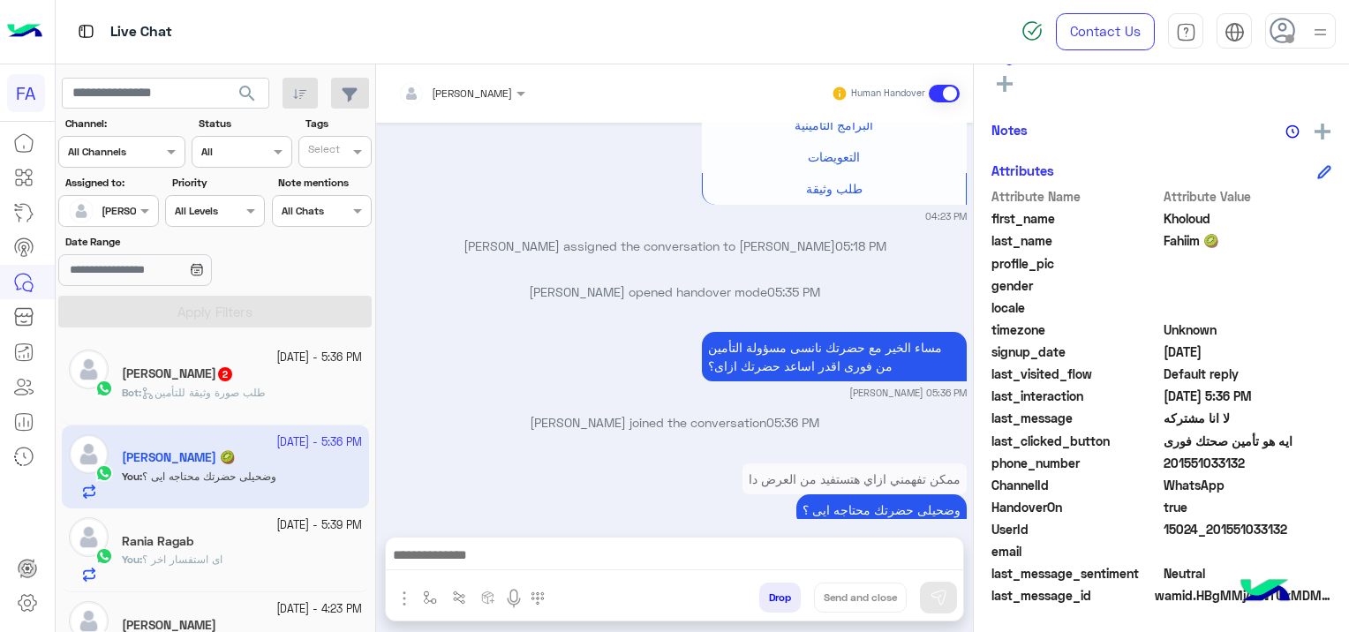
click at [251, 555] on div "You : اى استفسار اخر ؟" at bounding box center [242, 567] width 240 height 31
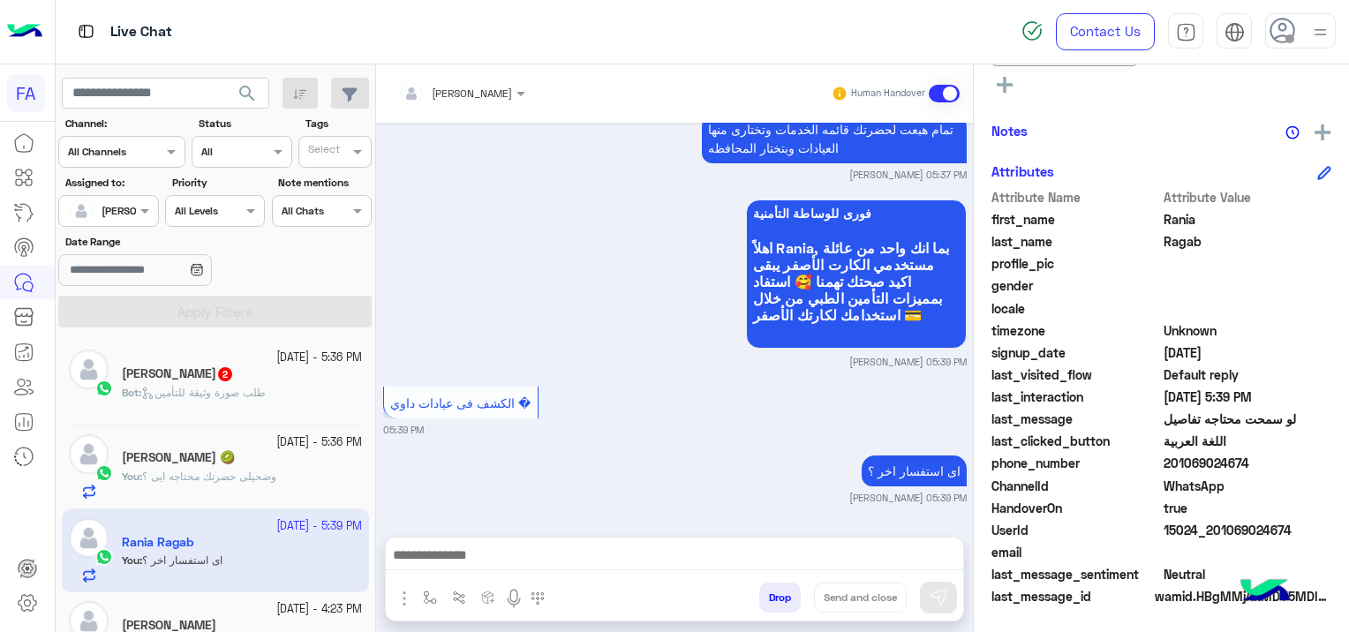
click at [261, 476] on span "وضحيلى حضرتك محتاجه ايى ؟" at bounding box center [209, 476] width 134 height 13
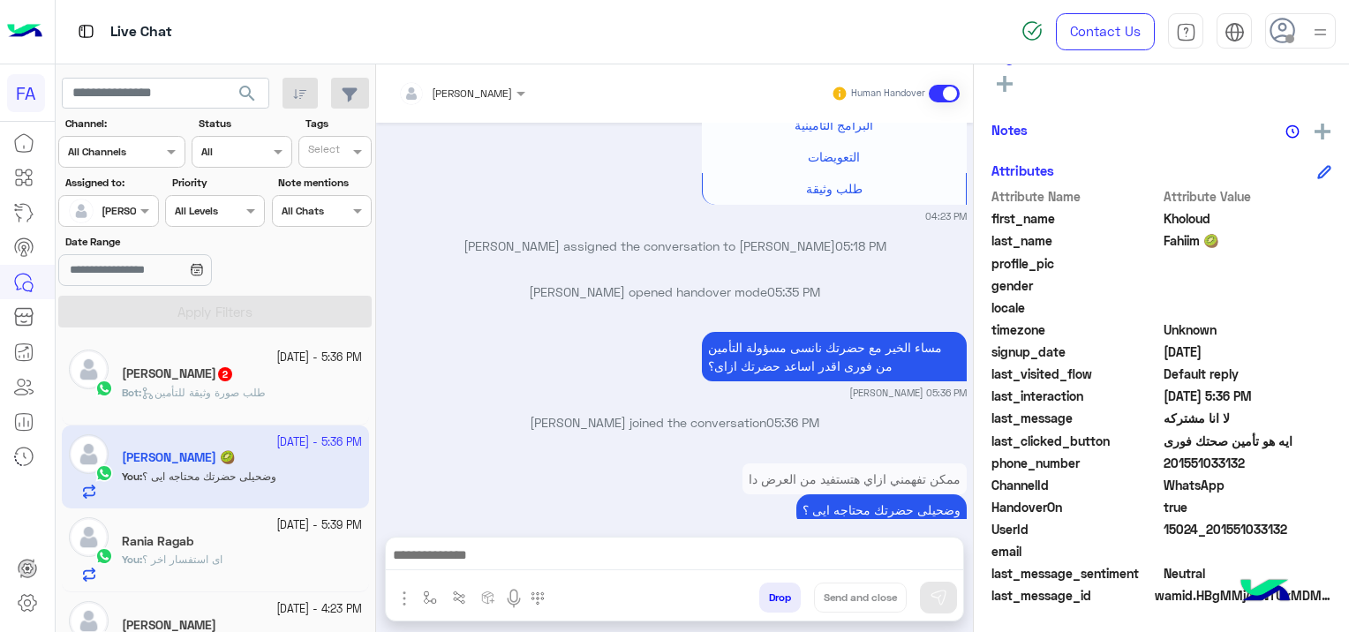
drag, startPoint x: 251, startPoint y: 559, endPoint x: 240, endPoint y: 562, distance: 10.9
click at [240, 562] on div "You : اى استفسار اخر ؟" at bounding box center [242, 567] width 240 height 31
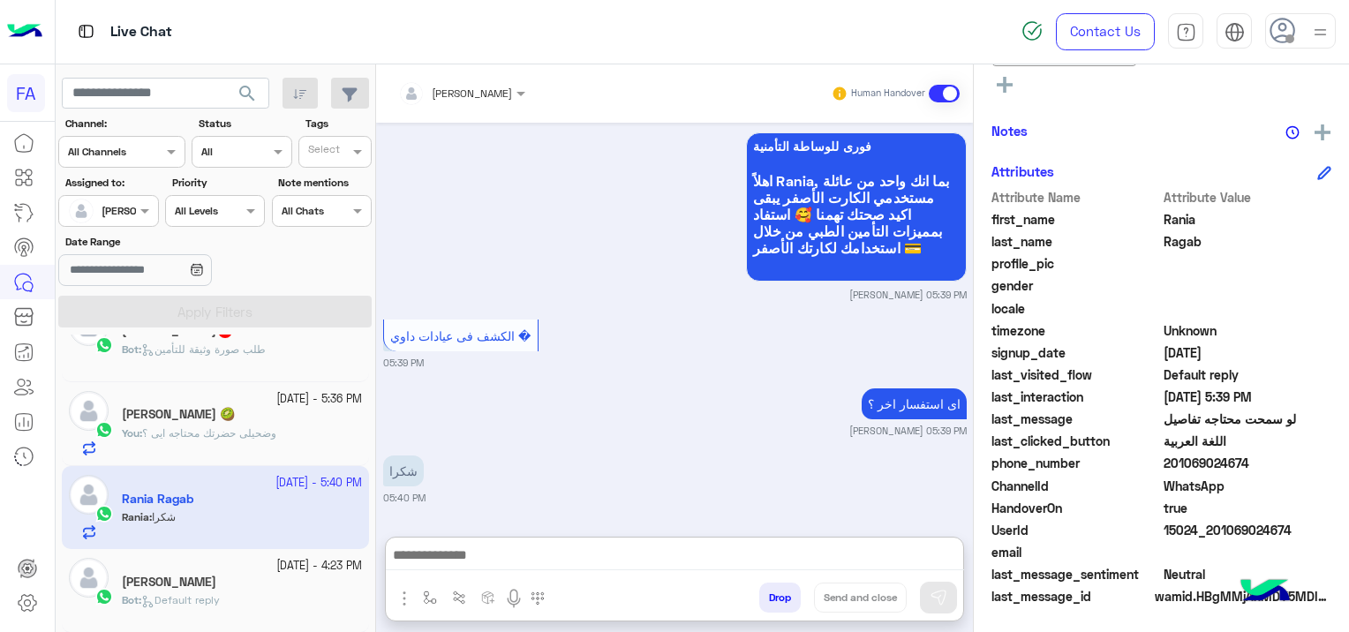
click at [554, 556] on textarea at bounding box center [675, 557] width 578 height 26
click at [470, 548] on textarea at bounding box center [675, 557] width 578 height 26
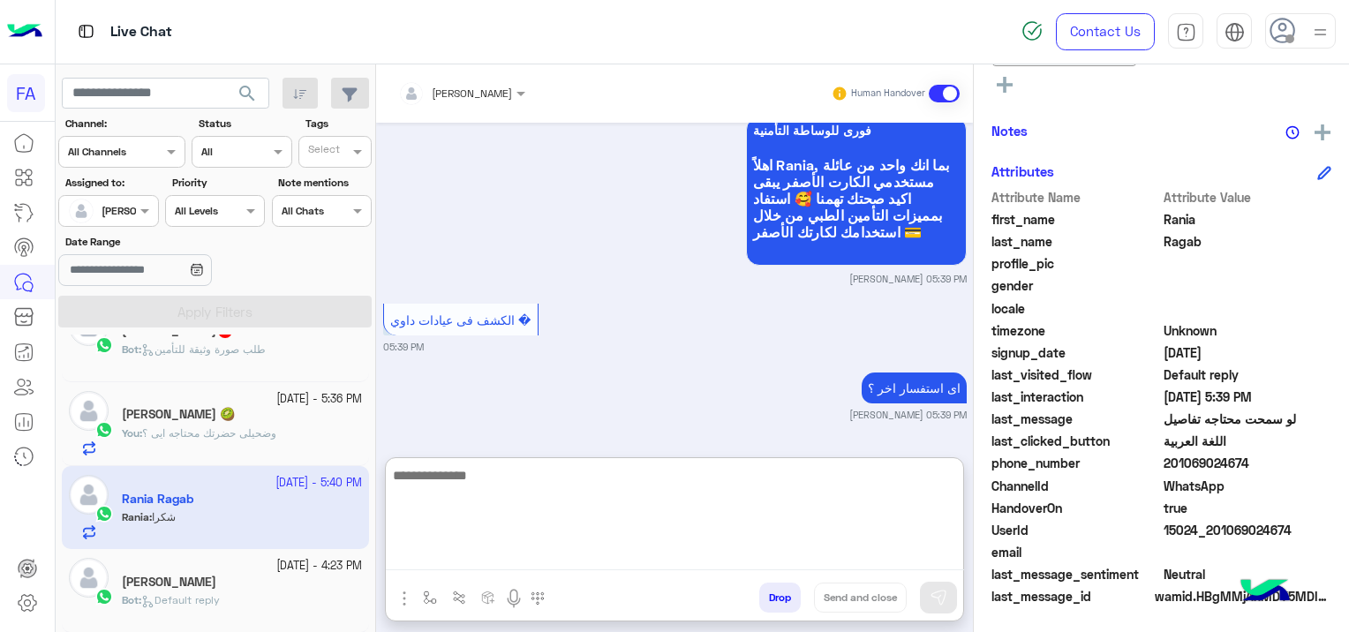
paste textarea "**********"
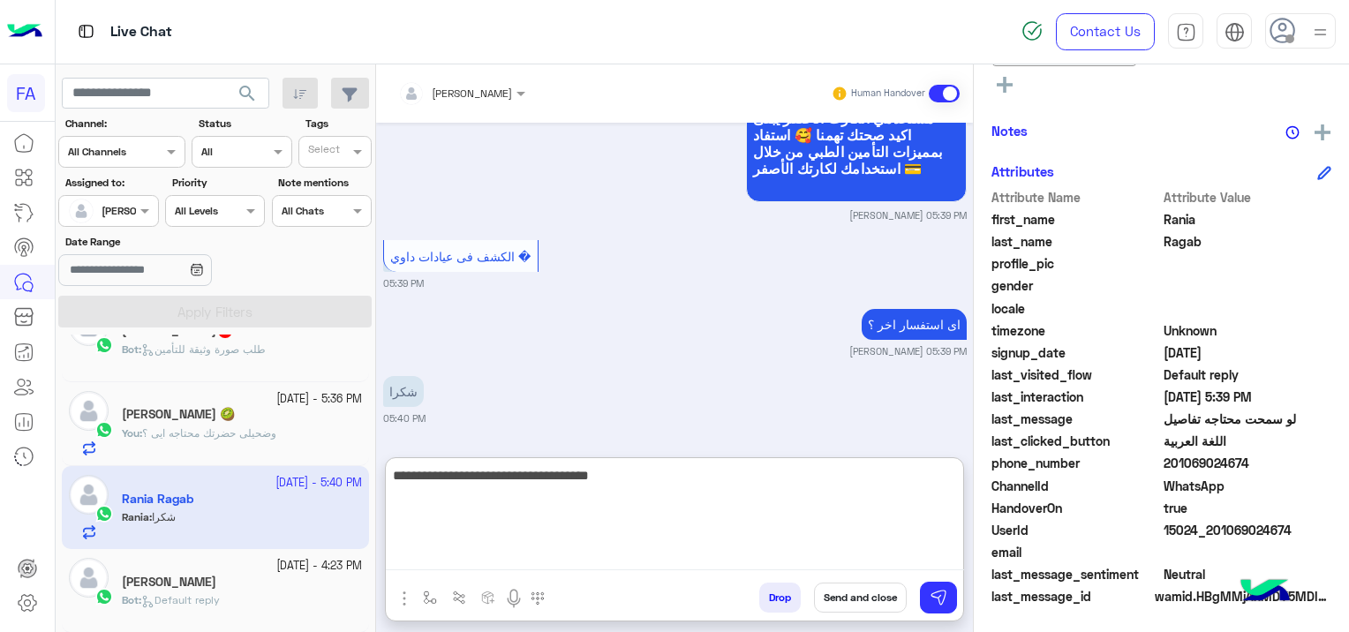
type textarea "**********"
click at [862, 595] on button "Send and close" at bounding box center [860, 598] width 93 height 30
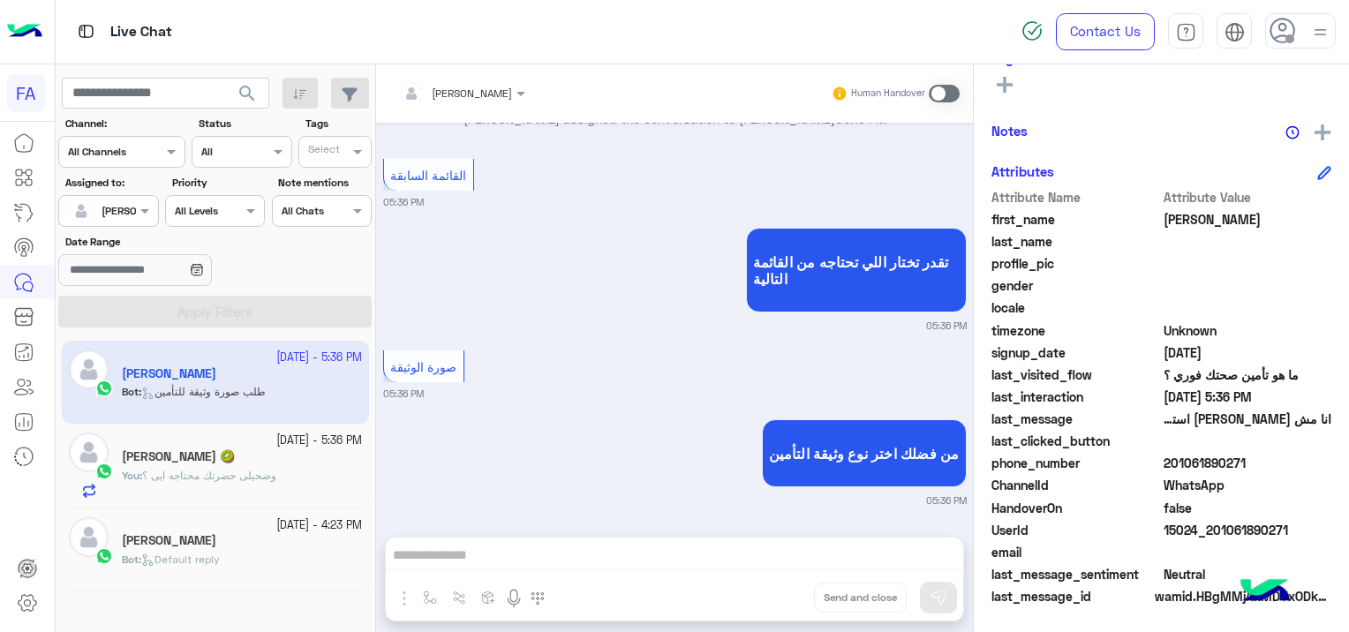
click at [229, 456] on h5 "[PERSON_NAME] 🥝" at bounding box center [178, 457] width 113 height 15
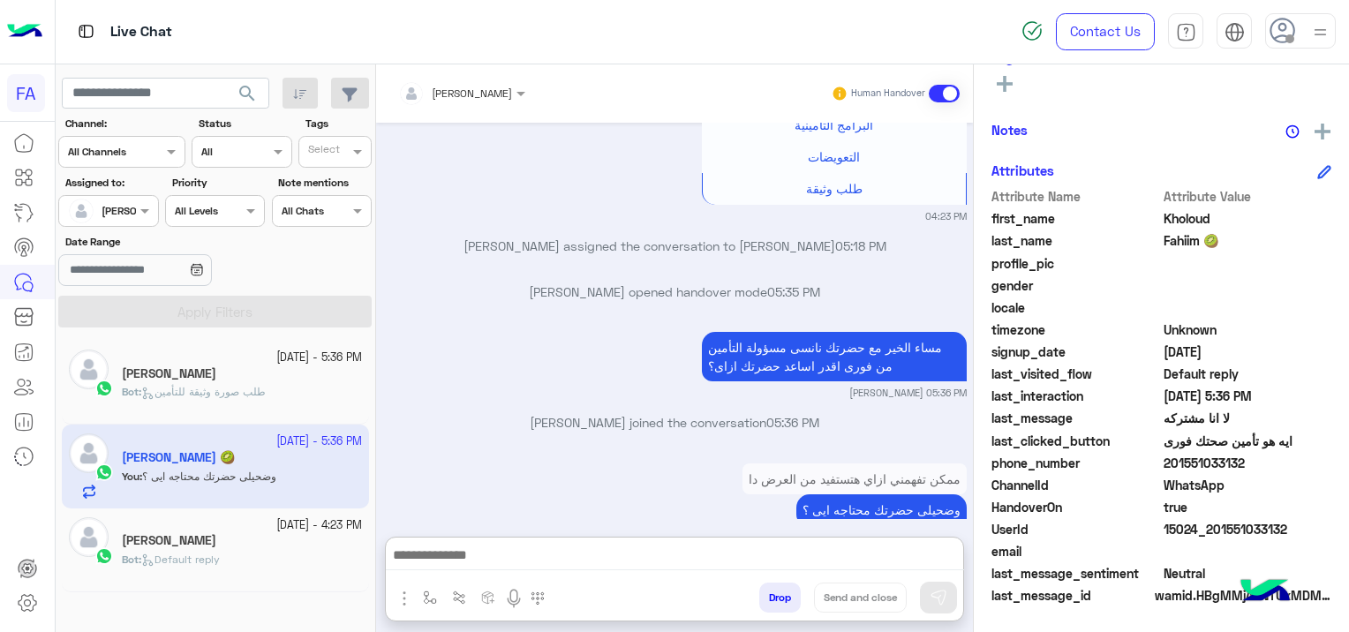
drag, startPoint x: 650, startPoint y: 556, endPoint x: 648, endPoint y: 572, distance: 16.0
click at [650, 556] on textarea at bounding box center [675, 557] width 578 height 26
click at [467, 560] on textarea at bounding box center [675, 557] width 578 height 26
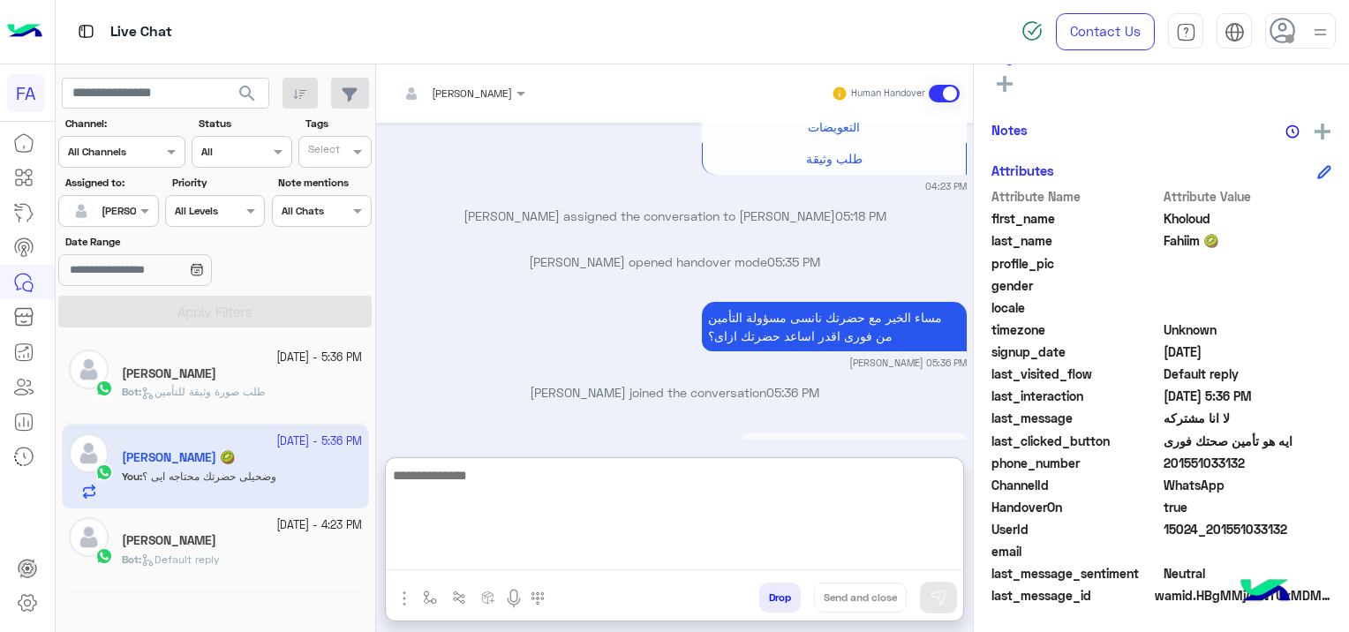
scroll to position [1586, 0]
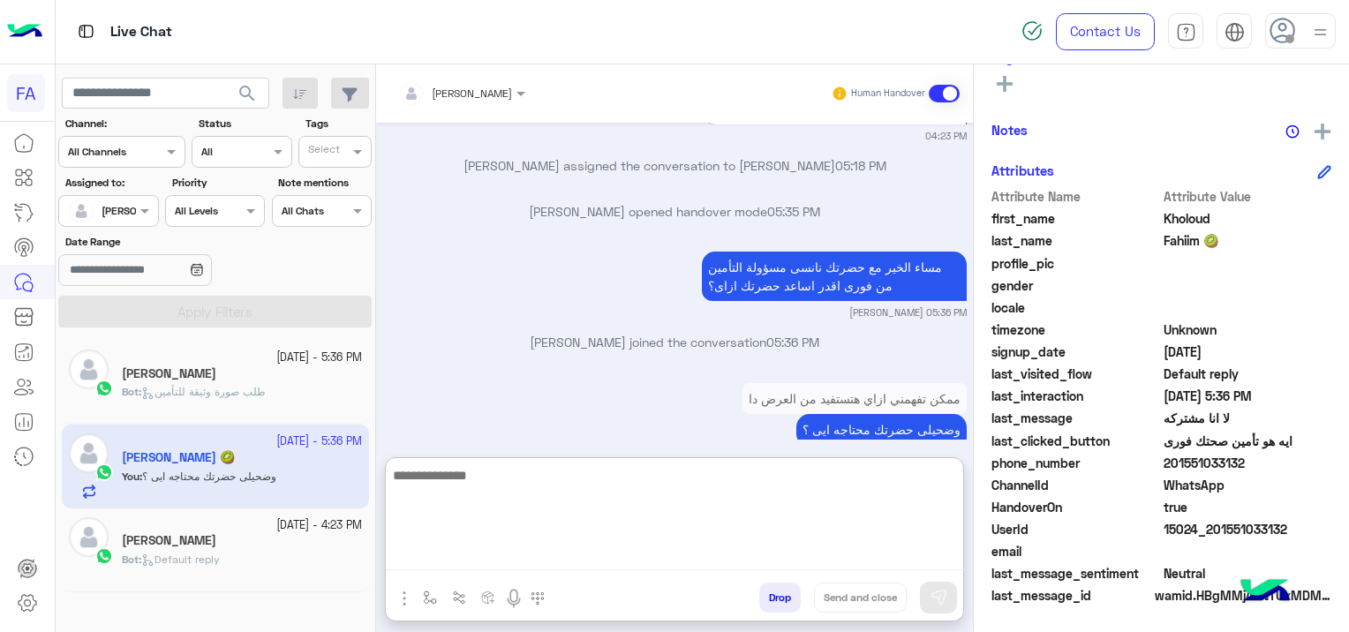
paste textarea "**********"
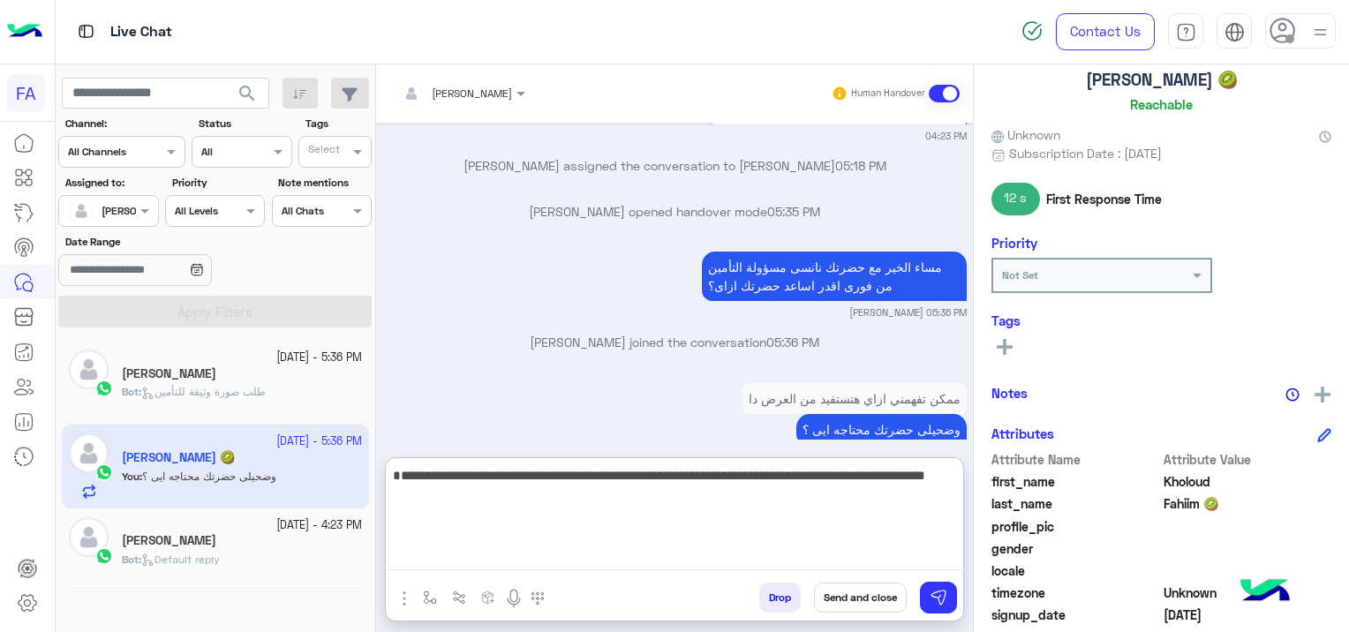
scroll to position [105, 0]
type textarea "**********"
click at [995, 349] on button at bounding box center [1005, 347] width 26 height 21
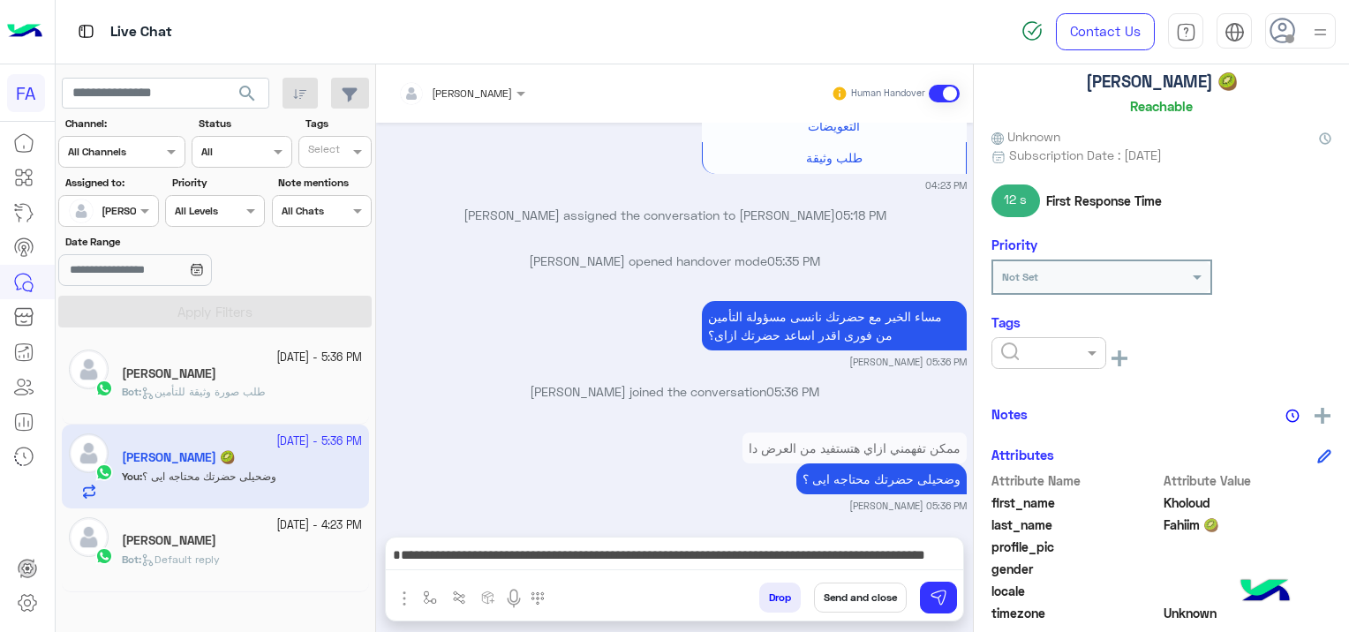
scroll to position [1506, 0]
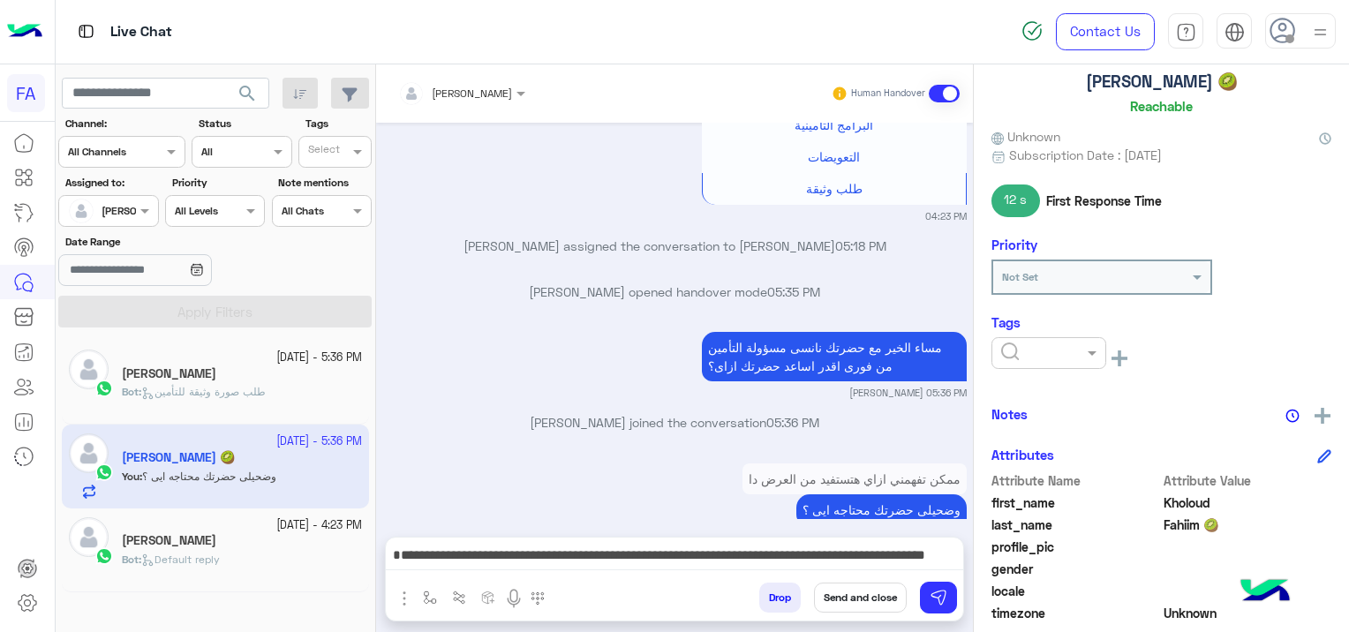
click at [1007, 353] on input "text" at bounding box center [1028, 352] width 54 height 16
click at [1050, 419] on div "Pending" at bounding box center [1049, 428] width 115 height 33
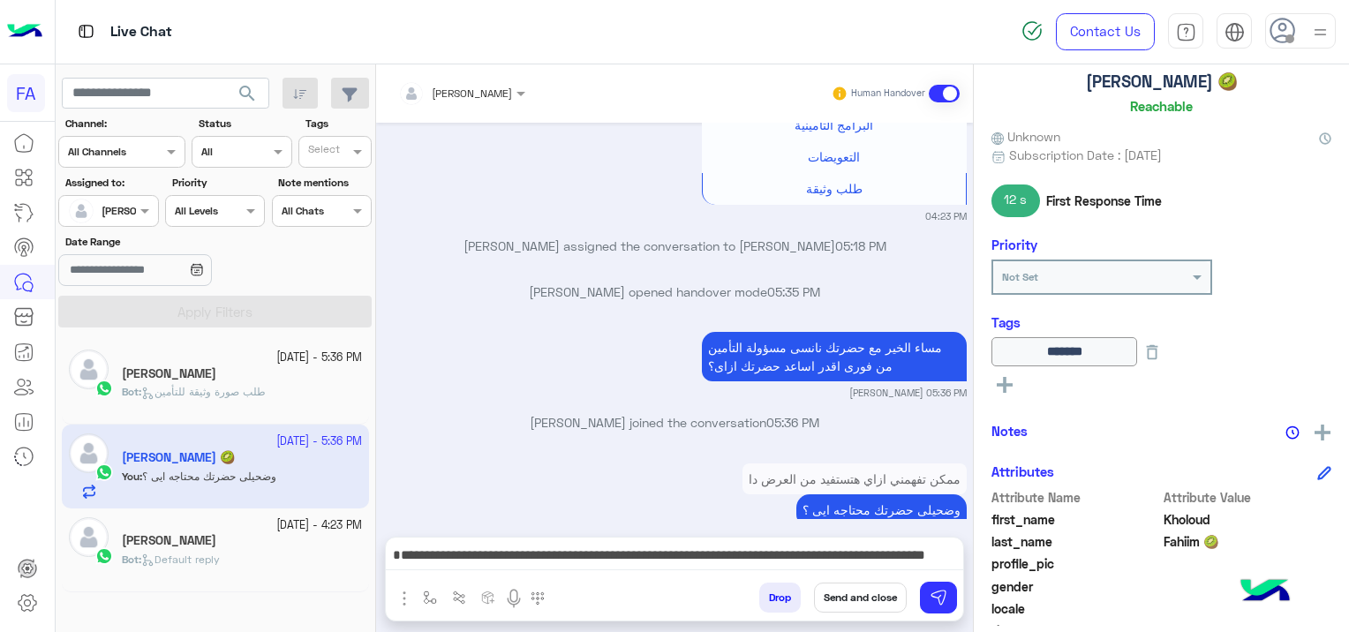
click at [844, 551] on textarea "**********" at bounding box center [675, 557] width 578 height 26
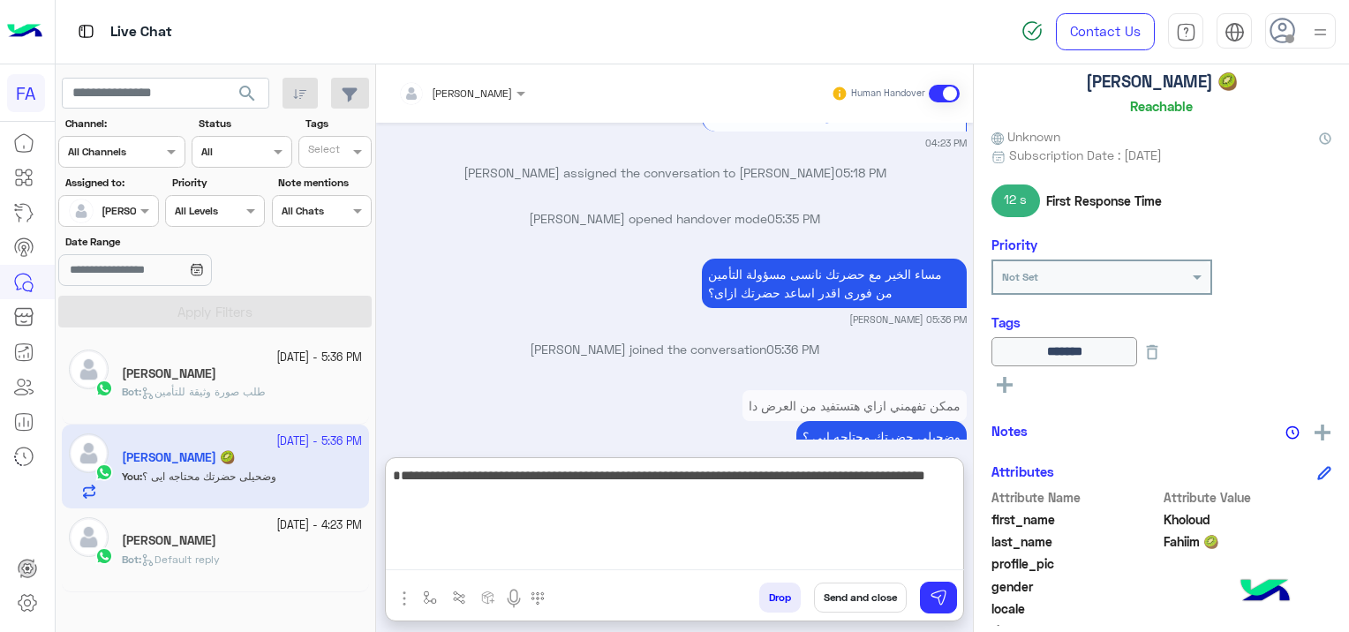
scroll to position [1586, 0]
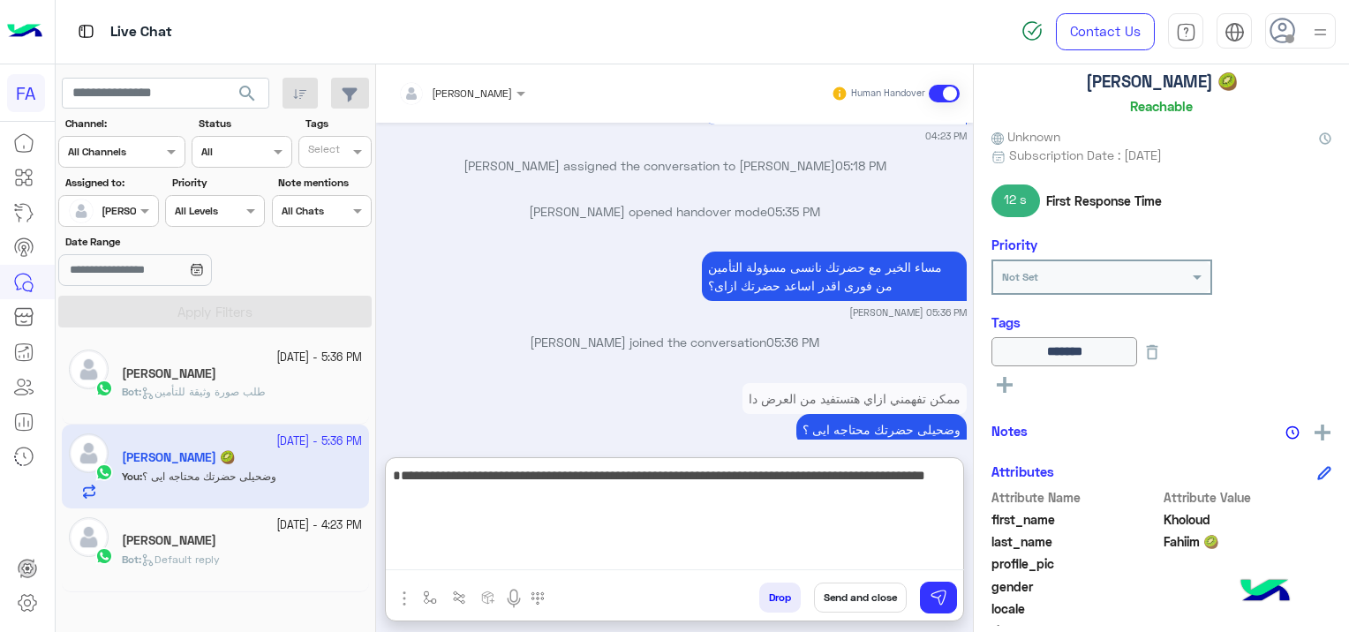
click at [880, 593] on button "Send and close" at bounding box center [860, 598] width 93 height 30
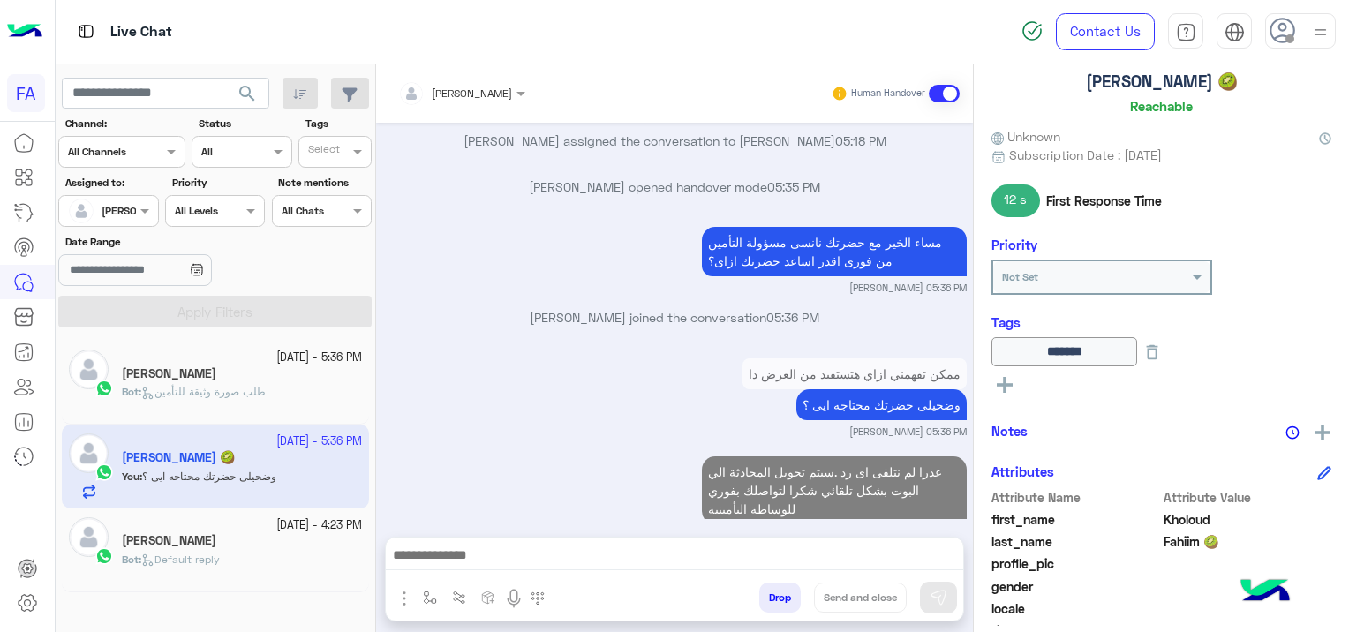
scroll to position [1656, 0]
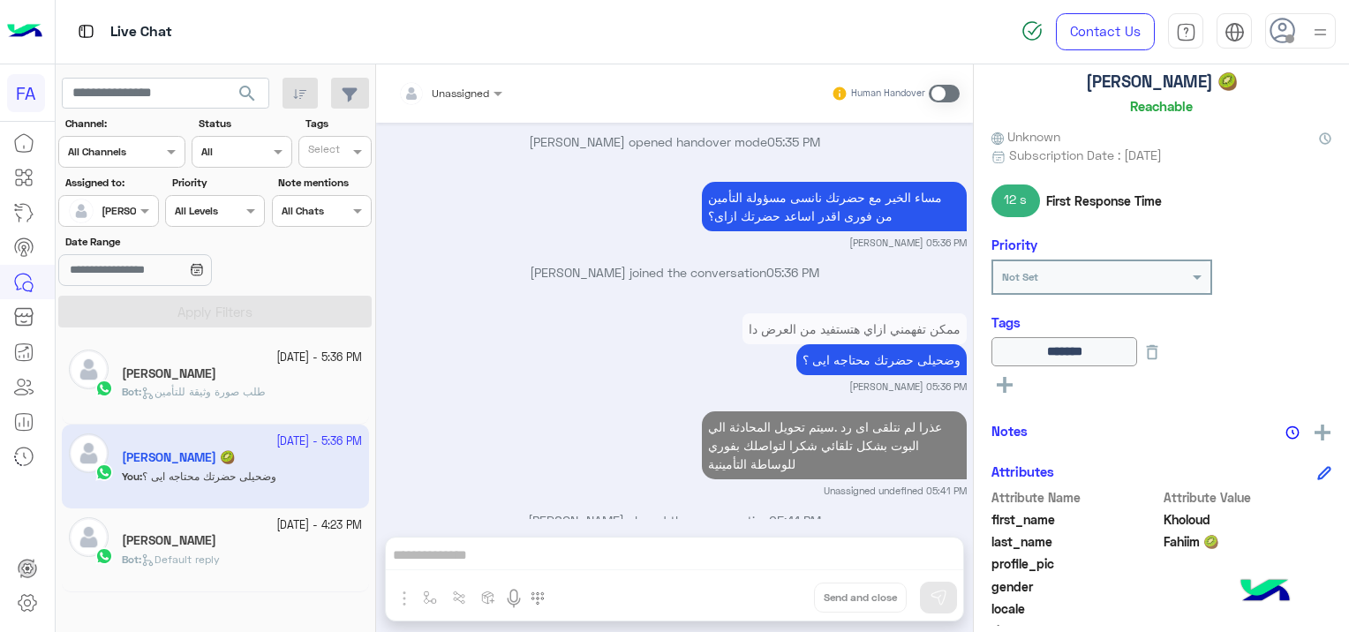
click at [233, 378] on div "[PERSON_NAME]" at bounding box center [242, 375] width 240 height 19
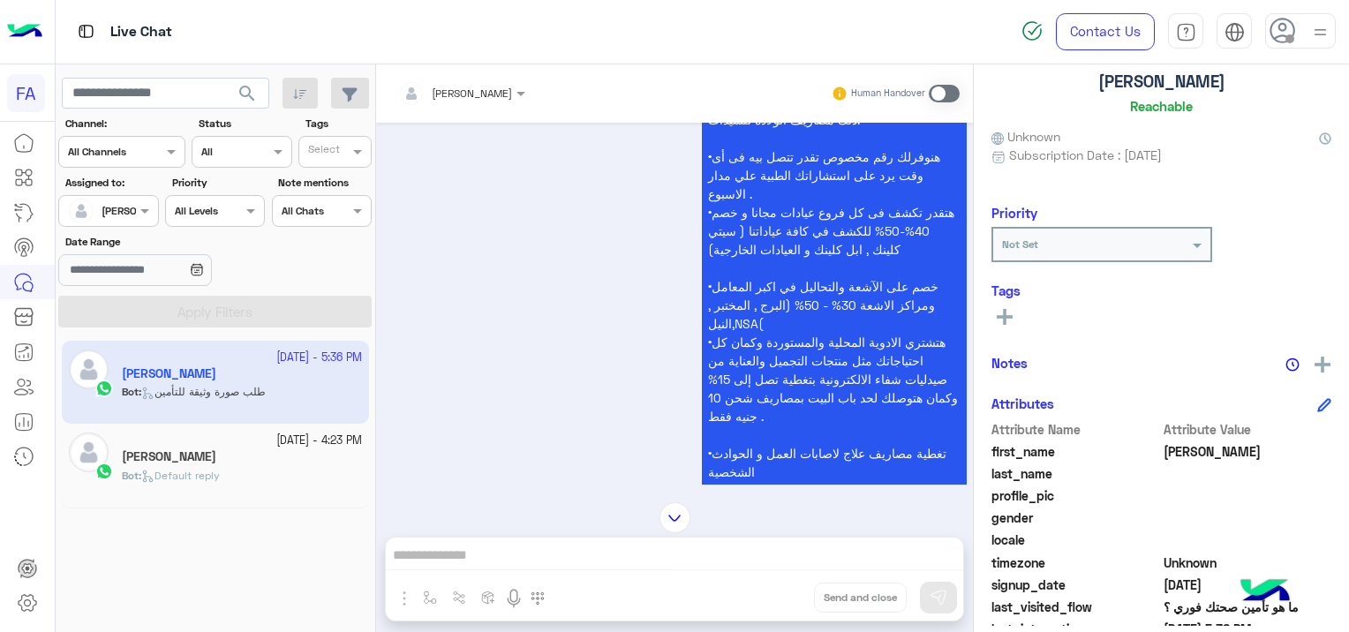
scroll to position [1212, 0]
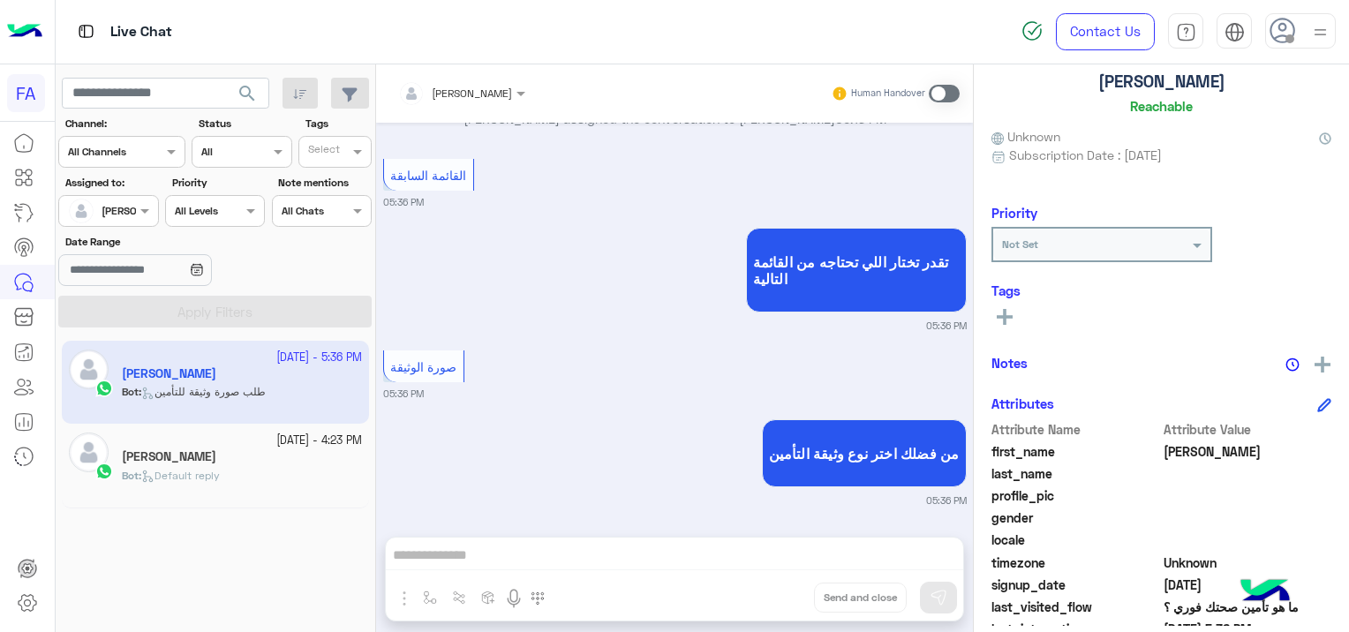
click at [941, 90] on span at bounding box center [944, 94] width 31 height 18
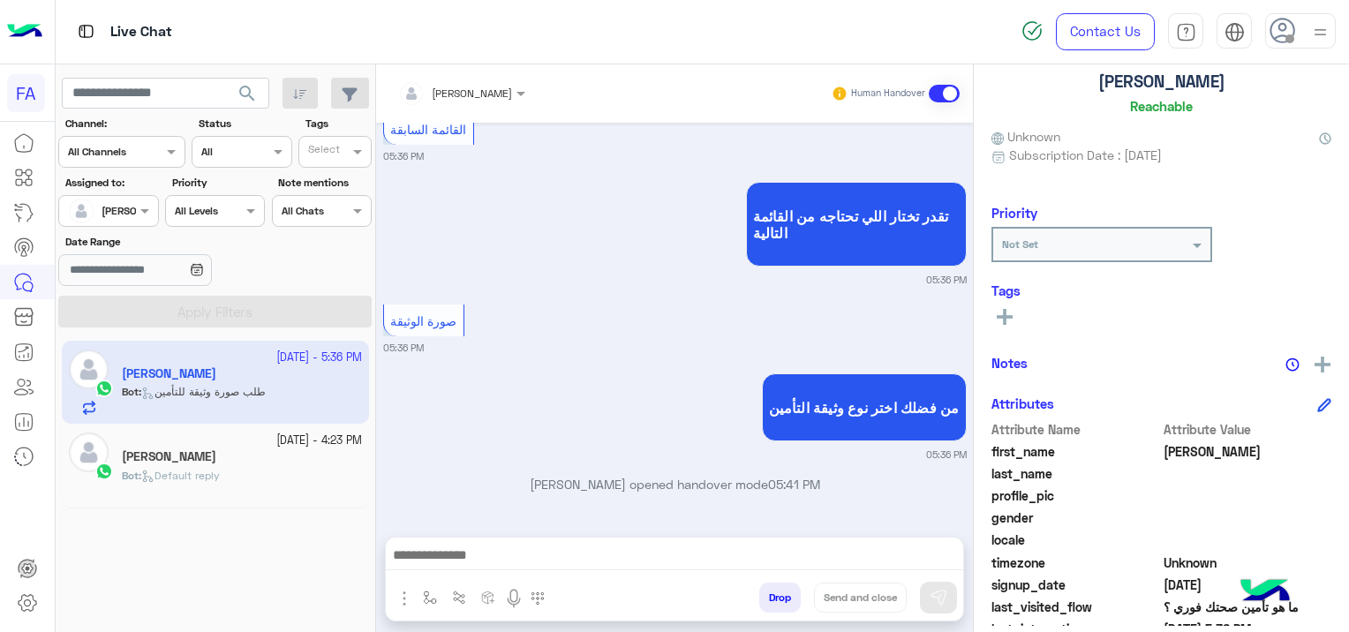
click at [667, 541] on div at bounding box center [675, 560] width 578 height 44
click at [441, 559] on textarea at bounding box center [675, 557] width 578 height 26
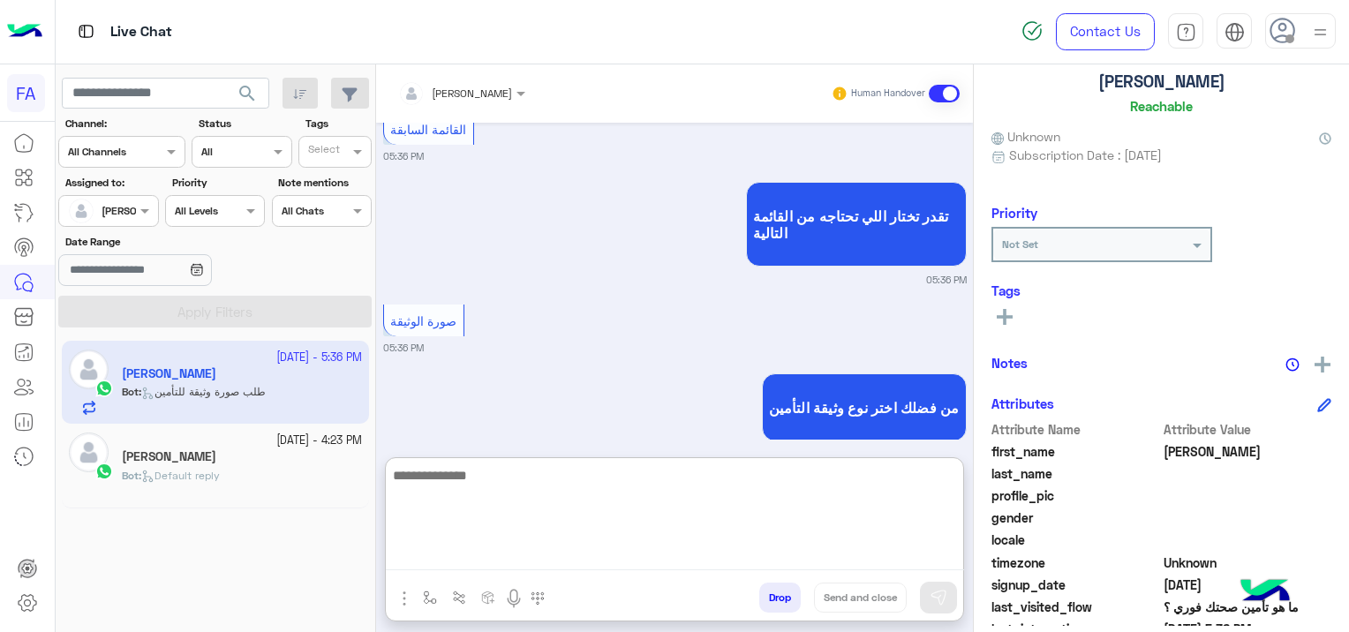
paste textarea "**********"
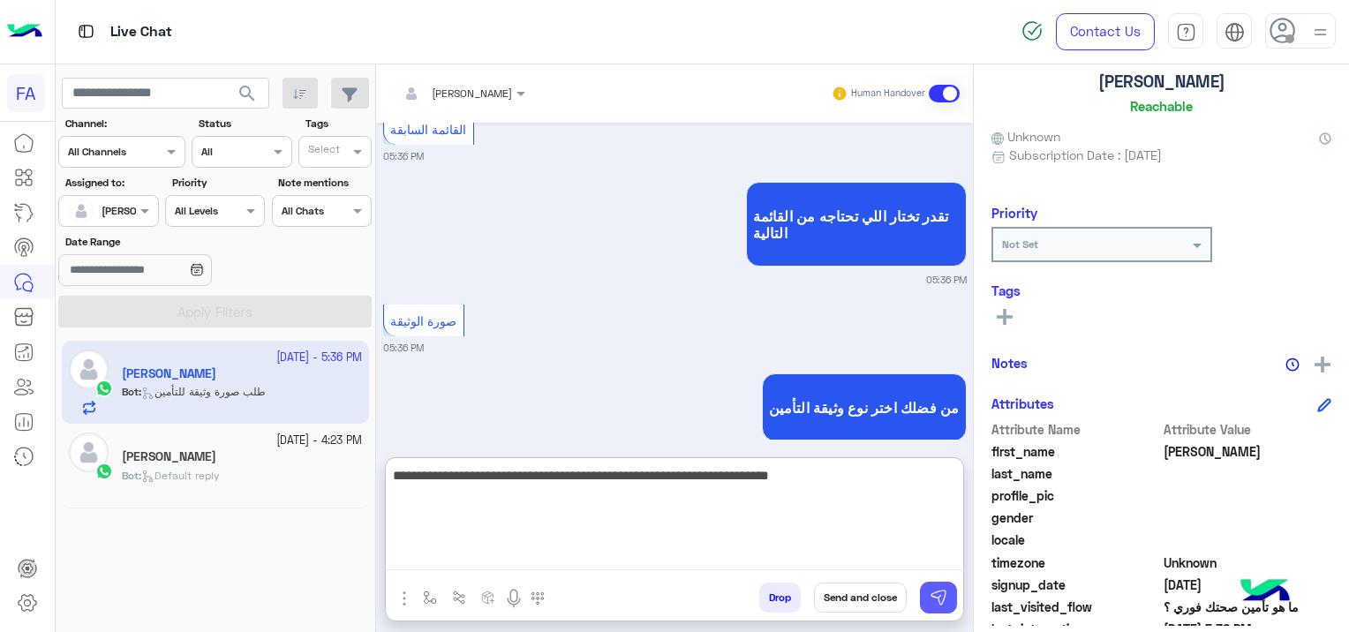
type textarea "**********"
click at [948, 592] on button at bounding box center [938, 598] width 37 height 32
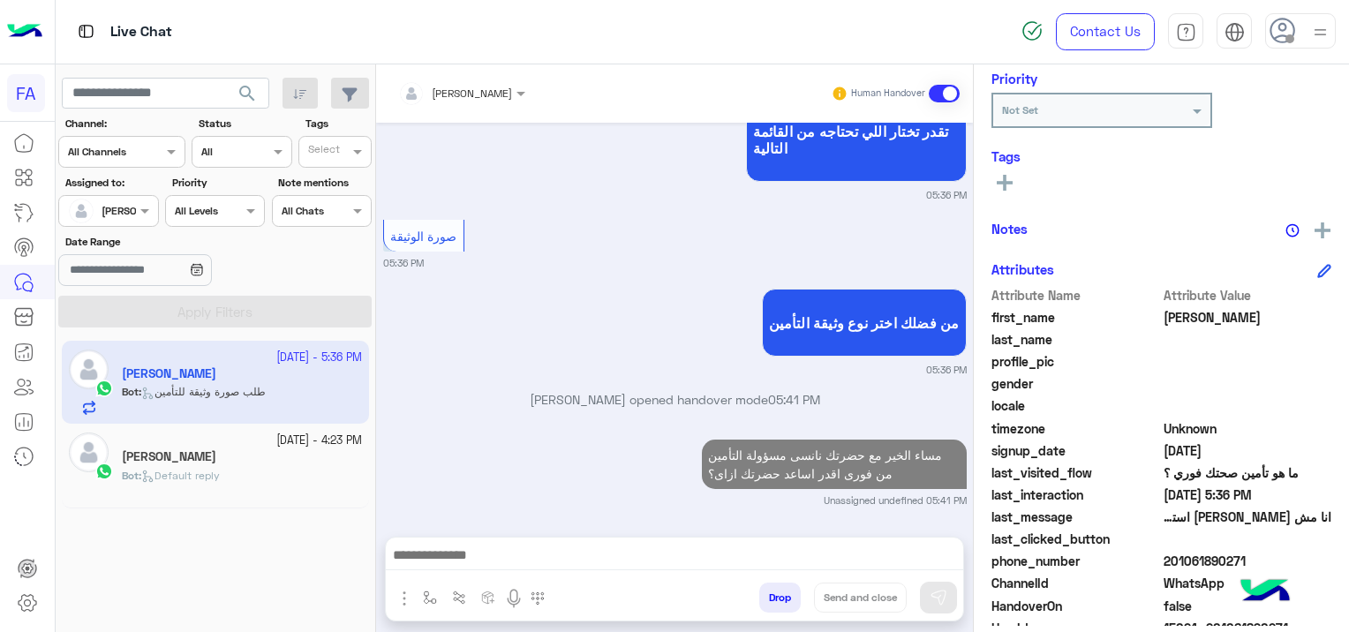
scroll to position [337, 0]
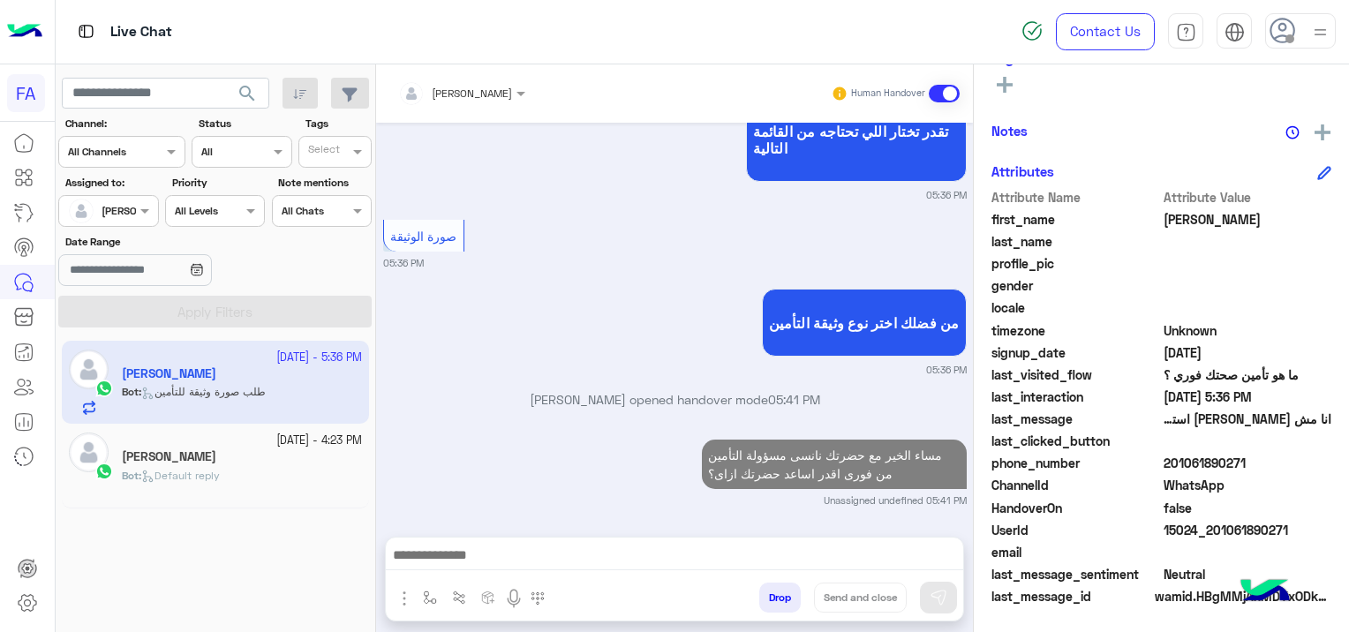
drag, startPoint x: 1286, startPoint y: 526, endPoint x: 1210, endPoint y: 532, distance: 76.1
click at [1210, 532] on span "15024_201061890271" at bounding box center [1248, 530] width 169 height 19
copy span "01061890271"
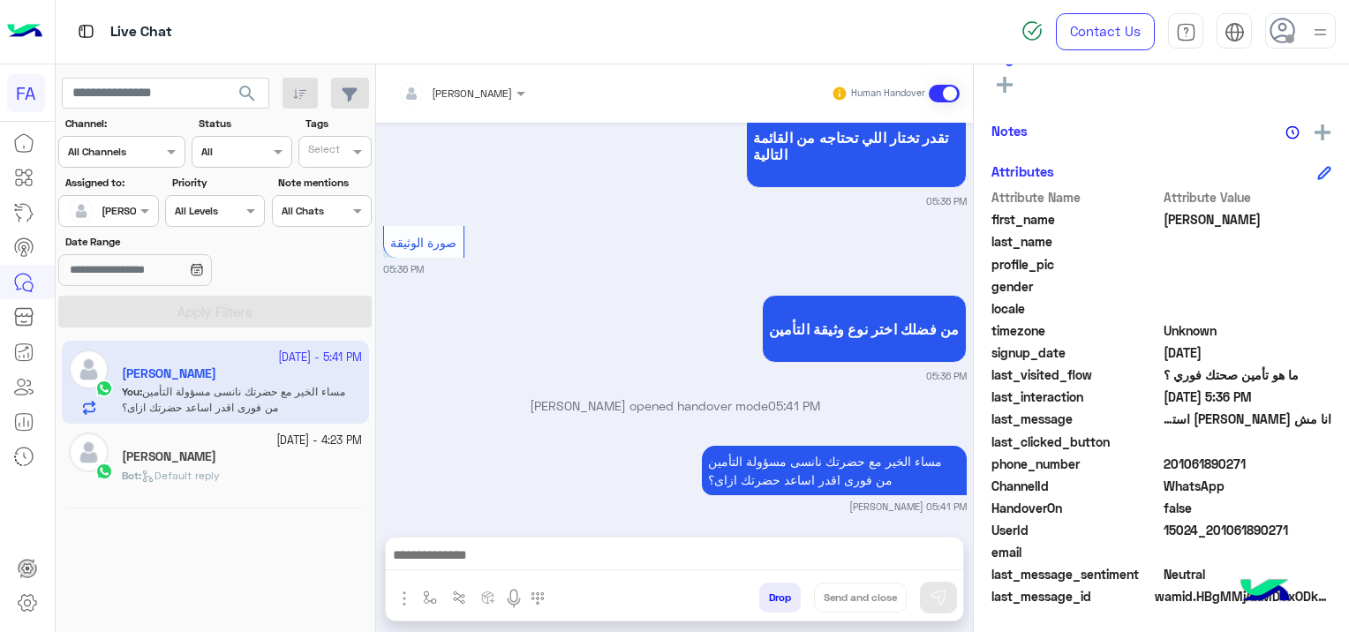
scroll to position [1388, 0]
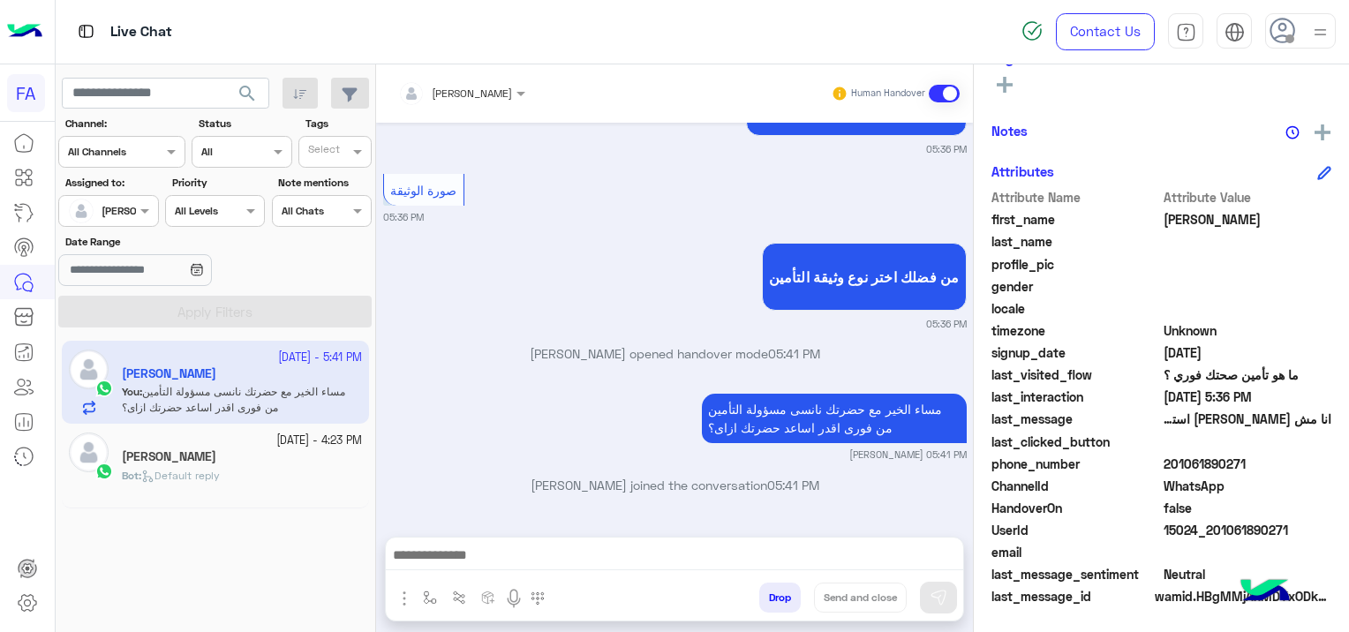
click at [251, 442] on div "[DATE] - 4:23 PM" at bounding box center [242, 441] width 240 height 17
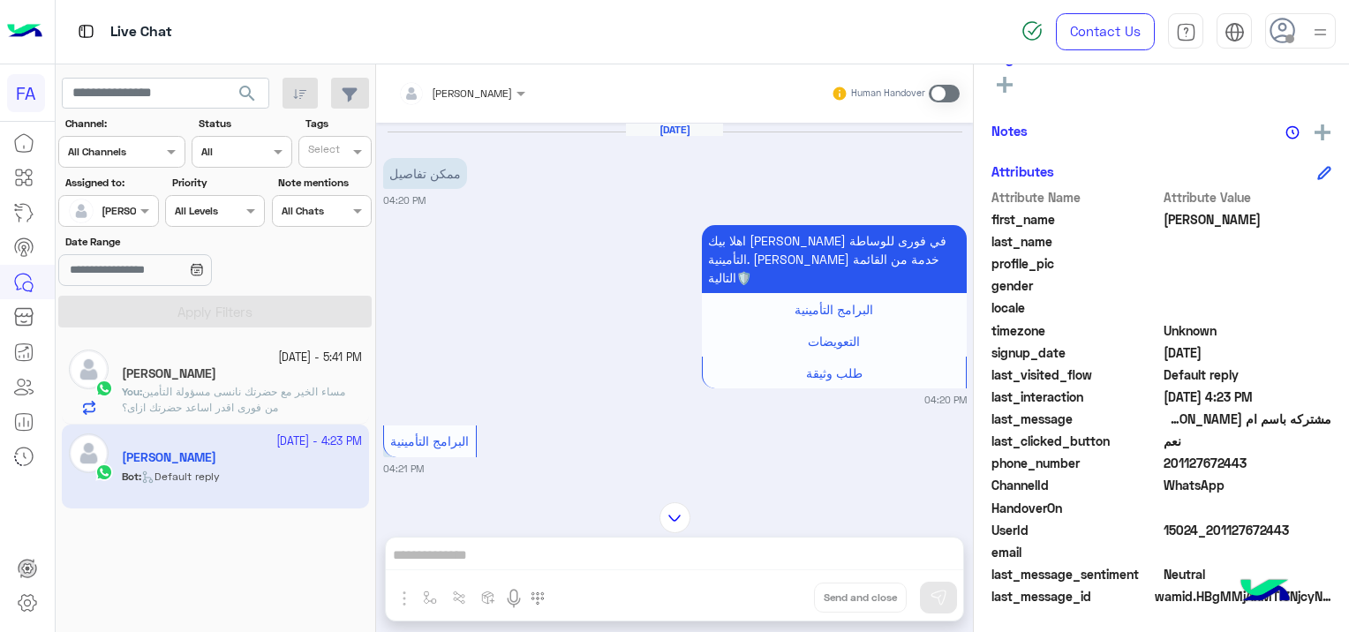
drag, startPoint x: 1286, startPoint y: 524, endPoint x: 1208, endPoint y: 535, distance: 78.6
click at [1208, 535] on span "15024_201127672443" at bounding box center [1248, 530] width 169 height 19
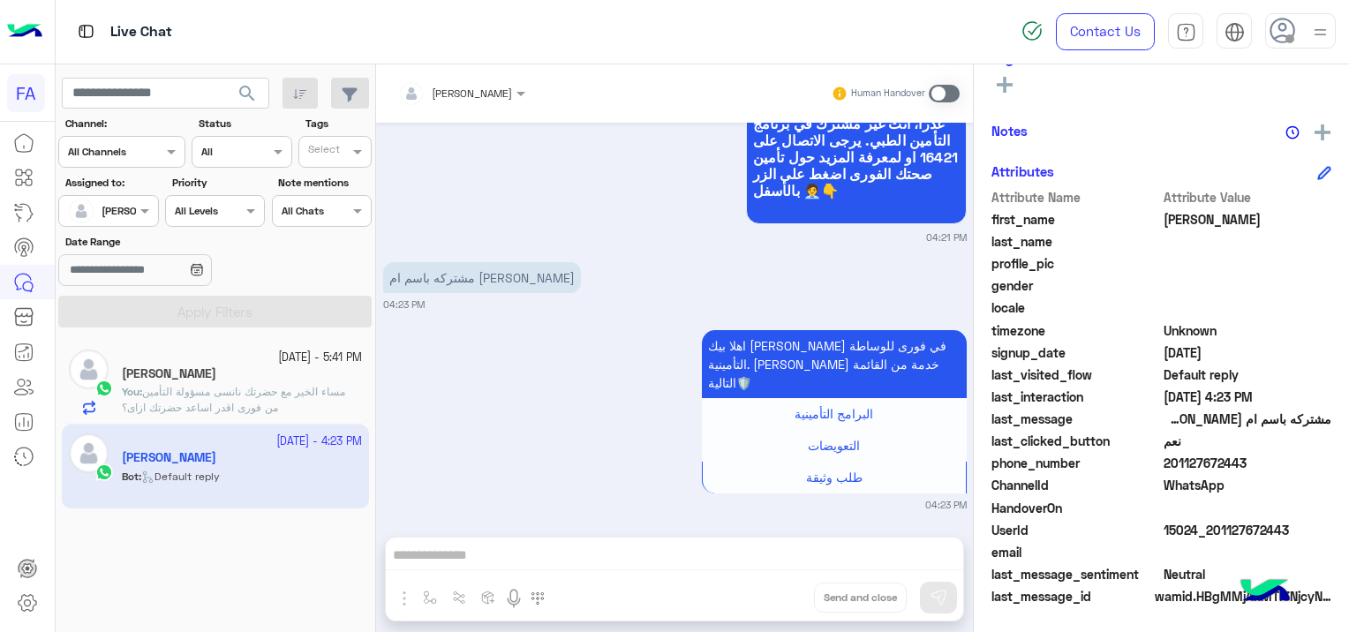
scroll to position [1221, 0]
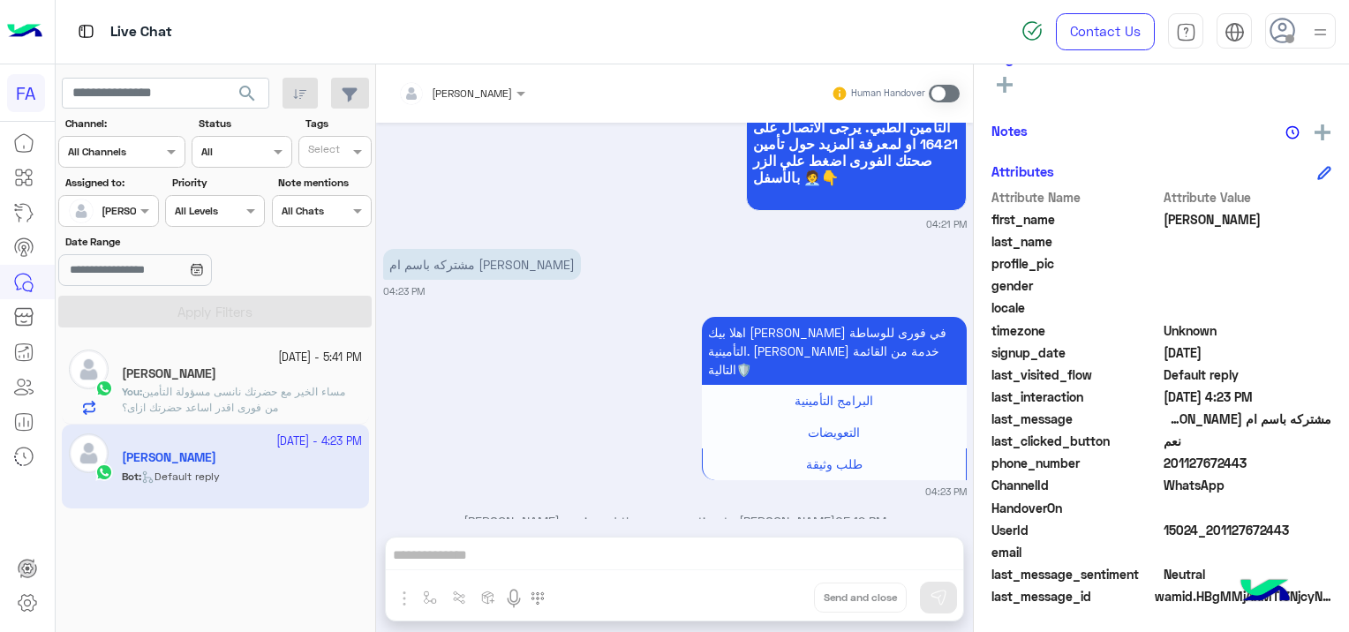
click at [940, 96] on span at bounding box center [944, 94] width 31 height 18
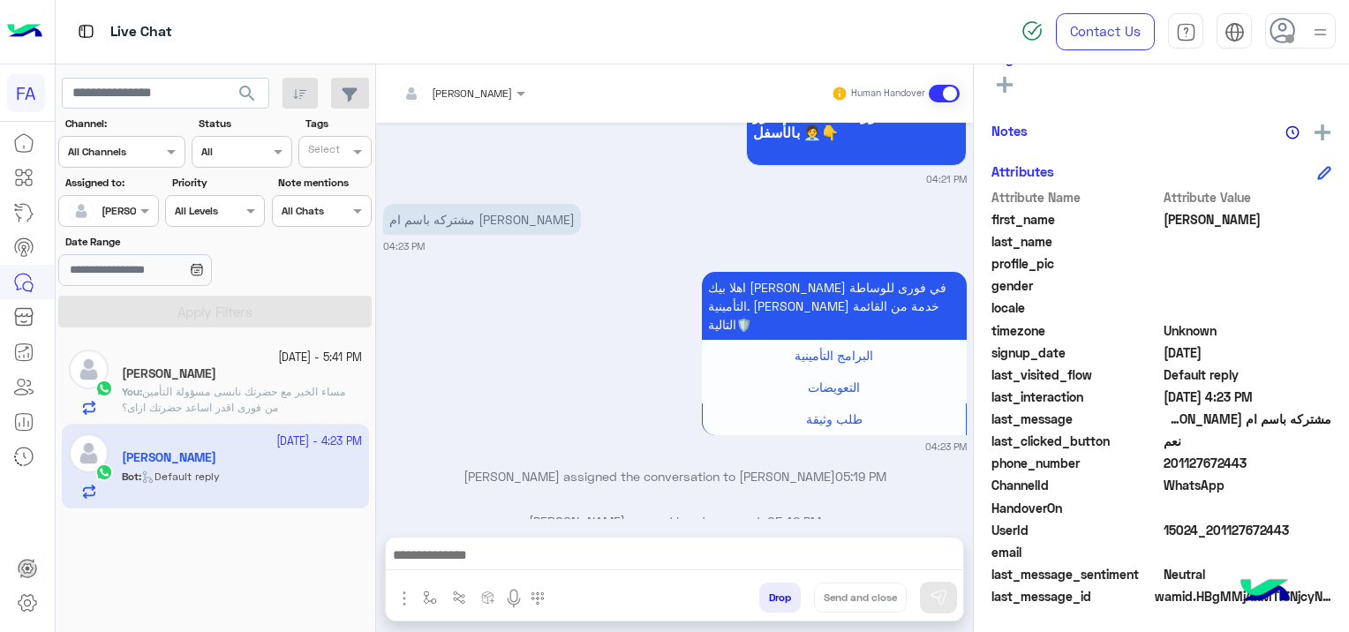
click at [625, 545] on textarea at bounding box center [675, 557] width 578 height 26
click at [450, 561] on textarea at bounding box center [675, 557] width 578 height 26
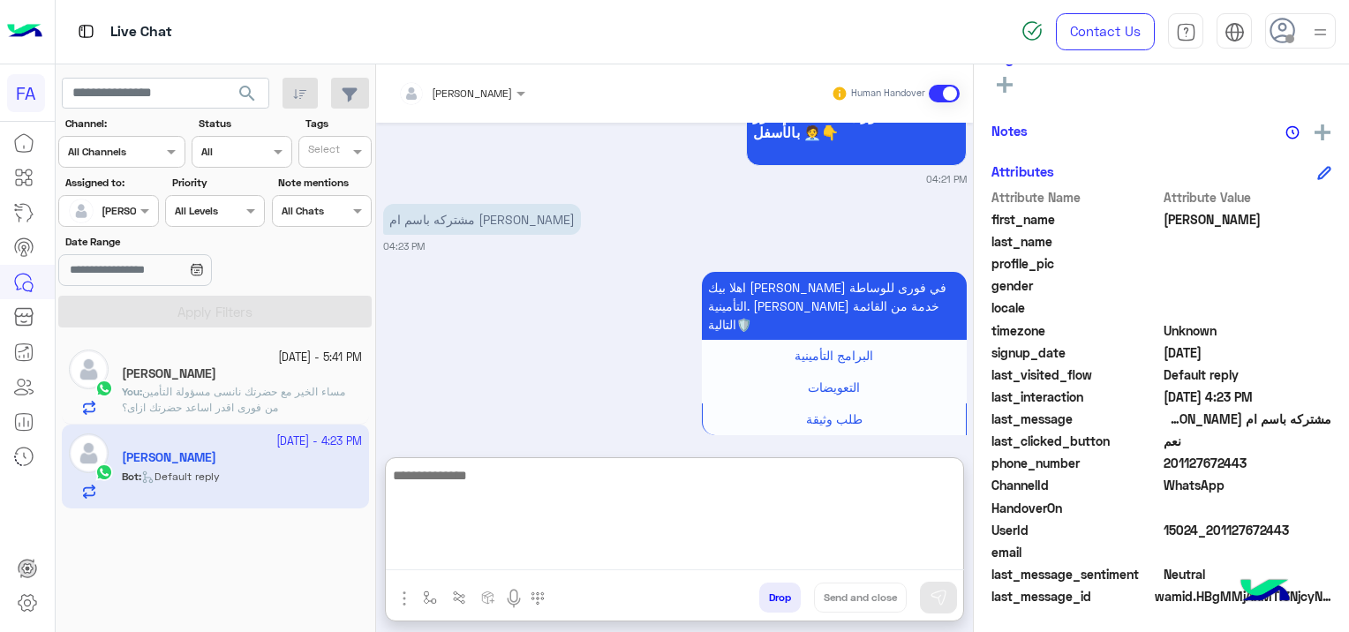
paste textarea "**********"
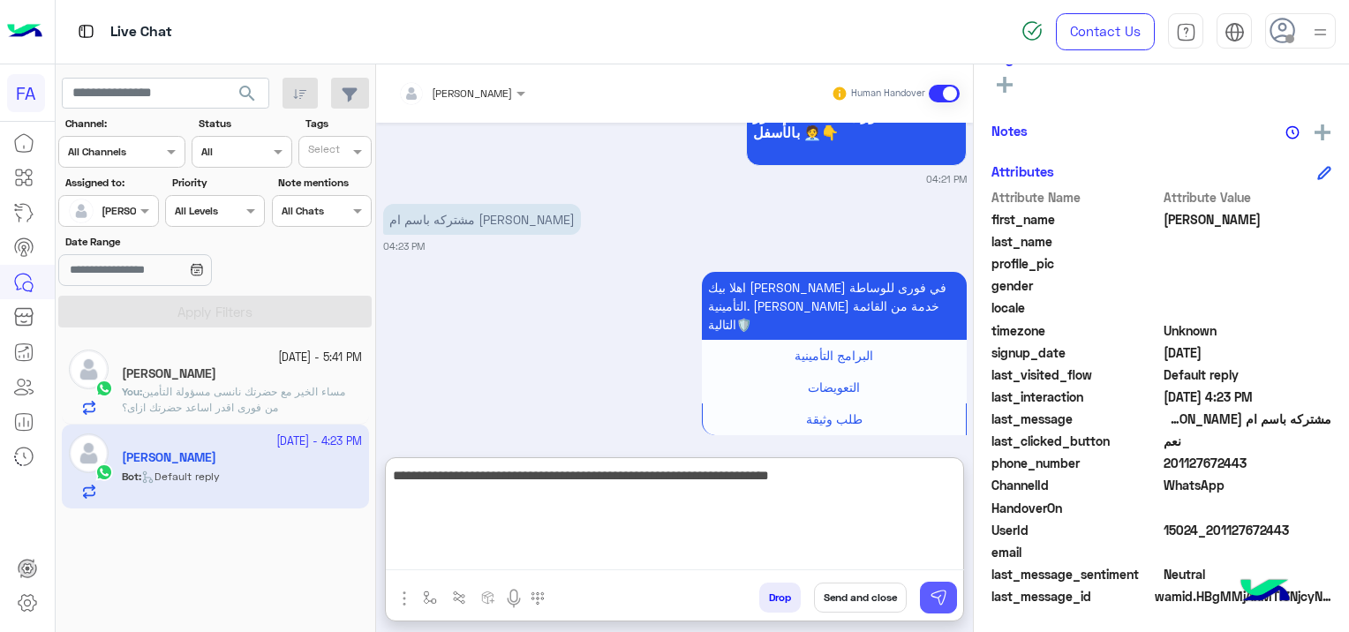
type textarea "**********"
click at [931, 597] on img at bounding box center [939, 598] width 18 height 18
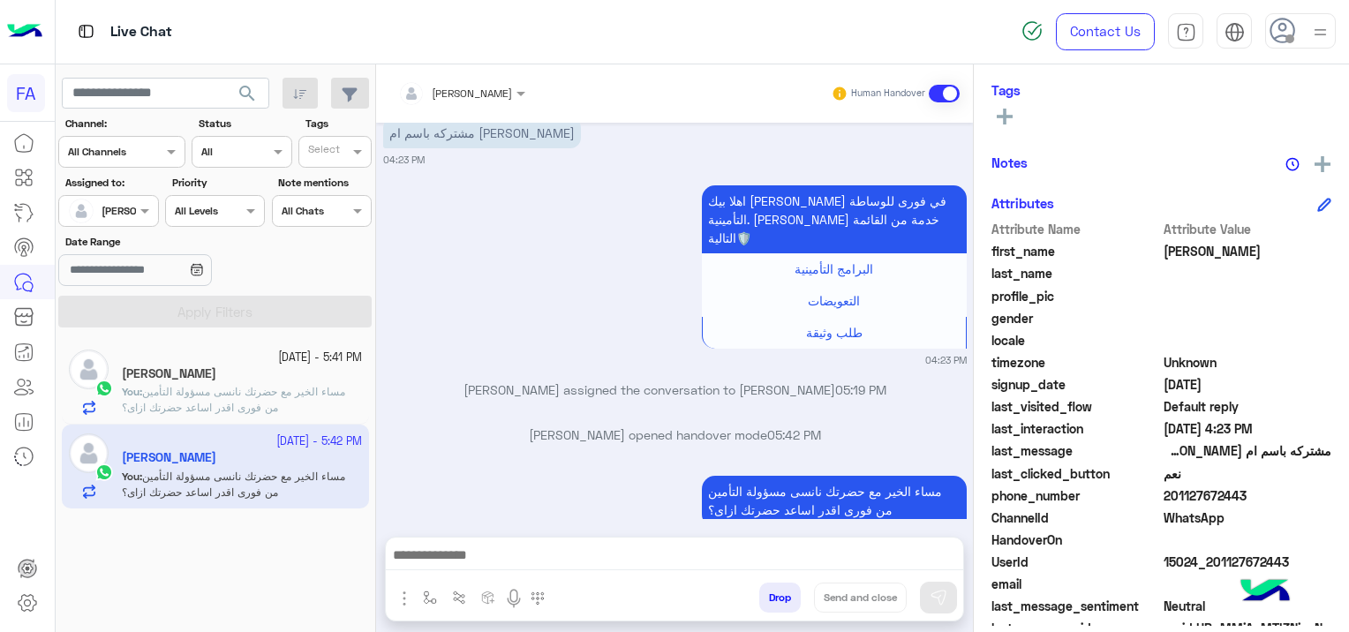
scroll to position [369, 0]
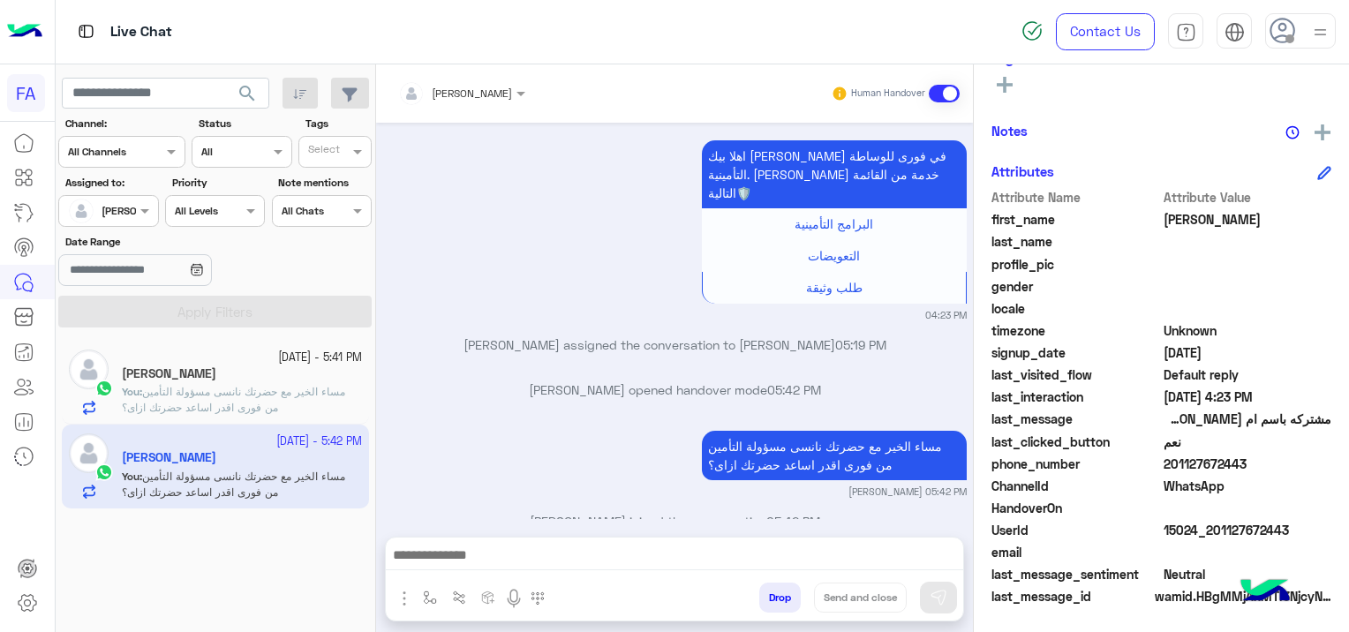
click at [634, 557] on textarea at bounding box center [675, 557] width 578 height 26
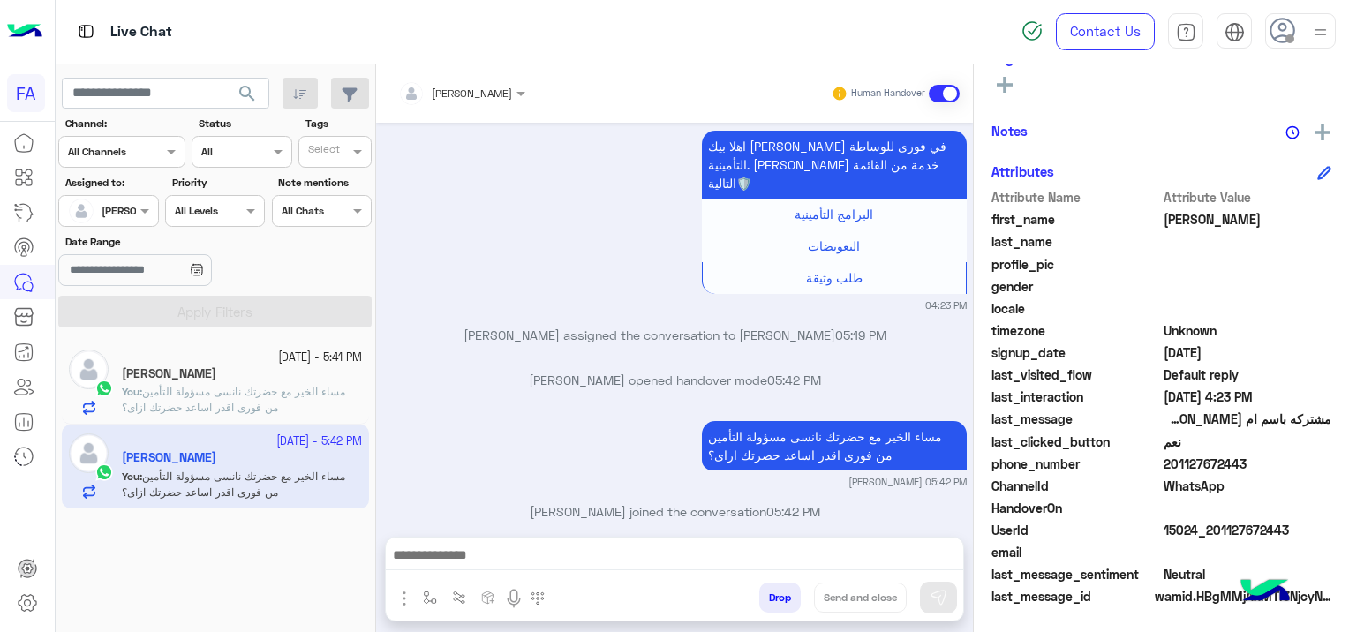
scroll to position [1398, 0]
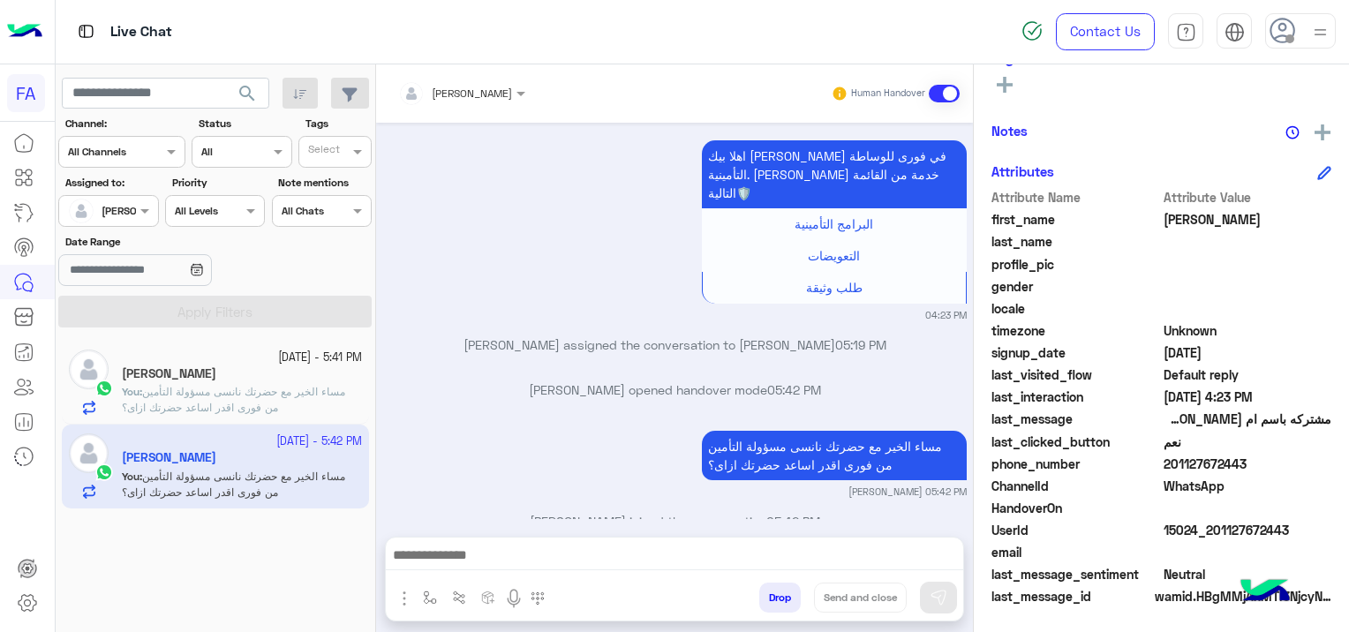
click at [487, 550] on textarea at bounding box center [675, 557] width 578 height 26
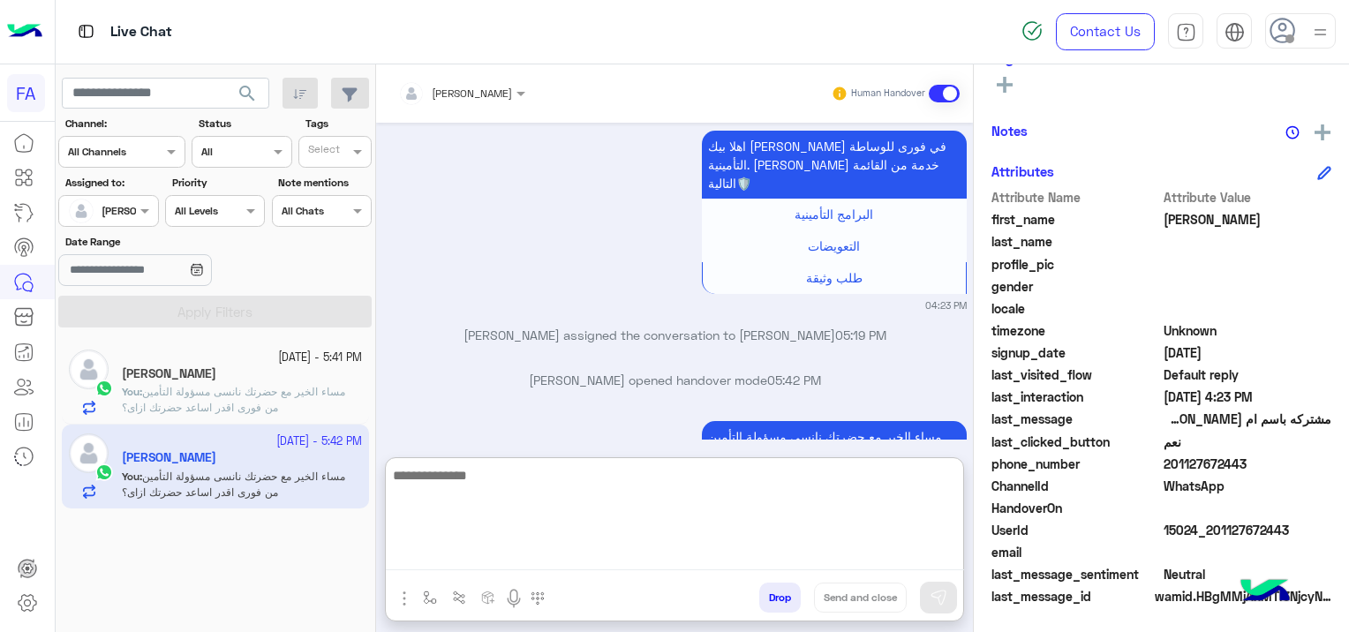
paste textarea "**********"
type textarea "**********"
click at [930, 593] on button at bounding box center [938, 598] width 37 height 32
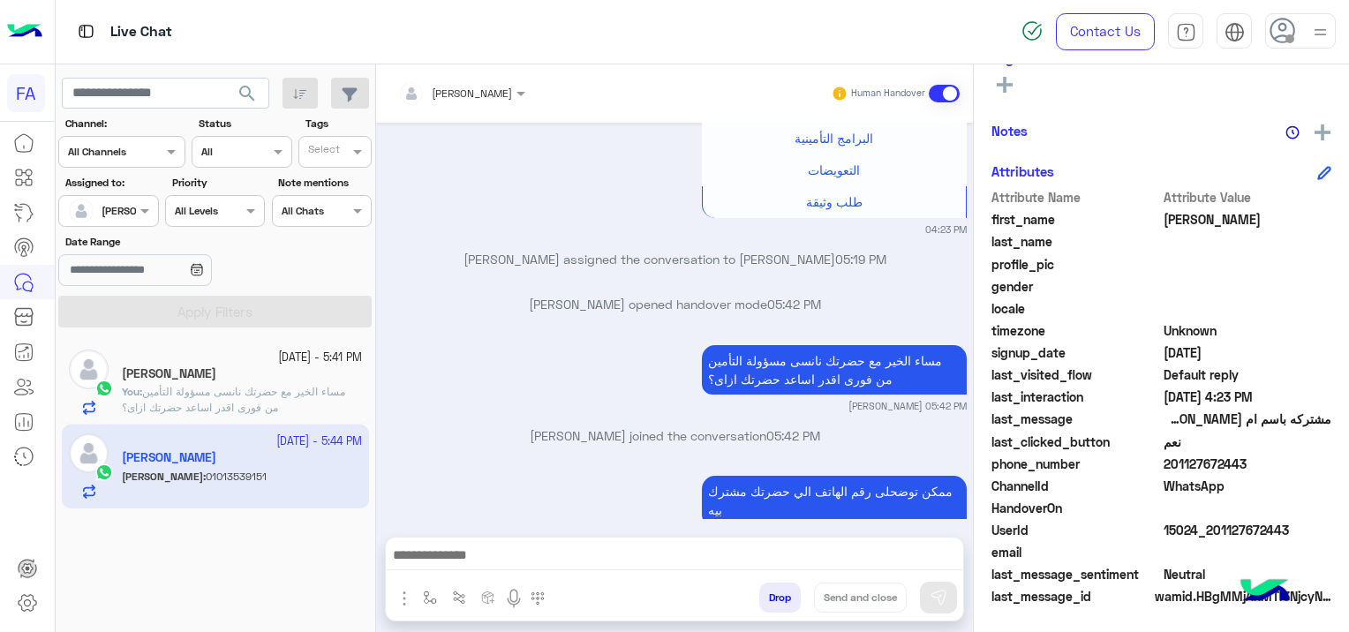
scroll to position [1755, 0]
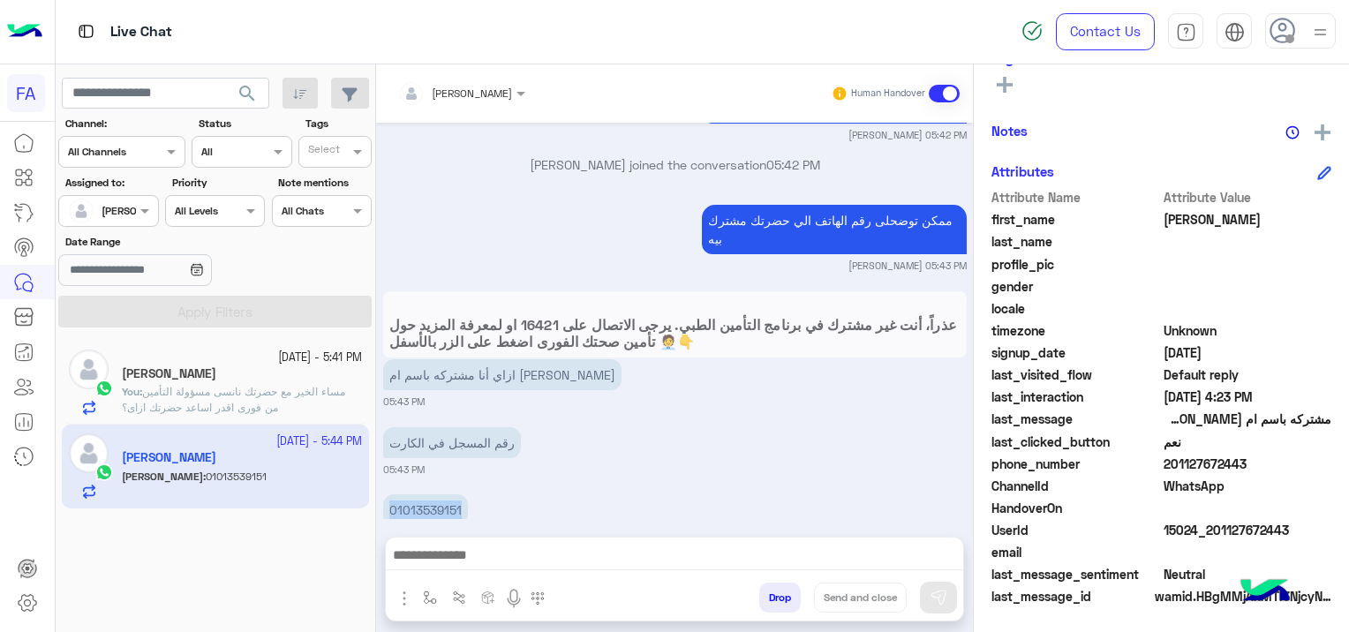
drag, startPoint x: 463, startPoint y: 466, endPoint x: 377, endPoint y: 465, distance: 85.7
click at [377, 465] on div "[DATE] ممكن تفاصيل 04:20 PM اهلا بيك [PERSON_NAME] في [GEOGRAPHIC_DATA] للوساطة…" at bounding box center [674, 321] width 597 height 397
click at [558, 559] on textarea at bounding box center [675, 557] width 578 height 26
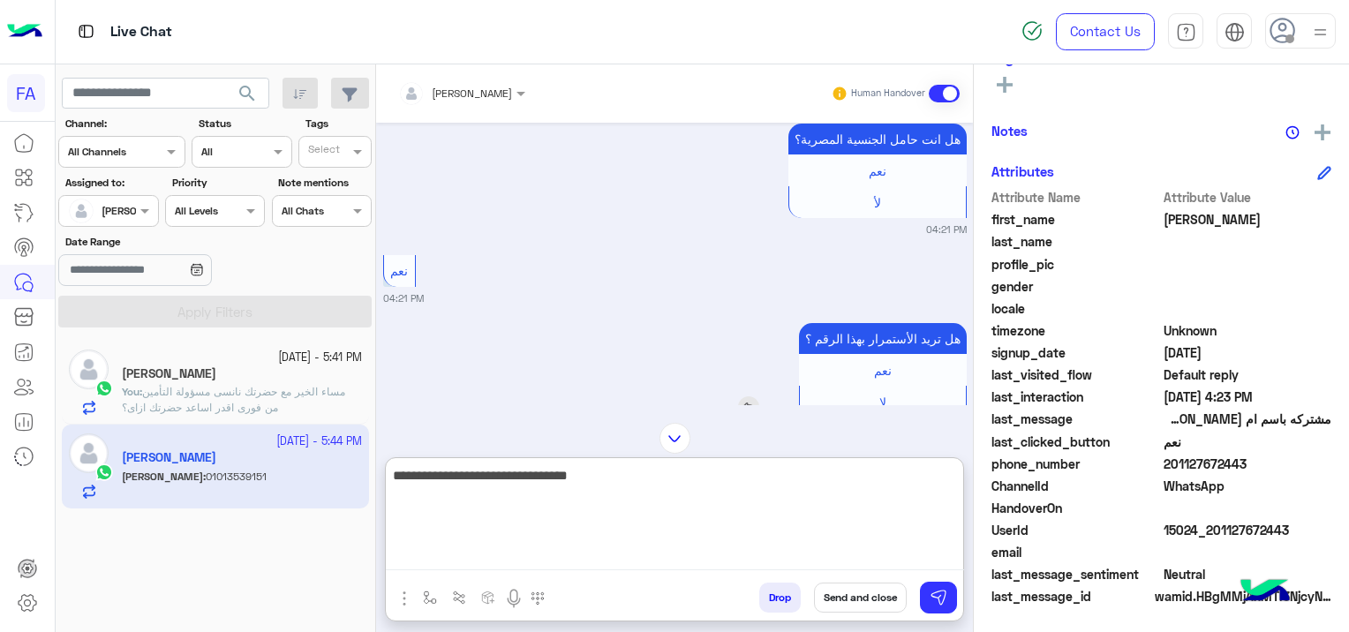
scroll to position [863, 0]
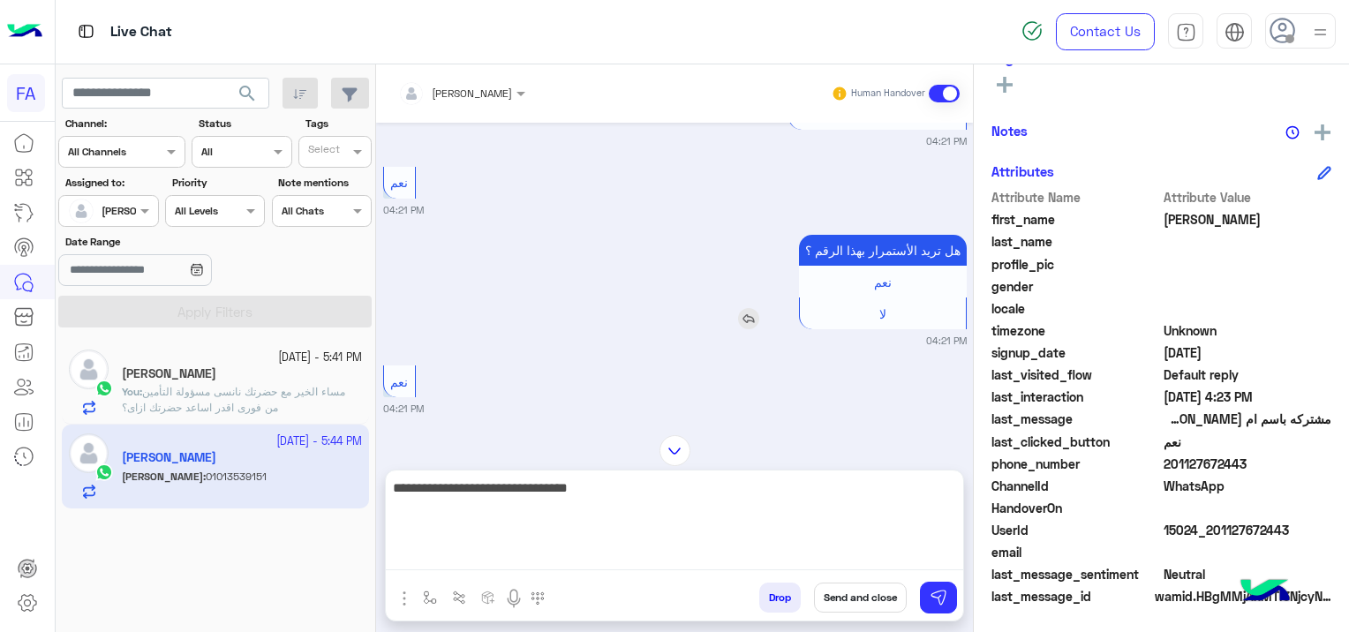
click at [744, 308] on img at bounding box center [748, 318] width 21 height 21
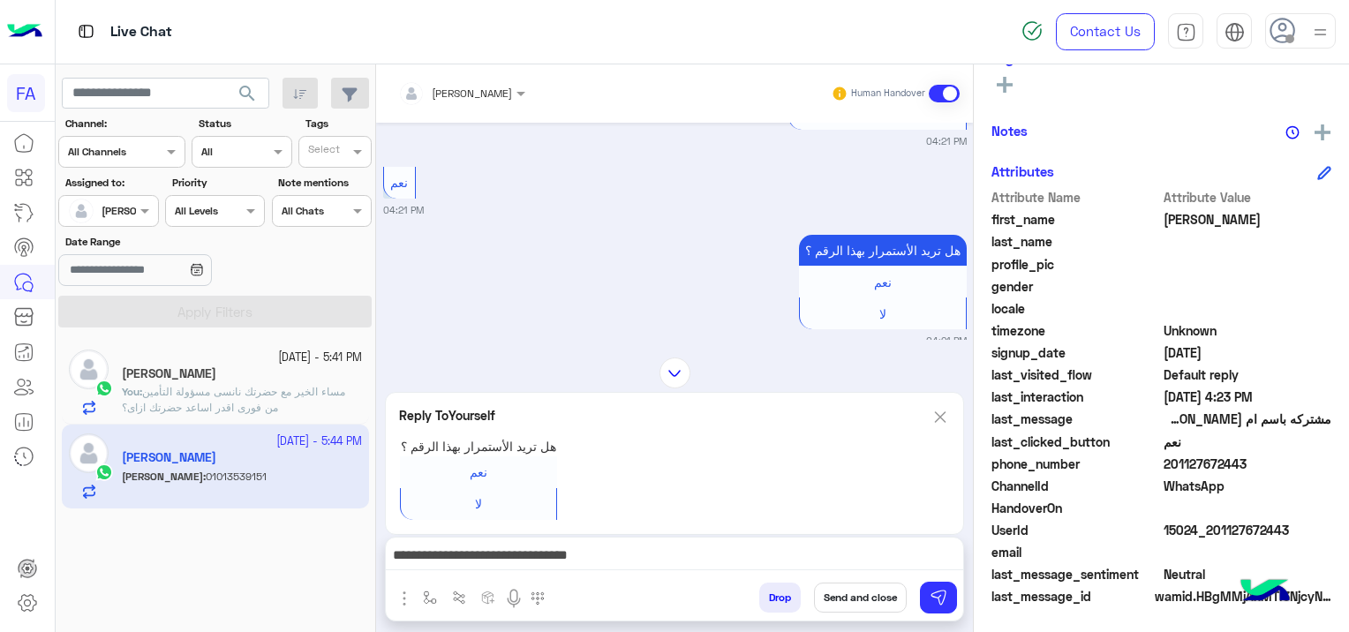
click at [705, 557] on textarea "**********" at bounding box center [675, 557] width 578 height 26
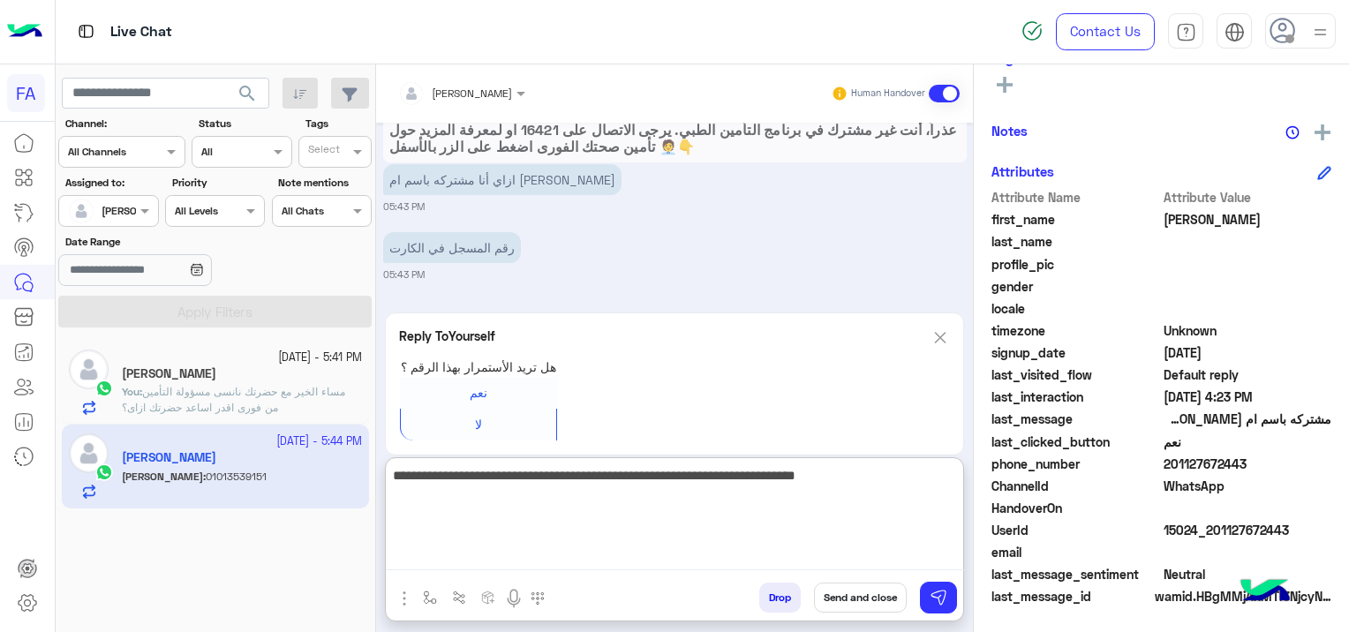
scroll to position [1978, 0]
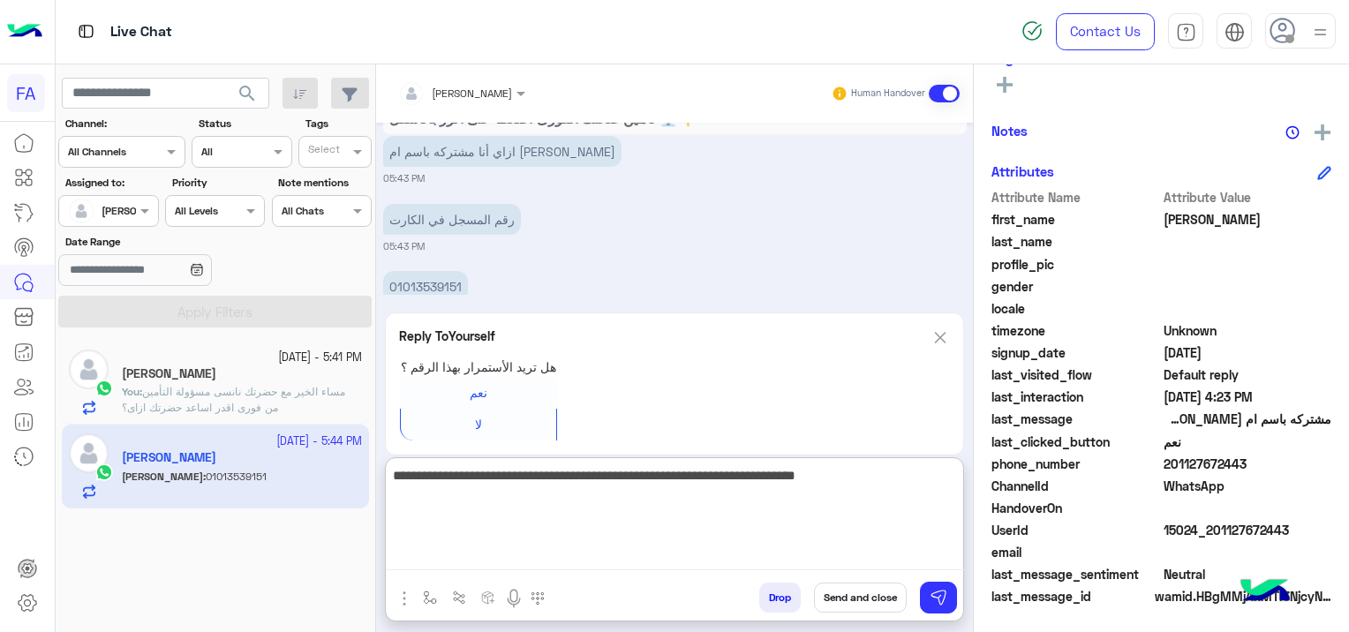
click at [631, 479] on textarea "**********" at bounding box center [675, 518] width 578 height 106
type textarea "**********"
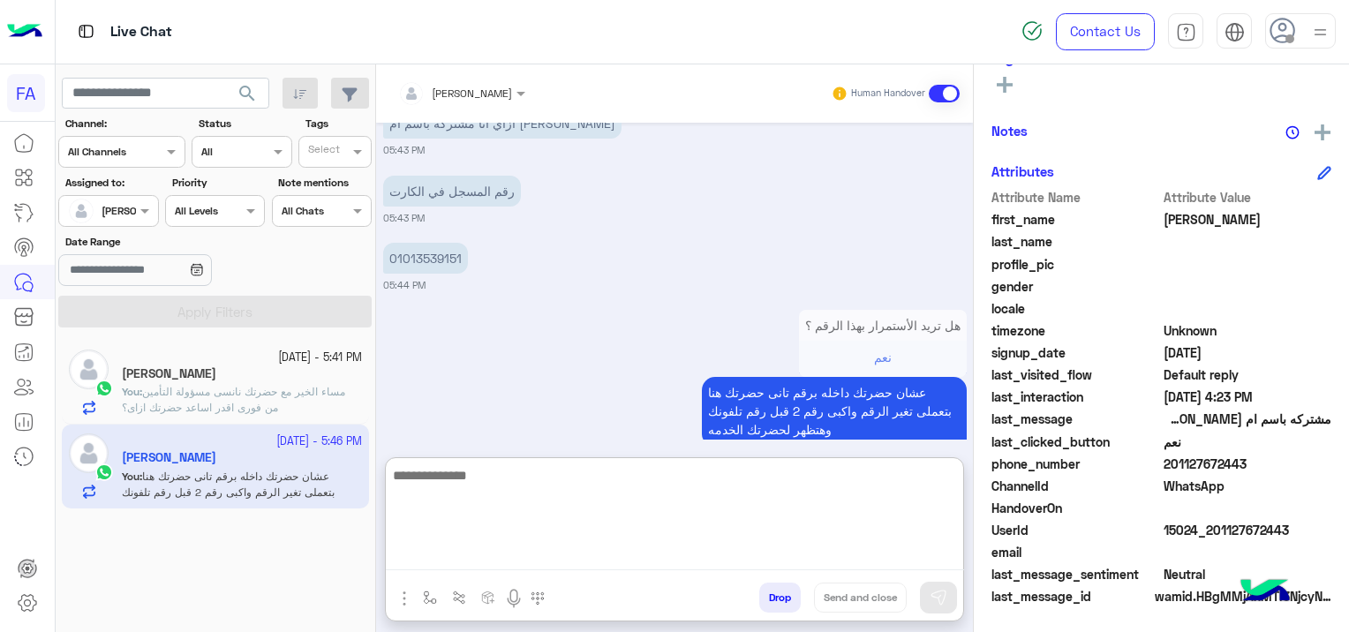
click at [240, 378] on div "[PERSON_NAME]" at bounding box center [242, 375] width 240 height 19
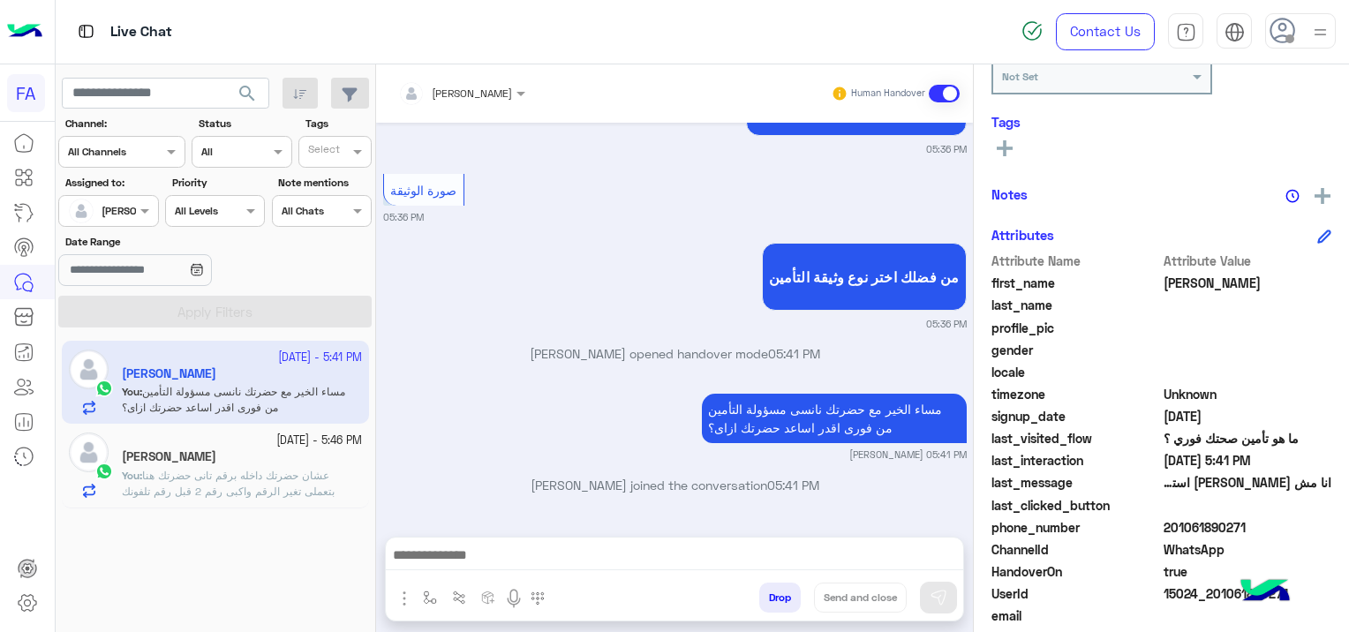
scroll to position [193, 0]
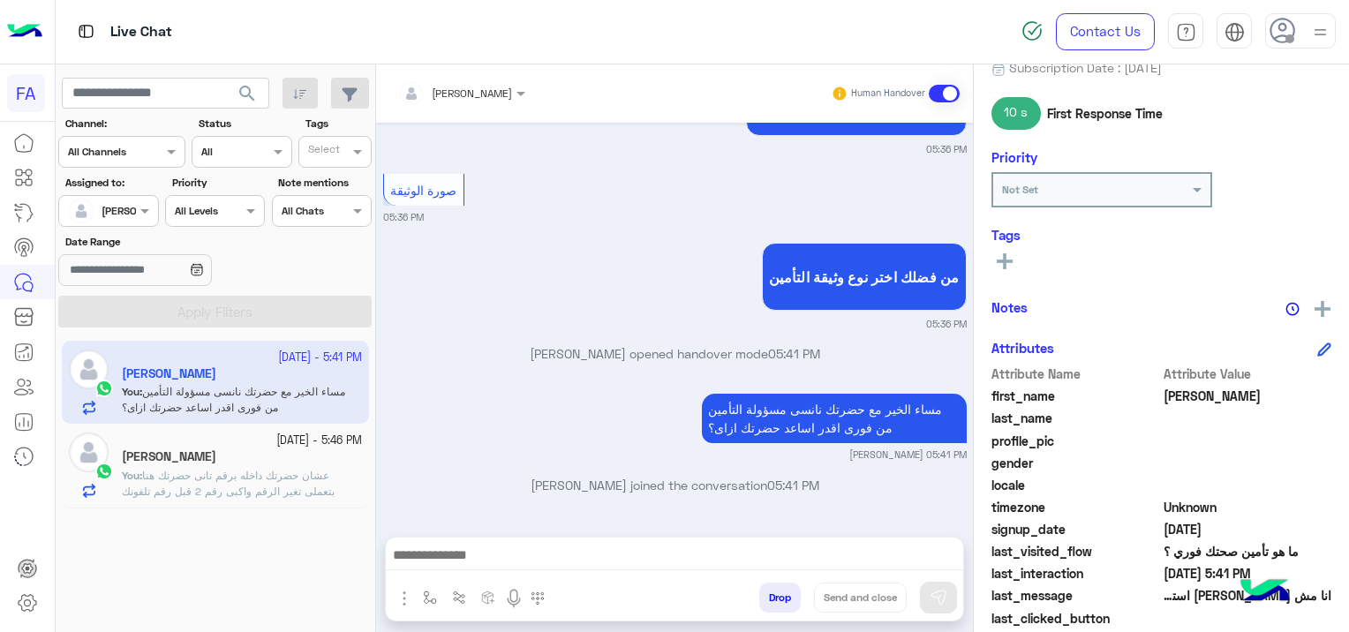
click at [1004, 253] on rect at bounding box center [1005, 261] width 4 height 16
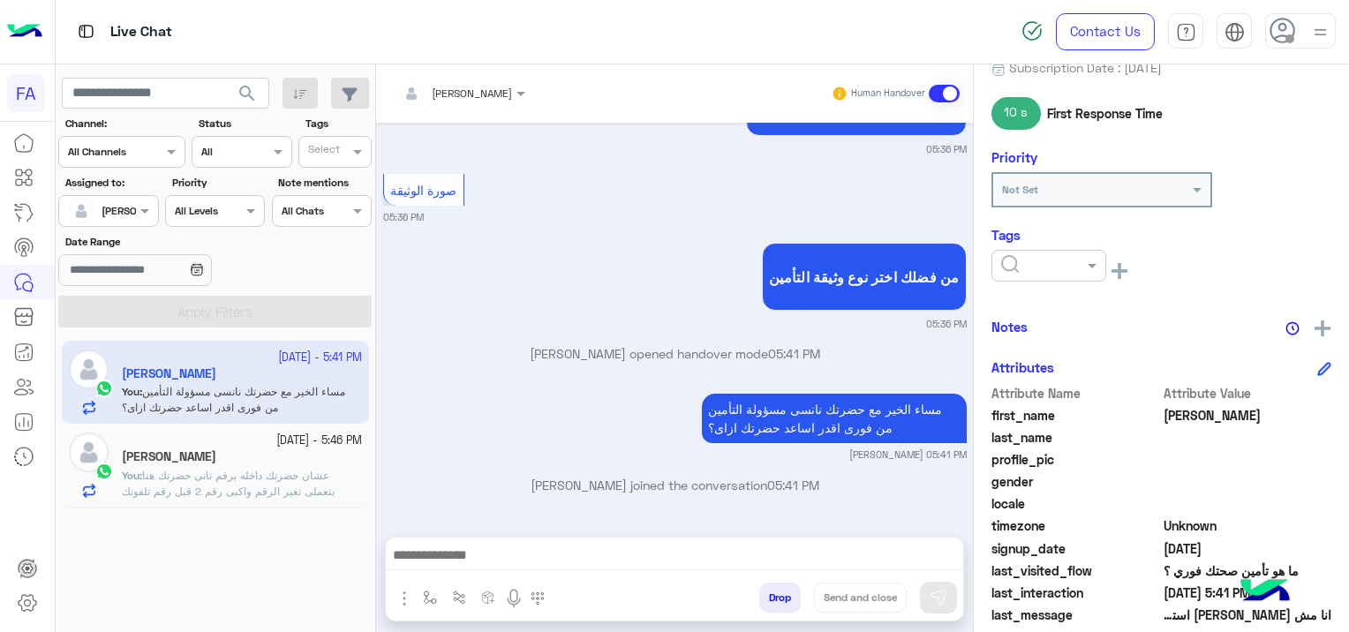
click at [1001, 266] on div at bounding box center [1001, 266] width 0 height 0
click at [1041, 340] on span "Pending" at bounding box center [1024, 341] width 47 height 15
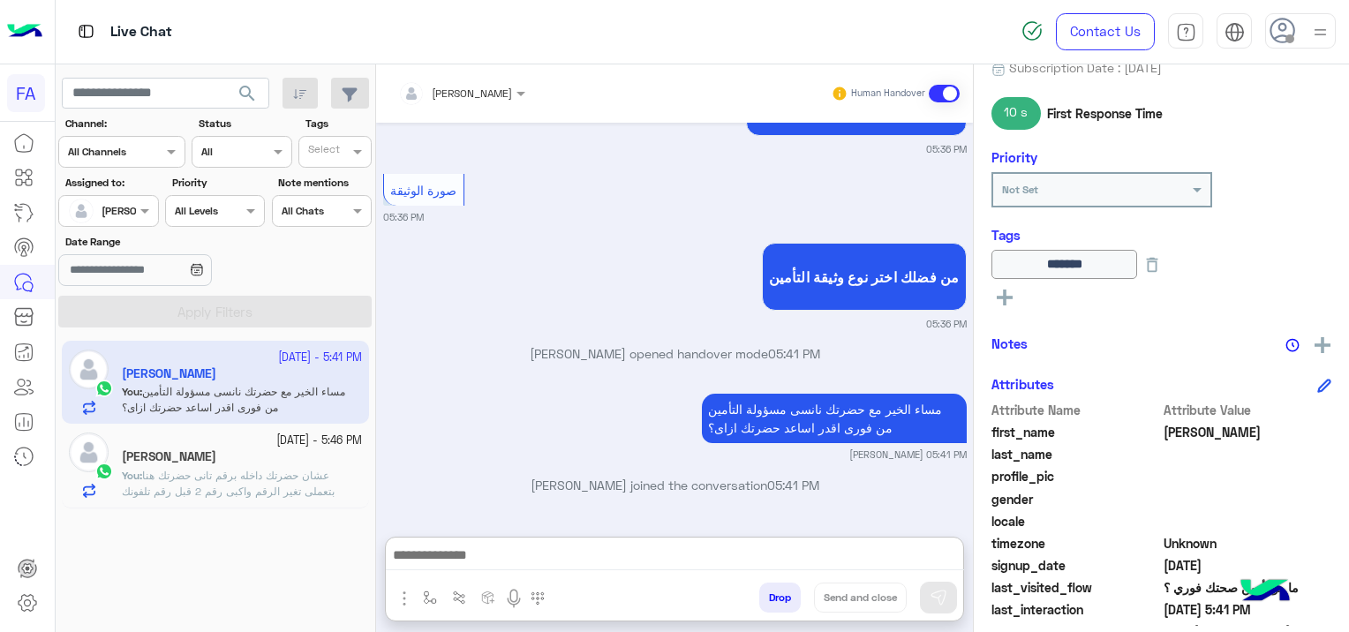
click at [788, 552] on textarea at bounding box center [675, 557] width 578 height 26
click at [480, 556] on textarea at bounding box center [675, 557] width 578 height 26
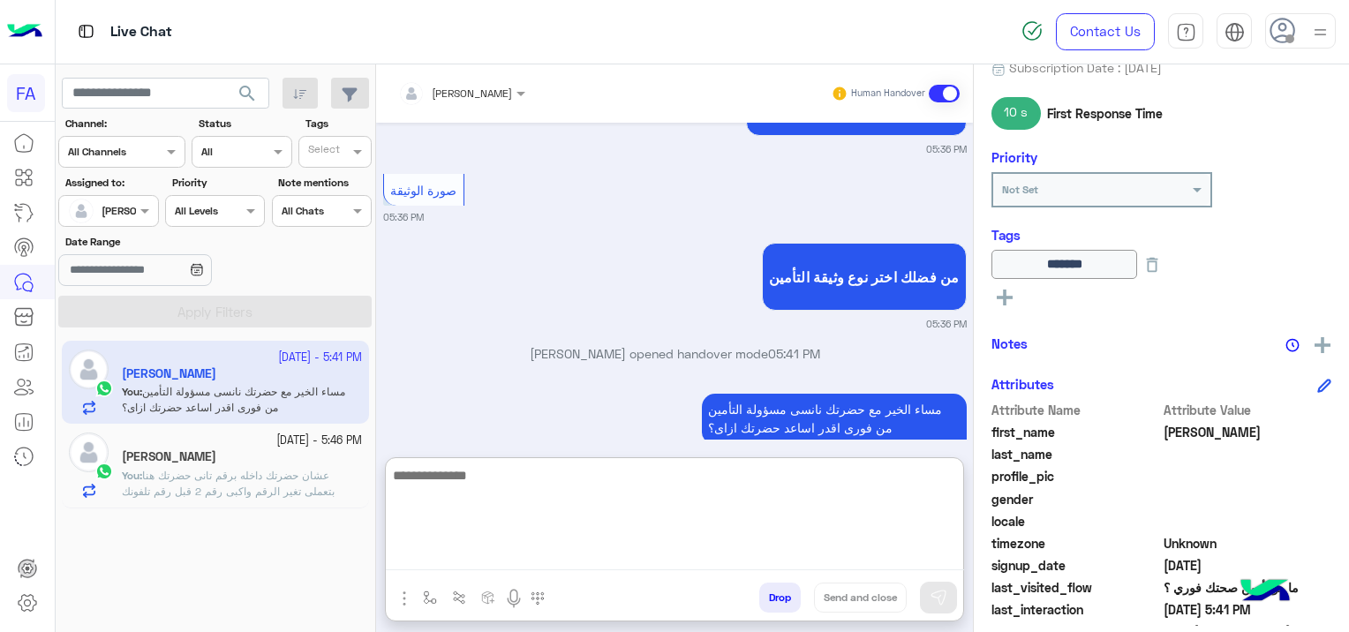
paste textarea "**********"
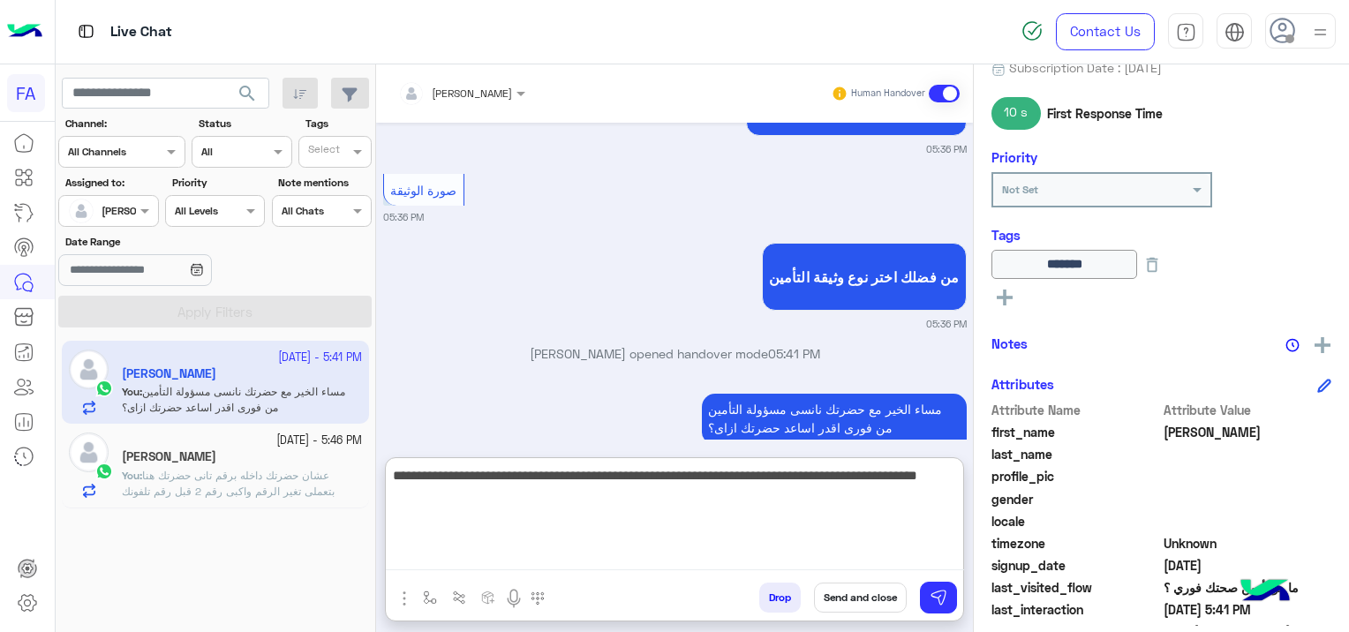
type textarea "**********"
click at [855, 594] on button "Send and close" at bounding box center [860, 598] width 93 height 30
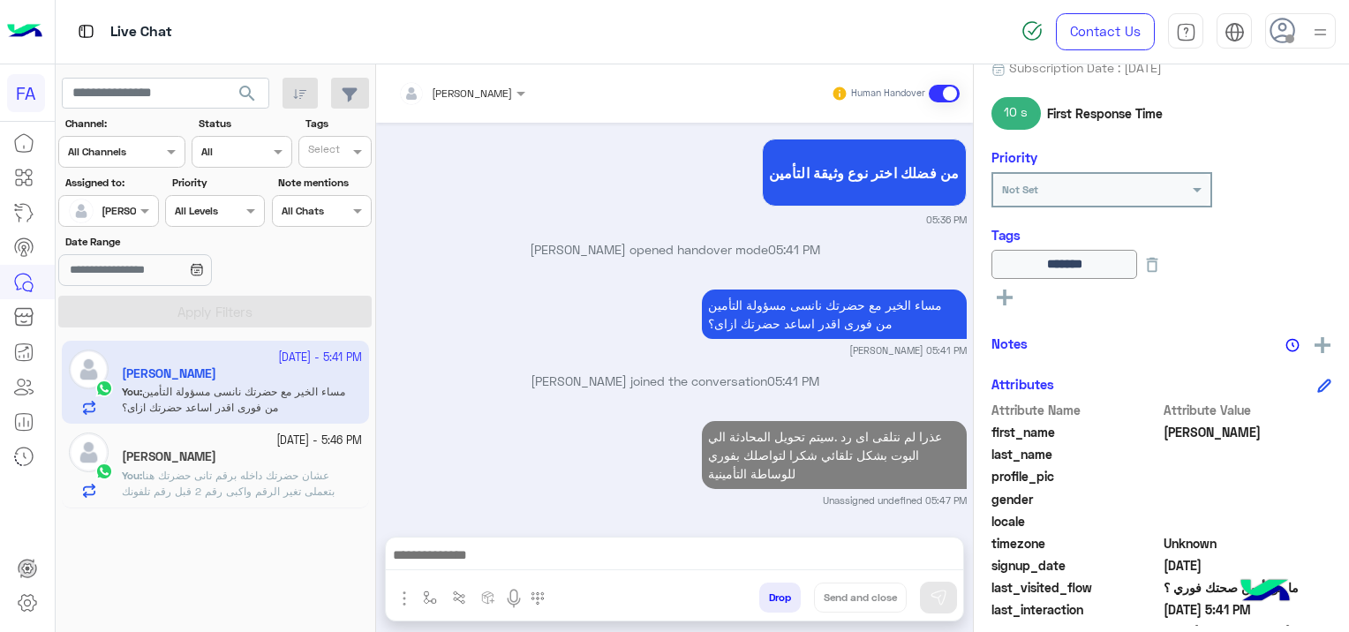
scroll to position [1538, 0]
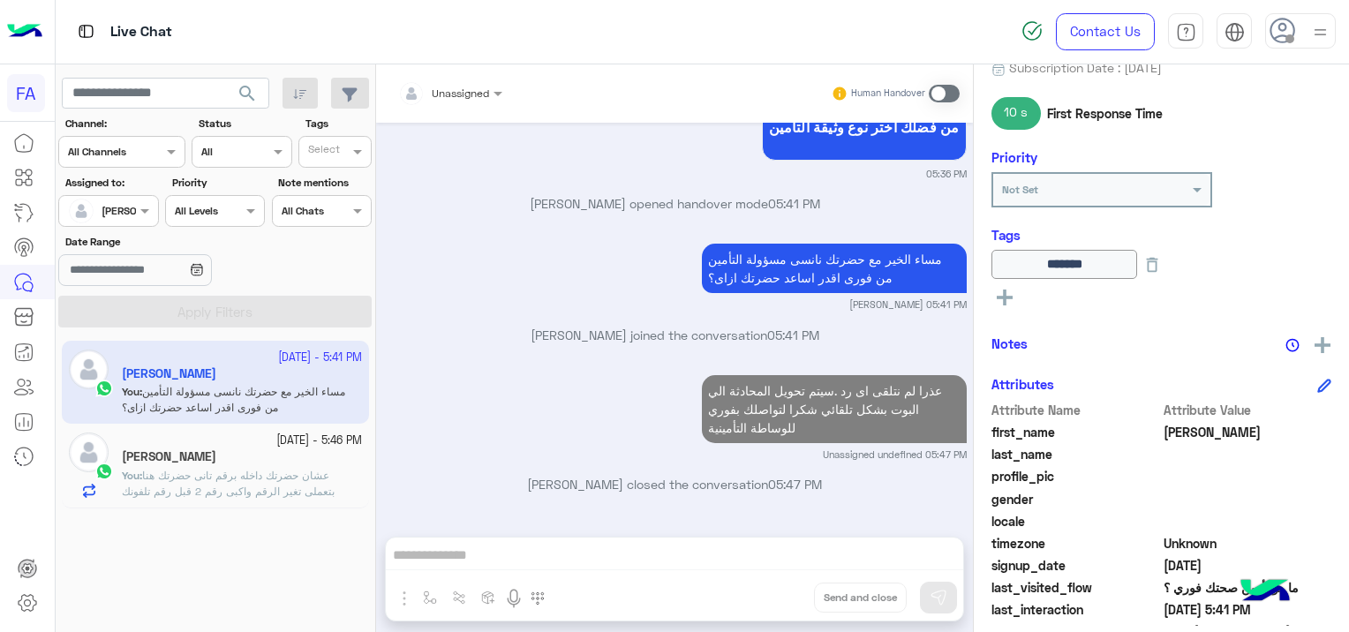
click at [277, 480] on span "عشان حضرتك داخله برقم تانى حضرتك هنا بتعملى تغير الرقم واكبى رقم 2 قبل رقم تلفو…" at bounding box center [228, 491] width 213 height 45
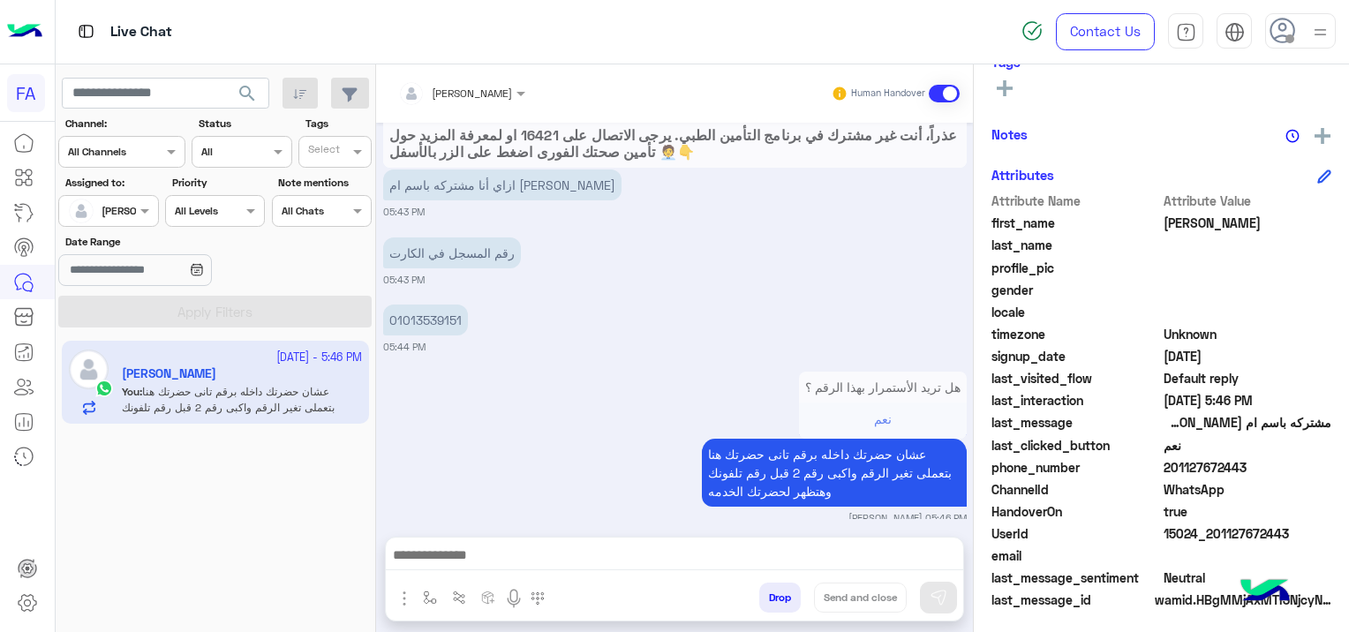
scroll to position [369, 0]
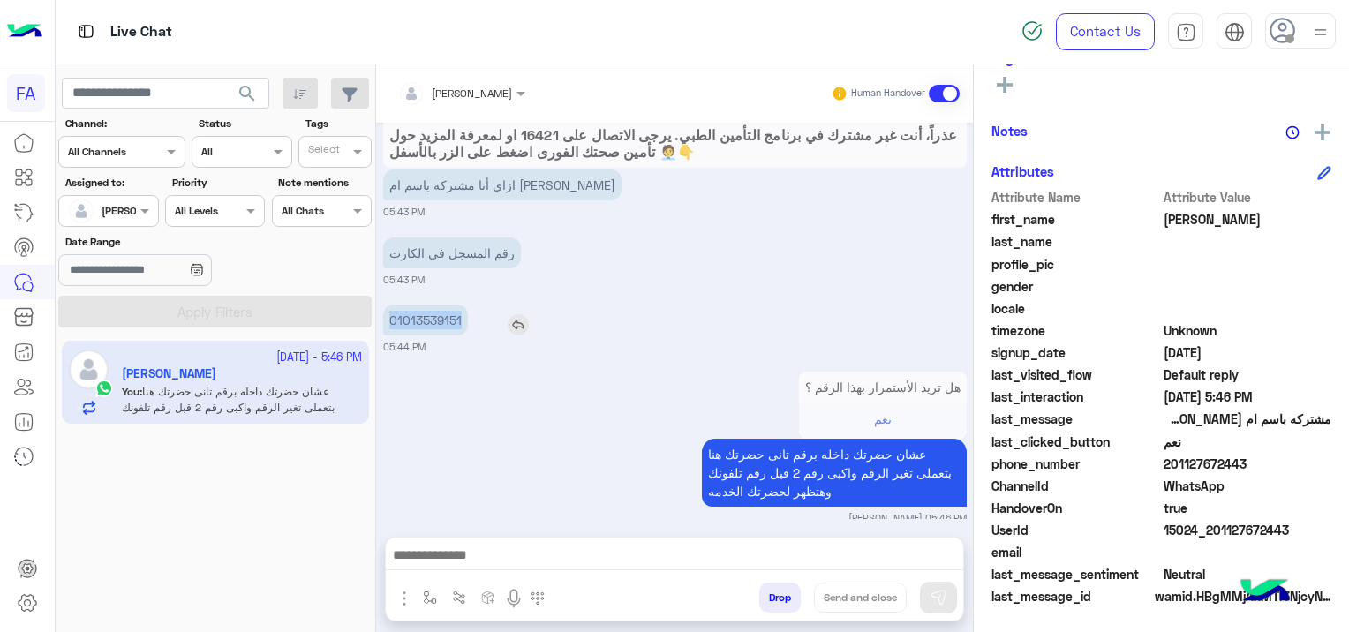
drag, startPoint x: 466, startPoint y: 296, endPoint x: 385, endPoint y: 304, distance: 81.6
click at [385, 305] on div "01013539151" at bounding box center [475, 320] width 185 height 31
click at [562, 420] on div "هل تريد الأستمرار بهذا الرقم ؟ نعم لا عشان حضرتك داخله برقم تانى حضرتك هنا بتعم…" at bounding box center [675, 446] width 584 height 158
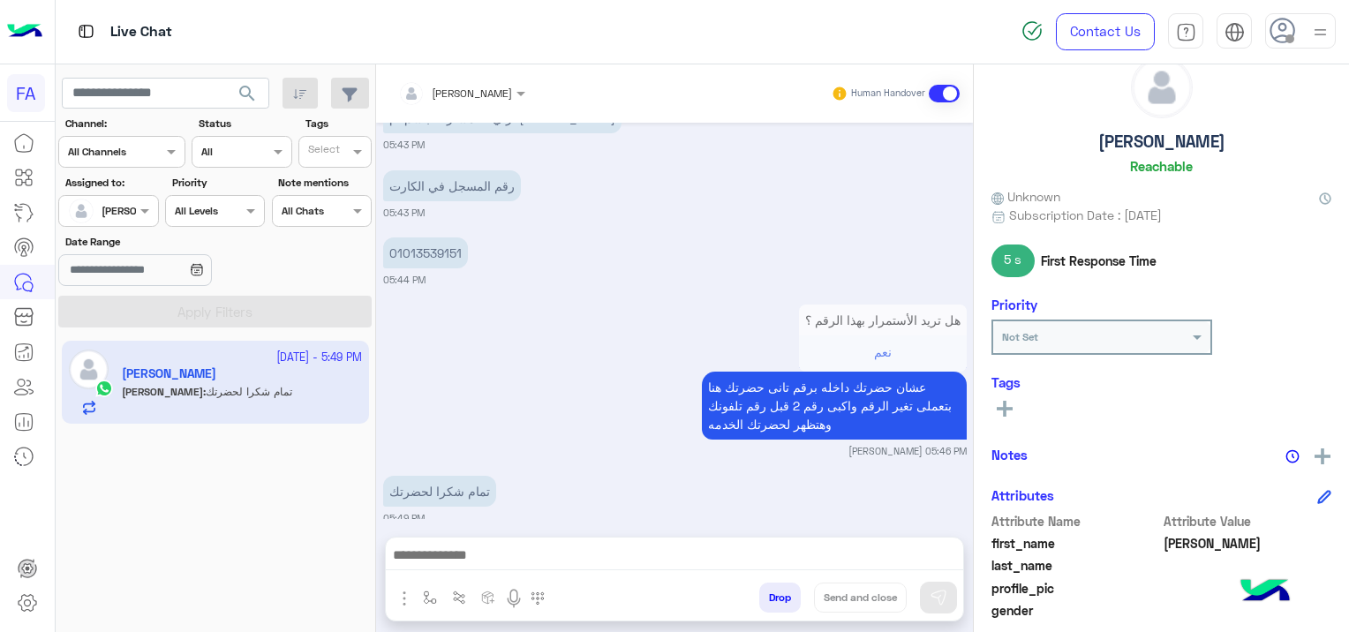
scroll to position [16, 0]
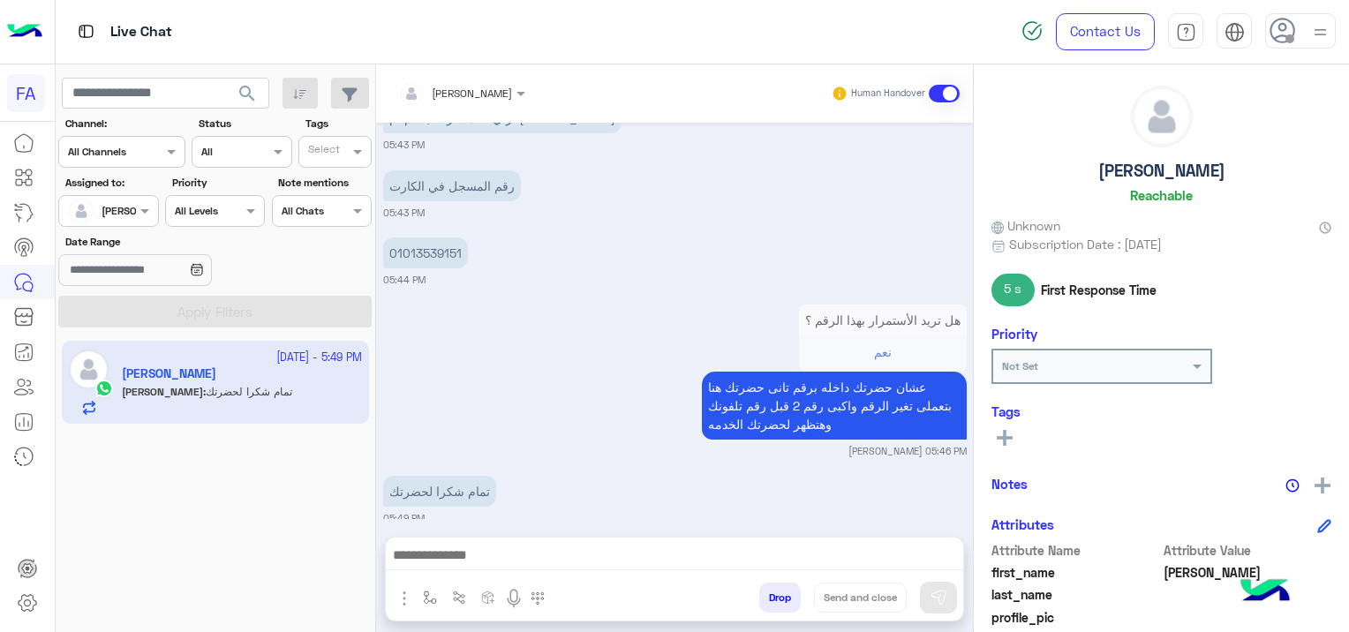
click at [1001, 437] on rect at bounding box center [1005, 438] width 16 height 4
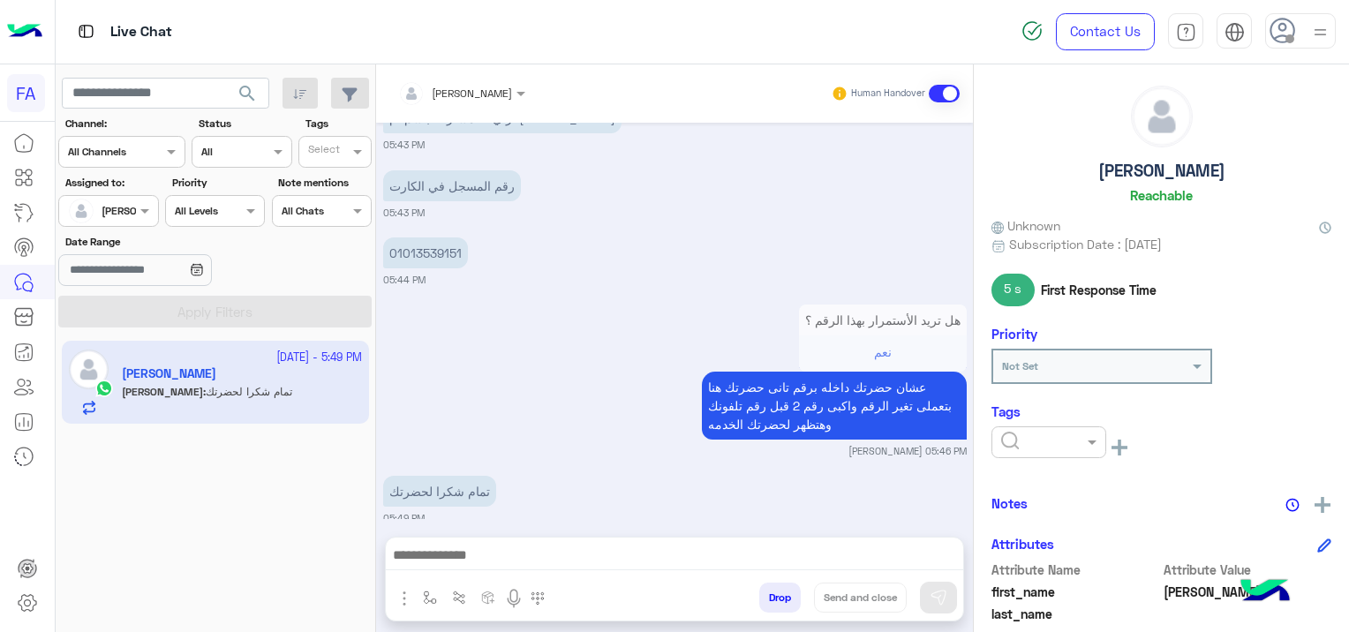
click at [1014, 440] on input "text" at bounding box center [1028, 441] width 54 height 16
click at [1031, 544] on span "Medical" at bounding box center [1023, 539] width 45 height 15
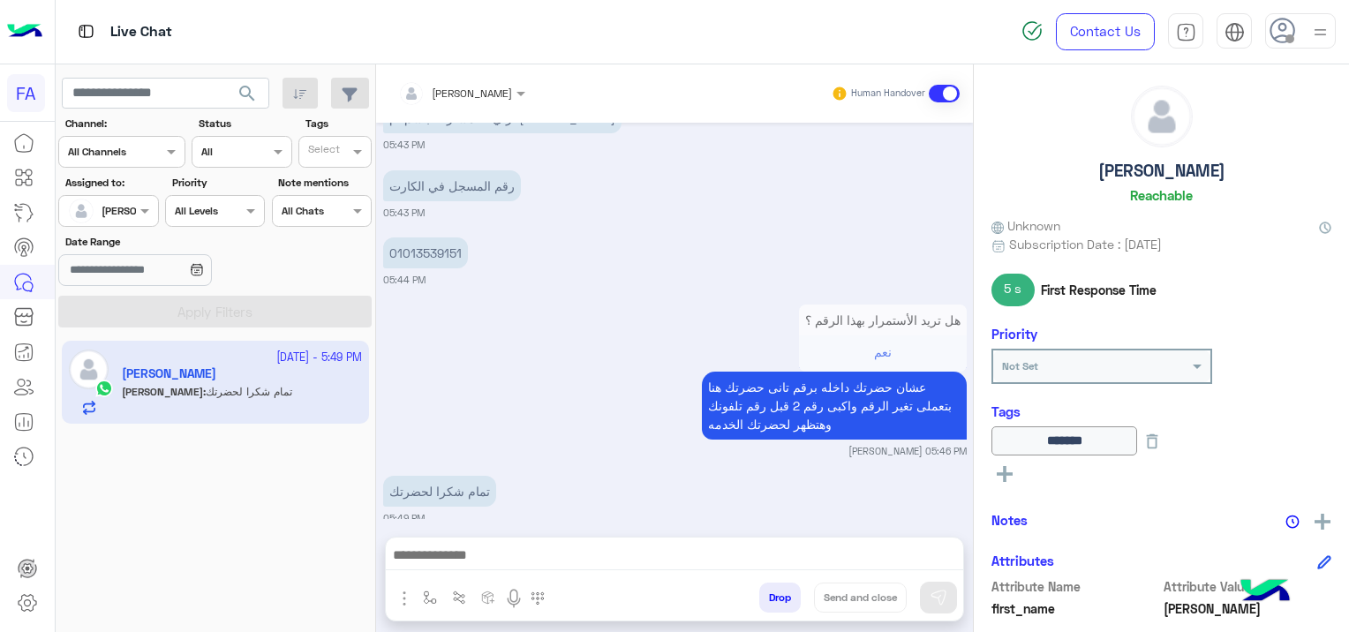
click at [993, 473] on button at bounding box center [1005, 473] width 26 height 21
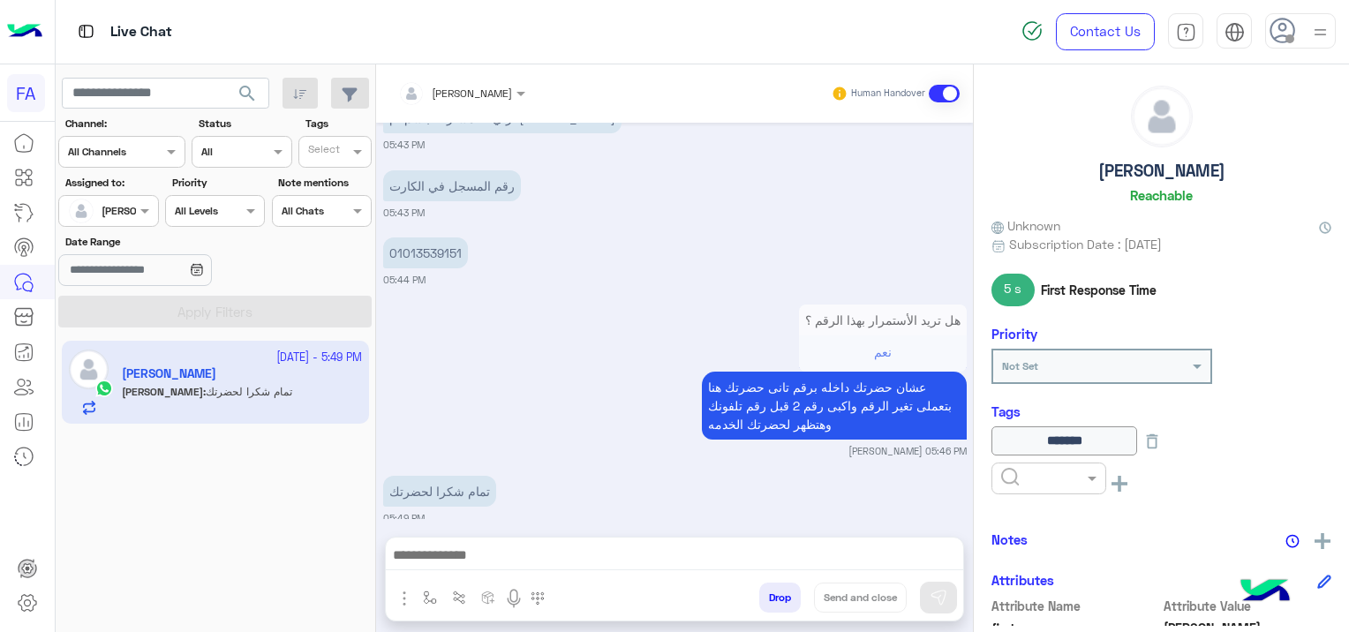
click at [1004, 480] on input "text" at bounding box center [1028, 477] width 54 height 16
click at [1031, 336] on div "Done" at bounding box center [1049, 347] width 115 height 33
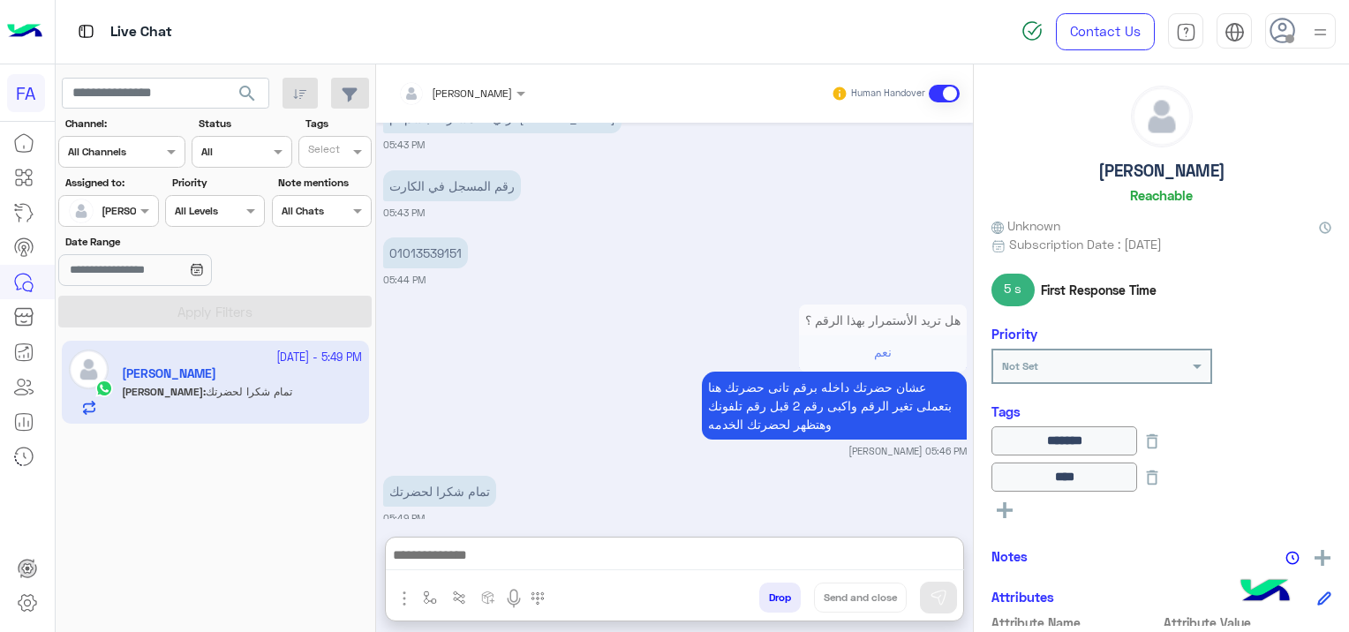
click at [501, 555] on textarea at bounding box center [675, 557] width 578 height 26
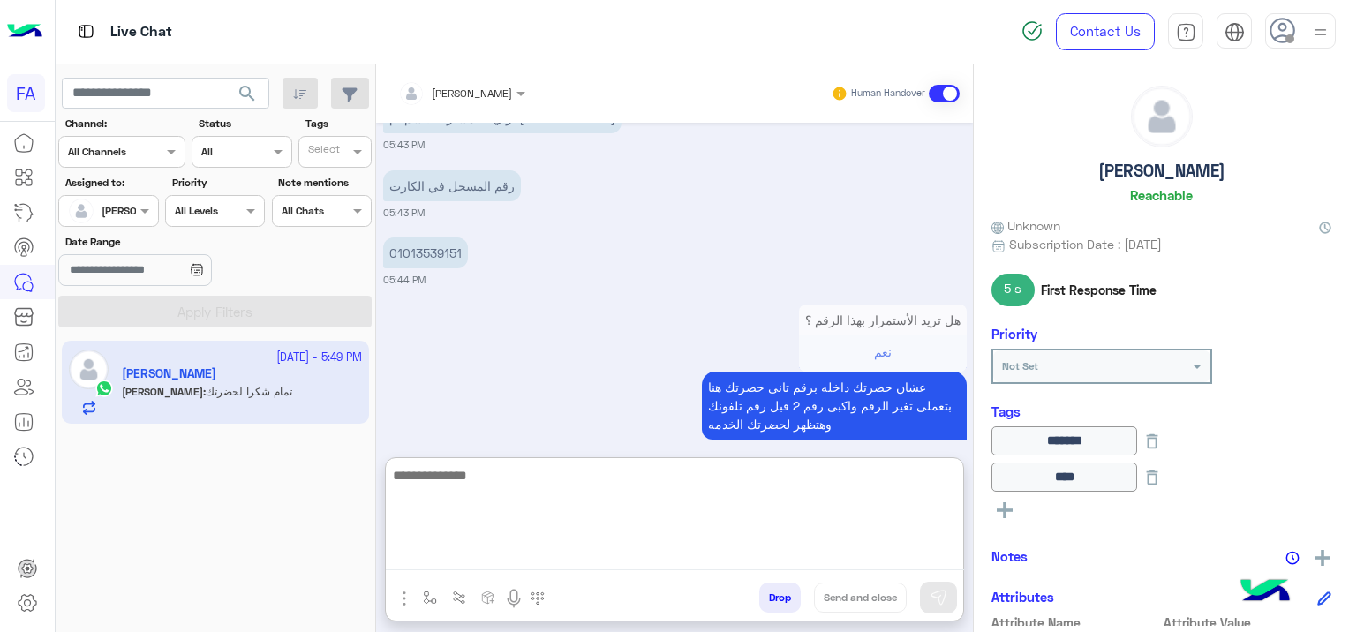
paste textarea "**********"
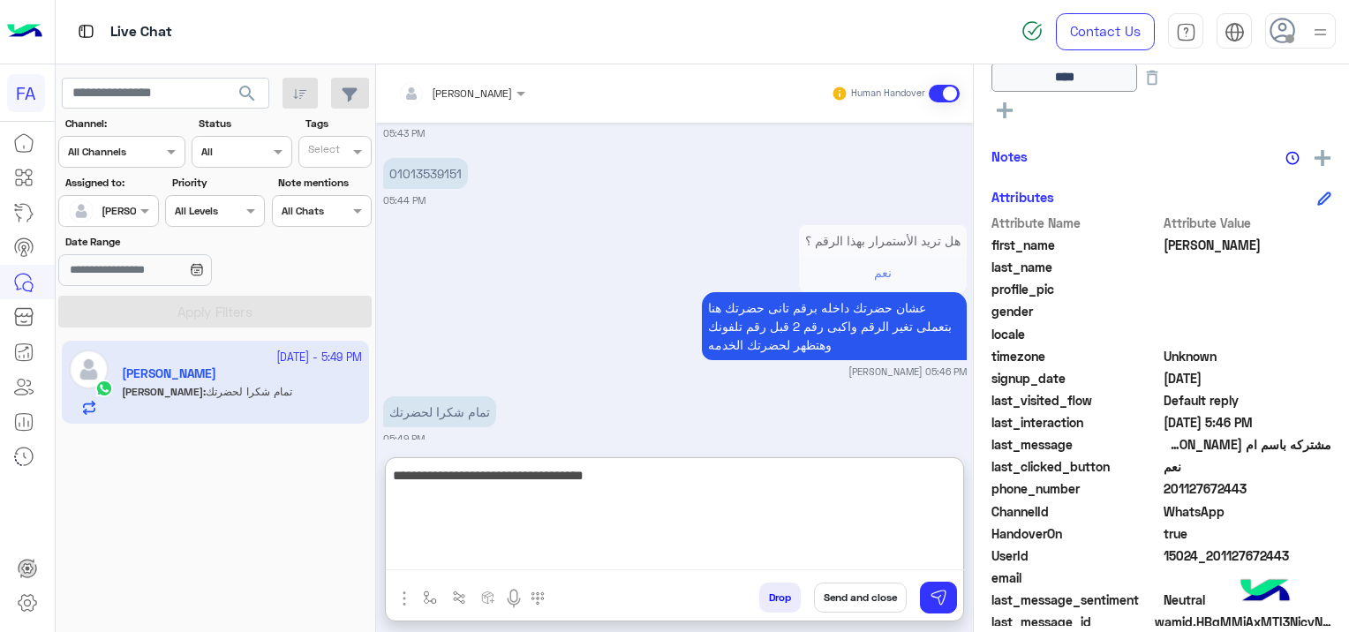
scroll to position [441, 0]
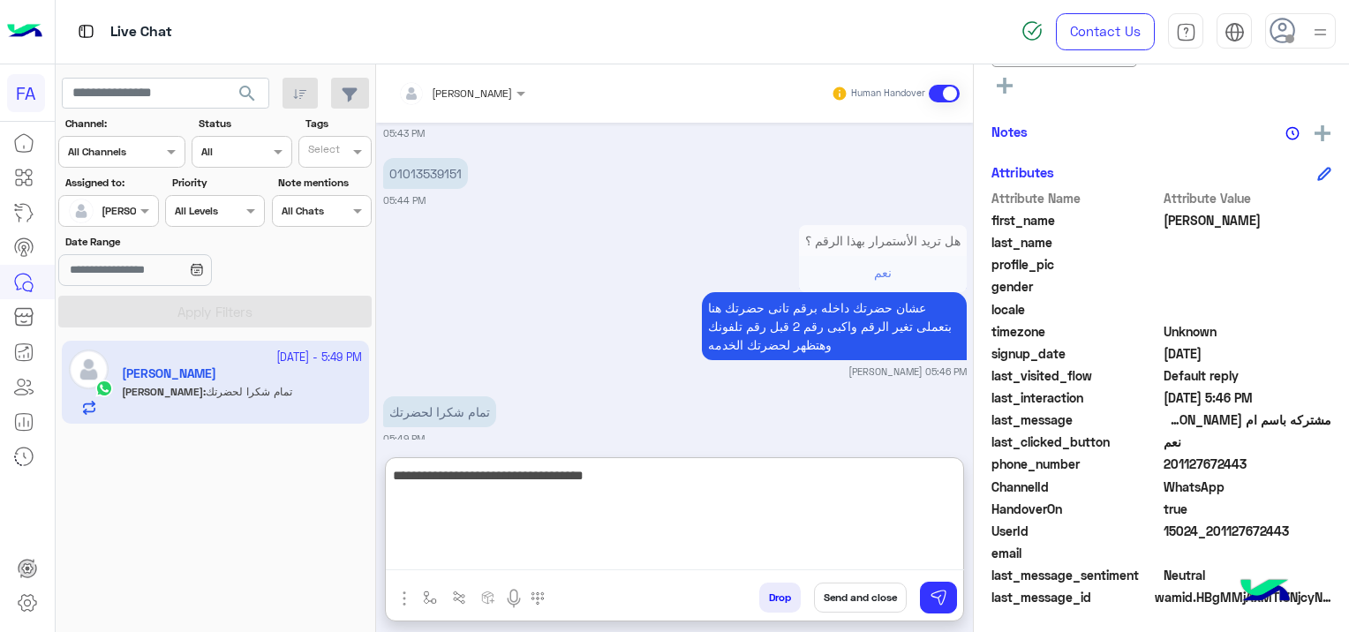
type textarea "**********"
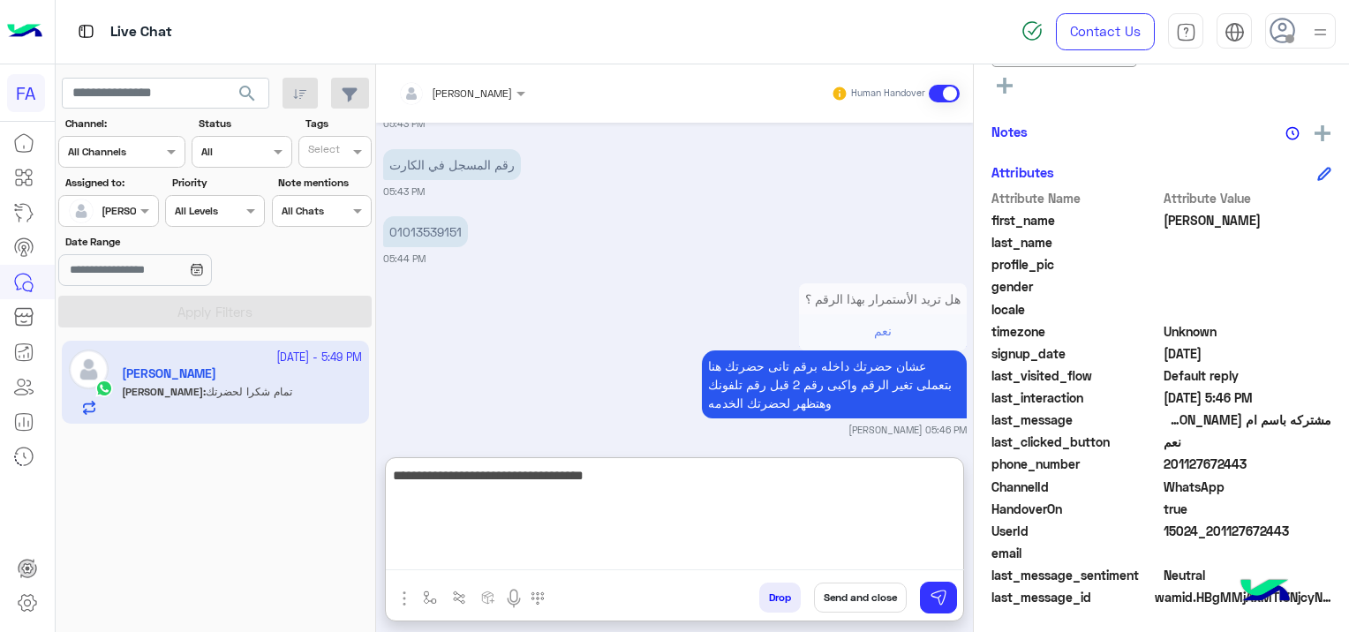
scroll to position [1667, 0]
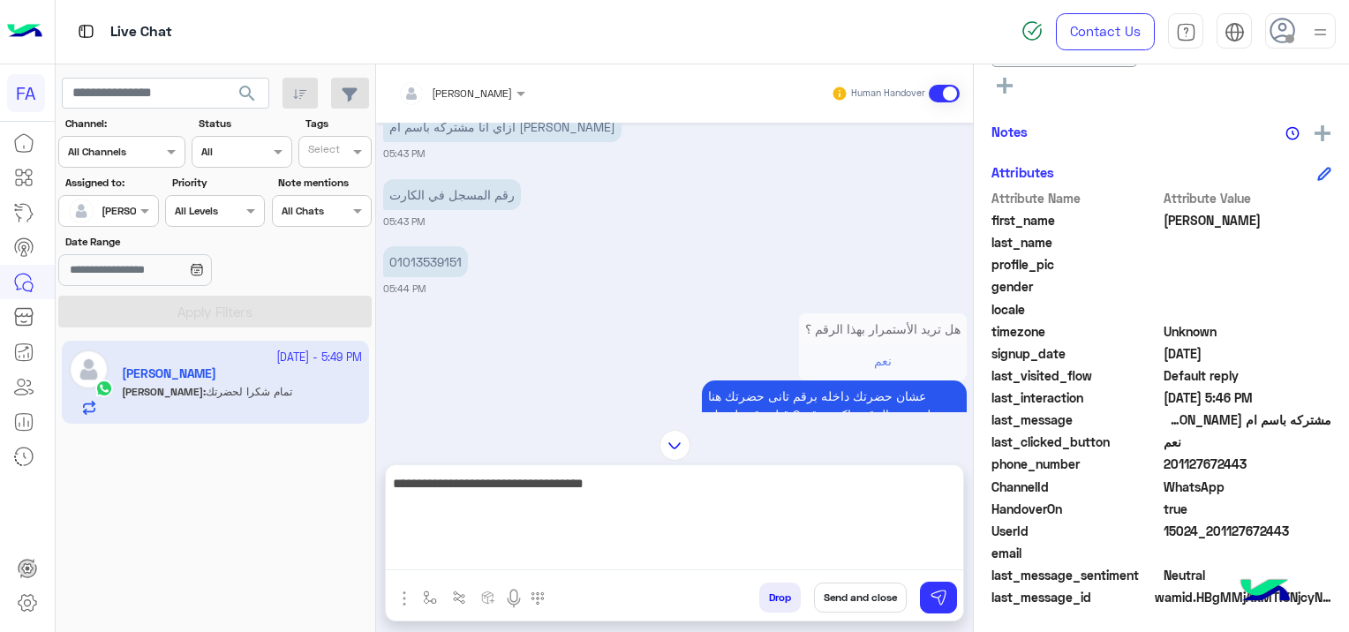
click at [875, 599] on button "Send and close" at bounding box center [860, 598] width 93 height 30
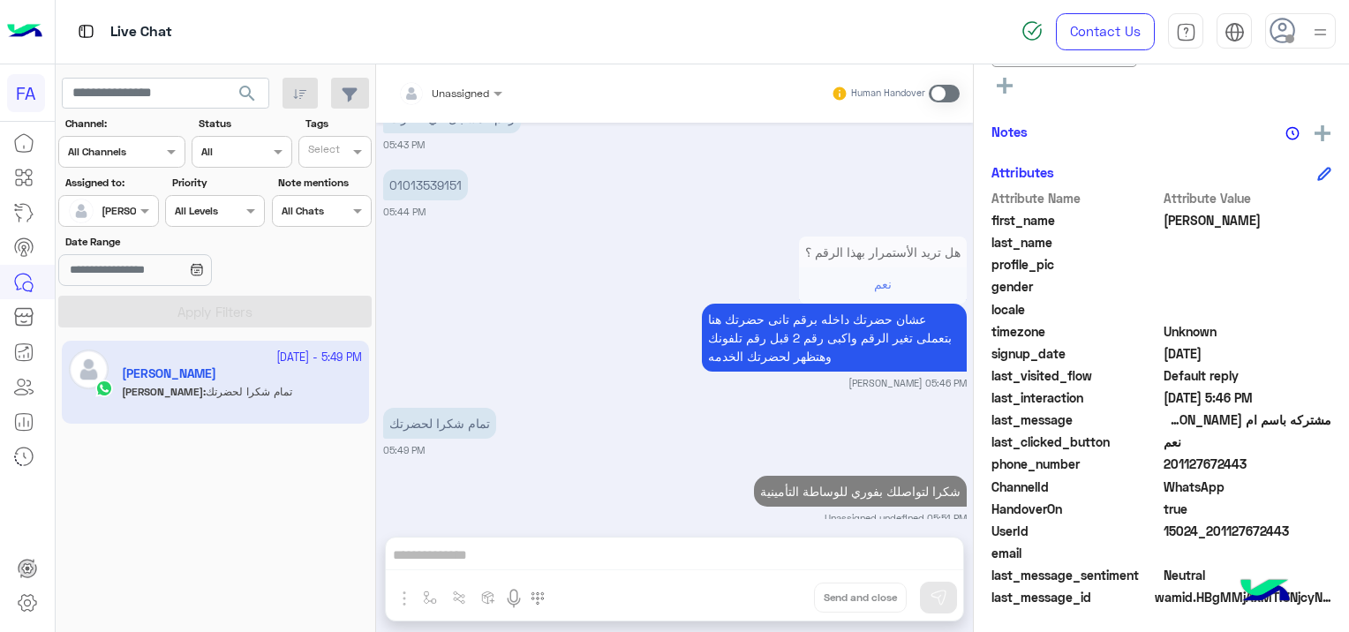
scroll to position [1789, 0]
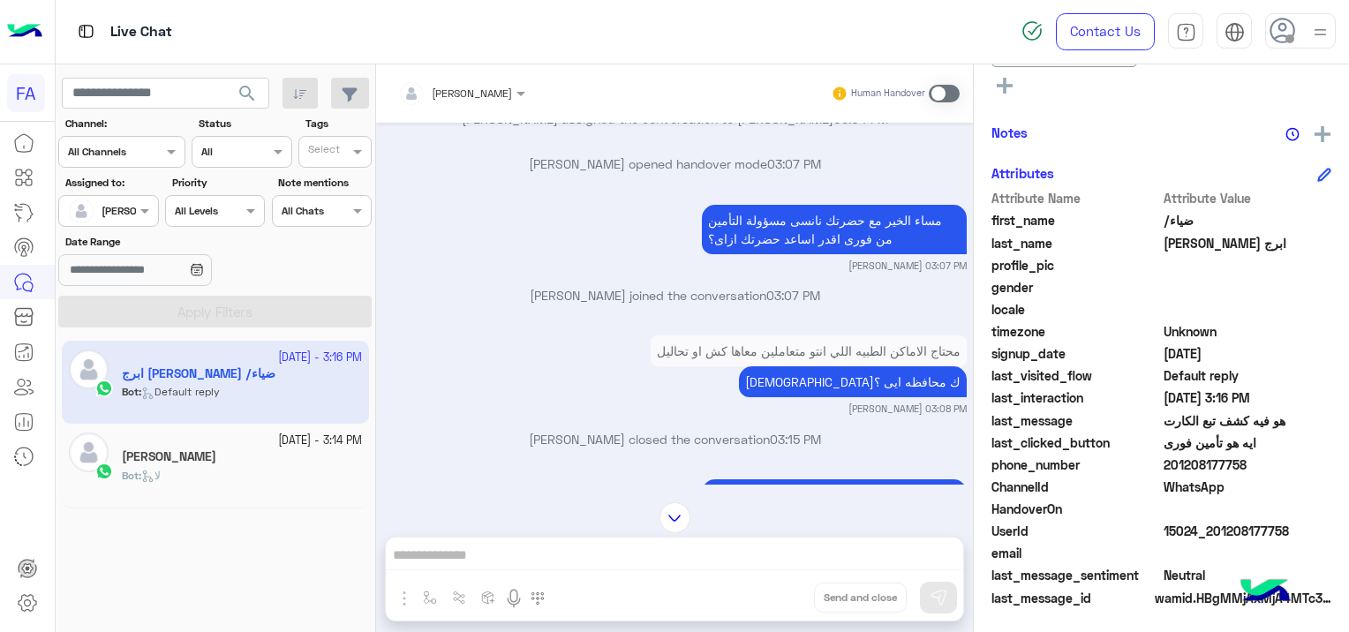
scroll to position [1185, 0]
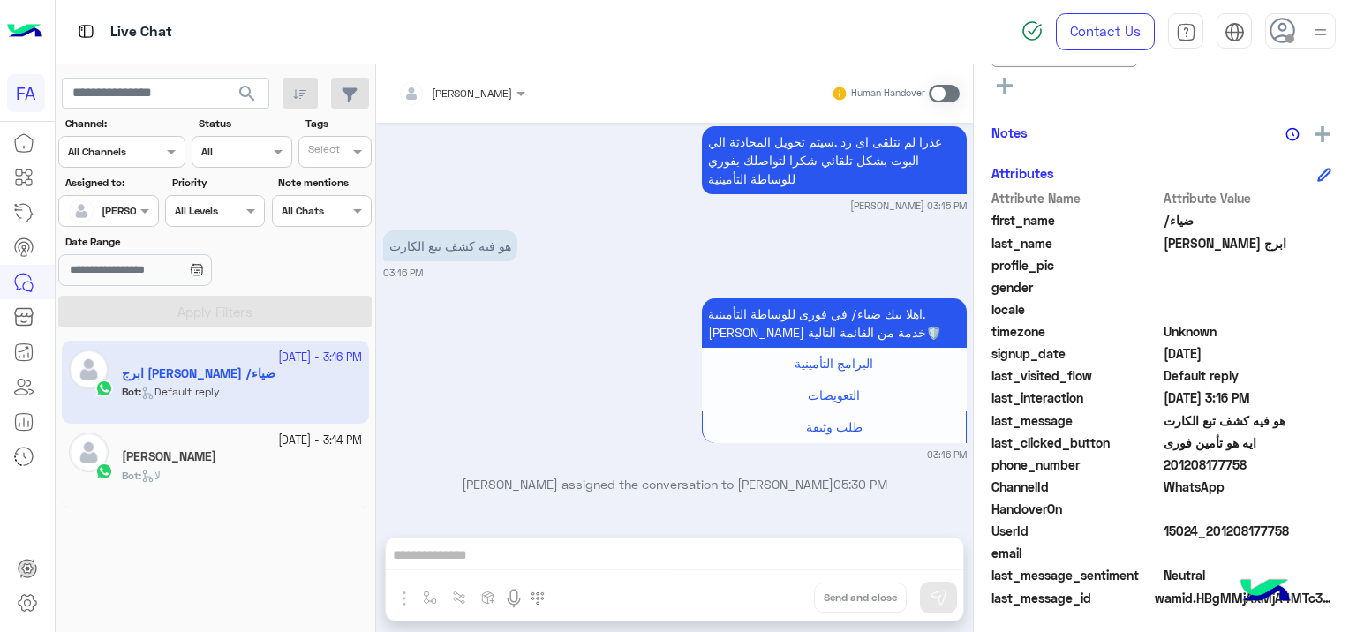
click at [229, 455] on div "[PERSON_NAME]" at bounding box center [242, 459] width 240 height 19
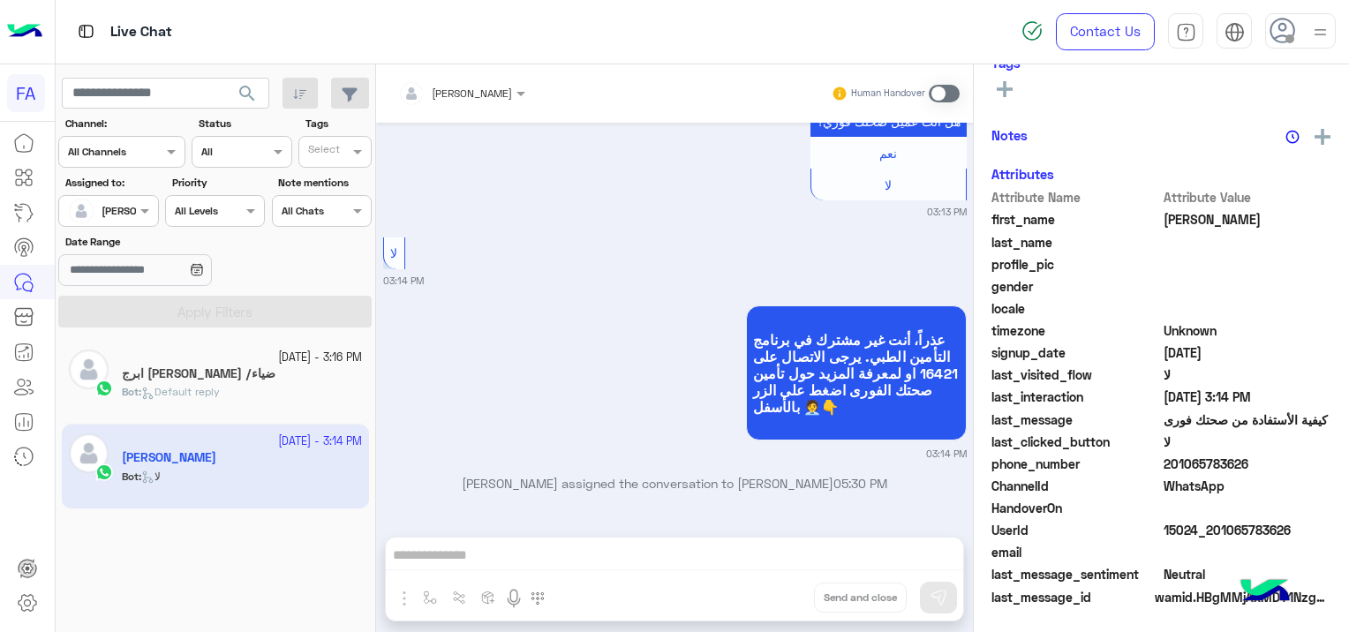
scroll to position [337, 0]
click at [240, 388] on div "Bot : Default reply" at bounding box center [242, 399] width 240 height 31
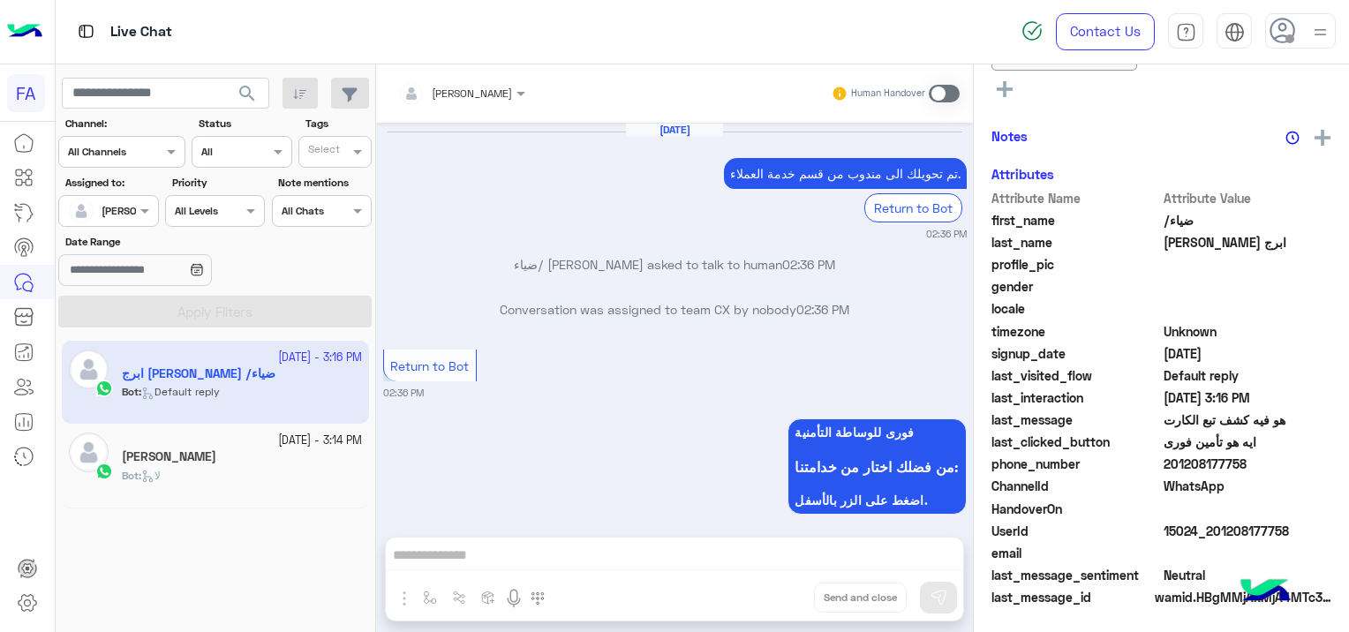
scroll to position [1185, 0]
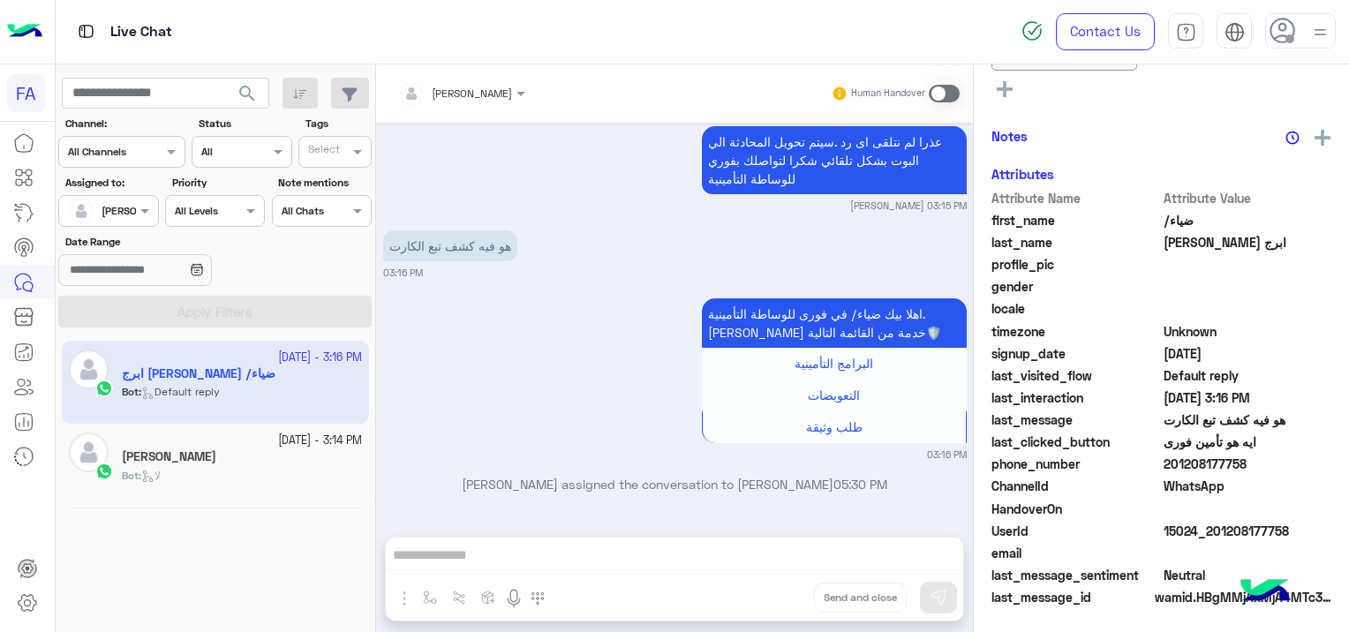
click at [240, 85] on span "search" at bounding box center [247, 93] width 21 height 21
click at [185, 457] on h5 "[PERSON_NAME]" at bounding box center [169, 457] width 94 height 15
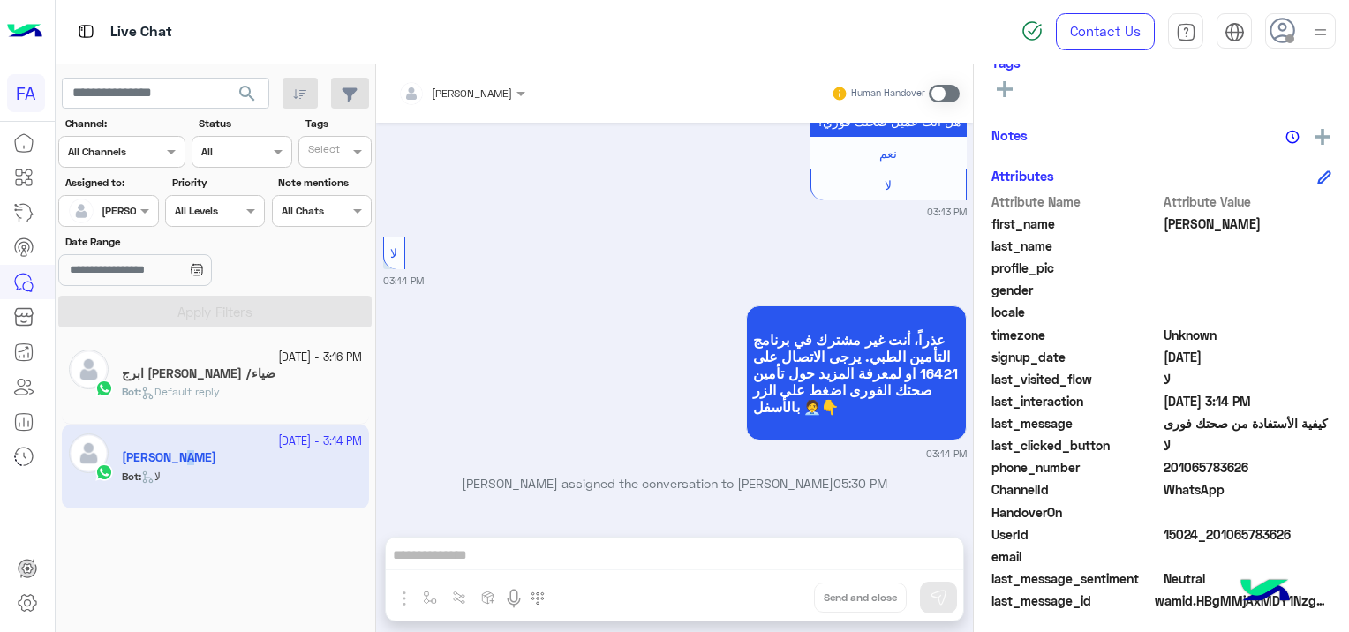
scroll to position [337, 0]
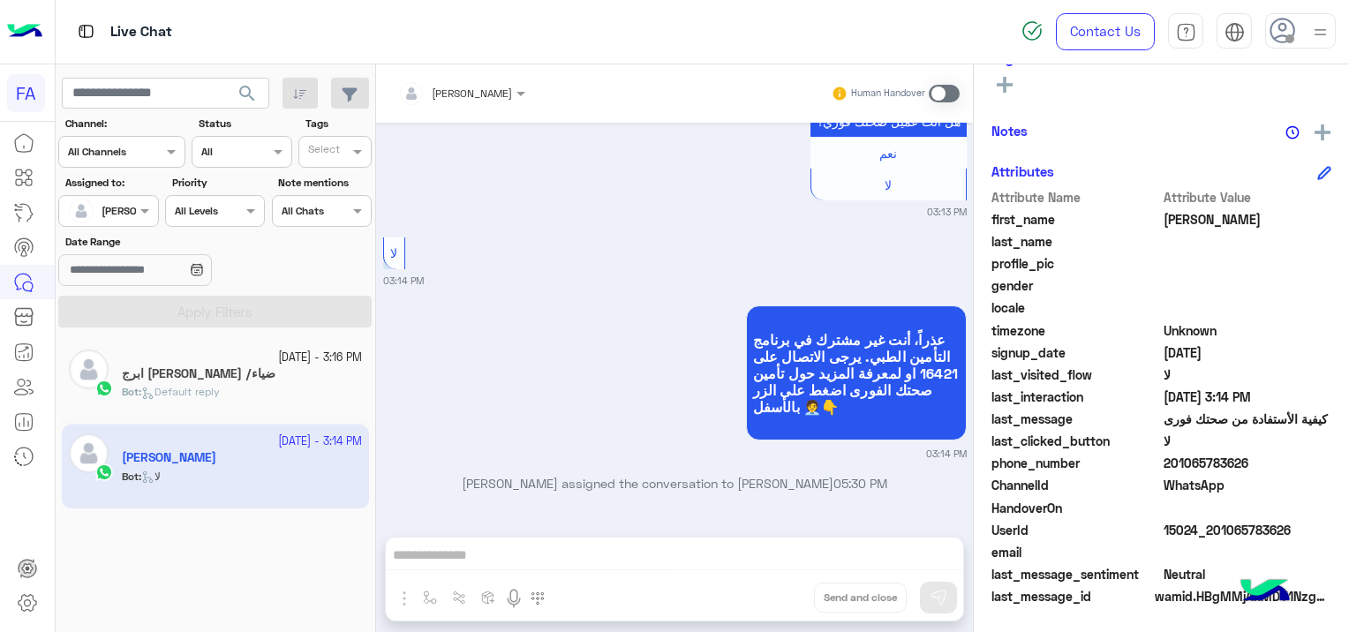
click at [245, 386] on div "Bot : Default reply" at bounding box center [242, 399] width 240 height 31
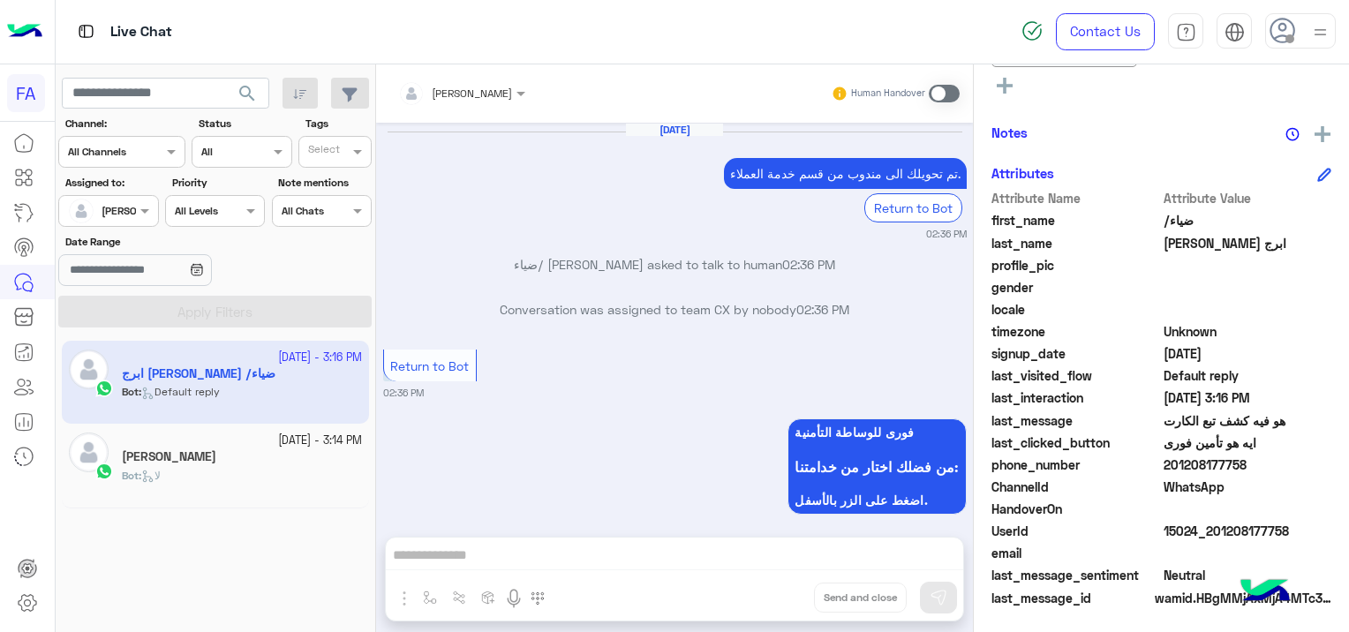
scroll to position [1185, 0]
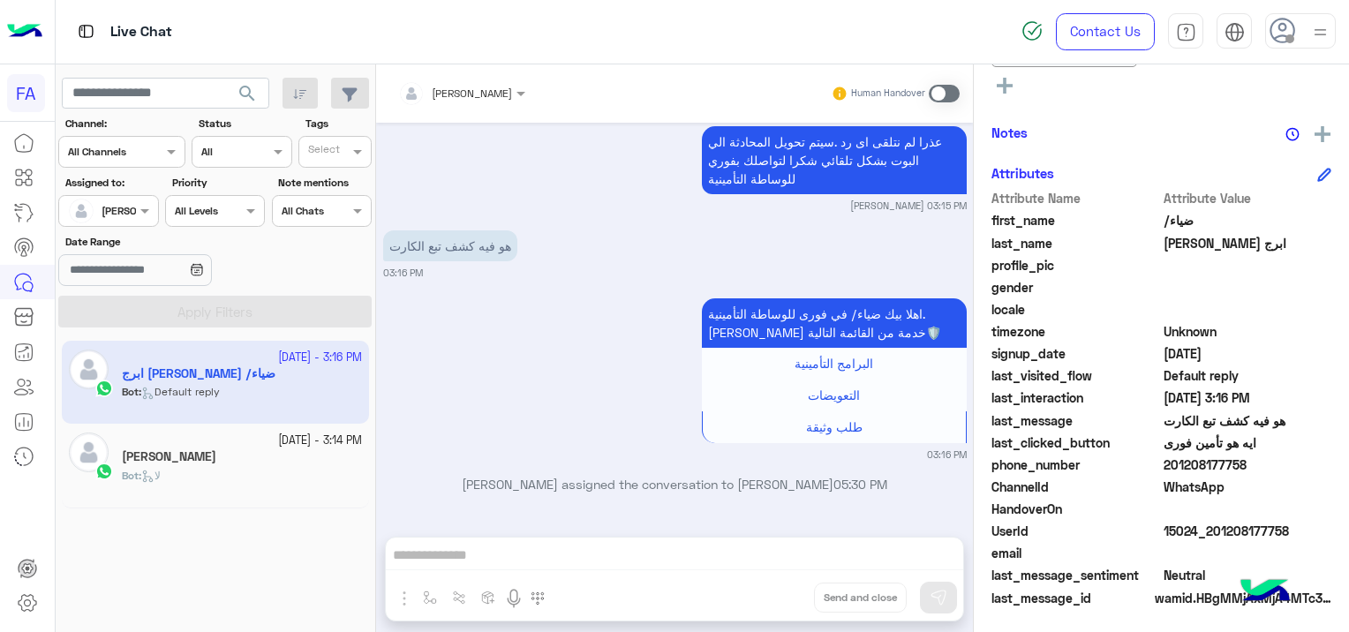
click at [276, 480] on div "Bot : لا" at bounding box center [242, 483] width 240 height 31
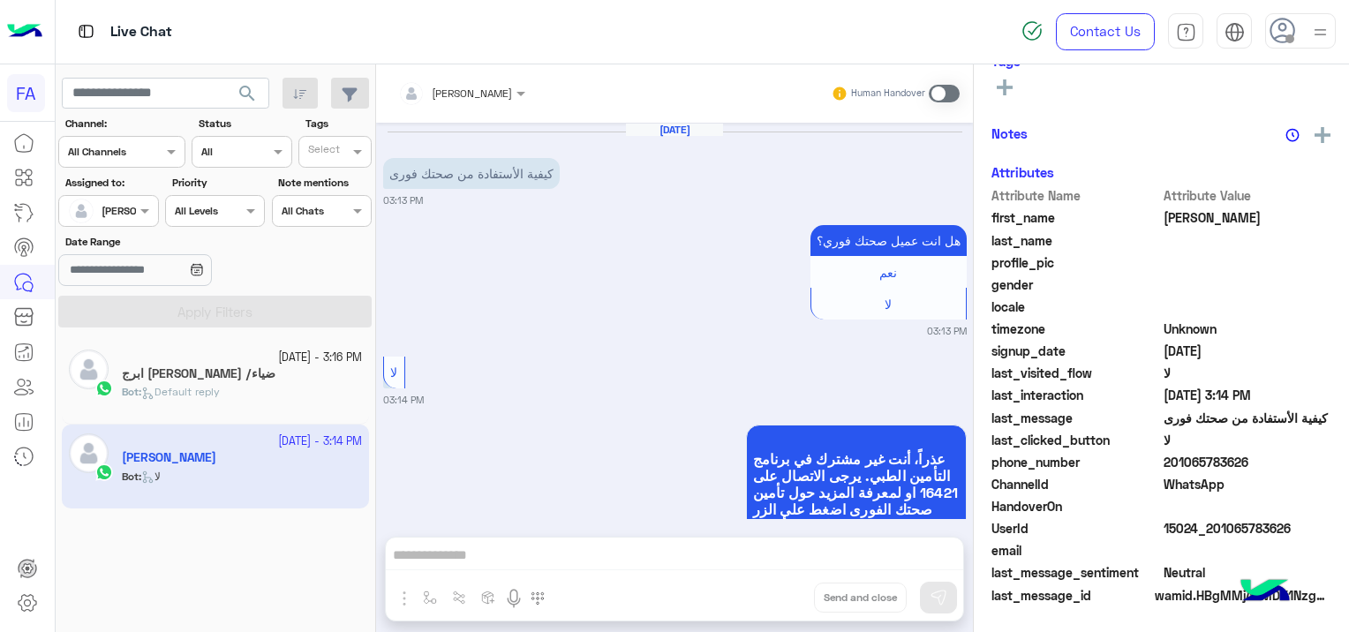
scroll to position [119, 0]
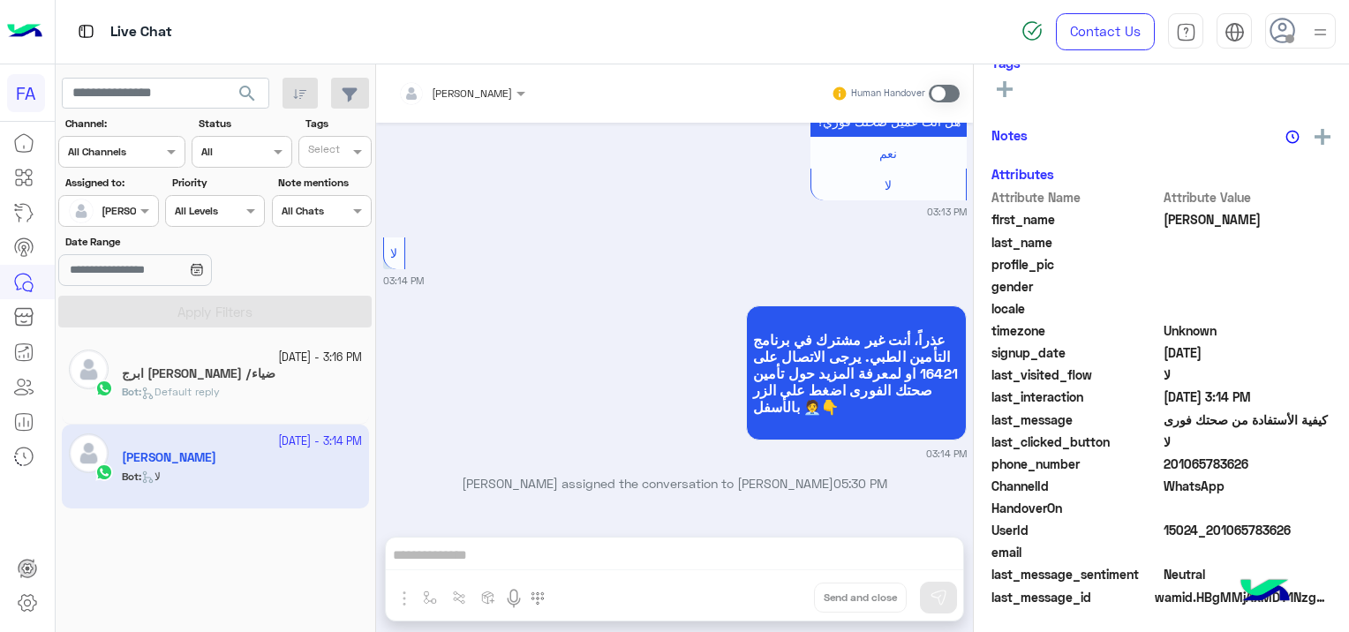
click at [467, 95] on div at bounding box center [461, 90] width 145 height 17
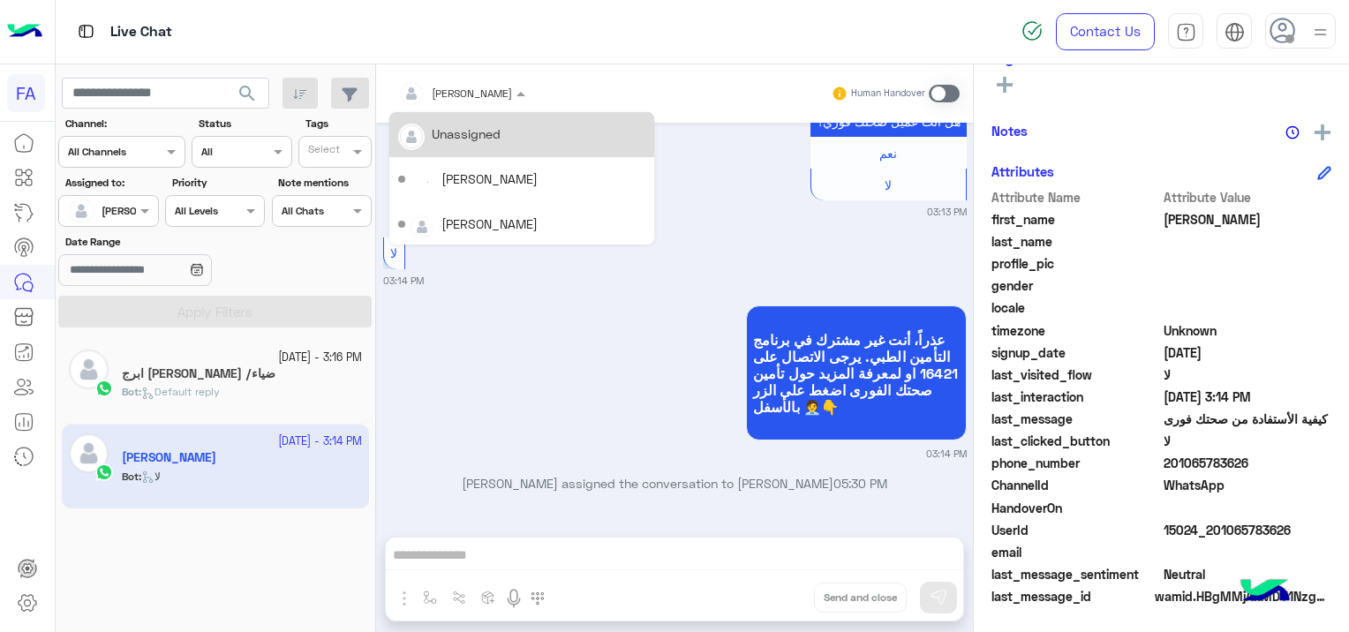
click at [473, 137] on div "Unassigned" at bounding box center [466, 134] width 69 height 19
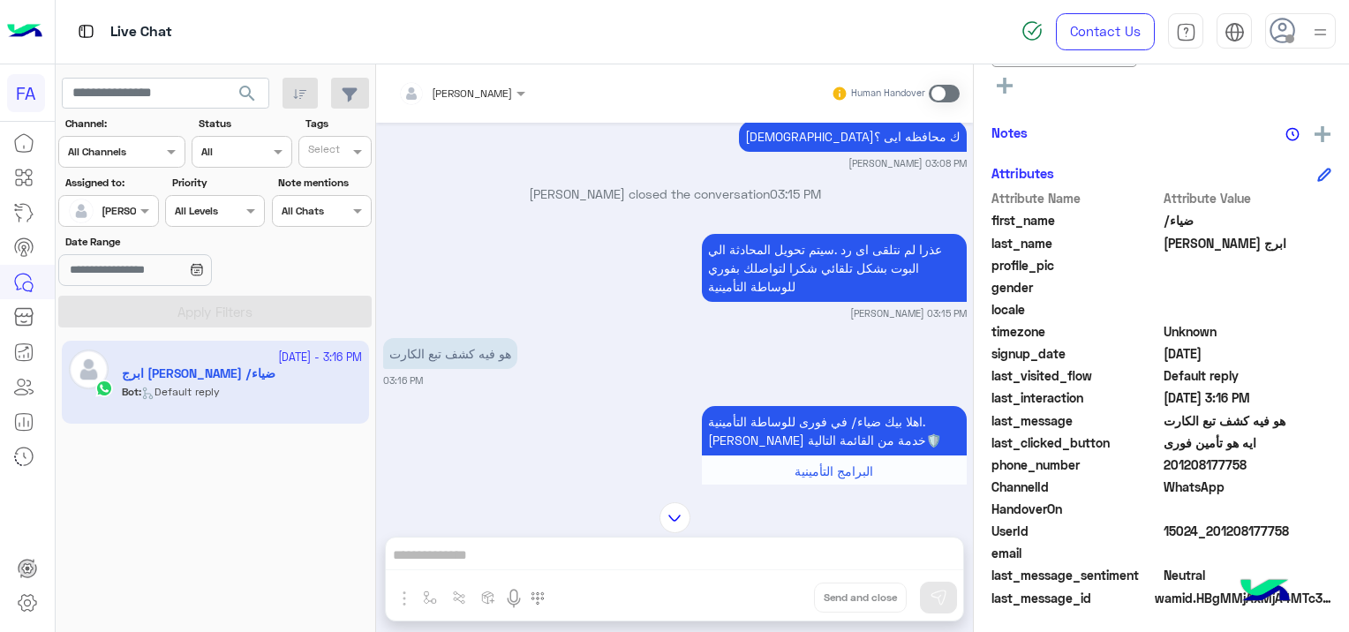
scroll to position [1185, 0]
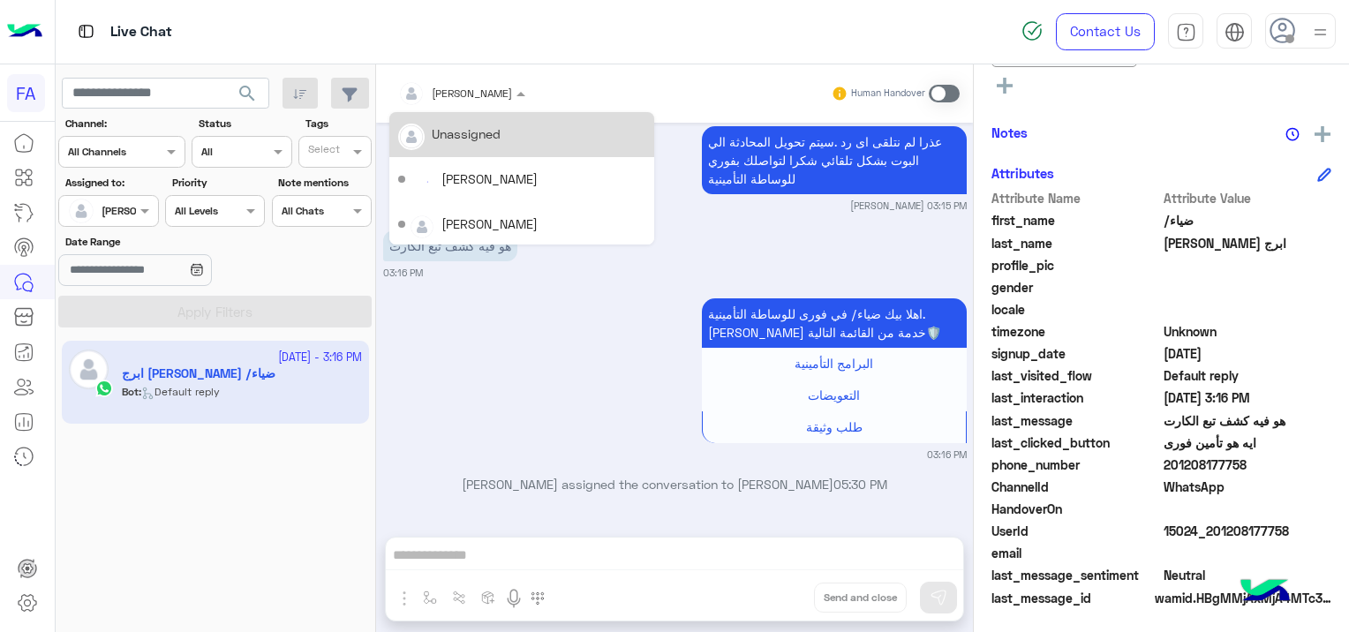
click at [462, 96] on div at bounding box center [461, 90] width 145 height 17
click at [470, 129] on div "Unassigned" at bounding box center [466, 134] width 69 height 19
